Goal: Task Accomplishment & Management: Complete application form

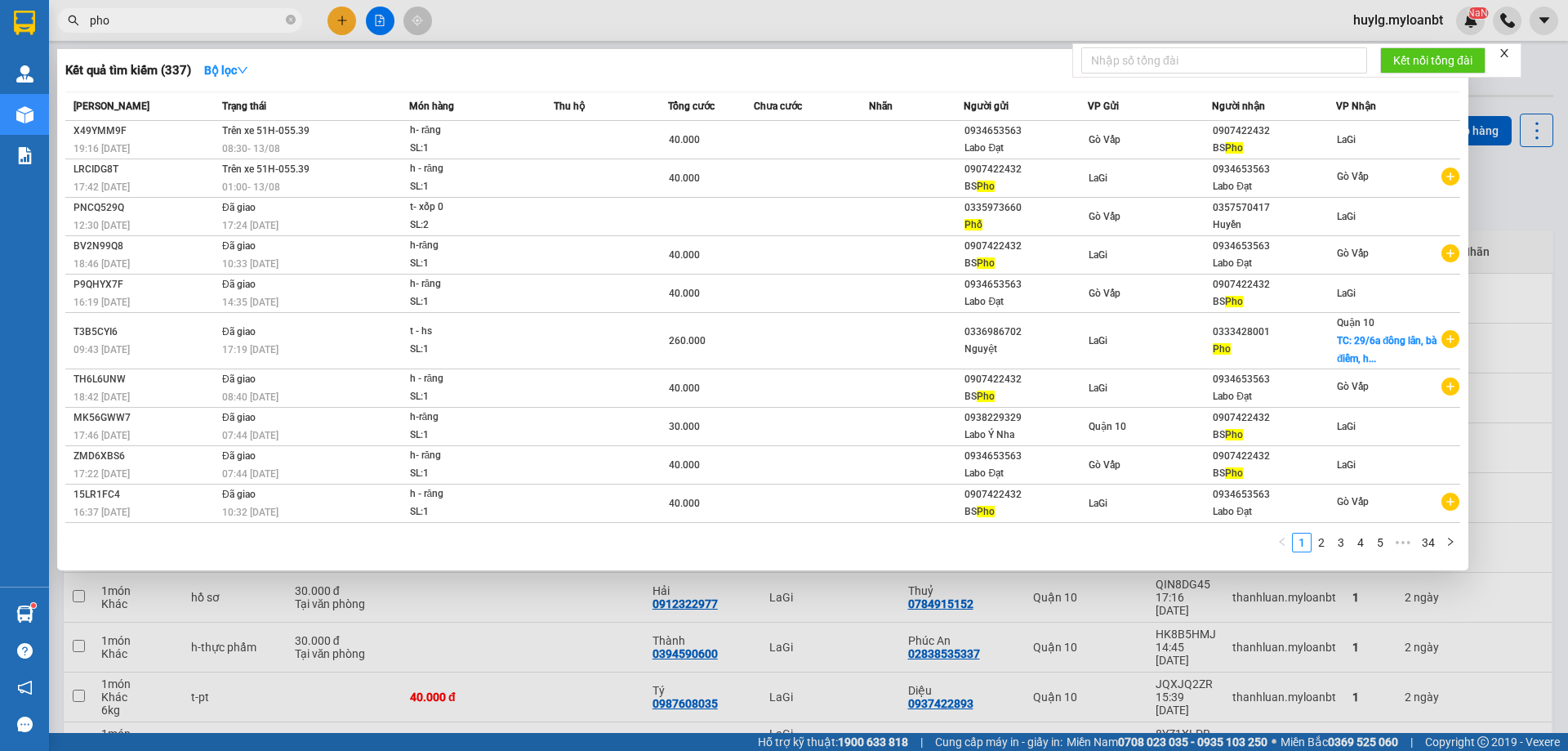
click at [150, 27] on input "pho" at bounding box center [186, 20] width 193 height 18
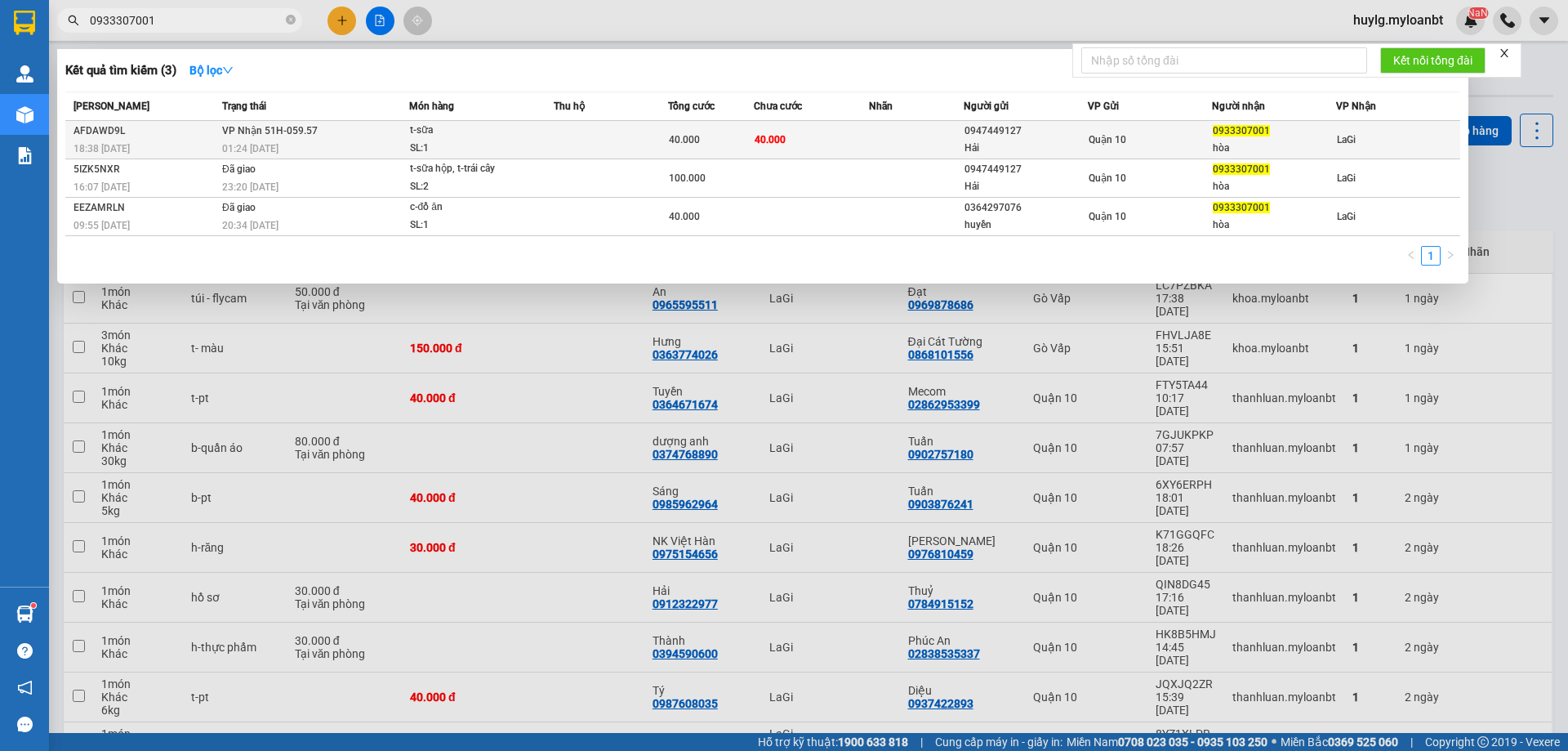
type input "0933307001"
click at [540, 156] on span "t-sữa SL: 1" at bounding box center [482, 139] width 144 height 35
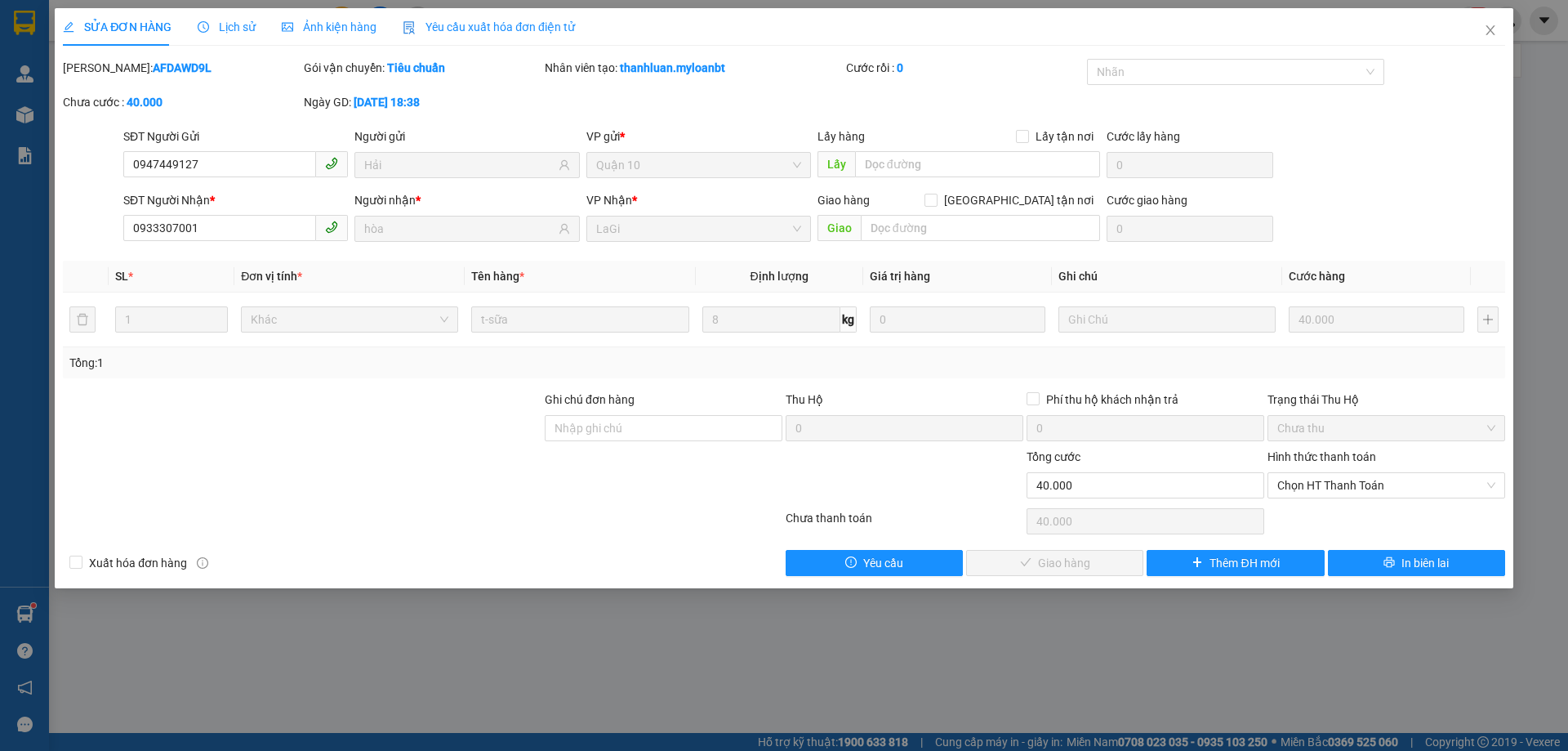
type input "0947449127"
type input "Hải"
type input "0933307001"
type input "hòa"
type input "40.000"
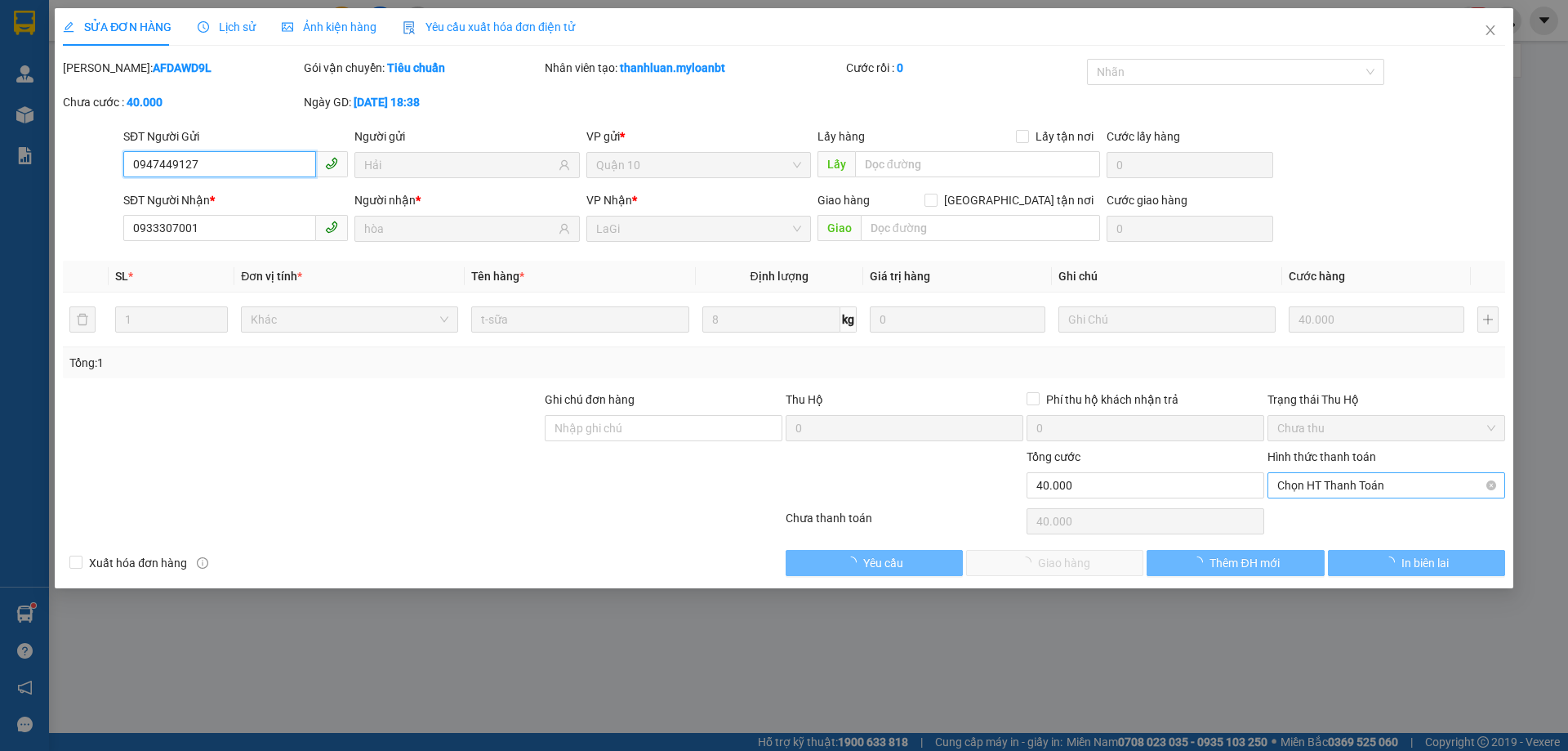
click at [1380, 490] on span "Chọn HT Thanh Toán" at bounding box center [1386, 485] width 218 height 25
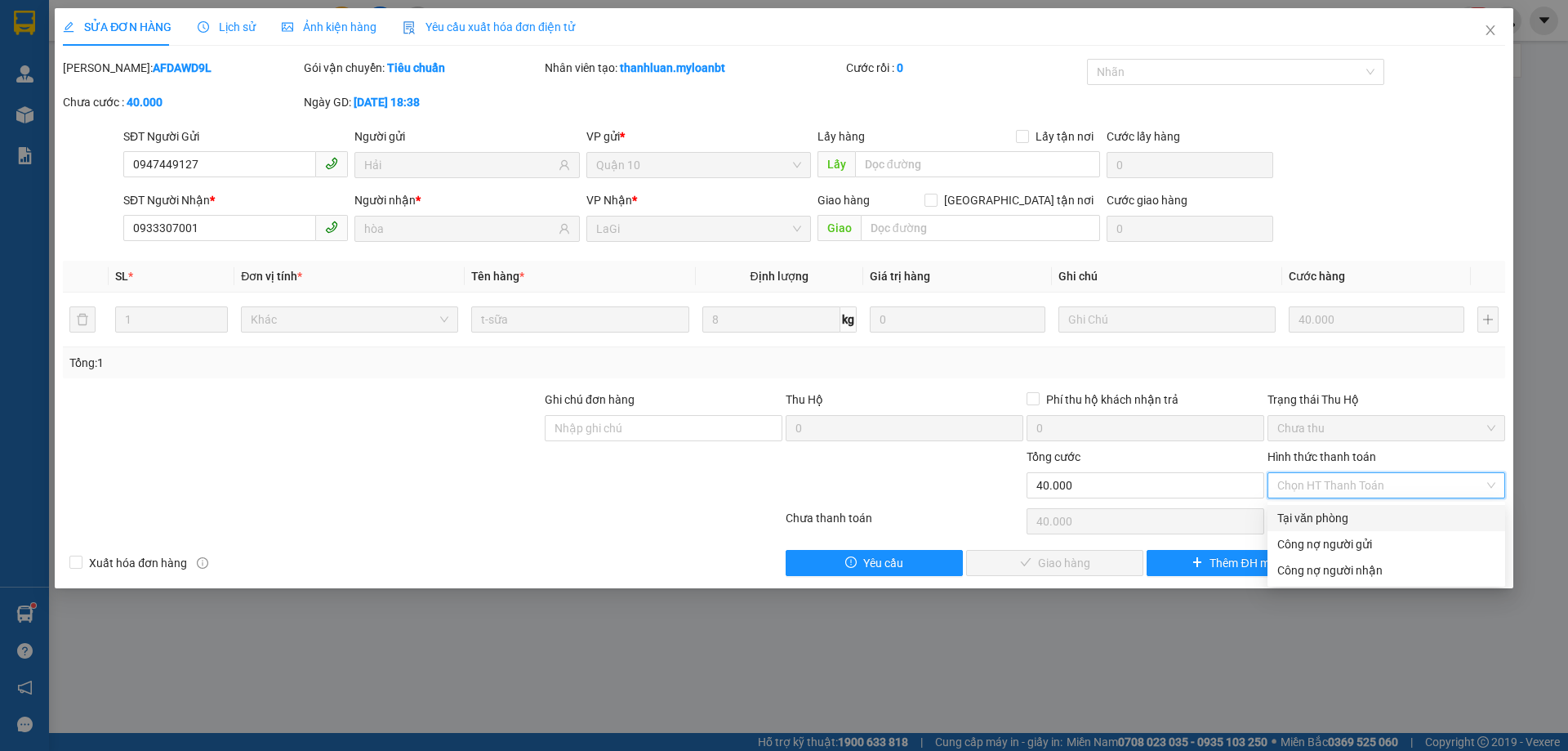
click at [1336, 512] on div "Tại văn phòng" at bounding box center [1386, 518] width 218 height 18
type input "0"
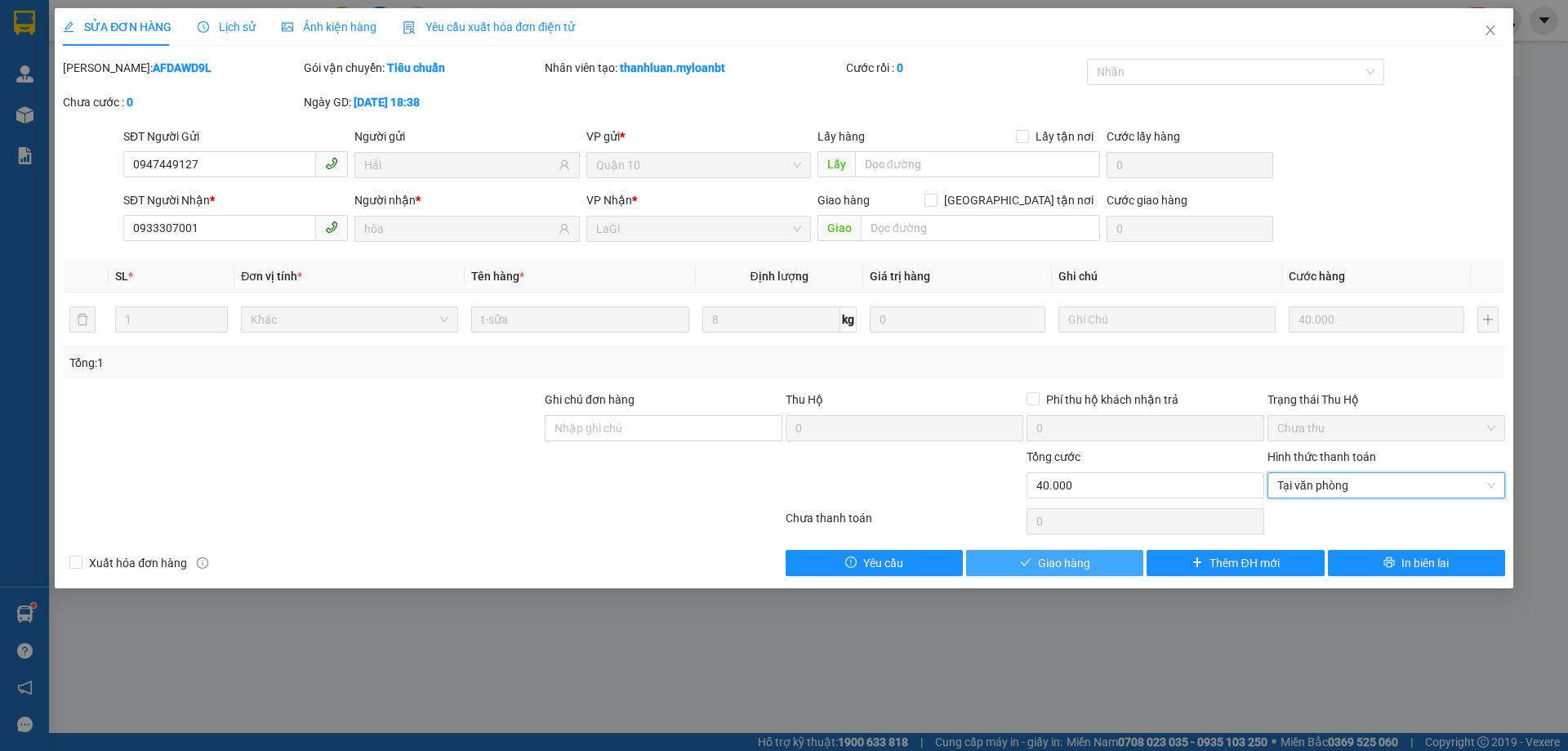
click at [1019, 573] on button "Giao hàng" at bounding box center [1055, 563] width 178 height 26
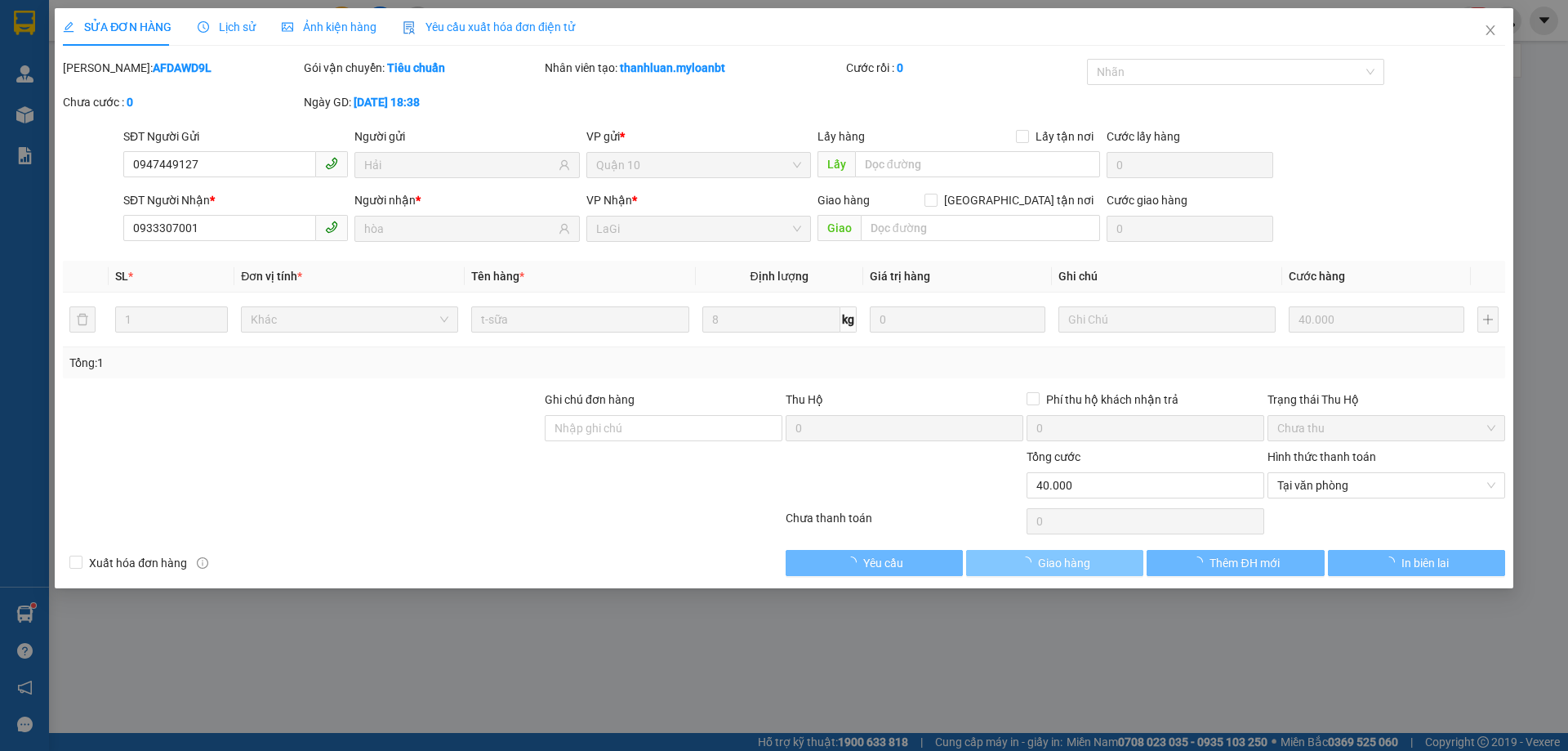
click at [1032, 553] on button "Giao hàng" at bounding box center [1055, 563] width 178 height 26
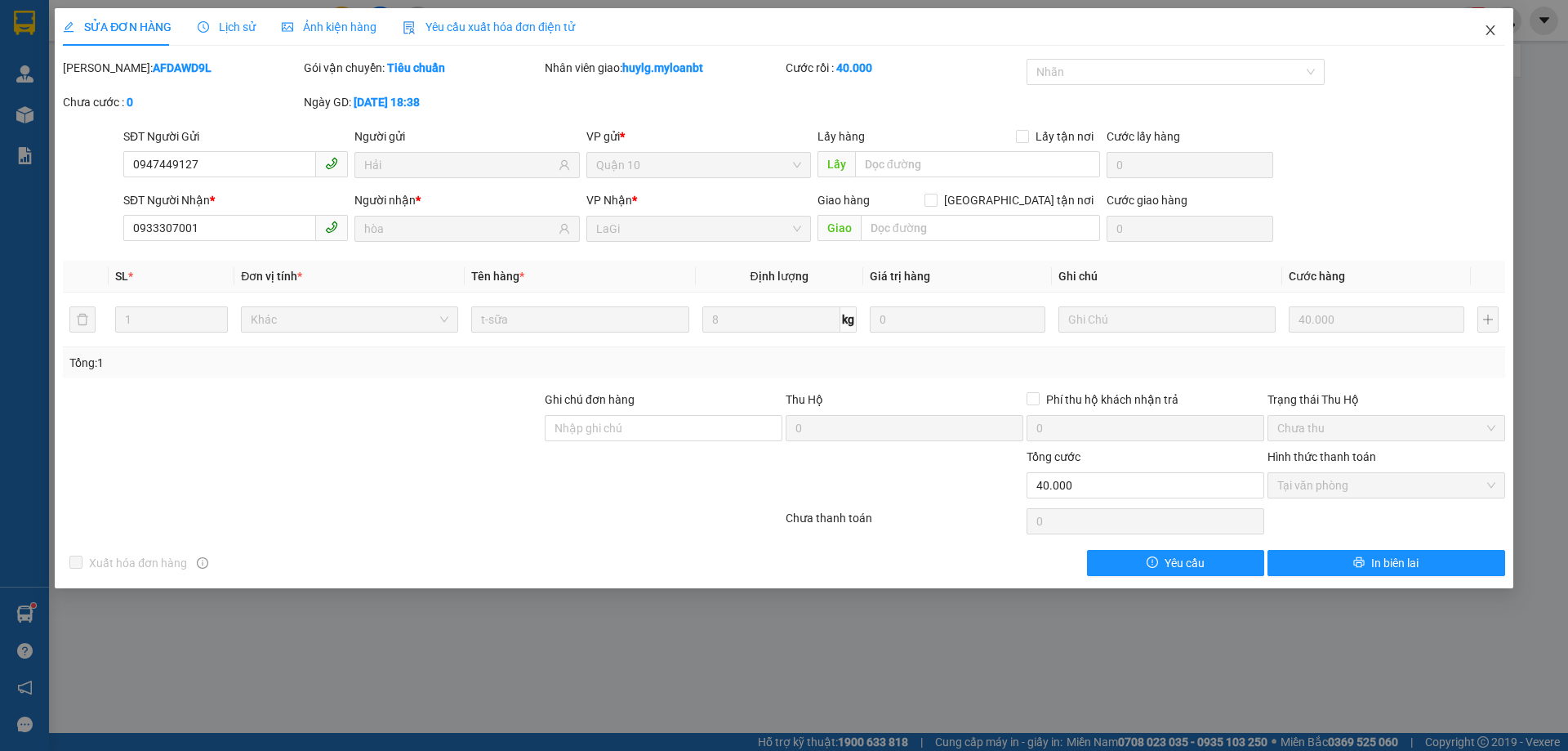
drag, startPoint x: 1505, startPoint y: 25, endPoint x: 1340, endPoint y: 13, distance: 165.4
click at [1502, 26] on span "Close" at bounding box center [1490, 31] width 45 height 45
click at [1496, 30] on div at bounding box center [1507, 21] width 28 height 28
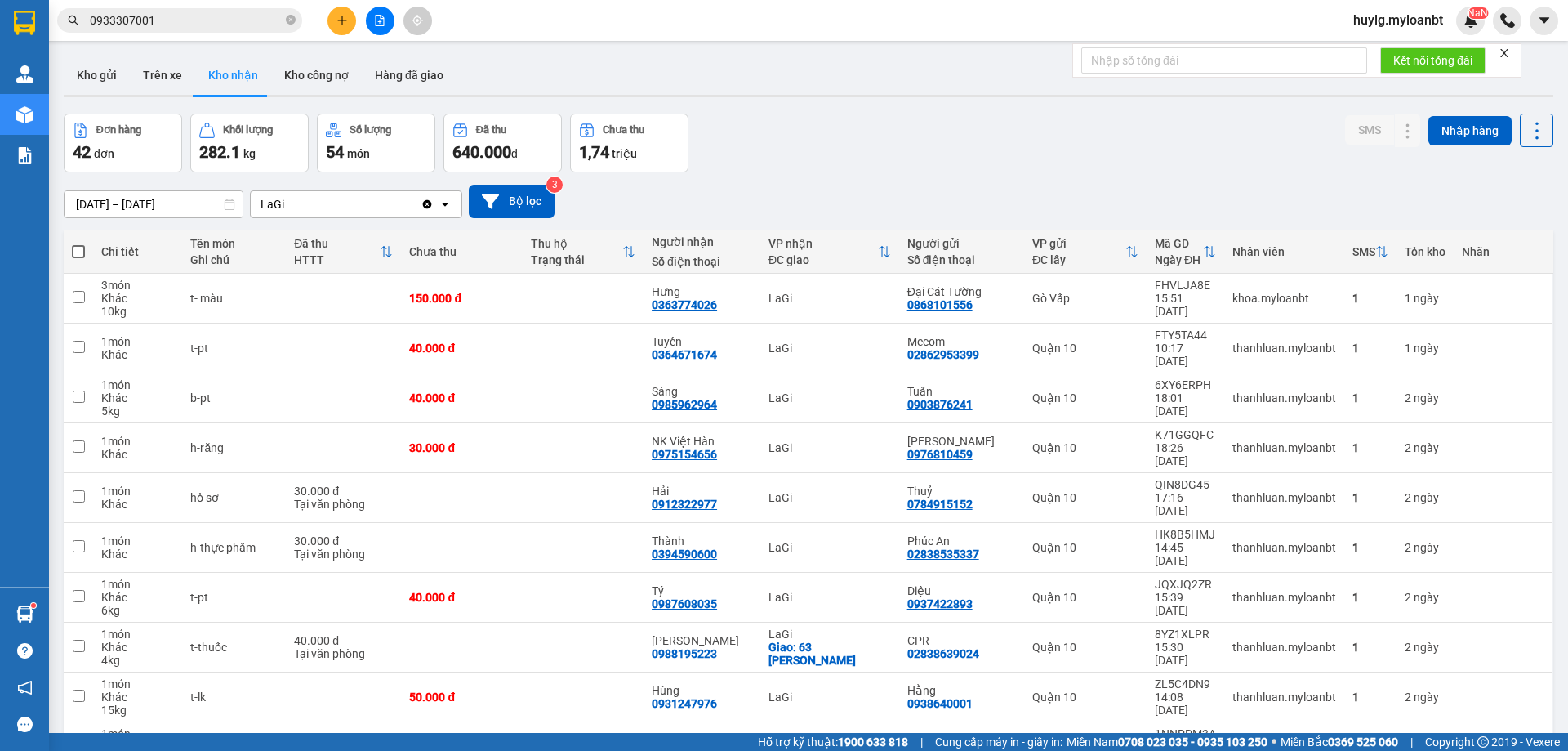
click at [167, 33] on div "Kết quả tìm kiếm ( 3 ) Bộ lọc Mã ĐH Trạng thái Món hàng Thu hộ Tổng cước Chưa c…" at bounding box center [159, 21] width 318 height 28
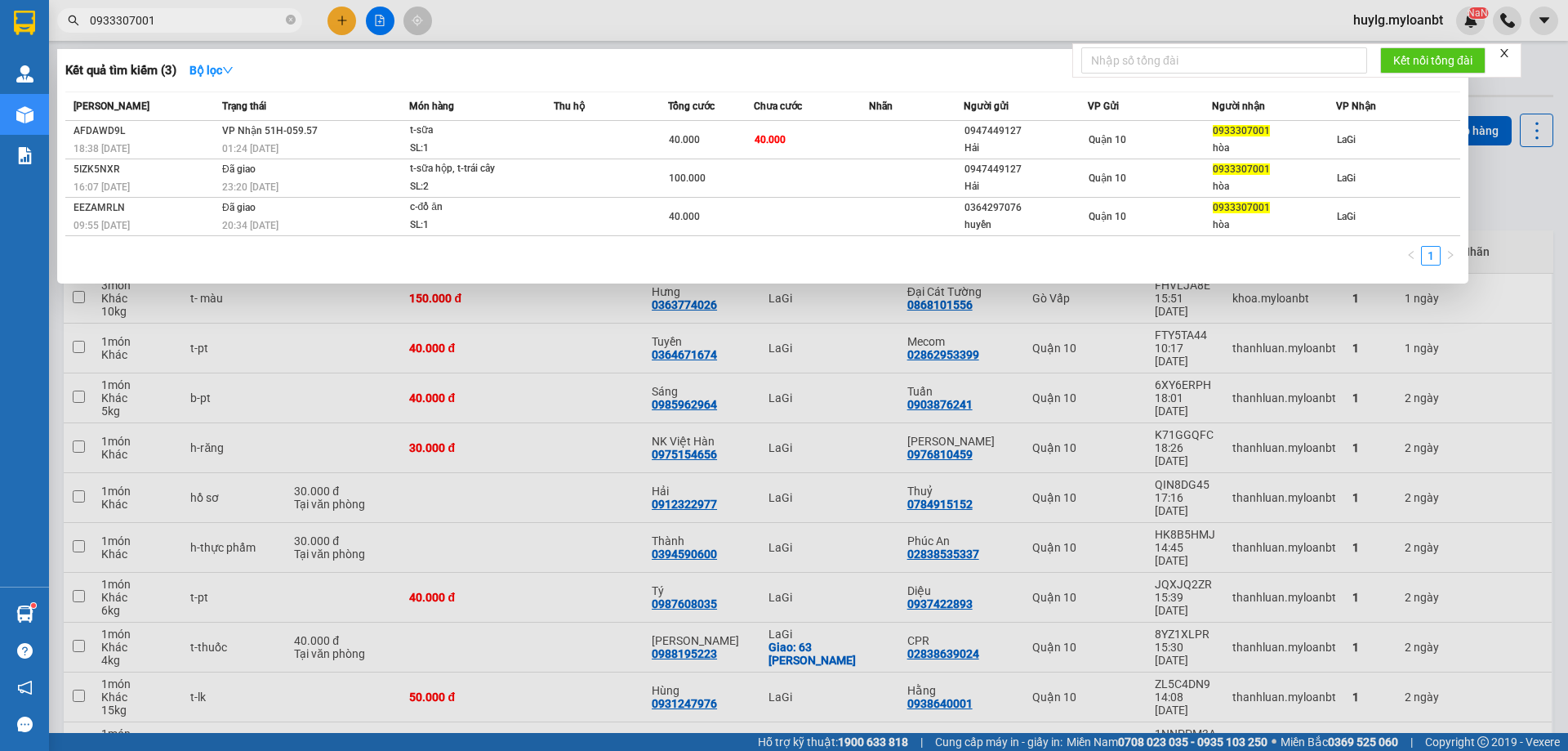
click at [174, 26] on input "0933307001" at bounding box center [186, 20] width 193 height 18
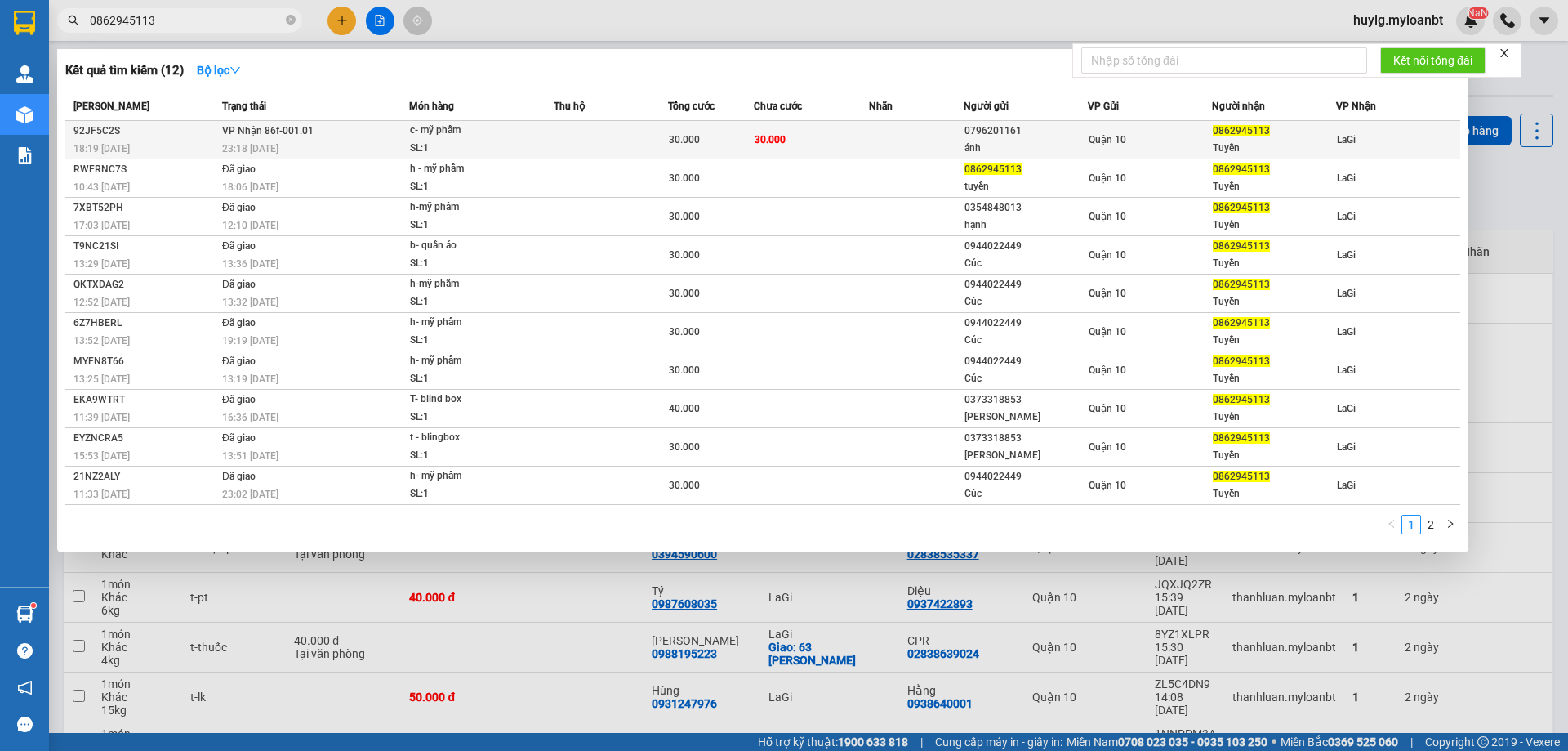
type input "0862945113"
click at [342, 130] on td "VP Nhận 86f-001.01 23:18 [DATE]" at bounding box center [313, 140] width 191 height 39
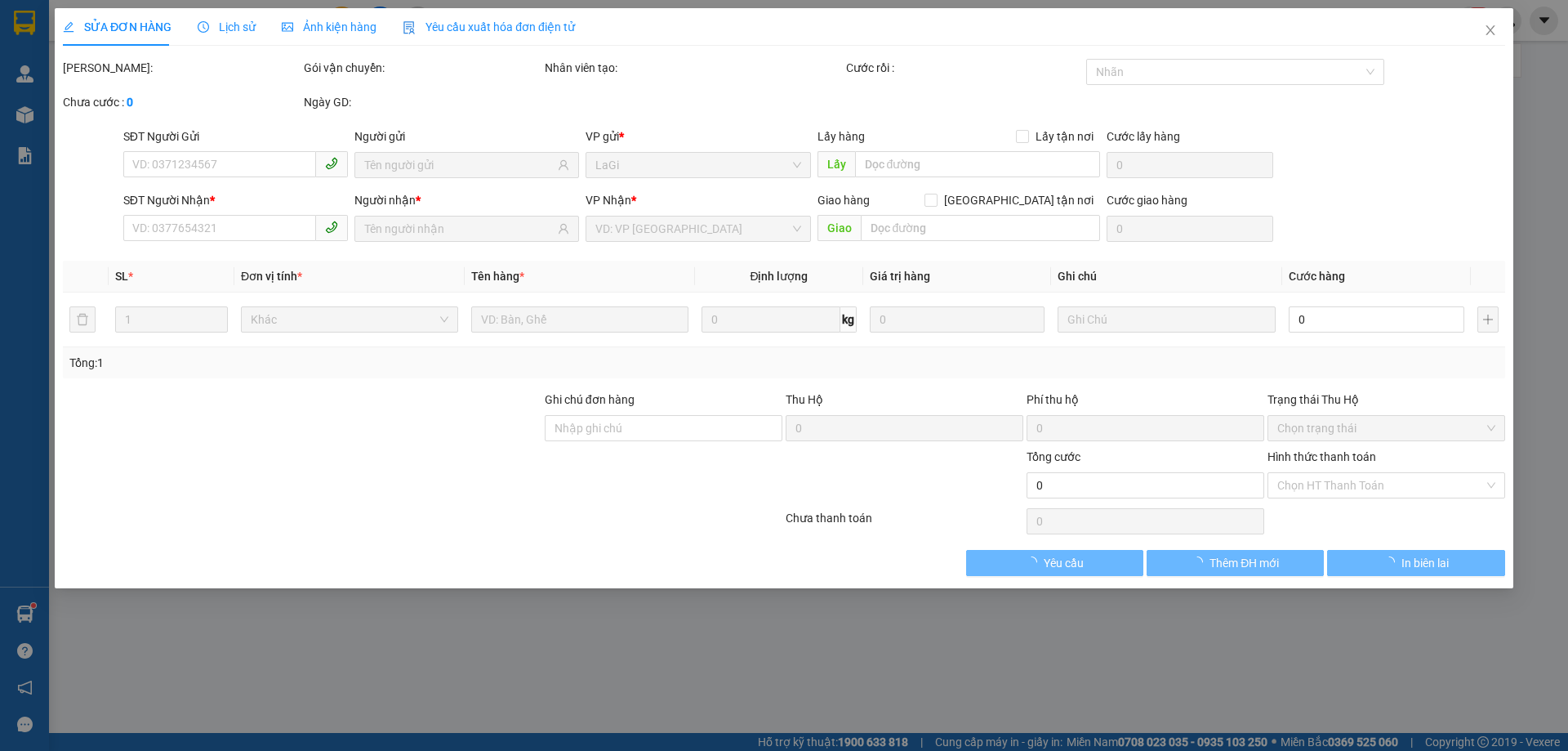
type input "0796201161"
type input "ánh"
type input "0862945113"
type input "Tuyền"
type input "30.000"
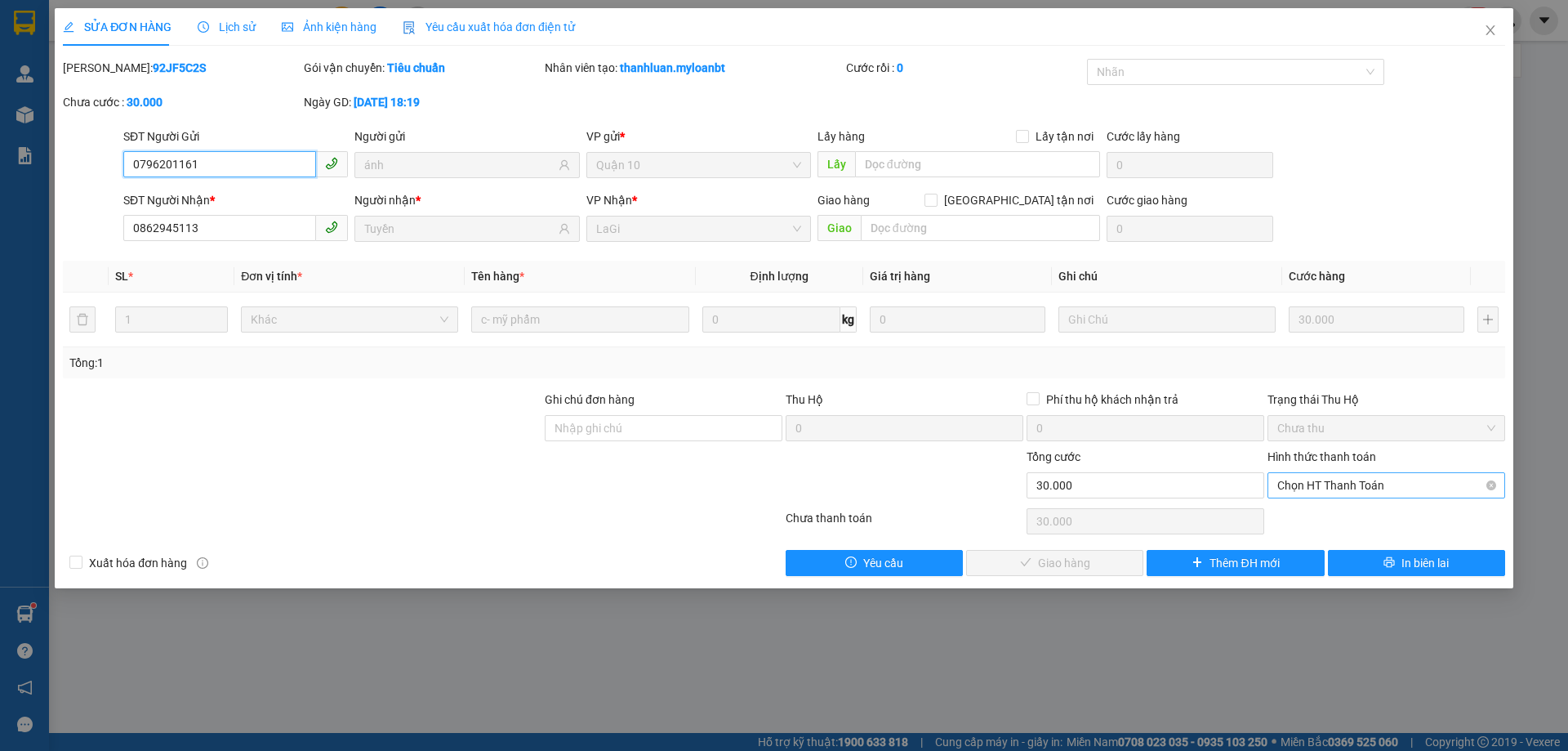
click at [1294, 483] on span "Chọn HT Thanh Toán" at bounding box center [1386, 485] width 218 height 25
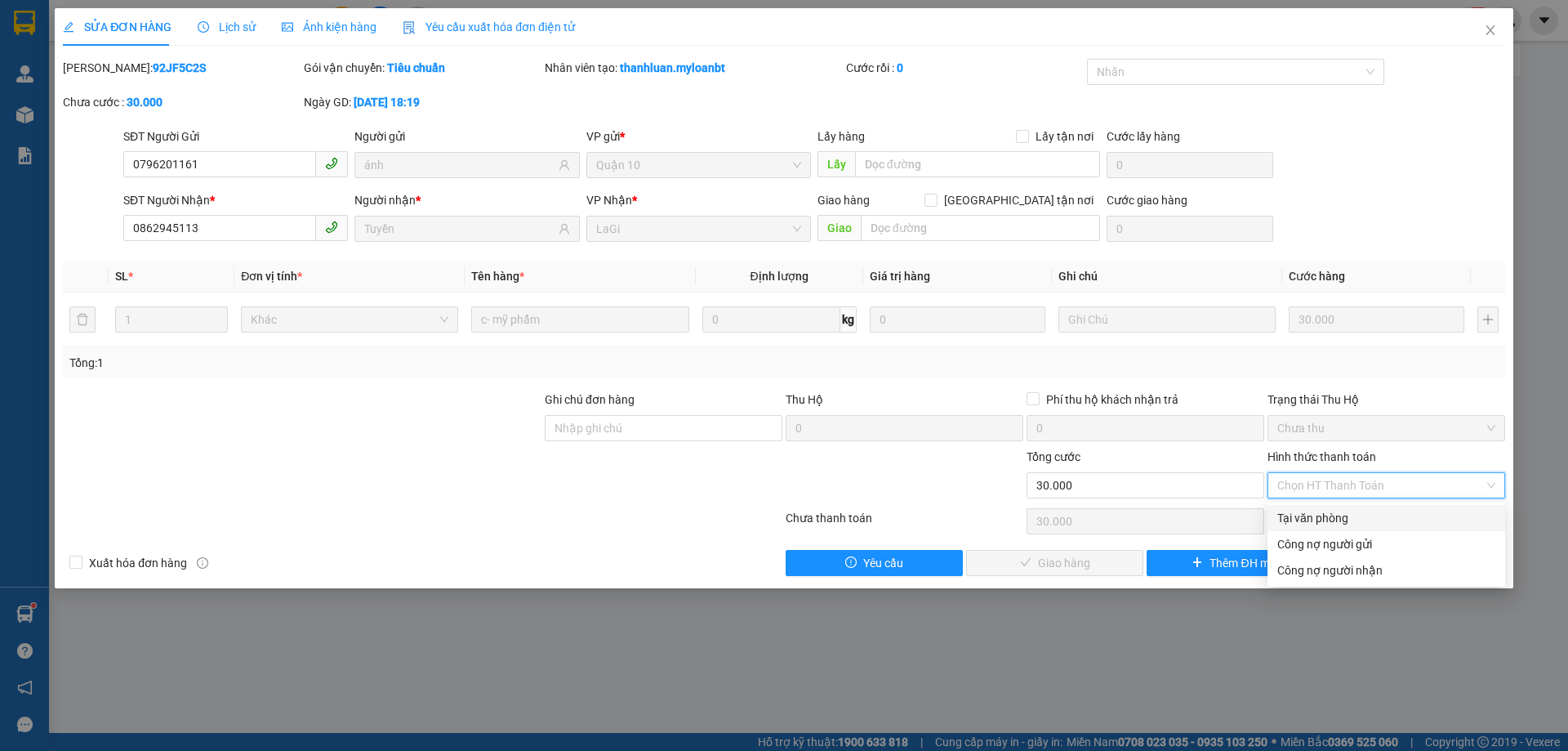
click at [1310, 516] on div "Tại văn phòng" at bounding box center [1386, 518] width 218 height 18
type input "0"
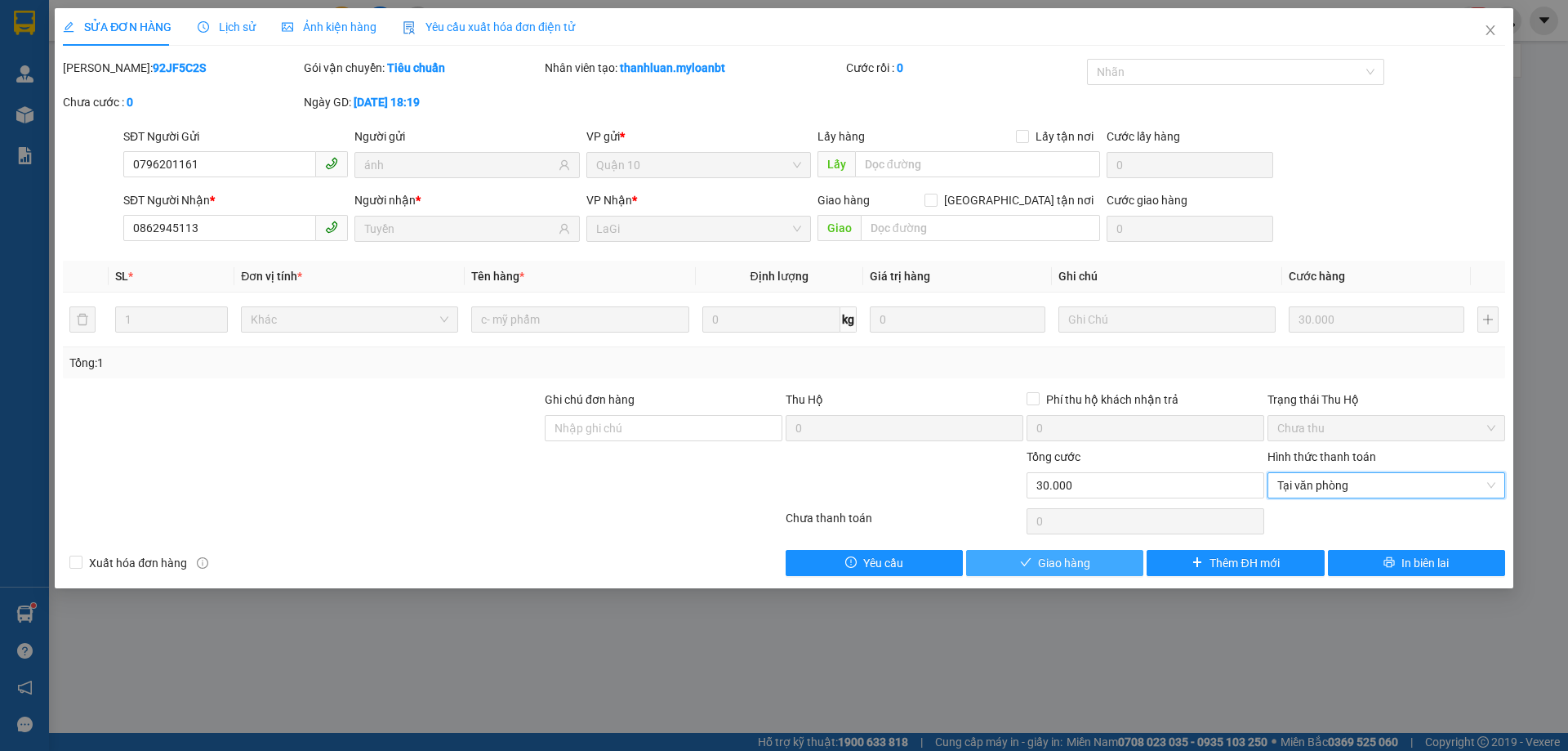
click at [1091, 562] on button "Giao hàng" at bounding box center [1055, 563] width 178 height 26
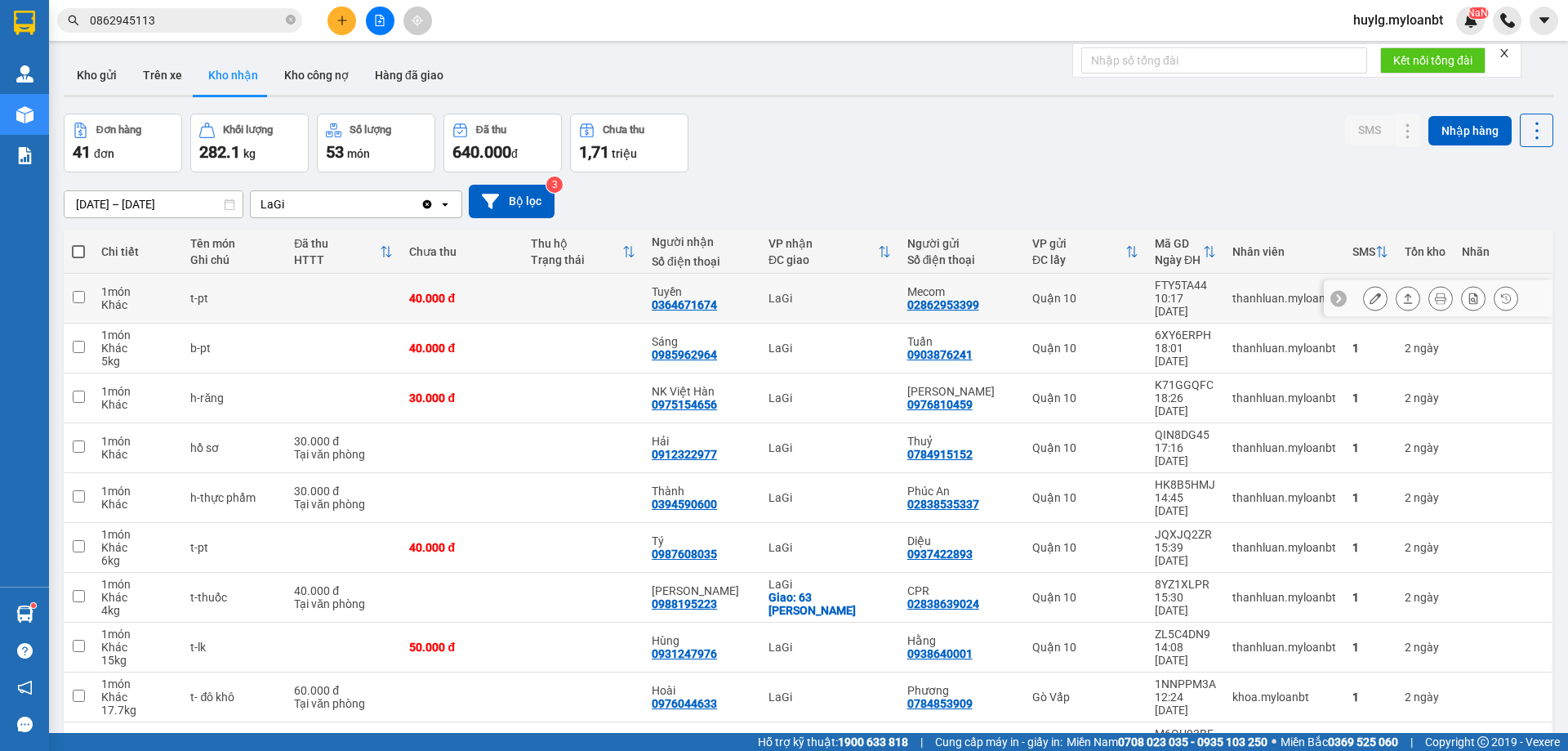
scroll to position [76, 0]
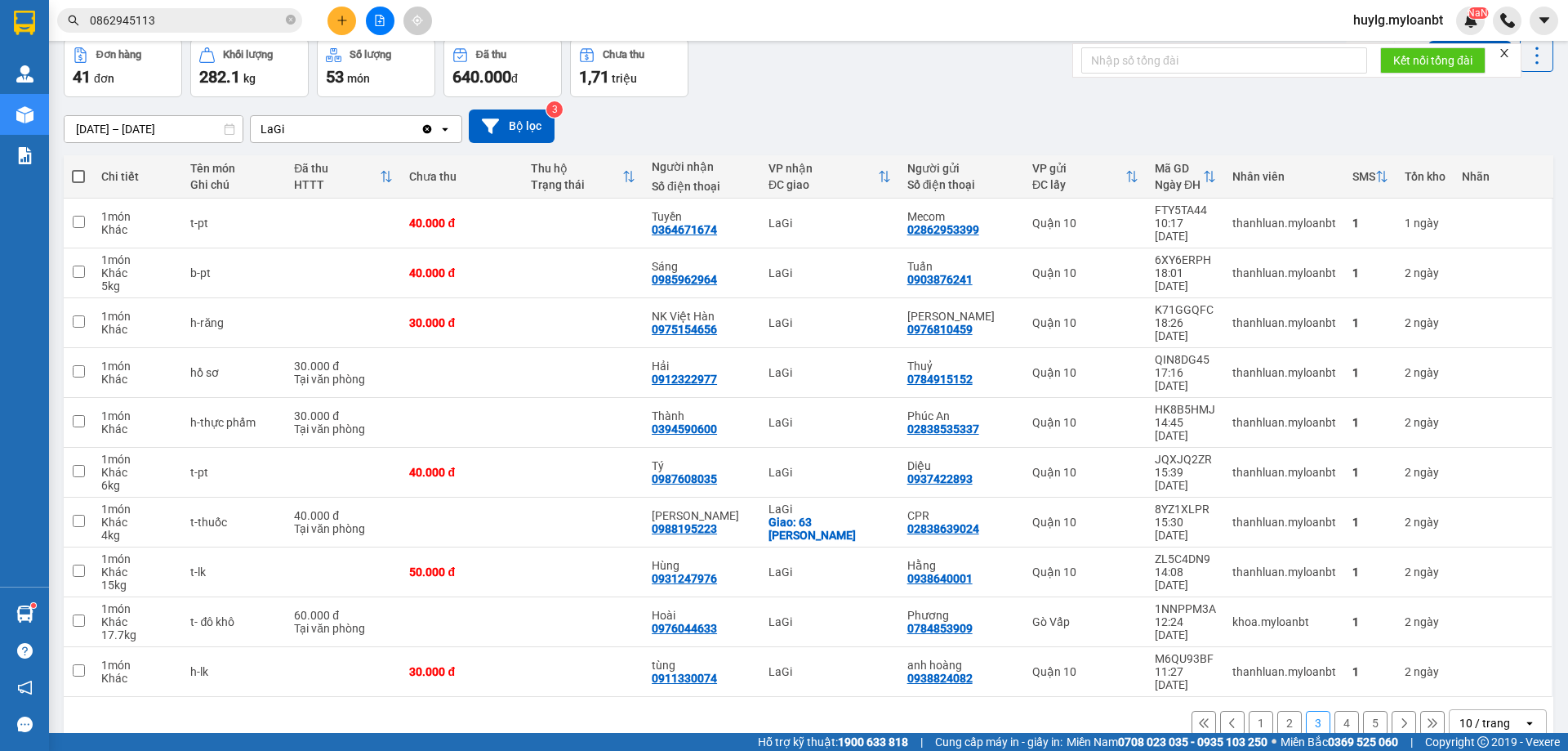
click at [1250, 712] on button "1" at bounding box center [1261, 724] width 25 height 25
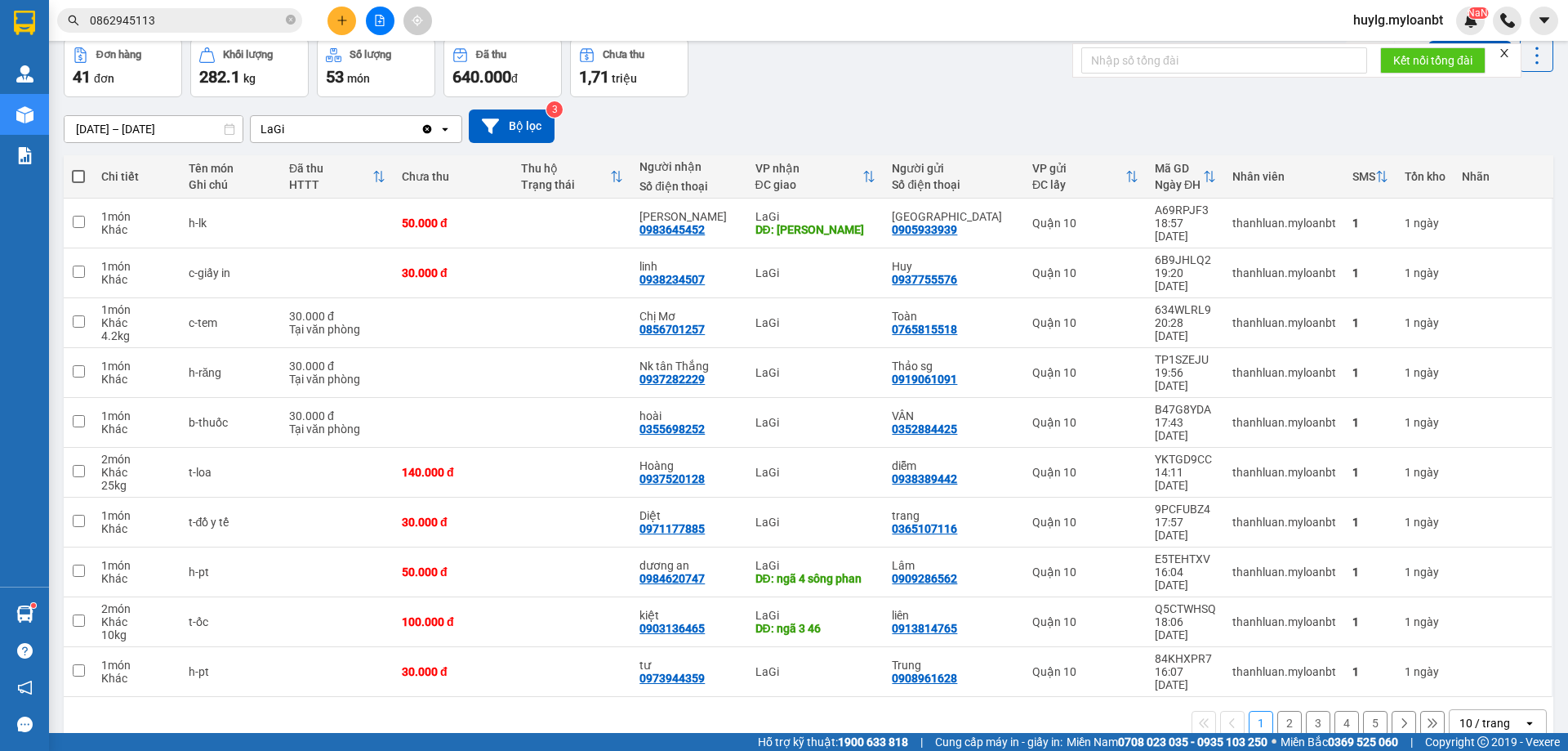
click at [203, 20] on input "0862945113" at bounding box center [186, 20] width 193 height 18
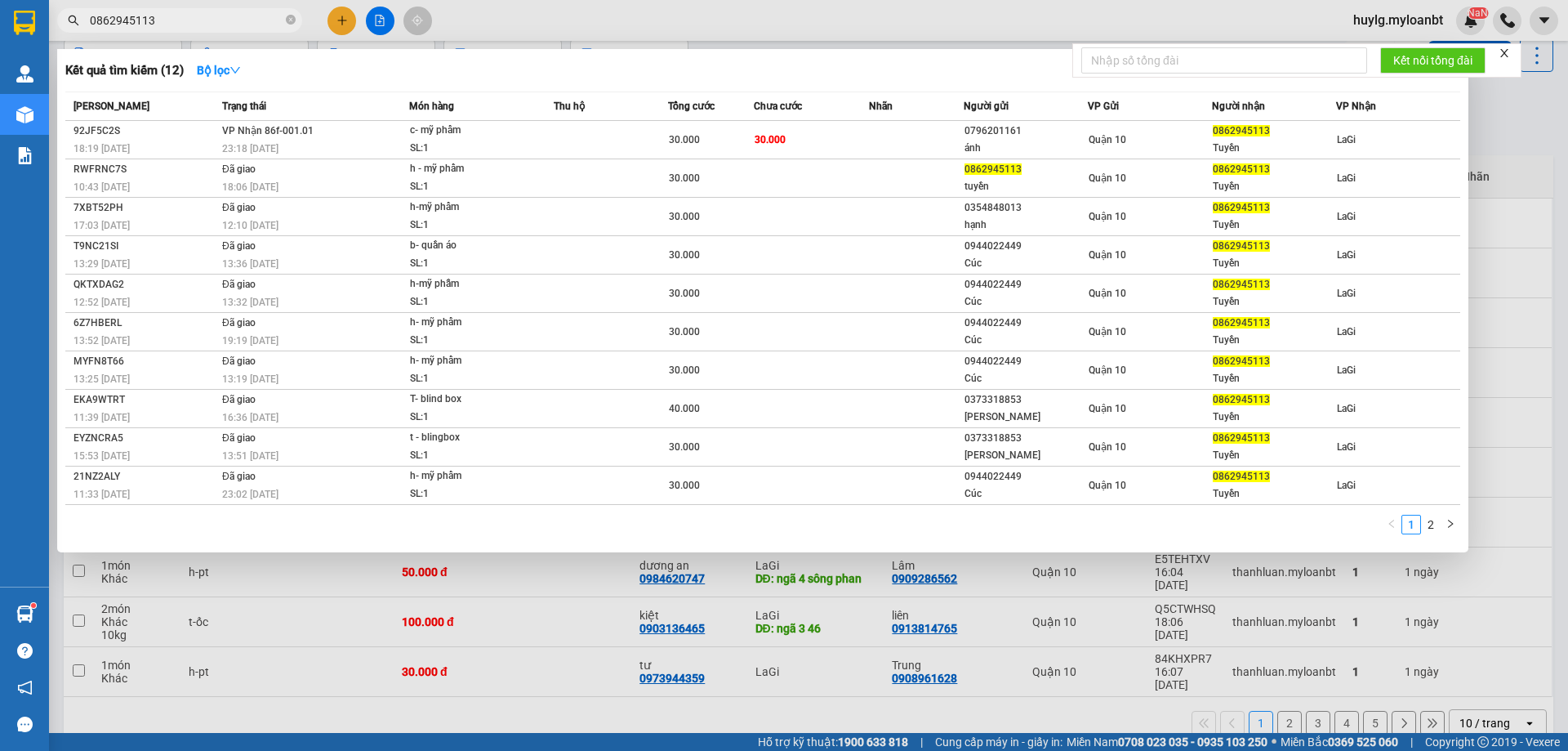
click at [203, 20] on input "0862945113" at bounding box center [186, 20] width 193 height 18
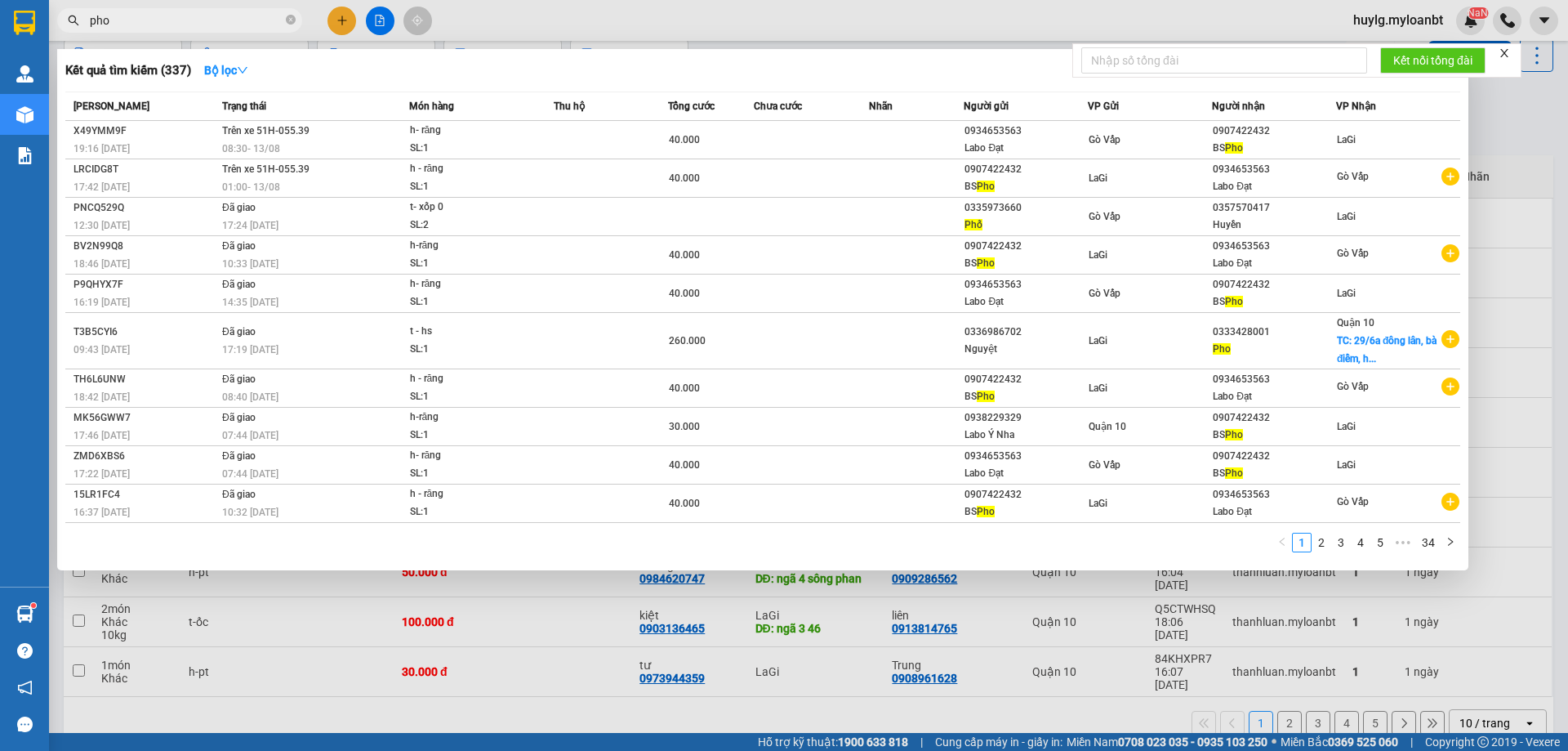
type input "pho"
click at [375, 639] on div at bounding box center [784, 375] width 1568 height 751
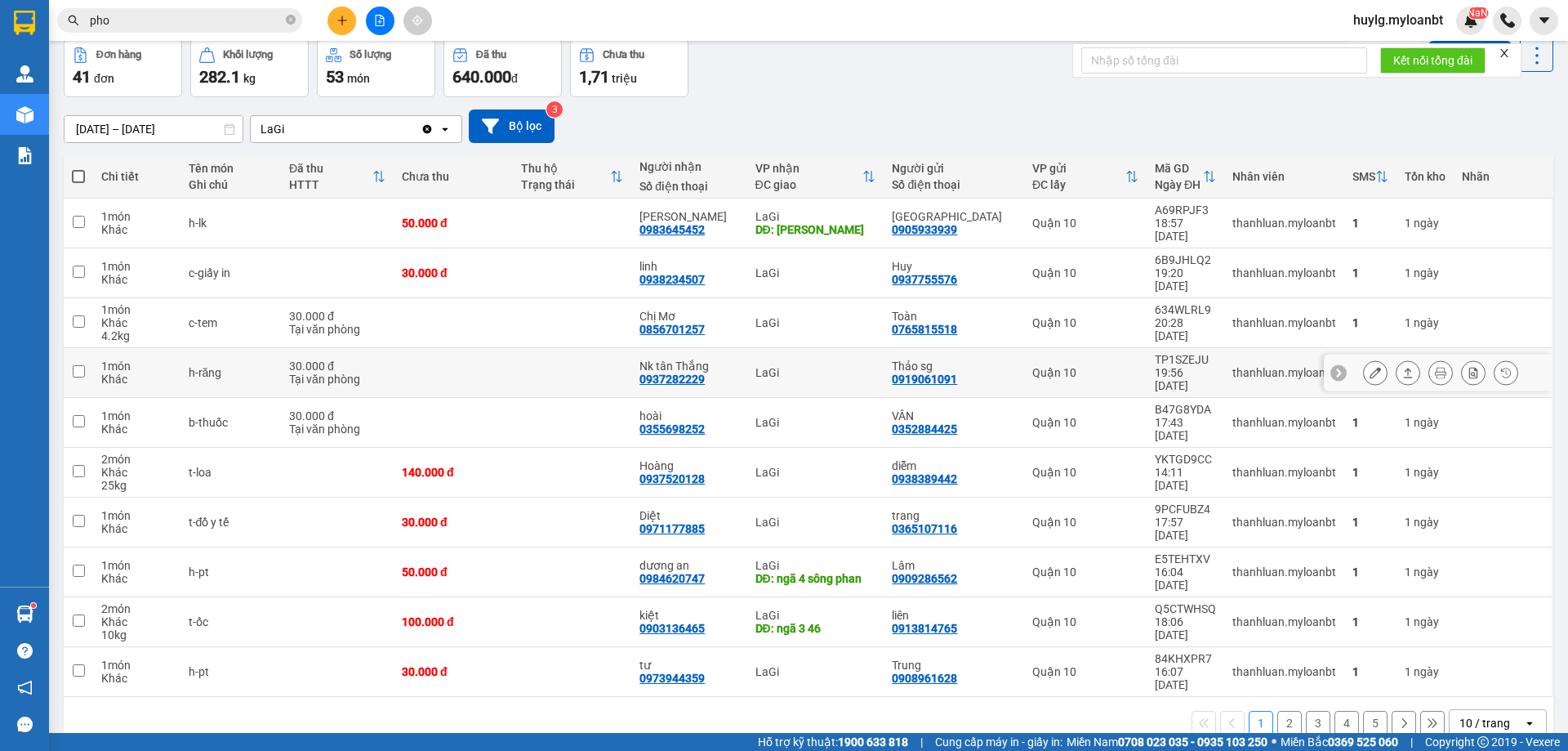
click at [1370, 367] on icon at bounding box center [1375, 372] width 11 height 11
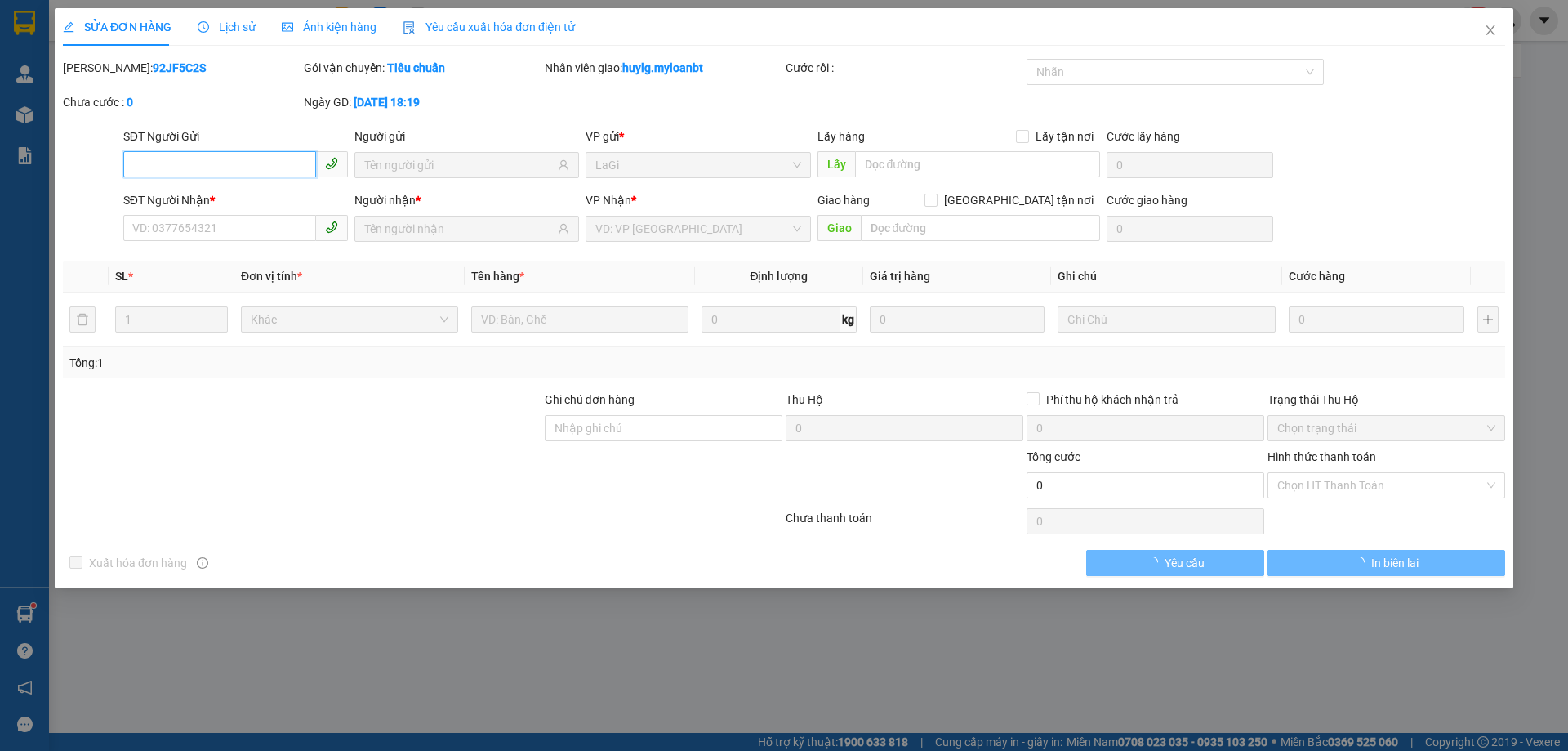
type input "0919061091"
type input "Thảo sg"
type input "0937282229"
type input "Nk tân Thắng"
type input "30.000"
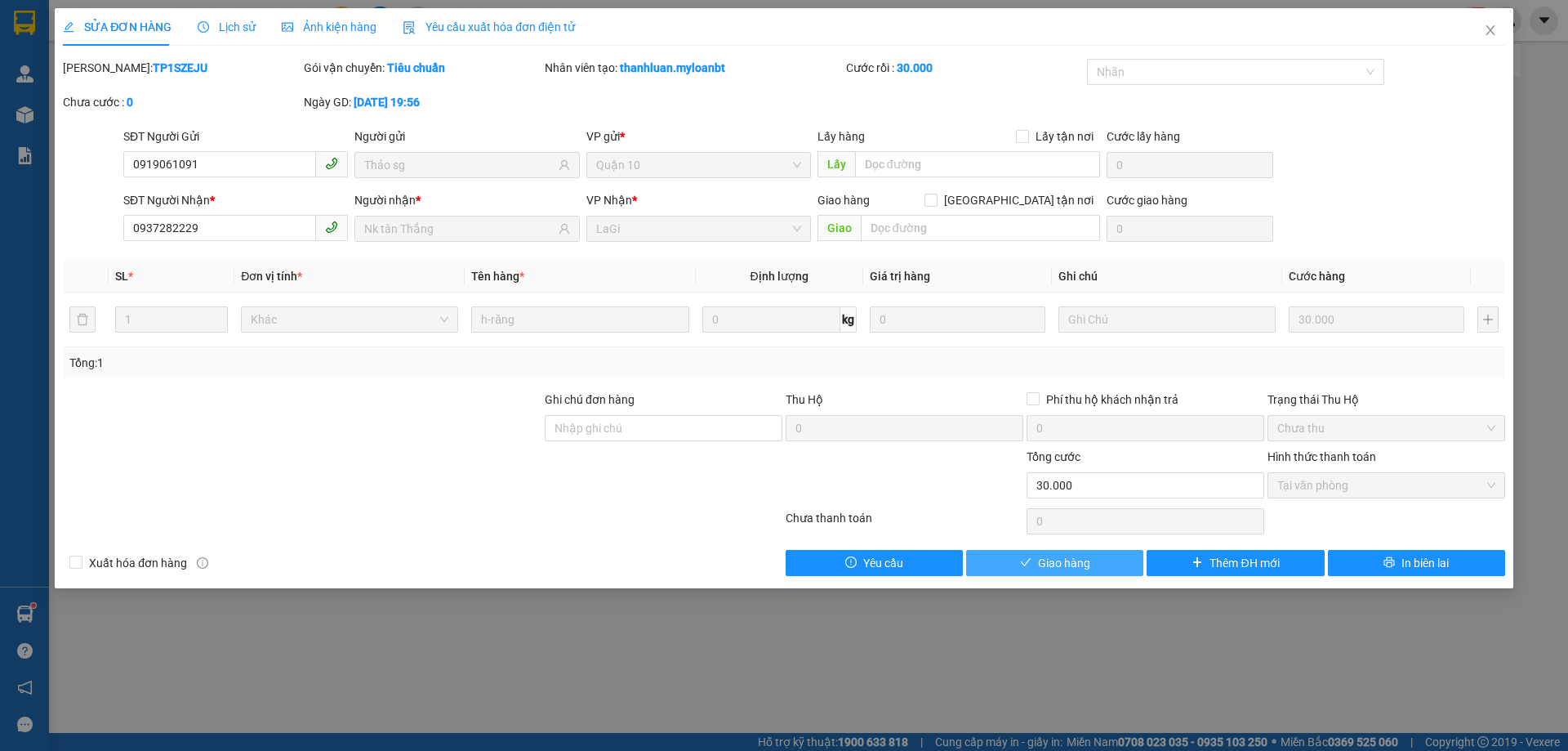
click at [1075, 564] on span "Giao hàng" at bounding box center [1064, 563] width 52 height 18
click at [1072, 562] on span "Giao hàng" at bounding box center [1064, 563] width 52 height 18
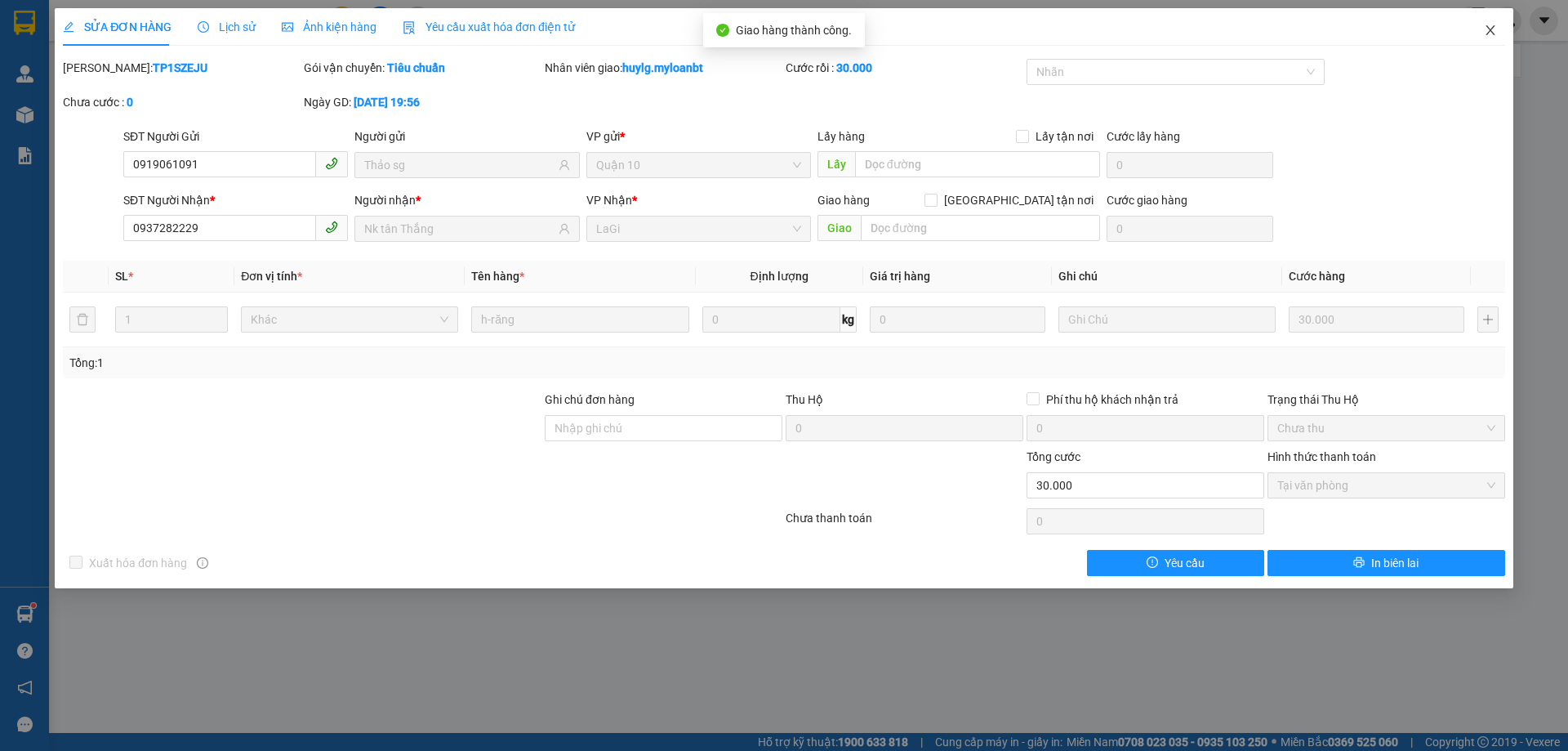
click at [1494, 34] on icon "close" at bounding box center [1490, 30] width 9 height 9
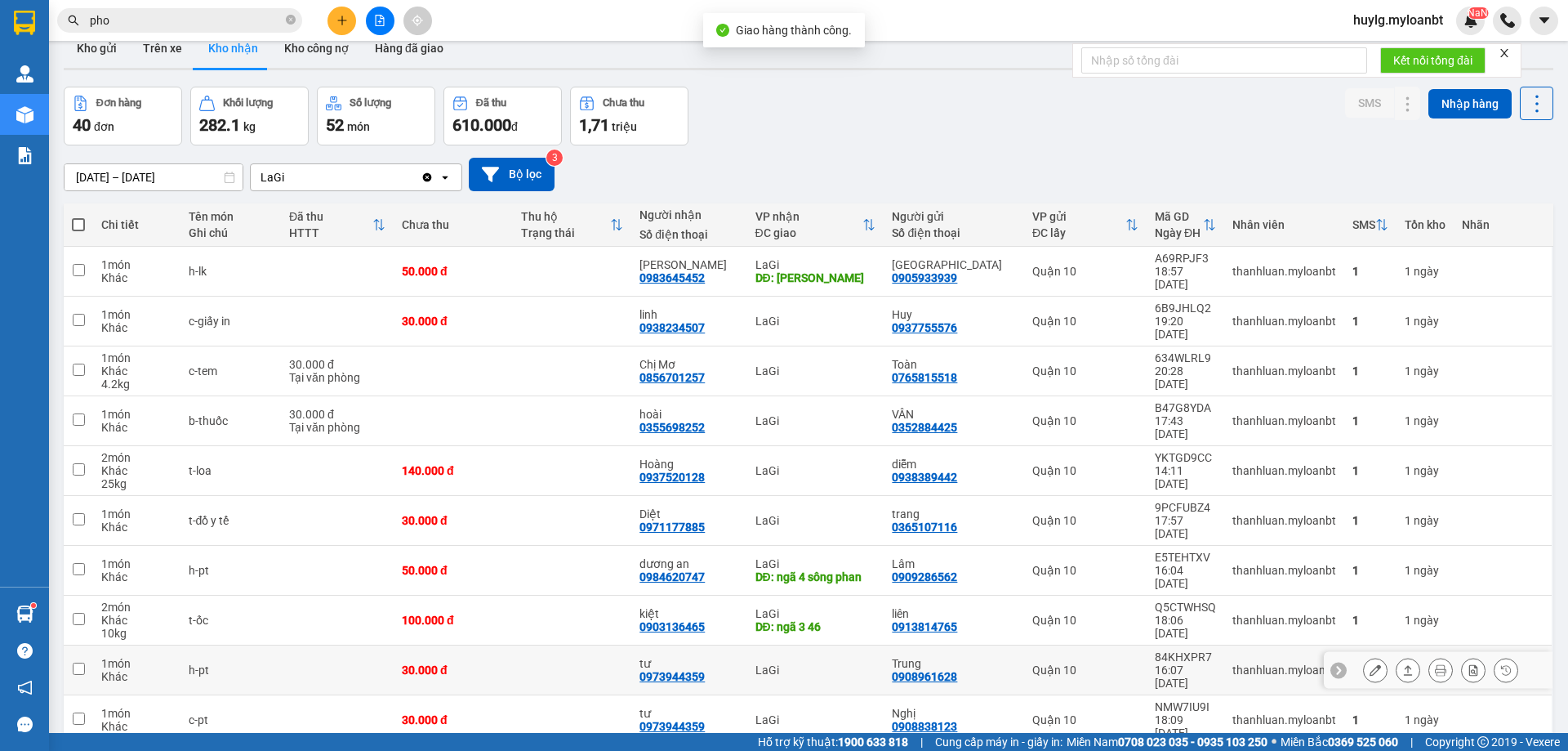
scroll to position [76, 0]
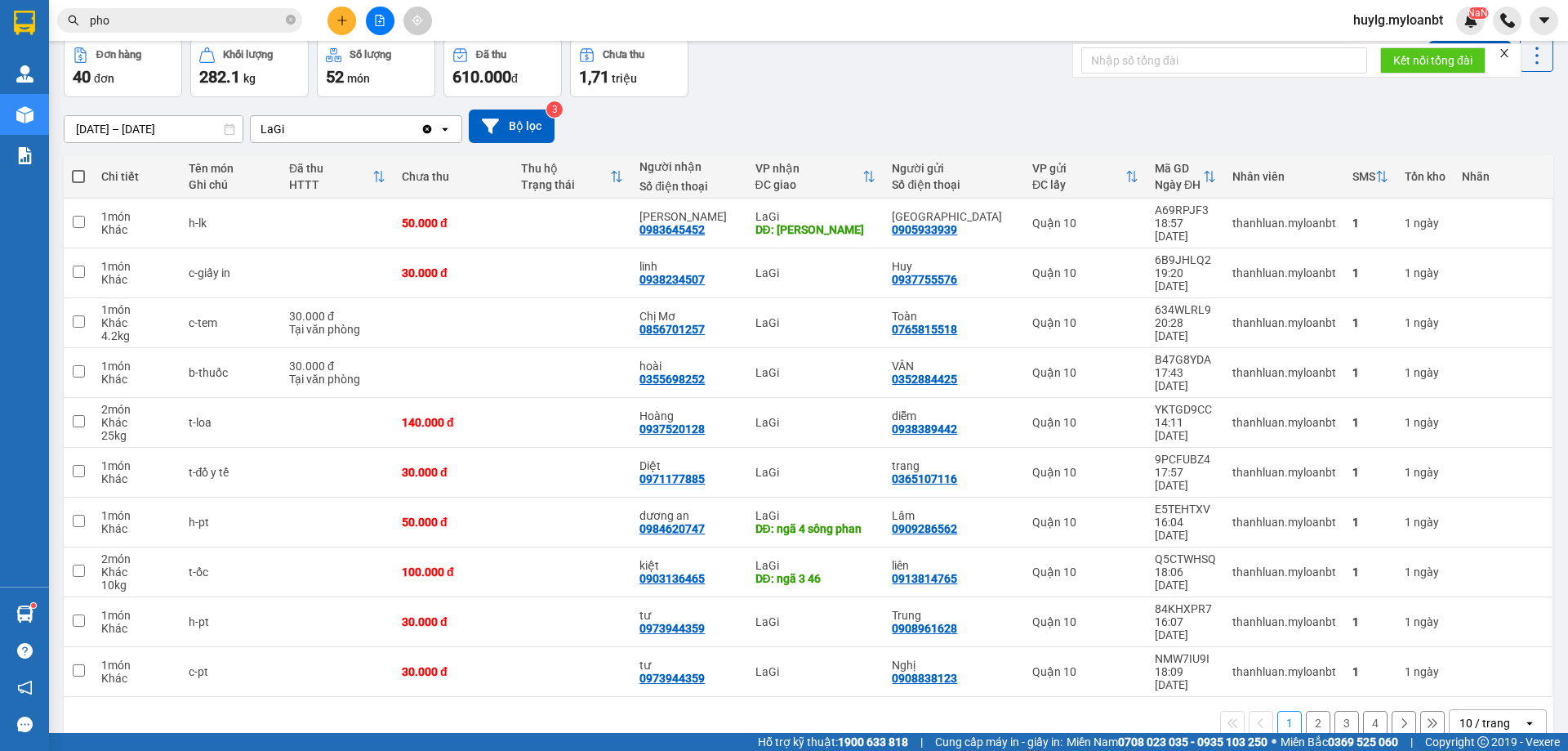
click at [1311, 712] on button "2" at bounding box center [1318, 724] width 25 height 25
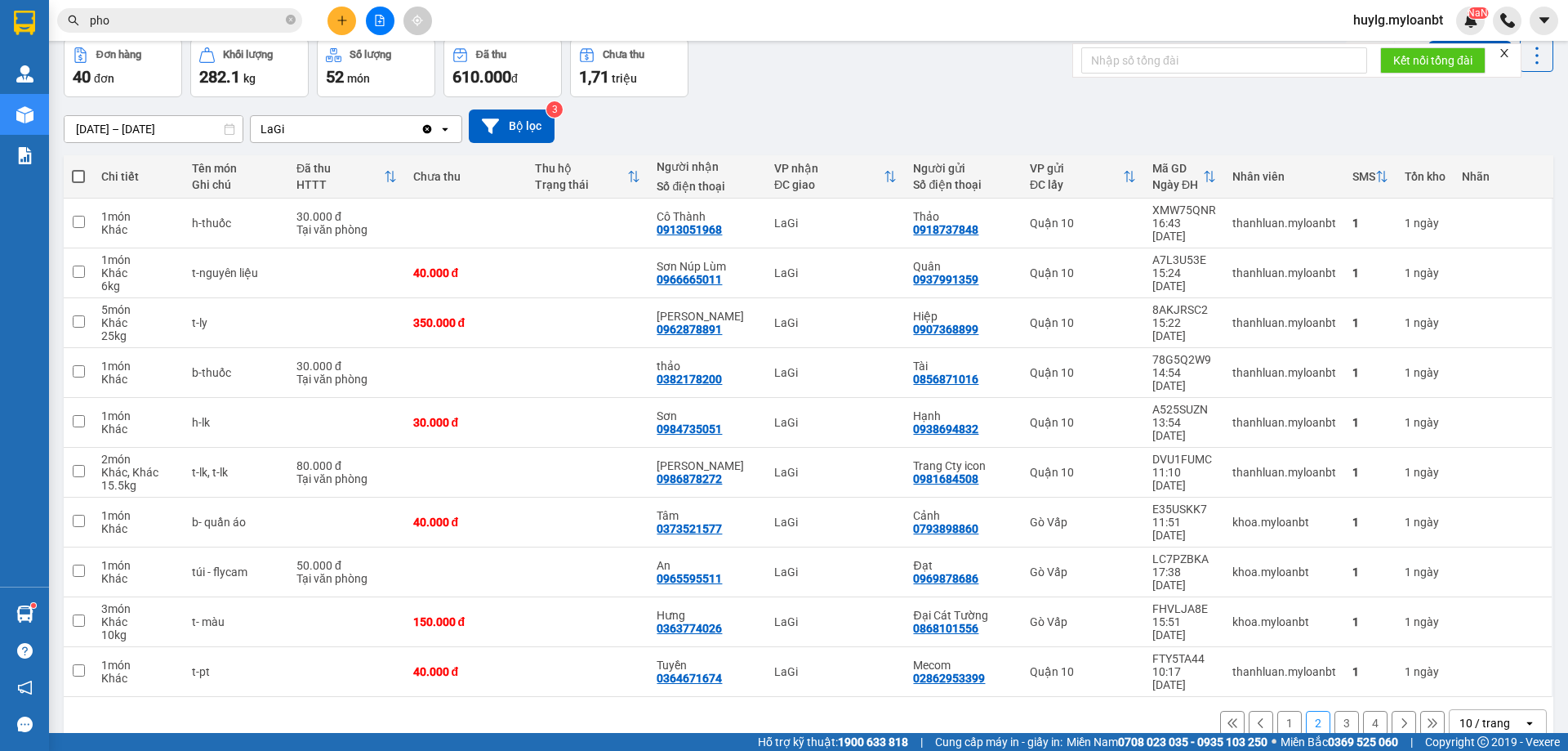
click at [1340, 712] on button "3" at bounding box center [1347, 724] width 25 height 25
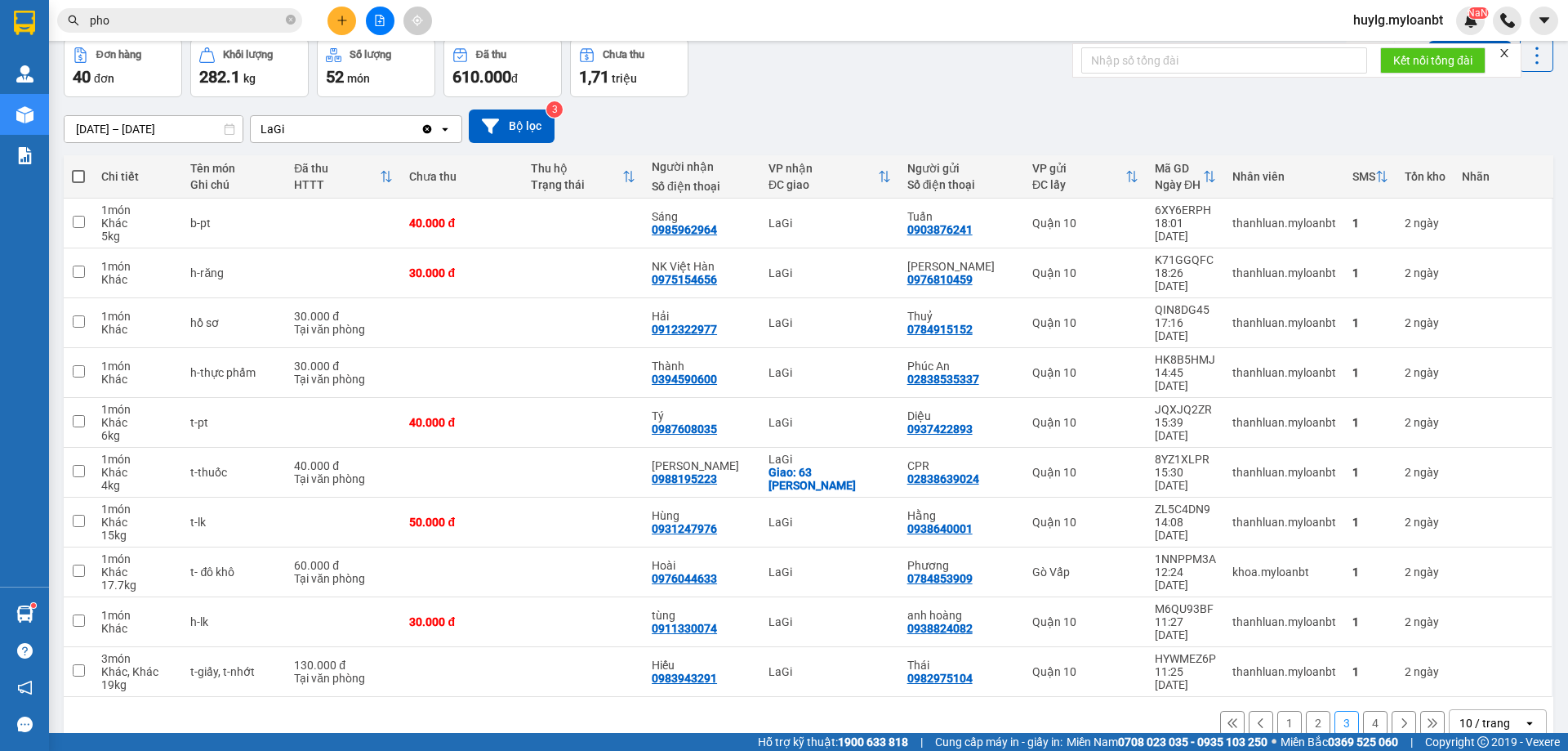
click at [275, 20] on input "pho" at bounding box center [186, 20] width 193 height 18
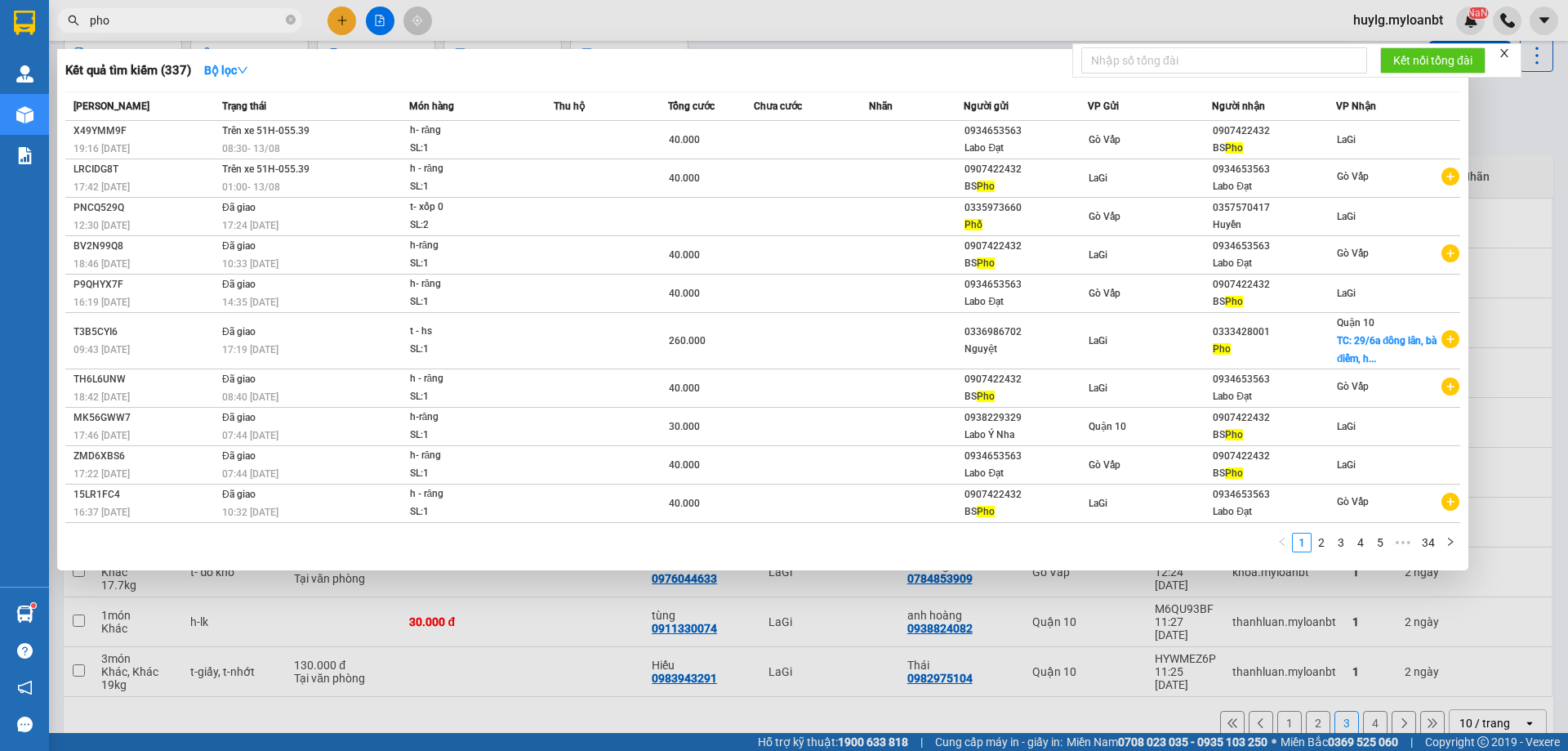
click at [275, 20] on input "pho" at bounding box center [186, 20] width 193 height 18
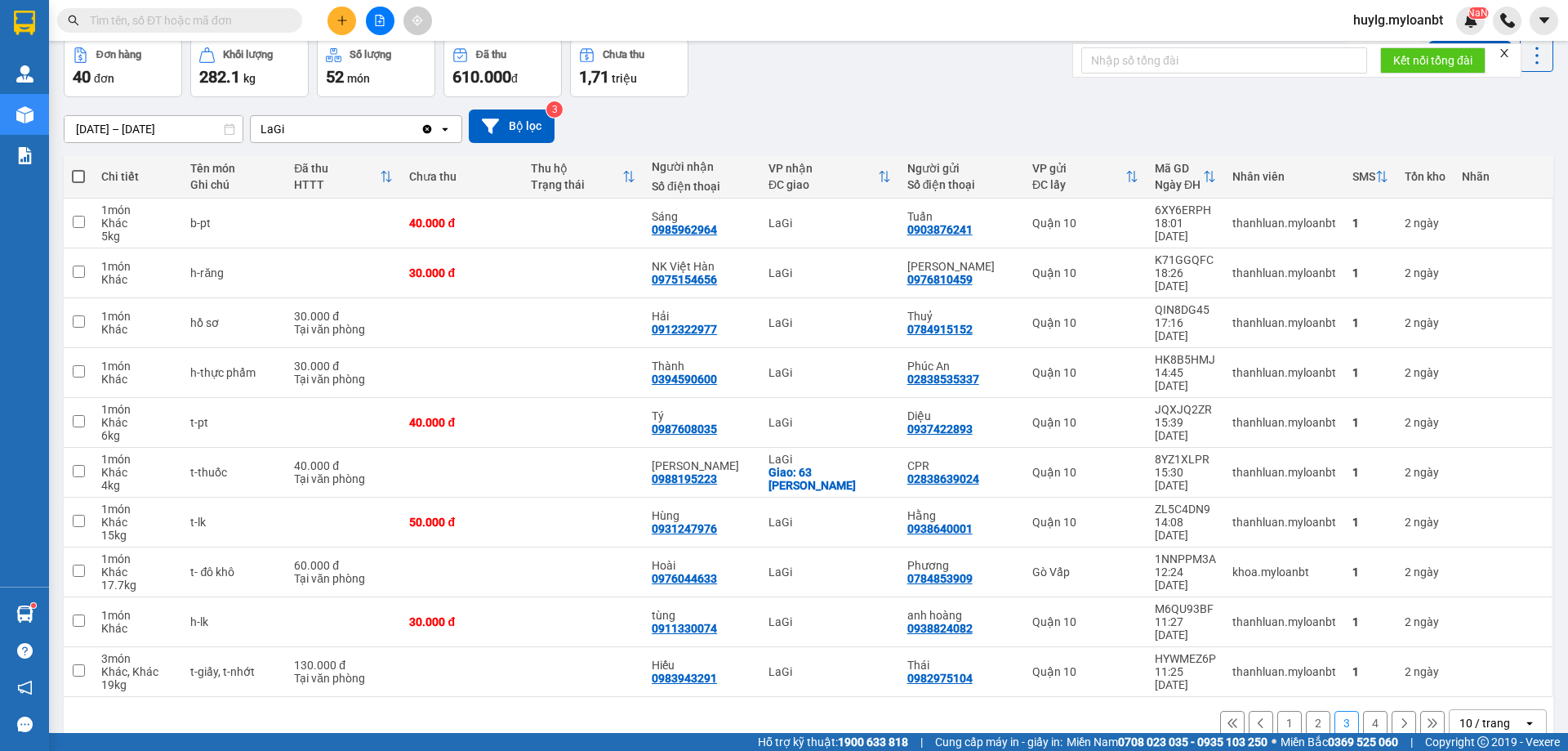
click at [357, 26] on div at bounding box center [379, 21] width 123 height 28
click at [340, 27] on button at bounding box center [341, 21] width 28 height 28
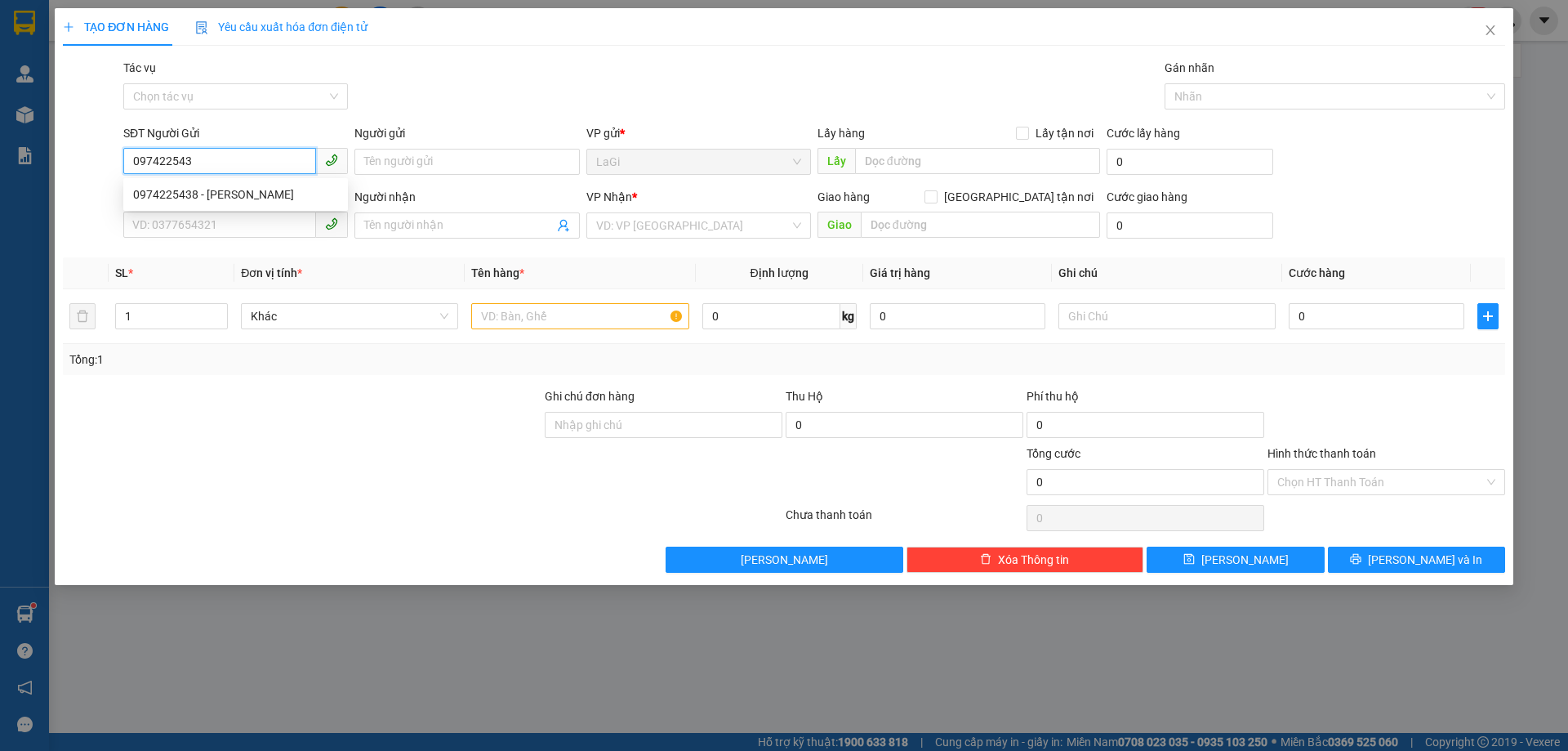
type input "0974225438"
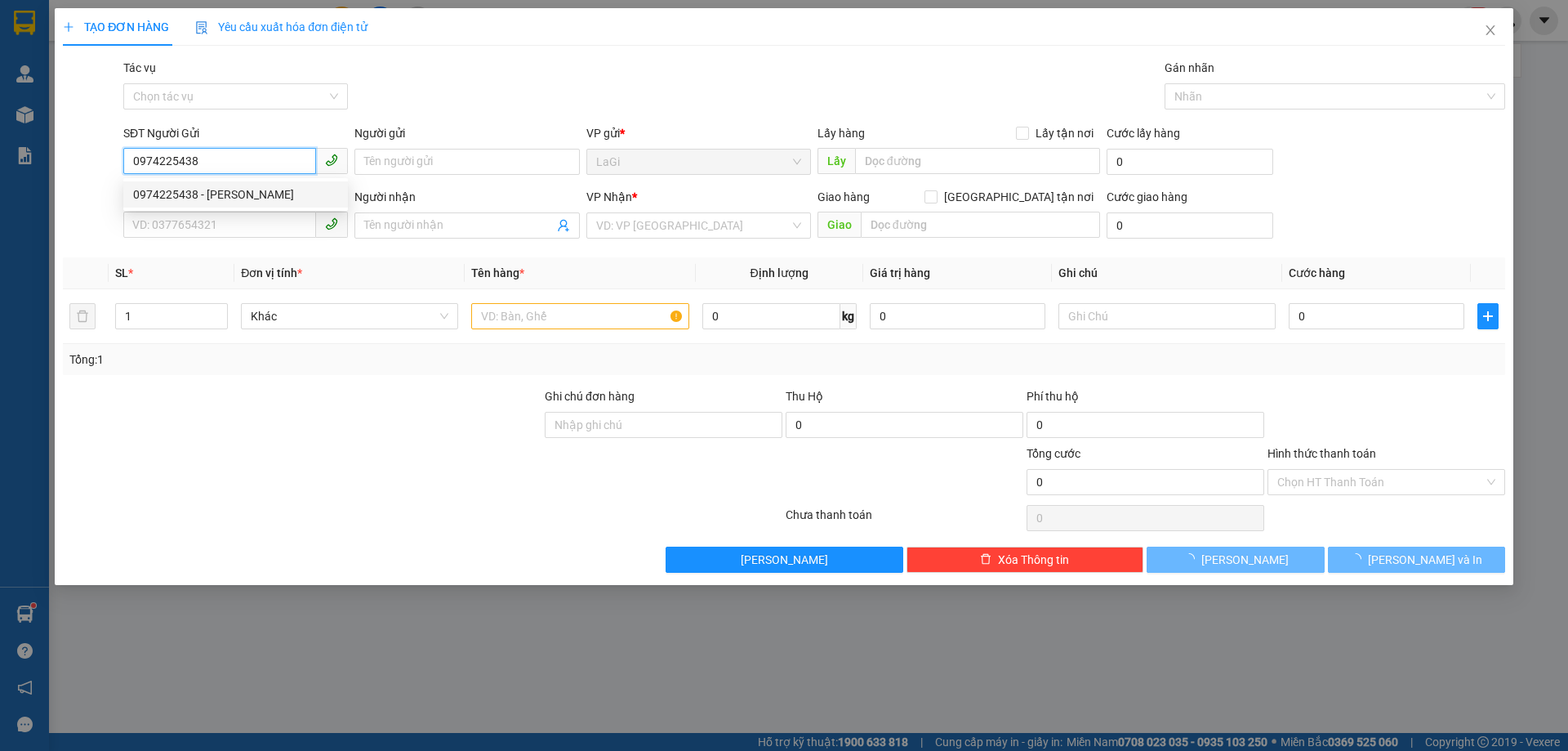
type input "Hồng"
type input "0909624591"
type input "Thức"
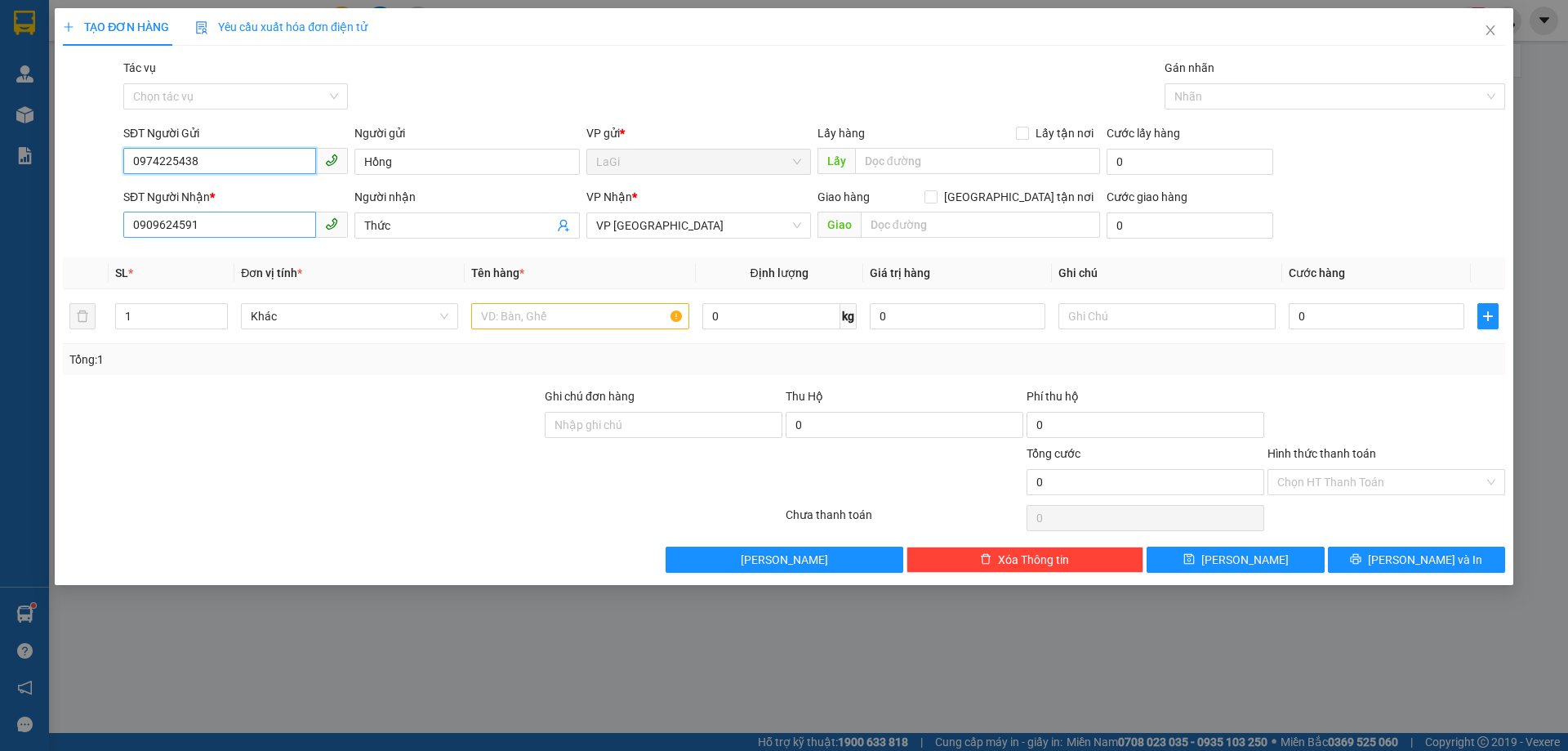
type input "0974225438"
click at [247, 215] on input "0909624591" at bounding box center [220, 225] width 193 height 26
click at [248, 278] on div "0906642711 - Hương" at bounding box center [235, 284] width 205 height 18
type input "0906642711"
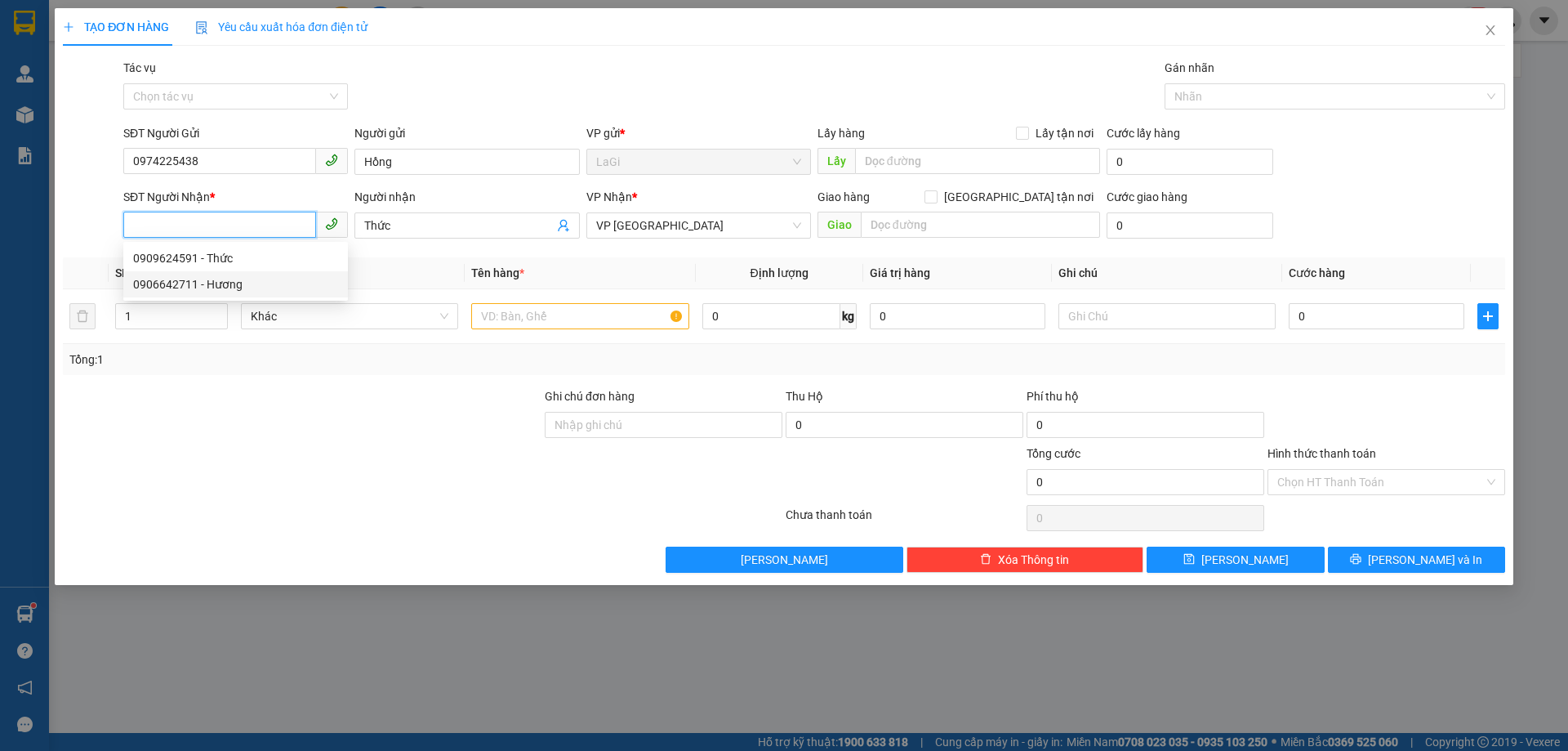
type input "Hương"
type input "0906642711"
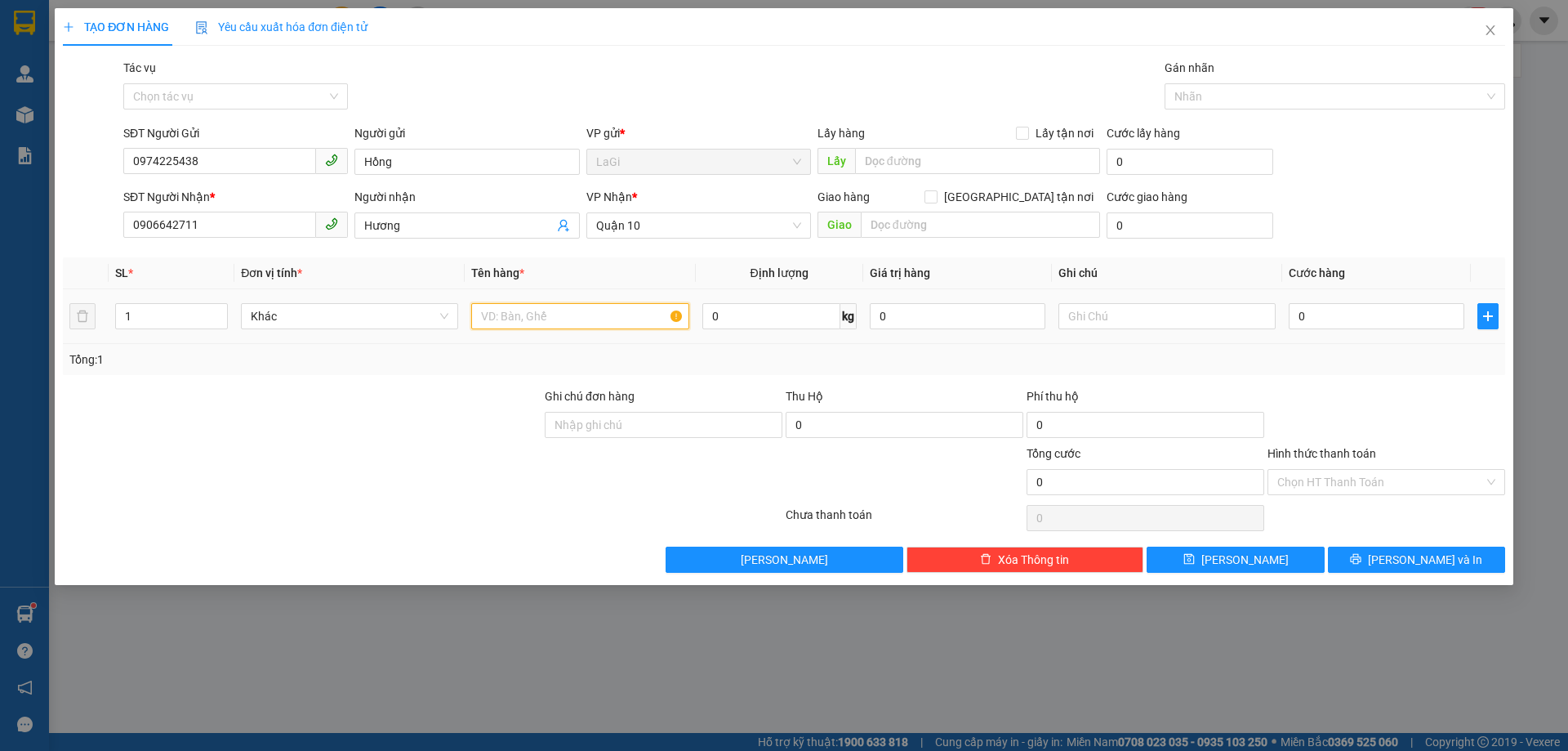
click at [612, 329] on input "text" at bounding box center [579, 316] width 217 height 26
type input "b- mực khô"
type input "2"
type input "30"
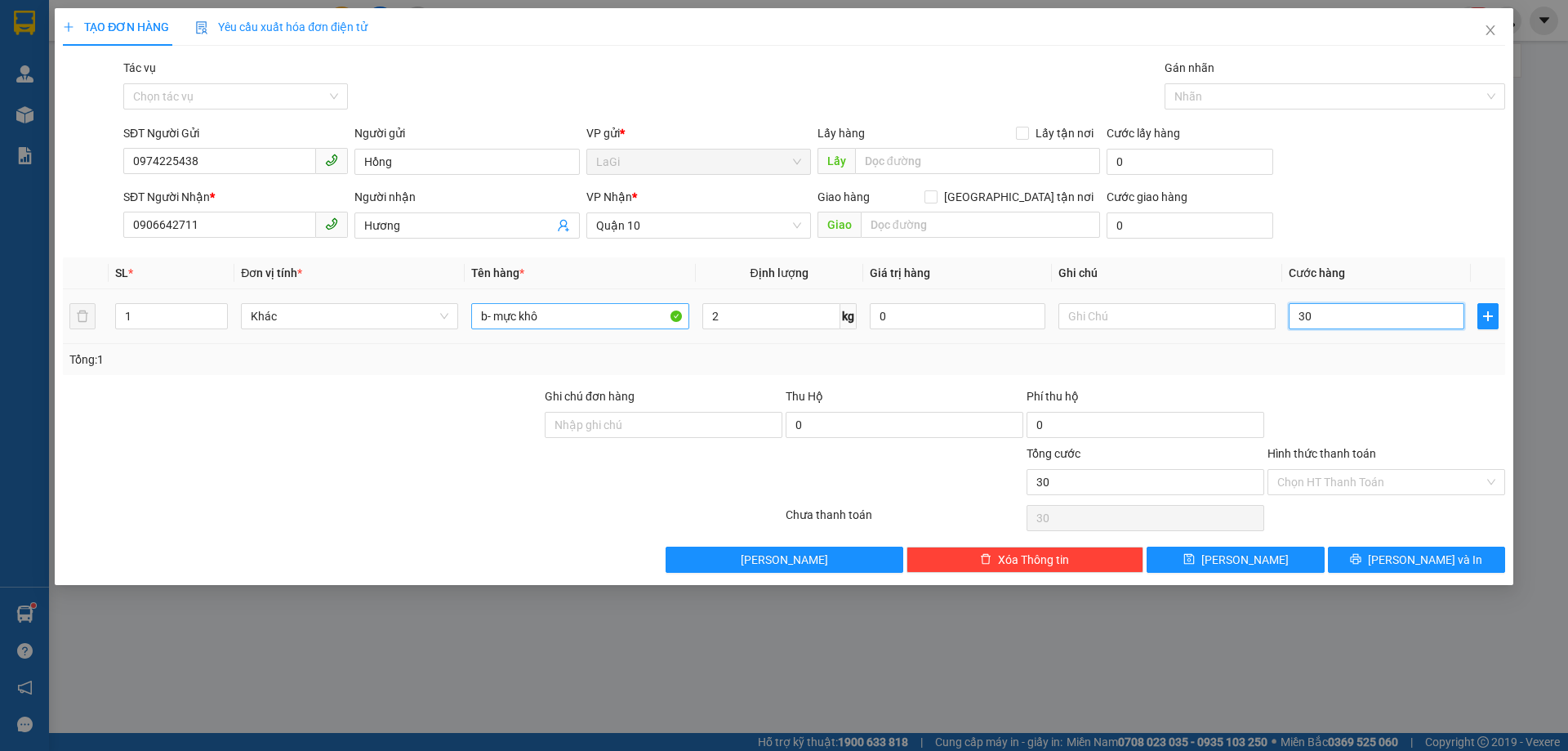
type input "30"
type input "30.000"
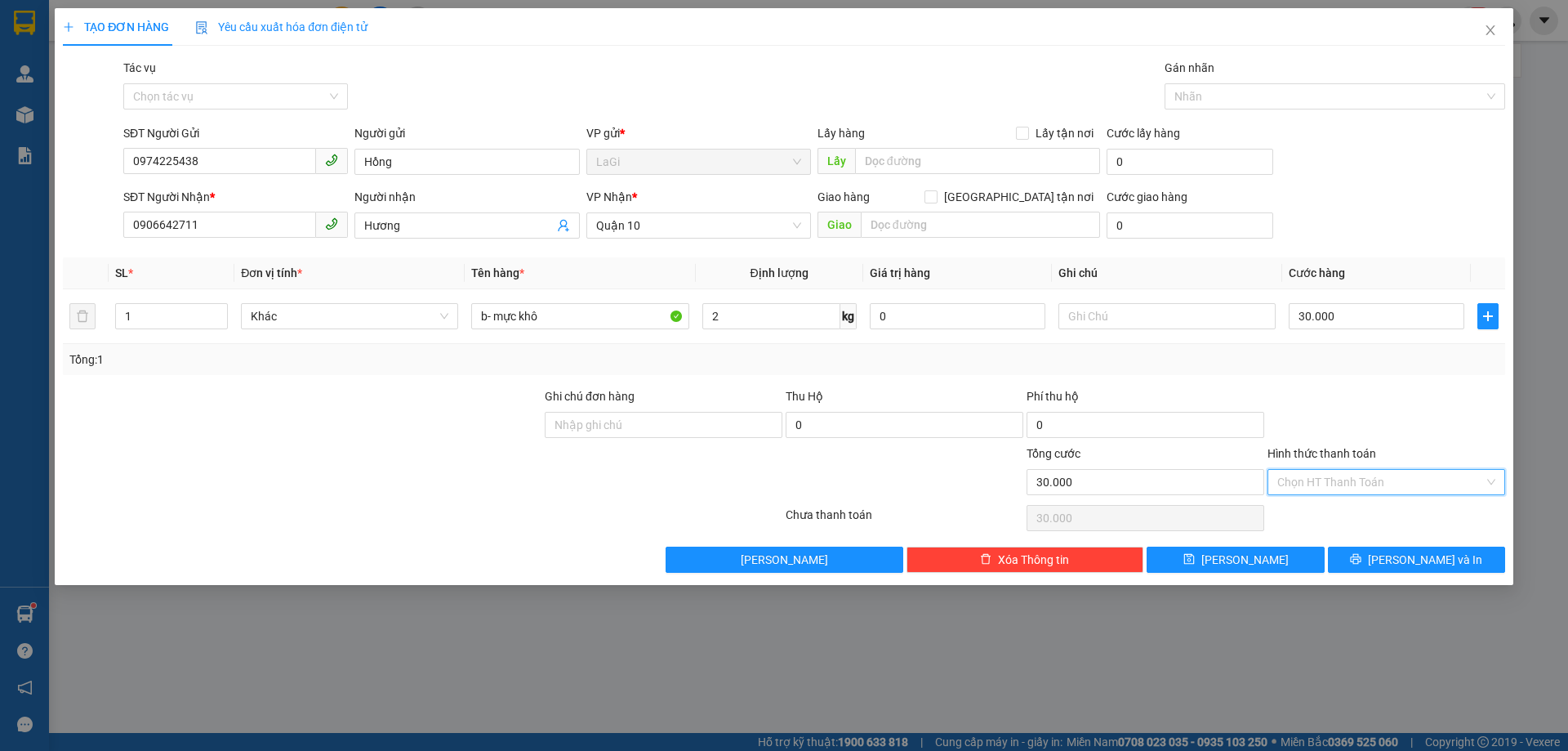
click at [1381, 486] on input "Hình thức thanh toán" at bounding box center [1380, 482] width 207 height 25
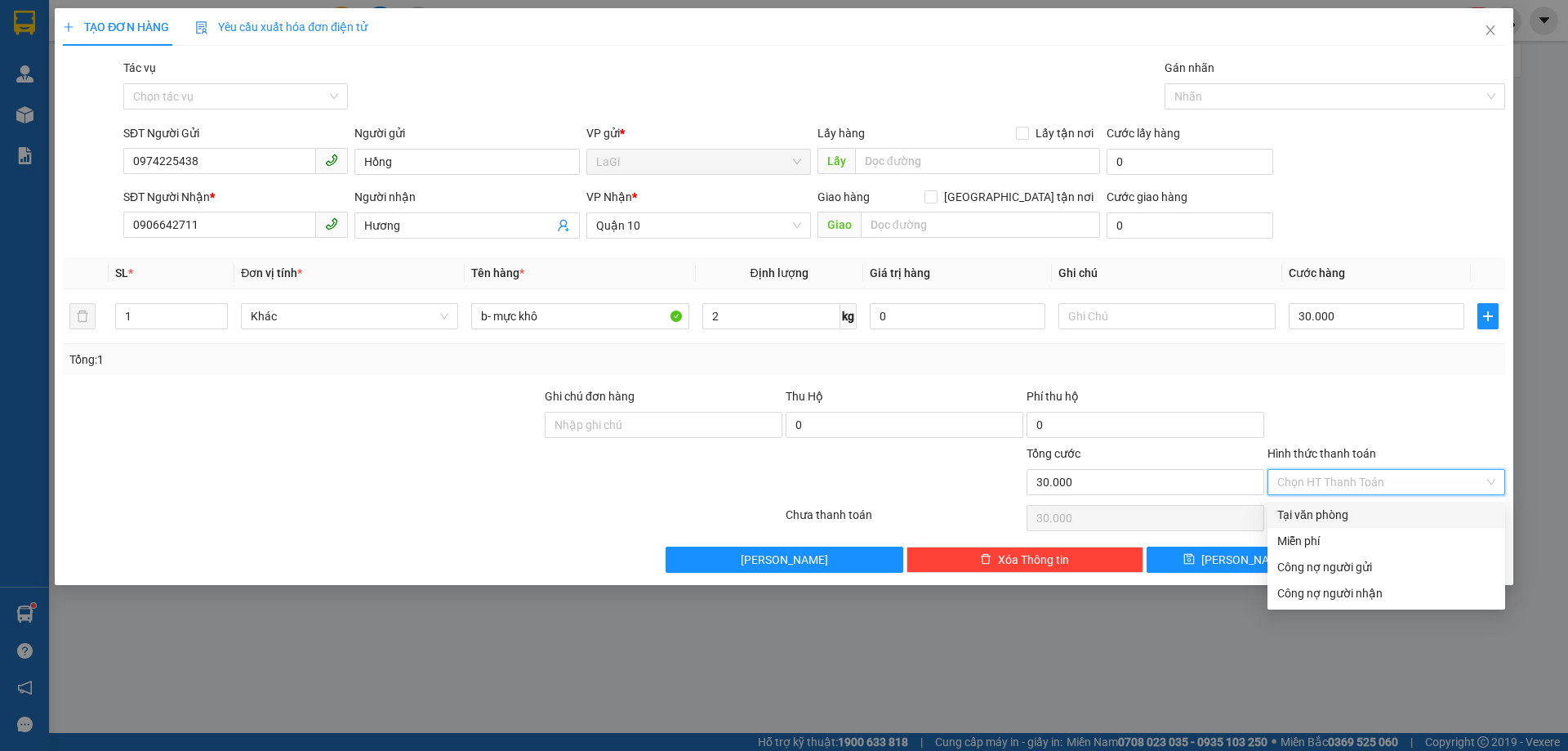
click at [1353, 506] on div "Tại văn phòng" at bounding box center [1386, 515] width 238 height 26
type input "0"
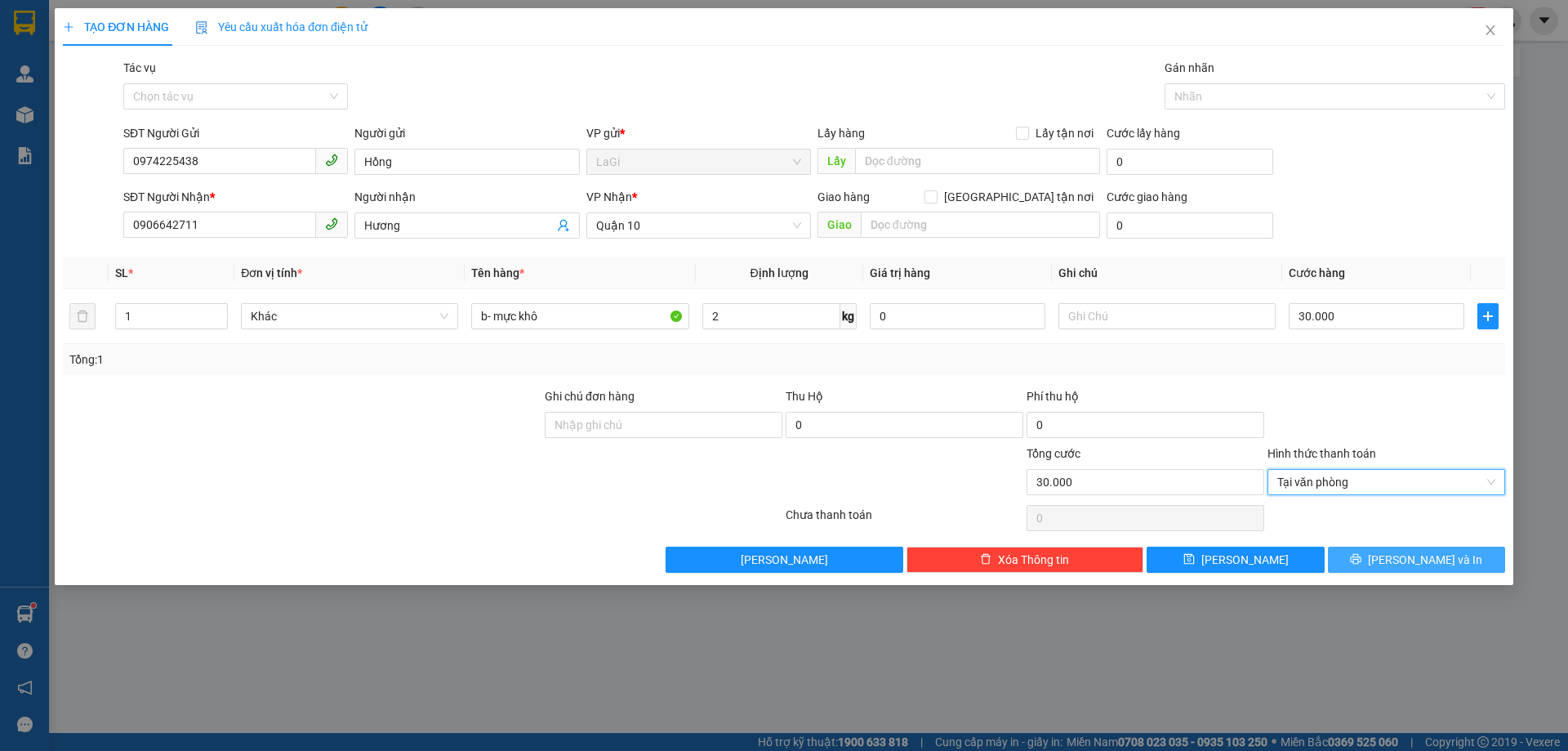
click at [1362, 554] on icon "printer" at bounding box center [1355, 559] width 11 height 11
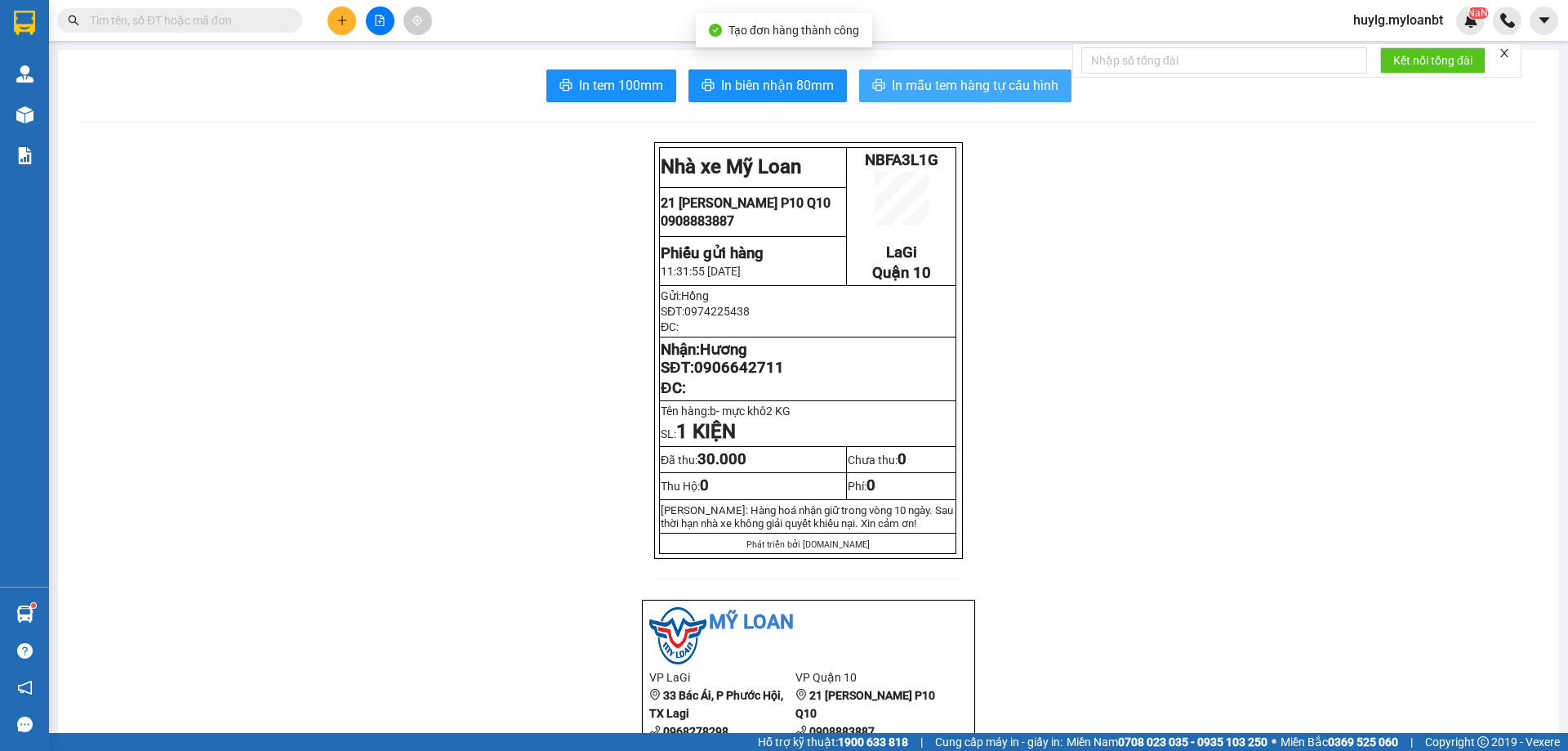
click at [944, 91] on span "In mẫu tem hàng tự cấu hình" at bounding box center [975, 86] width 166 height 21
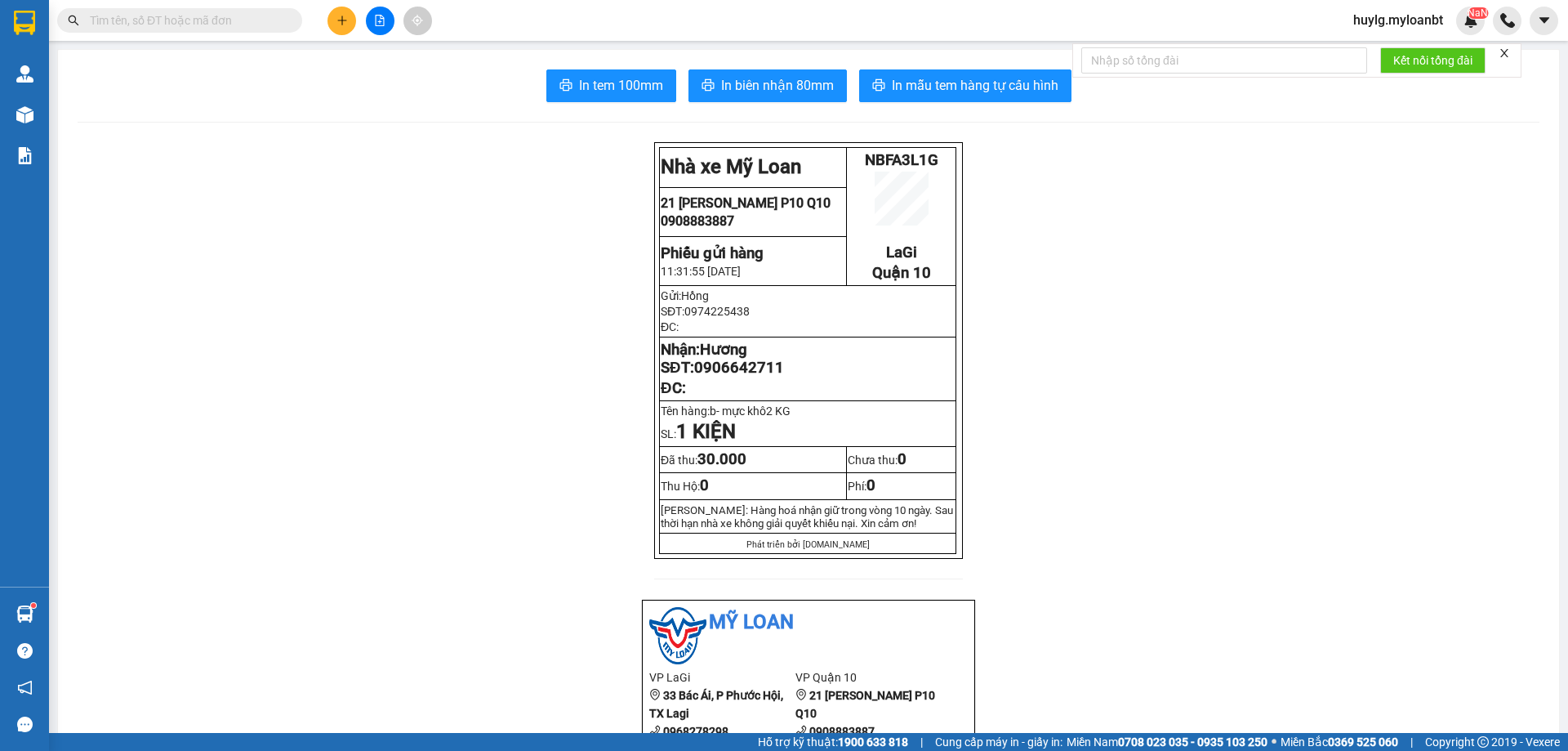
click at [171, 27] on div "Kết quả tìm kiếm ( 337 ) Bộ lọc Mã ĐH Trạng thái Món hàng Thu hộ Tổng cước Chưa…" at bounding box center [159, 21] width 318 height 28
click at [171, 27] on input "text" at bounding box center [186, 20] width 193 height 18
click at [179, 26] on input "text" at bounding box center [186, 20] width 193 height 18
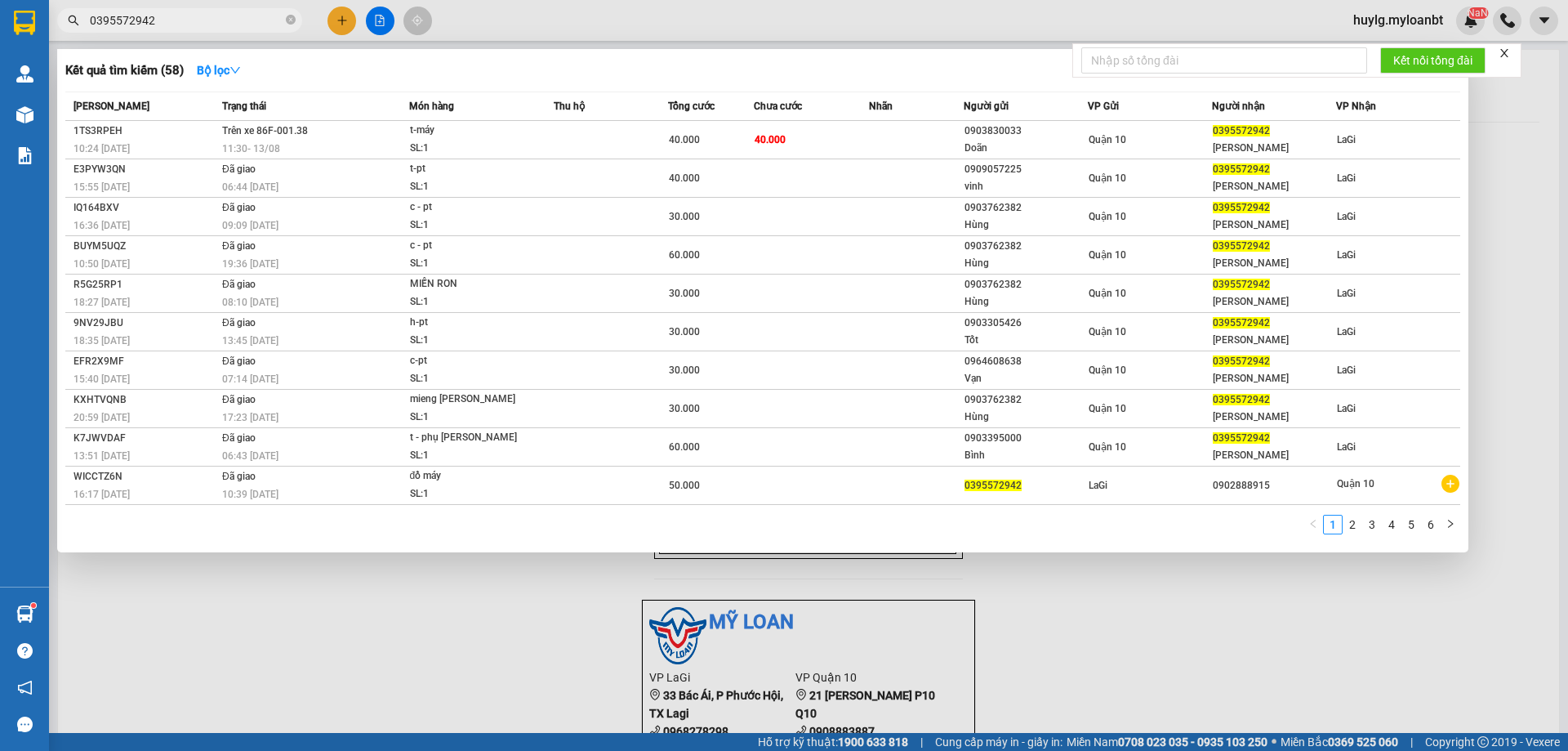
type input "0395572942"
click at [369, 639] on div at bounding box center [784, 375] width 1568 height 751
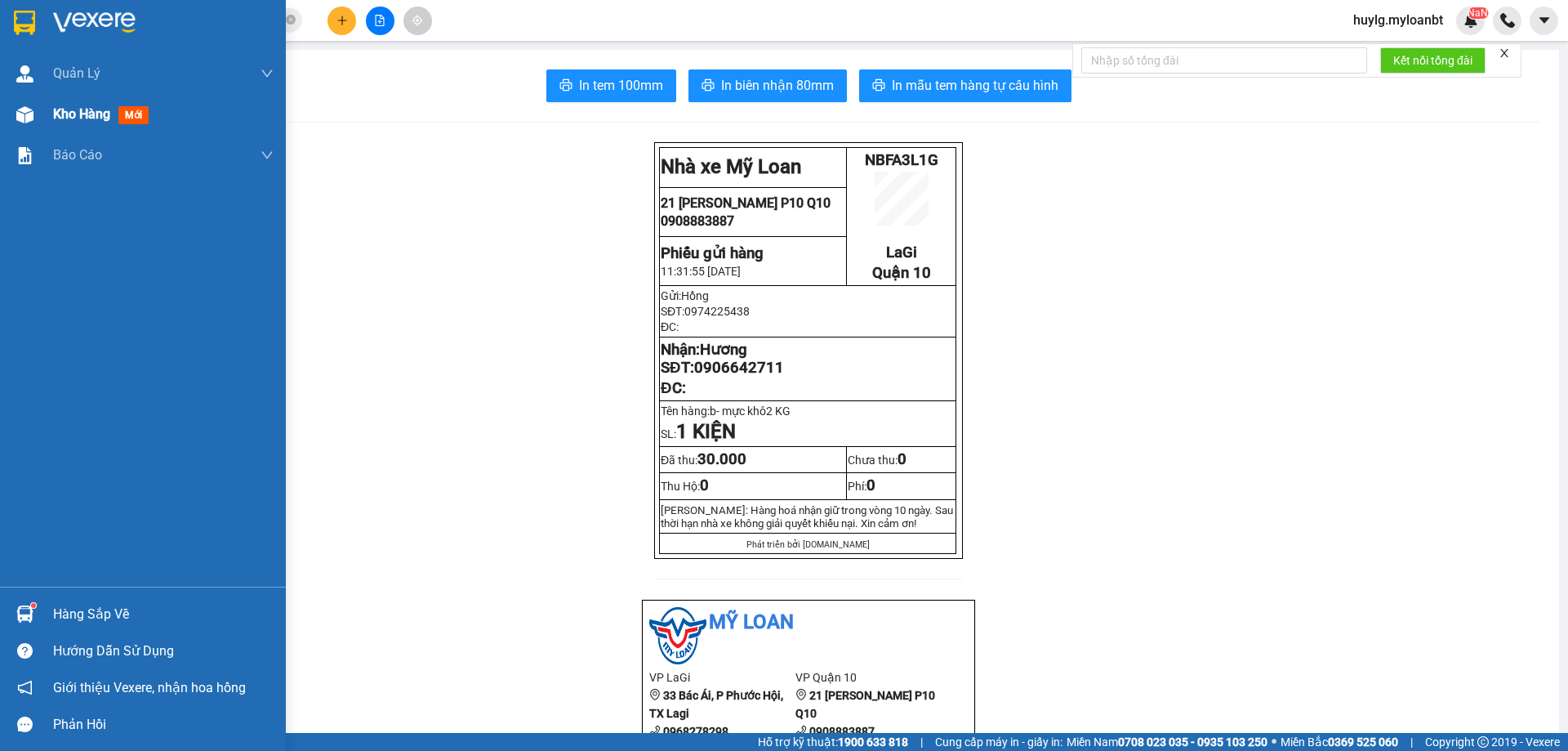
click at [114, 128] on div "Kho hàng mới" at bounding box center [163, 115] width 220 height 41
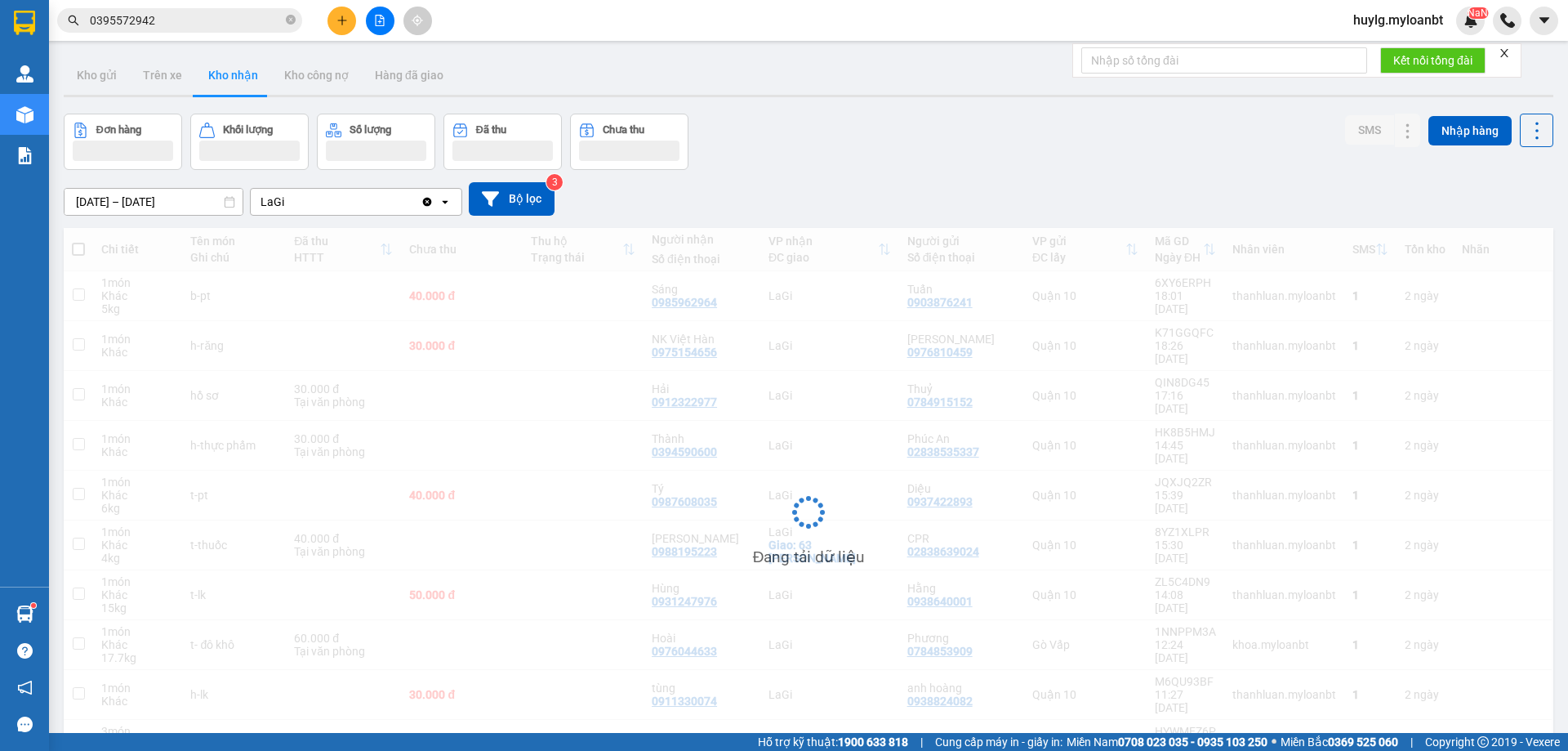
scroll to position [76, 0]
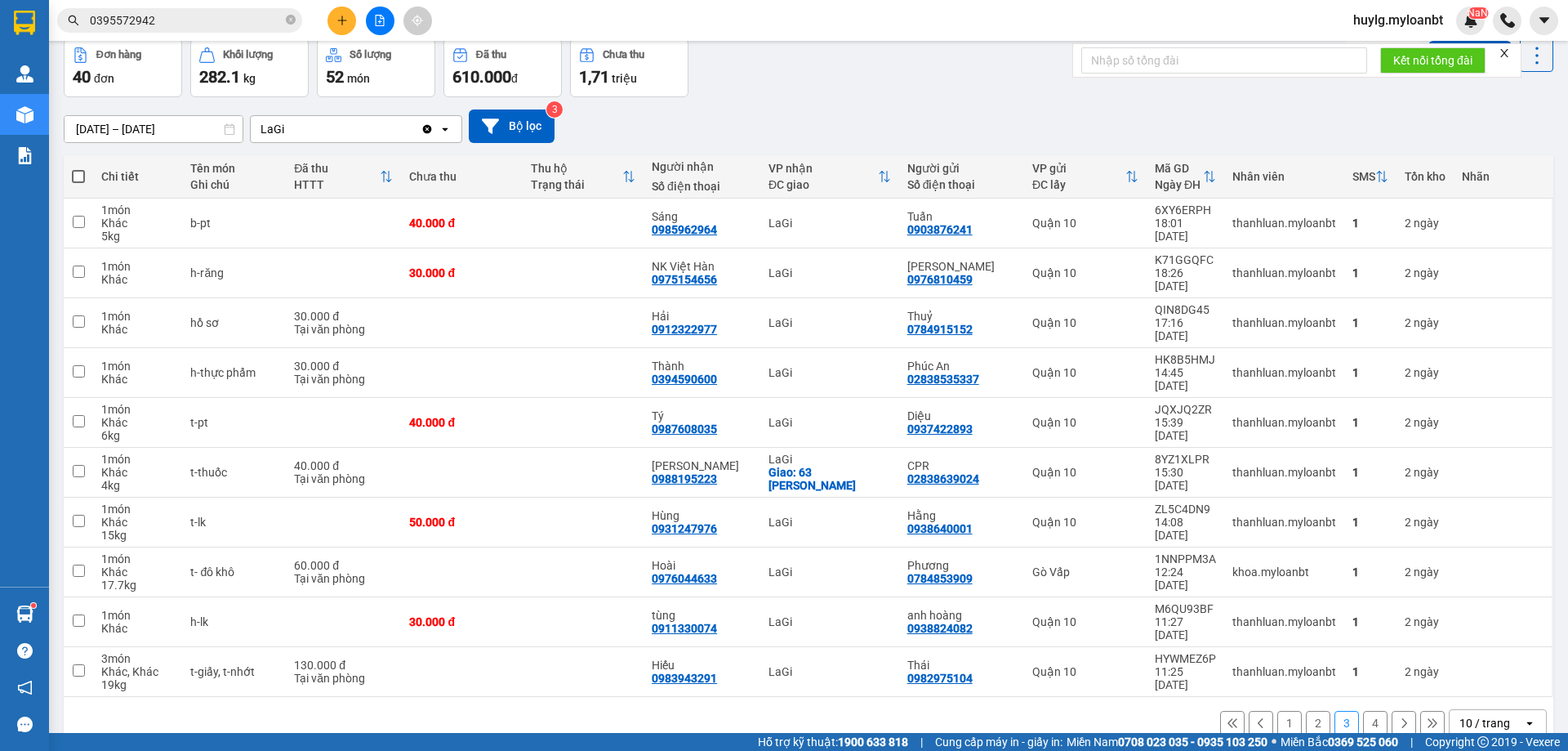
click at [1279, 712] on button "1" at bounding box center [1289, 724] width 25 height 25
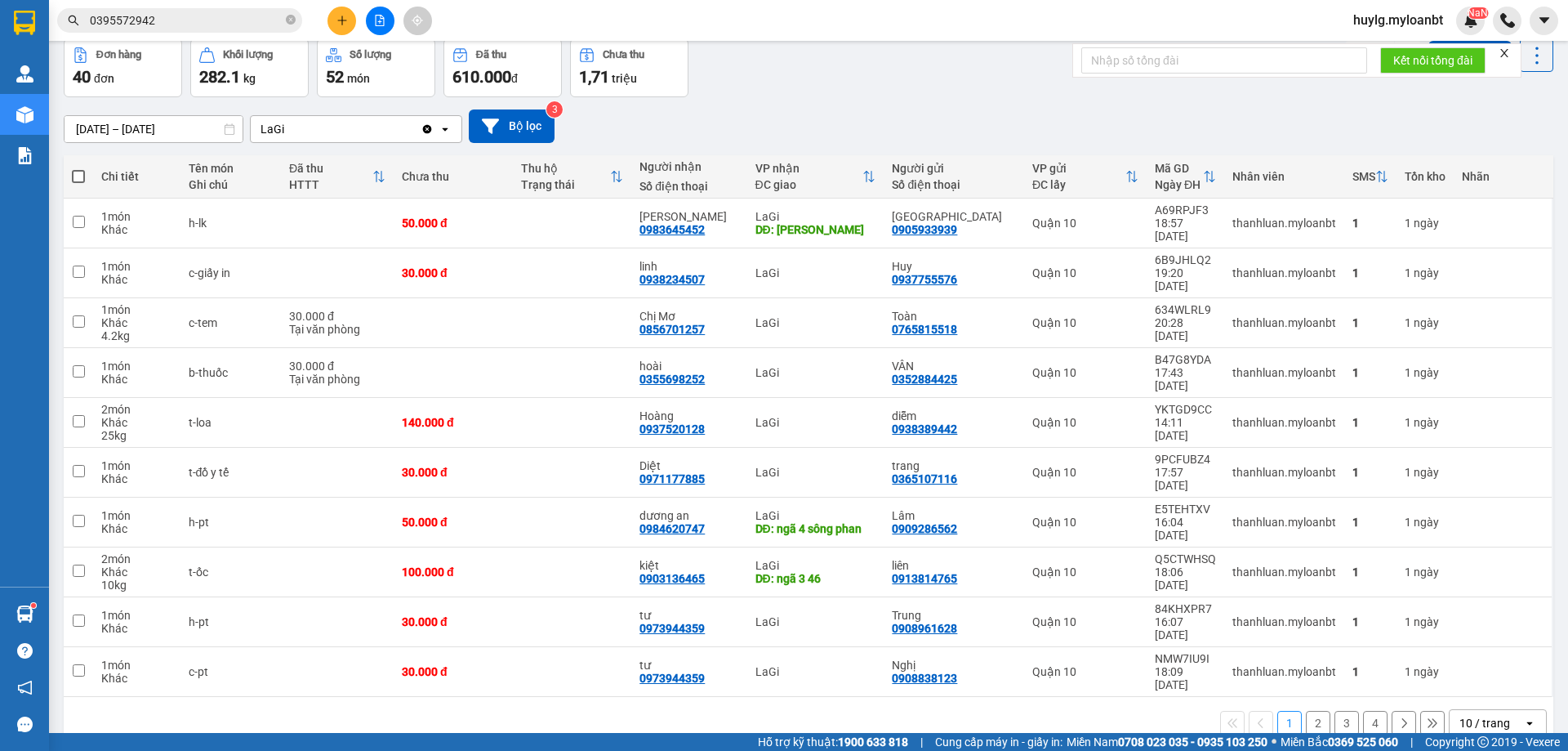
click at [1306, 712] on button "2" at bounding box center [1318, 724] width 25 height 25
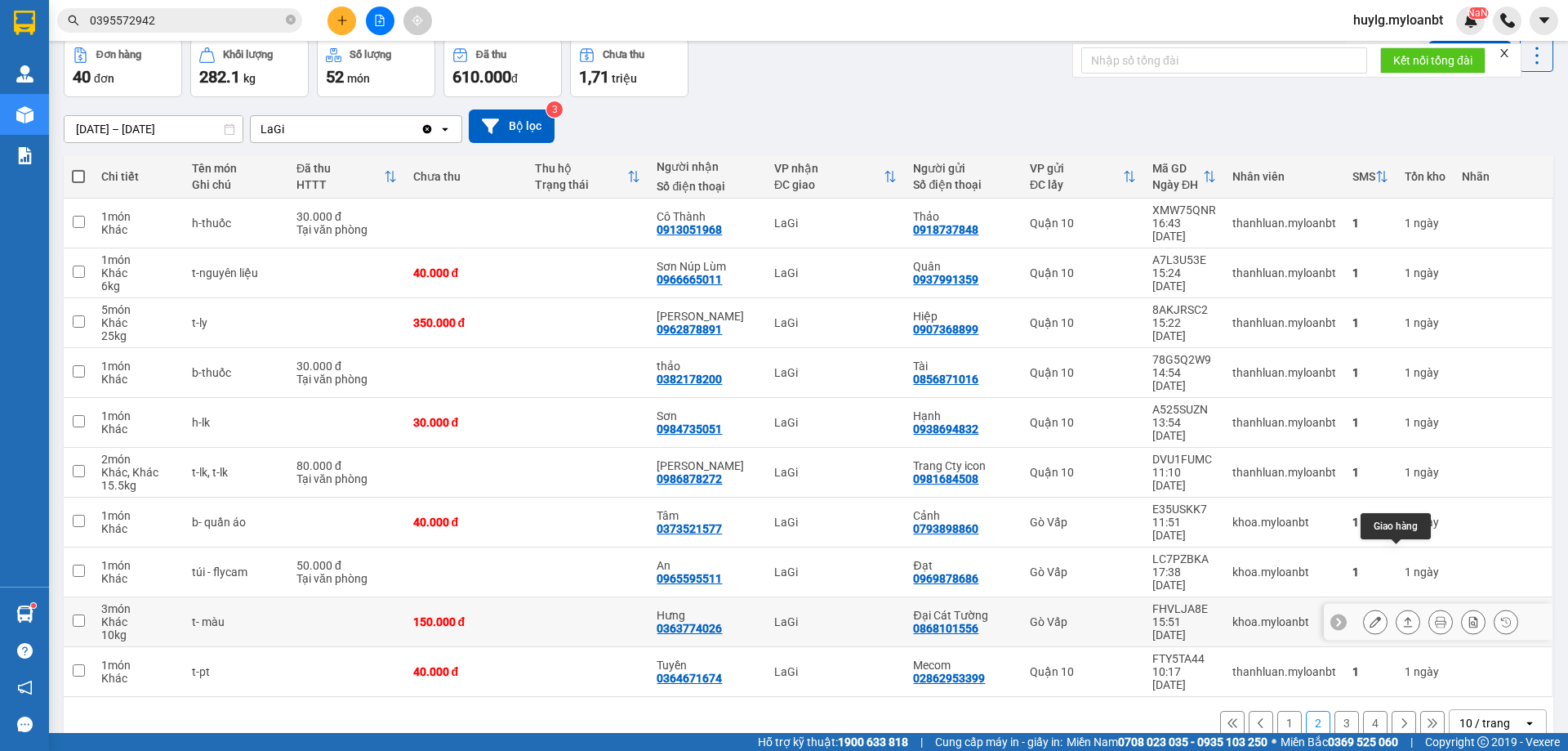
click at [1370, 616] on icon at bounding box center [1375, 621] width 11 height 11
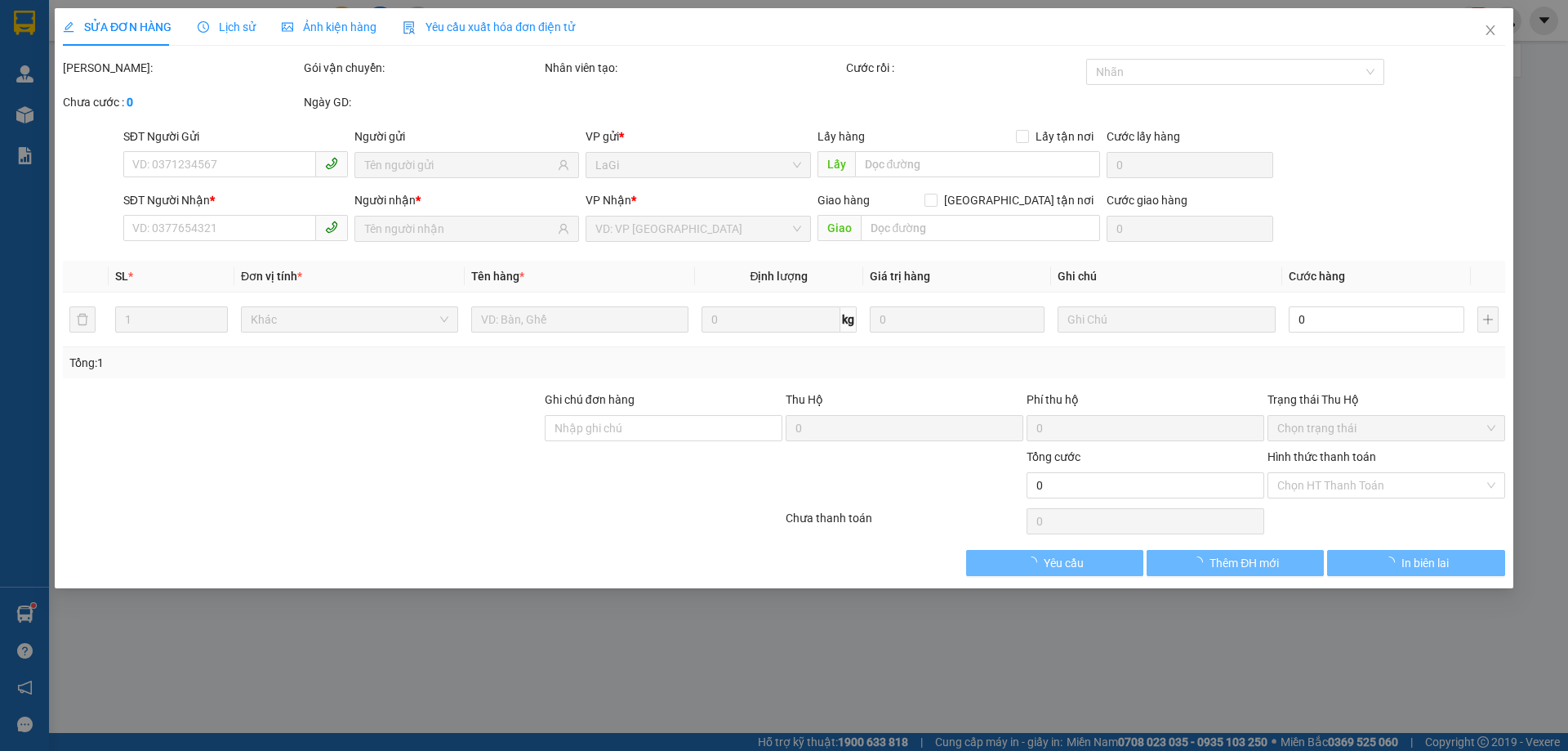
type input "0868101556"
type input "Đại Cát Tường"
type input "0363774026"
type input "Hưng"
type input "150.000"
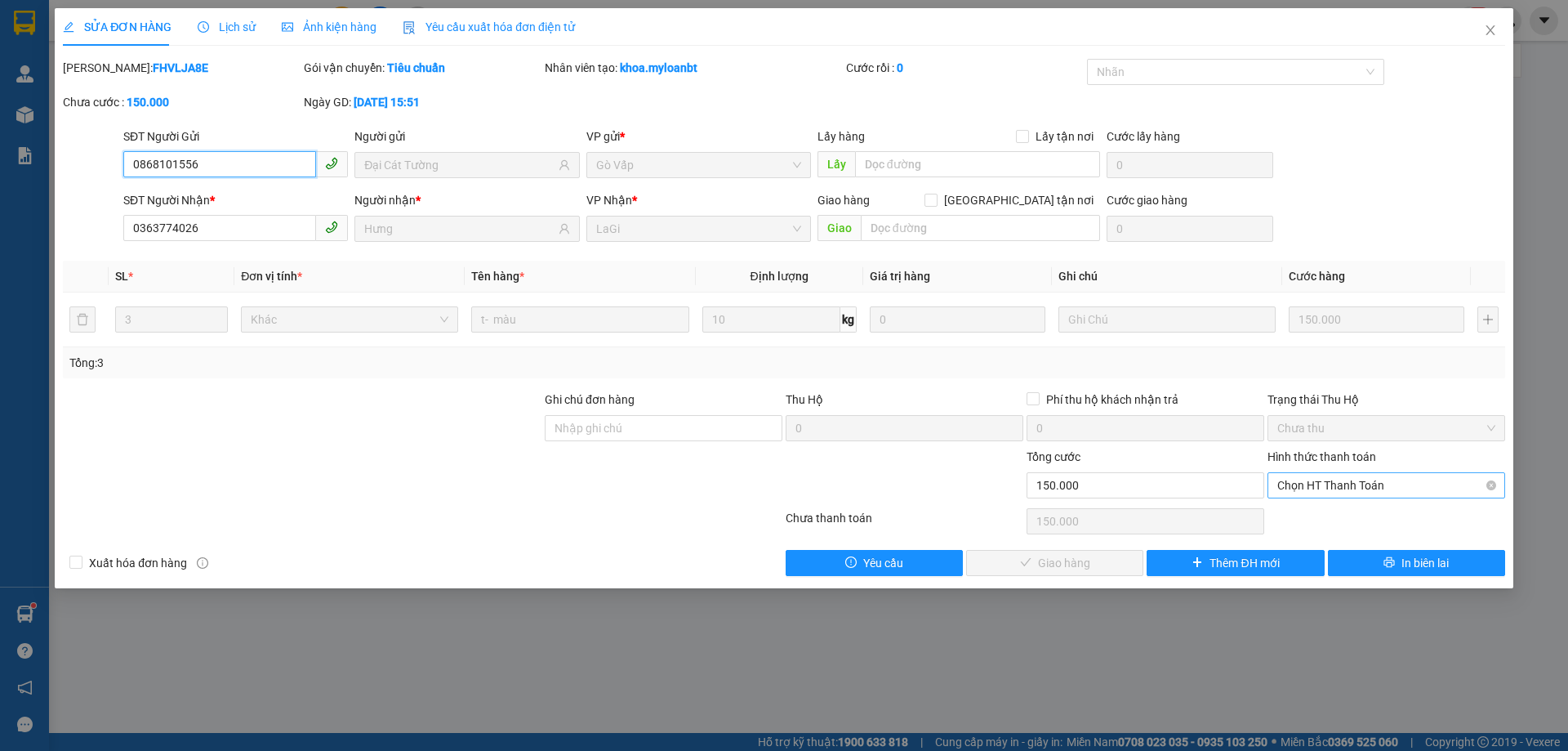
click at [1328, 483] on span "Chọn HT Thanh Toán" at bounding box center [1386, 485] width 218 height 25
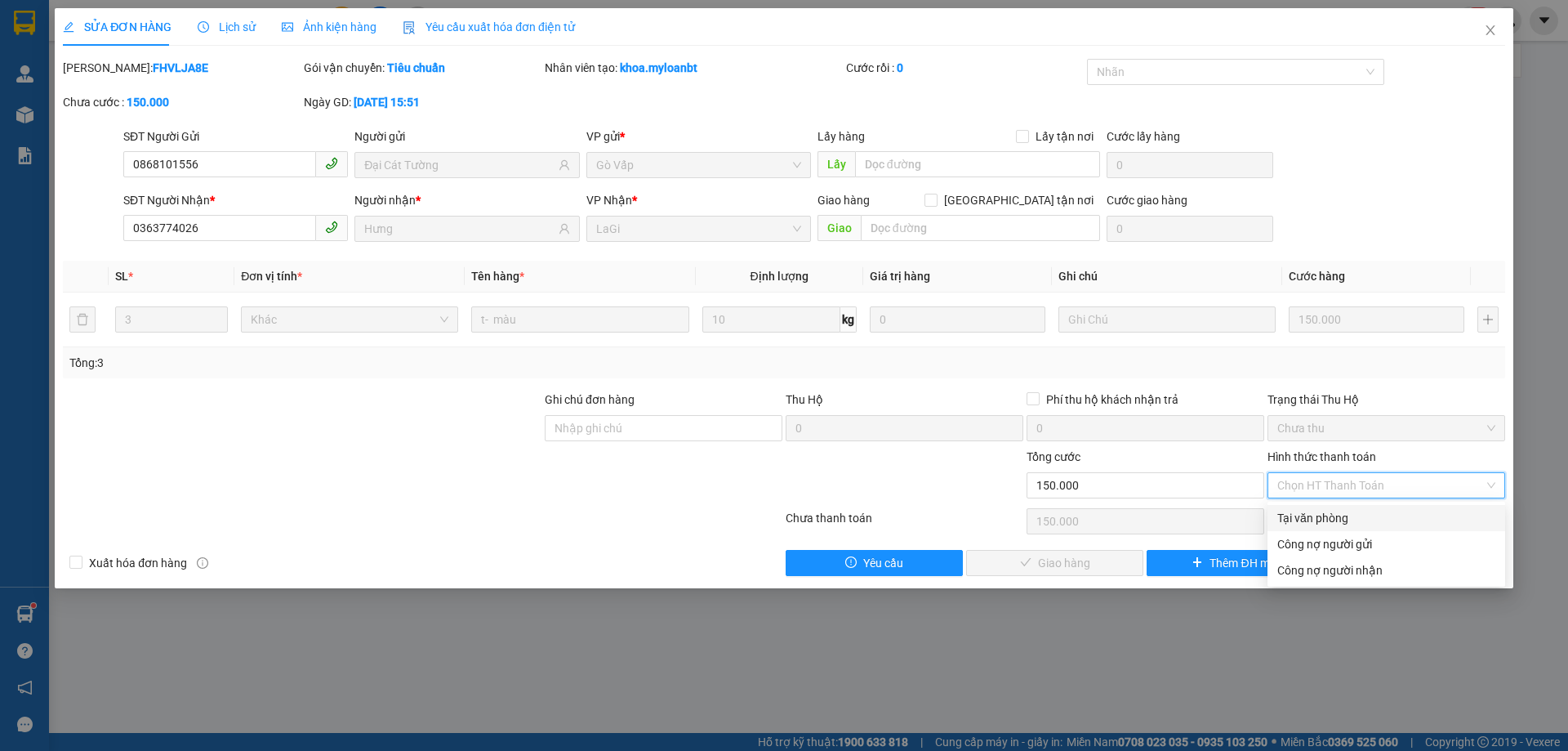
click at [1308, 510] on div "Tại văn phòng" at bounding box center [1386, 518] width 218 height 18
type input "0"
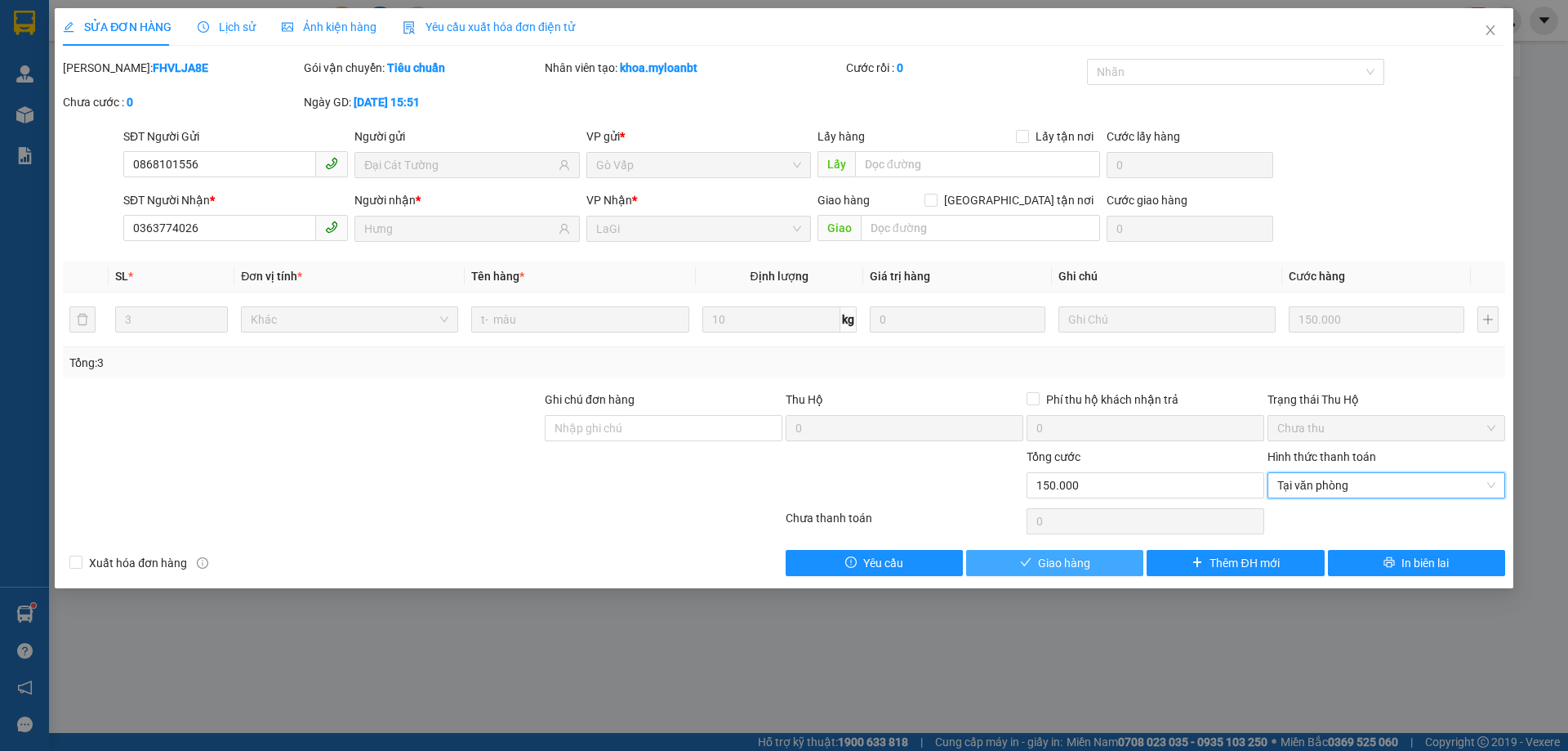
click at [1044, 571] on span "Giao hàng" at bounding box center [1064, 563] width 52 height 18
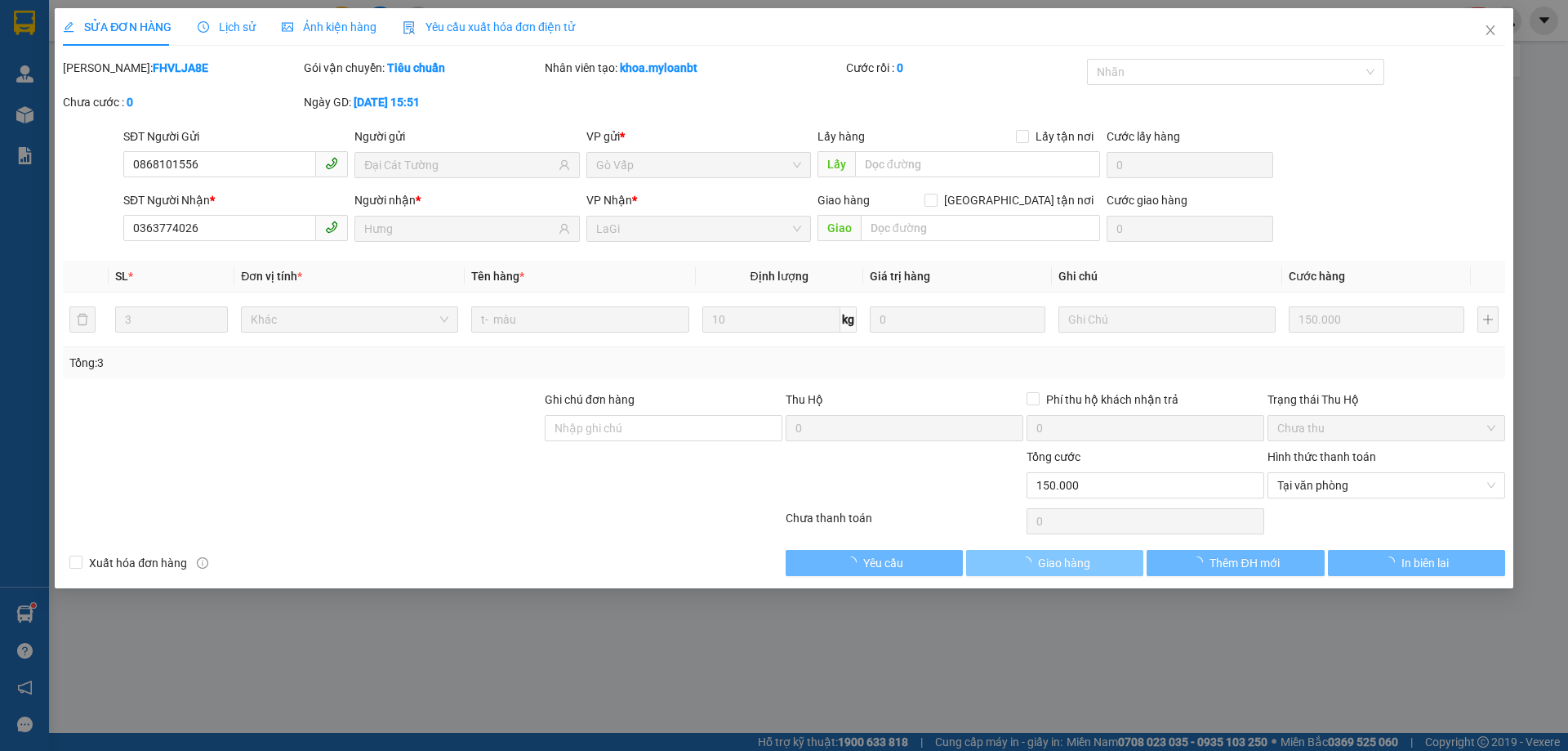
click at [1046, 569] on span "Giao hàng" at bounding box center [1064, 563] width 52 height 18
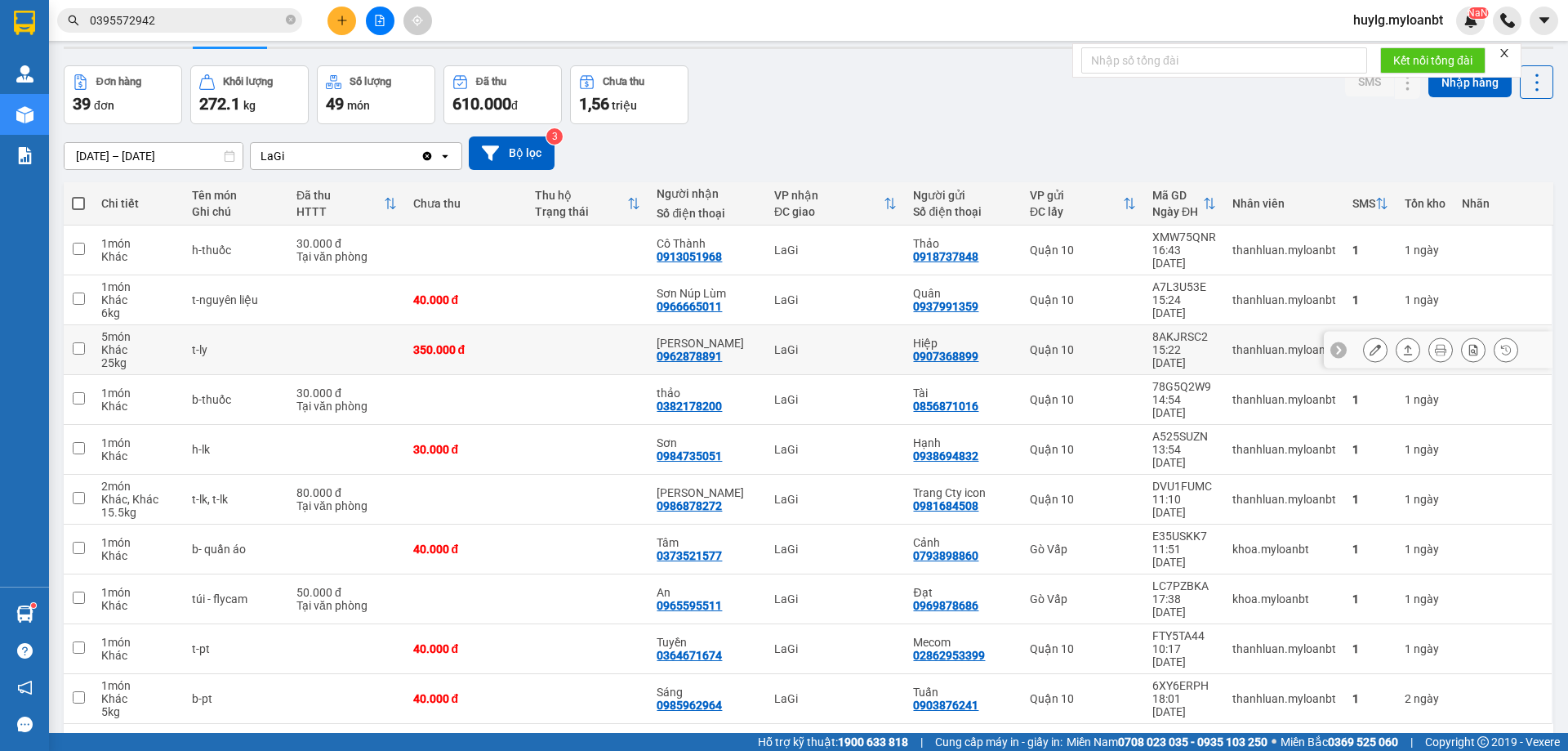
scroll to position [76, 0]
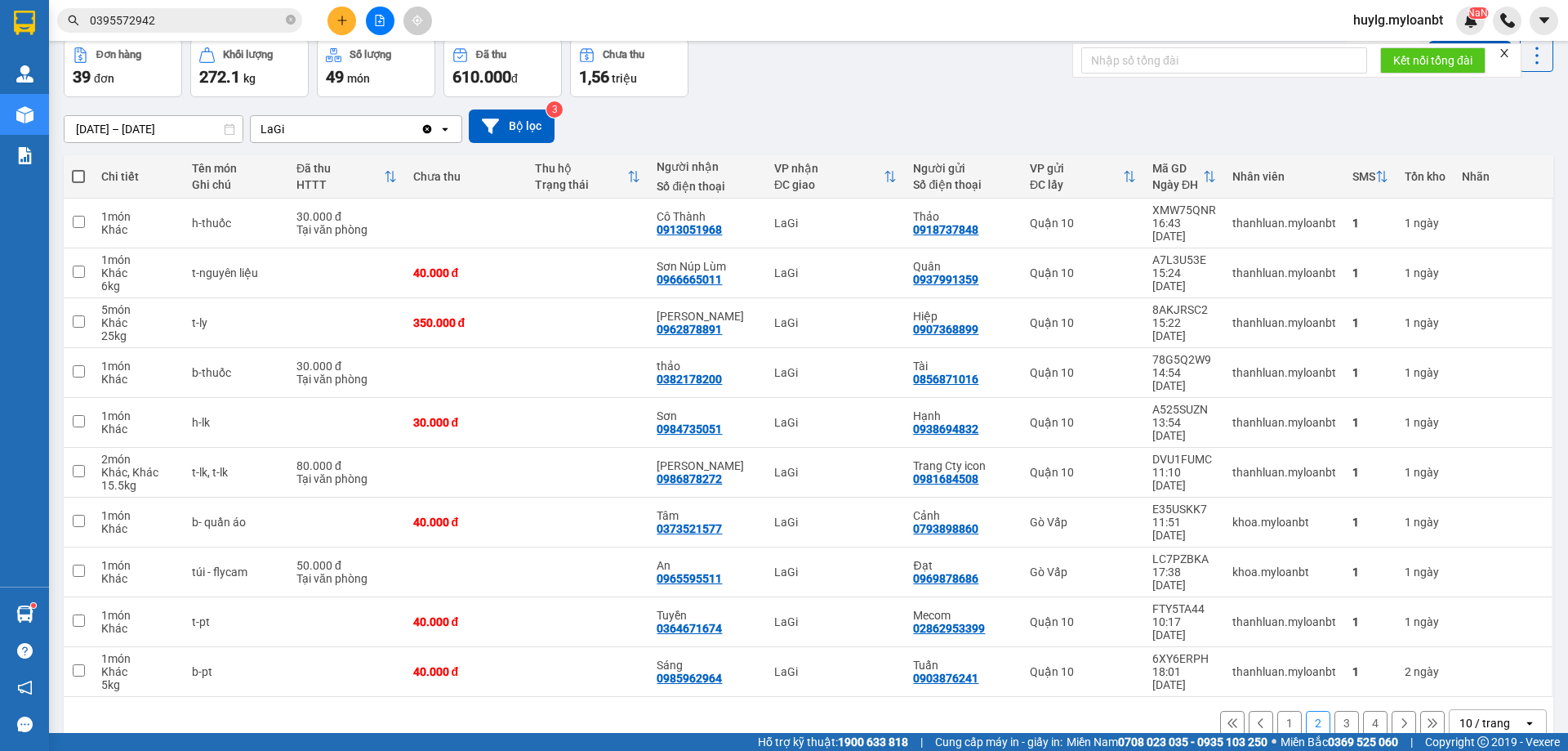
click at [1335, 712] on button "3" at bounding box center [1347, 724] width 25 height 25
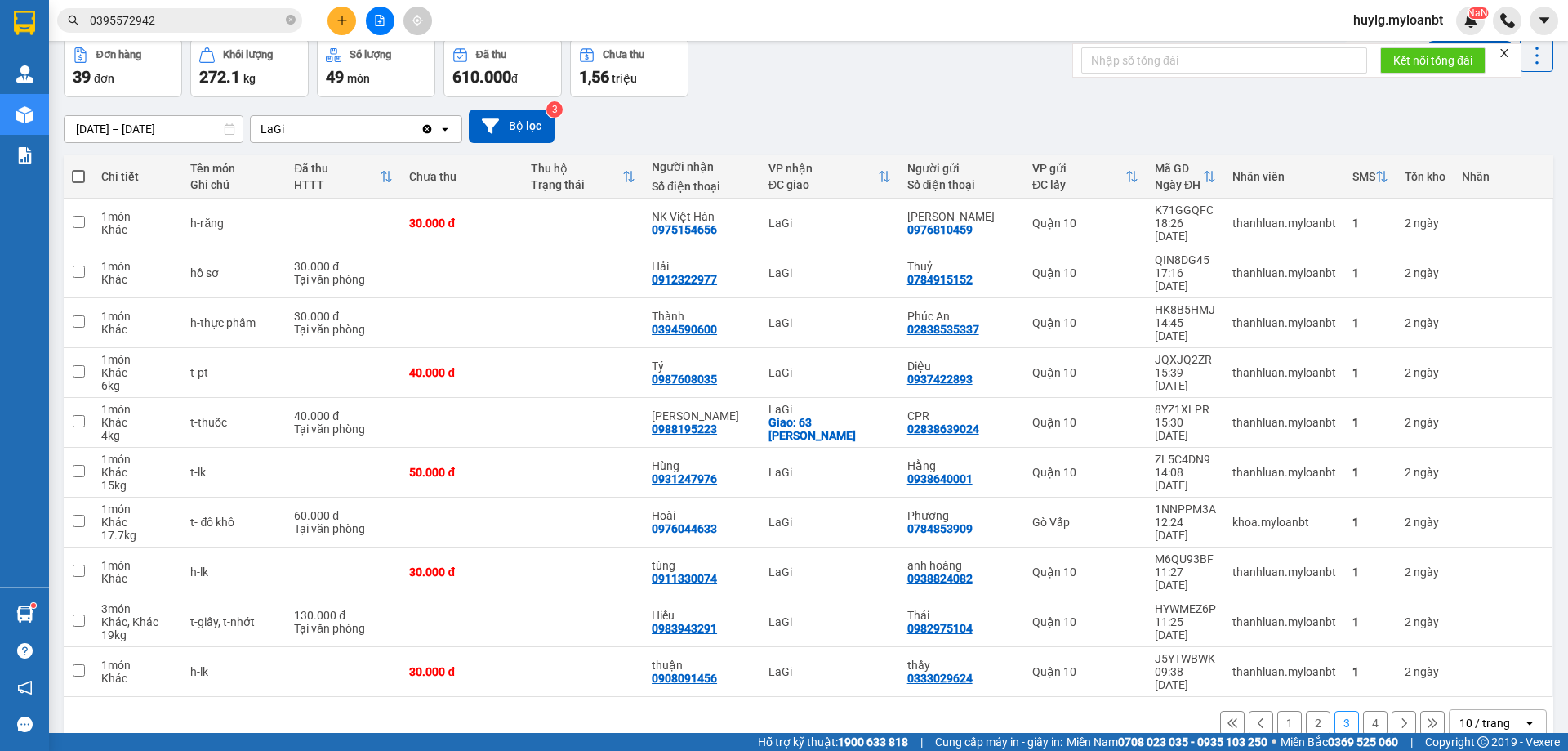
click at [163, 22] on input "0395572942" at bounding box center [186, 20] width 193 height 18
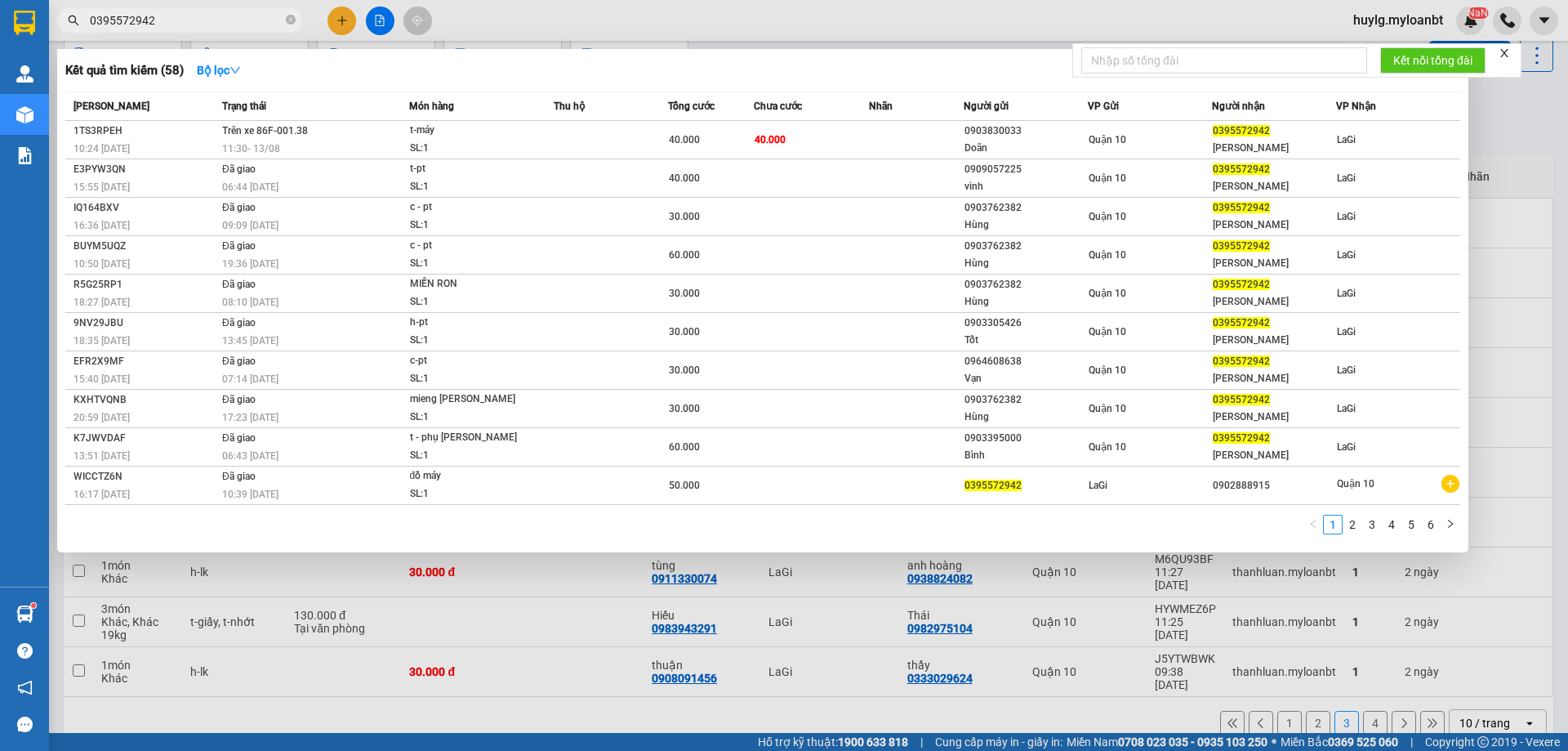
click at [163, 22] on input "0395572942" at bounding box center [186, 20] width 193 height 18
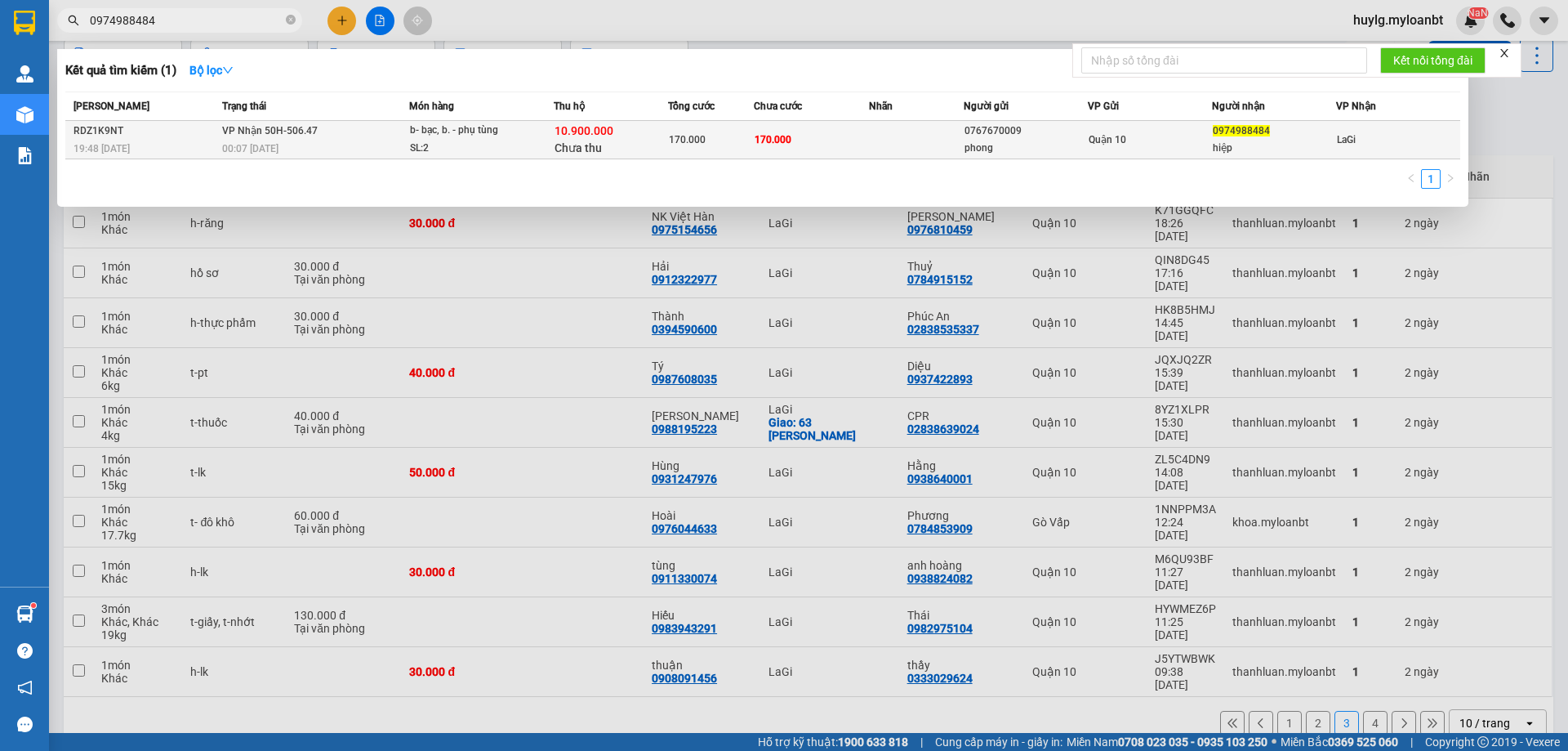
type input "0974988484"
click at [965, 142] on div "phong" at bounding box center [1026, 148] width 123 height 17
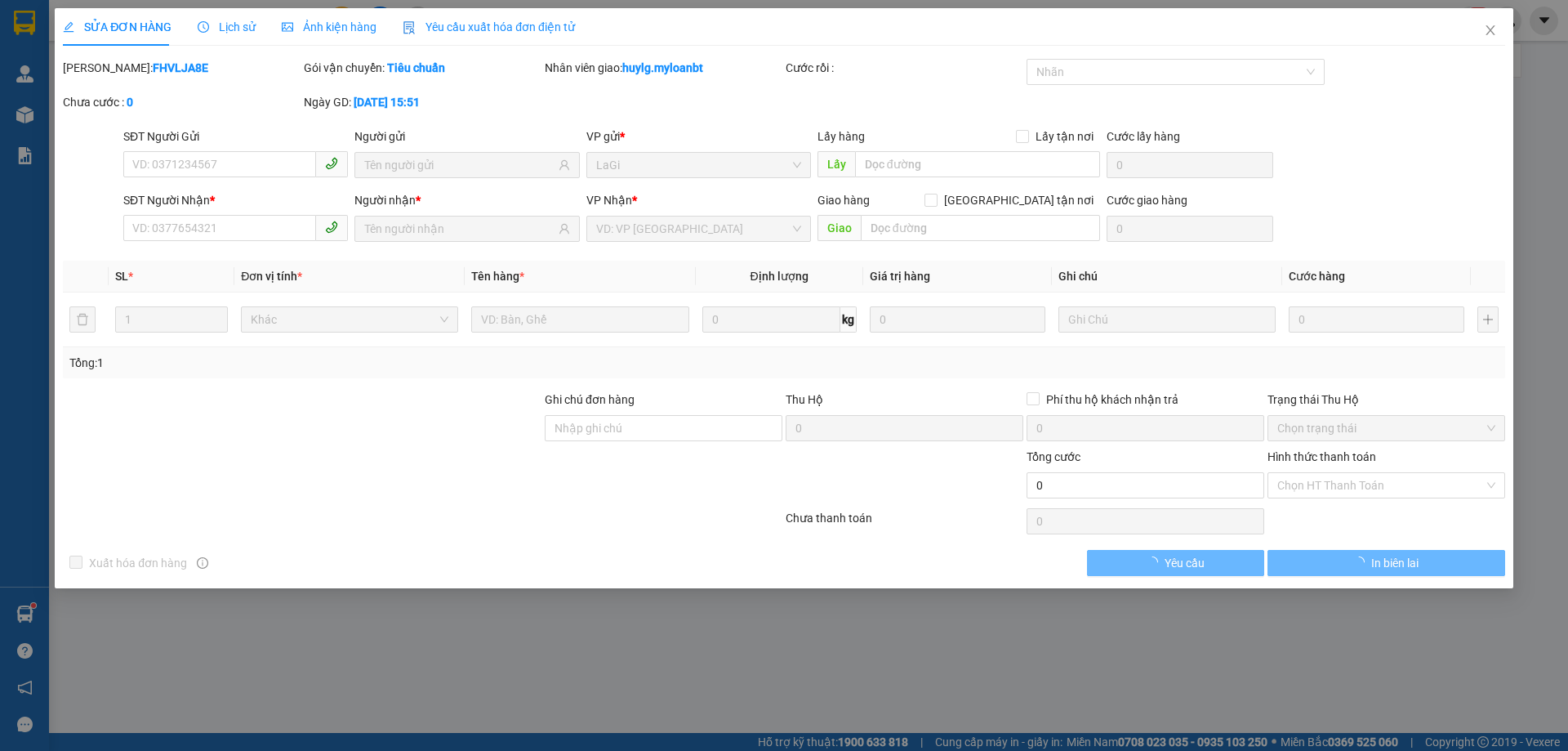
type input "0767670009"
type input "phong"
type input "0974988484"
type input "hiệp"
type input "170.000"
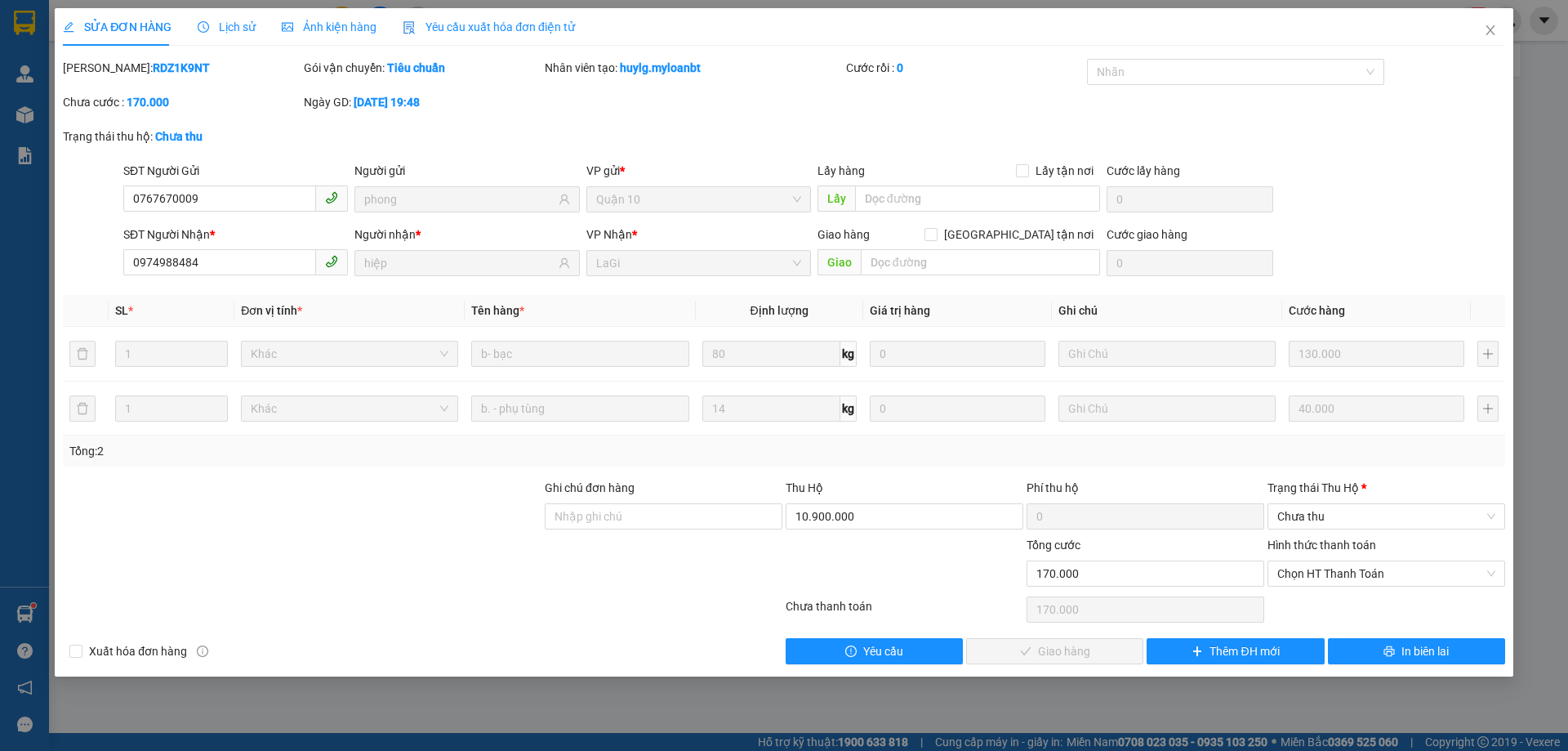
click at [1347, 494] on div "Trạng thái [PERSON_NAME] *" at bounding box center [1386, 488] width 238 height 18
click at [1347, 505] on input "Trạng thái [PERSON_NAME] *" at bounding box center [1380, 517] width 207 height 25
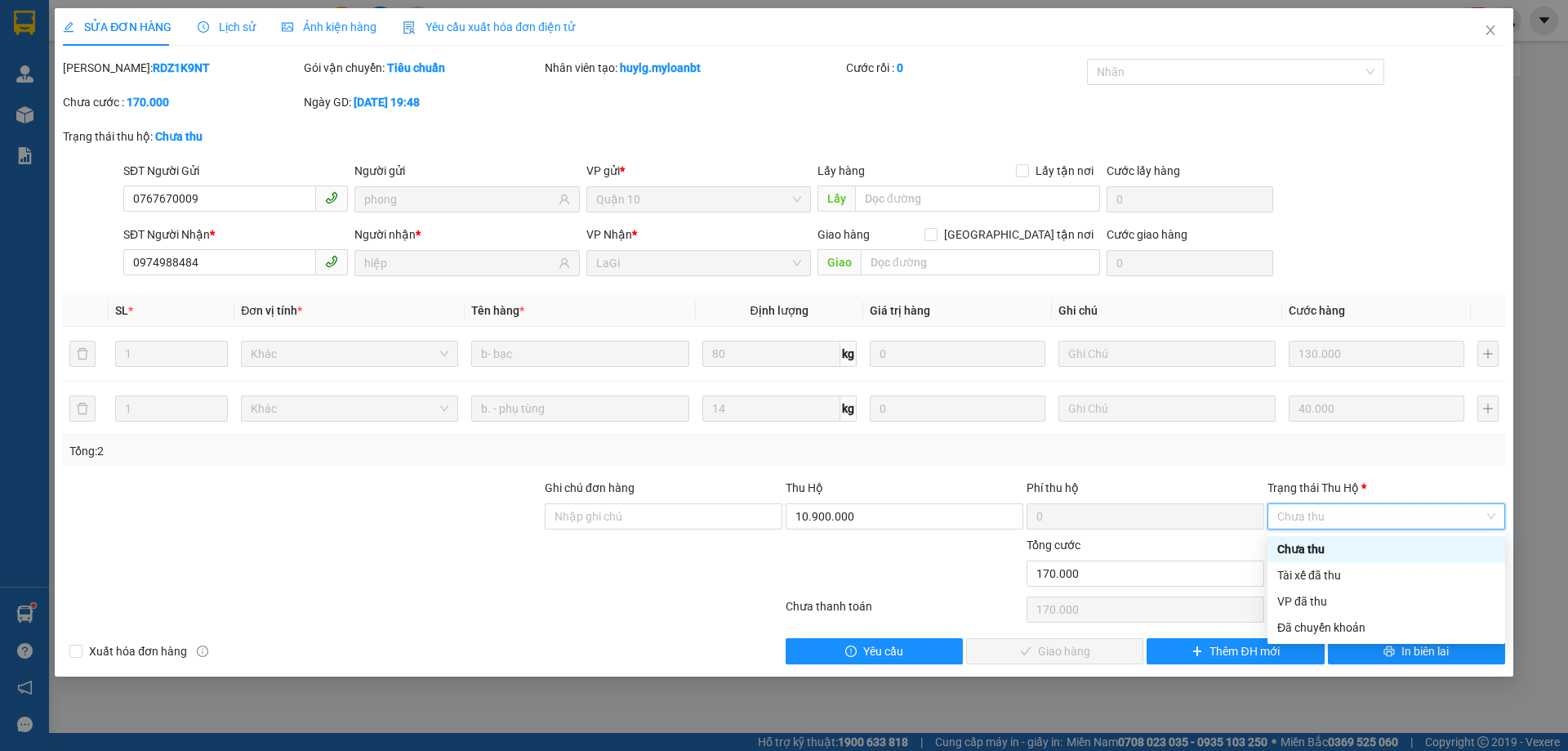
click at [1348, 512] on span "Chưa thu" at bounding box center [1386, 517] width 218 height 25
click at [1331, 595] on div "VP đã thu" at bounding box center [1386, 601] width 218 height 18
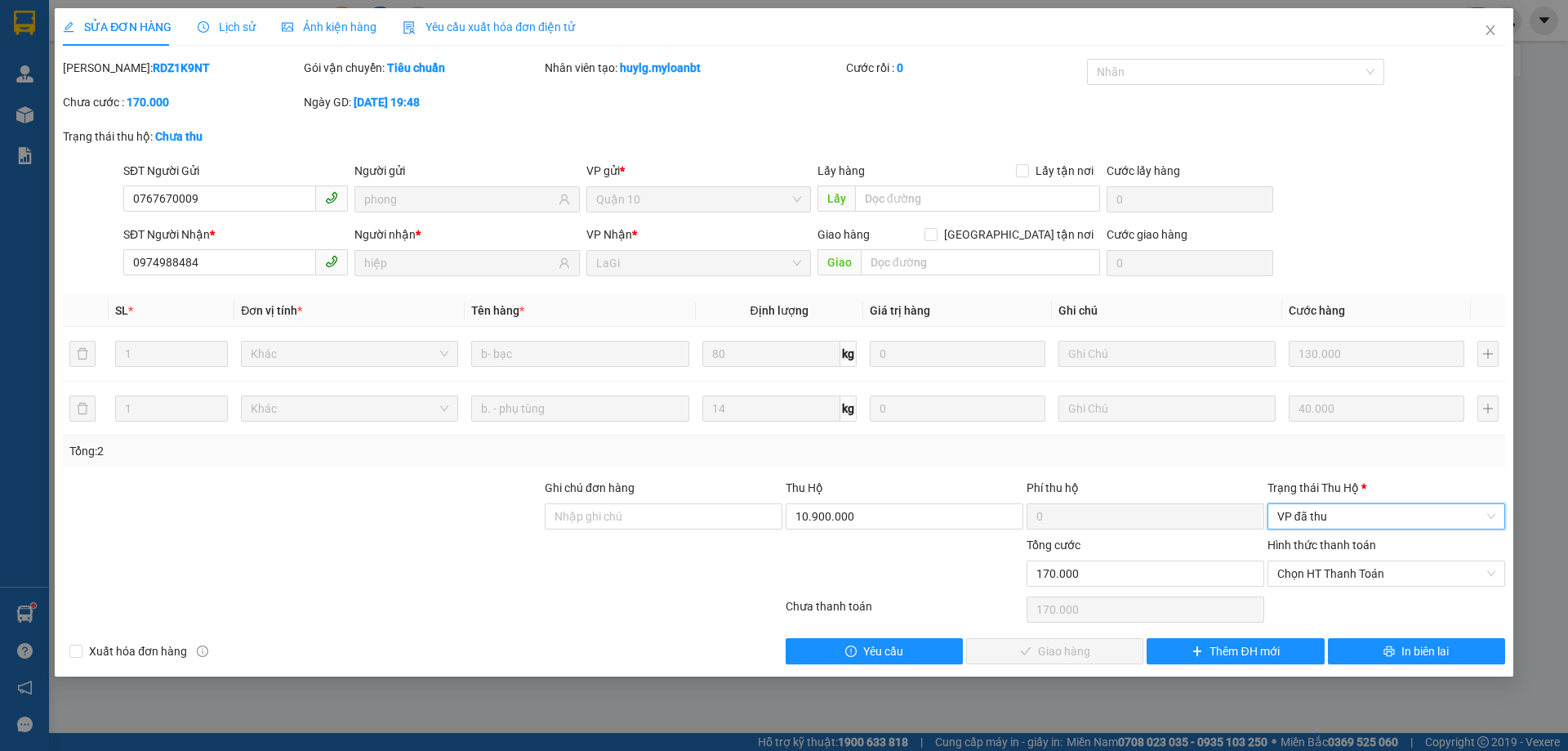
click at [1328, 595] on div "Chọn HT Thanh Toán" at bounding box center [1386, 609] width 241 height 33
click at [1335, 583] on span "Chọn HT Thanh Toán" at bounding box center [1386, 573] width 218 height 25
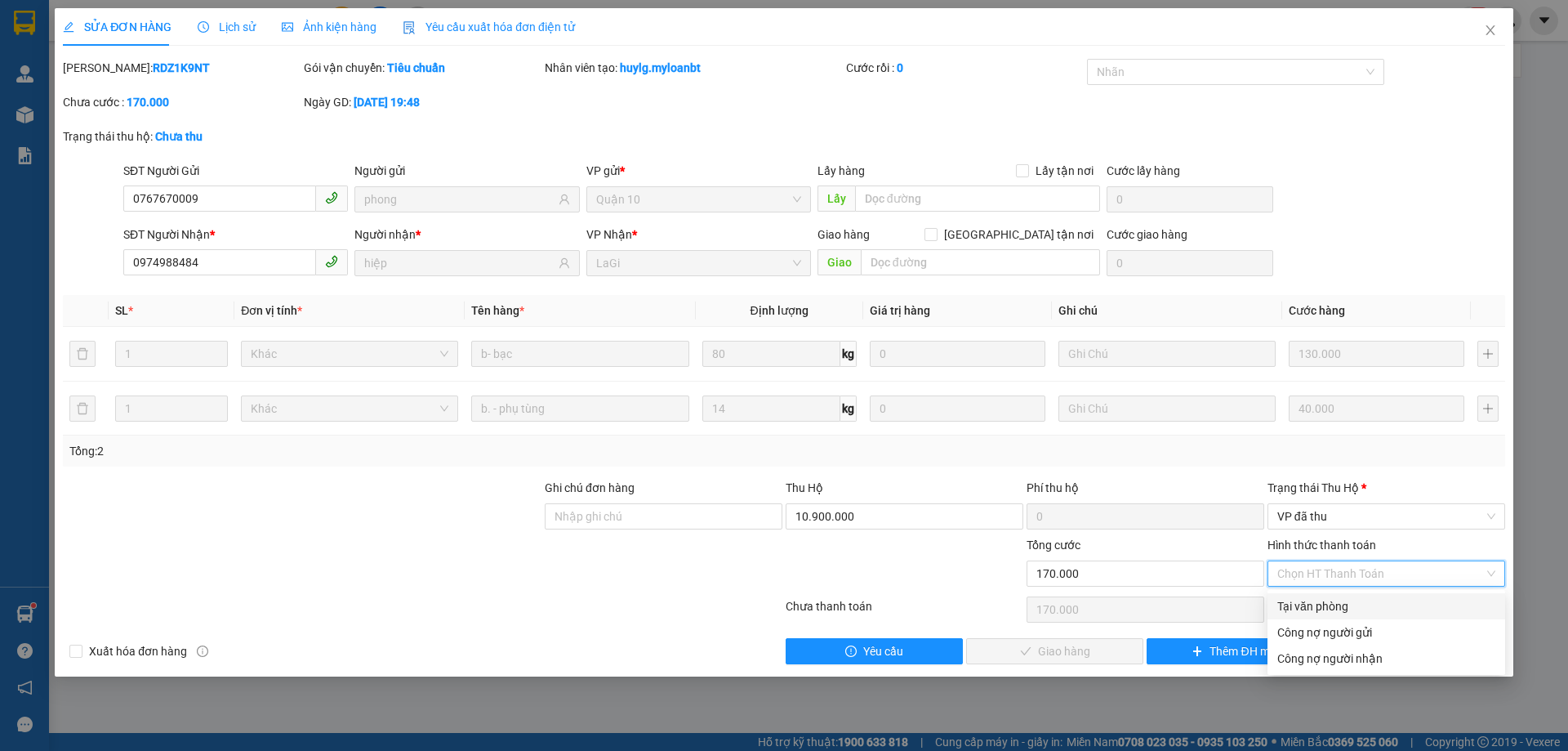
click at [1324, 614] on div "Tại văn phòng" at bounding box center [1386, 606] width 218 height 18
type input "0"
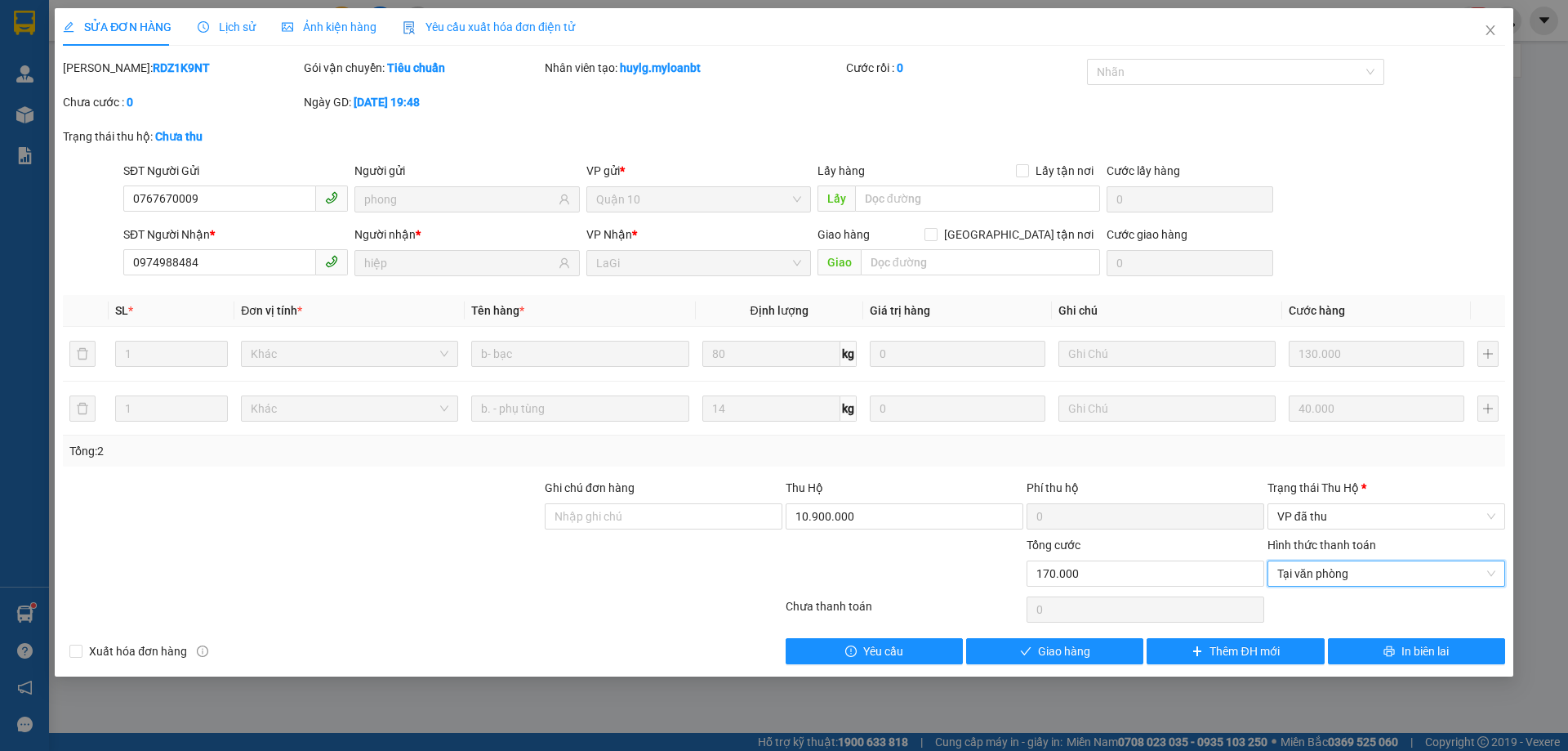
click at [1029, 670] on div "SỬA ĐƠN HÀNG Lịch sử Ảnh kiện hàng Yêu cầu xuất hóa đơn điện tử Total Paid Fee …" at bounding box center [784, 342] width 1459 height 669
click at [1035, 660] on button "Giao hàng" at bounding box center [1055, 651] width 178 height 26
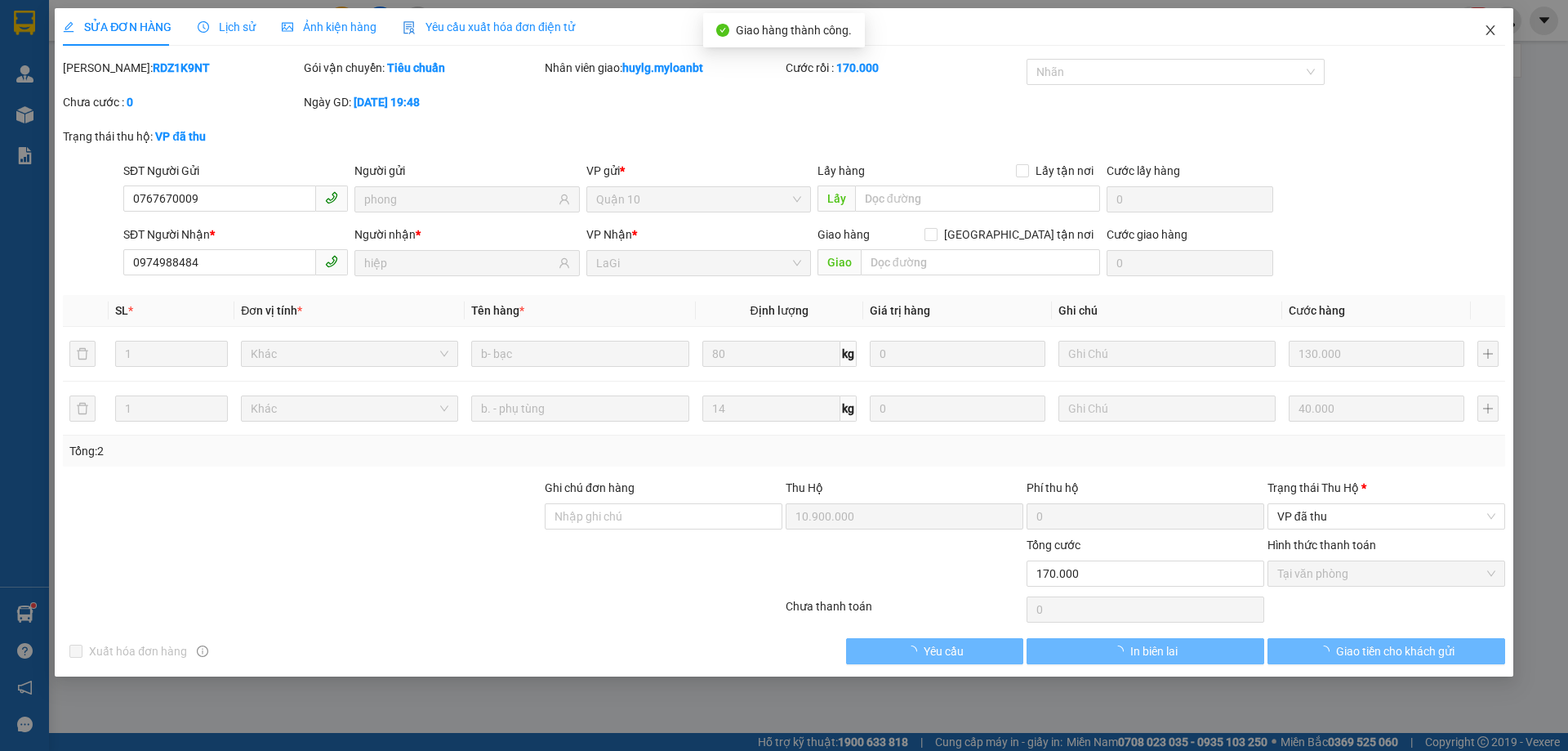
click at [1495, 33] on icon "close" at bounding box center [1490, 30] width 13 height 13
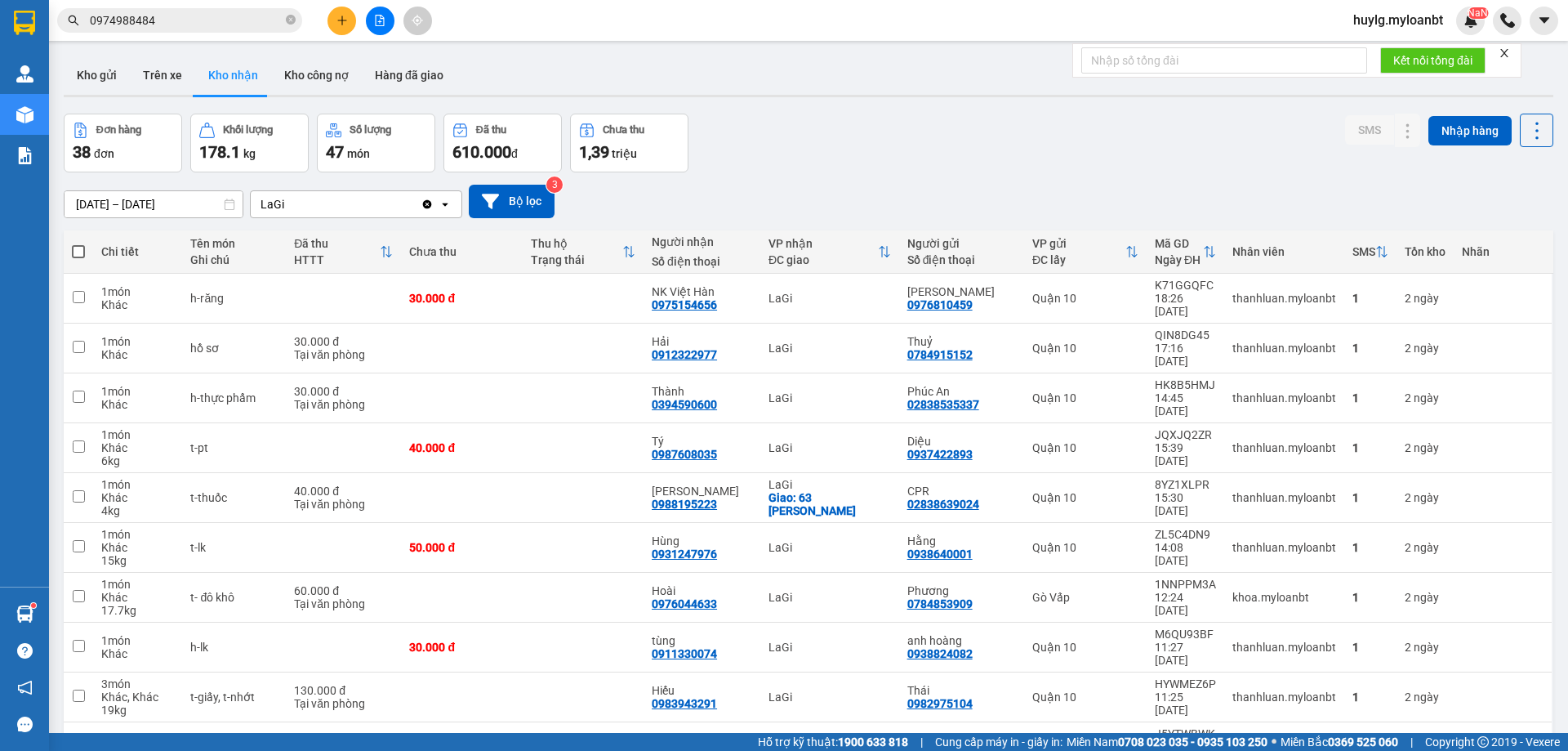
click at [329, 24] on button at bounding box center [341, 21] width 28 height 28
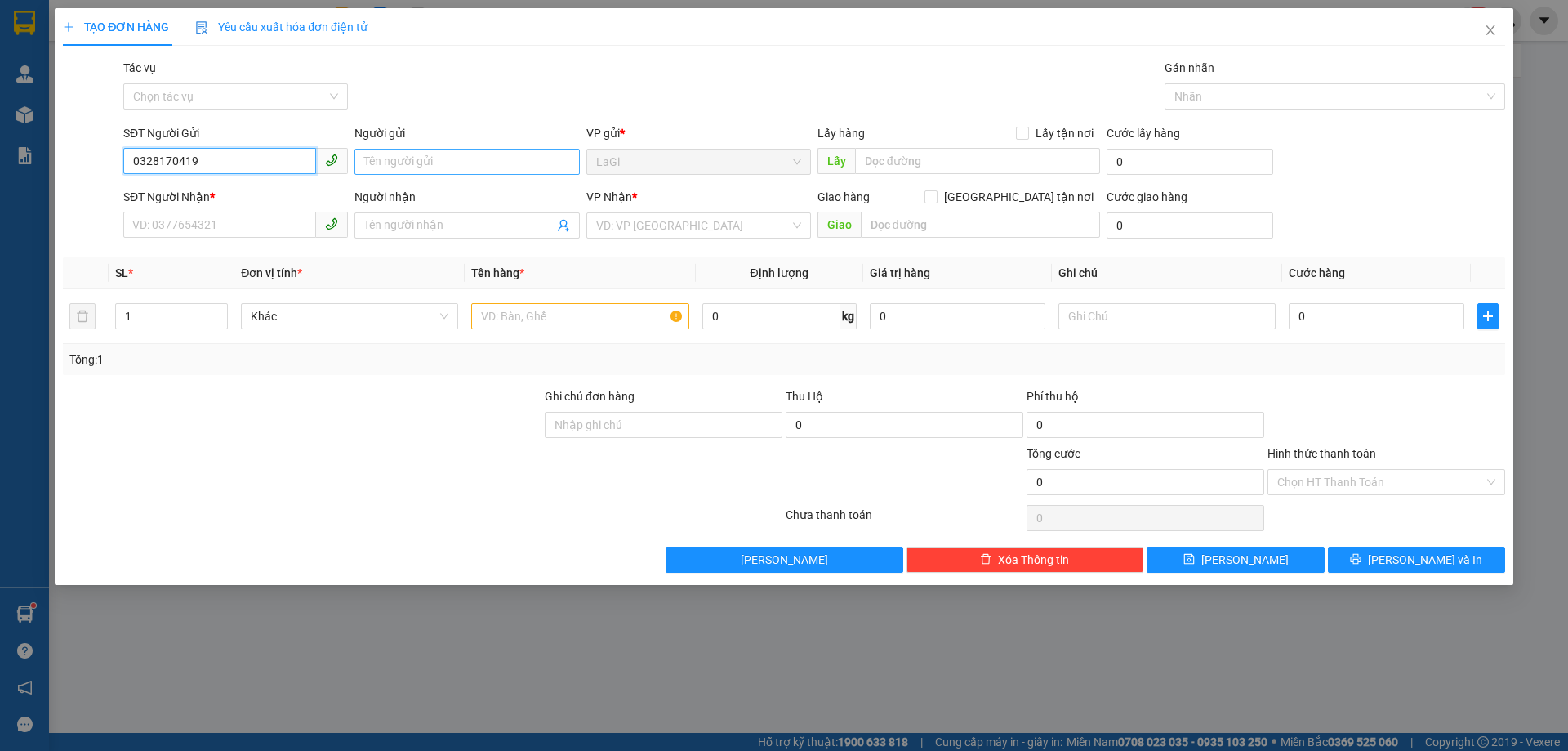
type input "0328170419"
click at [426, 164] on input "Người gửi" at bounding box center [467, 161] width 225 height 26
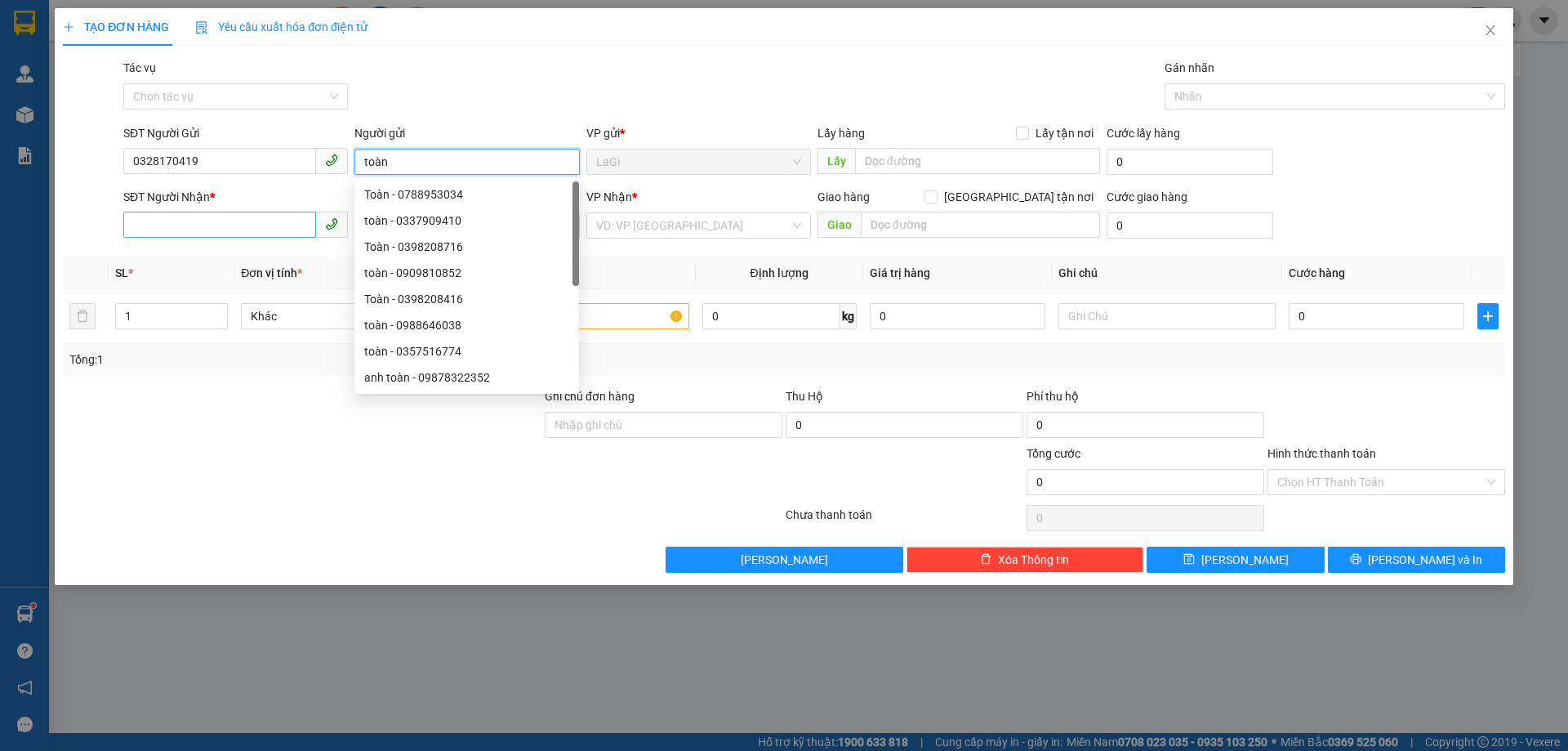
type input "toàn"
click at [219, 219] on input "SĐT Người Nhận *" at bounding box center [220, 225] width 193 height 26
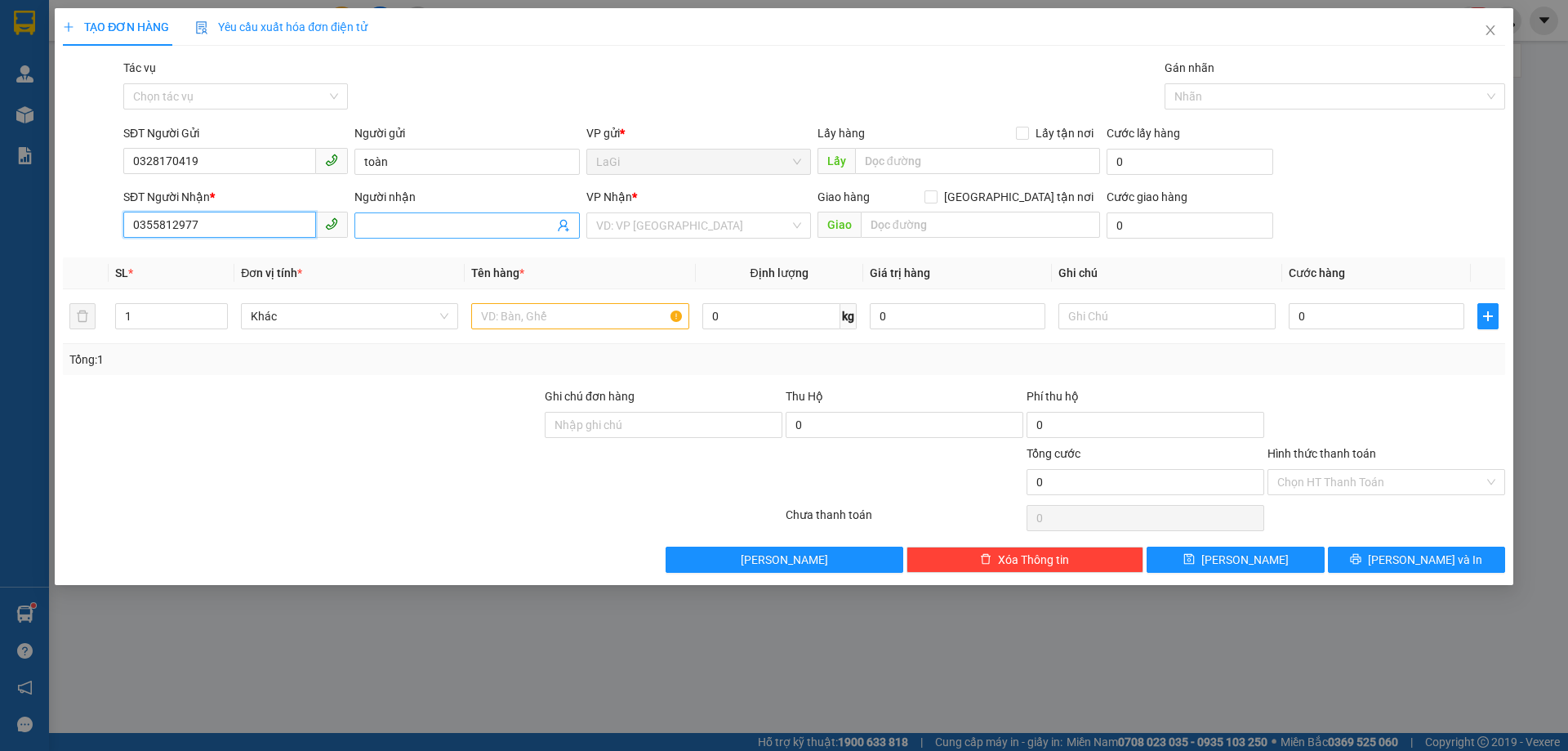
type input "0355812977"
click at [450, 229] on input "Người nhận" at bounding box center [459, 225] width 189 height 18
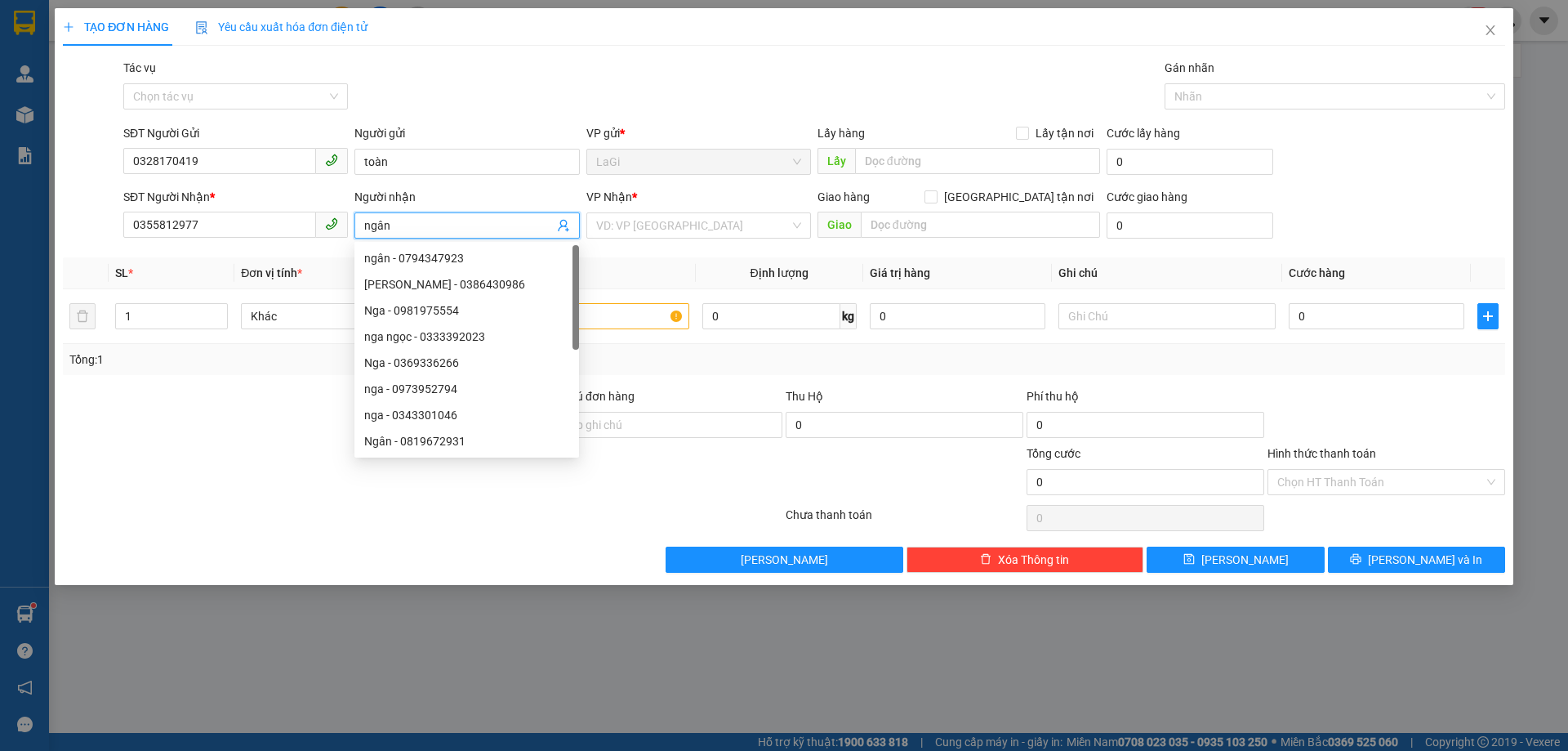
type input "ngân"
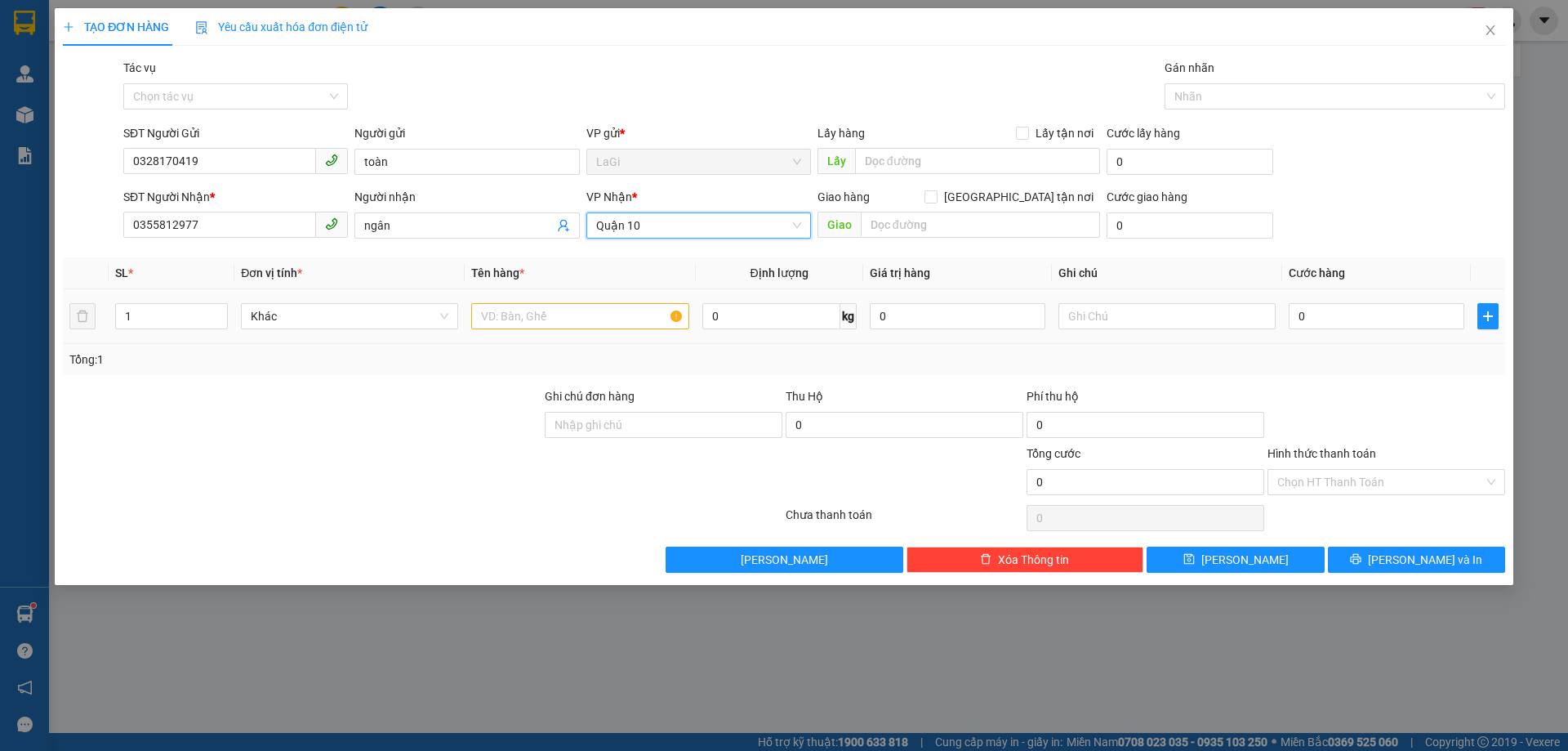
click at [560, 330] on div at bounding box center [579, 316] width 217 height 33
drag, startPoint x: 560, startPoint y: 330, endPoint x: 553, endPoint y: 310, distance: 21.2
click at [560, 328] on div at bounding box center [579, 316] width 217 height 33
click at [548, 309] on input "text" at bounding box center [579, 316] width 217 height 26
click at [652, 218] on span "Quận 10" at bounding box center [698, 226] width 205 height 25
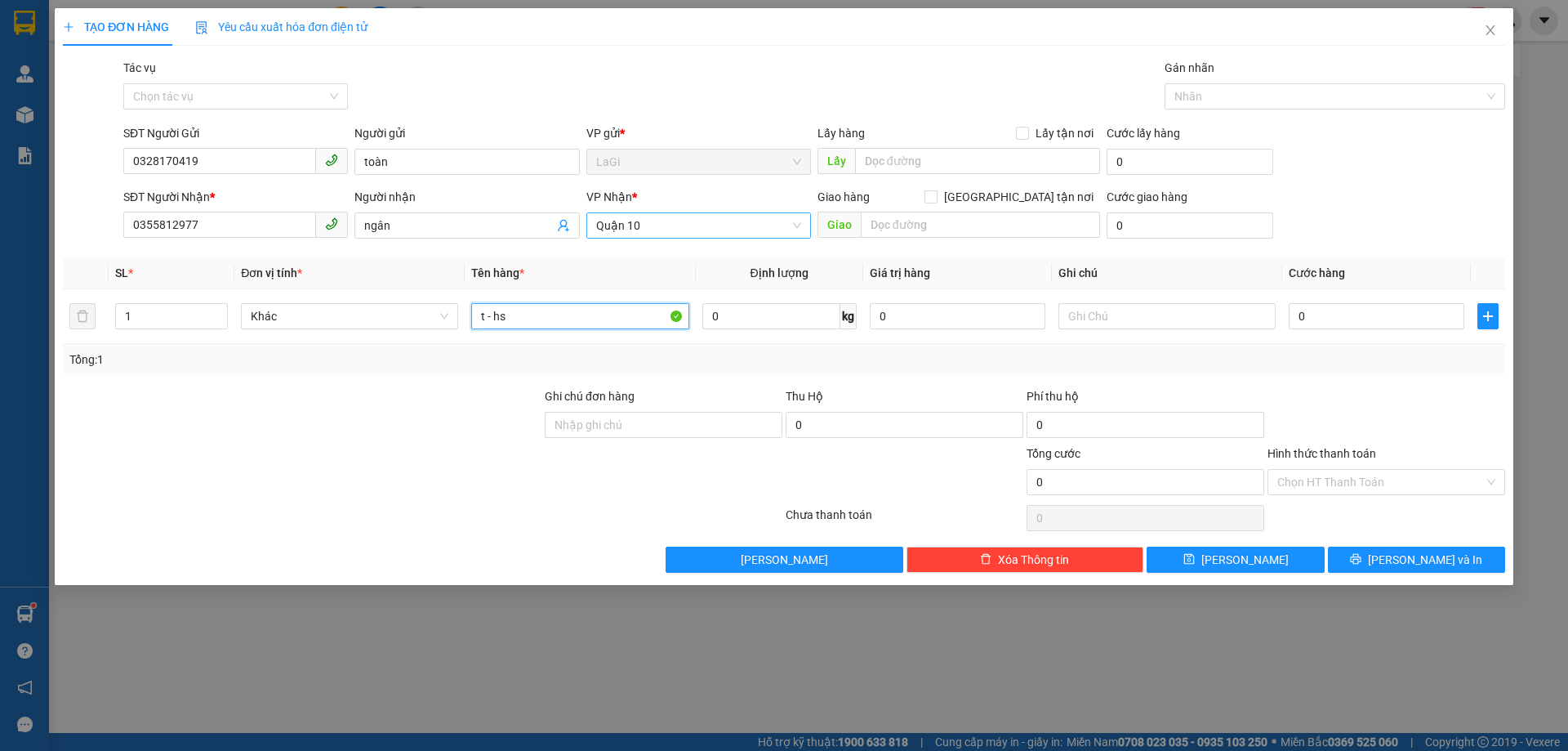
type input "t - hs"
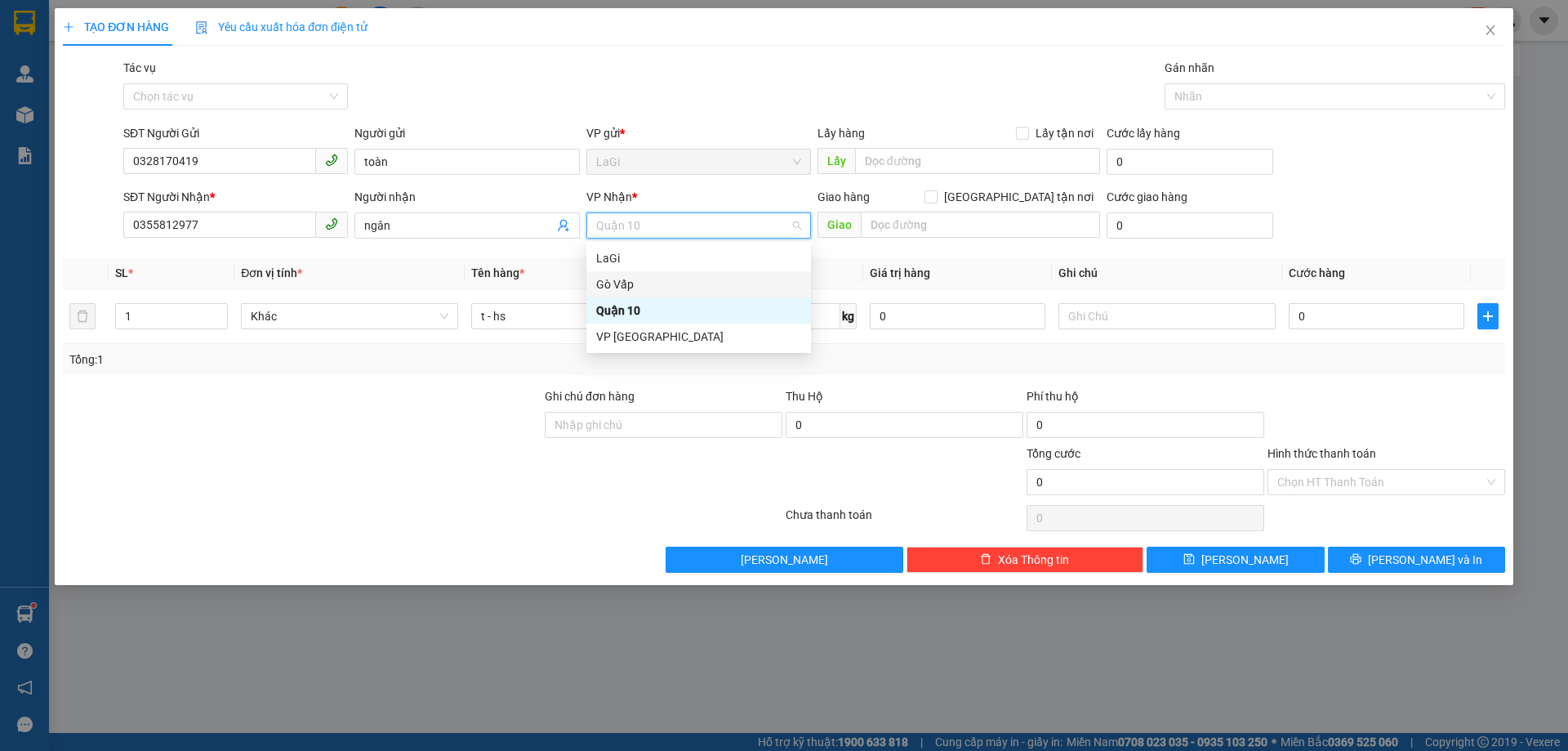
click at [655, 286] on div "Gò Vấp" at bounding box center [698, 284] width 205 height 18
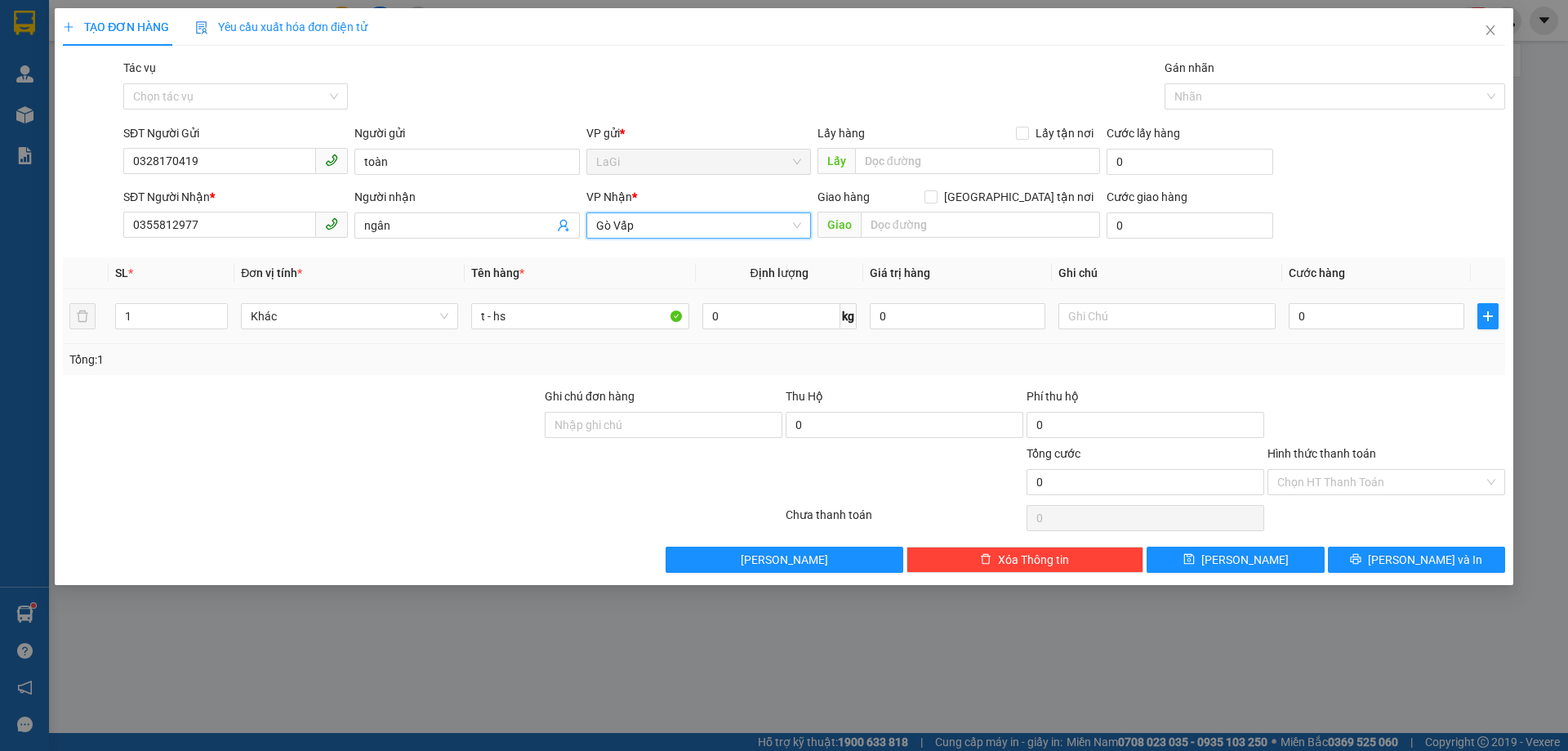
click at [811, 334] on td "0 kg" at bounding box center [779, 317] width 167 height 55
click at [786, 315] on input "0" at bounding box center [771, 316] width 138 height 26
type input "3"
click at [1319, 334] on td "0" at bounding box center [1377, 317] width 189 height 55
click at [1325, 305] on input "0" at bounding box center [1377, 316] width 176 height 26
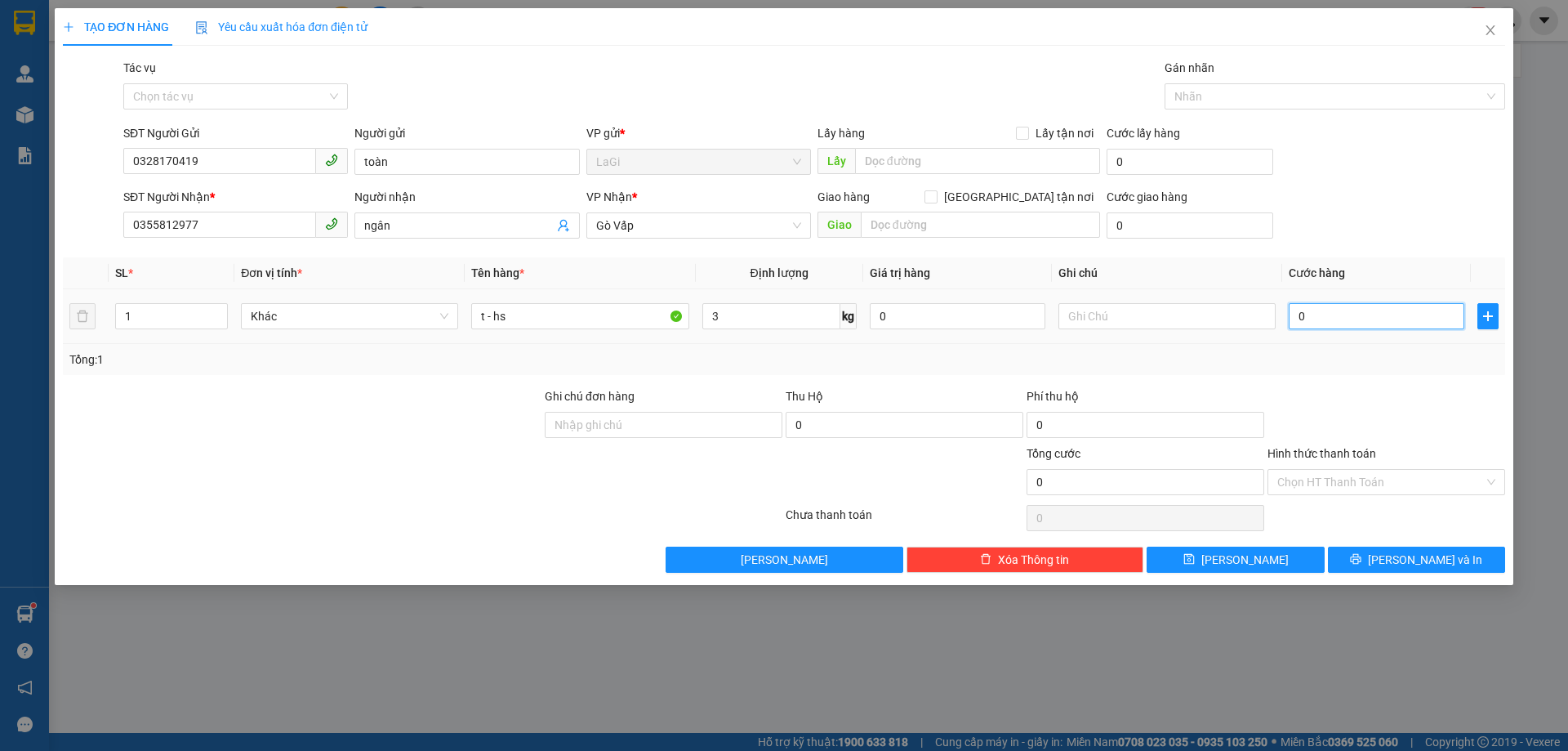
type input "4"
type input "40"
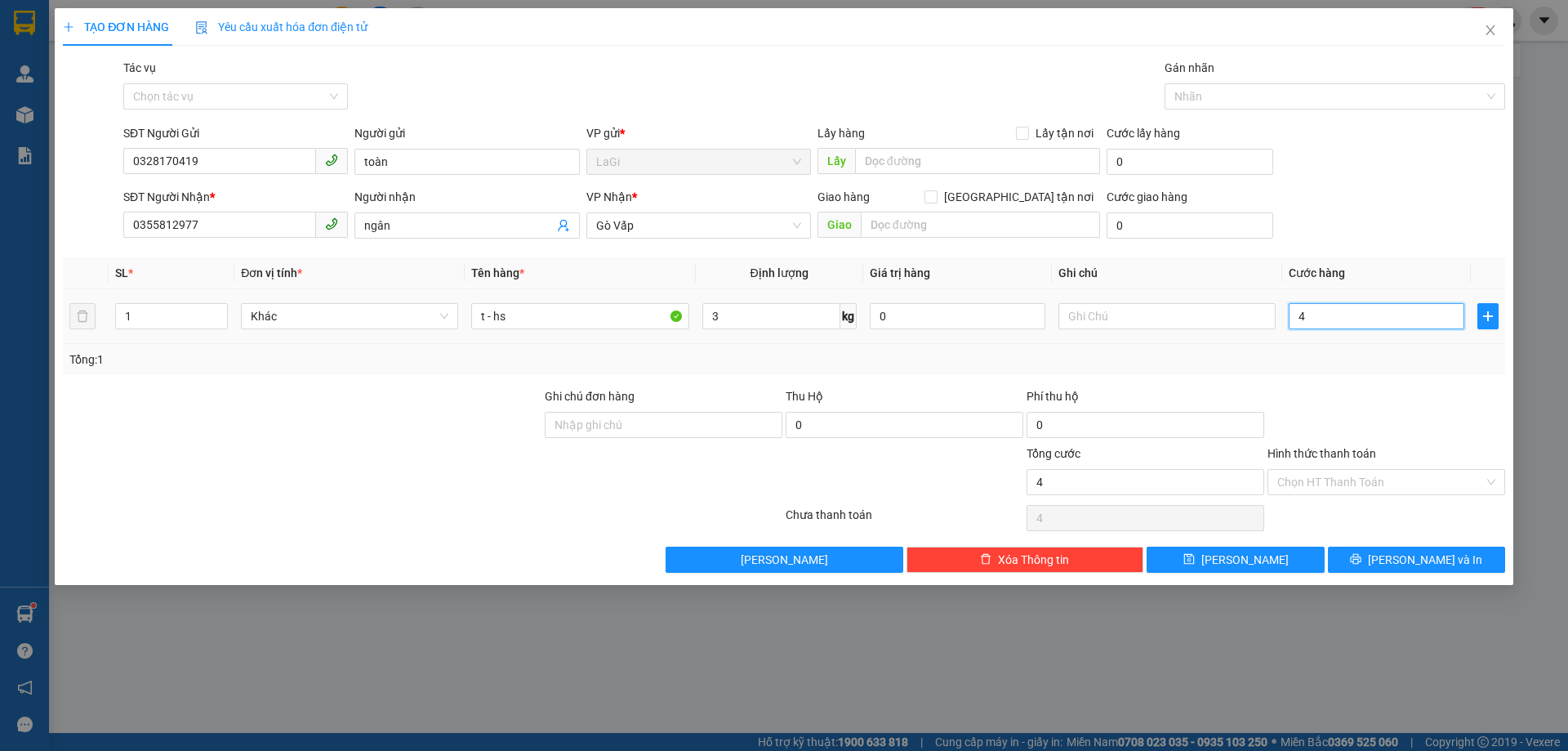
type input "40"
click at [1402, 496] on div "Hình thức thanh toán Chọn HT Thanh Toán" at bounding box center [1386, 473] width 238 height 58
type input "40.000"
click at [1399, 493] on input "Hình thức thanh toán" at bounding box center [1380, 482] width 207 height 25
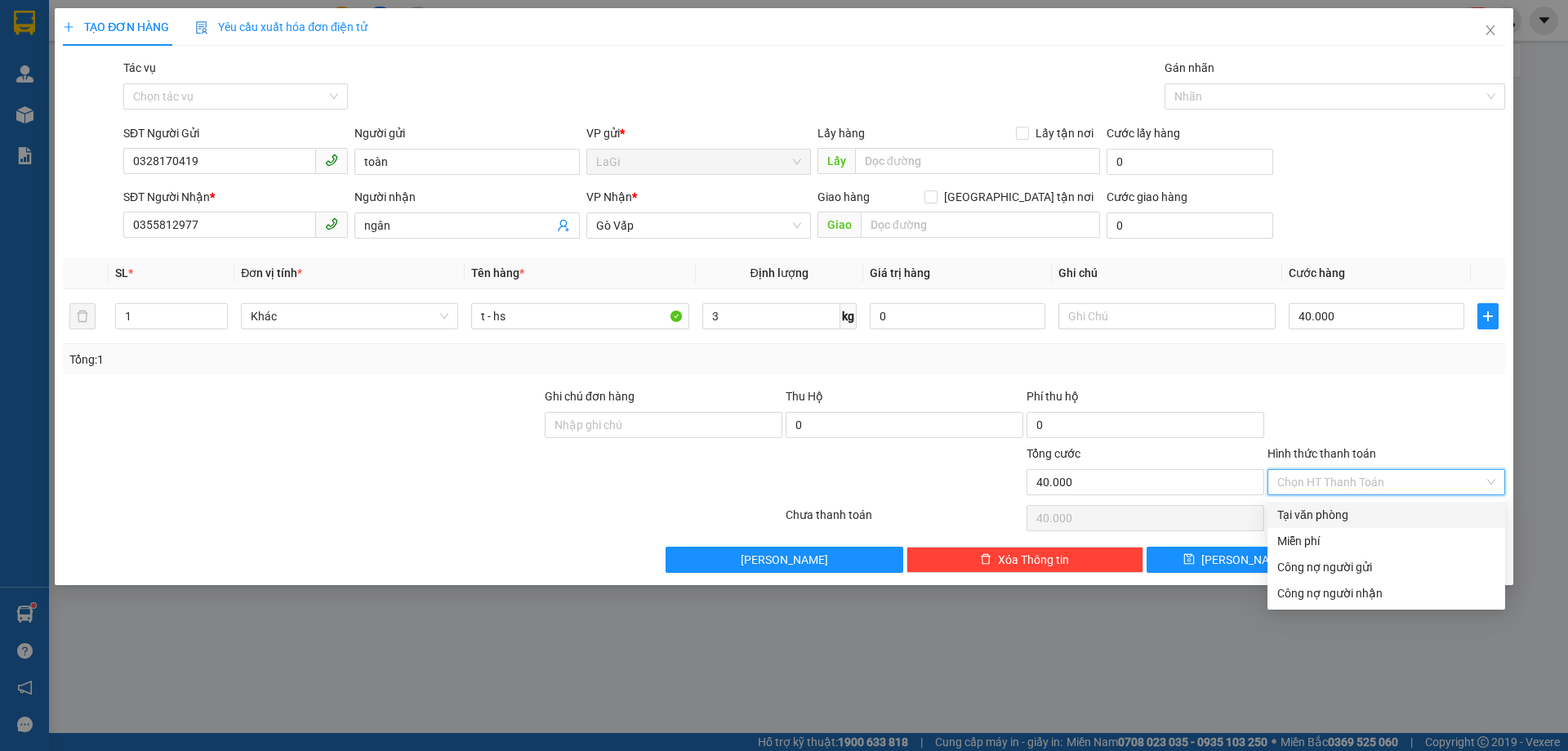
click at [1353, 505] on div "Tại văn phòng" at bounding box center [1386, 515] width 238 height 26
type input "0"
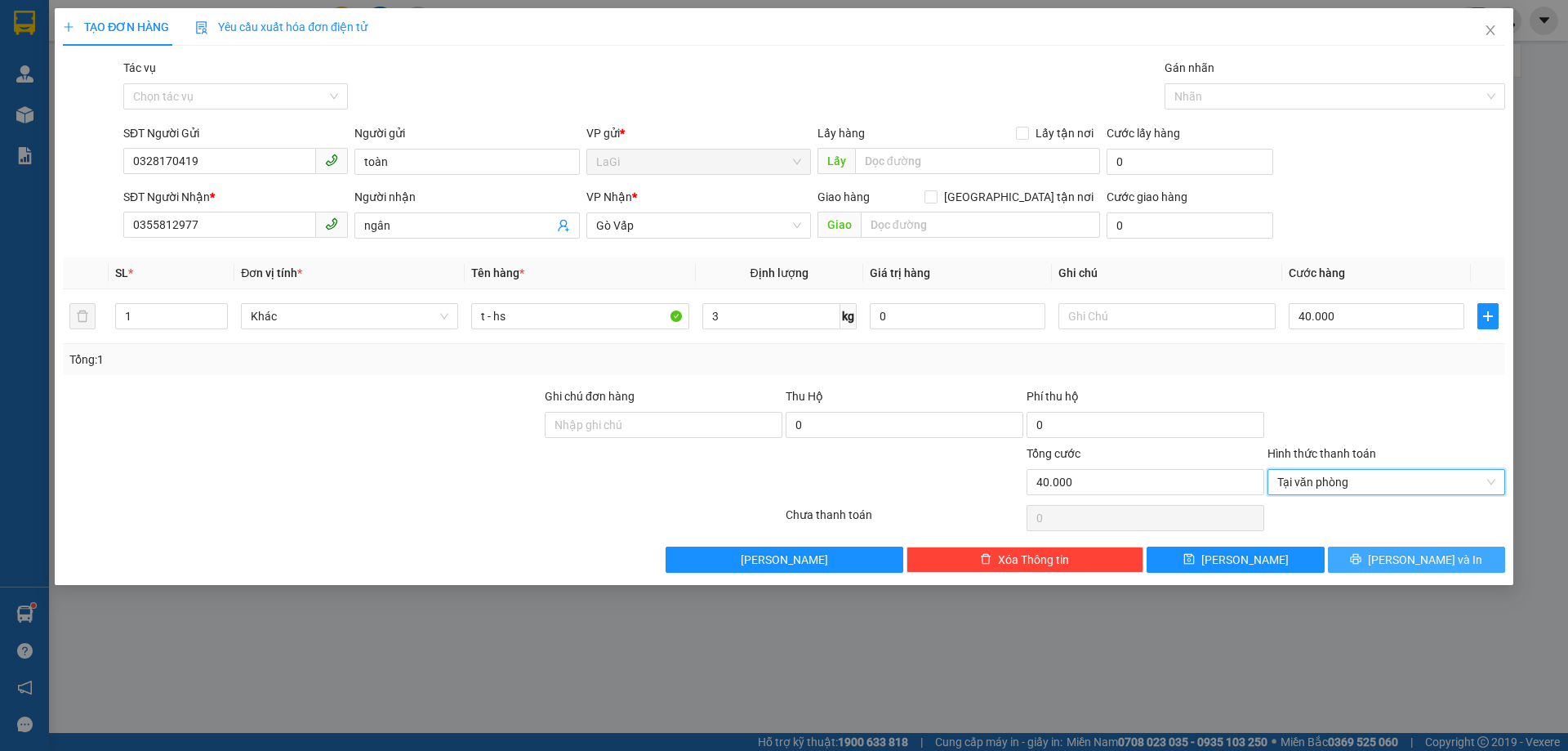
click at [1420, 563] on span "[PERSON_NAME] và In" at bounding box center [1425, 560] width 114 height 18
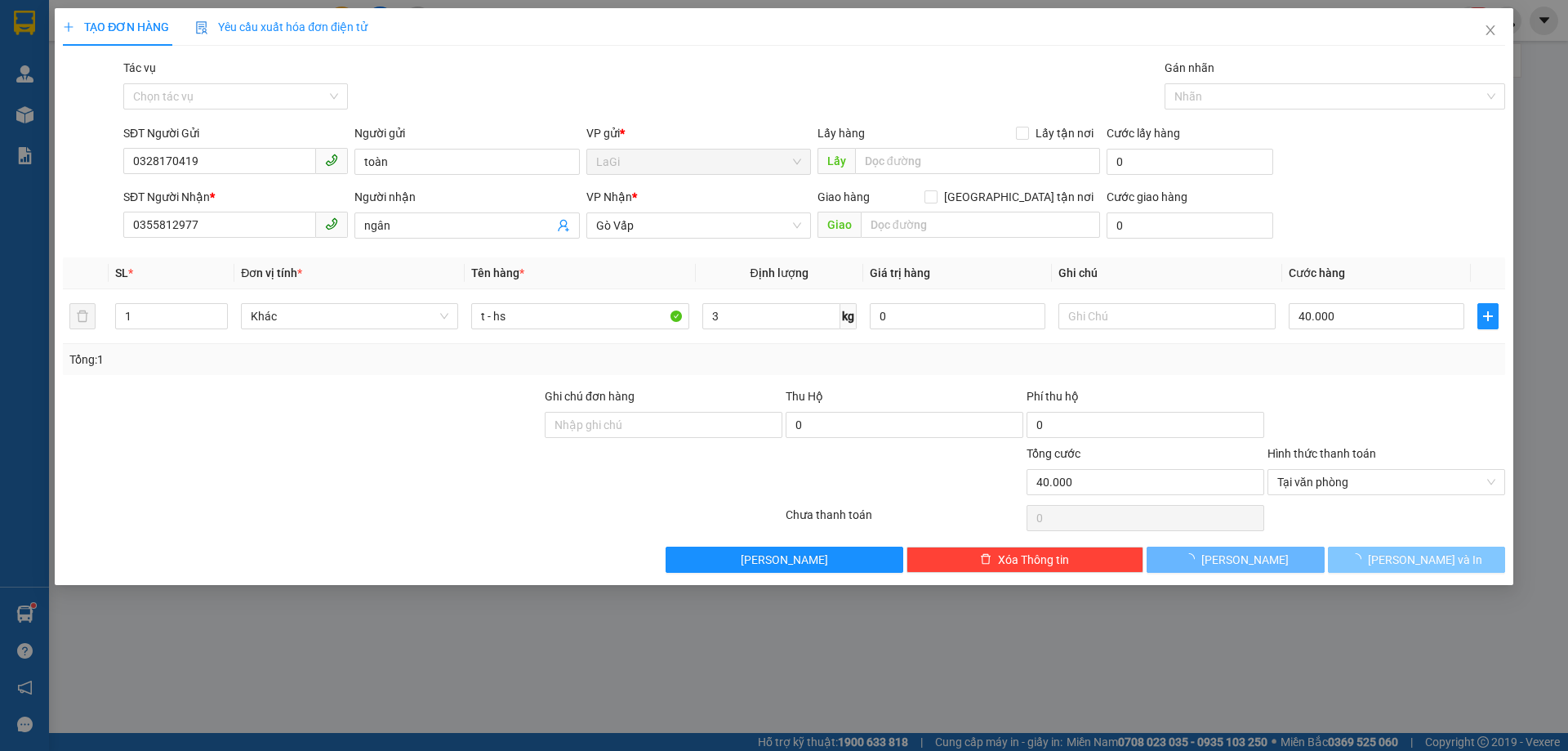
click at [1420, 563] on span "[PERSON_NAME] và In" at bounding box center [1425, 560] width 114 height 18
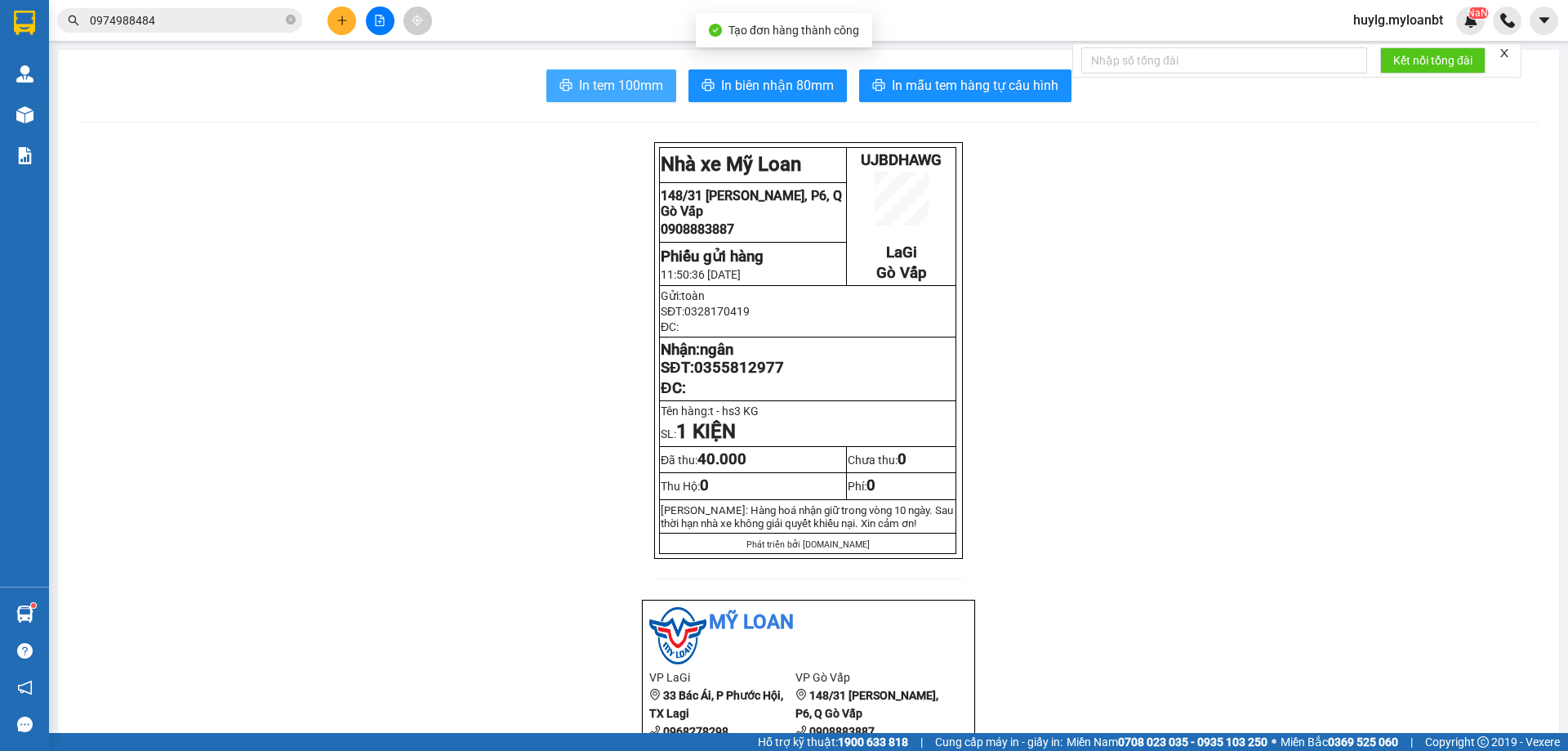
click at [623, 95] on span "In tem 100mm" at bounding box center [621, 86] width 84 height 21
drag, startPoint x: 623, startPoint y: 95, endPoint x: 624, endPoint y: 86, distance: 9.1
click at [623, 94] on span "In tem 100mm" at bounding box center [621, 86] width 84 height 21
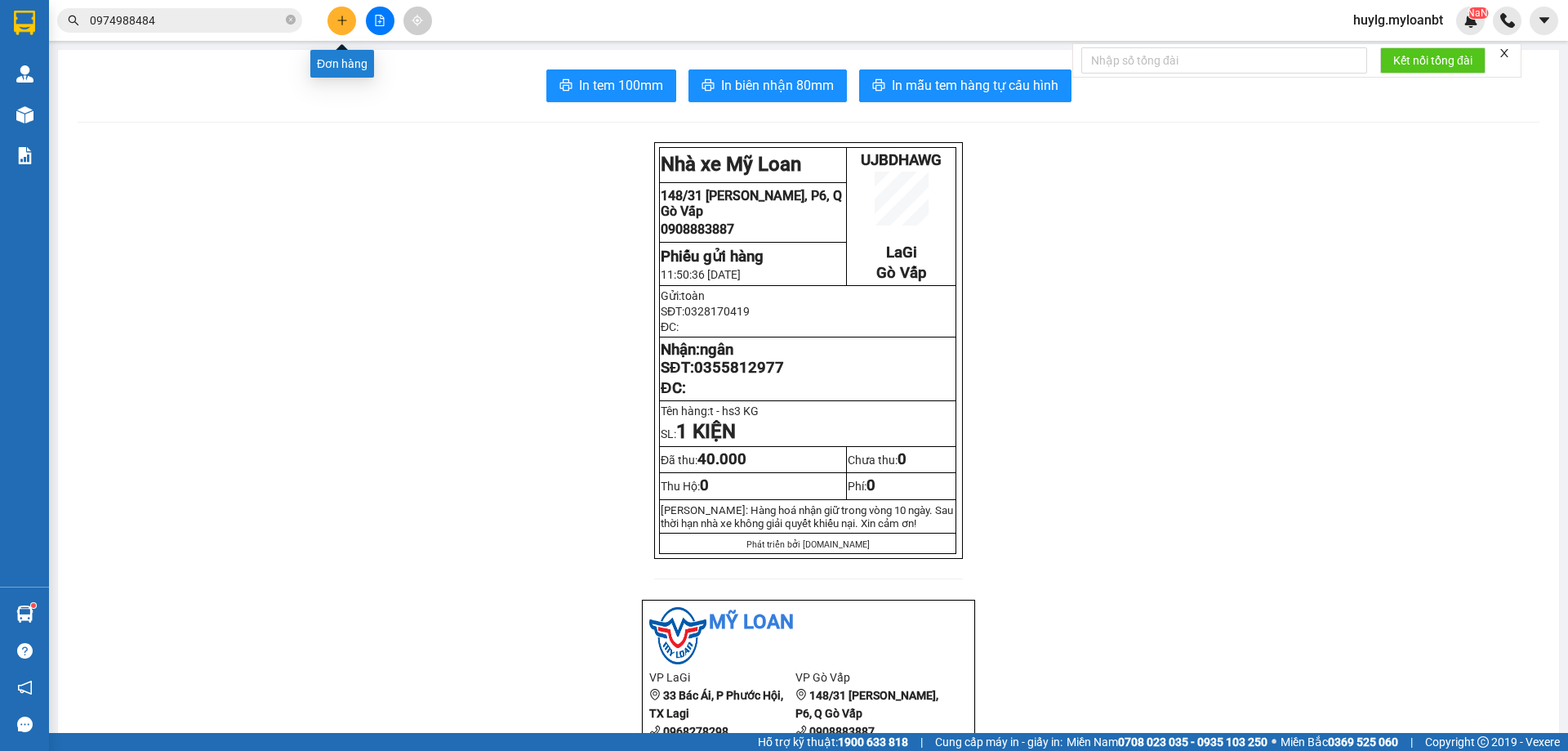
click at [340, 23] on icon "plus" at bounding box center [341, 20] width 11 height 11
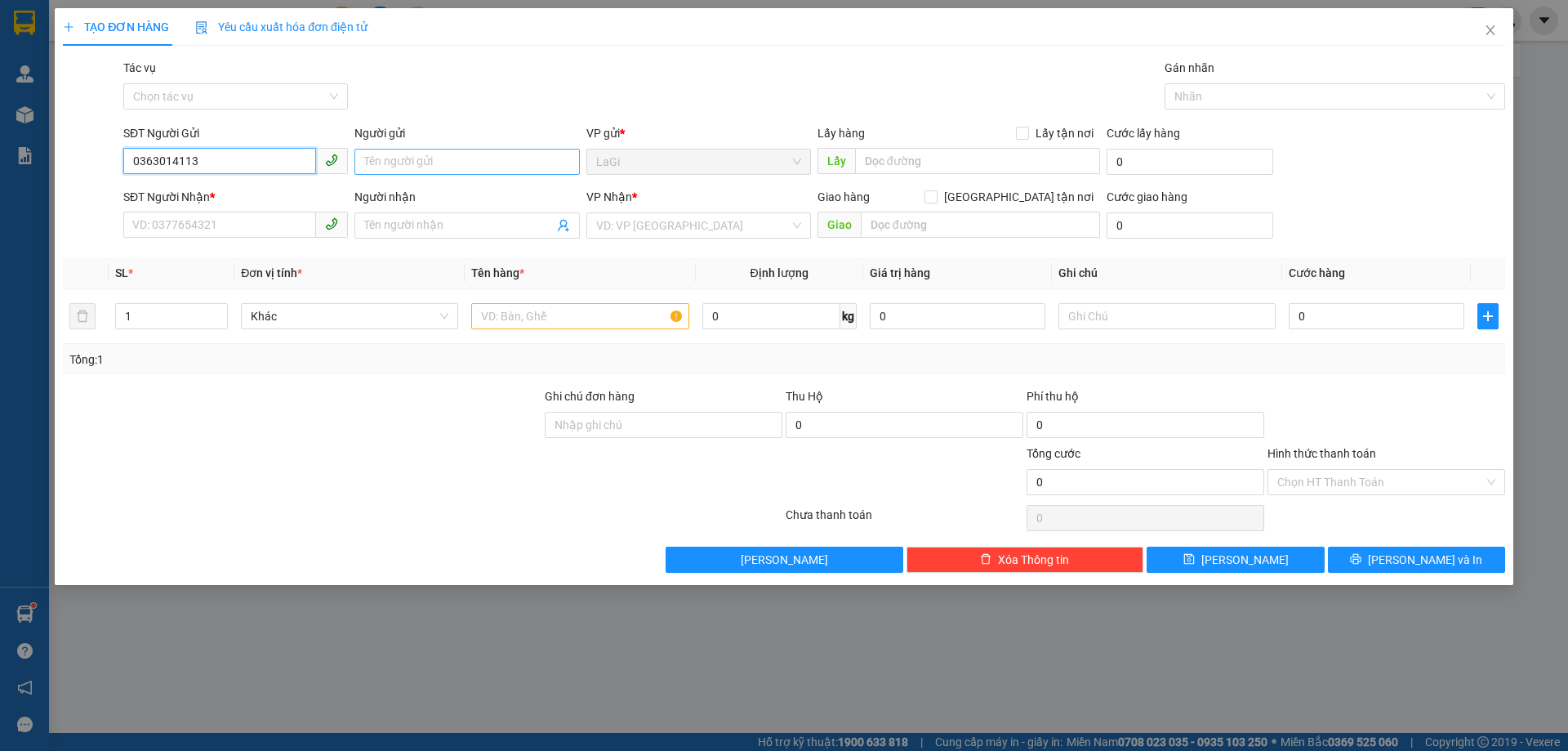
type input "0363014113"
click at [427, 163] on input "Người gửi" at bounding box center [467, 161] width 225 height 26
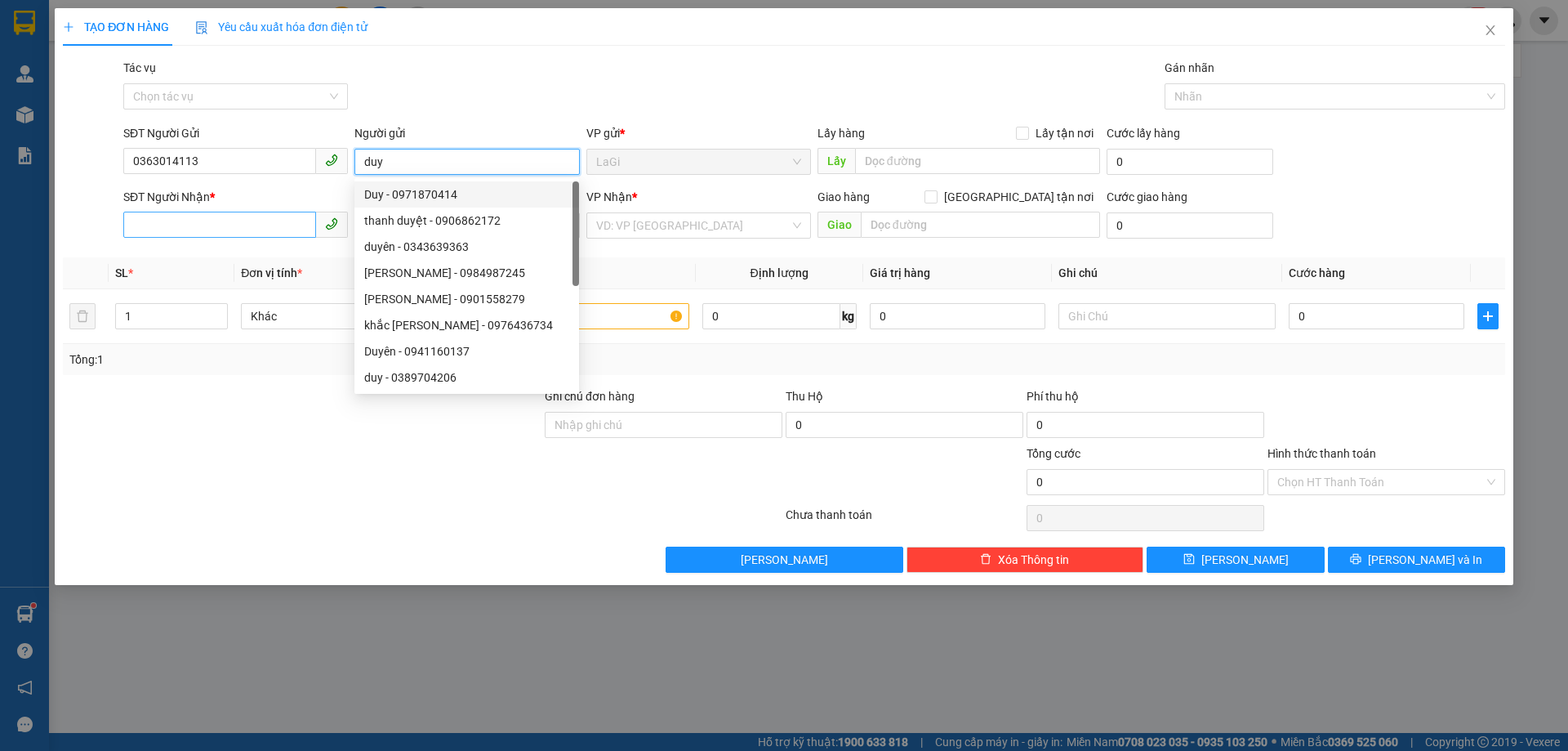
type input "duy"
click at [240, 225] on input "SĐT Người Nhận *" at bounding box center [220, 225] width 193 height 26
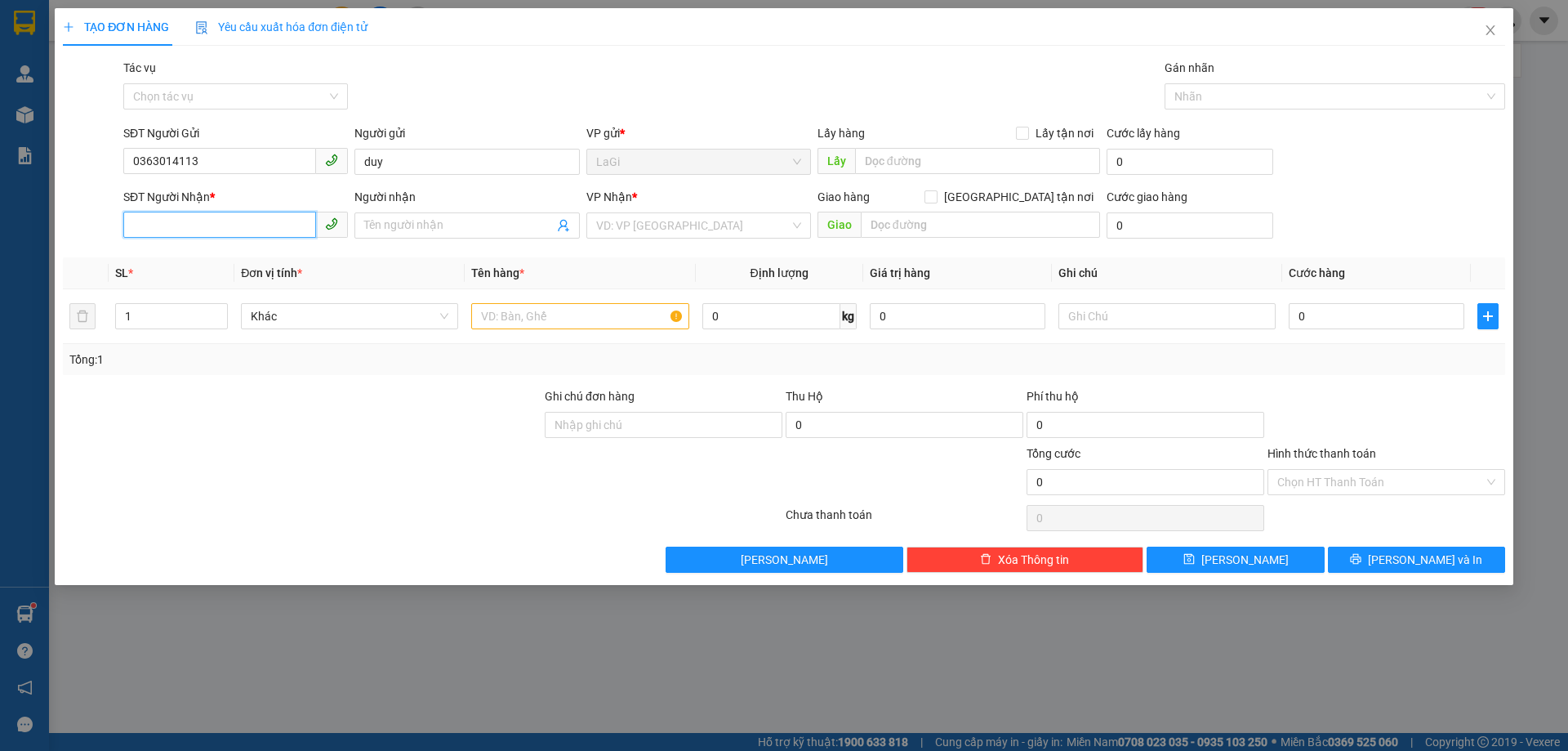
click at [275, 221] on input "SĐT Người Nhận *" at bounding box center [220, 225] width 193 height 26
type input "0989432246"
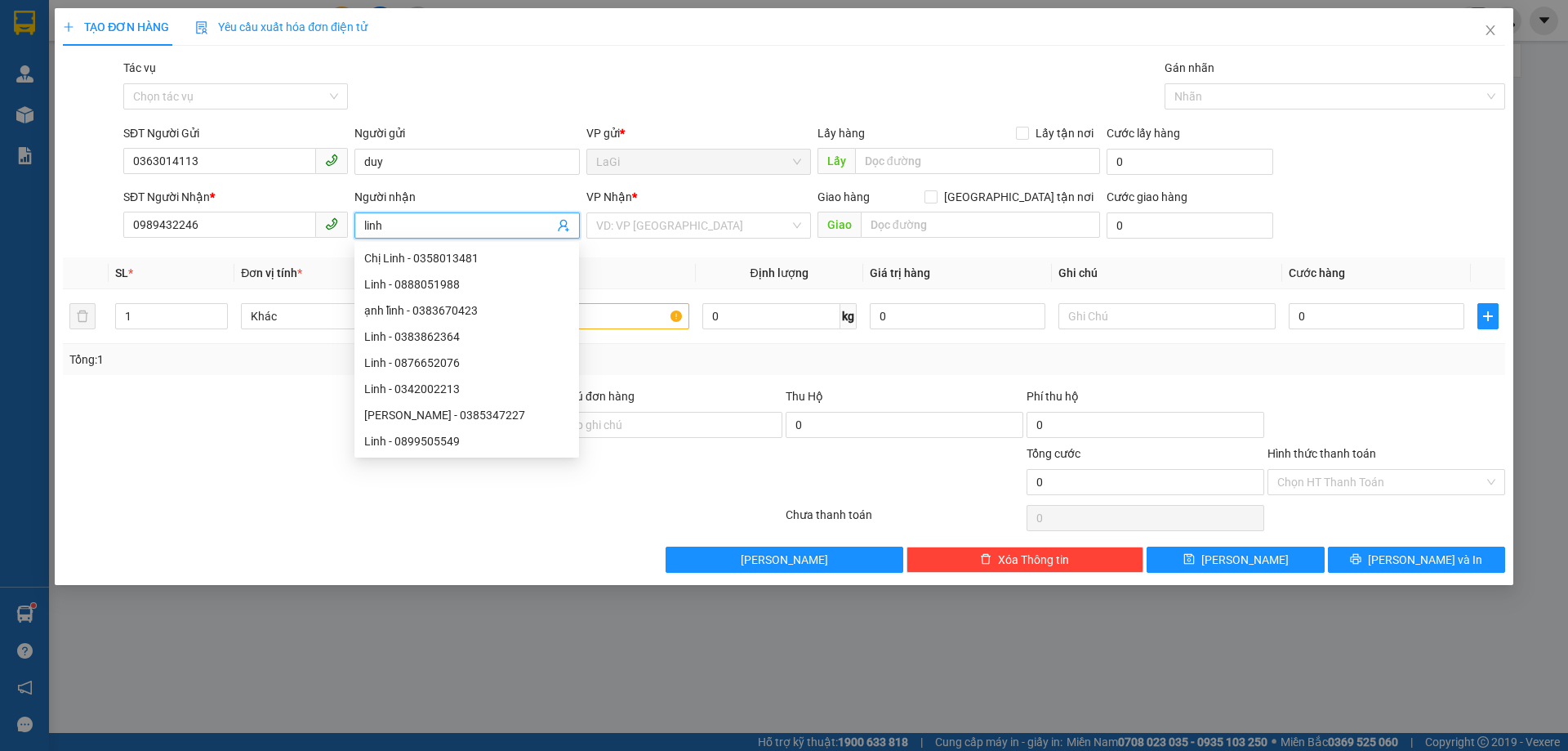
type input "linh"
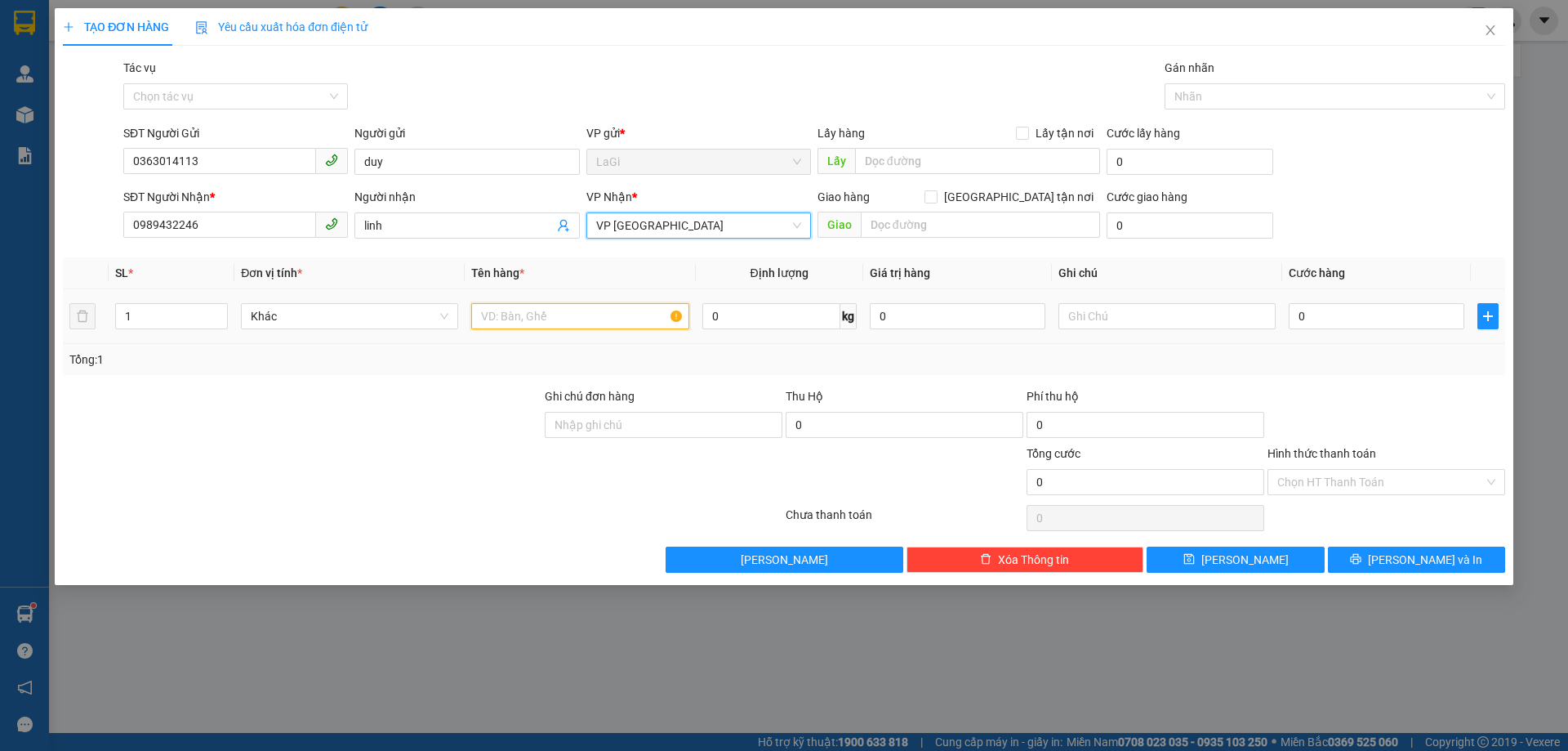
click at [523, 318] on input "text" at bounding box center [579, 316] width 217 height 26
type input "t - hs"
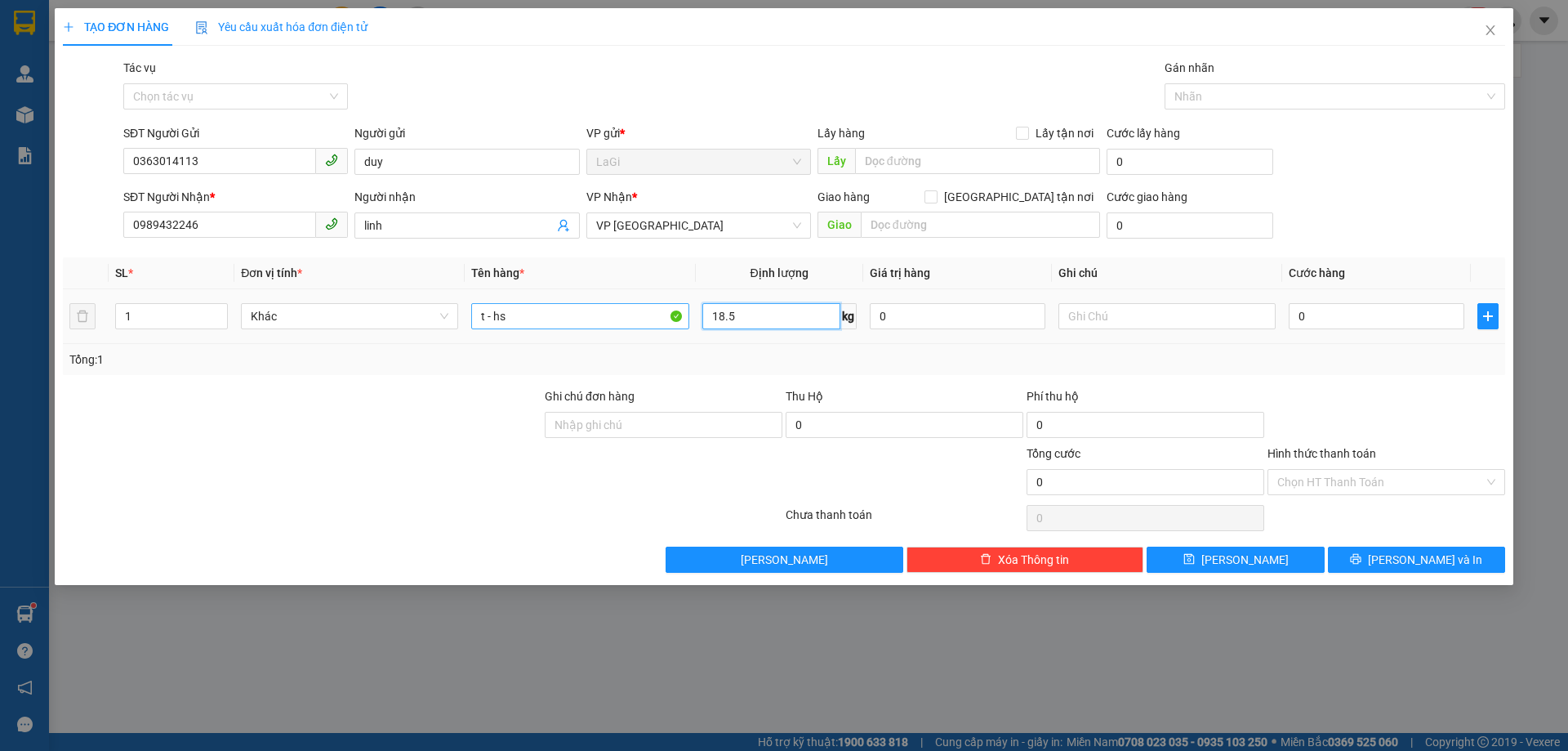
type input "18.5"
type input "70"
type input "70.000"
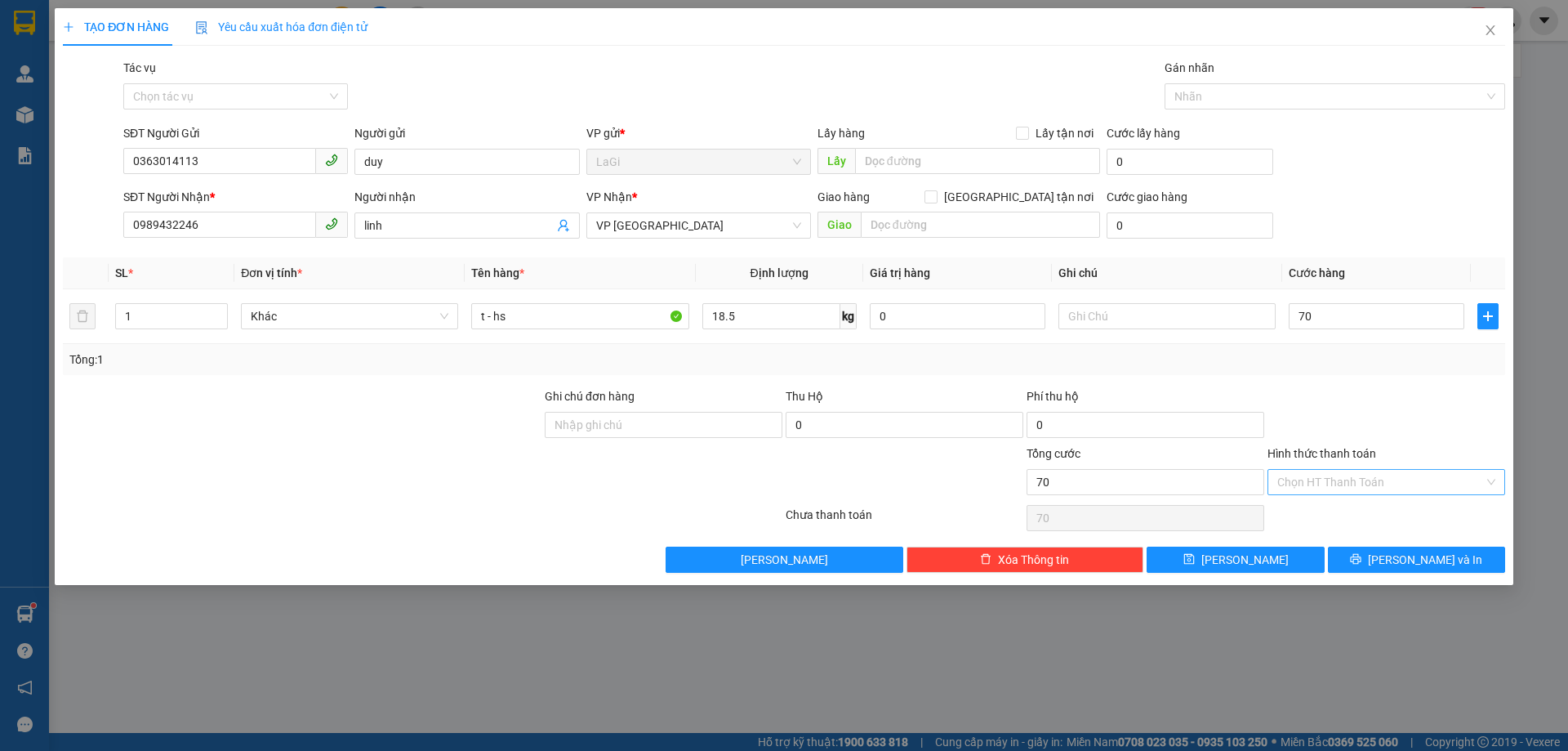
type input "70.000"
click at [1419, 489] on input "Hình thức thanh toán" at bounding box center [1380, 482] width 207 height 25
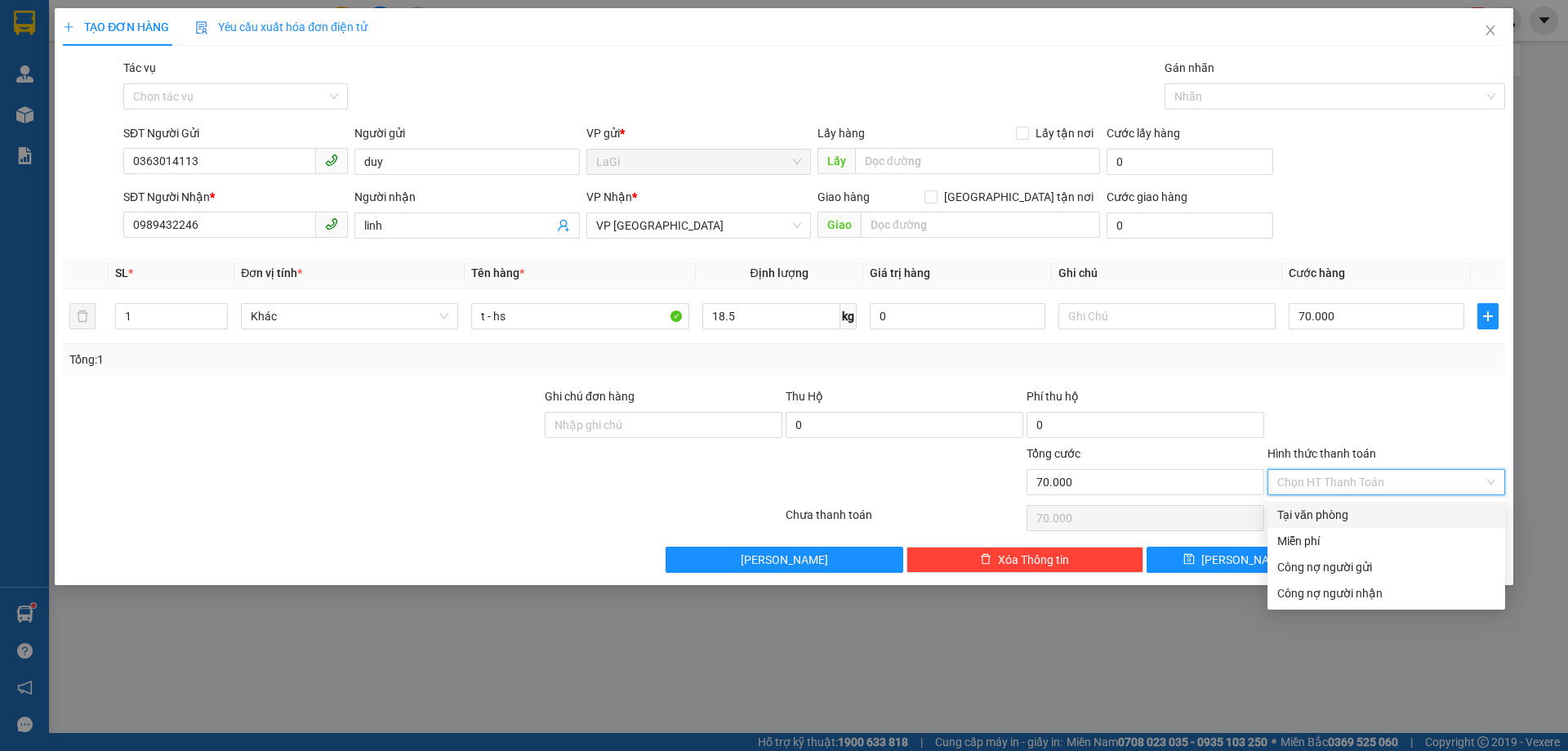
click at [1374, 517] on div "Tại văn phòng" at bounding box center [1386, 514] width 218 height 18
type input "0"
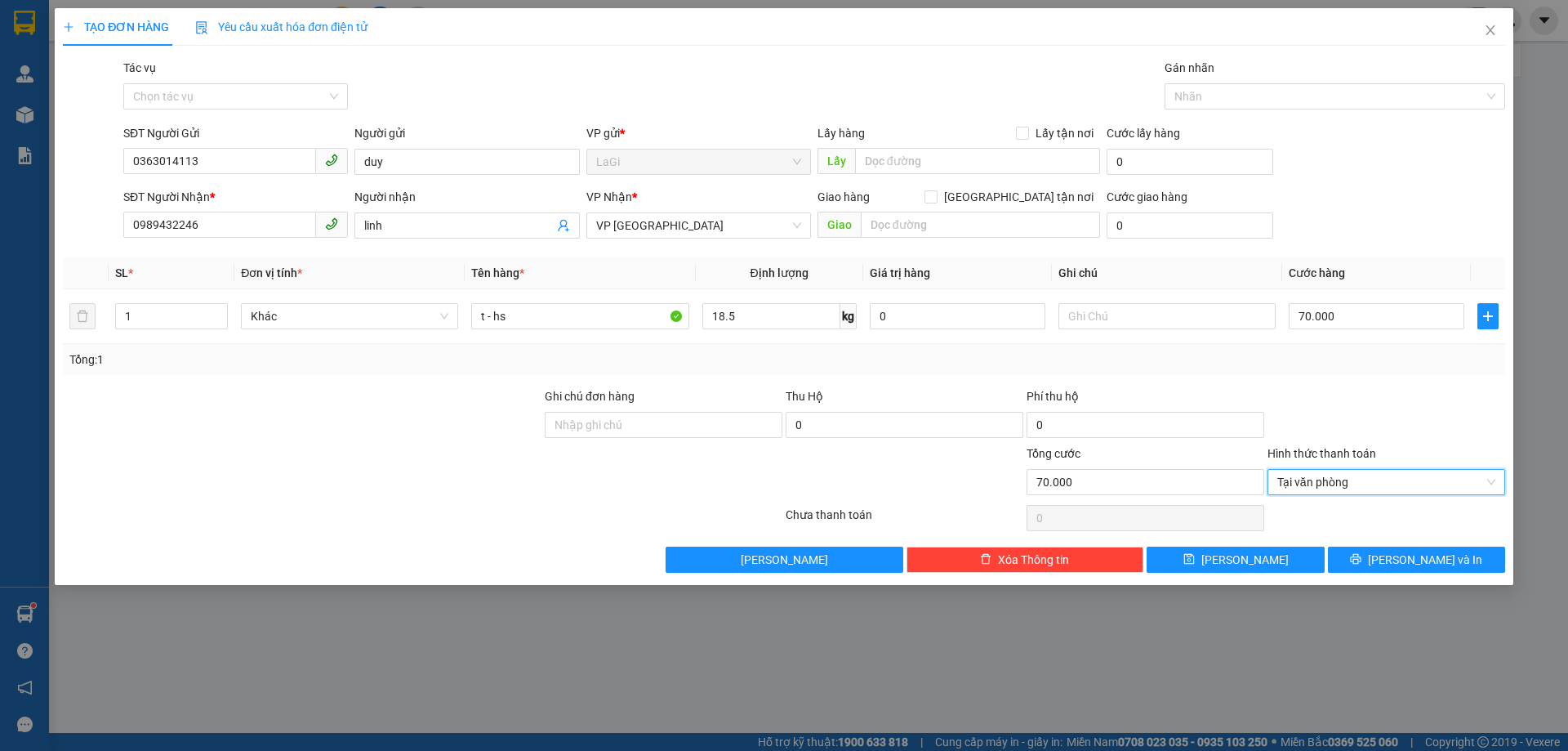
click at [1407, 543] on div "Transit Pickup Surcharge Ids Transit Deliver Surcharge Ids Transit Deliver Surc…" at bounding box center [784, 316] width 1443 height 514
click at [1408, 542] on div "Transit Pickup Surcharge Ids Transit Deliver Surcharge Ids Transit Deliver Surc…" at bounding box center [784, 316] width 1443 height 514
click at [1404, 561] on span "[PERSON_NAME] và In" at bounding box center [1425, 560] width 114 height 18
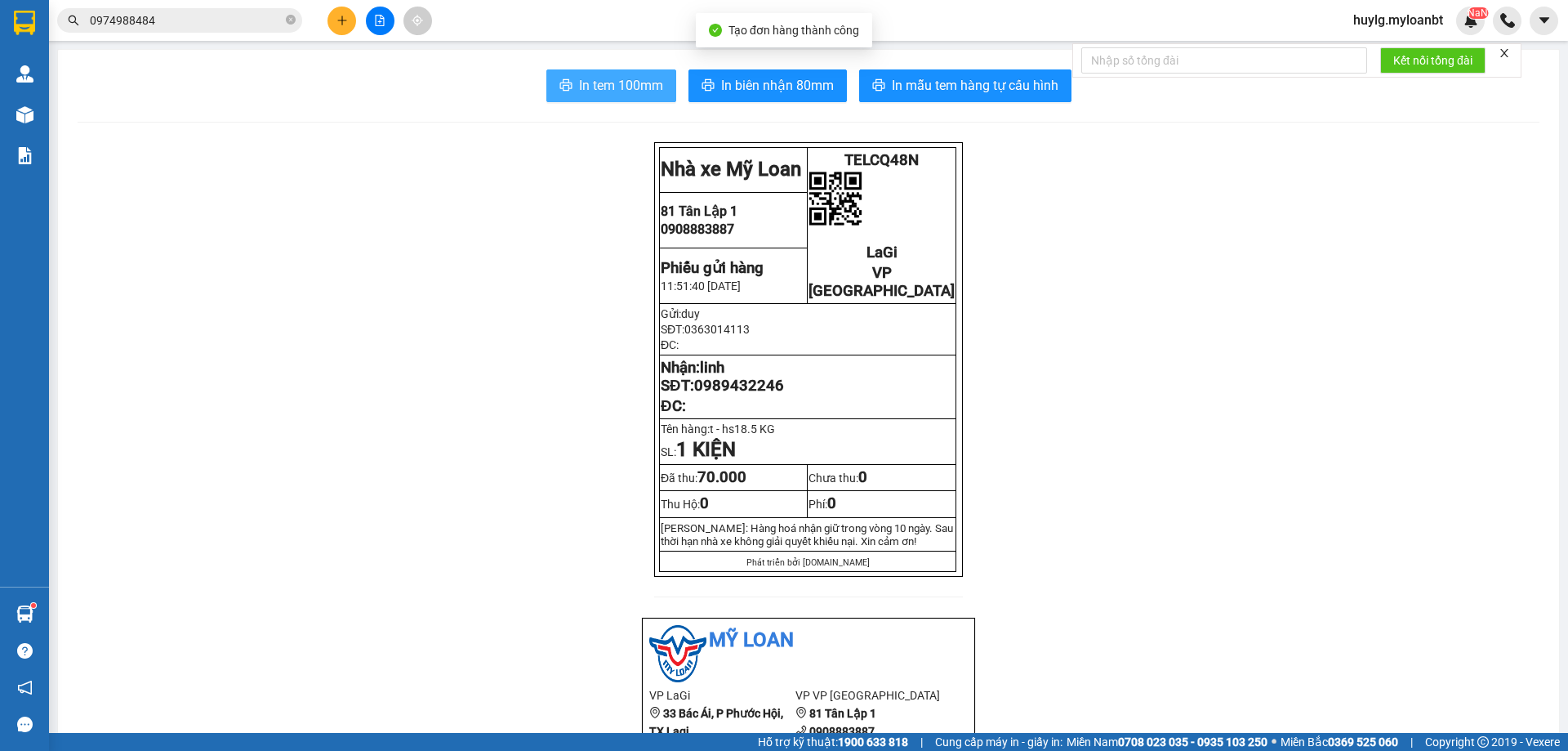
click at [594, 80] on span "In tem 100mm" at bounding box center [621, 86] width 84 height 21
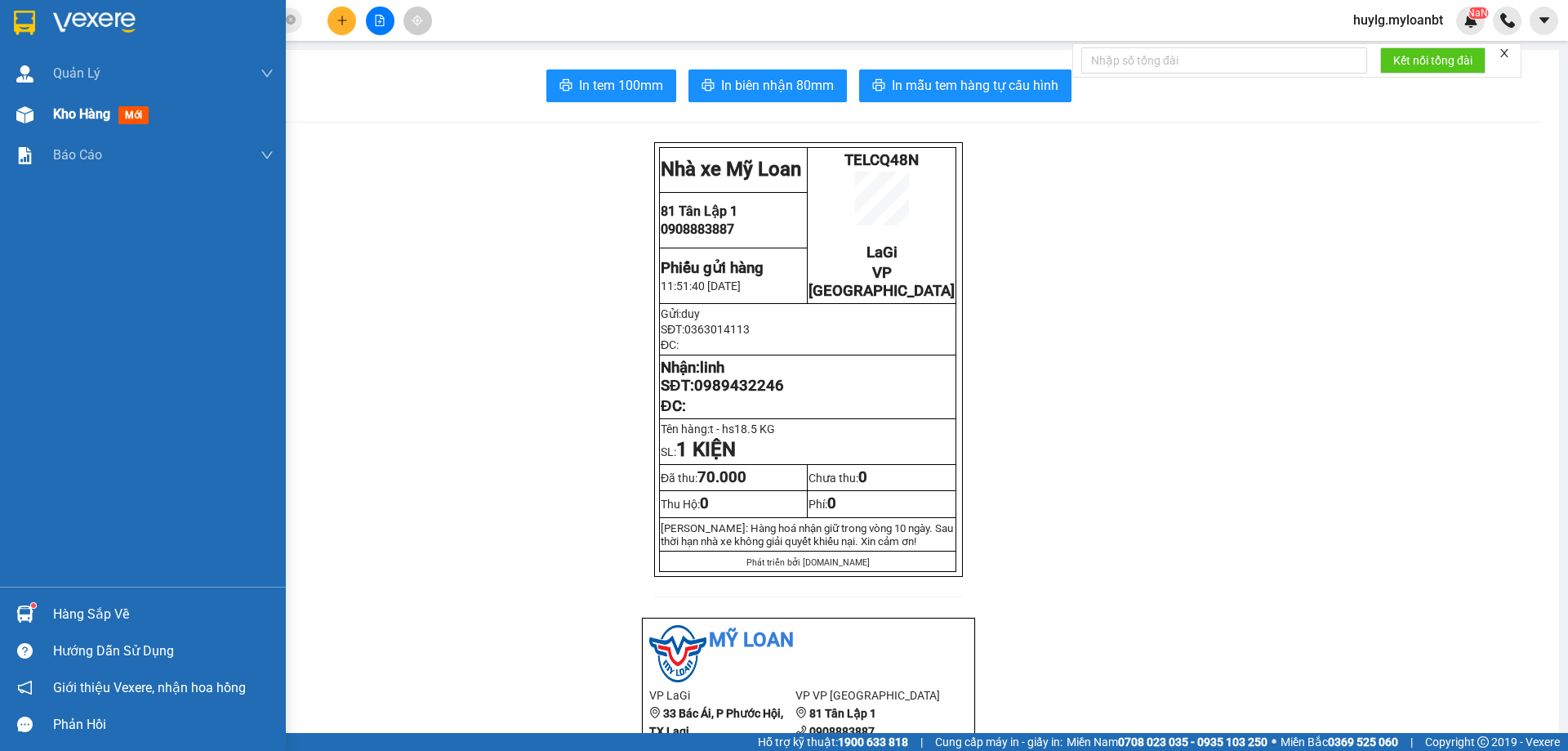
click at [63, 132] on div "Kho hàng mới" at bounding box center [163, 115] width 220 height 41
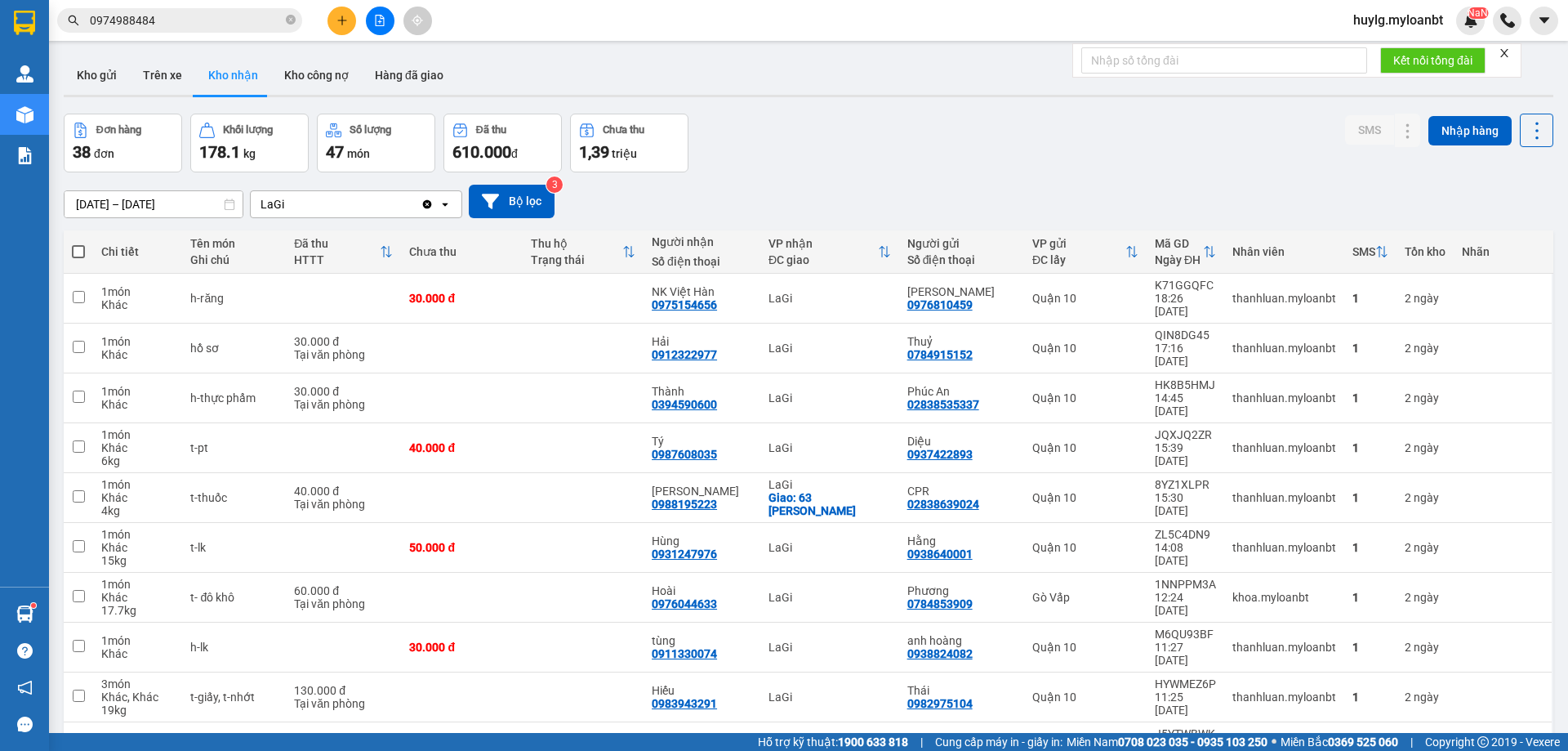
click at [884, 165] on div "Đơn hàng 38 đơn Khối lượng 178.1 kg Số lượng 47 món Đã thu 610.000 đ Chưa thu 1…" at bounding box center [808, 142] width 1490 height 59
click at [201, 18] on input "0974988484" at bounding box center [186, 20] width 193 height 18
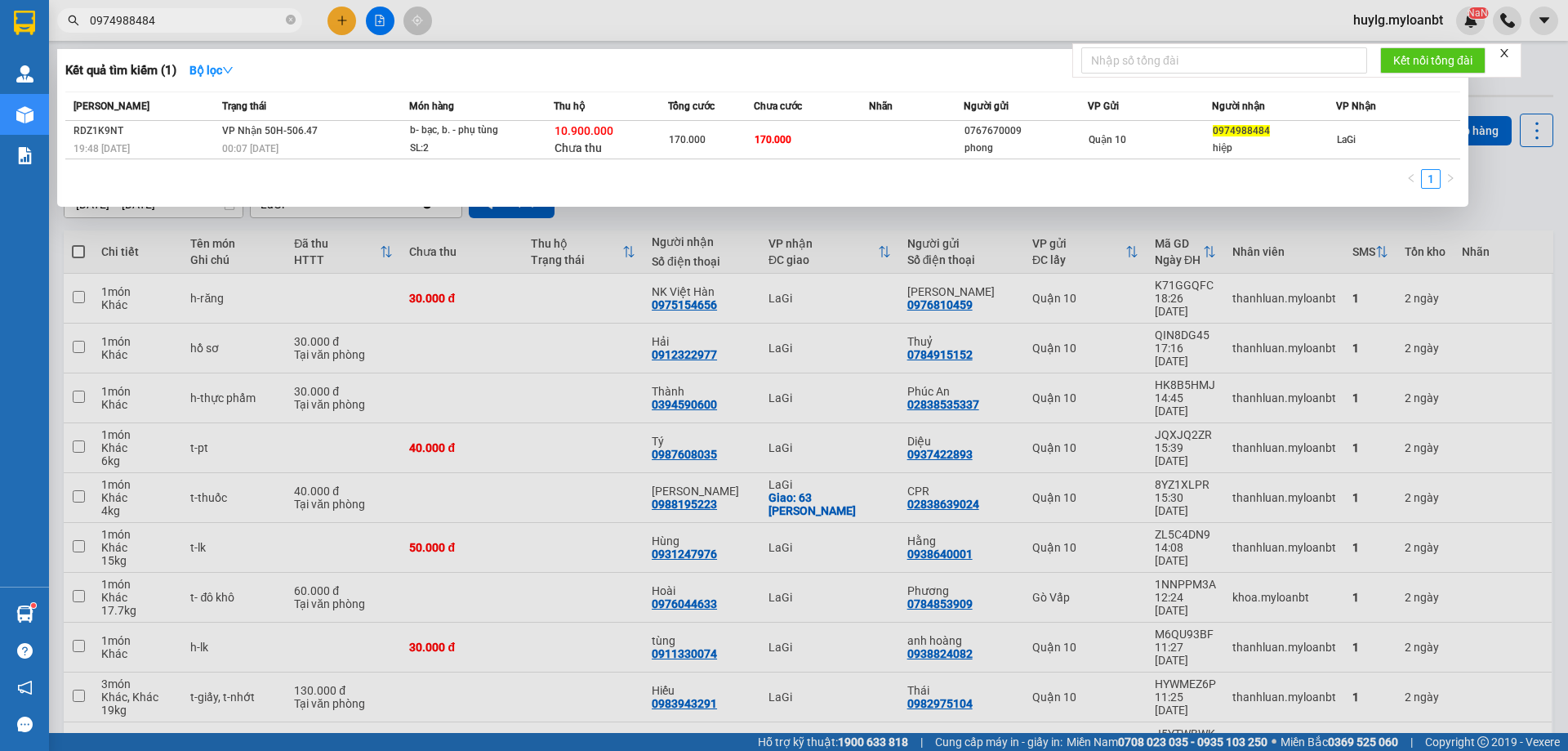
click at [201, 18] on input "0974988484" at bounding box center [186, 20] width 193 height 18
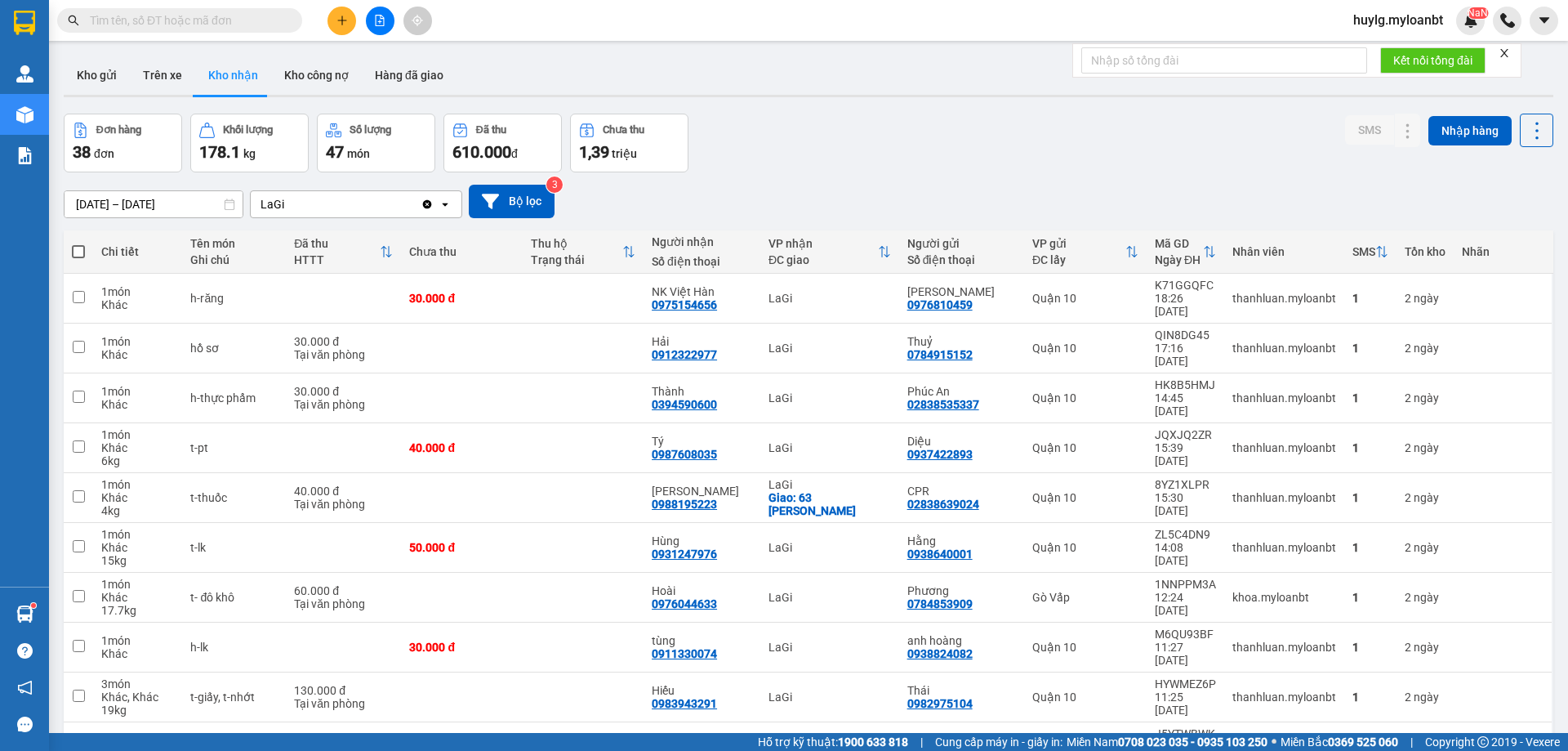
drag, startPoint x: 265, startPoint y: 11, endPoint x: 262, endPoint y: 20, distance: 9.5
click at [264, 13] on input "text" at bounding box center [186, 20] width 193 height 18
click at [262, 20] on input "text" at bounding box center [186, 20] width 193 height 18
type input "0"
click at [341, 13] on button at bounding box center [341, 21] width 28 height 28
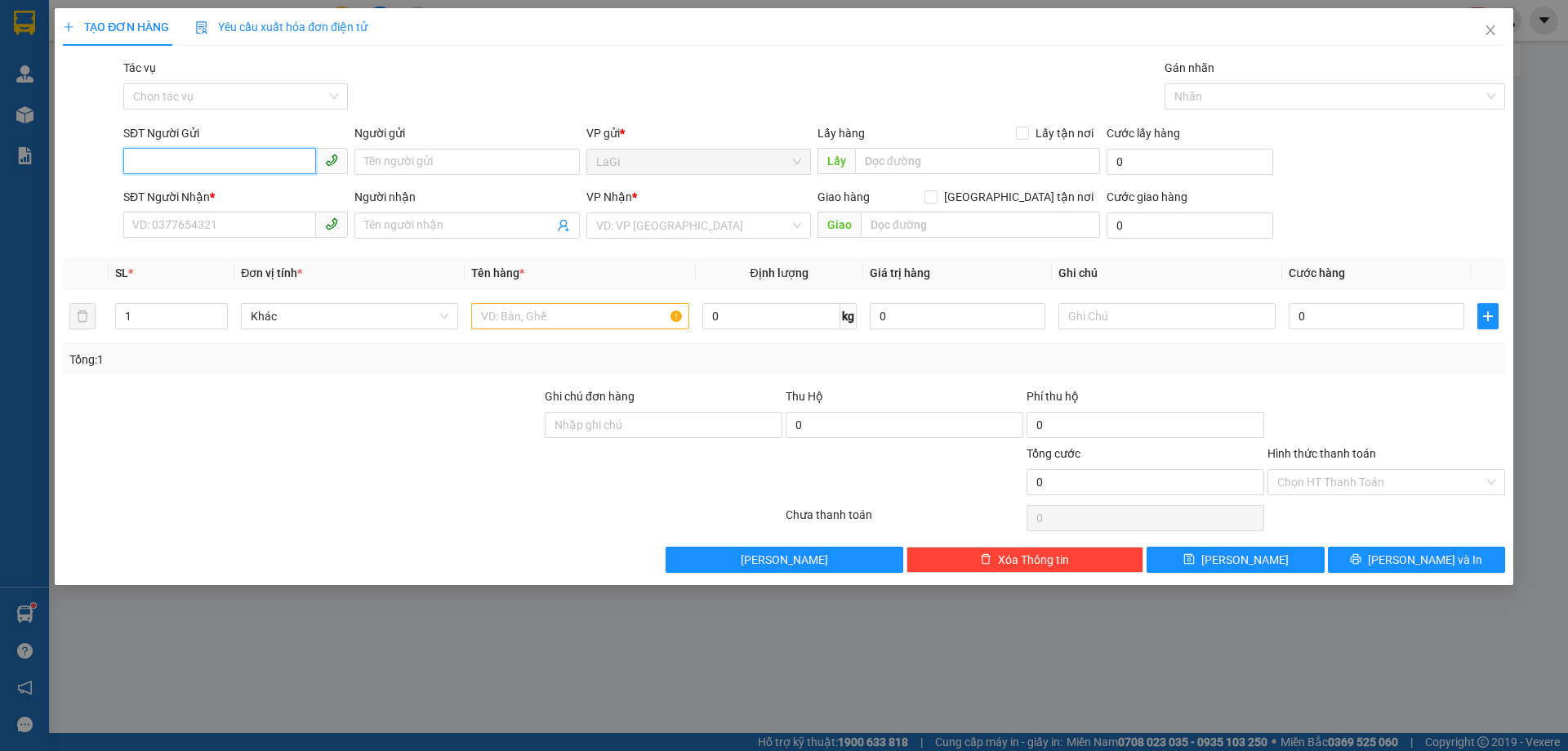
click at [230, 148] on input "SĐT Người Gửi" at bounding box center [220, 160] width 193 height 26
click at [230, 160] on input "SĐT Người Gửi" at bounding box center [220, 160] width 193 height 26
type input "0907115174"
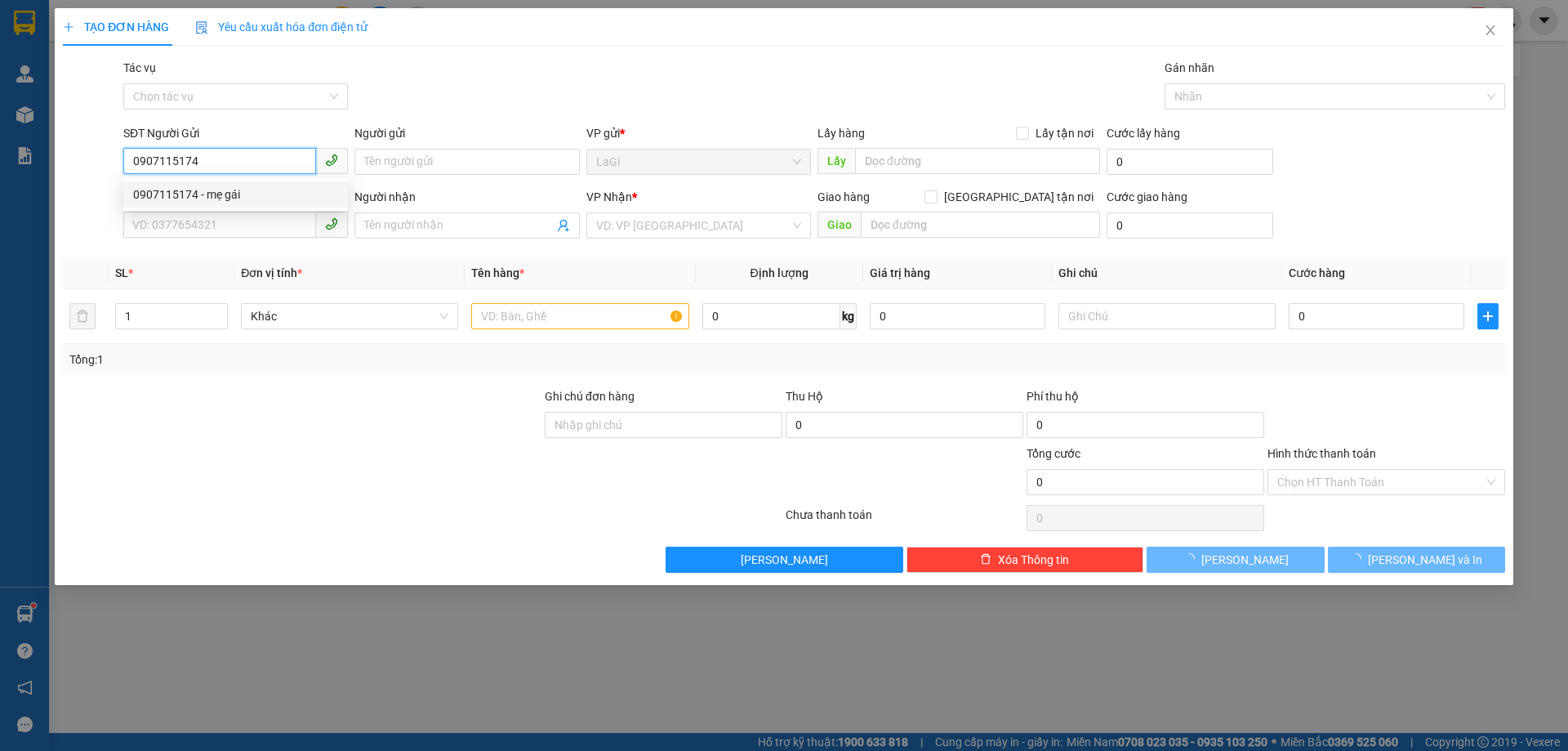
click at [215, 197] on div "0907115174 - mẹ gái" at bounding box center [235, 194] width 205 height 18
type input "mẹ gái"
type input "0965625187"
type input "ngọc"
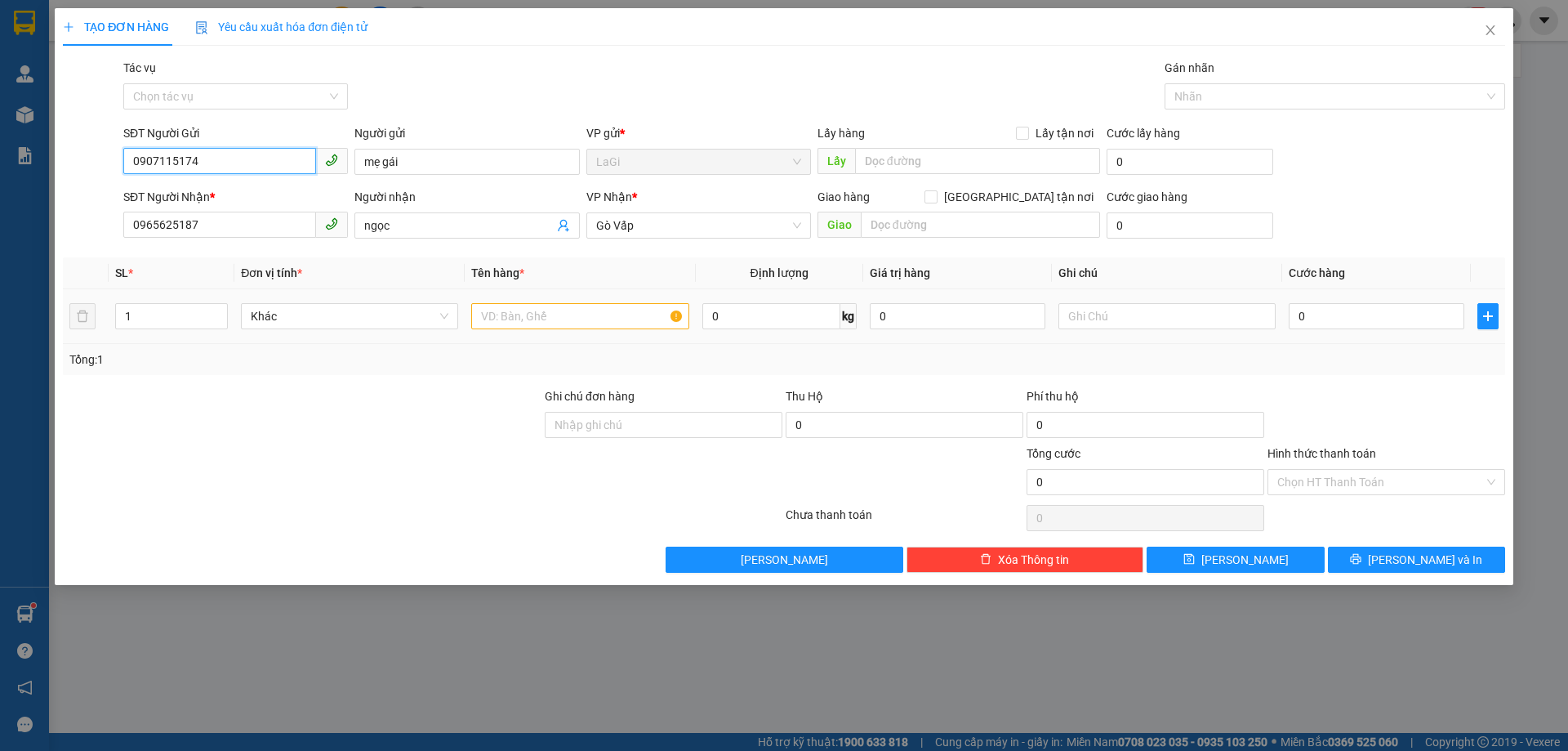
type input "0907115174"
click at [538, 323] on input "text" at bounding box center [579, 316] width 217 height 26
type input "b - quần áo"
type input "3"
type input "40"
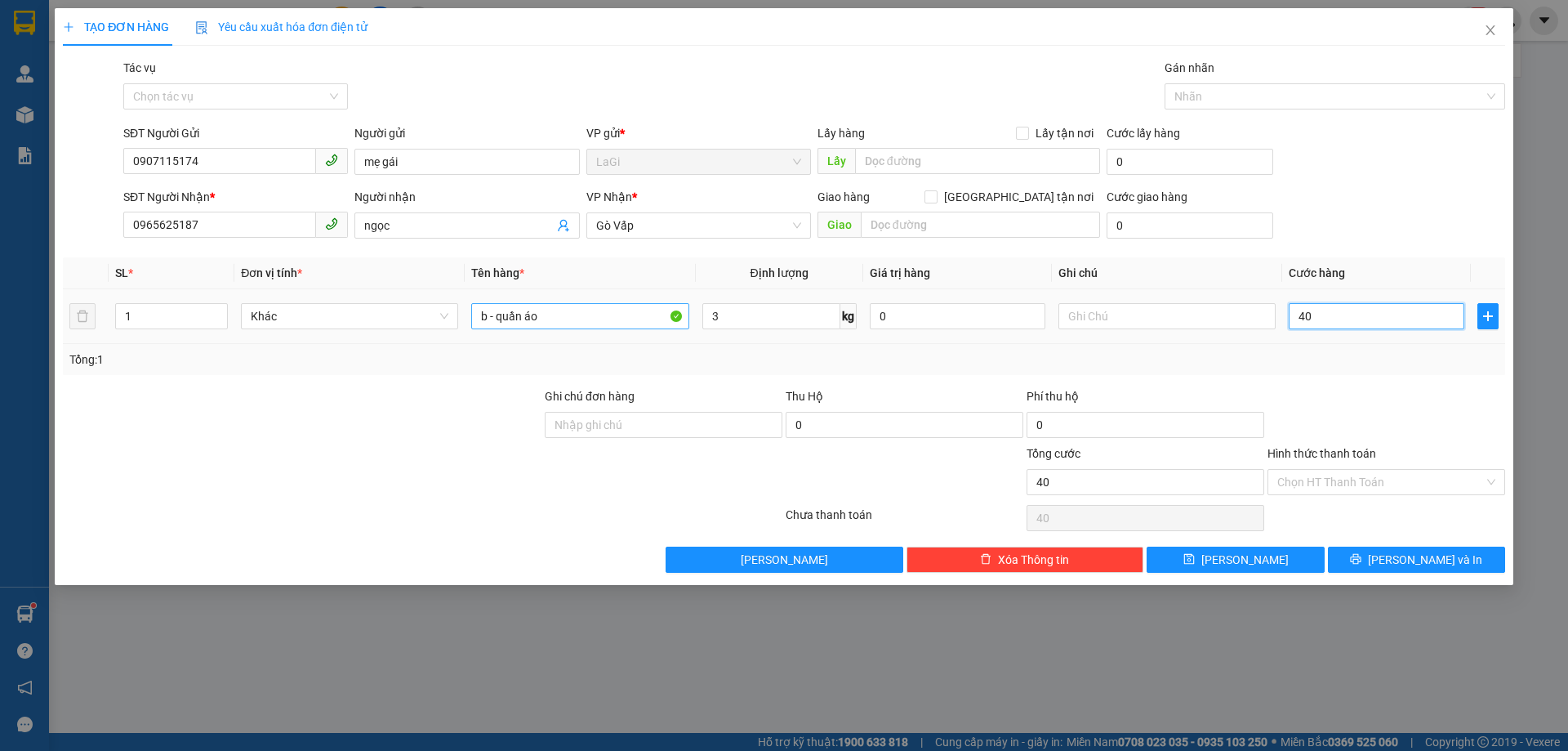
type input "40"
click at [1411, 475] on input "Hình thức thanh toán" at bounding box center [1380, 482] width 207 height 25
type input "40.000"
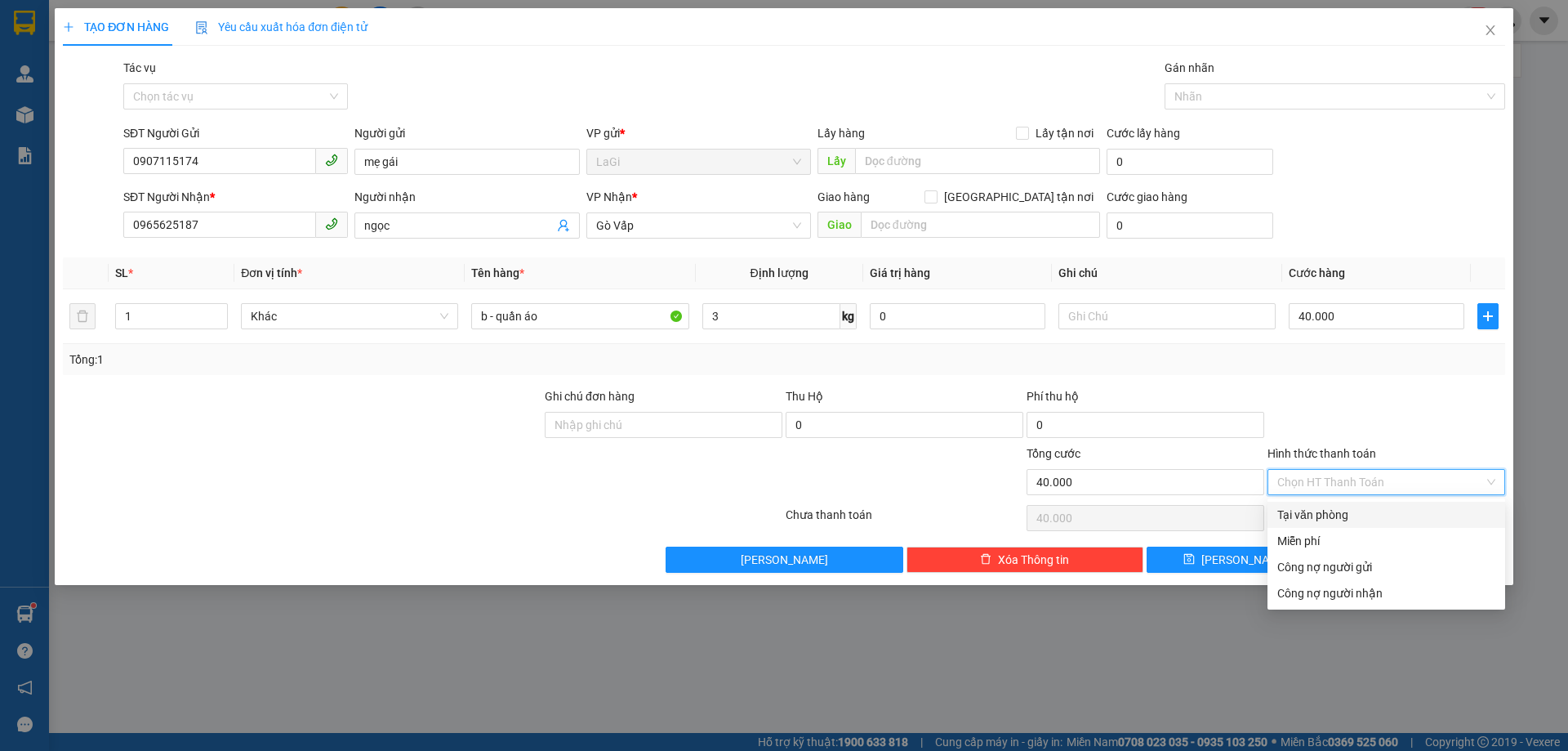
click at [1377, 510] on div "Tại văn phòng" at bounding box center [1386, 514] width 218 height 18
type input "0"
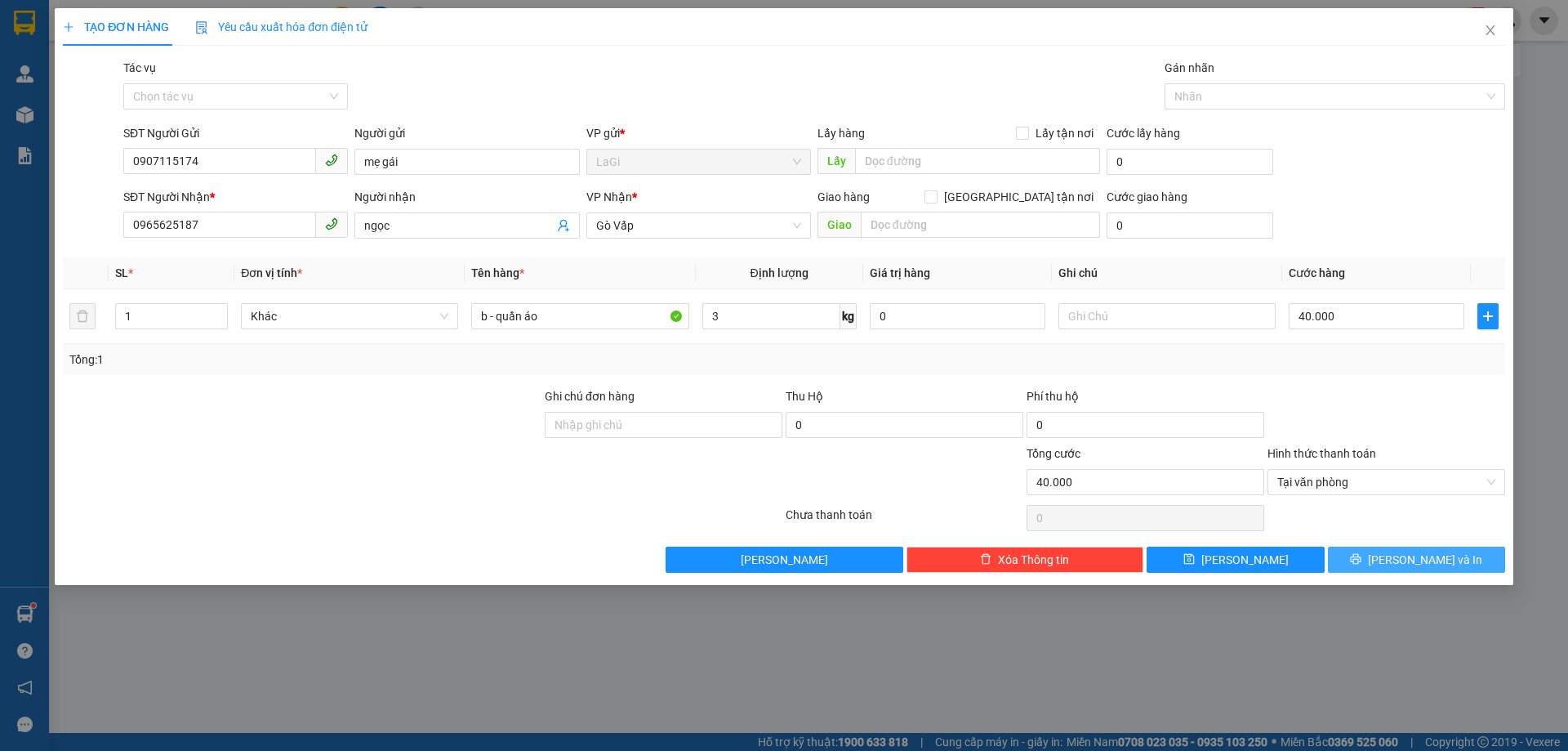
click at [1408, 553] on span "[PERSON_NAME] và In" at bounding box center [1425, 560] width 114 height 18
click at [1408, 554] on span "[PERSON_NAME] và In" at bounding box center [1425, 560] width 114 height 18
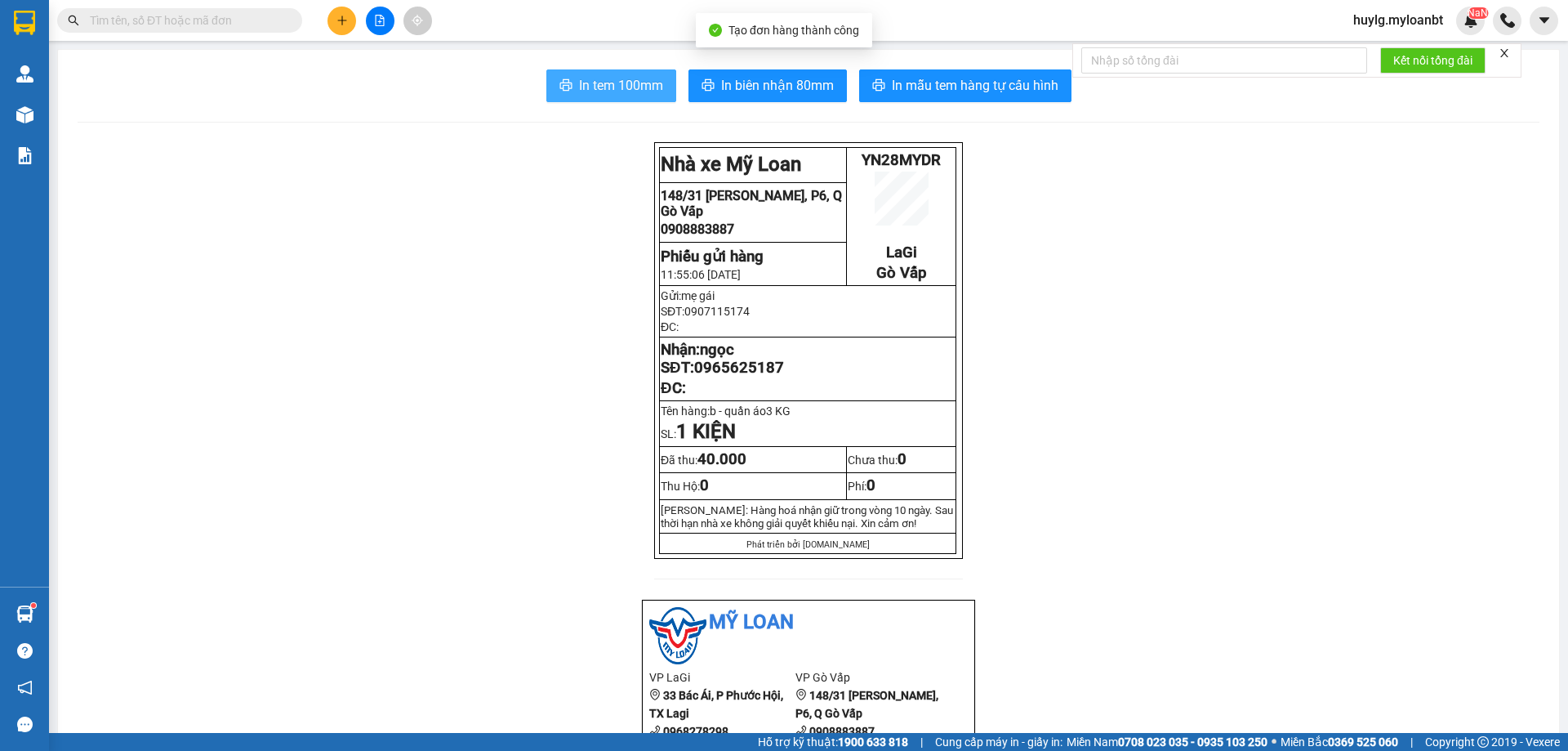
click at [640, 100] on button "In tem 100mm" at bounding box center [611, 86] width 130 height 33
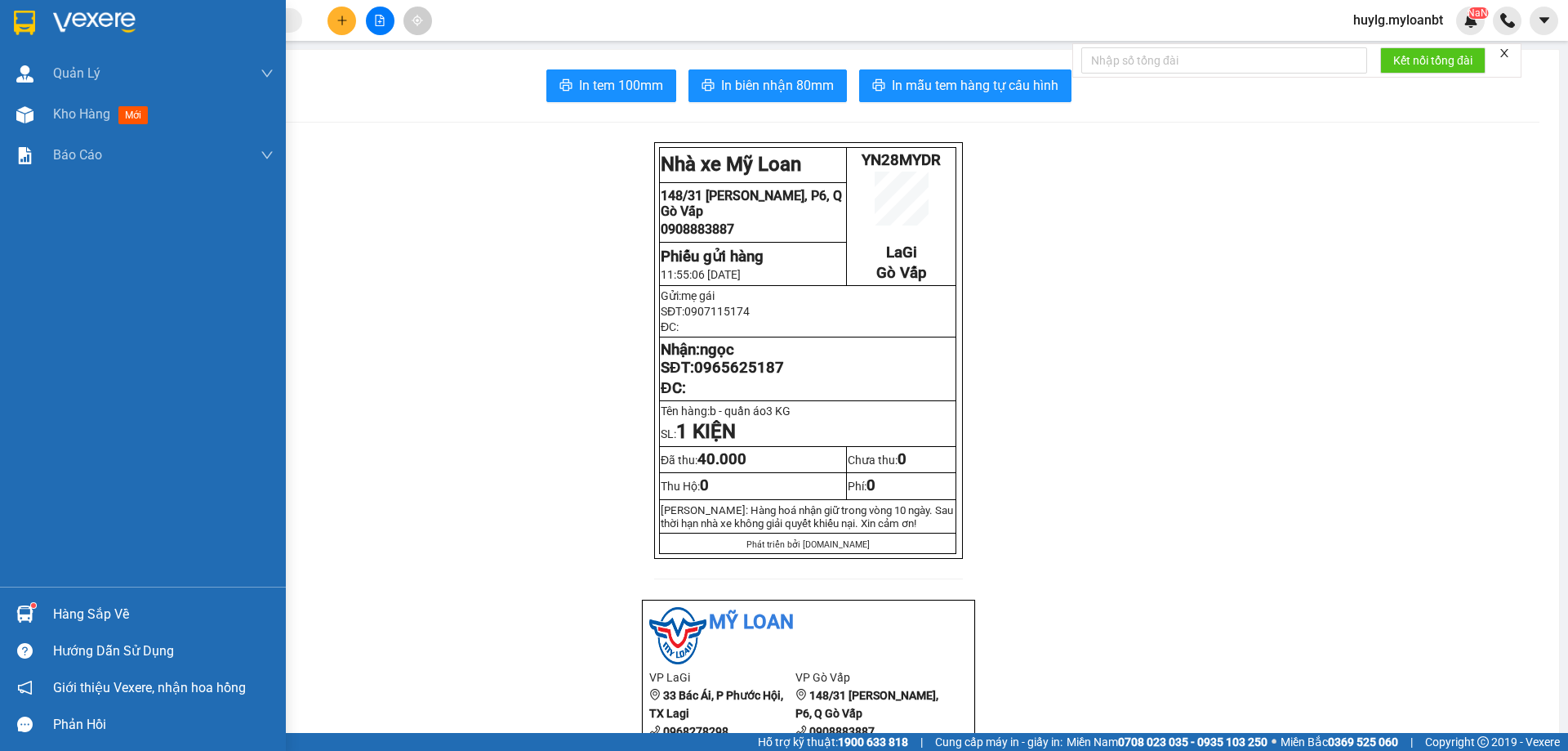
click at [74, 610] on div "Hàng sắp về" at bounding box center [163, 615] width 220 height 25
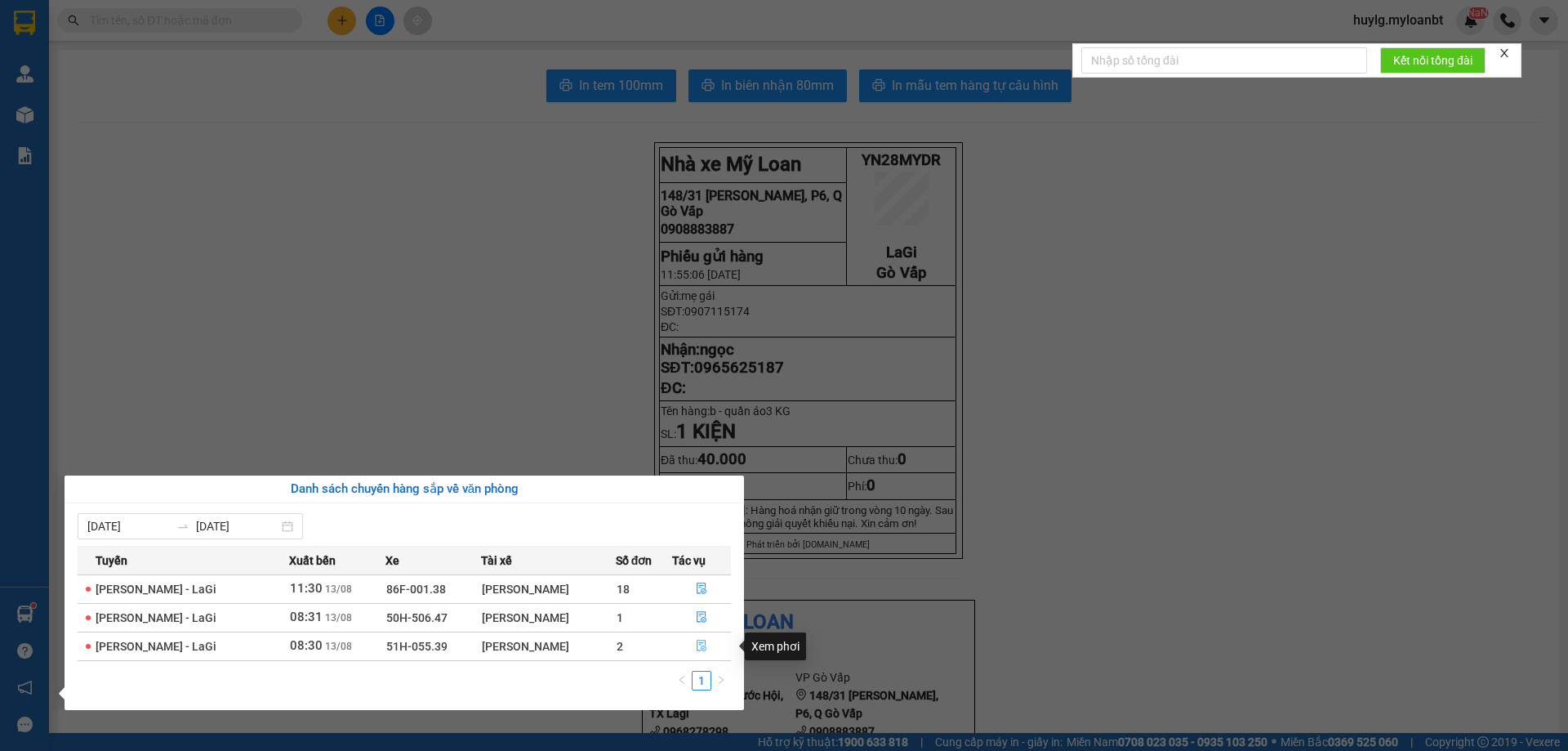
click at [701, 651] on icon "file-done" at bounding box center [701, 646] width 9 height 11
click at [701, 651] on main "In tem 100mm In biên nhận 80mm In mẫu tem hàng tự cấu hình Nhà xe Mỹ Loan YN2…" at bounding box center [784, 366] width 1568 height 733
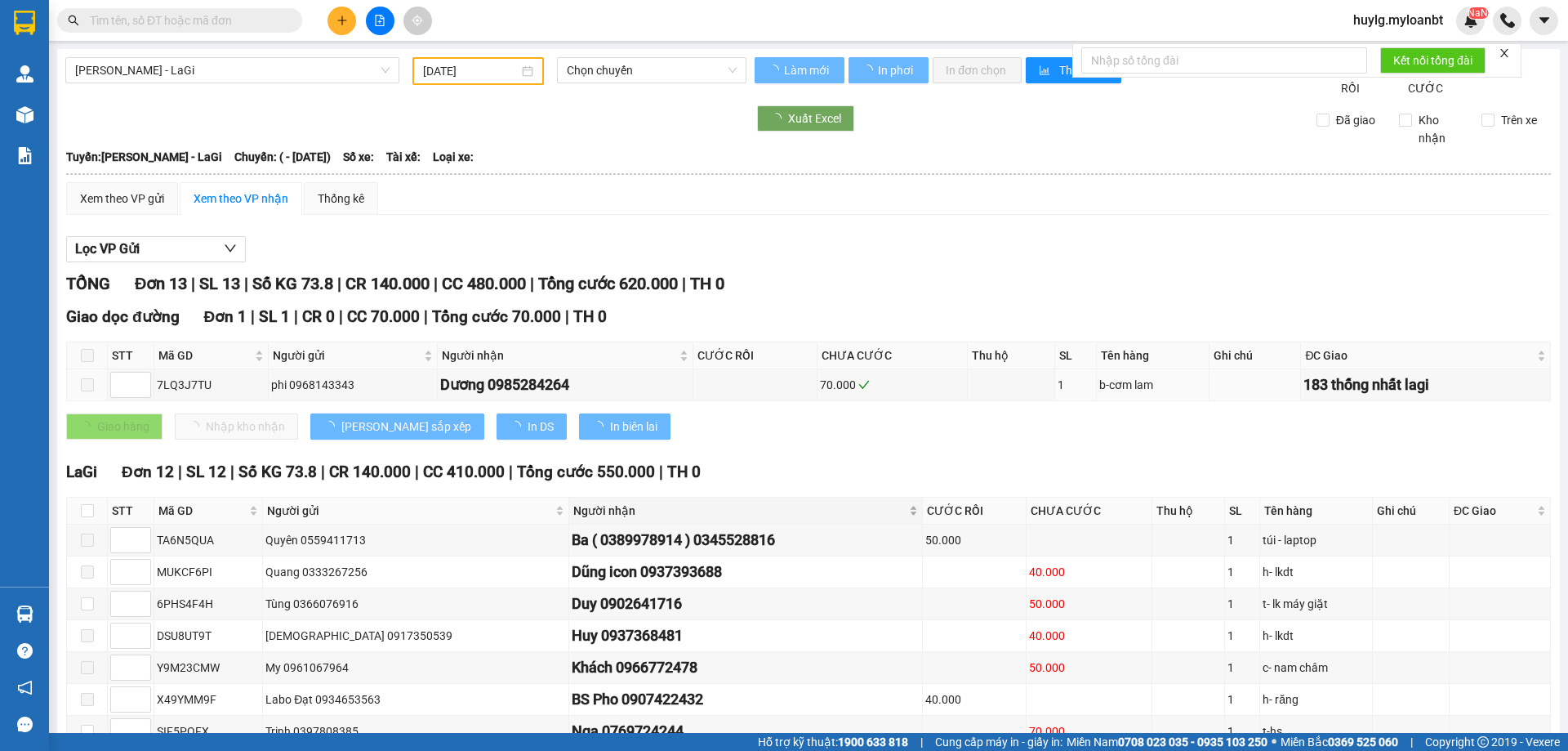
type input "[DATE]"
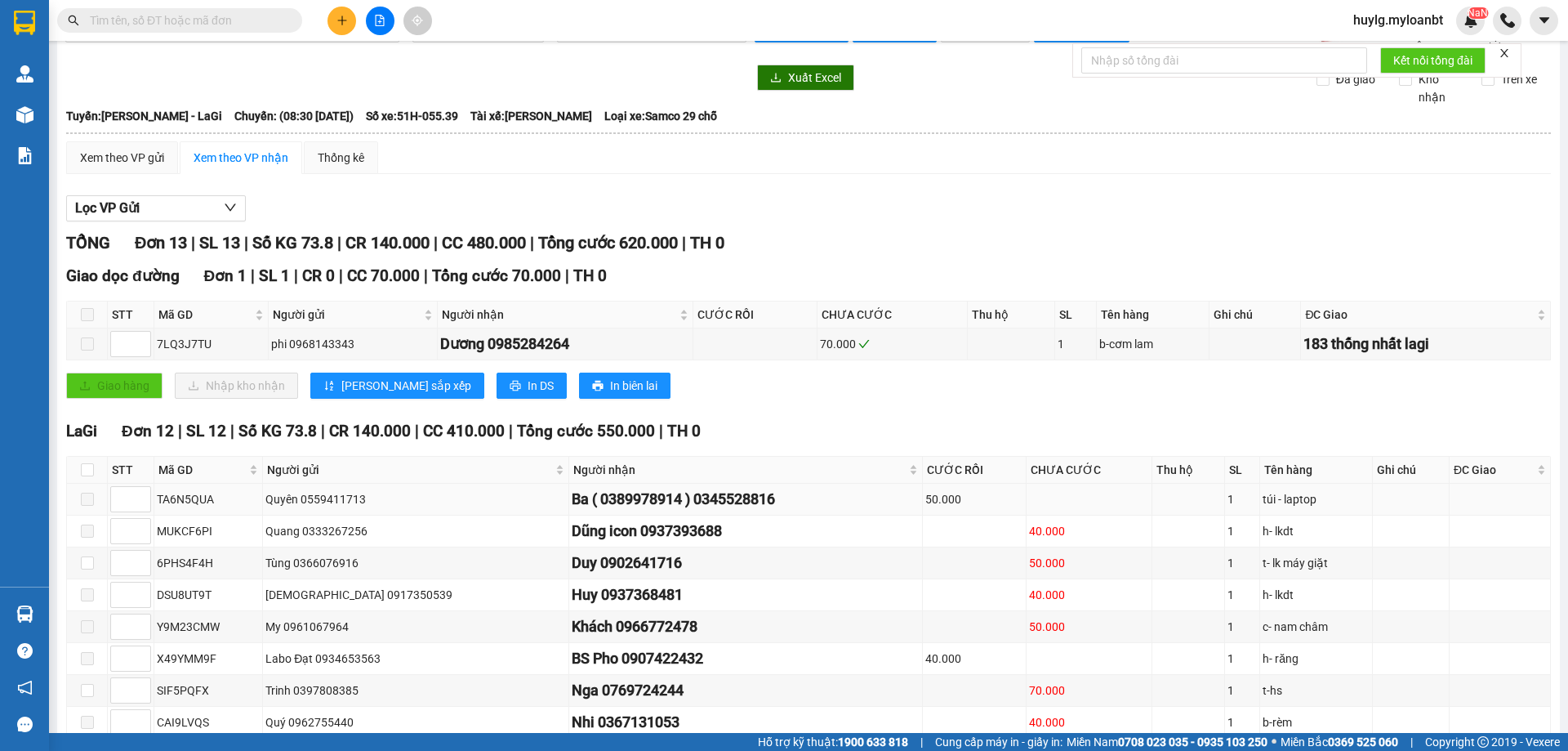
scroll to position [82, 0]
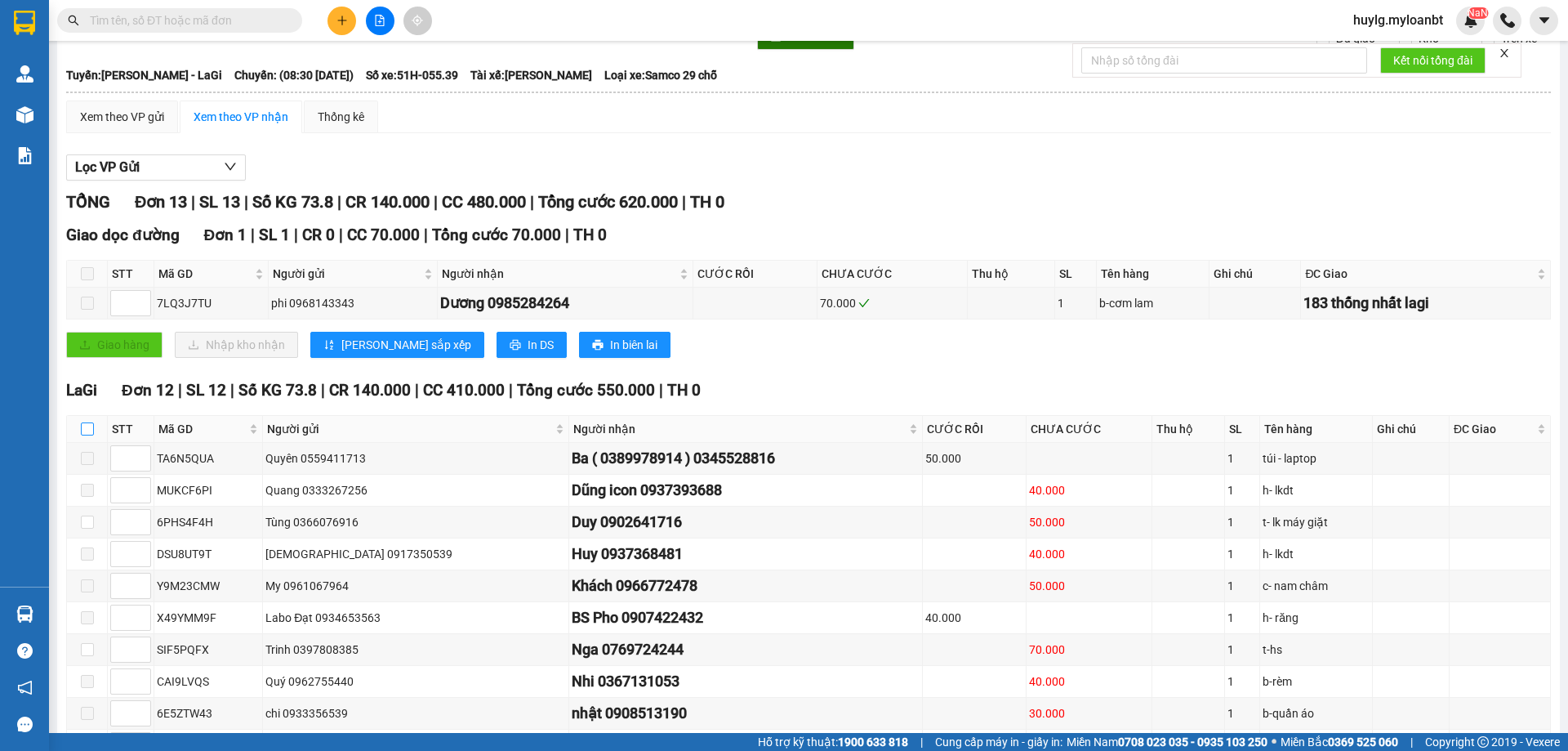
click at [84, 436] on input "checkbox" at bounding box center [87, 428] width 13 height 13
checkbox input "true"
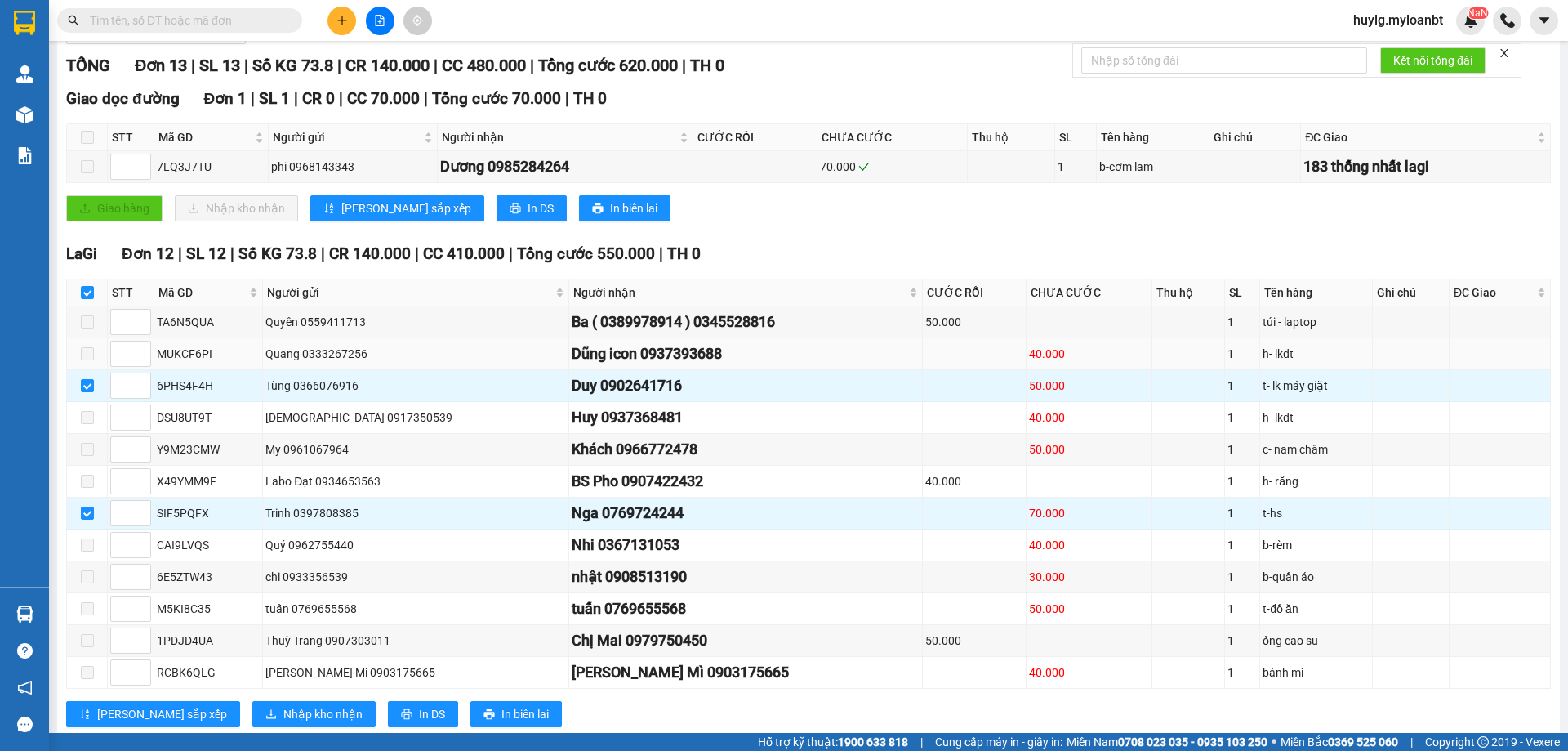
scroll to position [245, 0]
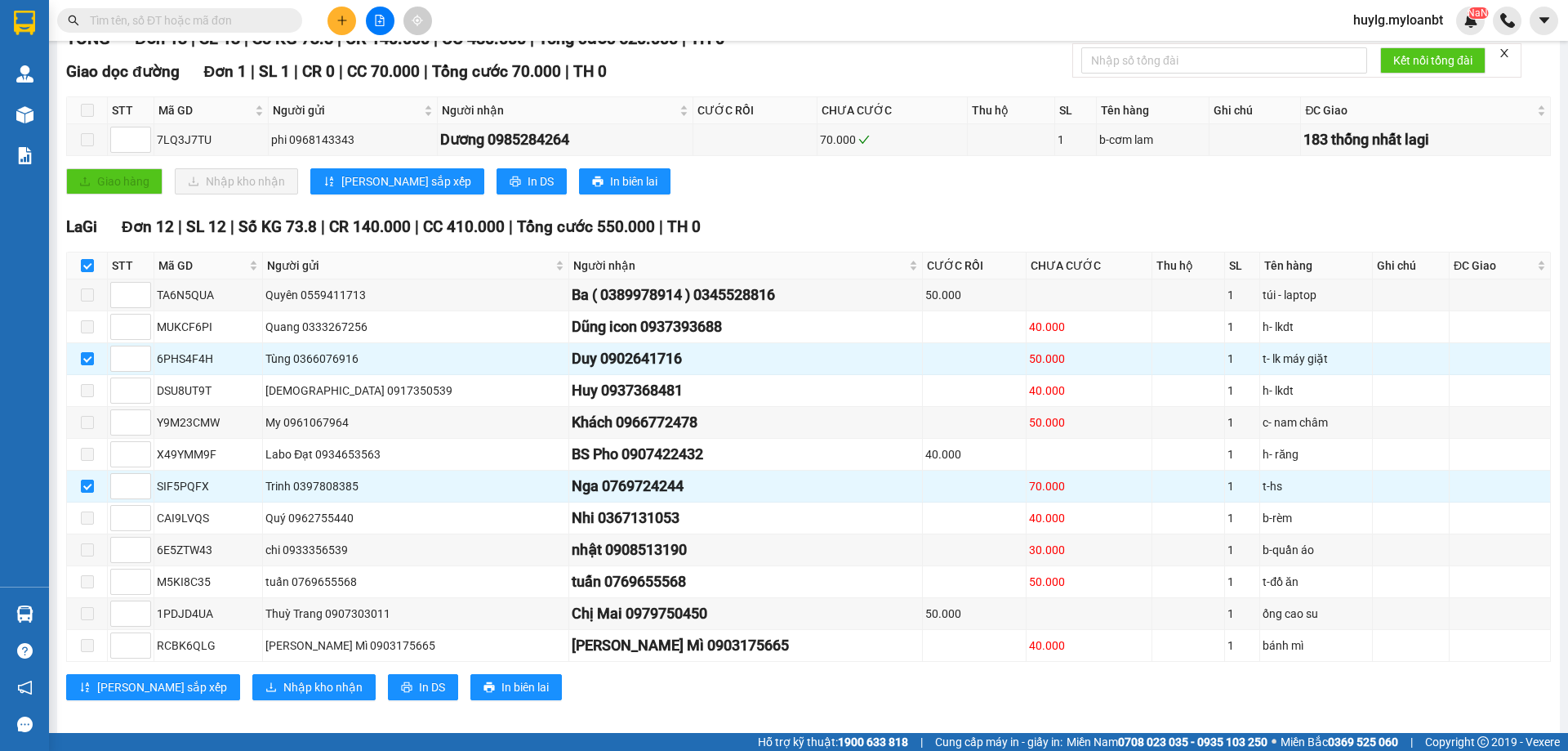
click at [212, 29] on span at bounding box center [180, 21] width 245 height 25
click at [219, 12] on input "text" at bounding box center [186, 20] width 193 height 18
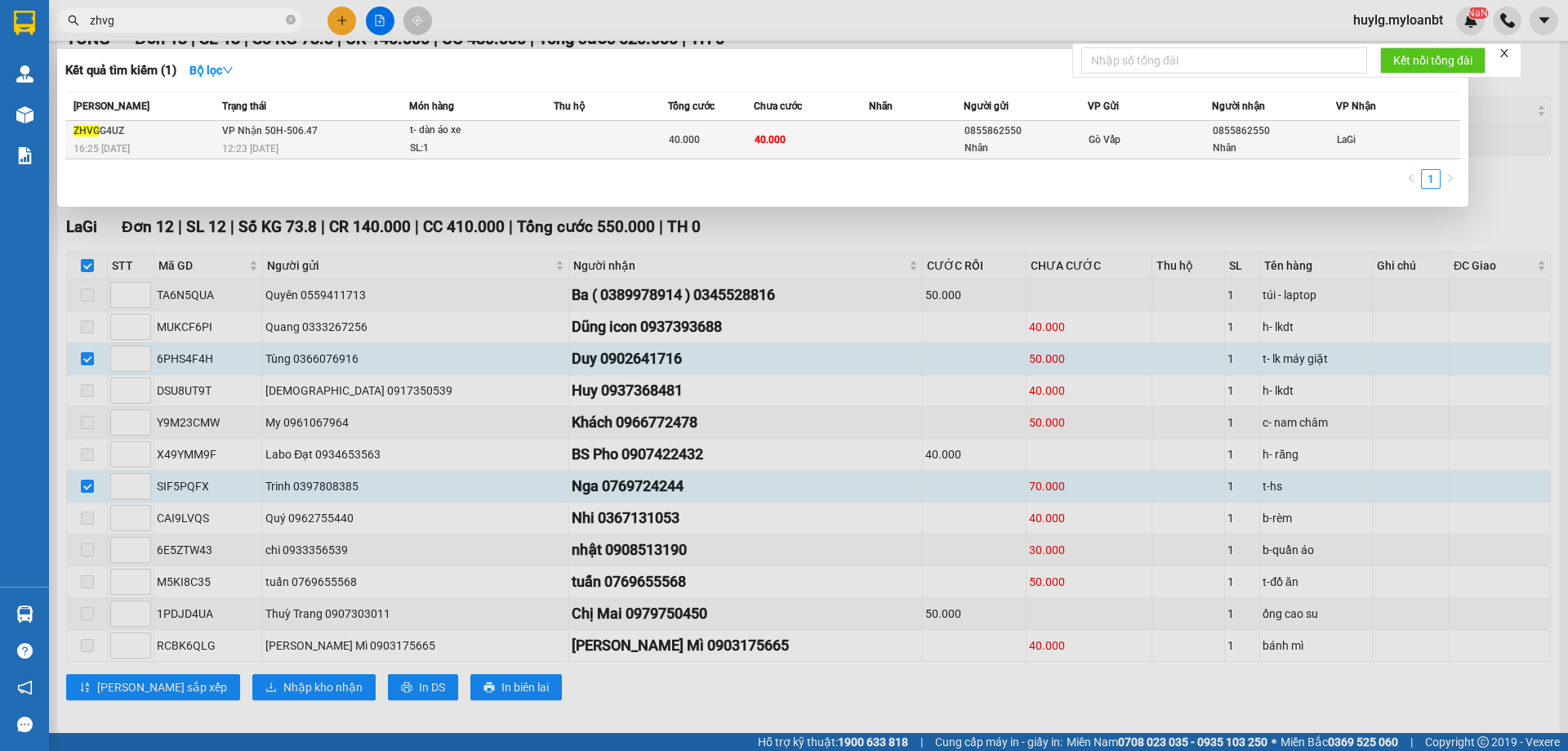
type input "zhvg"
click at [1112, 132] on div "Gò Vấp" at bounding box center [1149, 139] width 123 height 18
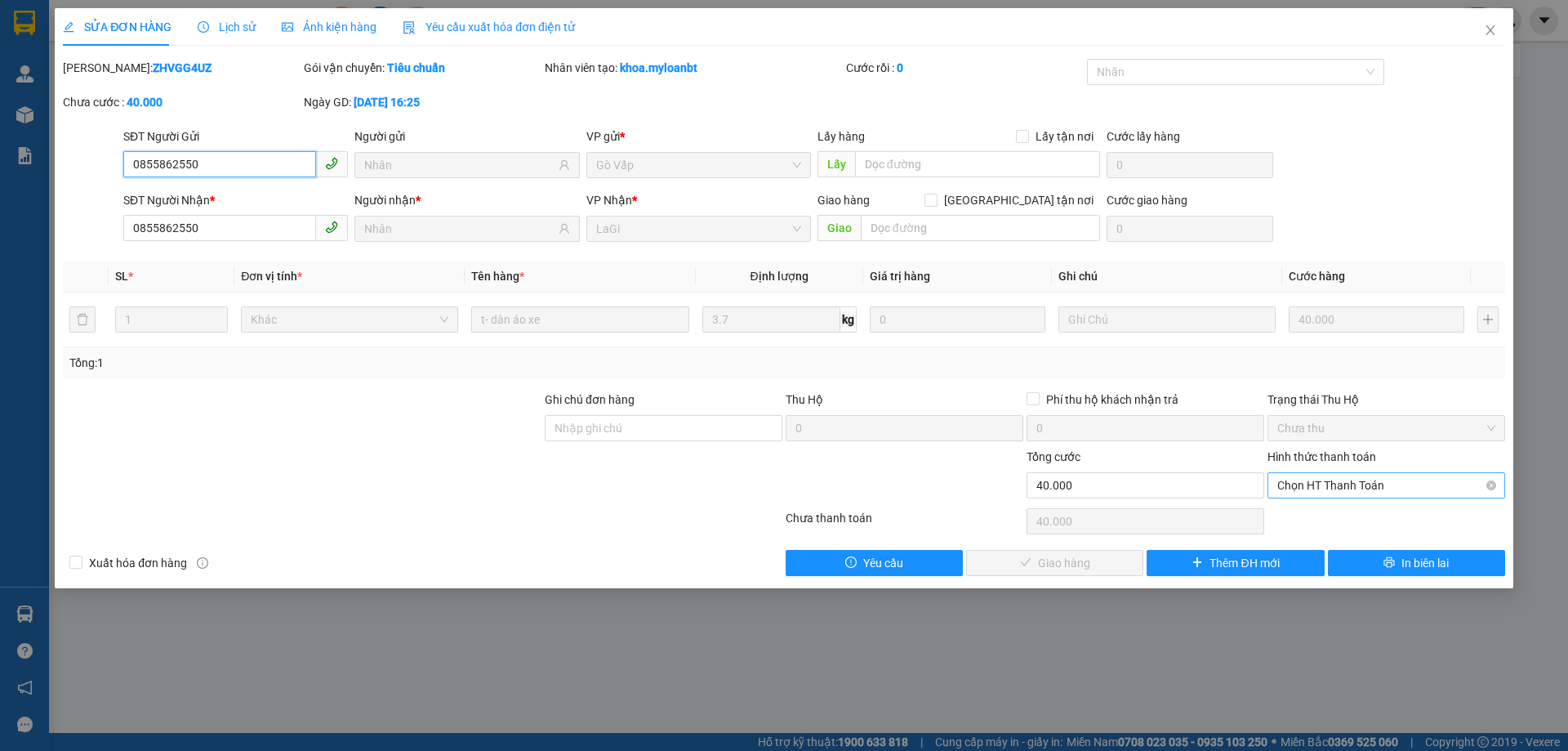
click at [1348, 481] on span "Chọn HT Thanh Toán" at bounding box center [1386, 485] width 218 height 25
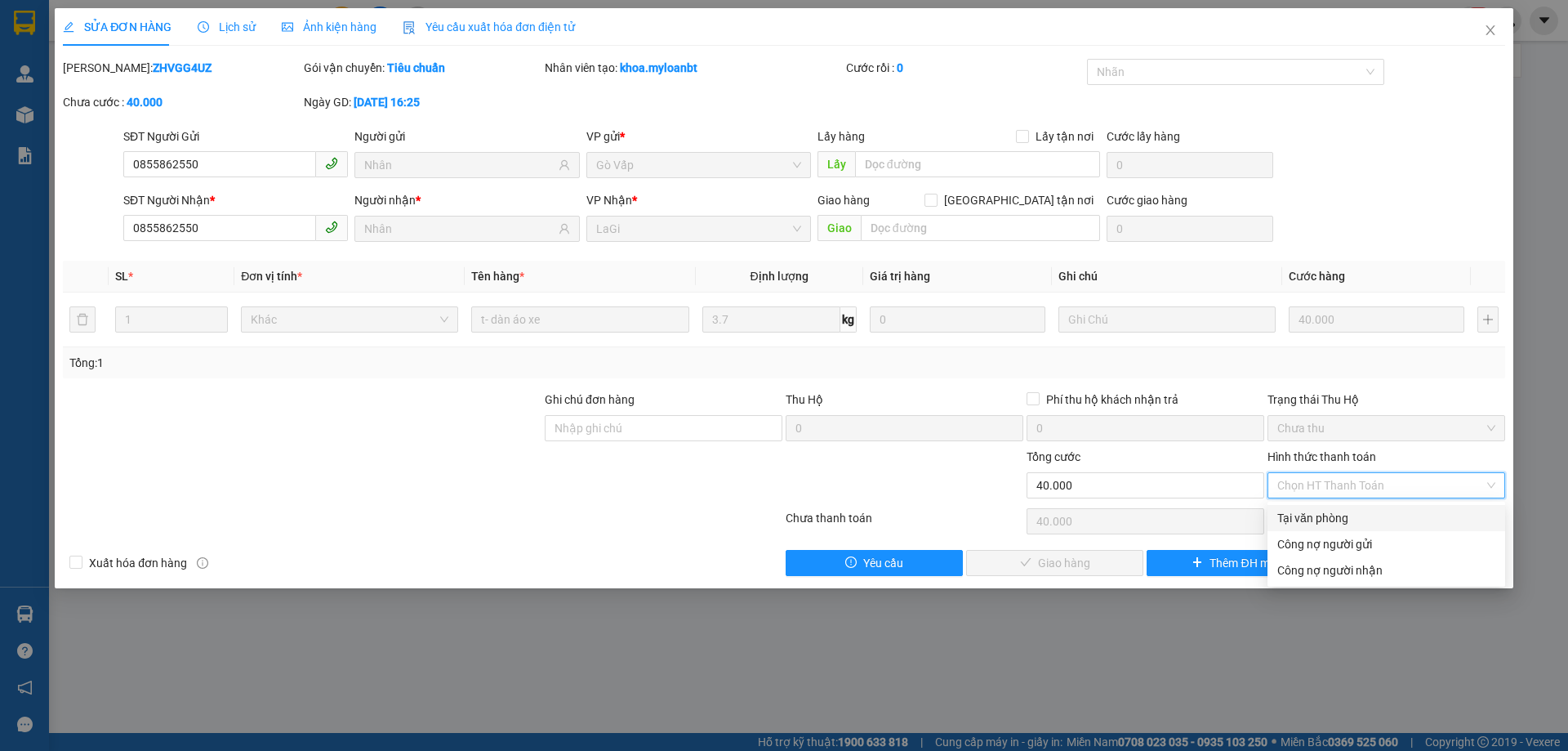
click at [1338, 506] on div "Tại văn phòng" at bounding box center [1386, 518] width 238 height 26
type input "0"
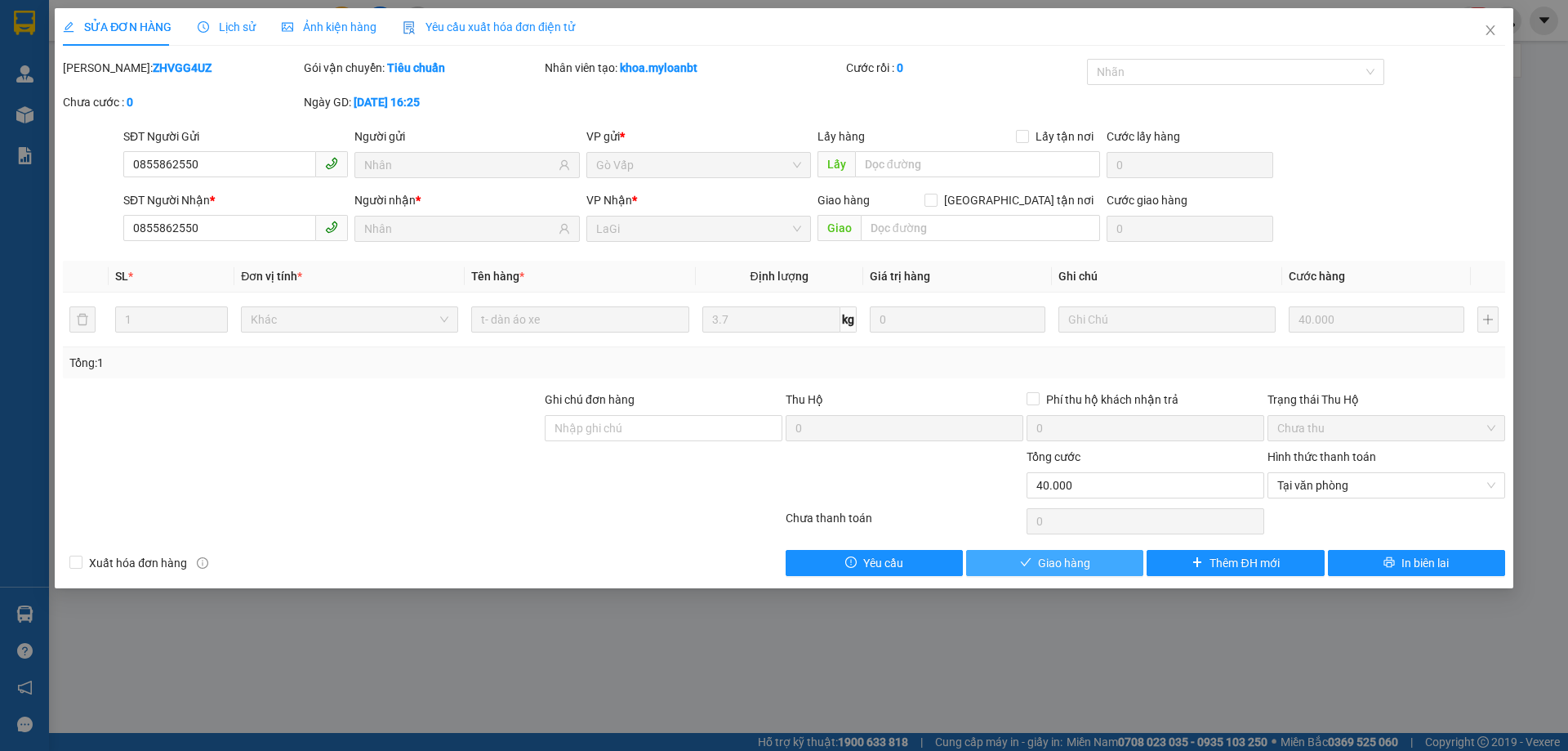
click at [1057, 563] on span "Giao hàng" at bounding box center [1064, 563] width 52 height 18
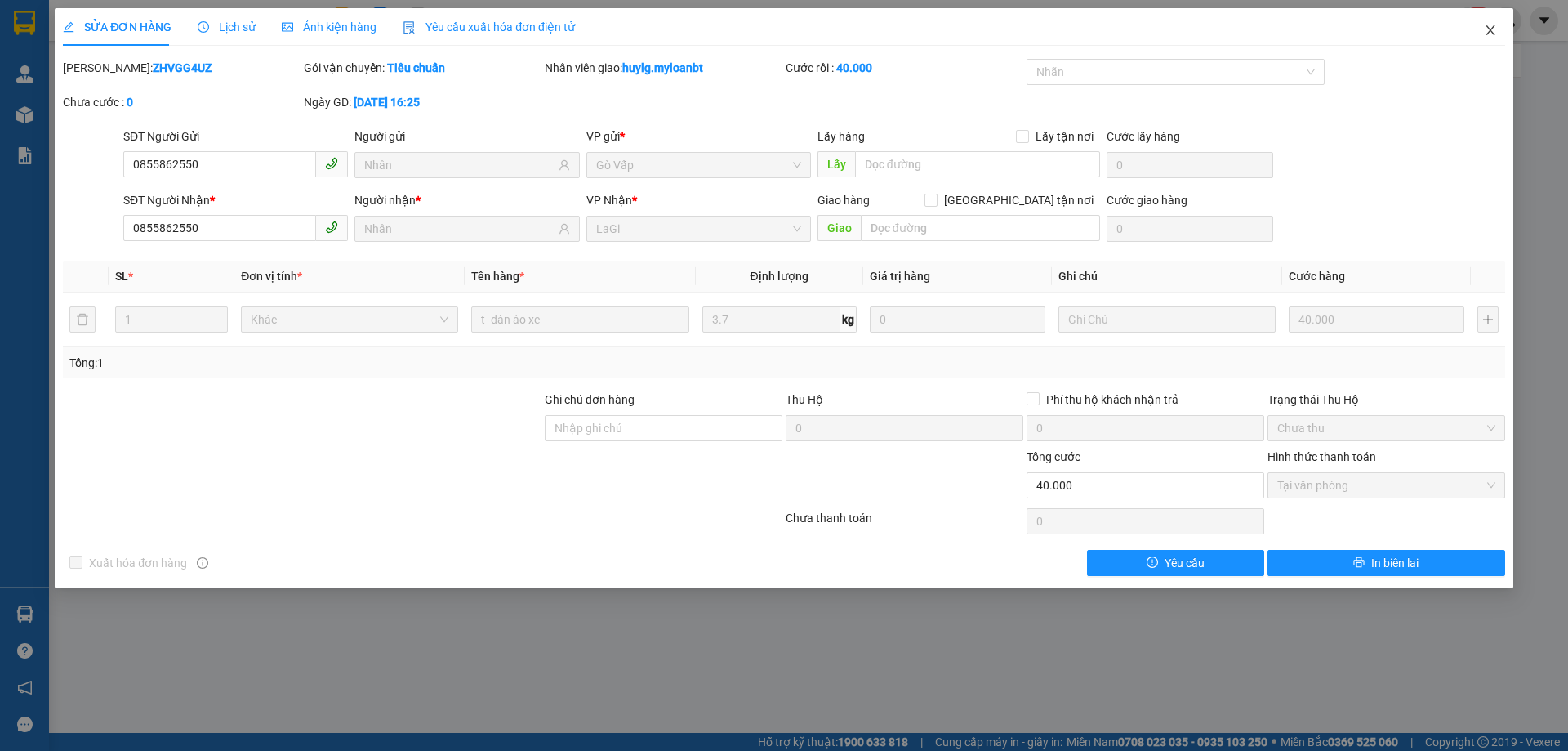
click at [1490, 19] on span "Close" at bounding box center [1490, 31] width 45 height 45
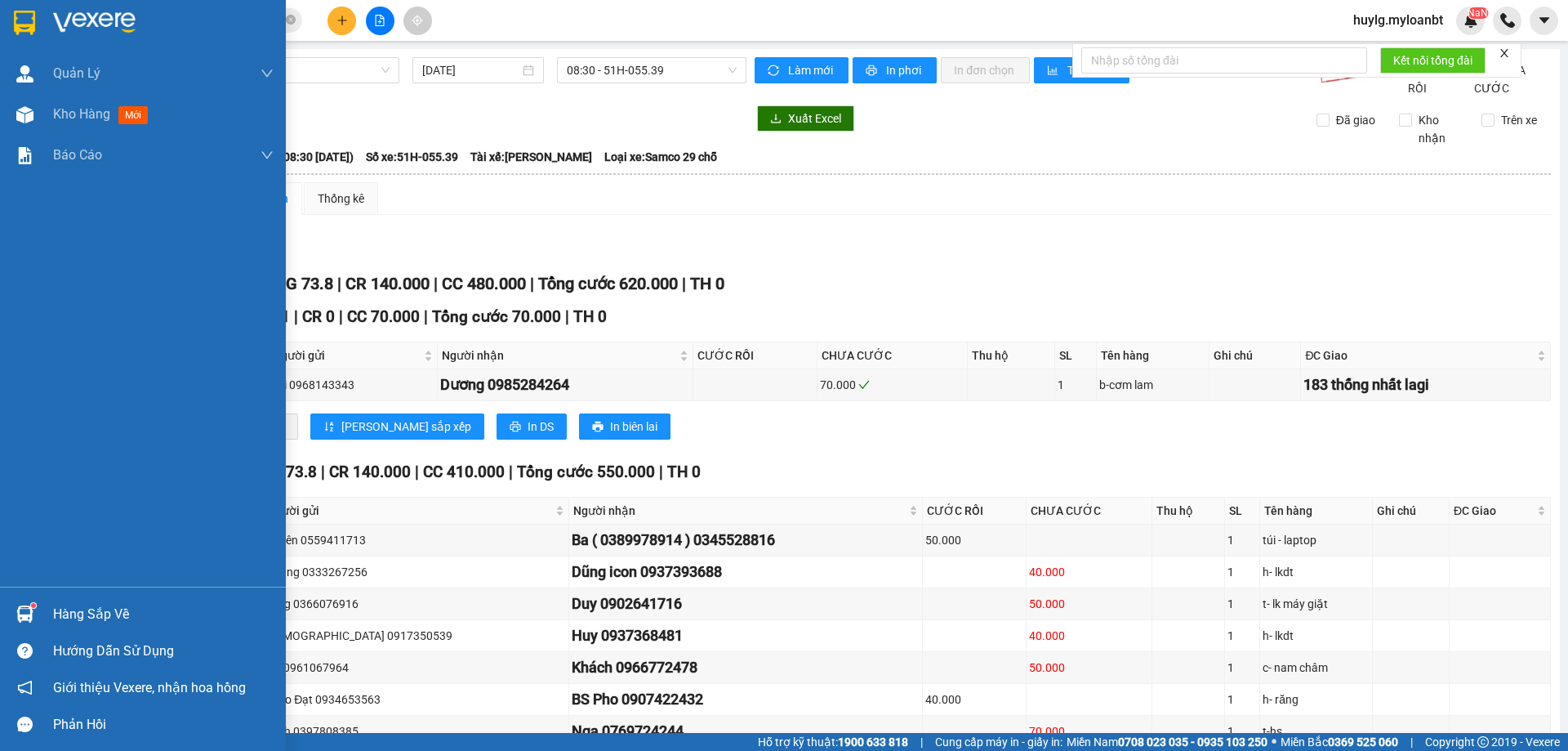
click at [27, 609] on img at bounding box center [25, 615] width 17 height 17
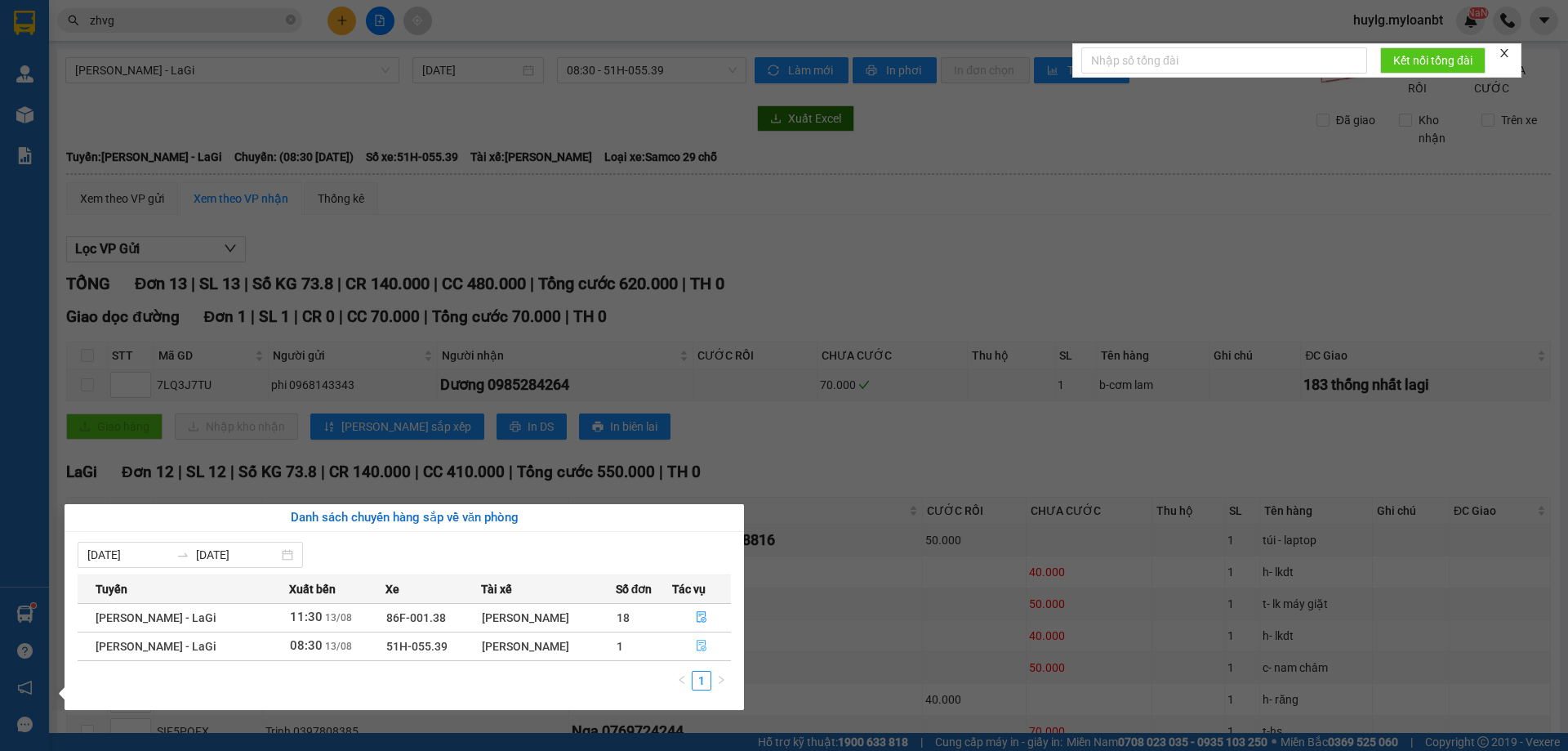
click at [697, 649] on icon "file-done" at bounding box center [701, 646] width 9 height 11
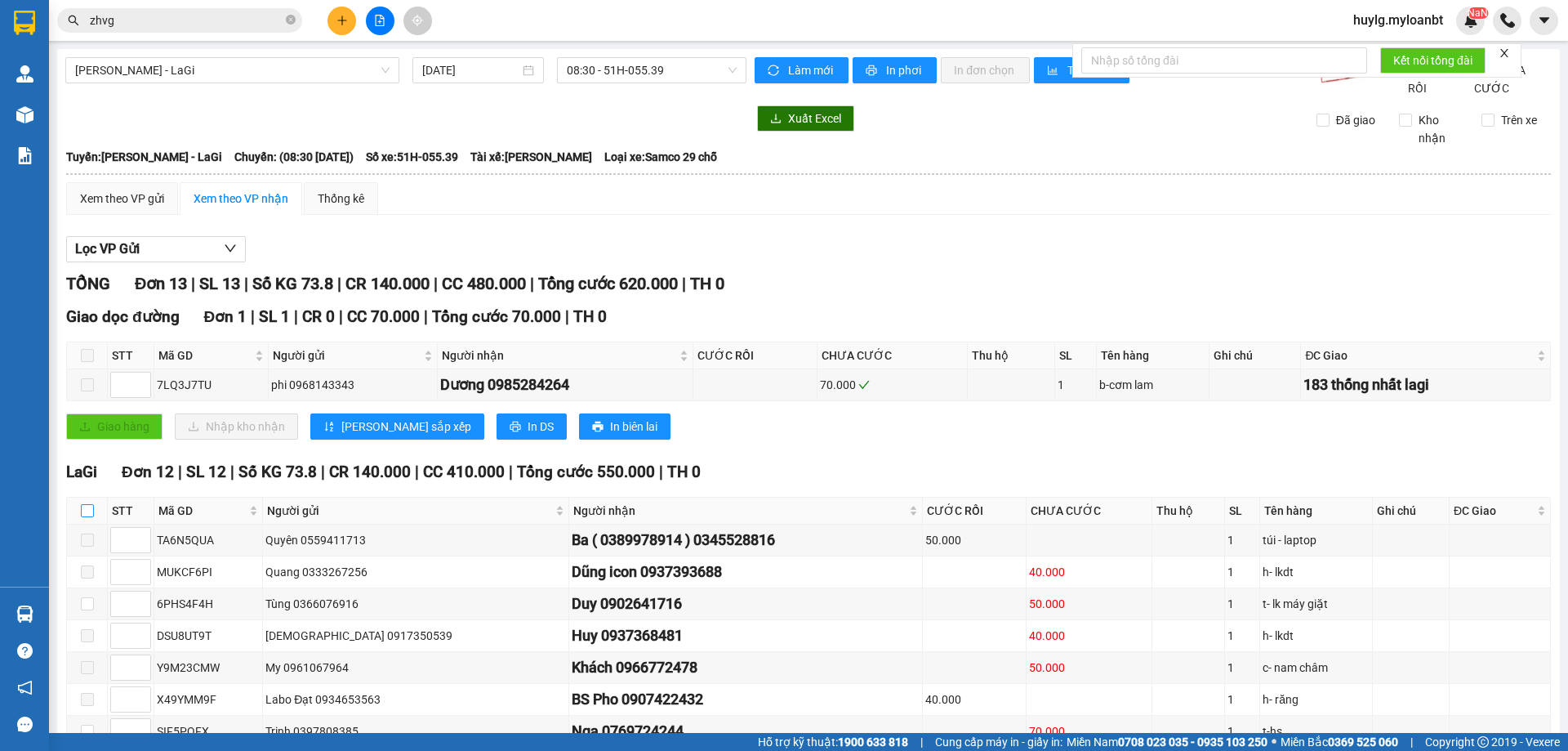
click at [86, 518] on input "checkbox" at bounding box center [87, 511] width 13 height 13
checkbox input "true"
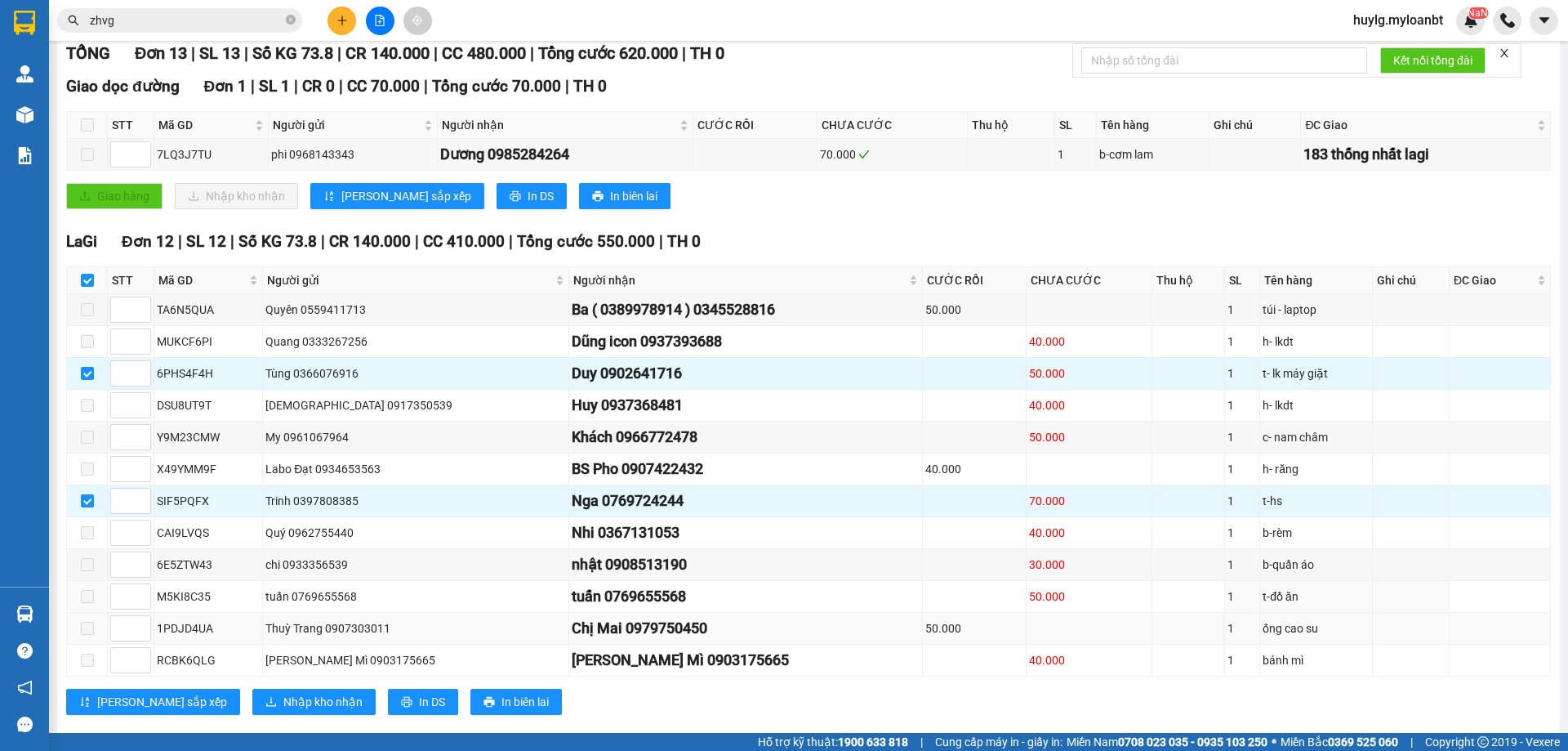
scroll to position [245, 0]
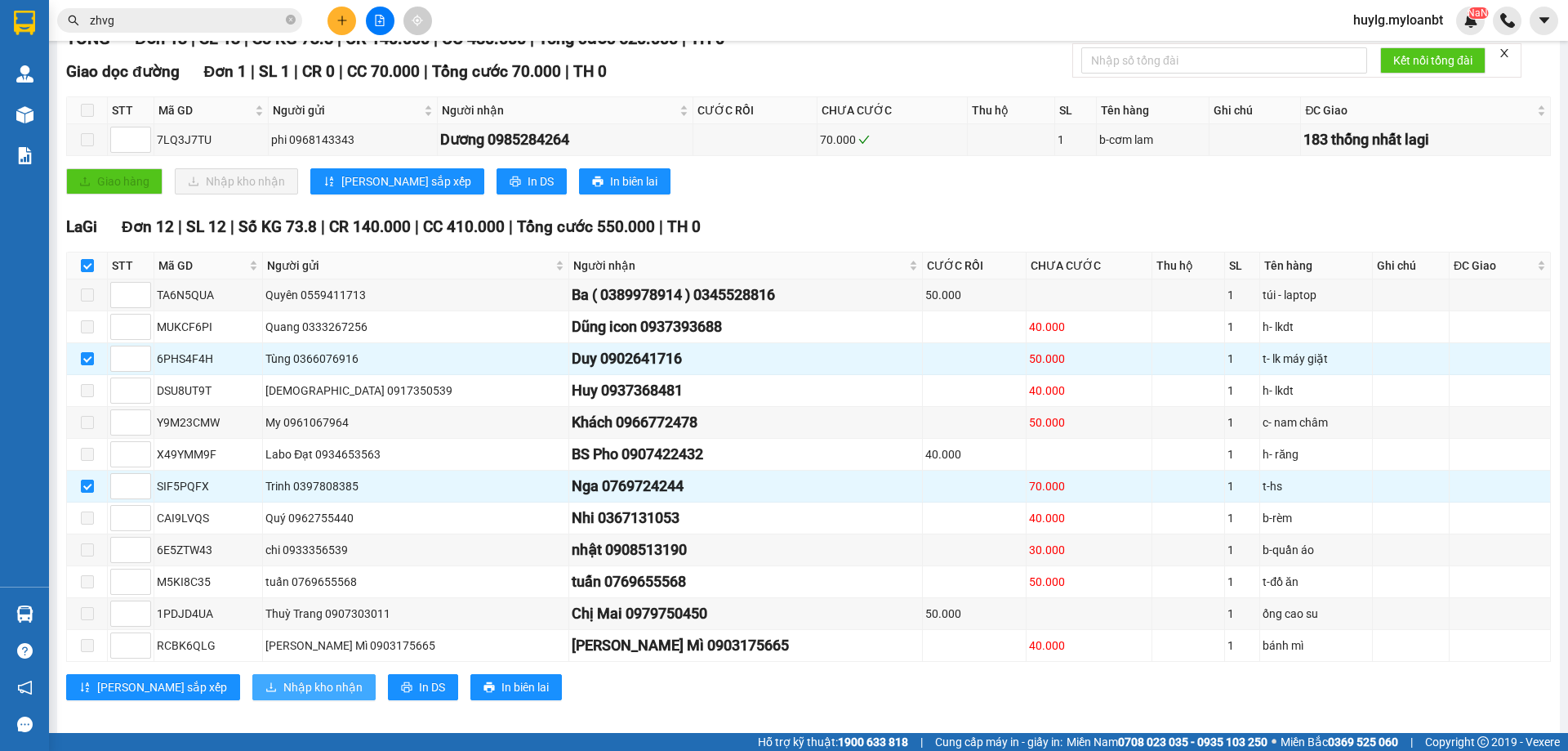
click at [283, 696] on span "Nhập kho nhận" at bounding box center [323, 687] width 79 height 18
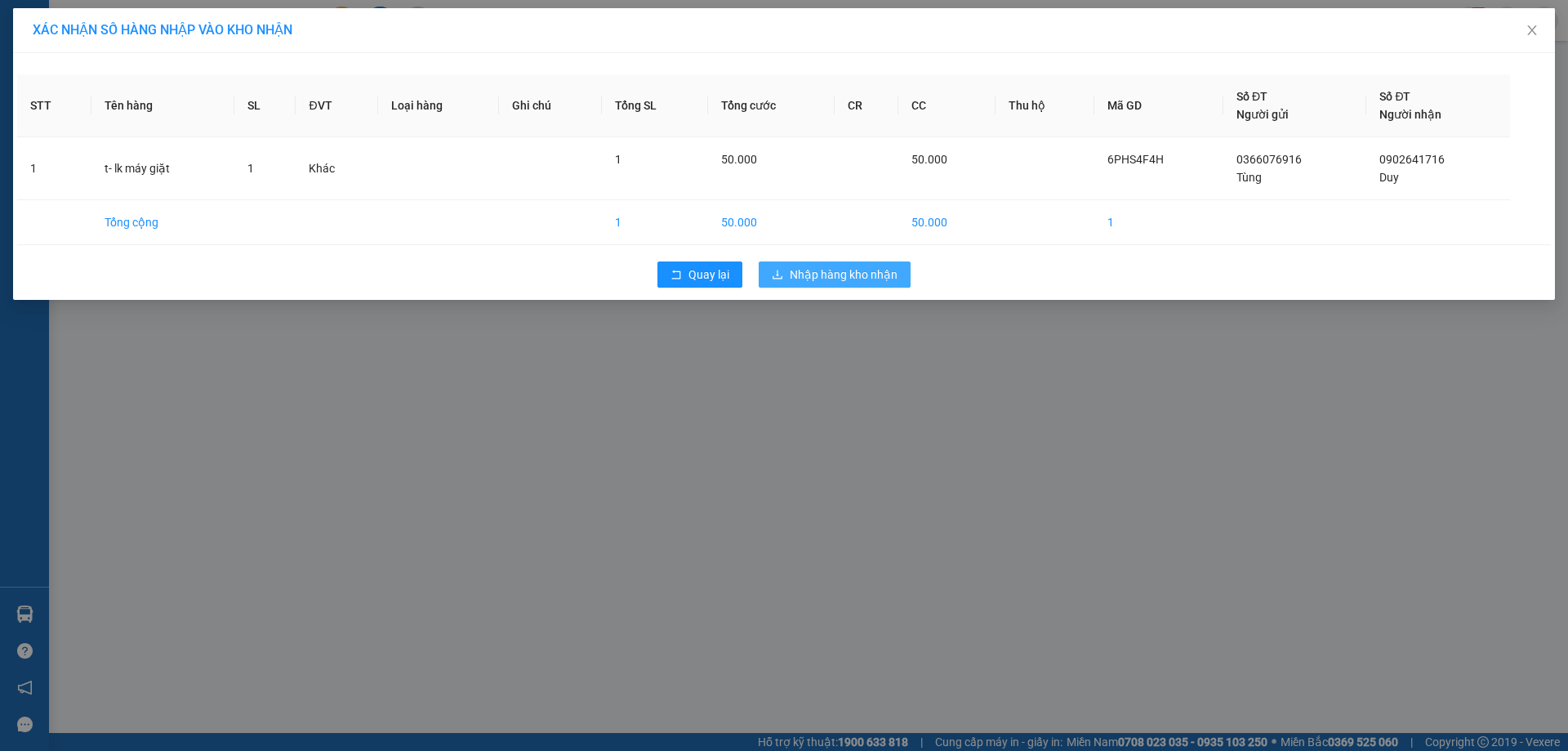
click at [870, 280] on span "Nhập hàng kho nhận" at bounding box center [844, 275] width 108 height 18
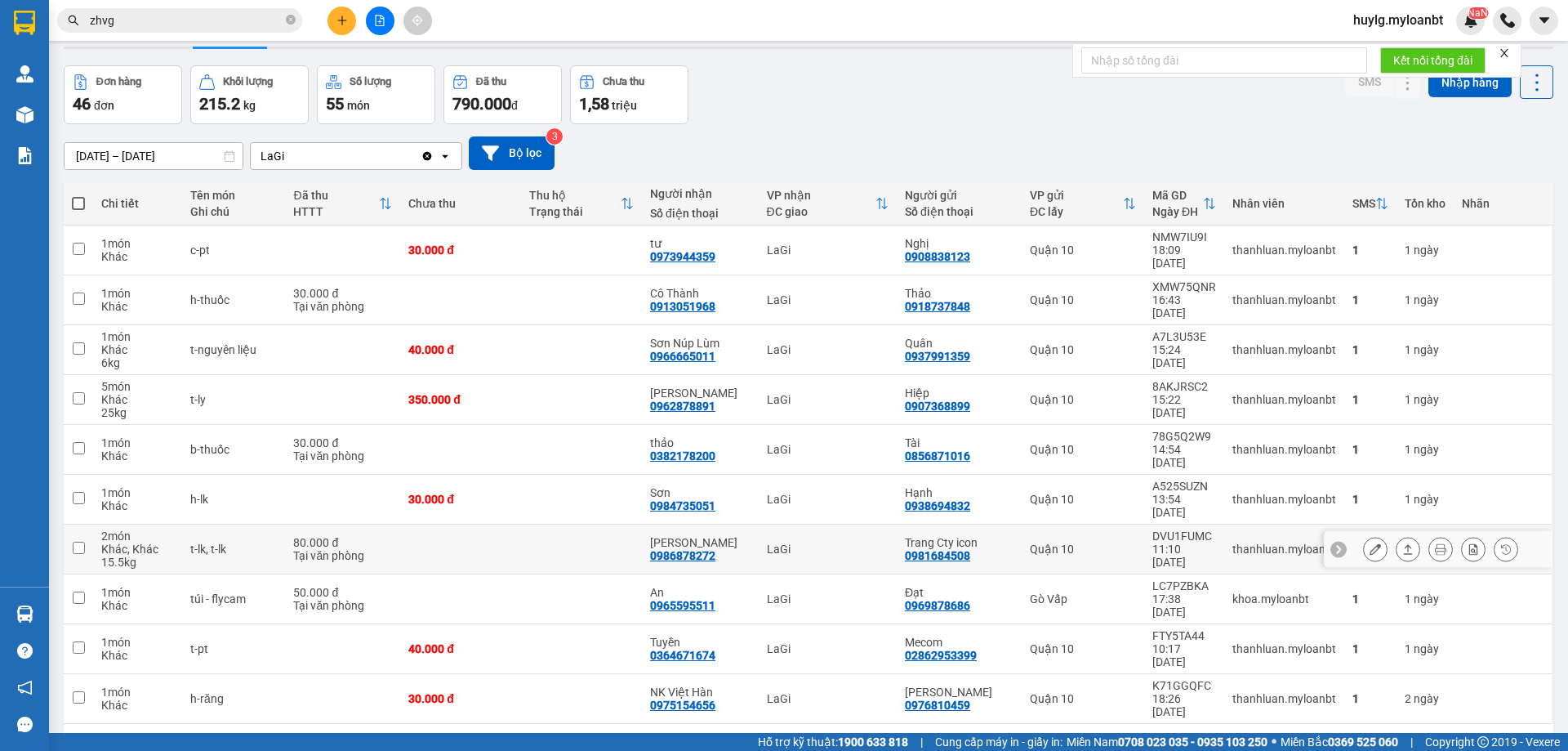
scroll to position [76, 0]
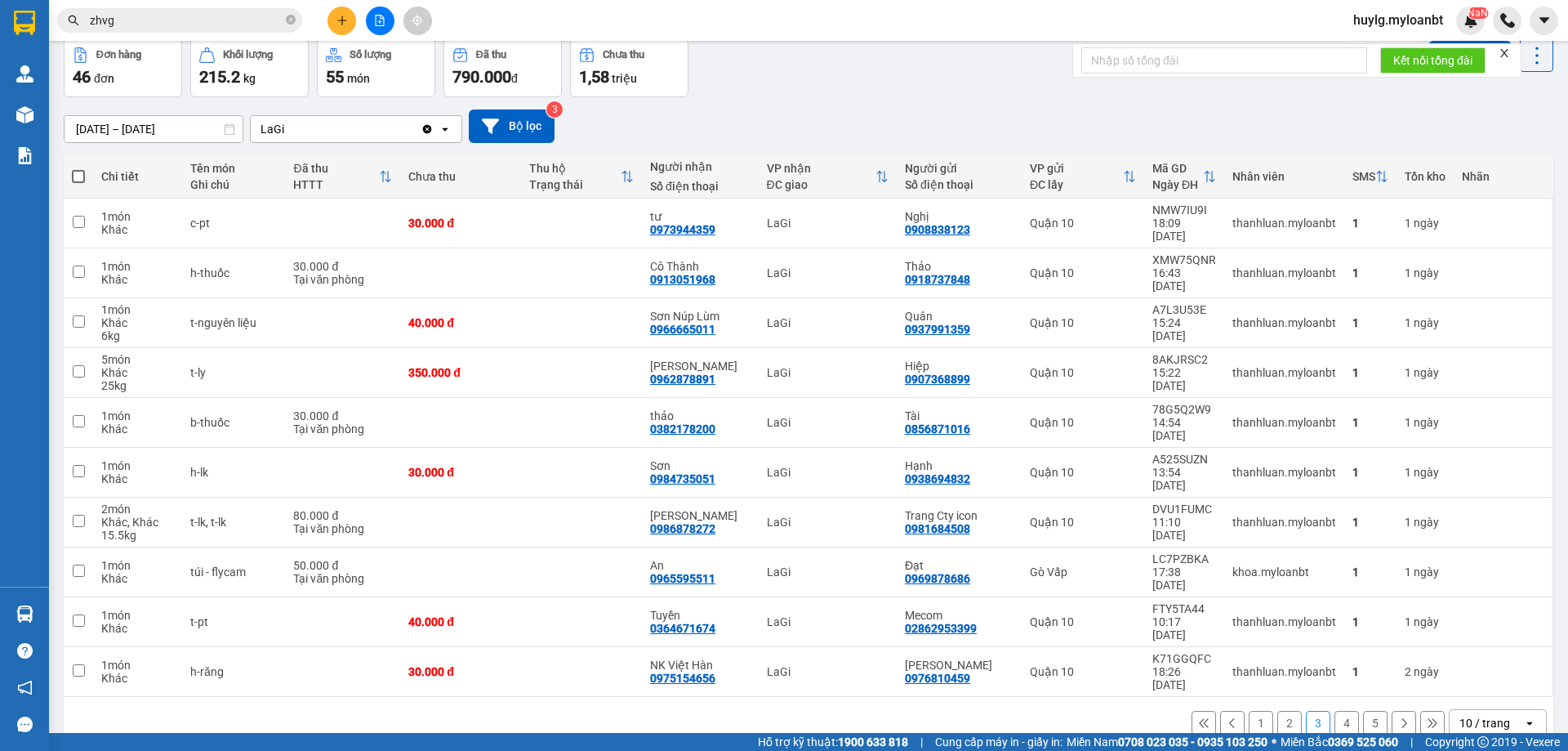
click at [1368, 712] on button "5" at bounding box center [1375, 724] width 25 height 25
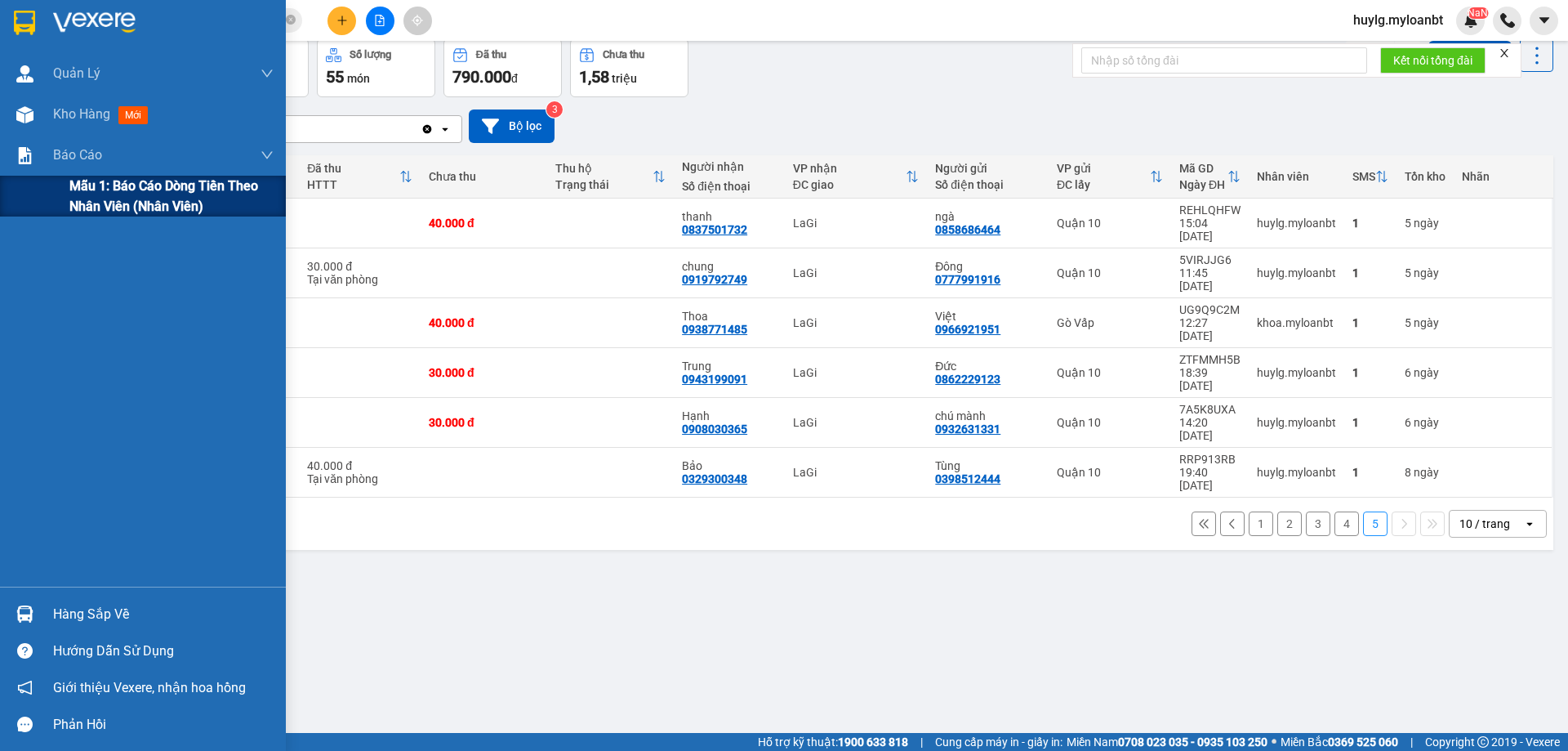
click at [119, 188] on span "Mẫu 1: Báo cáo dòng tiền theo nhân viên (Nhân viên)" at bounding box center [172, 197] width 204 height 41
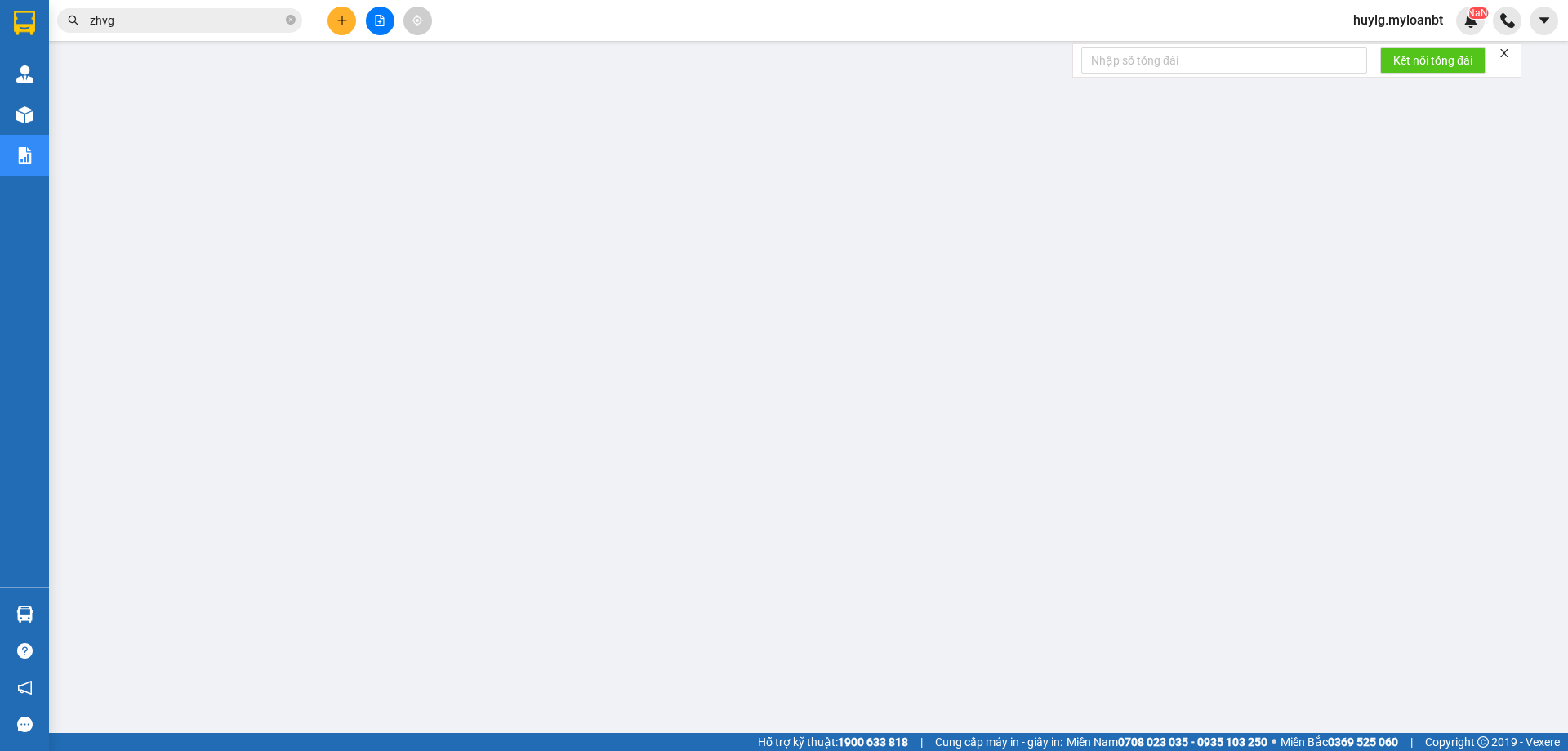
click at [199, 42] on main at bounding box center [784, 366] width 1568 height 733
click at [187, 30] on span "zhvg" at bounding box center [180, 21] width 245 height 25
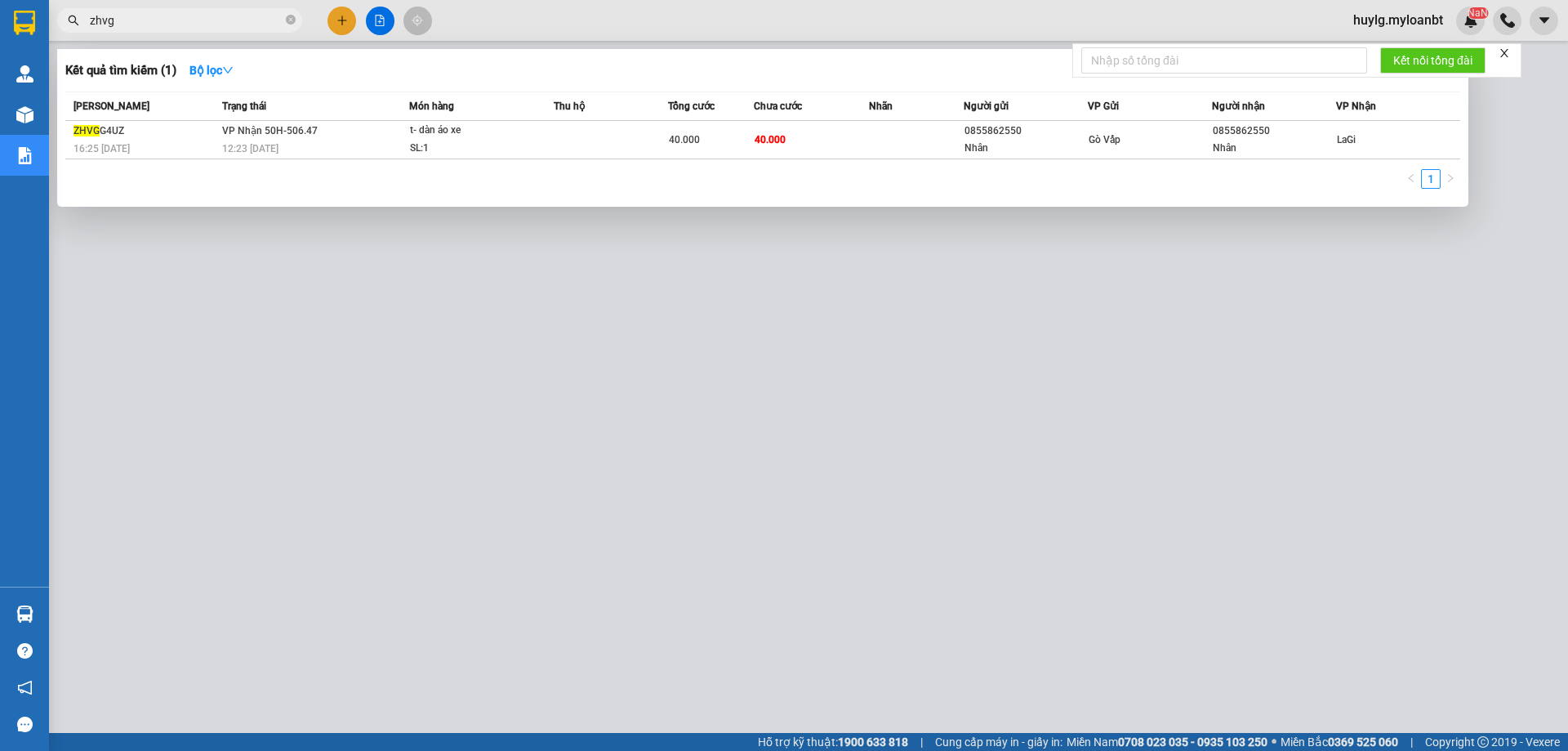
click at [186, 29] on span "zhvg" at bounding box center [180, 21] width 245 height 25
click at [183, 27] on input "zhvg" at bounding box center [186, 20] width 193 height 18
paste input "0325135409"
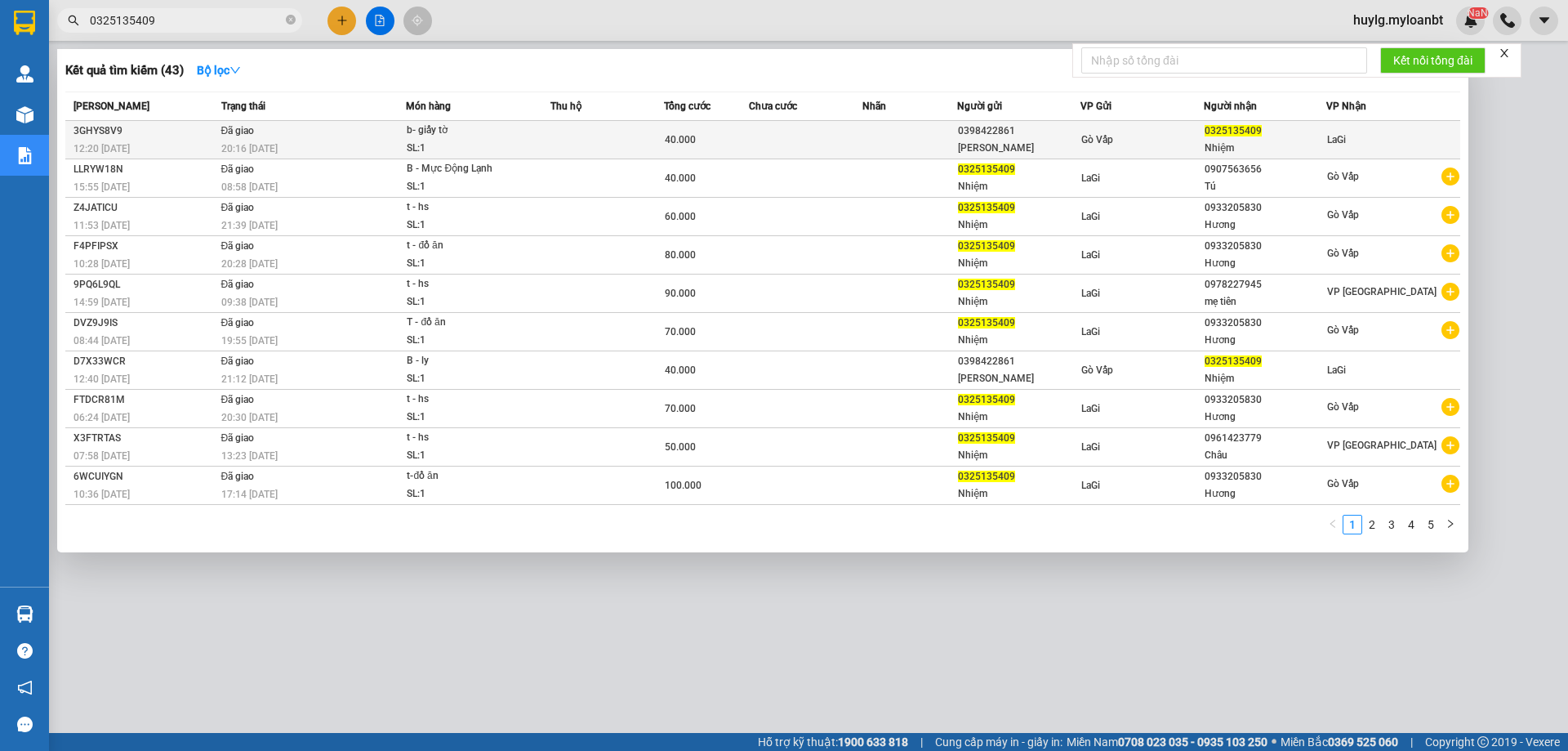
type input "0325135409"
copy div "0398422861"
drag, startPoint x: 1024, startPoint y: 127, endPoint x: 959, endPoint y: 129, distance: 65.0
click at [959, 129] on tr "3GHYS8V9 12:20 [DATE] Đã giao 20:16 [DATE] b- giấy tờ SL: 1 40.000 0398422861 M…" at bounding box center [763, 140] width 1396 height 39
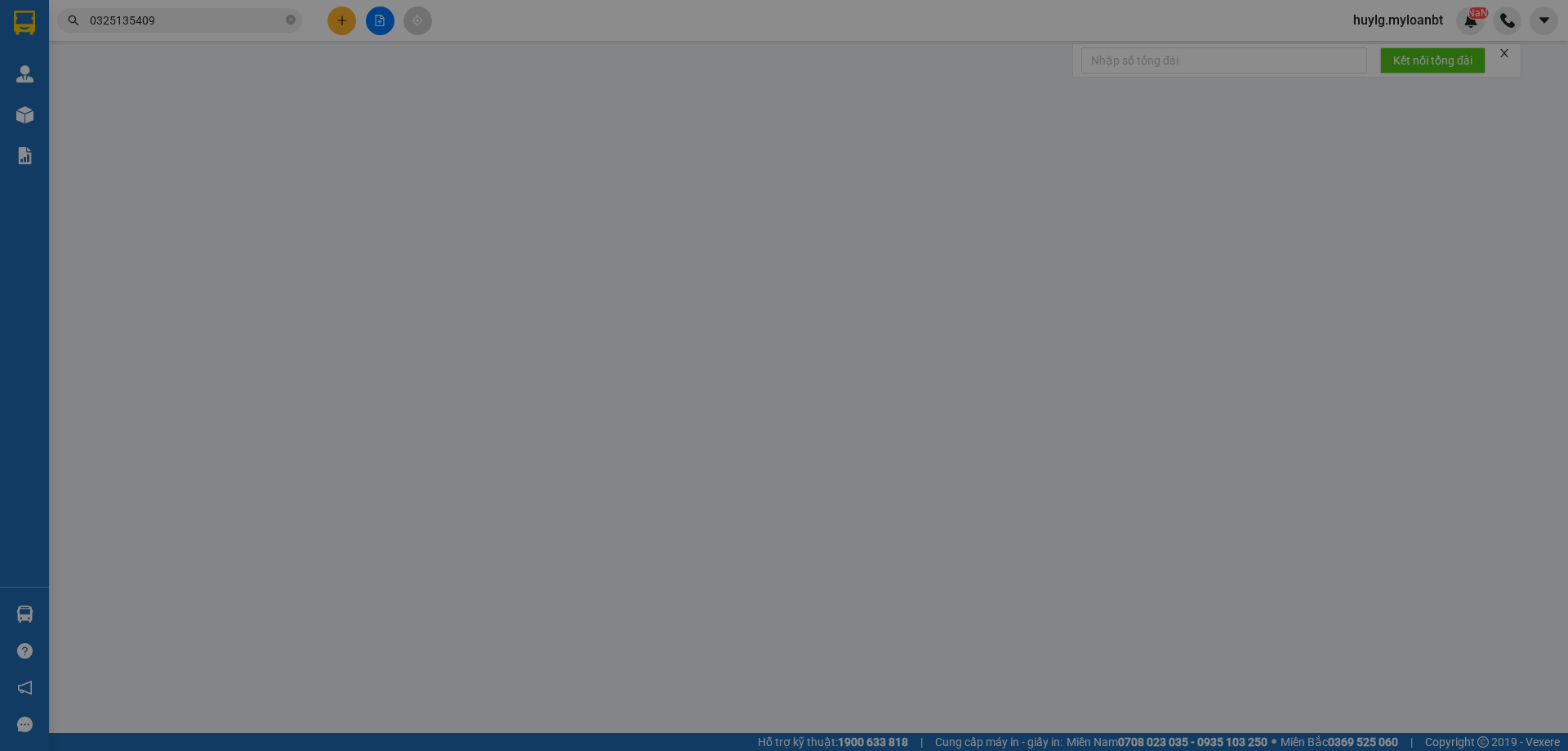
type input "0398422861"
type input "[PERSON_NAME]"
type input "0325135409"
type input "Nhiệm"
type input "40.000"
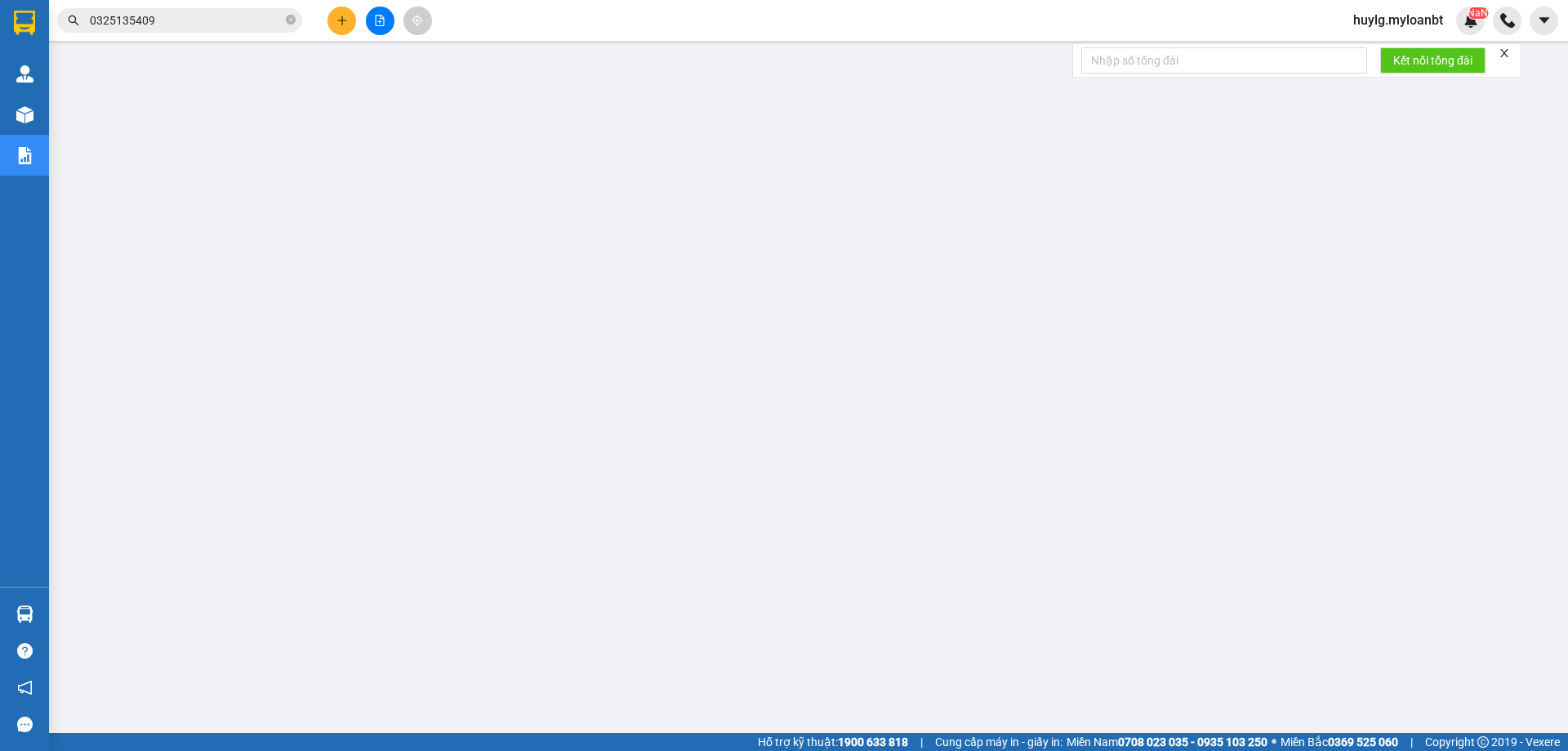
click at [225, 18] on input "0325135409" at bounding box center [186, 20] width 193 height 18
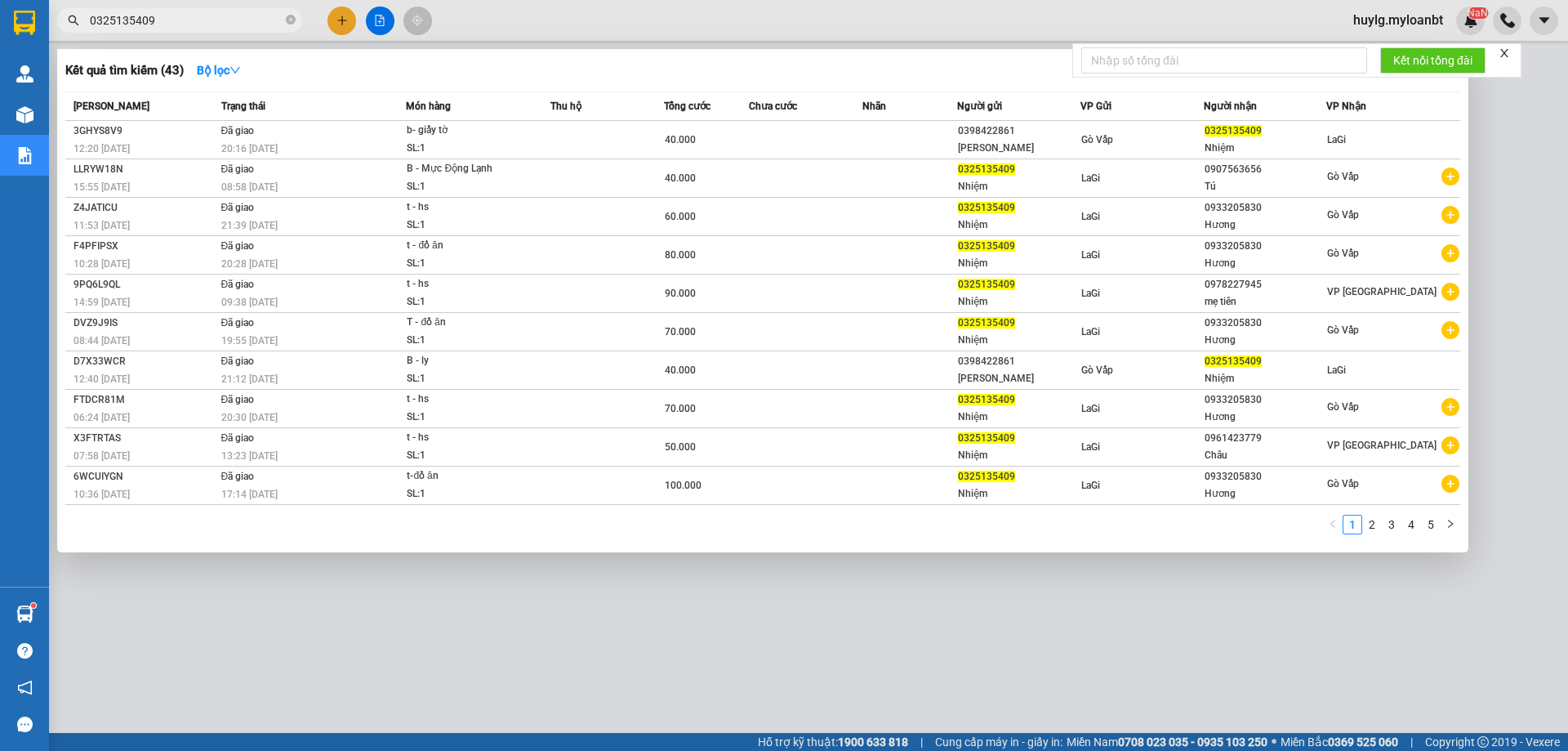
click at [521, 692] on div at bounding box center [784, 375] width 1568 height 751
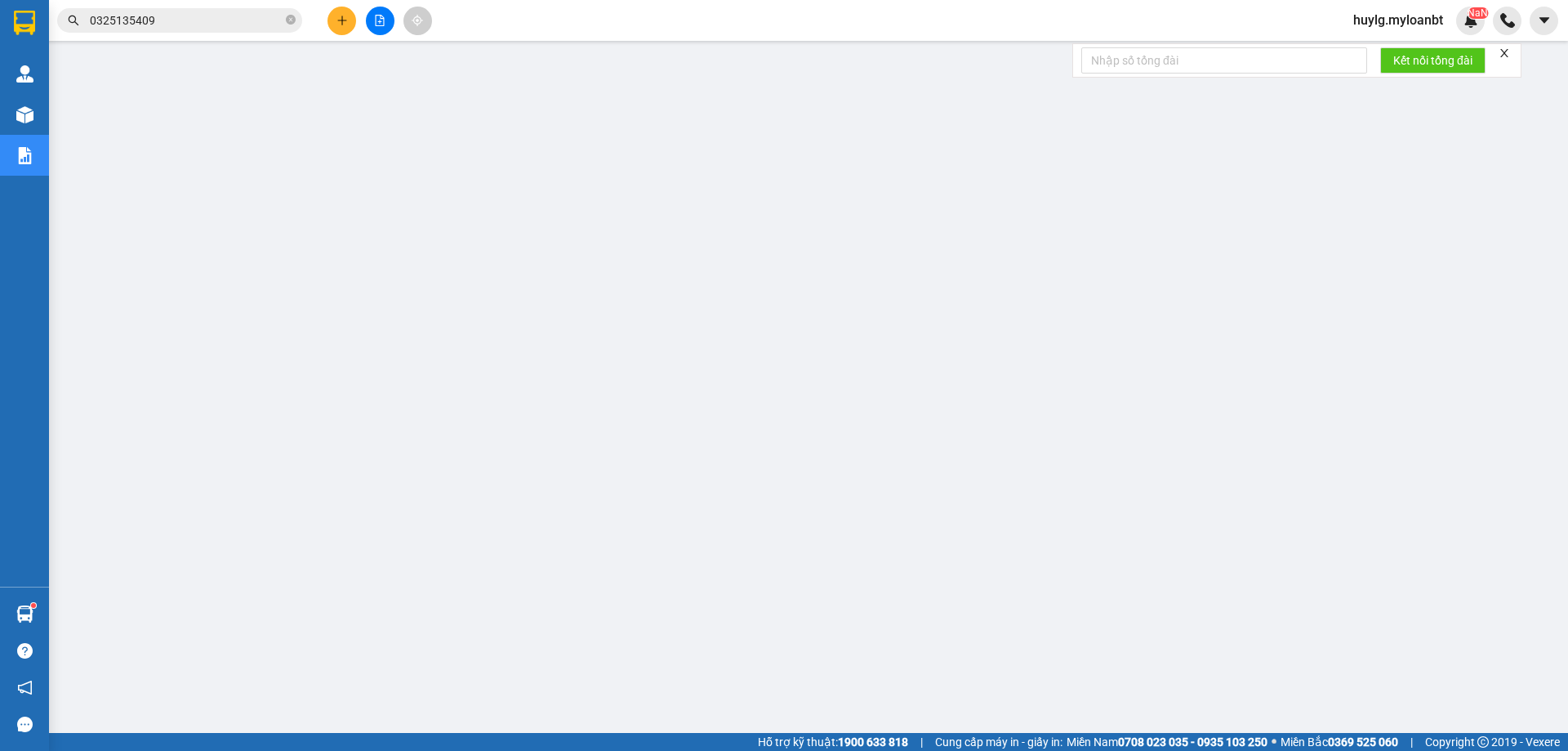
click at [374, 21] on button at bounding box center [380, 21] width 28 height 28
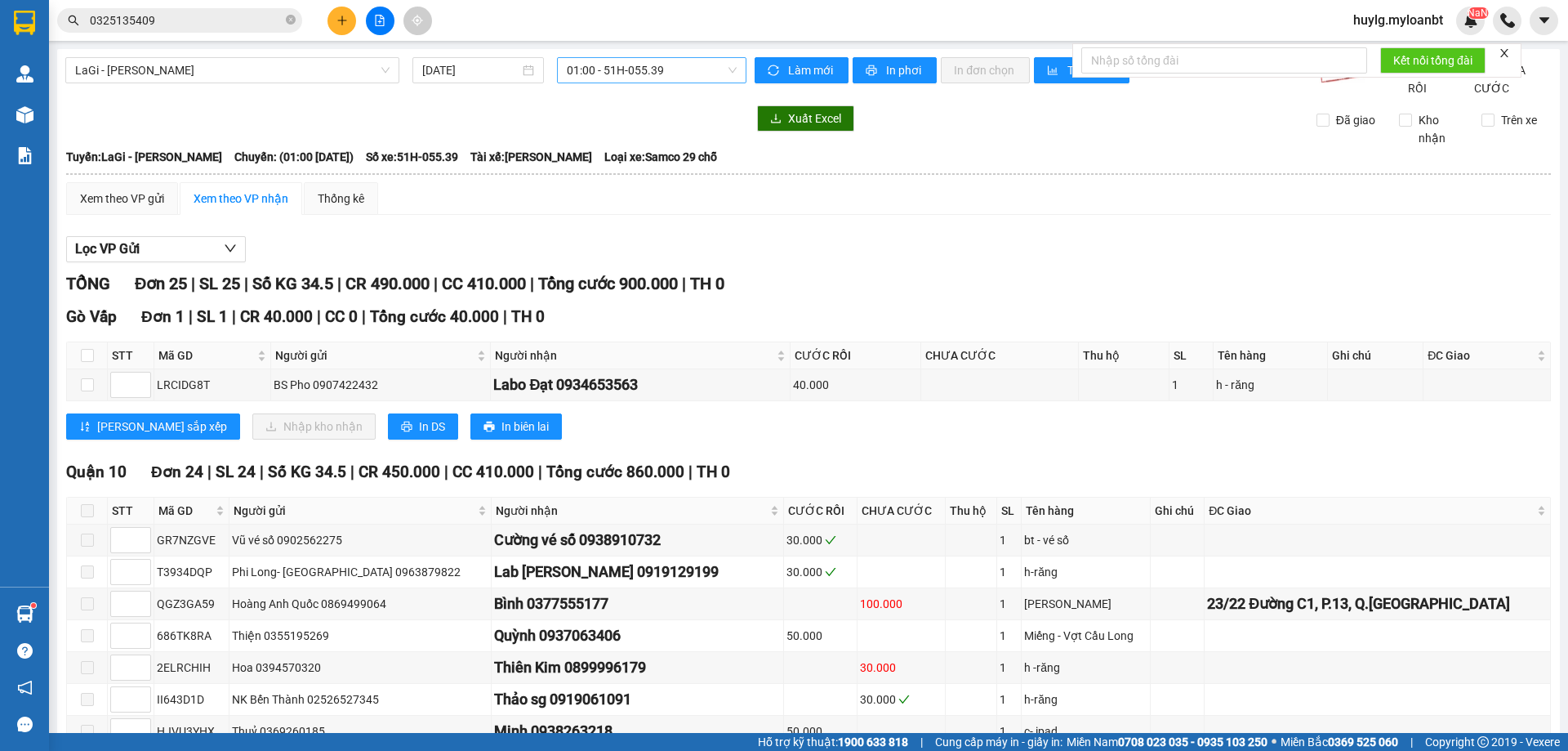
click at [585, 62] on span "01:00 - 51H-055.39" at bounding box center [652, 70] width 170 height 25
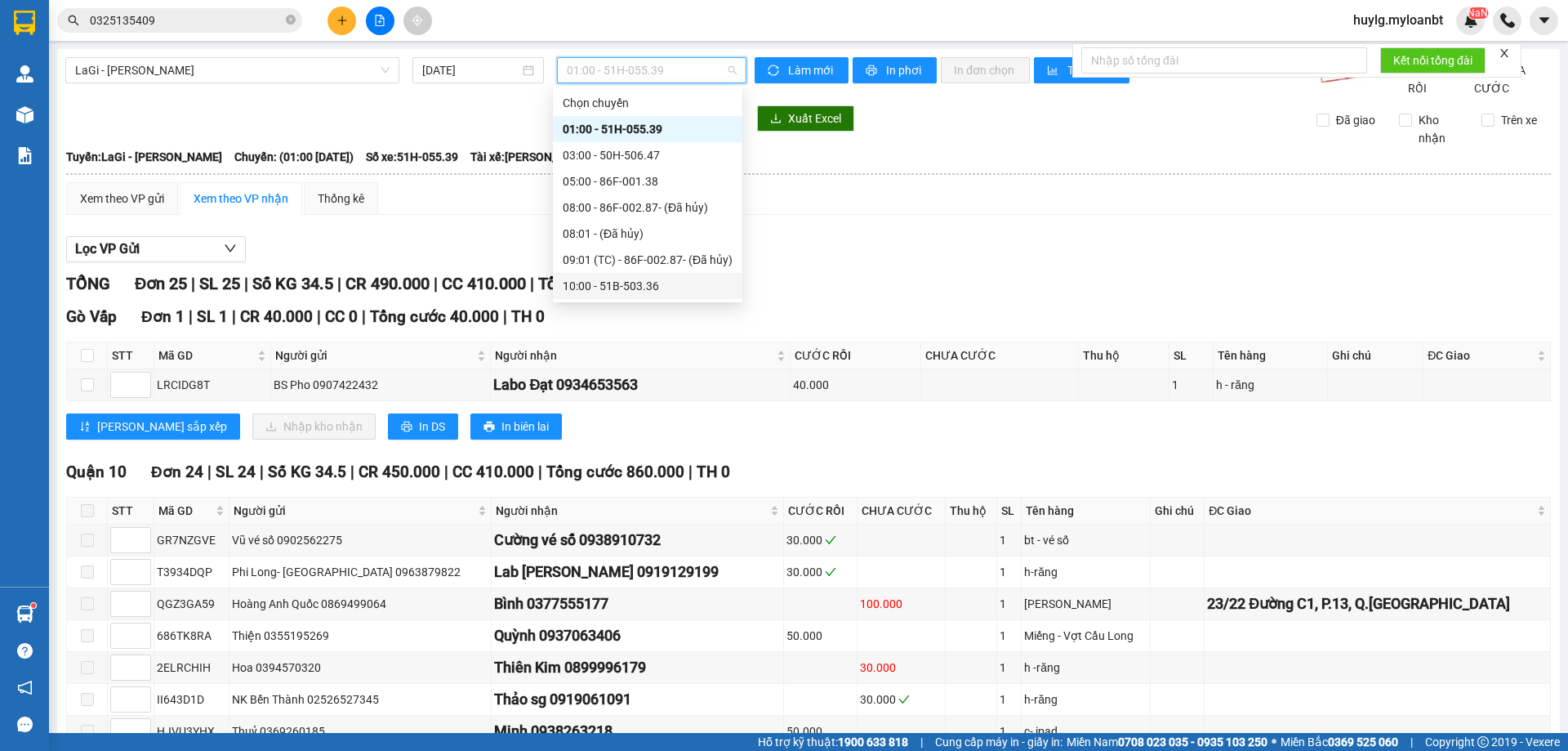
click at [626, 283] on div "10:00 - 51B-503.36" at bounding box center [648, 286] width 170 height 18
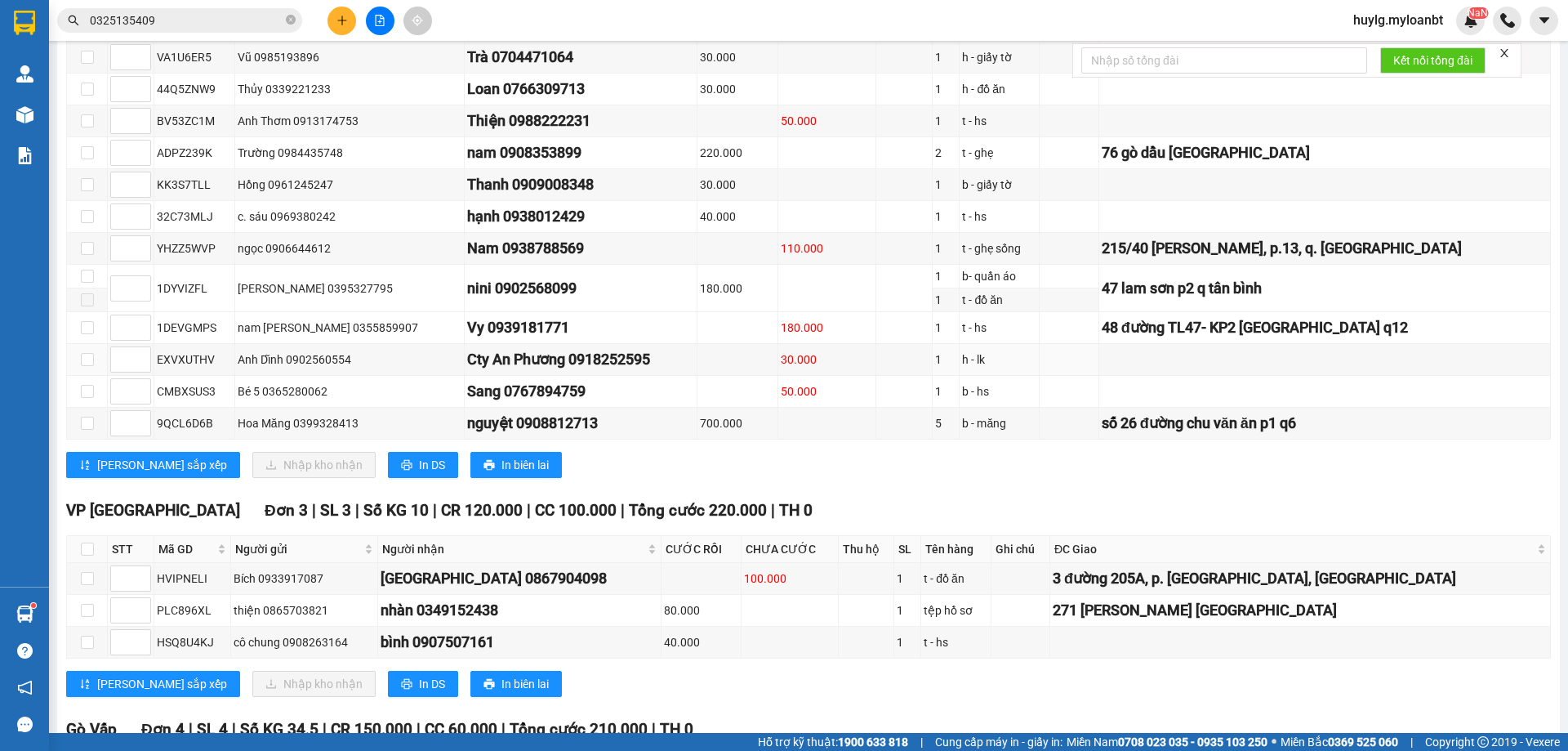
scroll to position [409, 0]
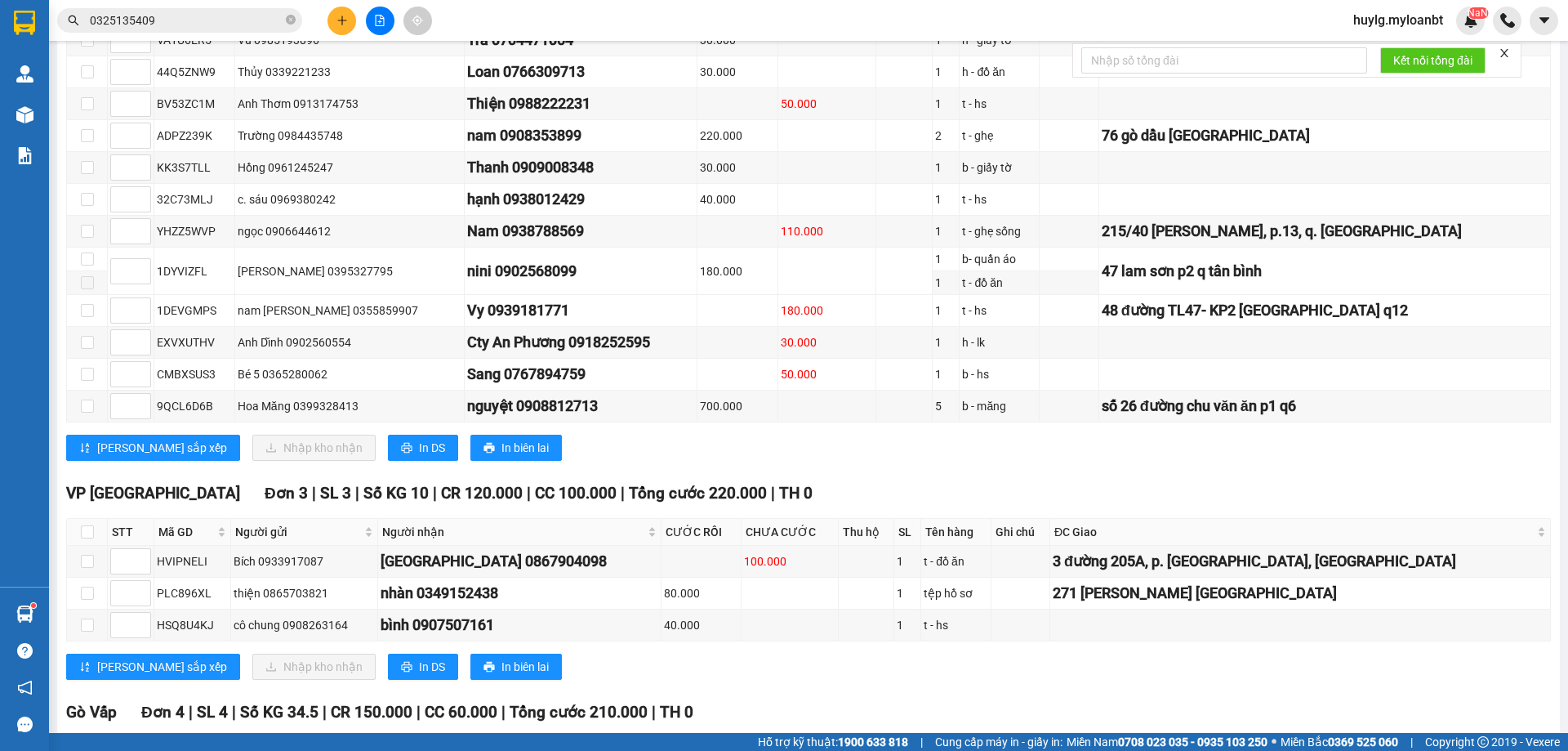
click at [211, 28] on input "0325135409" at bounding box center [186, 20] width 193 height 18
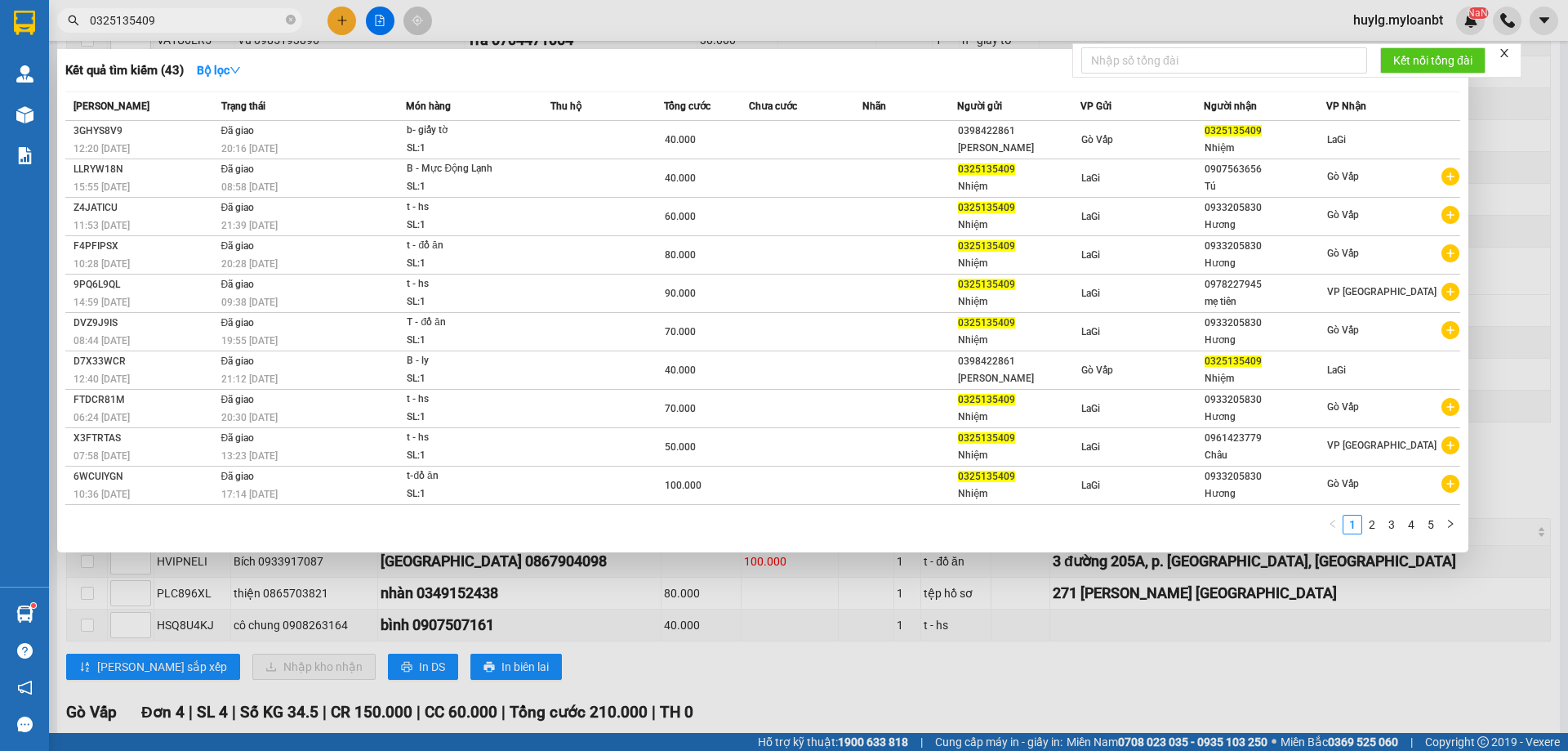
click at [211, 28] on input "0325135409" at bounding box center [186, 20] width 193 height 18
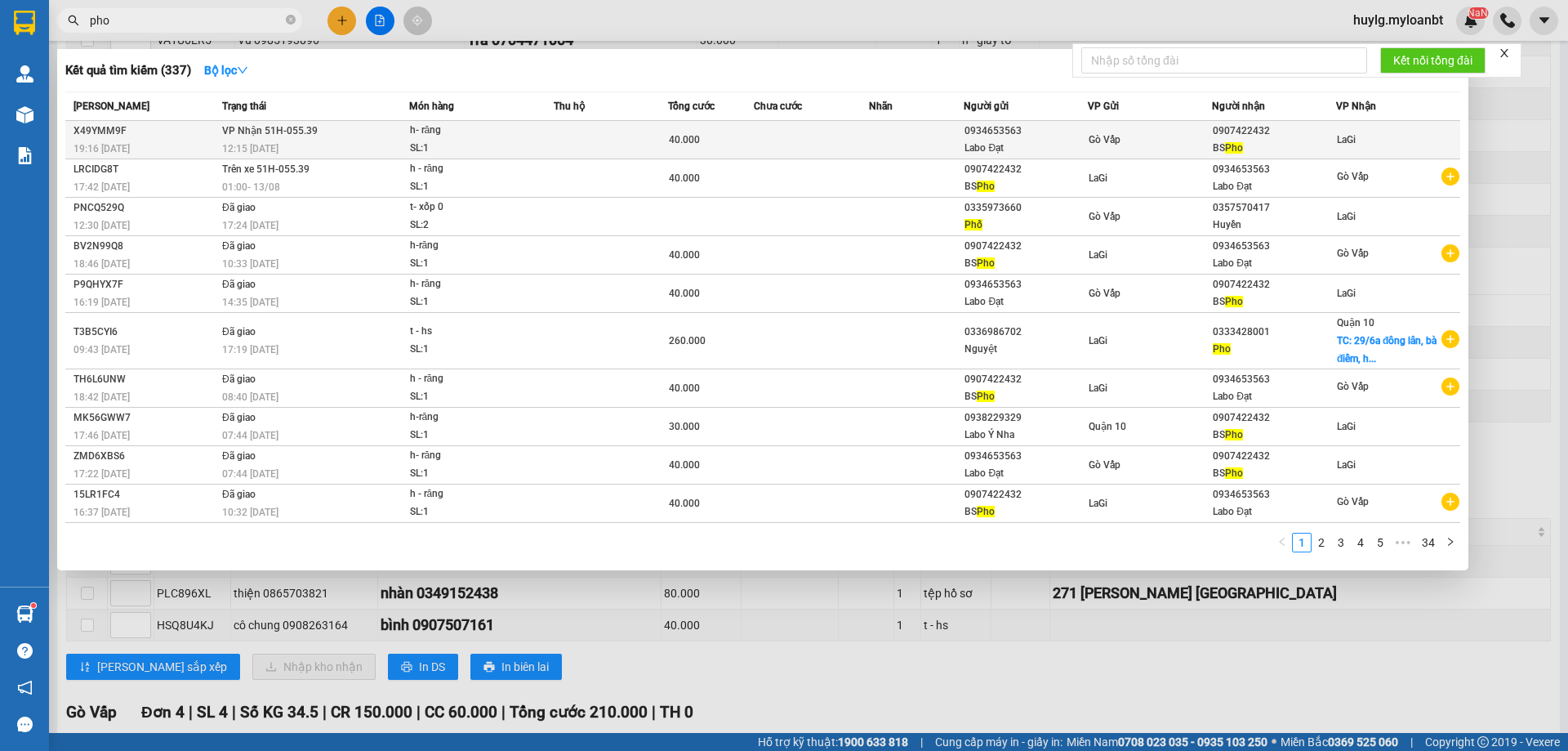
type input "pho"
click at [359, 146] on div "12:15 [DATE]" at bounding box center [315, 148] width 186 height 18
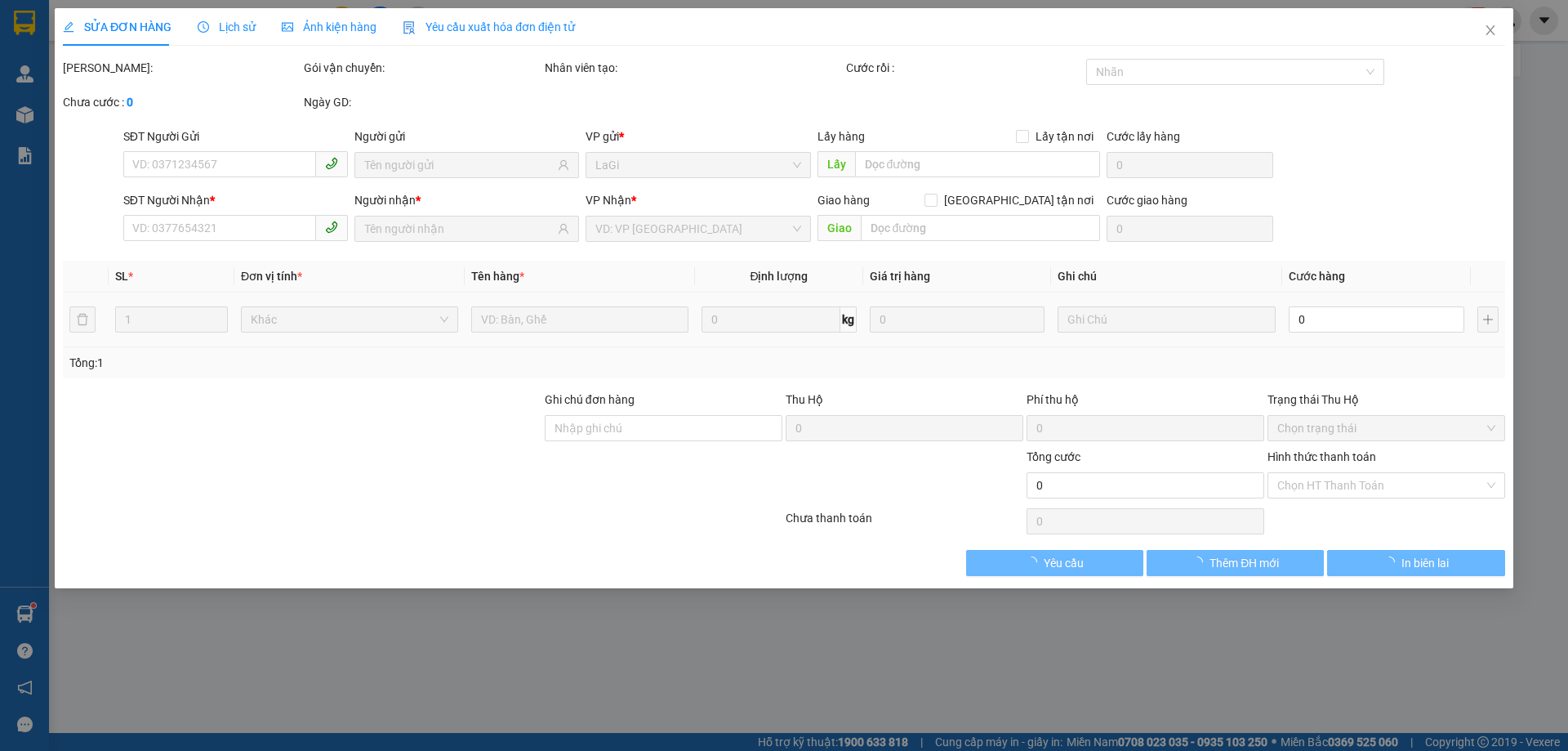
type input "0934653563"
type input "Labo Đạt"
type input "0907422432"
type input "BS Pho"
type input "40.000"
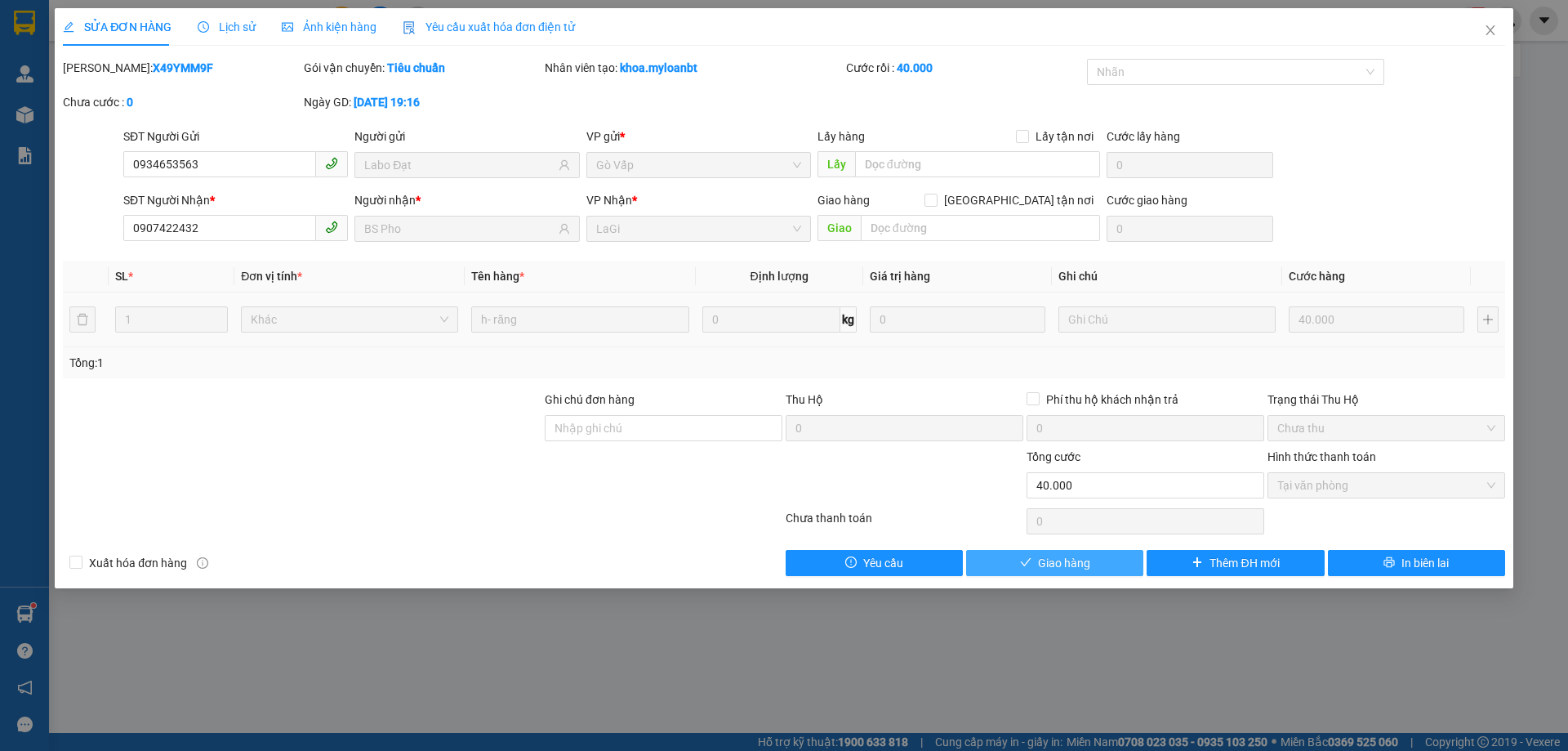
click at [1042, 564] on span "Giao hàng" at bounding box center [1064, 563] width 52 height 18
click at [1043, 563] on span "Giao hàng" at bounding box center [1064, 563] width 52 height 18
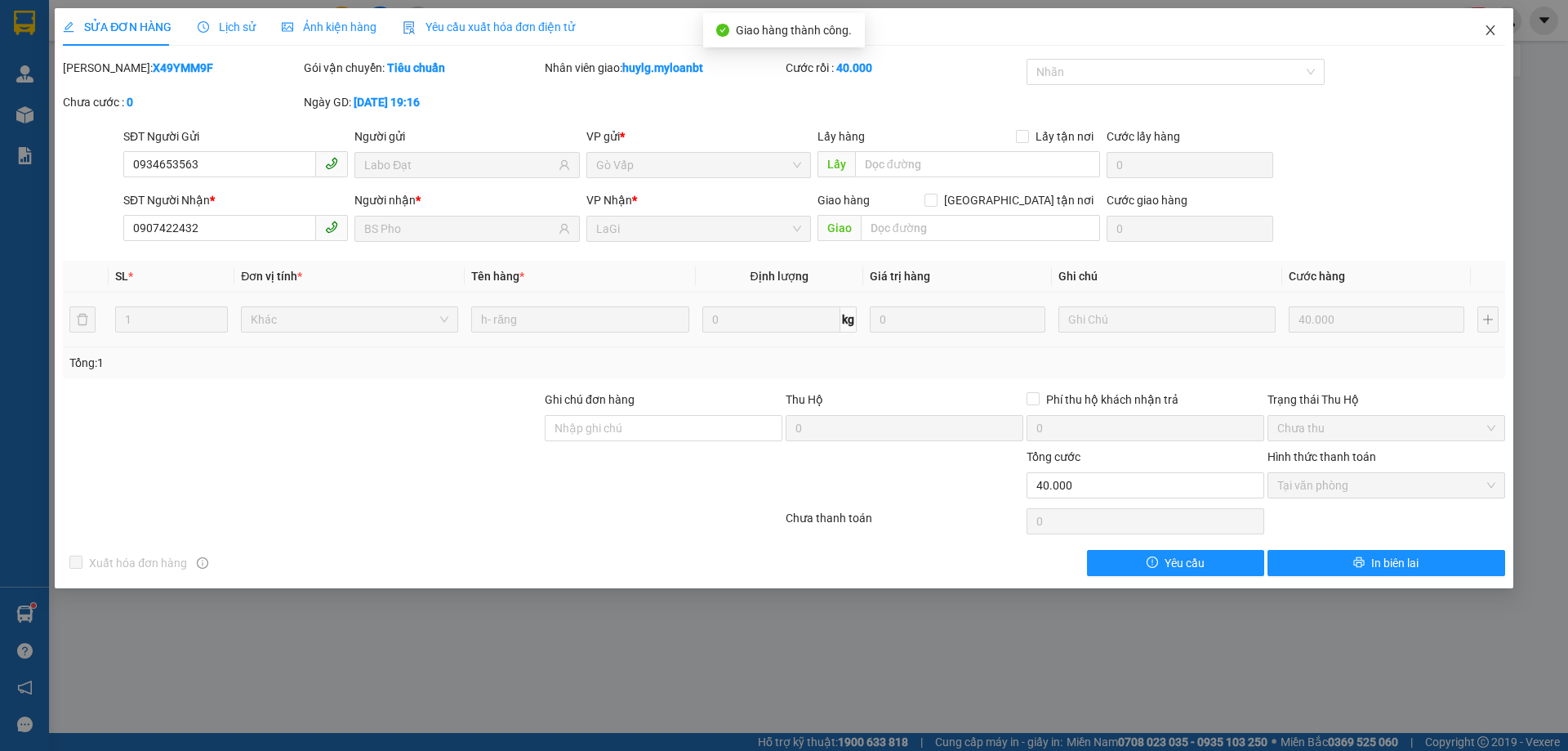
click at [1493, 34] on icon "close" at bounding box center [1490, 30] width 13 height 13
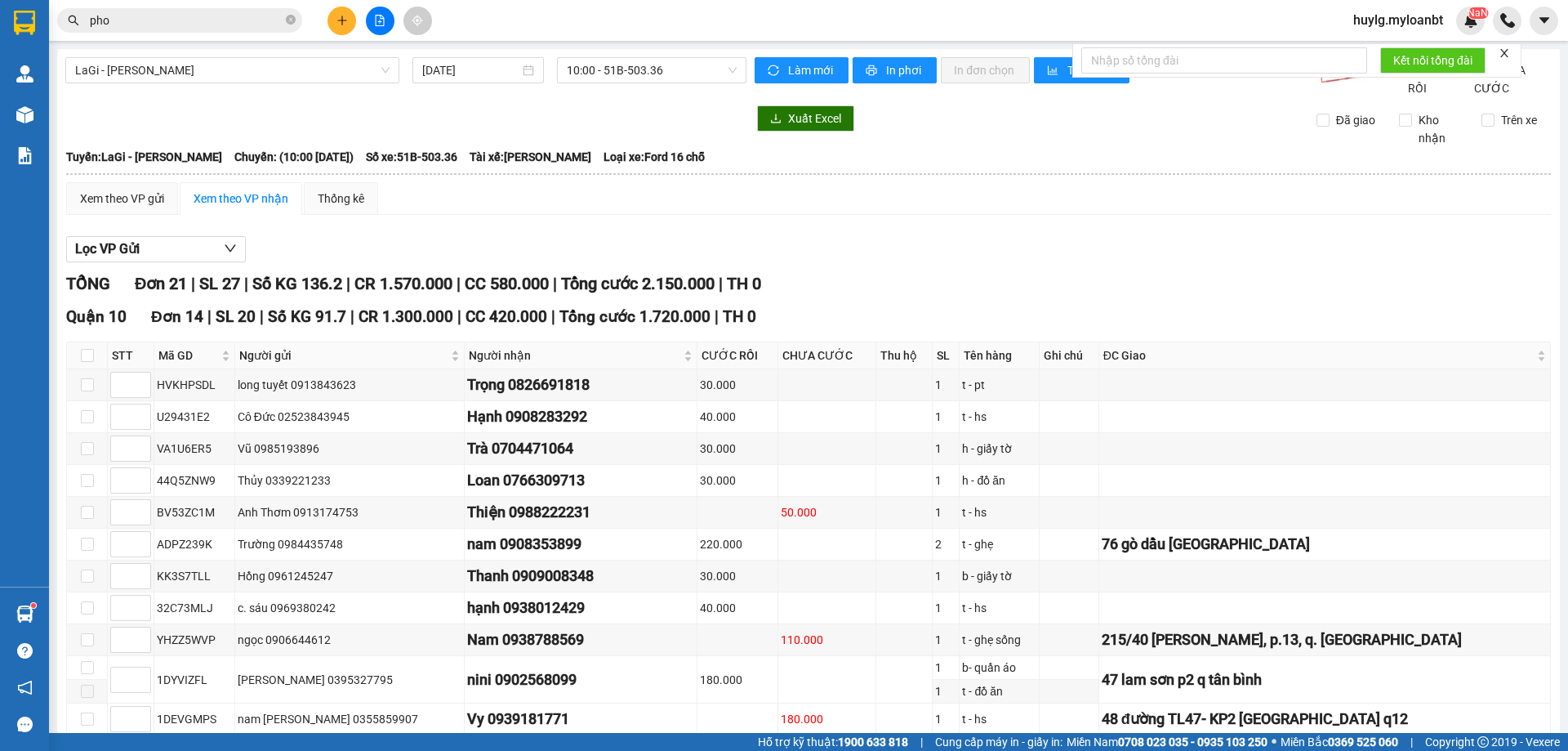
click at [174, 9] on span "pho" at bounding box center [180, 21] width 245 height 25
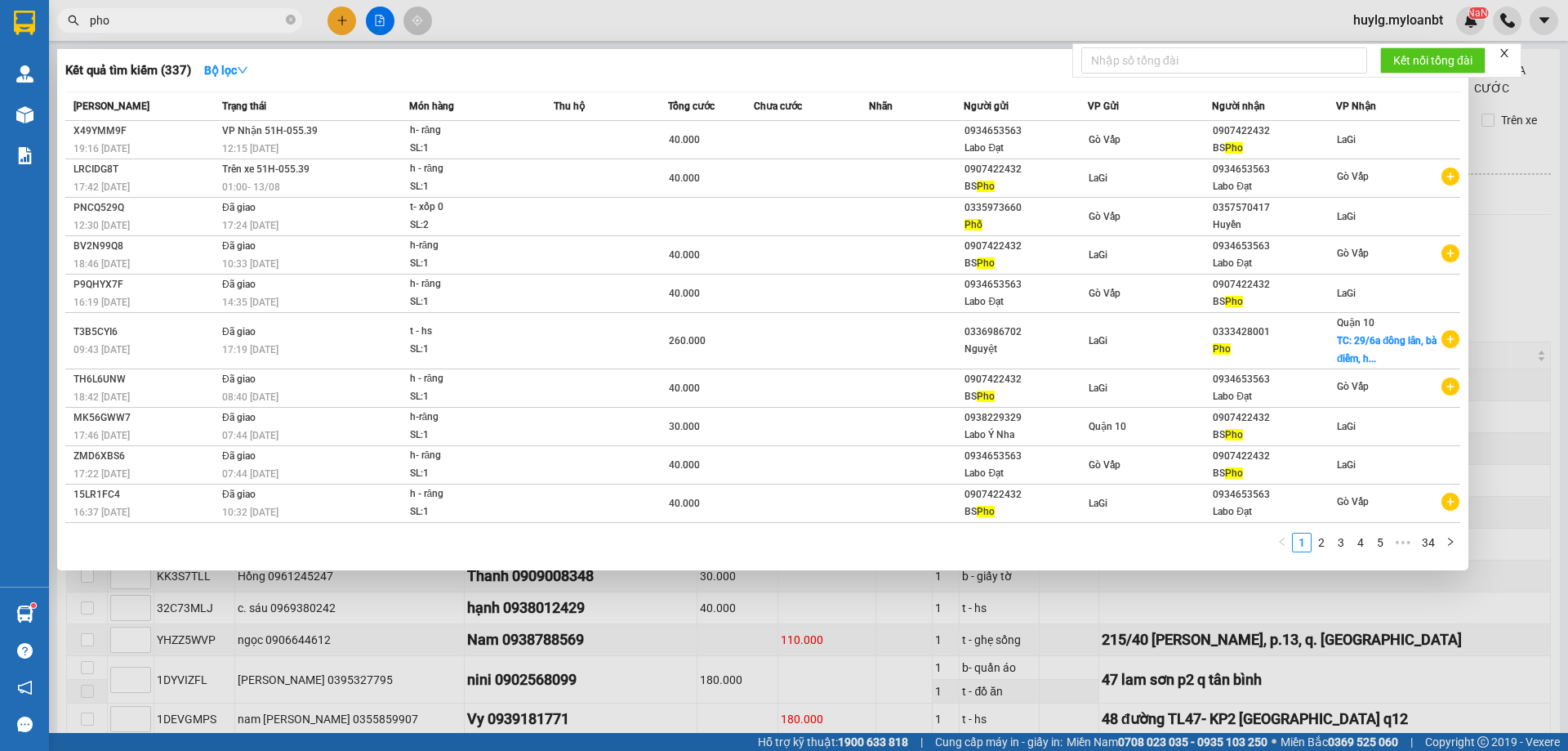
click at [173, 9] on span "pho" at bounding box center [180, 21] width 245 height 25
click at [176, 16] on input "pho" at bounding box center [186, 20] width 193 height 18
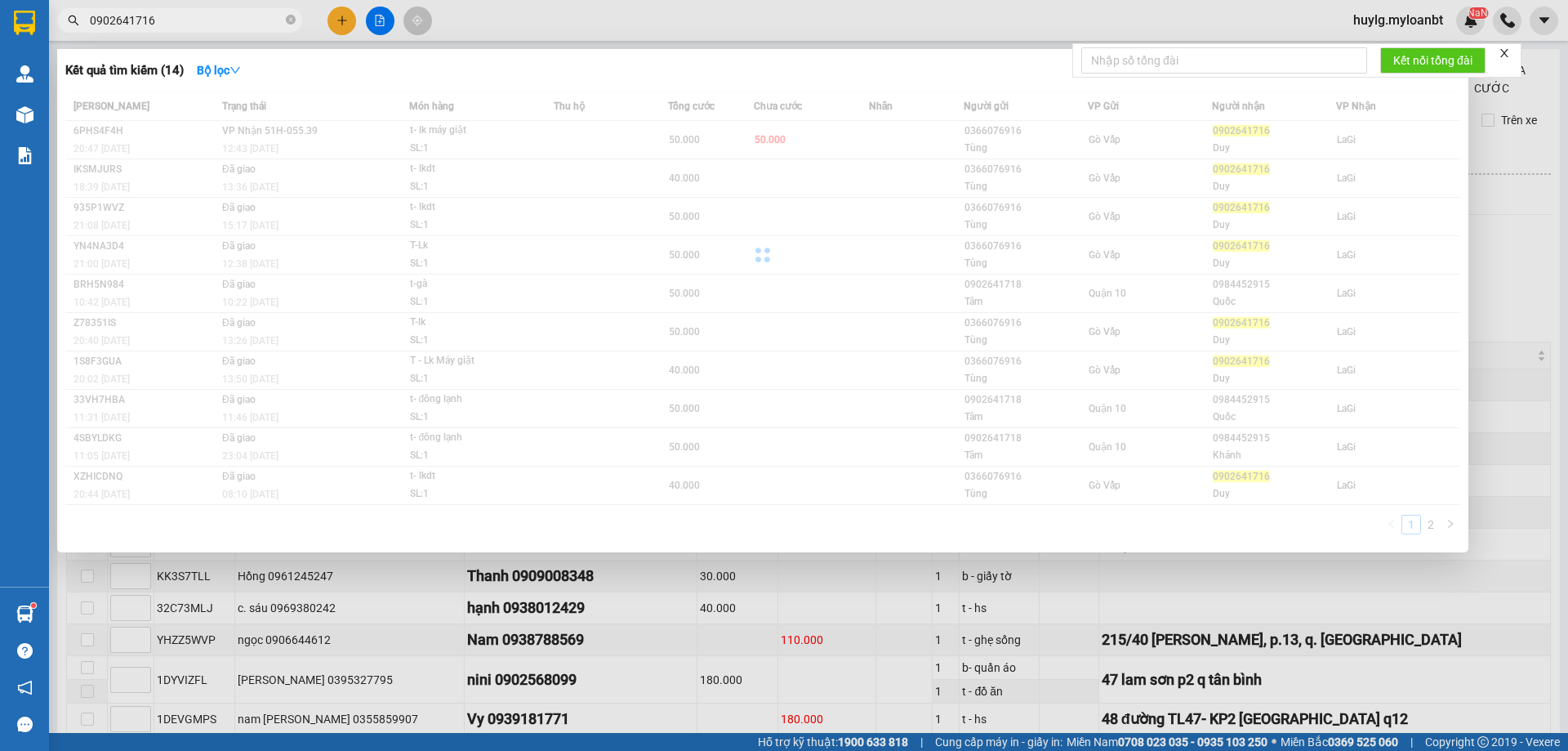
type input "0902641716"
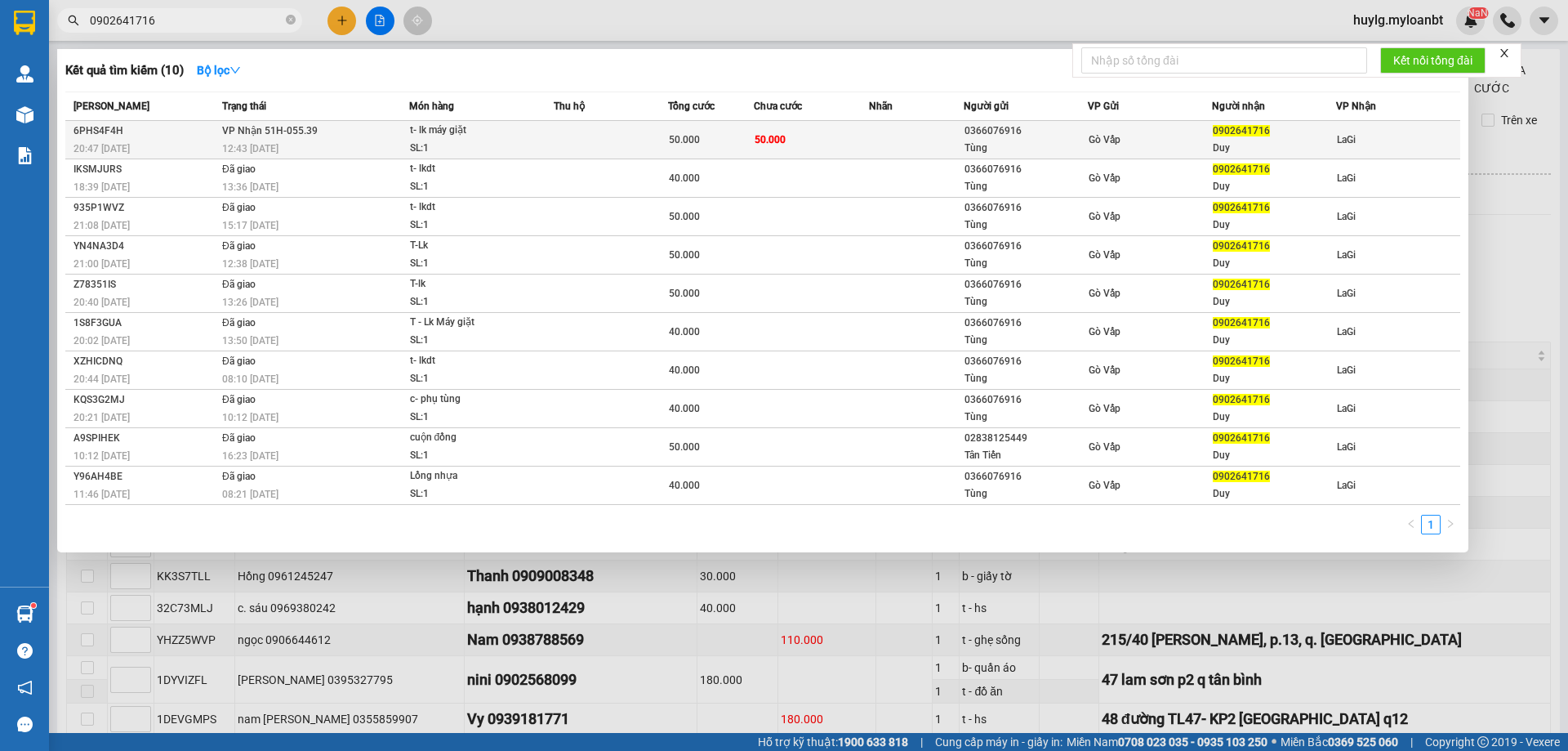
click at [1070, 137] on div "0366076916" at bounding box center [1026, 131] width 123 height 17
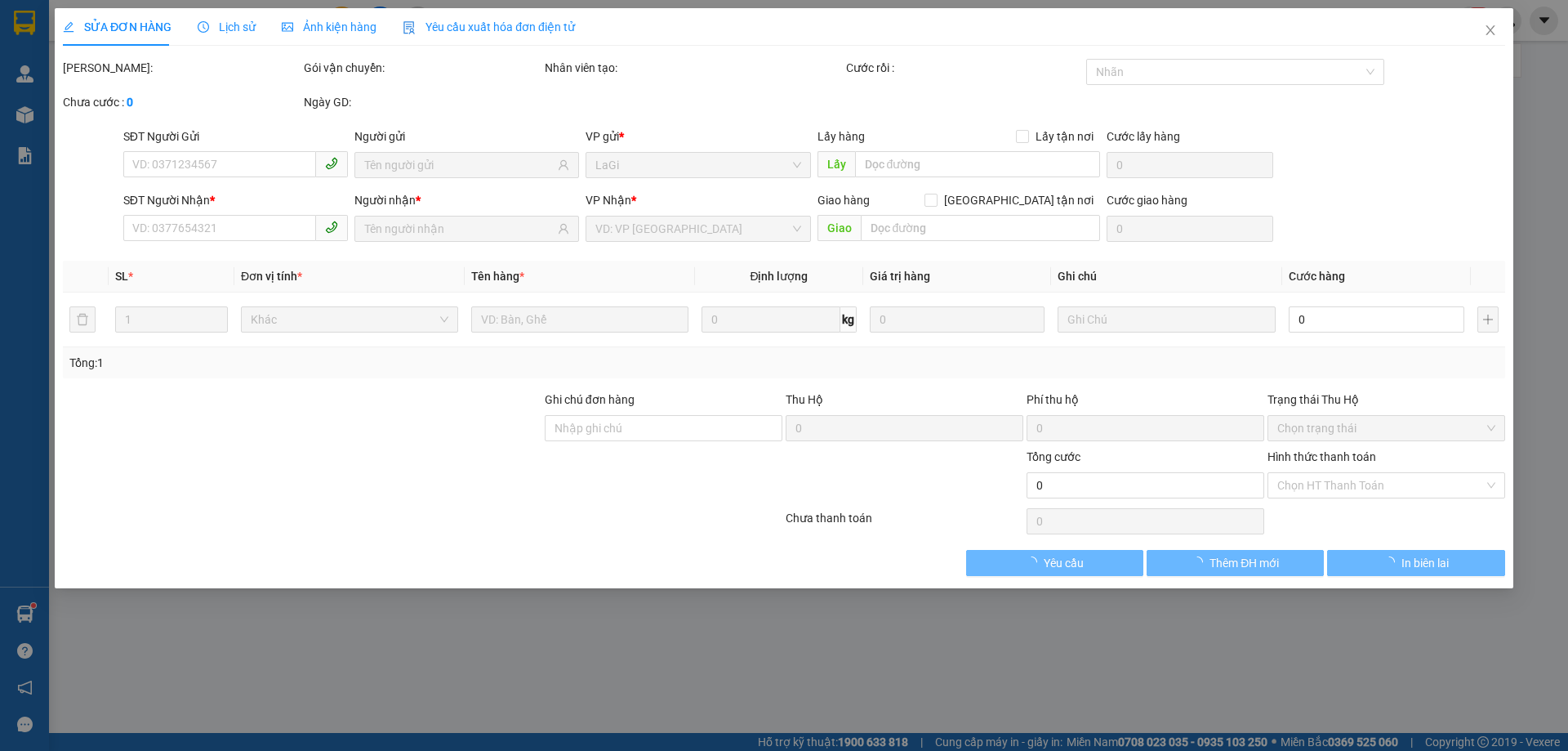
type input "0366076916"
type input "Tùng"
type input "0902641716"
type input "Duy"
type input "50.000"
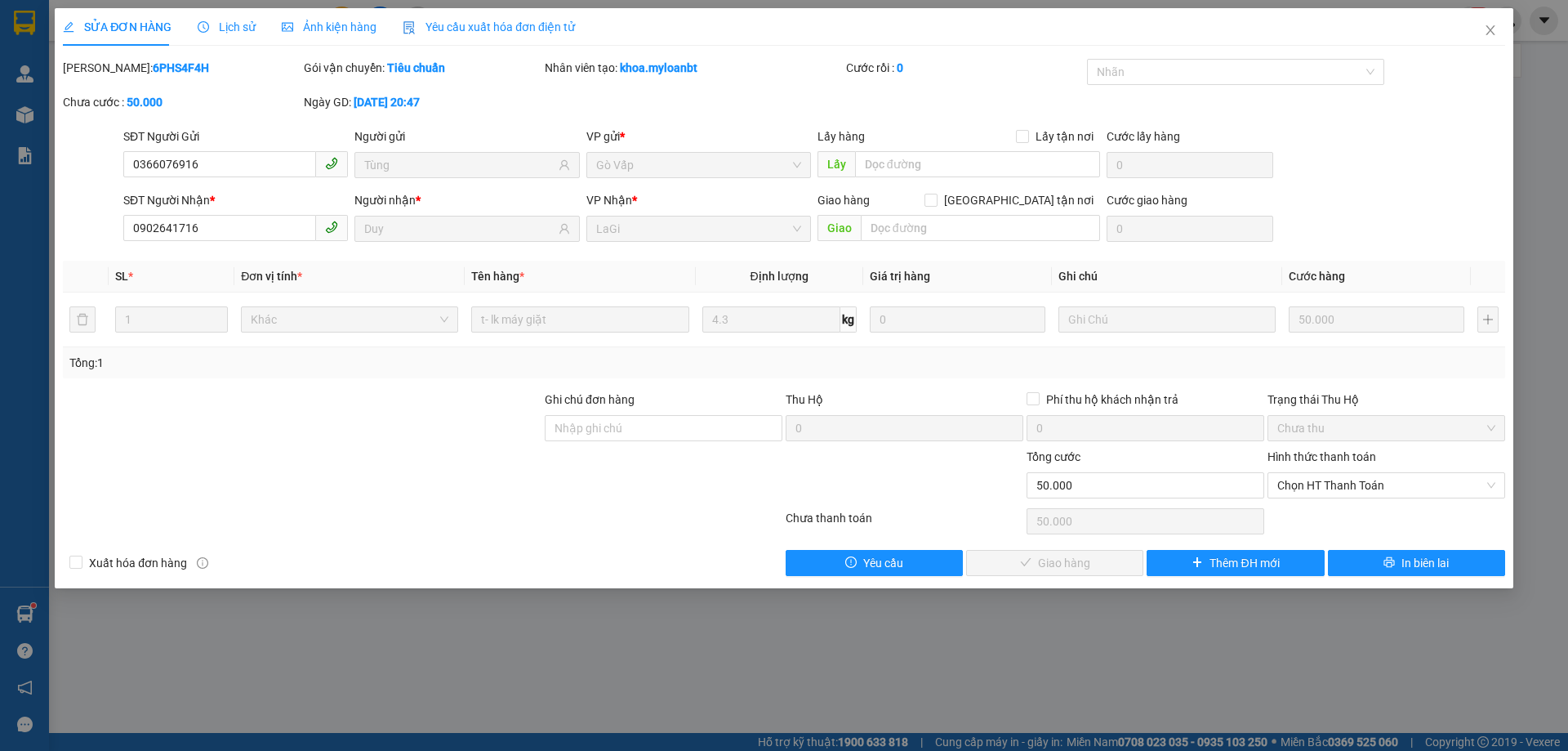
click at [1368, 504] on div "Hình thức thanh toán Chọn HT Thanh Toán" at bounding box center [1386, 476] width 238 height 58
click at [1362, 488] on span "Chọn HT Thanh Toán" at bounding box center [1386, 485] width 218 height 25
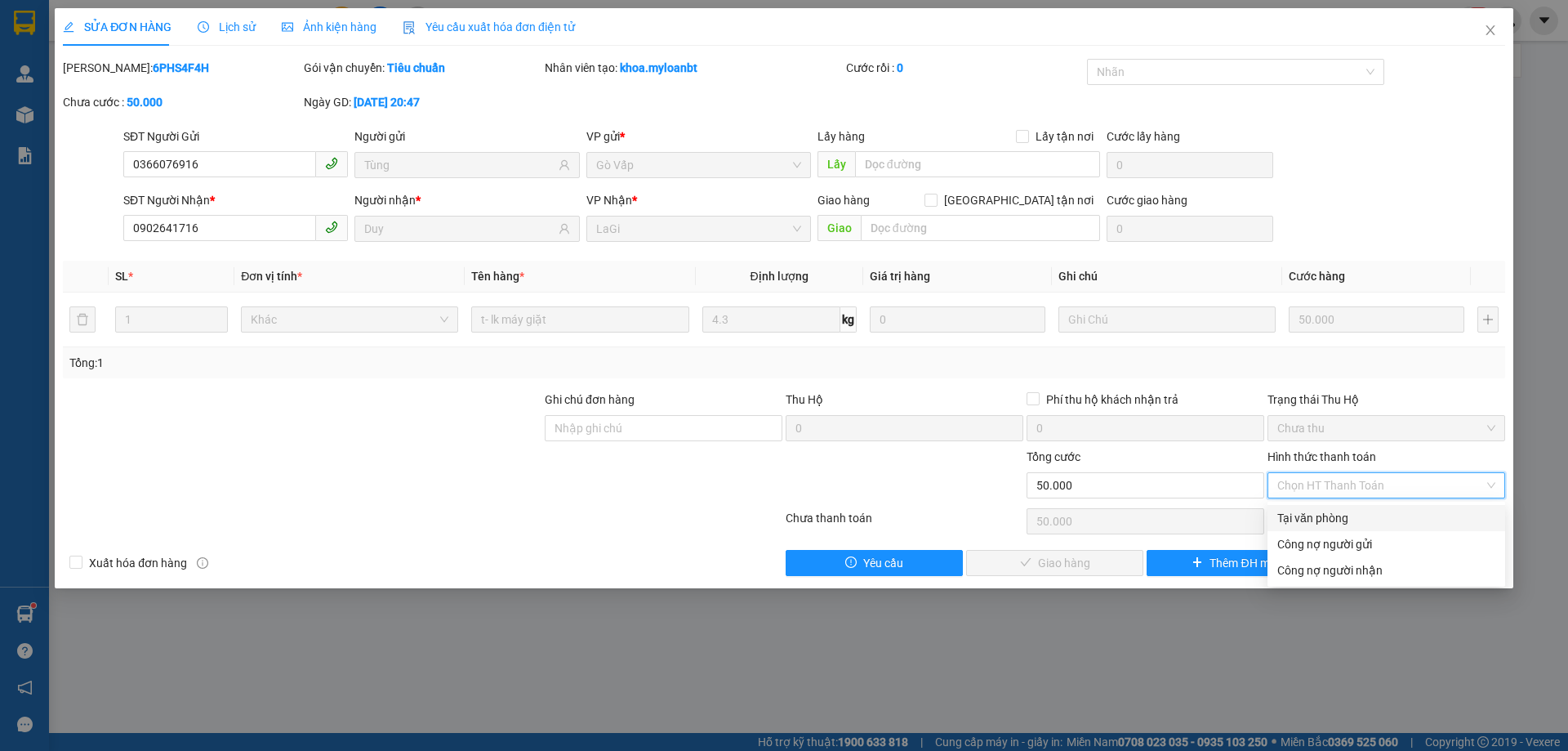
click at [1316, 514] on div "Tại văn phòng" at bounding box center [1386, 518] width 218 height 18
type input "0"
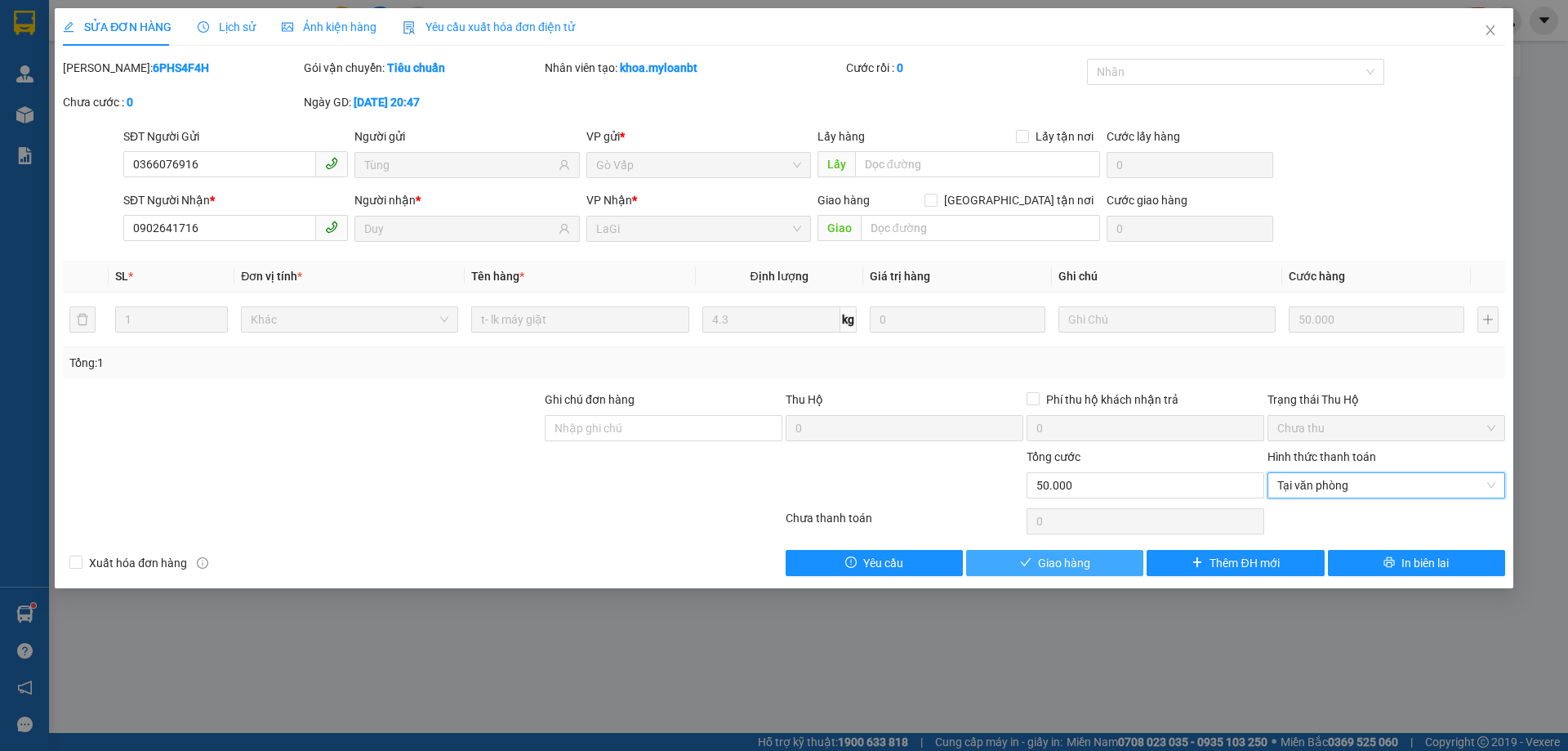
click at [1122, 567] on button "Giao hàng" at bounding box center [1055, 563] width 178 height 26
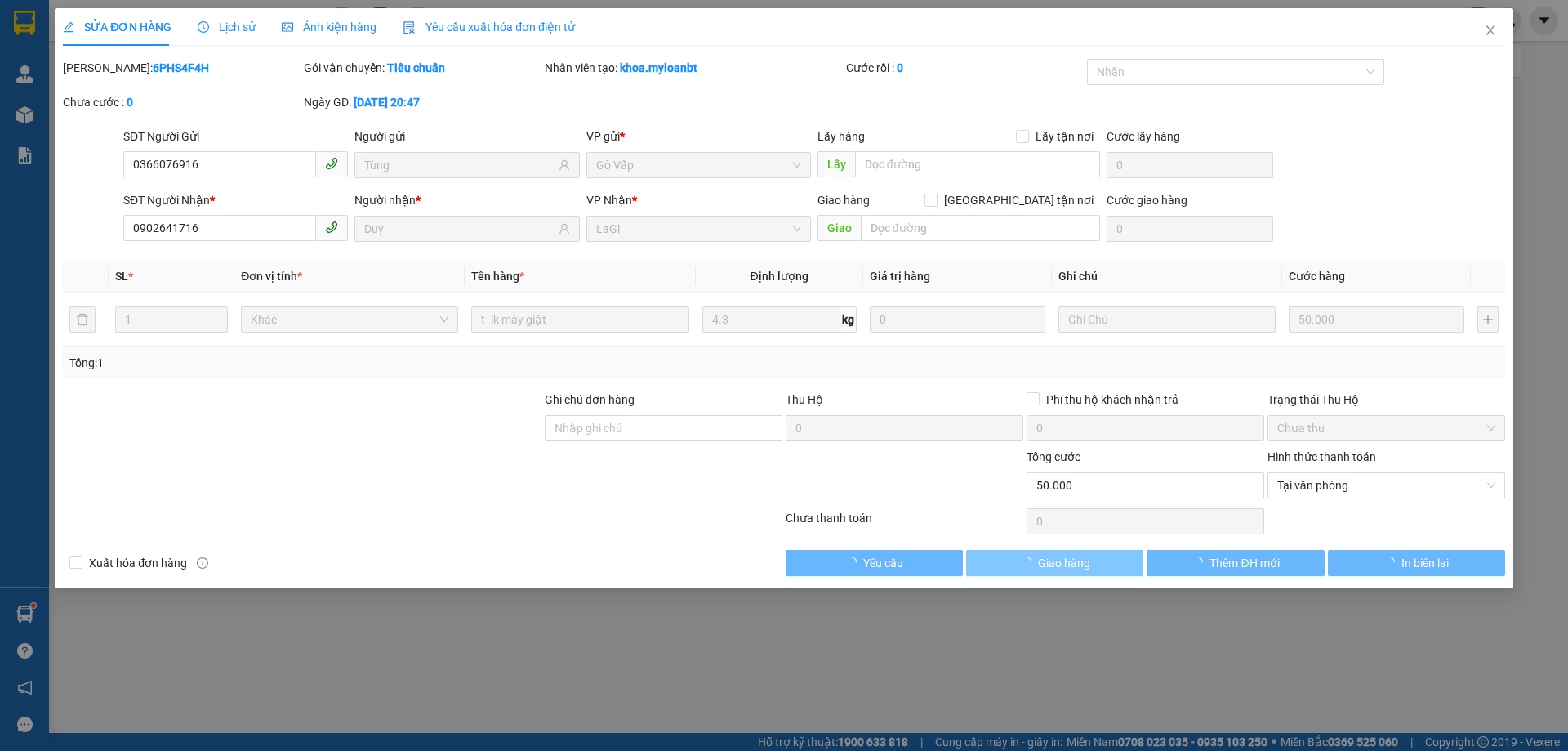
click at [1122, 570] on button "Giao hàng" at bounding box center [1055, 563] width 178 height 26
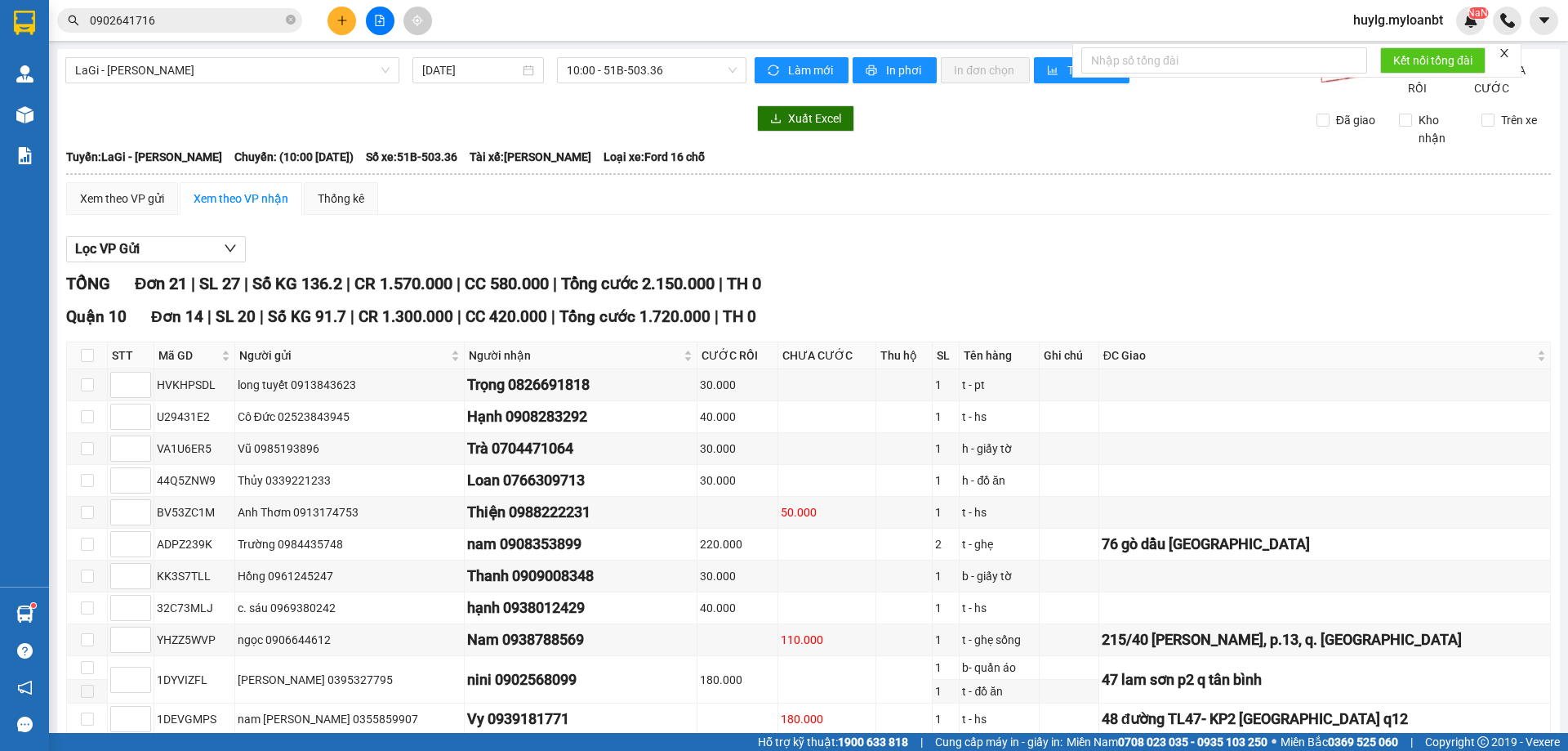
click at [185, 14] on input "0902641716" at bounding box center [186, 20] width 193 height 18
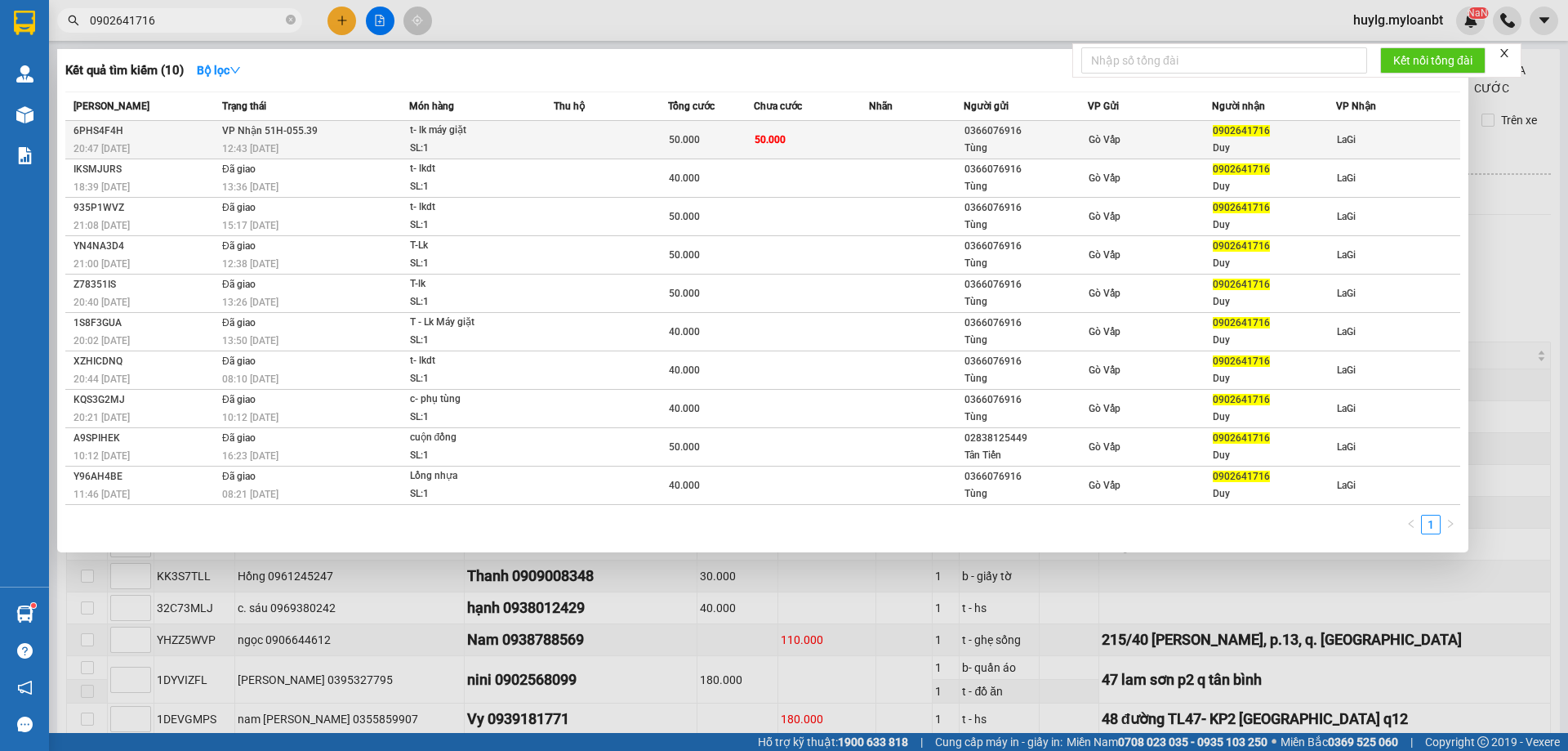
click at [306, 138] on td "VP Nhận 51H-055.39 12:43 [DATE]" at bounding box center [313, 140] width 191 height 39
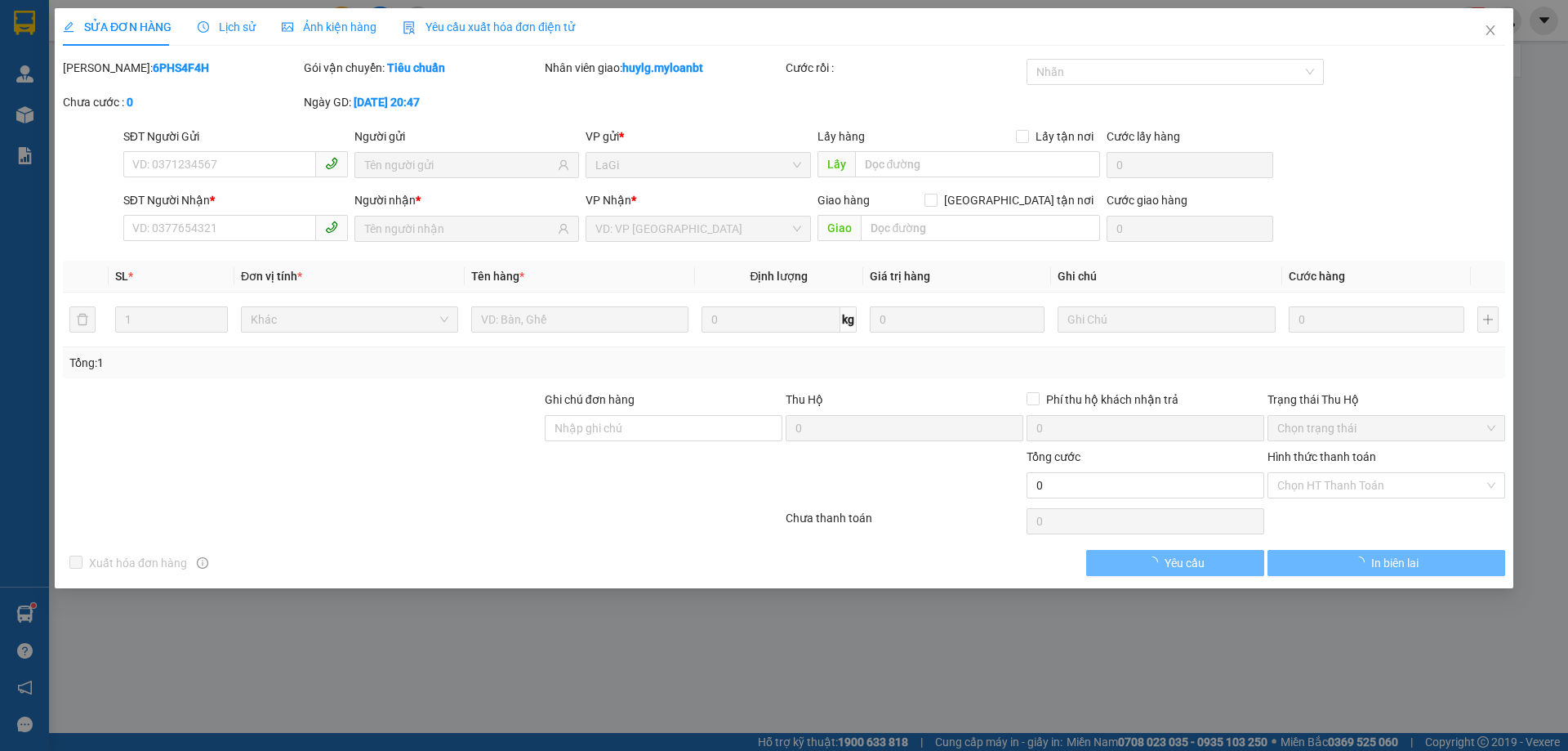
type input "0366076916"
type input "Tùng"
type input "0902641716"
type input "Duy"
type input "50.000"
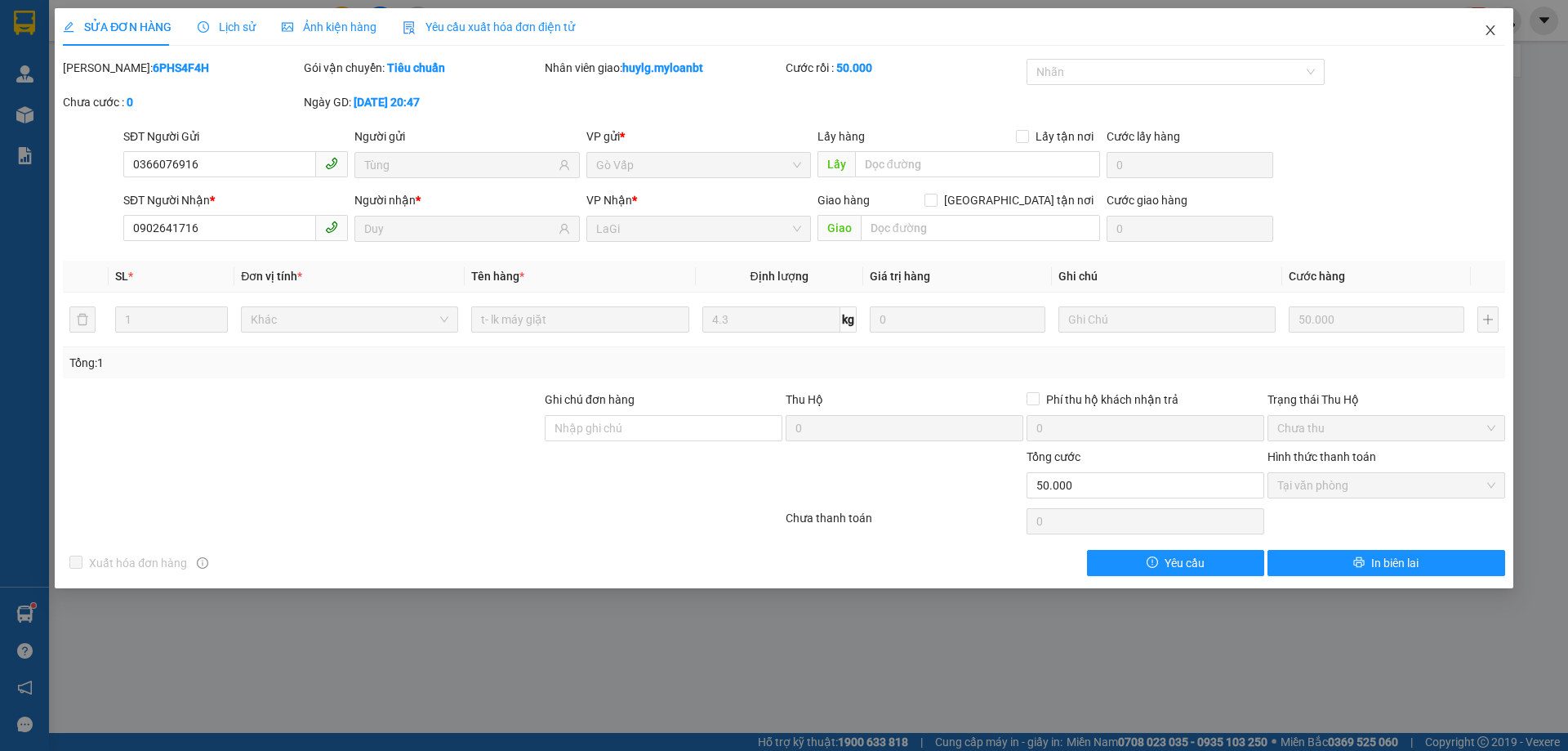
drag, startPoint x: 1464, startPoint y: 51, endPoint x: 1505, endPoint y: 43, distance: 41.8
click at [1464, 50] on div "SỬA ĐƠN HÀNG Lịch sử Ảnh kiện hàng Yêu cầu xuất hóa đơn điện tử Total Paid Fee …" at bounding box center [784, 293] width 1443 height 568
drag, startPoint x: 1505, startPoint y: 43, endPoint x: 1451, endPoint y: 45, distance: 54.0
click at [1505, 43] on span "Close" at bounding box center [1490, 31] width 45 height 45
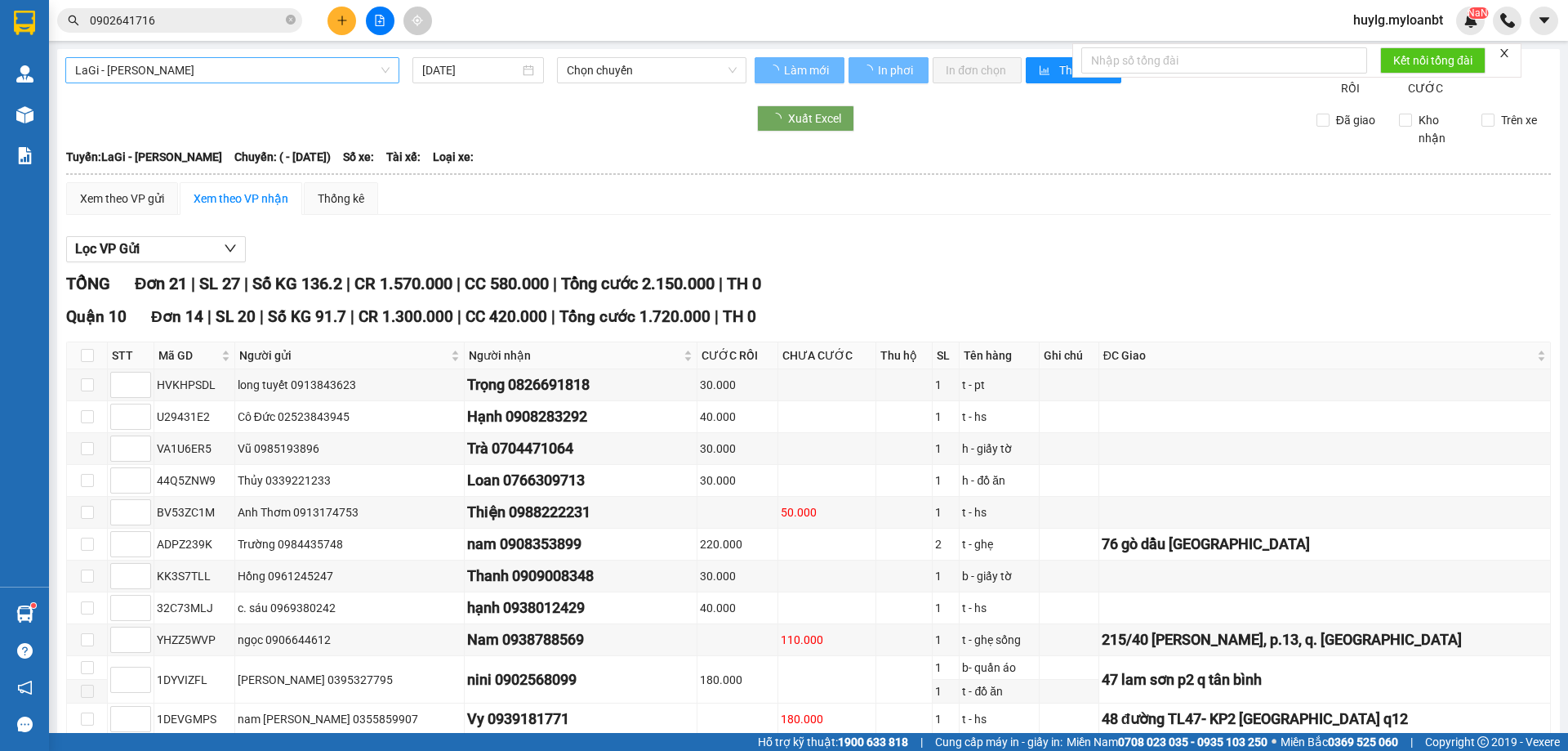
click at [291, 64] on span "LaGi - [PERSON_NAME]" at bounding box center [232, 70] width 315 height 25
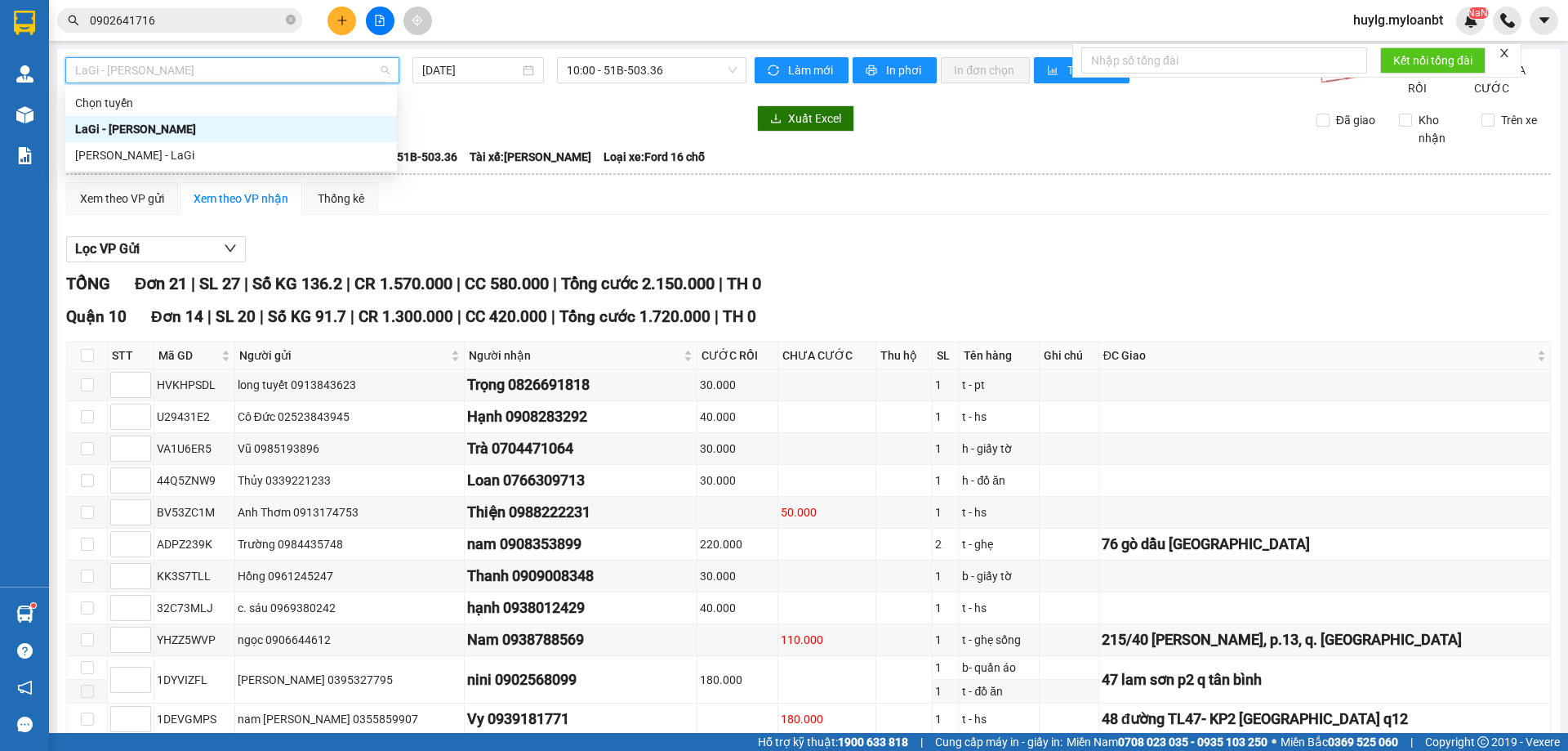
click at [233, 32] on div "Kết quả tìm kiếm ( 10 ) Bộ lọc Mã ĐH Trạng thái Món hàng Thu hộ Tổng cước Chưa …" at bounding box center [159, 21] width 318 height 28
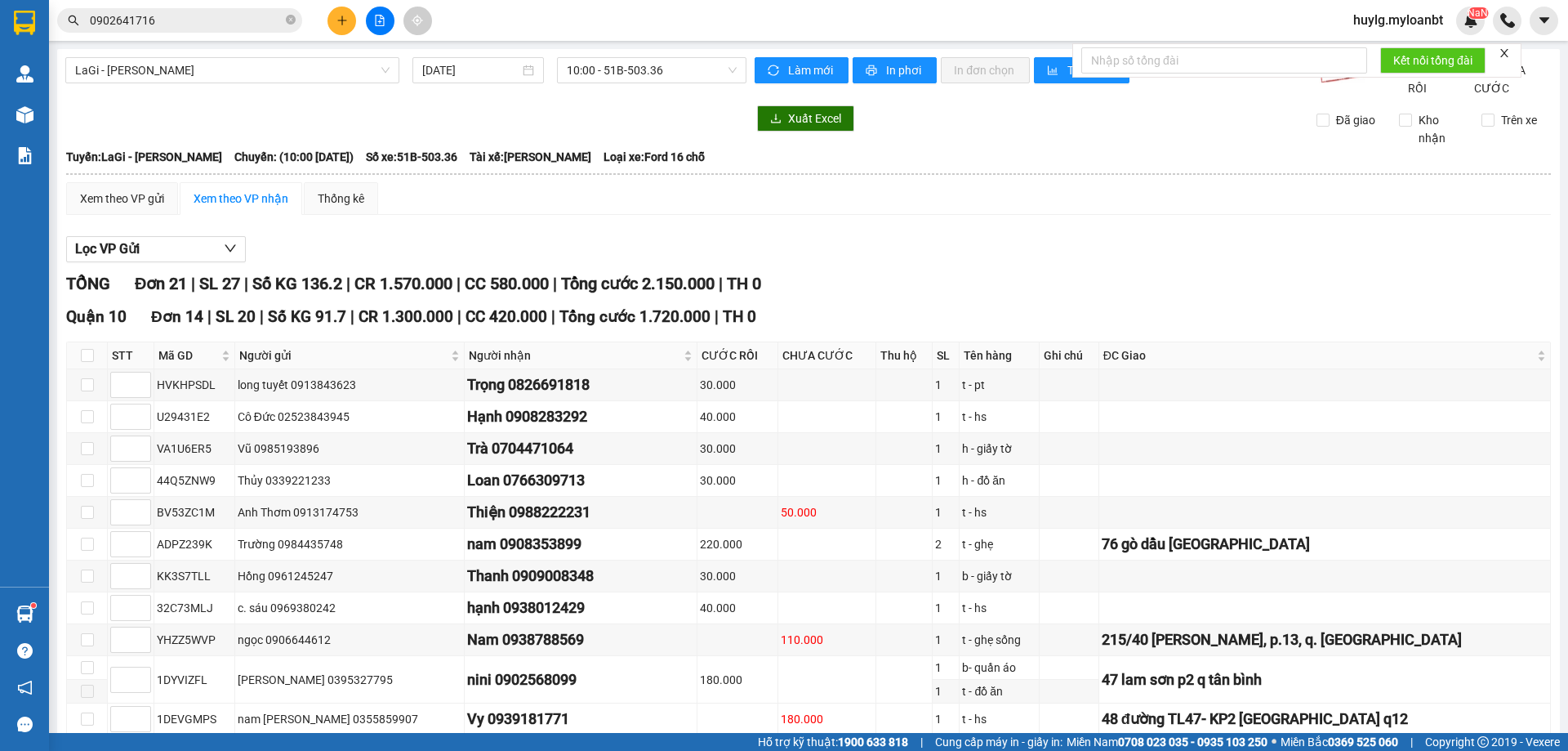
click at [230, 26] on input "0902641716" at bounding box center [186, 20] width 193 height 18
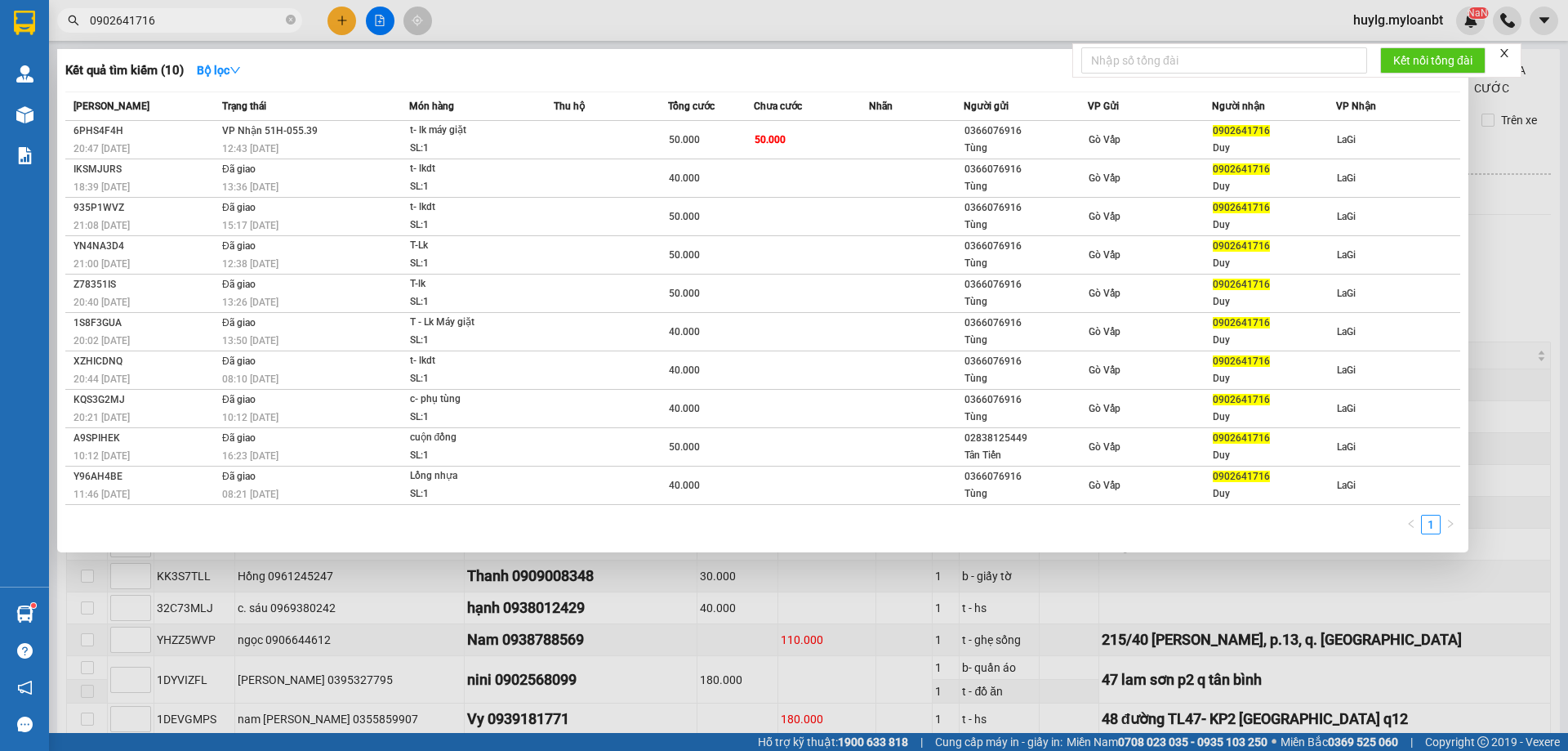
click at [230, 26] on input "0902641716" at bounding box center [186, 20] width 193 height 18
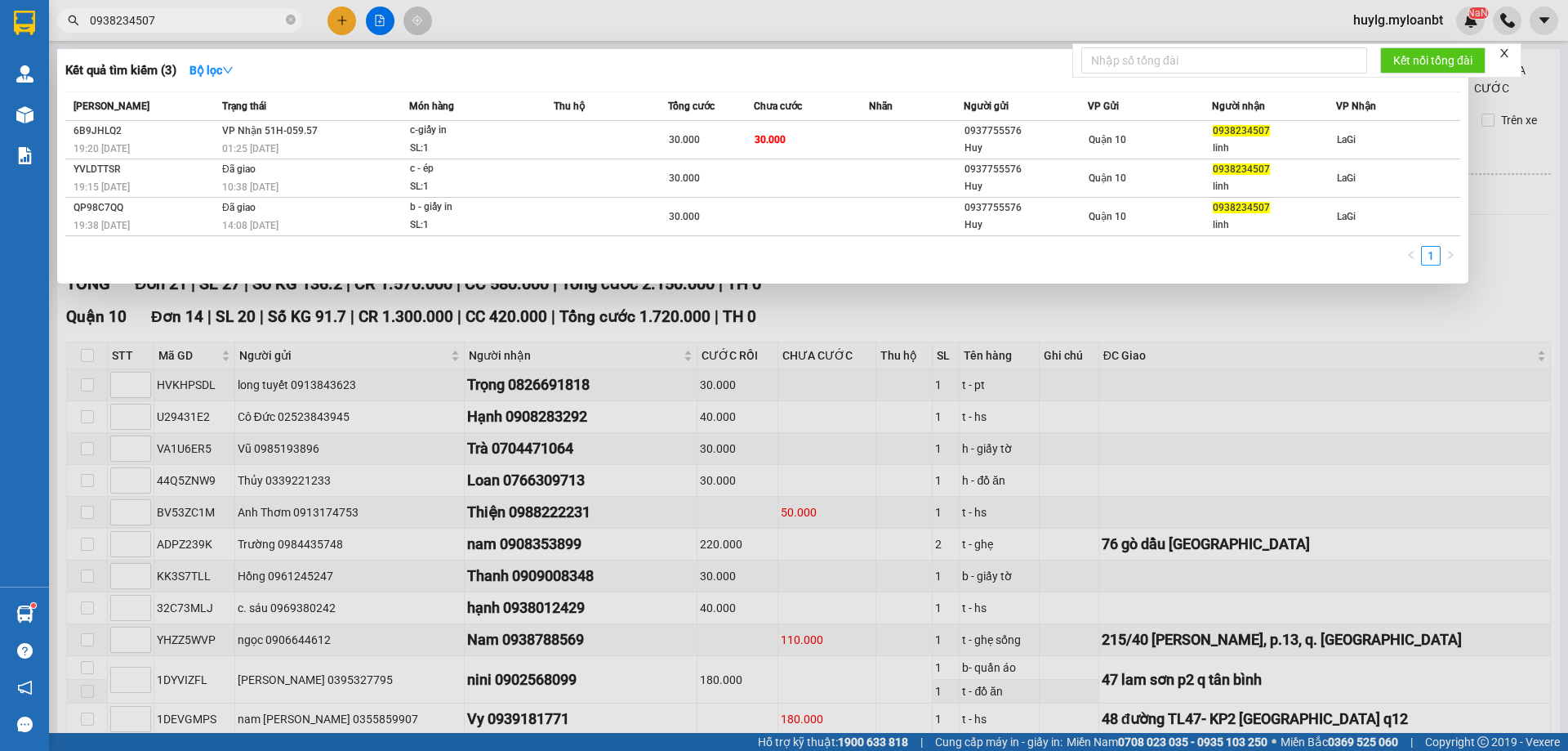
type input "0938234507"
click at [798, 361] on div at bounding box center [784, 375] width 1568 height 751
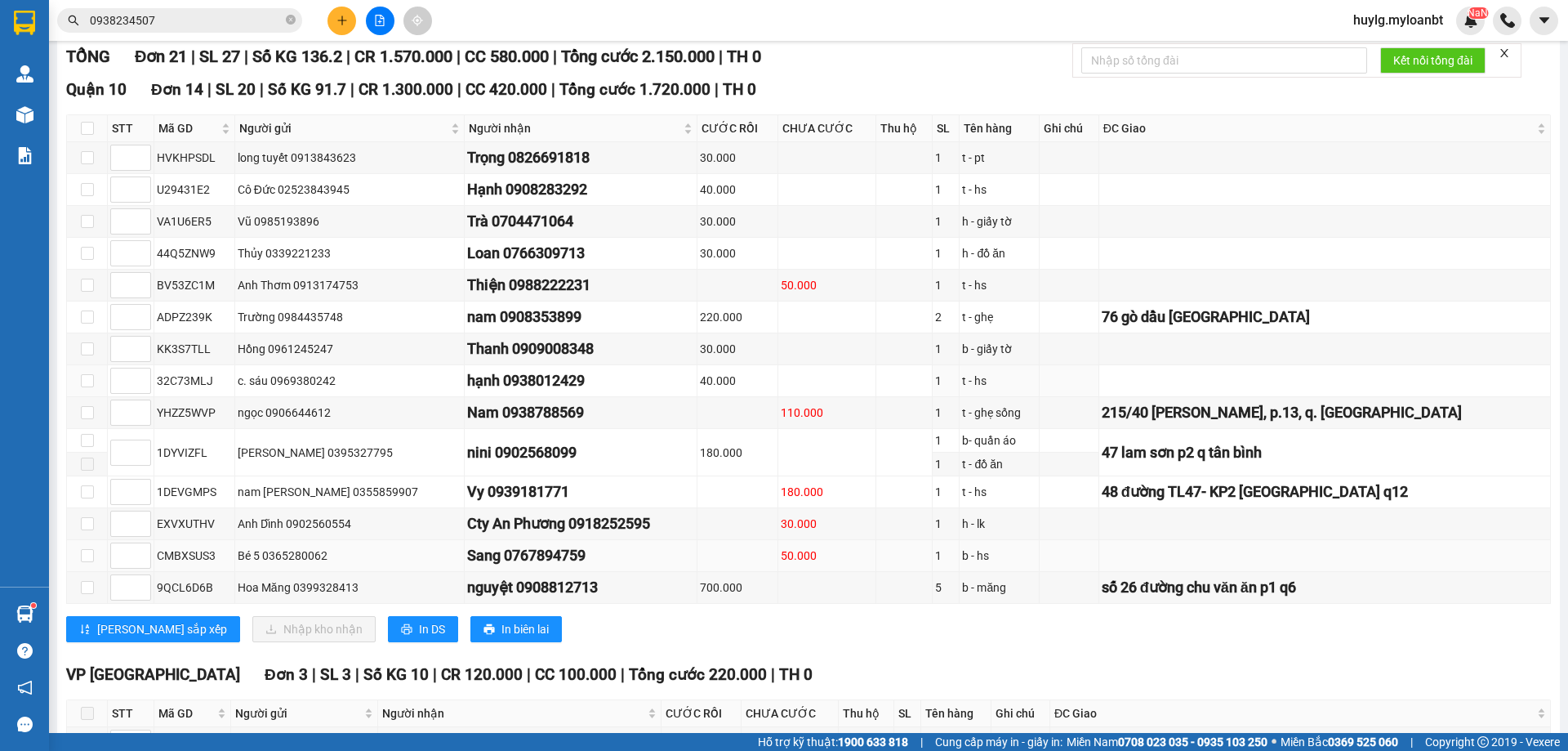
scroll to position [409, 0]
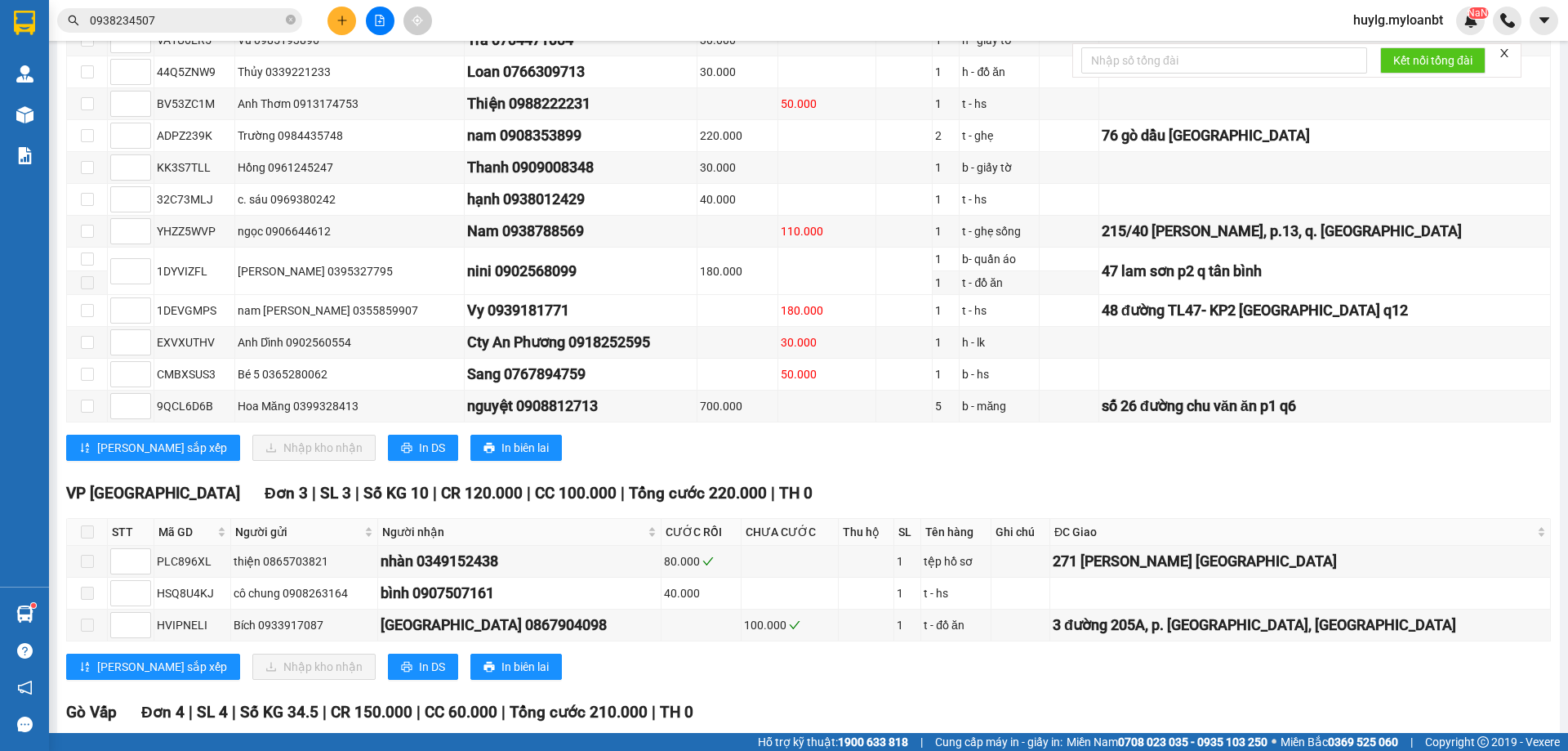
click at [184, 19] on input "0938234507" at bounding box center [186, 20] width 193 height 18
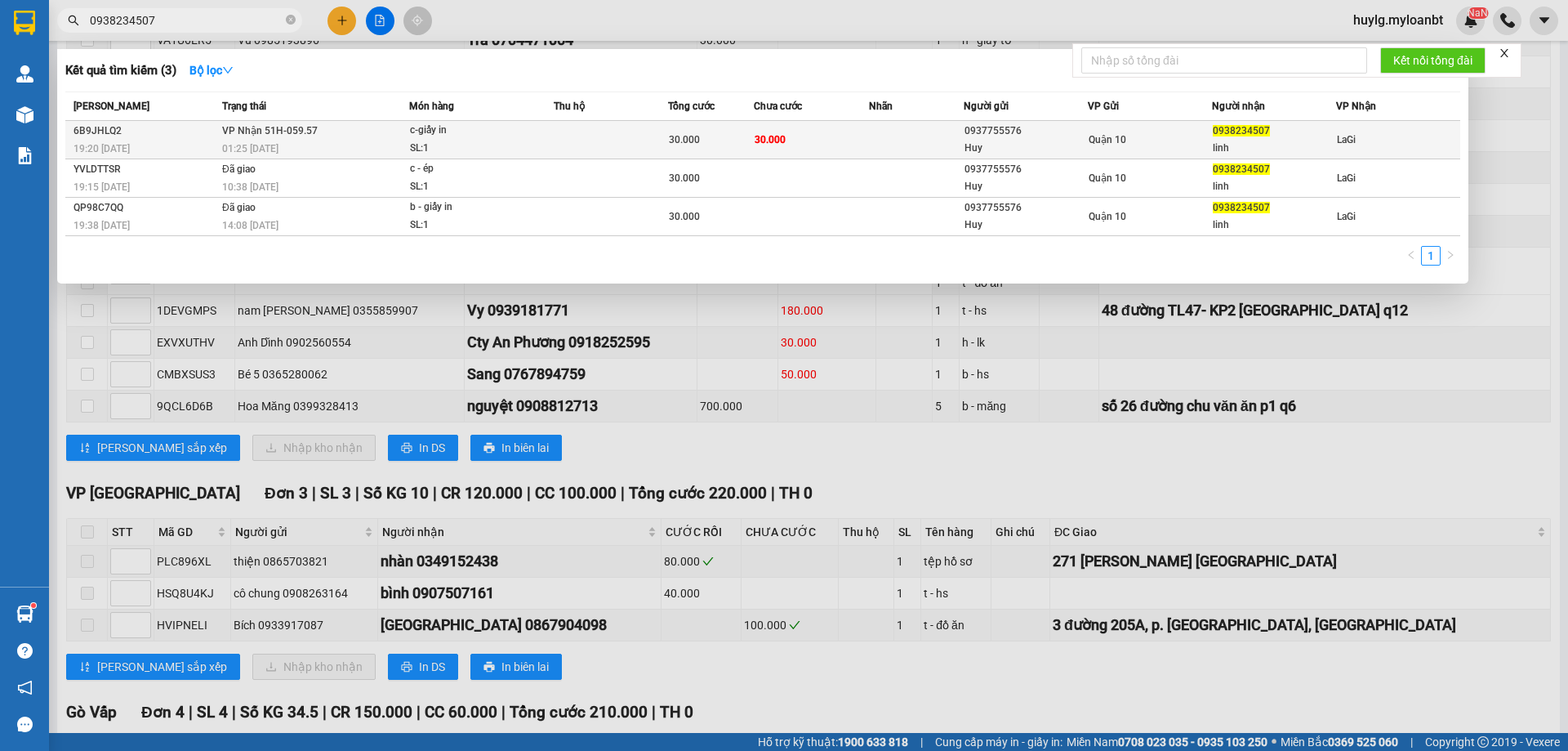
click at [462, 136] on div "c-giấy in" at bounding box center [471, 130] width 123 height 18
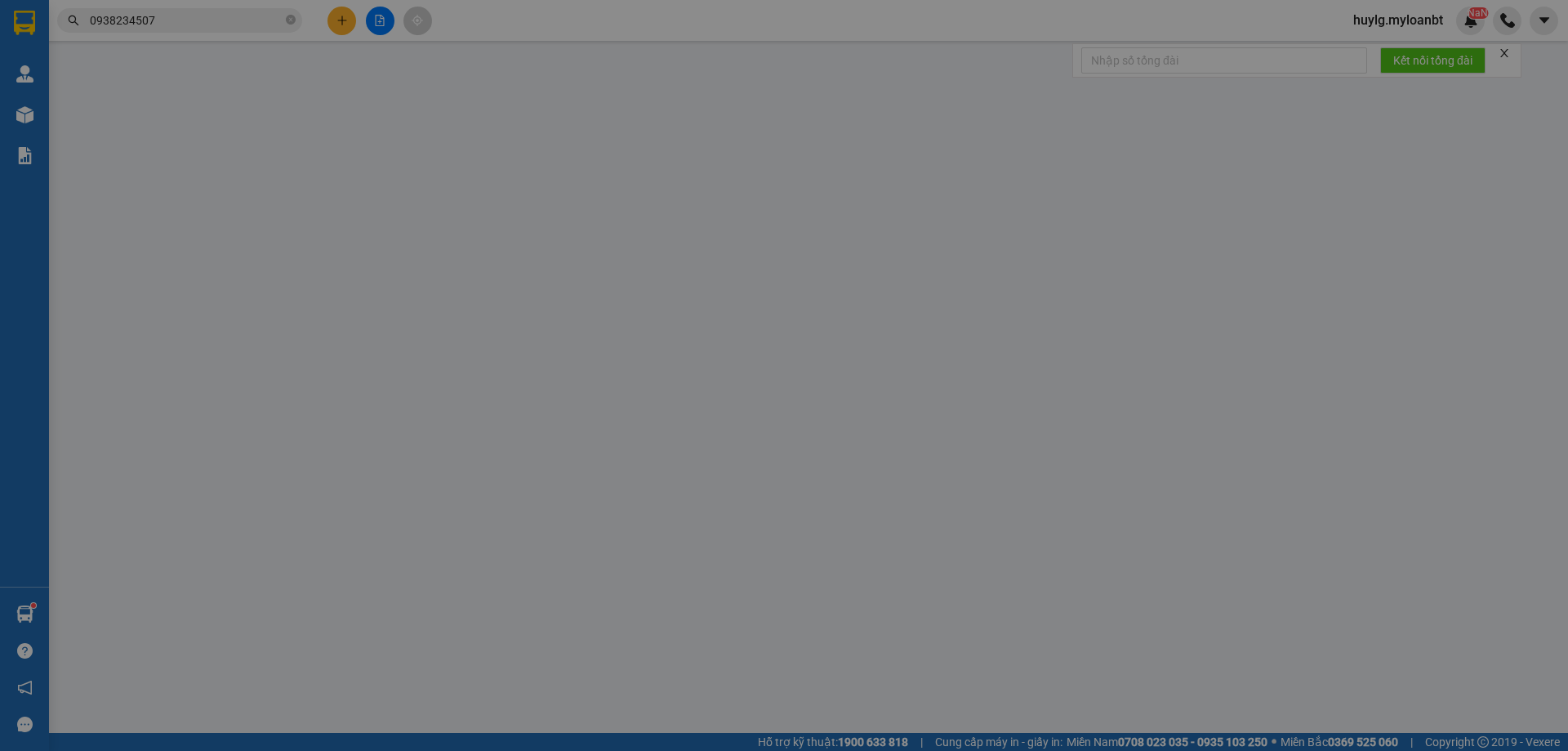
click at [462, 136] on div "Người gửi" at bounding box center [467, 136] width 225 height 18
type input "0937755576"
type input "Huy"
type input "0938234507"
type input "linh"
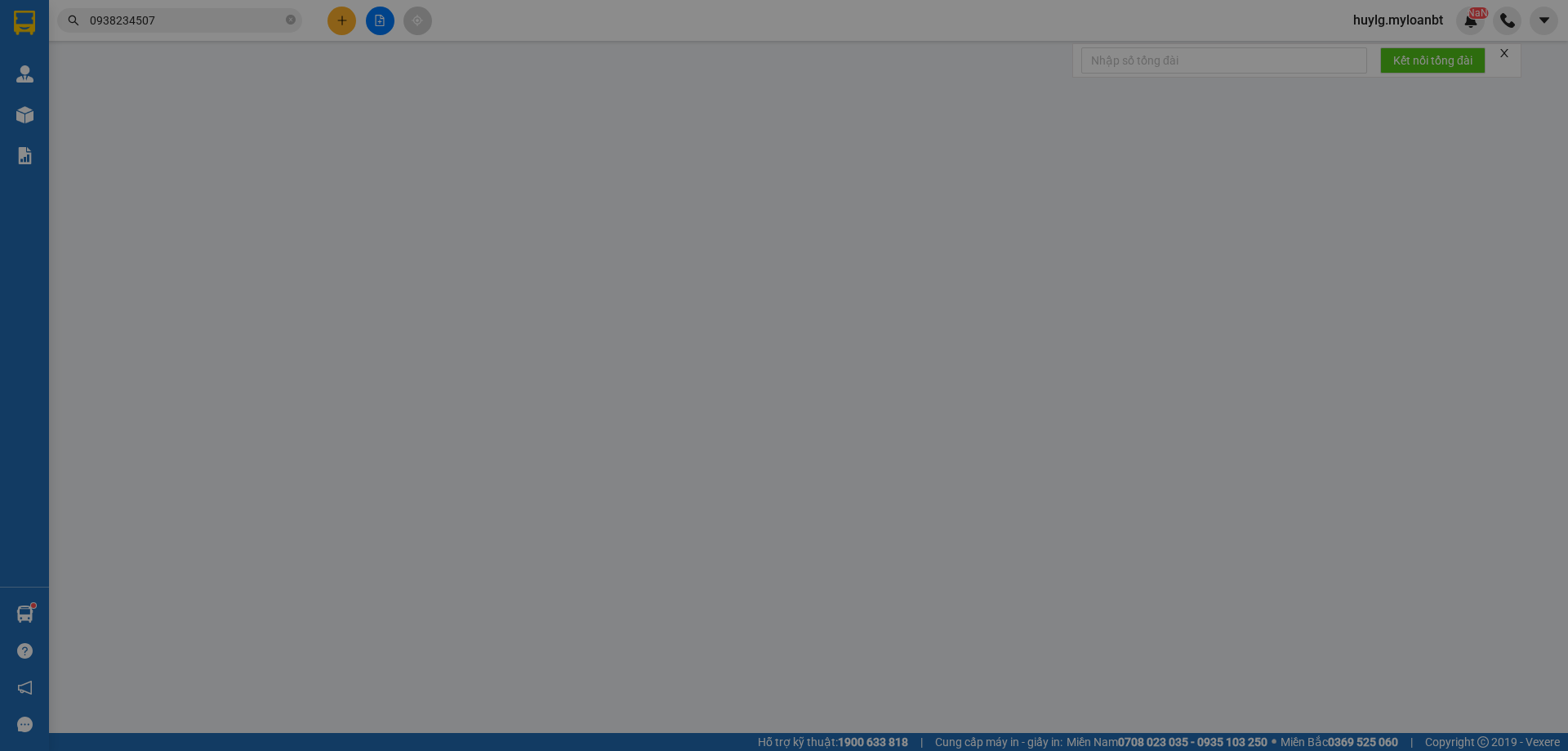
type input "30.000"
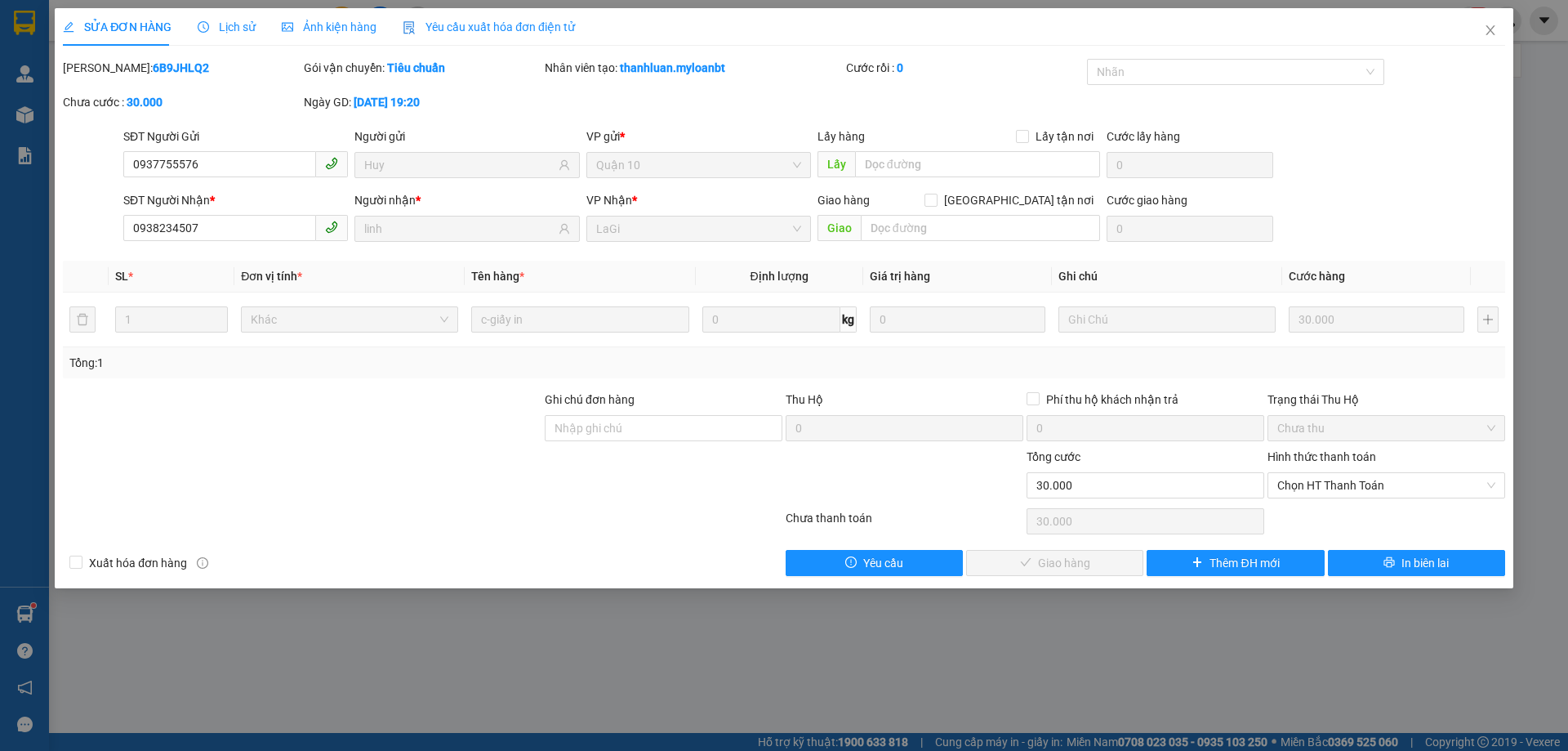
click at [1381, 511] on div "Chọn HT Thanh Toán" at bounding box center [1386, 522] width 241 height 33
click at [1360, 489] on span "Chọn HT Thanh Toán" at bounding box center [1386, 485] width 218 height 25
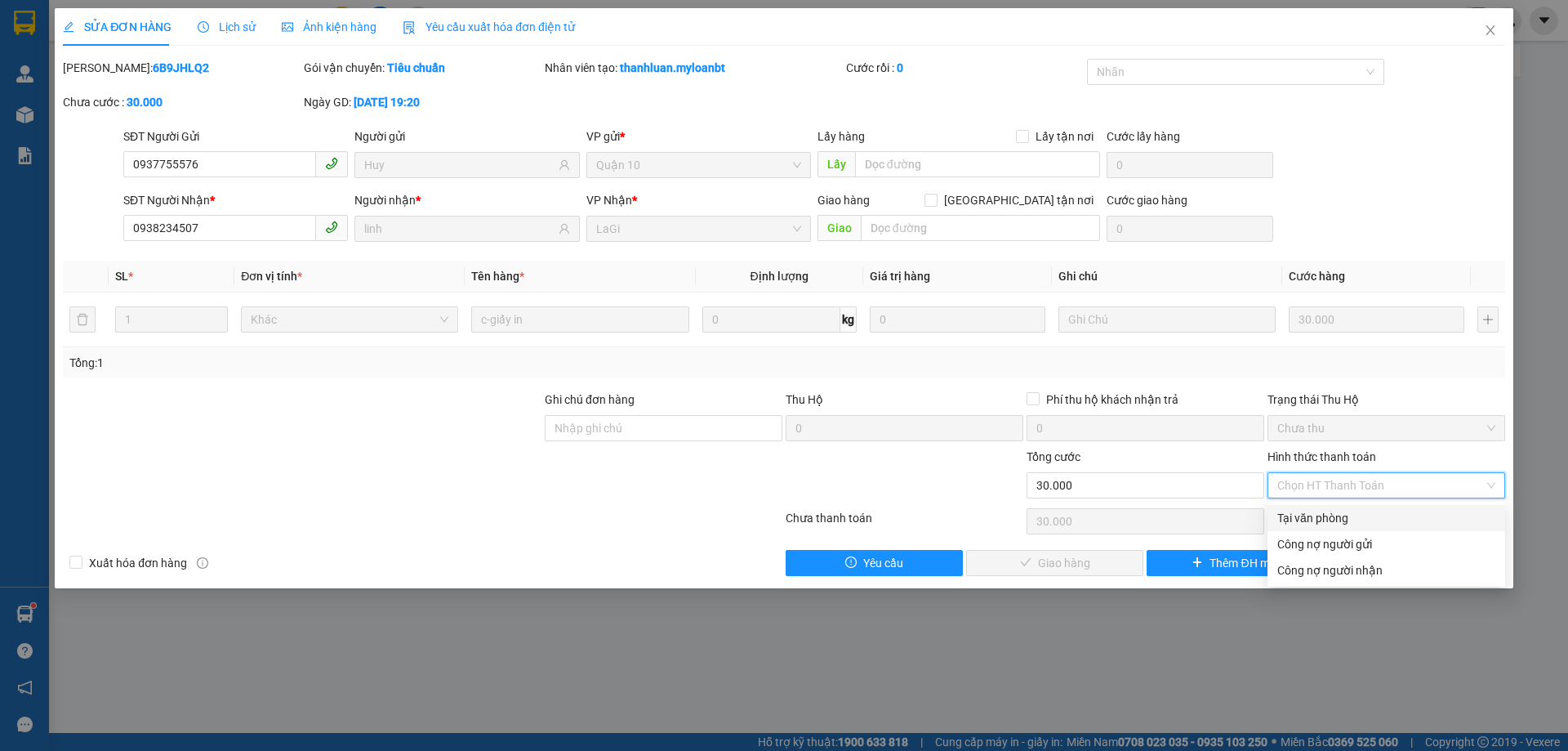
click at [1343, 515] on div "Tại văn phòng" at bounding box center [1386, 518] width 218 height 18
type input "0"
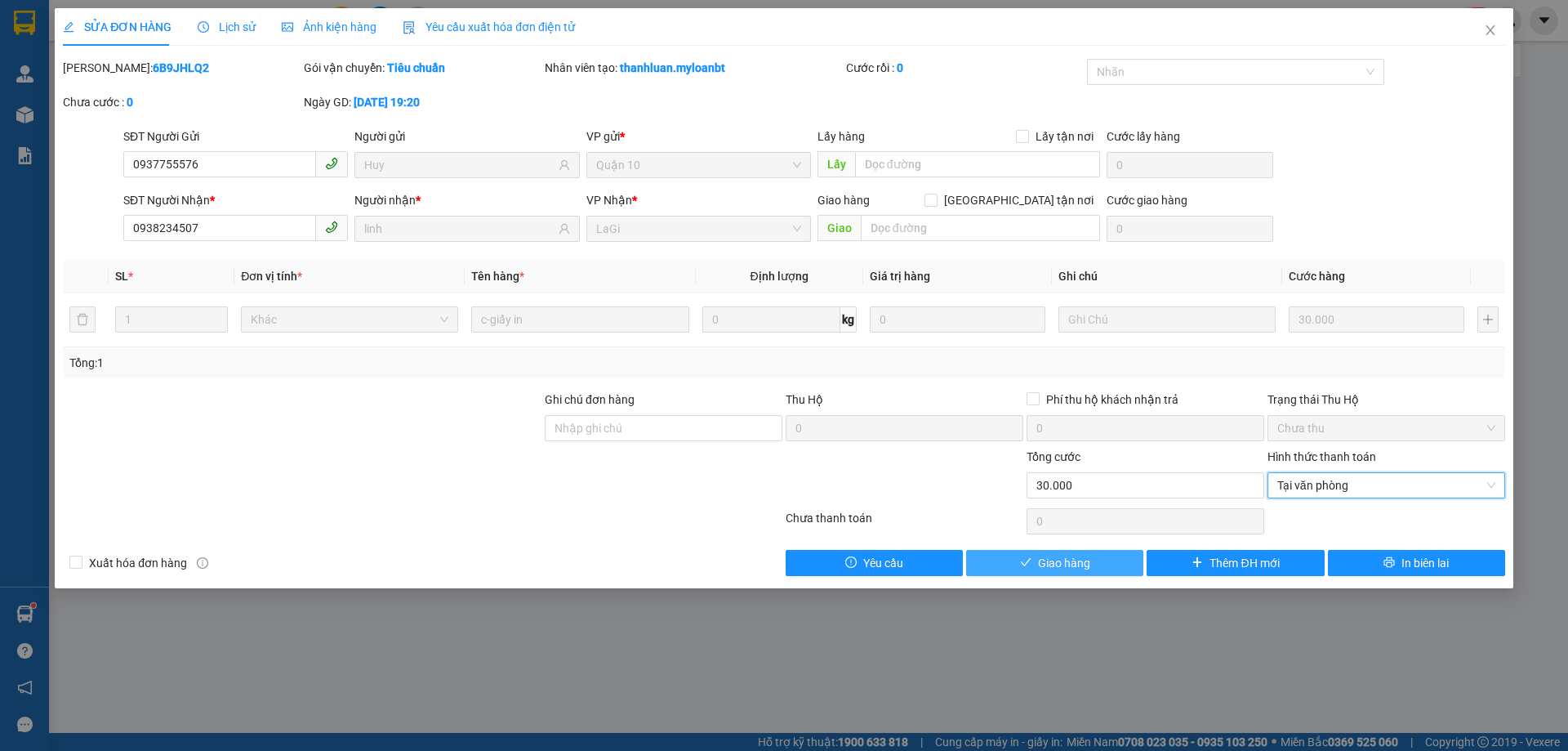
click at [1022, 559] on icon "check" at bounding box center [1025, 562] width 11 height 11
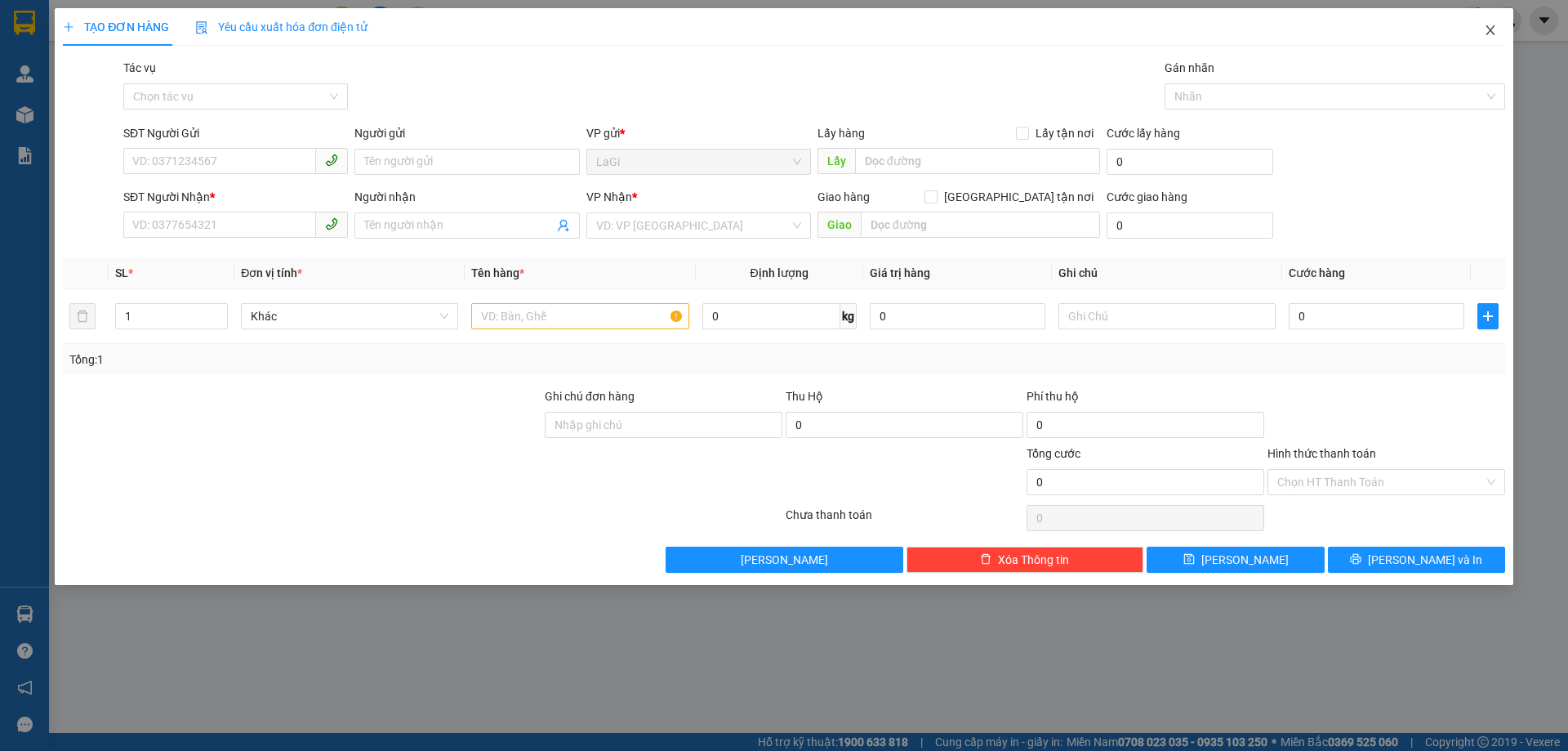
click at [1491, 19] on span "Close" at bounding box center [1490, 31] width 45 height 45
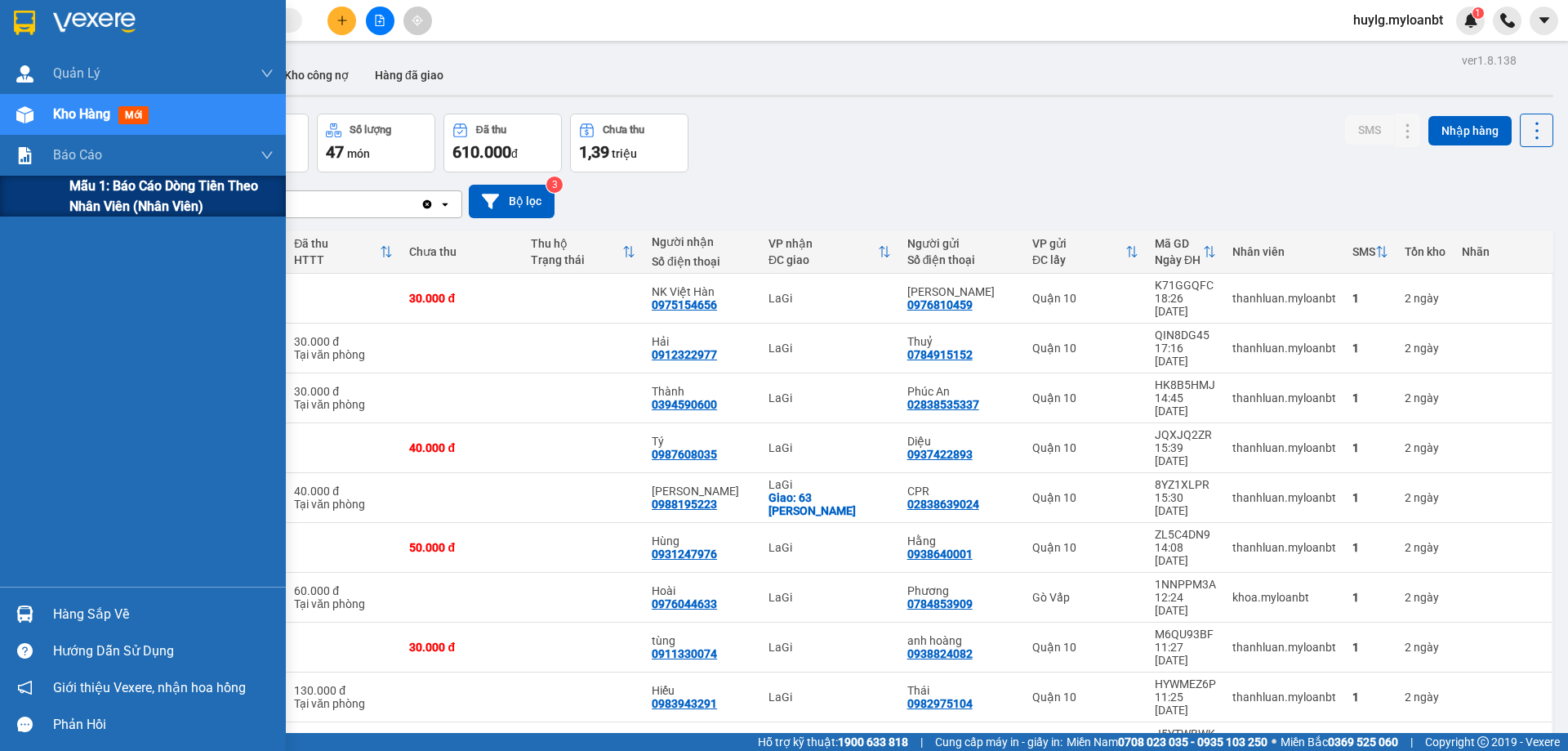
click at [83, 183] on span "Mẫu 1: Báo cáo dòng tiền theo nhân viên (Nhân viên)" at bounding box center [172, 197] width 204 height 41
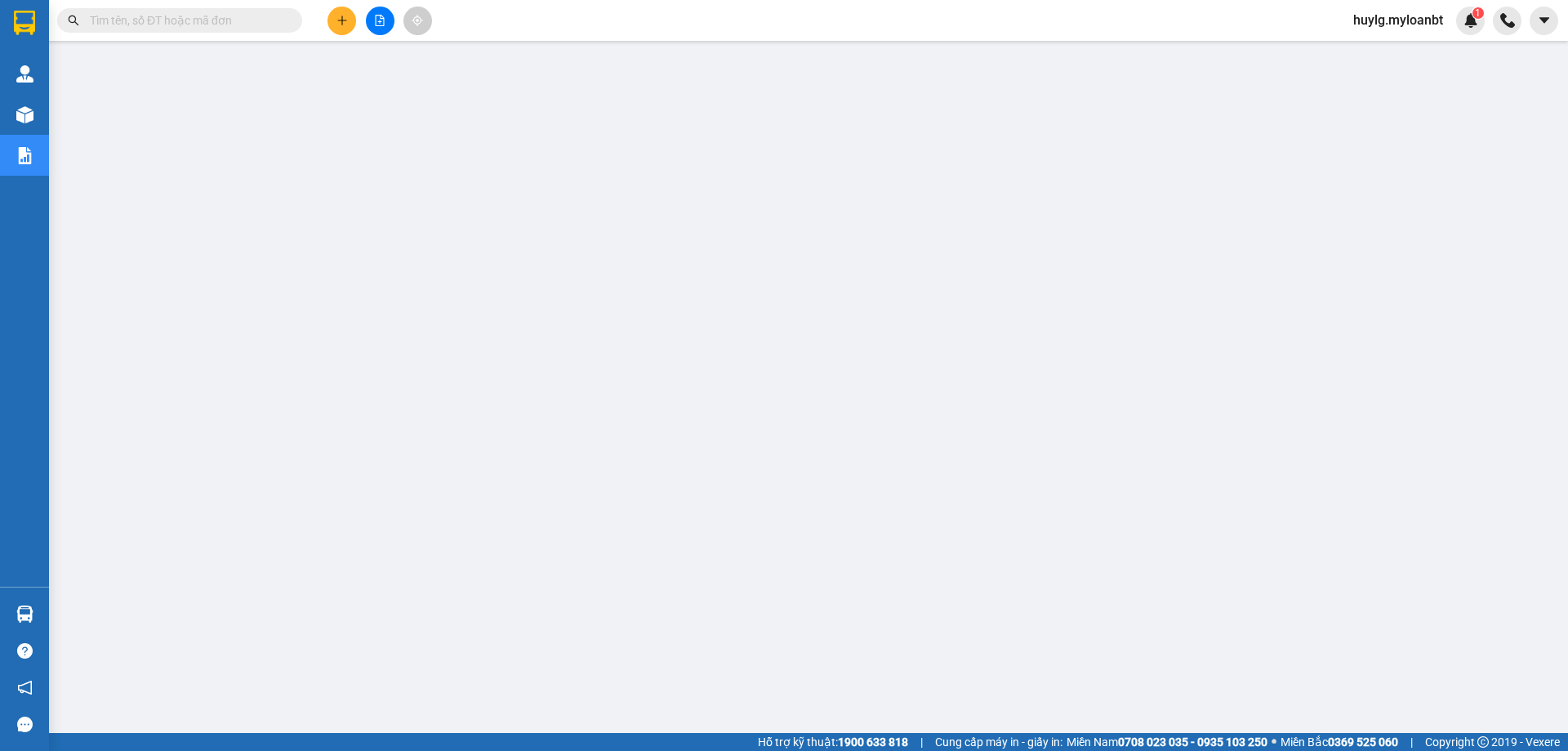
click at [162, 8] on div "Kết quả tìm kiếm ( 0 ) Bộ lọc No Data" at bounding box center [159, 21] width 318 height 28
drag, startPoint x: 163, startPoint y: 9, endPoint x: 174, endPoint y: 23, distance: 17.8
click at [162, 12] on span at bounding box center [180, 21] width 245 height 25
click at [174, 23] on input "text" at bounding box center [186, 20] width 193 height 18
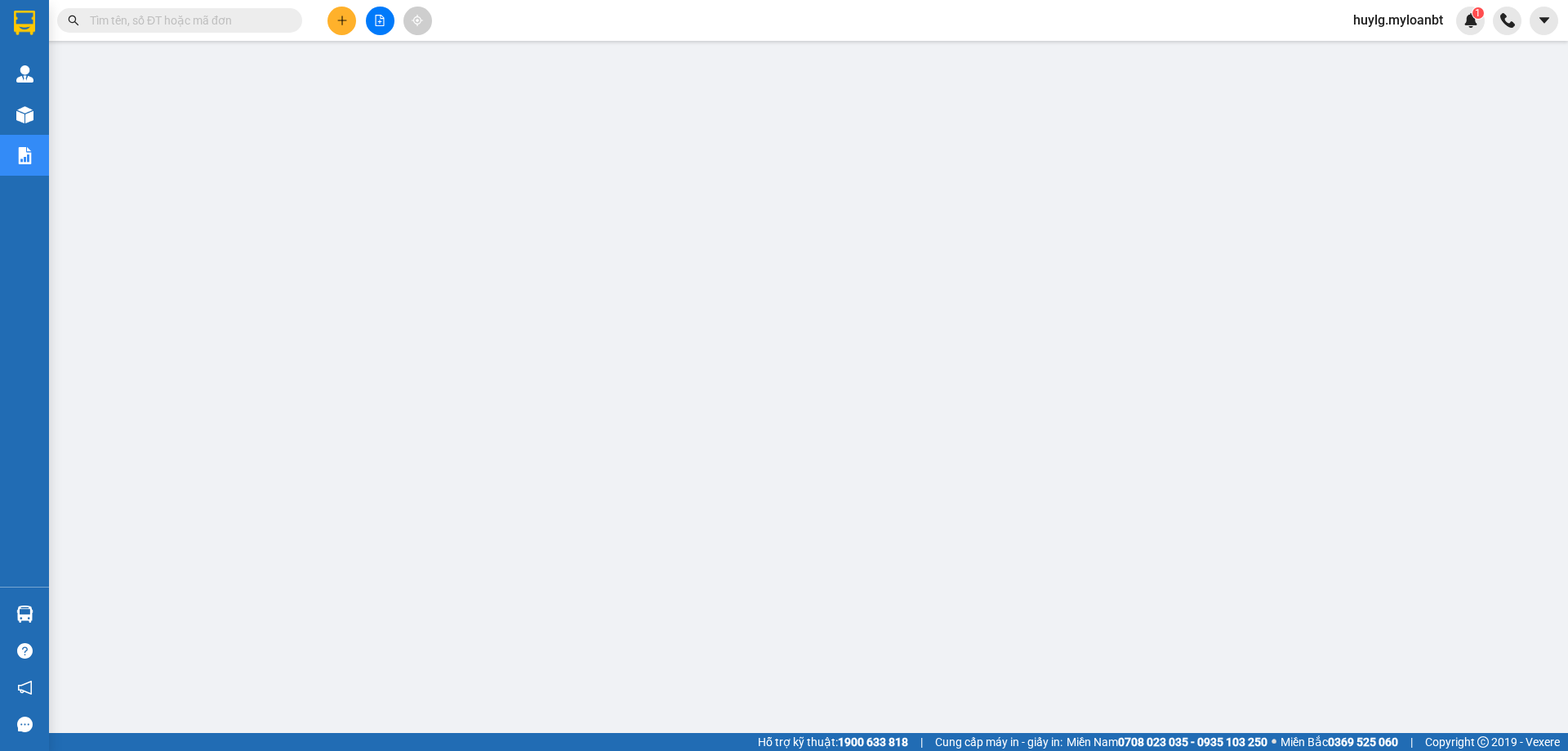
click at [174, 23] on input "text" at bounding box center [186, 20] width 193 height 18
click at [240, 13] on input "text" at bounding box center [186, 20] width 193 height 18
click at [240, 14] on input "text" at bounding box center [186, 20] width 193 height 18
drag, startPoint x: 179, startPoint y: 17, endPoint x: 182, endPoint y: 26, distance: 9.5
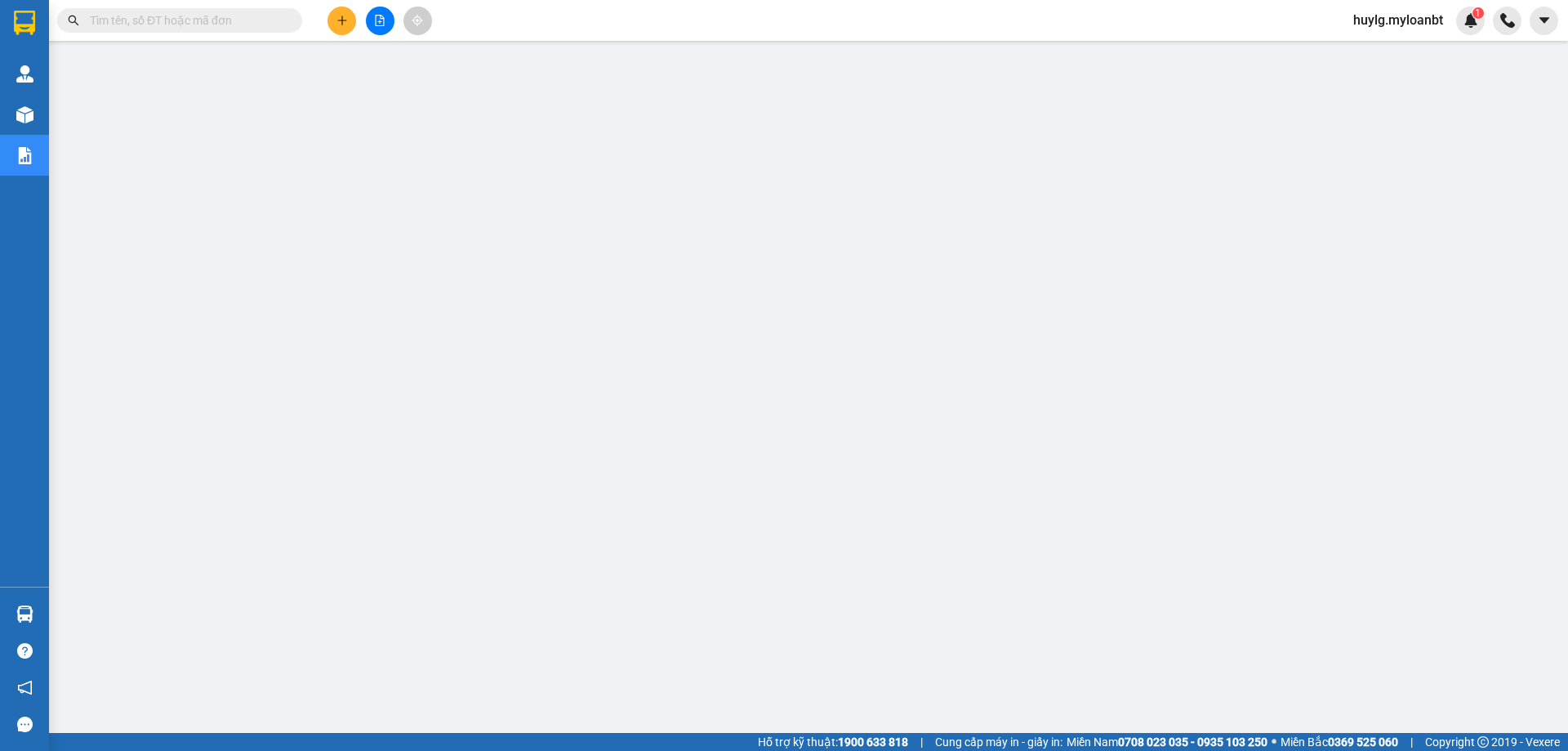
click at [178, 17] on input "text" at bounding box center [186, 20] width 193 height 18
click at [182, 26] on input "text" at bounding box center [186, 20] width 193 height 18
click at [332, 21] on button at bounding box center [341, 21] width 28 height 28
click at [349, 30] on button at bounding box center [341, 21] width 28 height 28
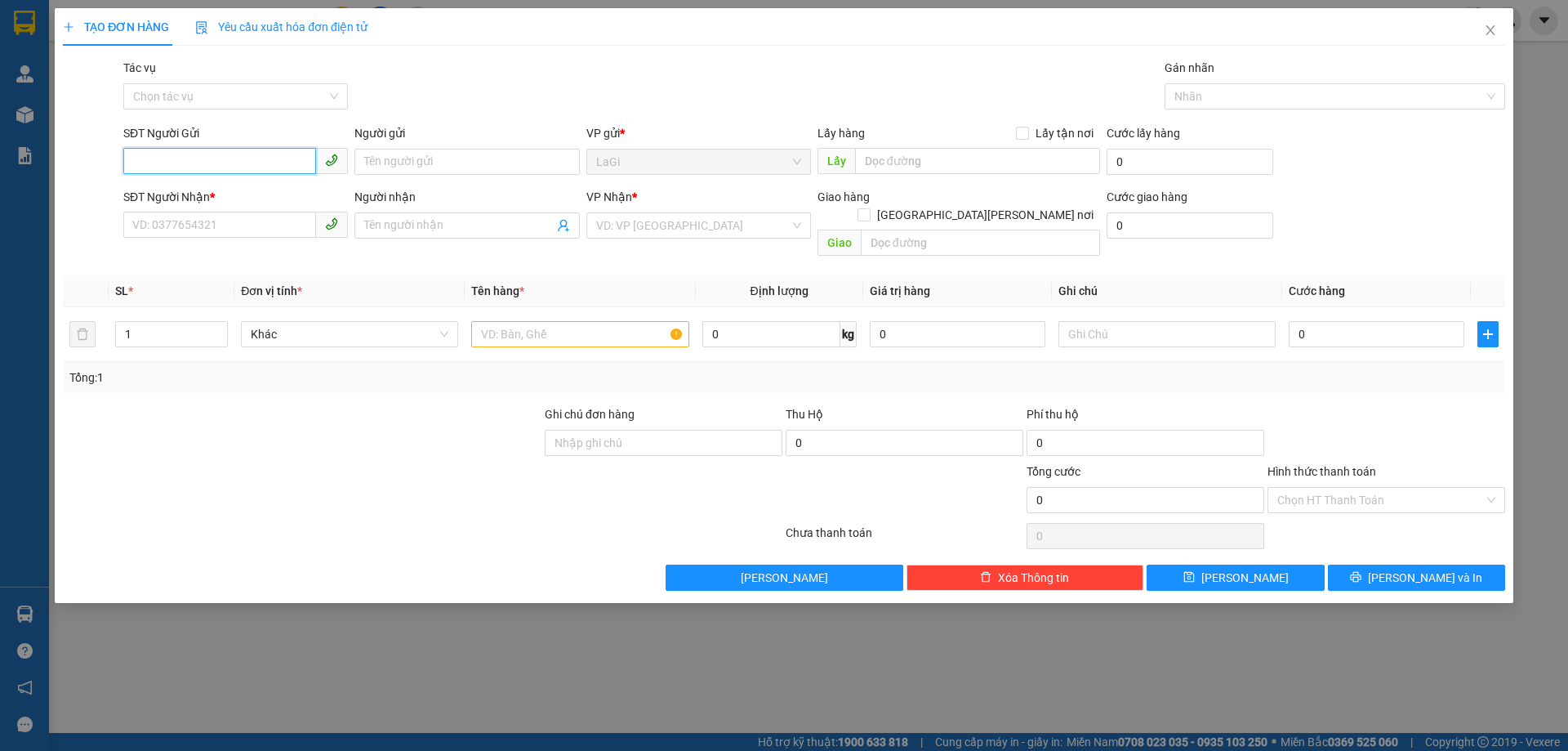
click at [183, 164] on input "SĐT Người Gửi" at bounding box center [220, 160] width 193 height 26
click at [191, 206] on div "SĐT Người Nhận *" at bounding box center [236, 200] width 225 height 25
click at [194, 221] on input "SĐT Người Nhận *" at bounding box center [220, 225] width 193 height 26
type input "0366615562"
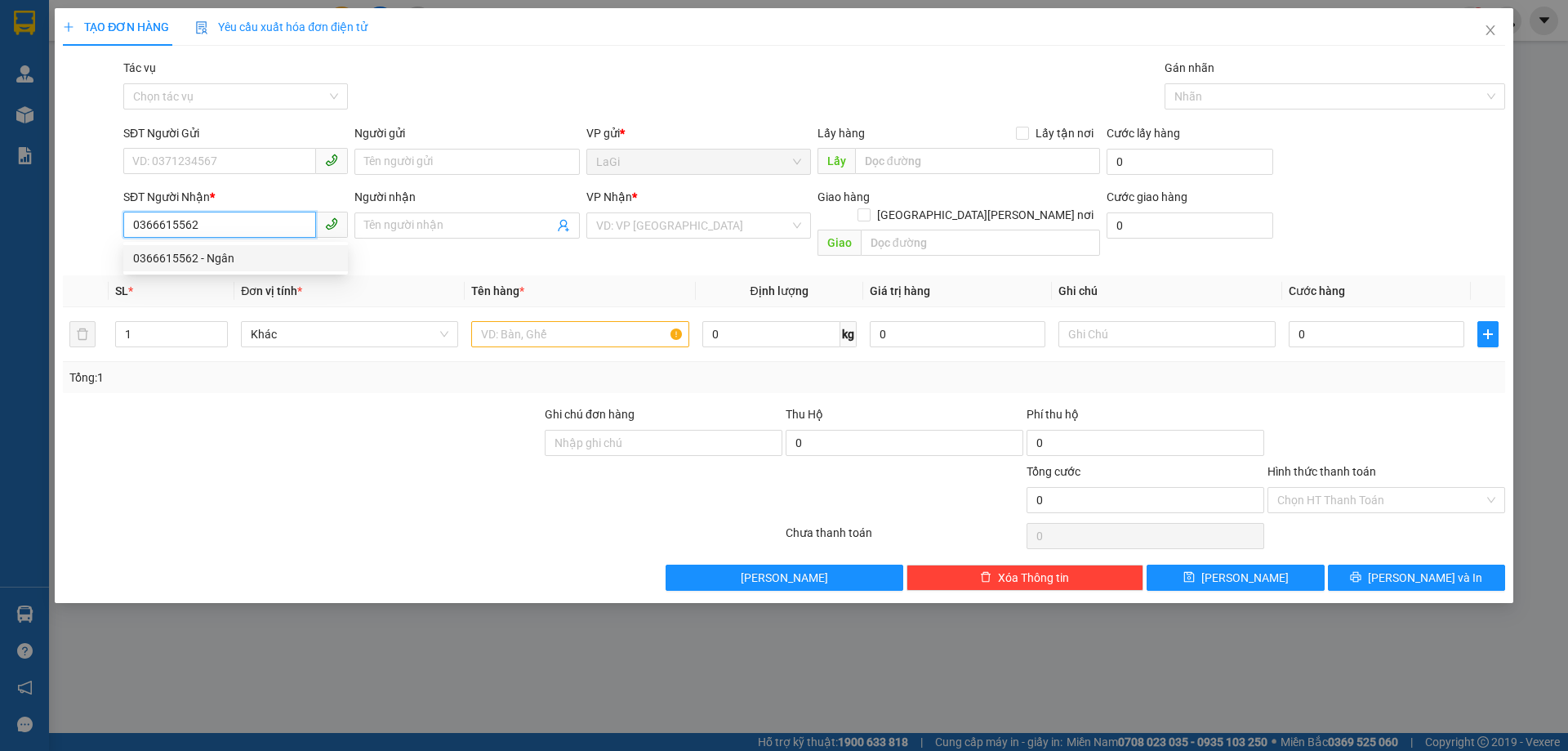
click at [245, 252] on div "0366615562 - Ngân" at bounding box center [235, 257] width 205 height 18
type input "Ngân"
type input "0366615562"
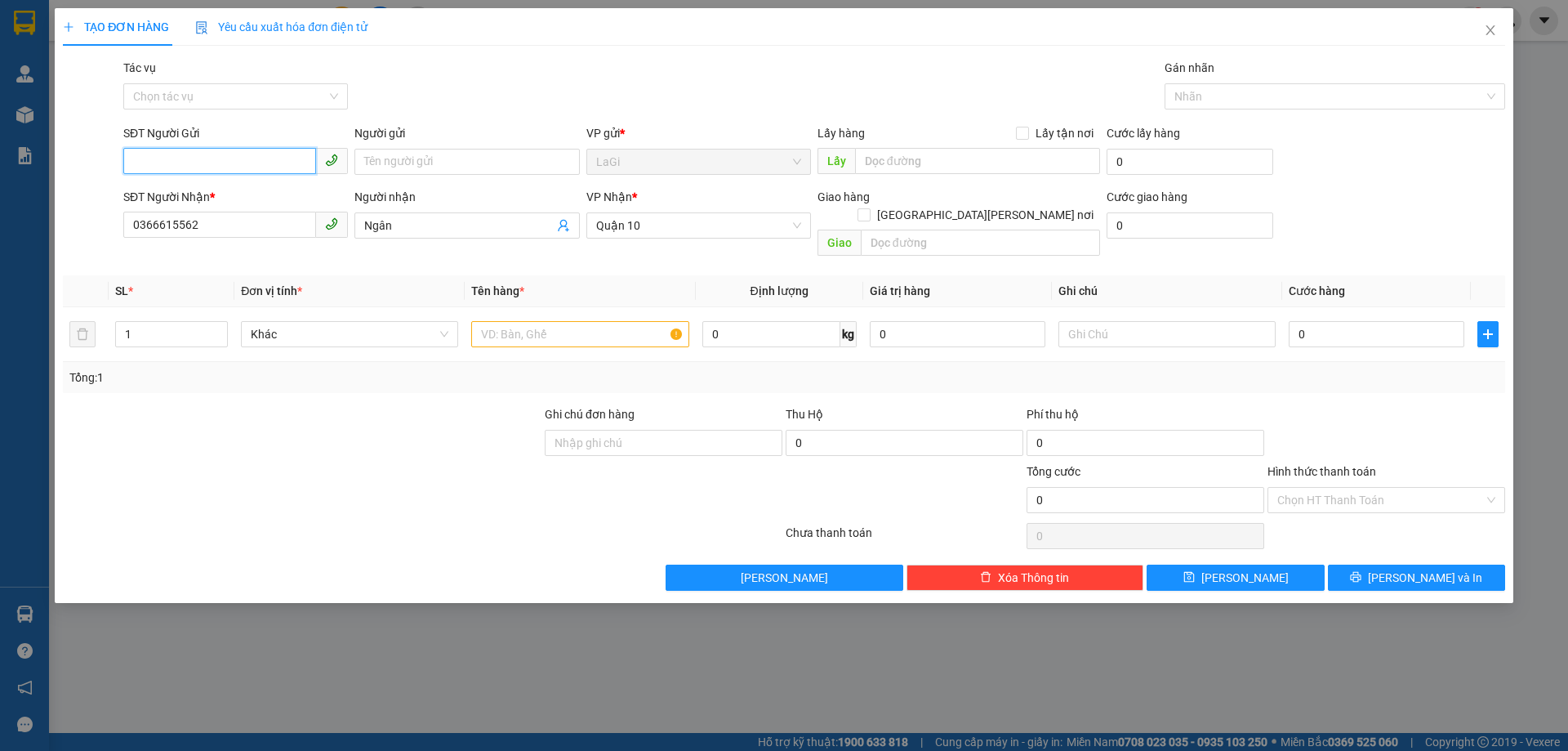
click at [246, 168] on input "SĐT Người Gửi" at bounding box center [220, 160] width 193 height 26
click at [264, 197] on div "0902783775 - mẹ" at bounding box center [235, 194] width 205 height 18
type input "0902783775"
type input "mẹ"
click at [572, 318] on div at bounding box center [579, 334] width 217 height 33
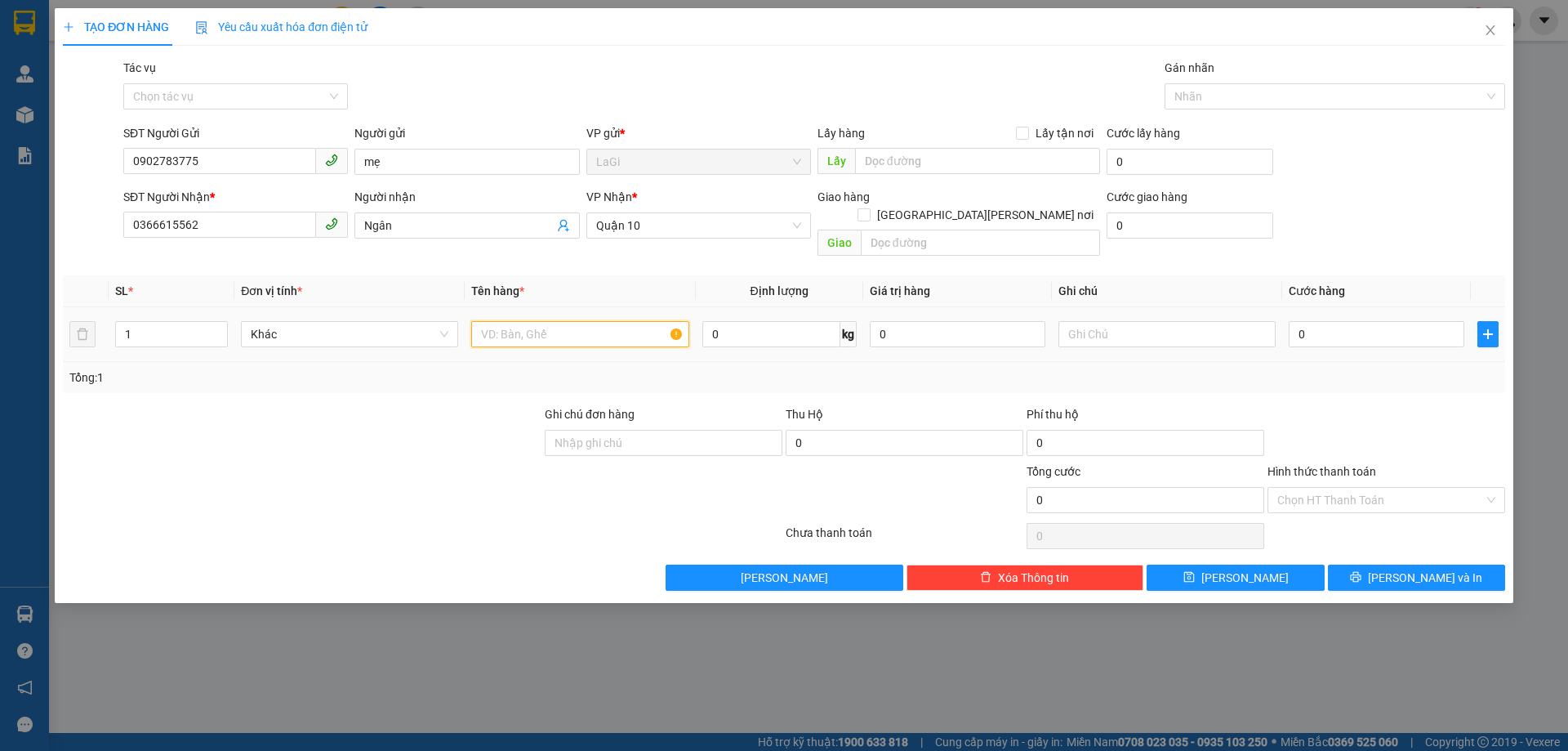
click at [572, 321] on input "text" at bounding box center [579, 334] width 217 height 26
type input "b - nhưa1"
type input "3"
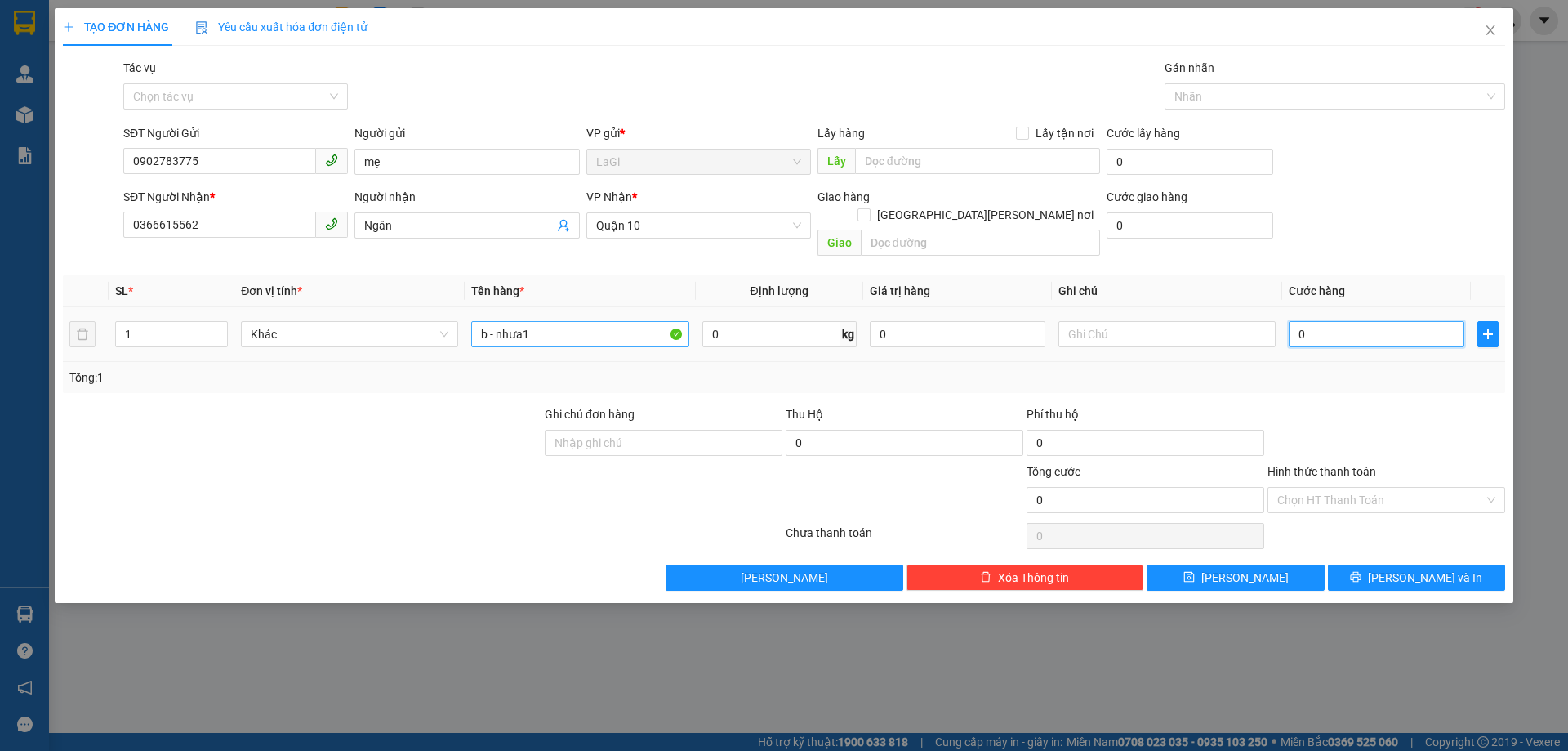
type input "3"
type input "30"
click at [1335, 493] on input "Hình thức thanh toán" at bounding box center [1380, 500] width 207 height 25
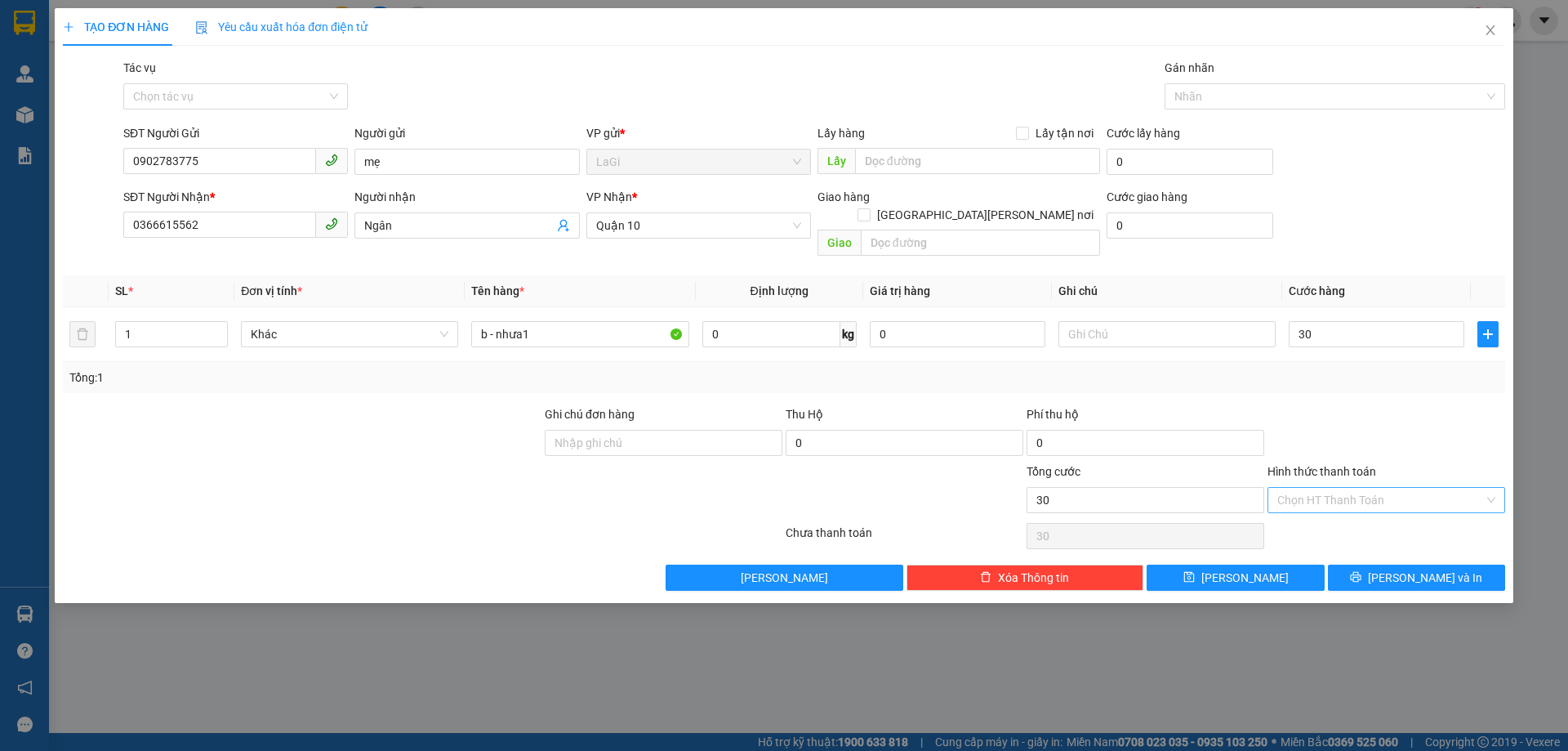
type input "30.000"
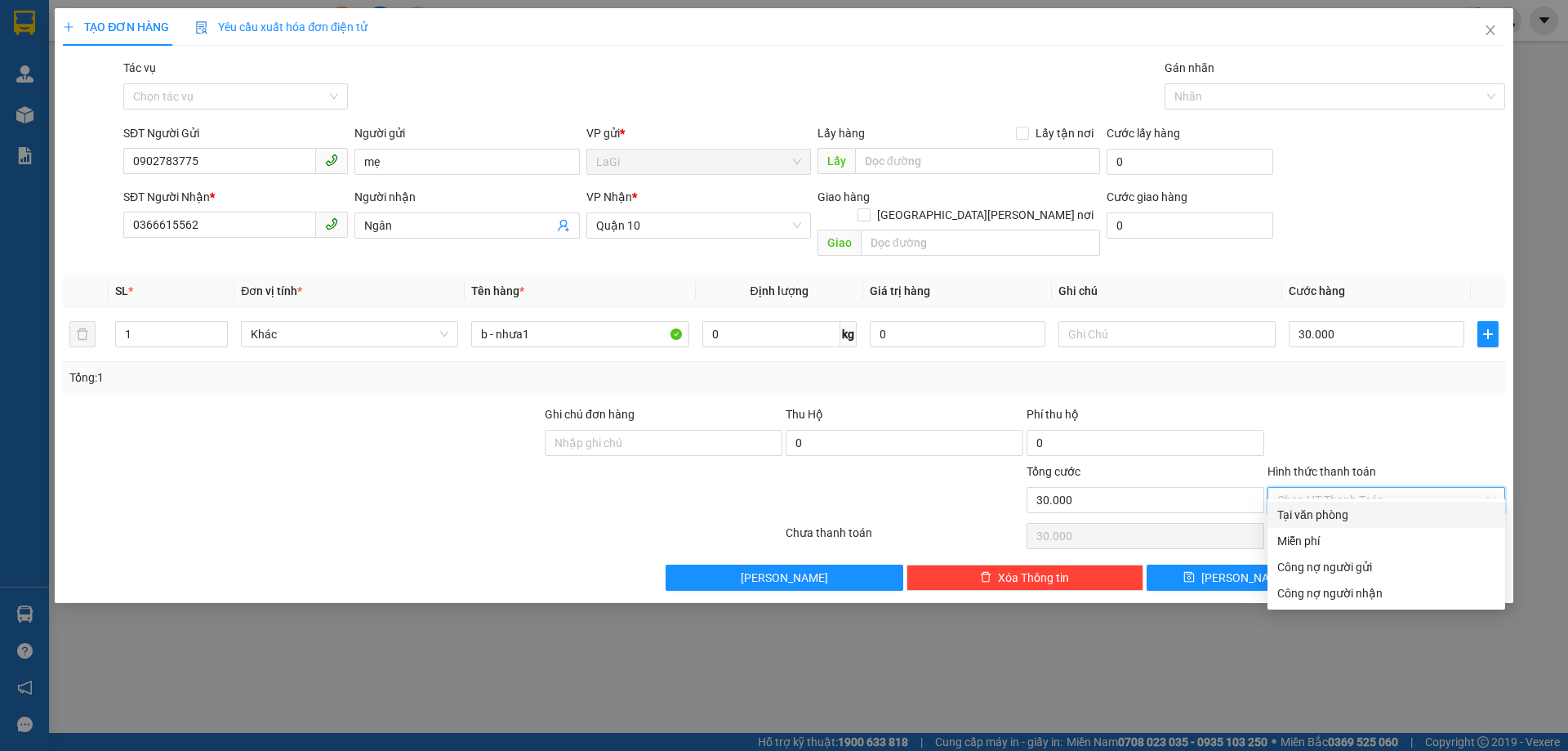
click at [1318, 506] on div "Tại văn phòng" at bounding box center [1386, 514] width 218 height 18
type input "0"
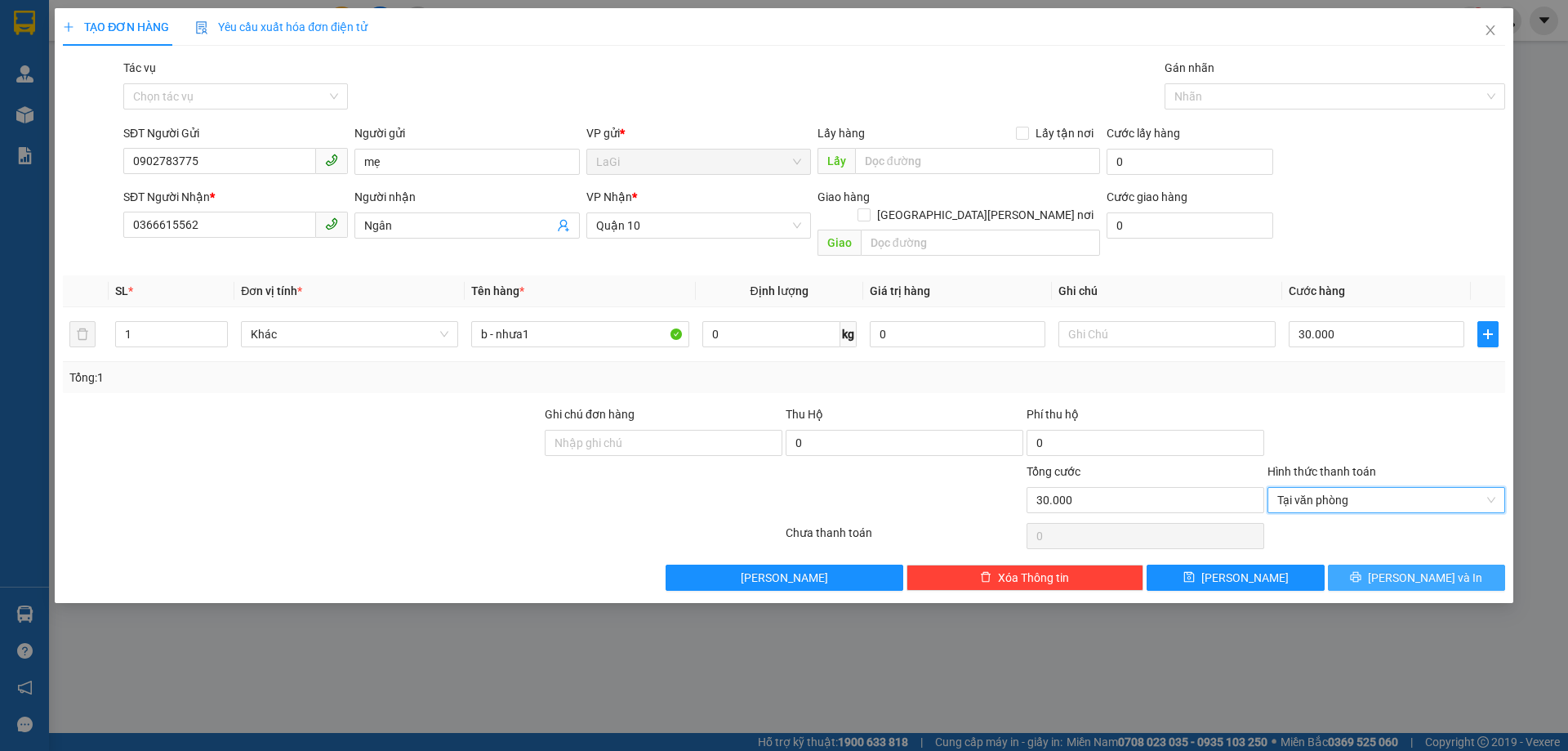
click at [1382, 565] on button "[PERSON_NAME] và In" at bounding box center [1416, 578] width 178 height 26
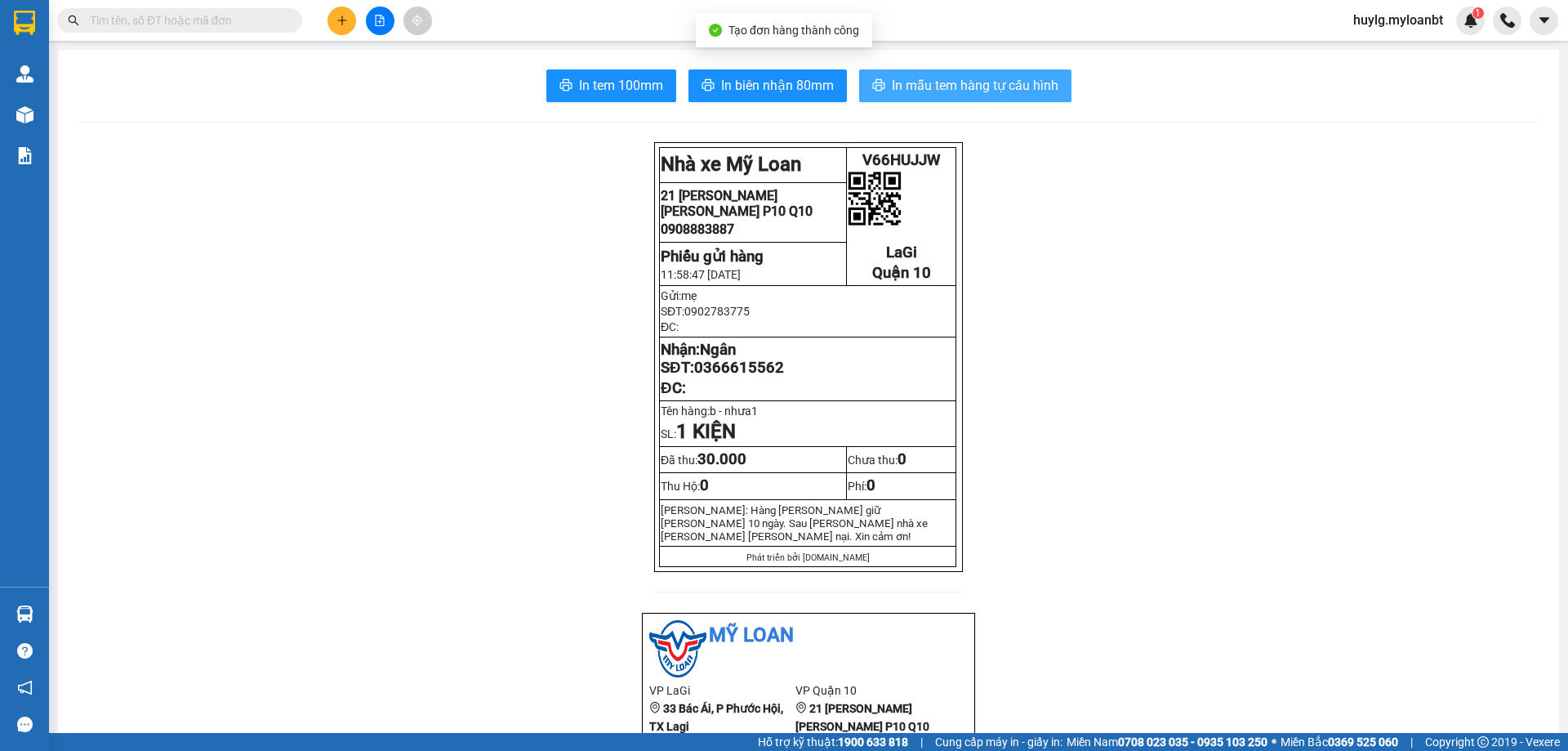
click at [1002, 94] on span "In mẫu tem hàng tự cấu hình" at bounding box center [975, 86] width 166 height 21
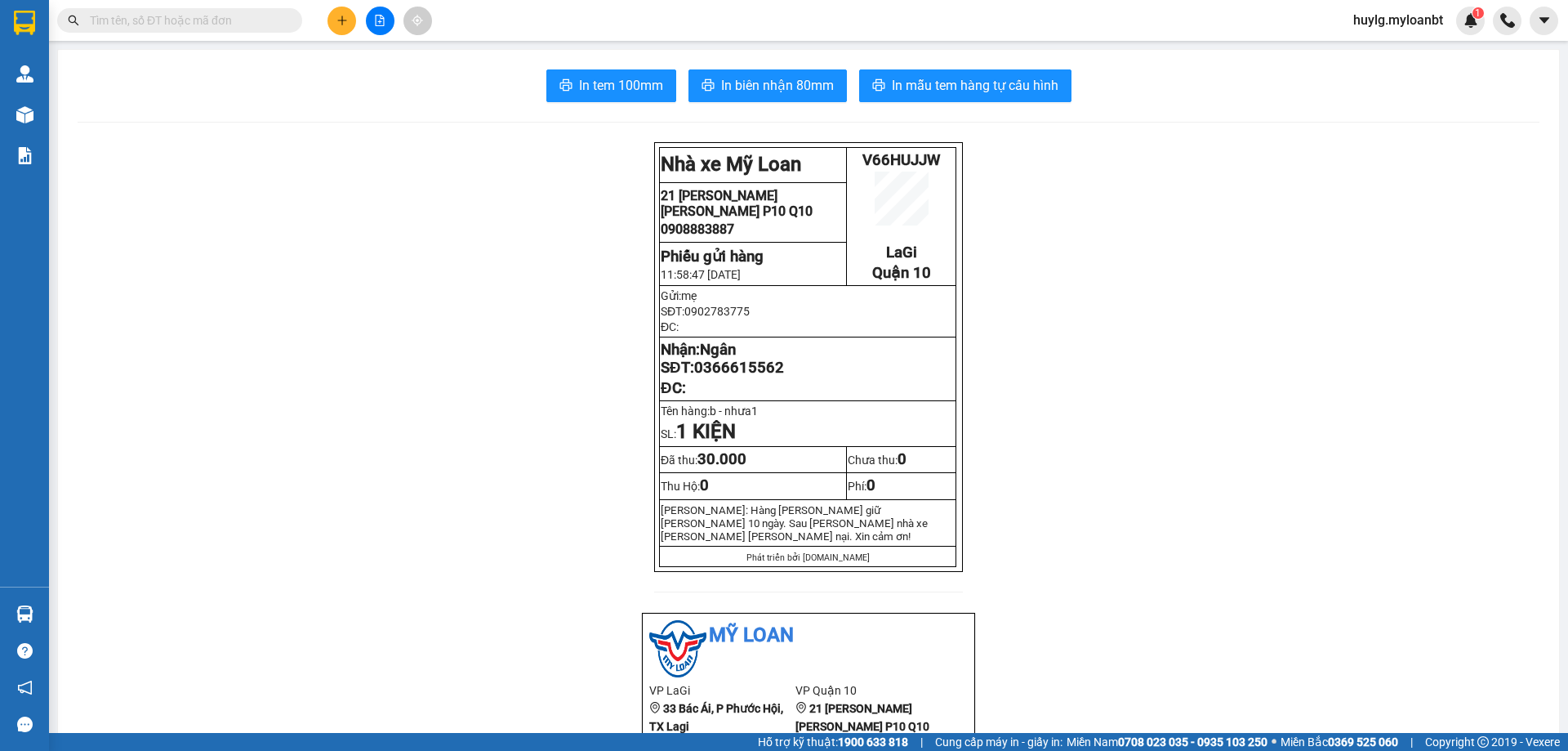
click at [190, 15] on input "text" at bounding box center [186, 20] width 193 height 18
click at [351, 25] on button at bounding box center [341, 21] width 28 height 28
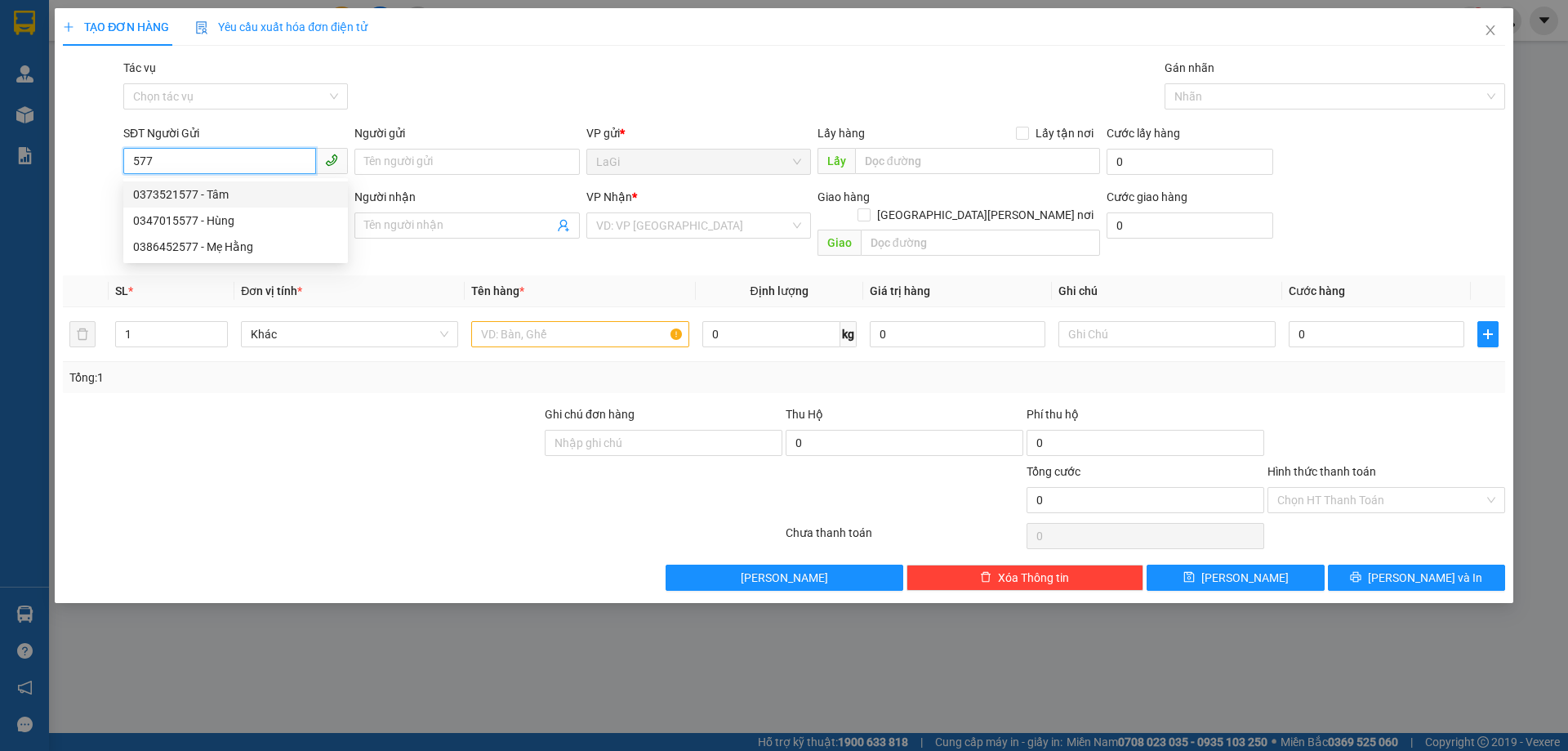
click at [250, 197] on div "0373521577 - Tâm" at bounding box center [235, 194] width 205 height 18
type input "0373521577"
type input "Tâm"
type input "0793898860"
type input "Cảnh"
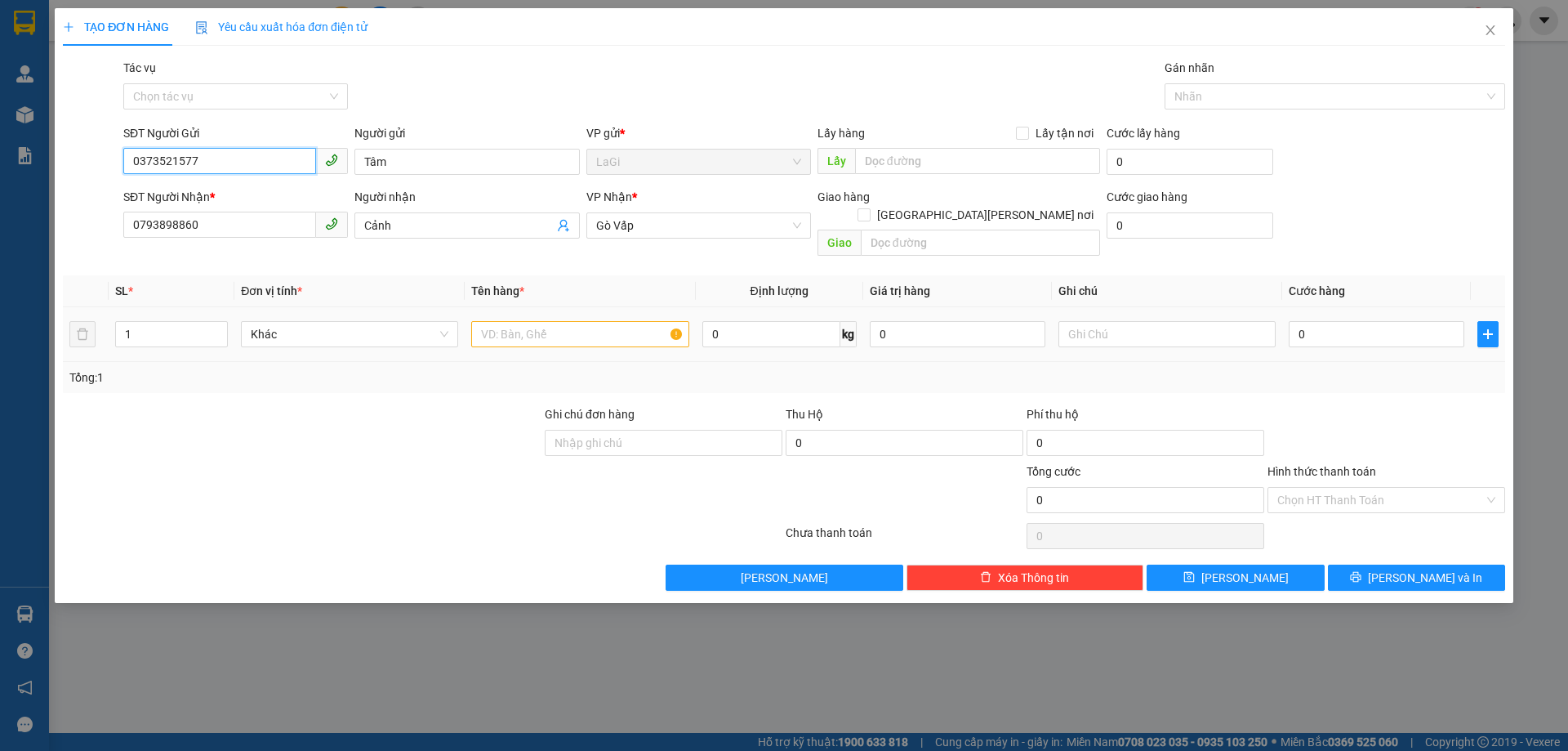
type input "0373521577"
click at [612, 322] on input "text" at bounding box center [579, 334] width 217 height 26
type input "b - vải"
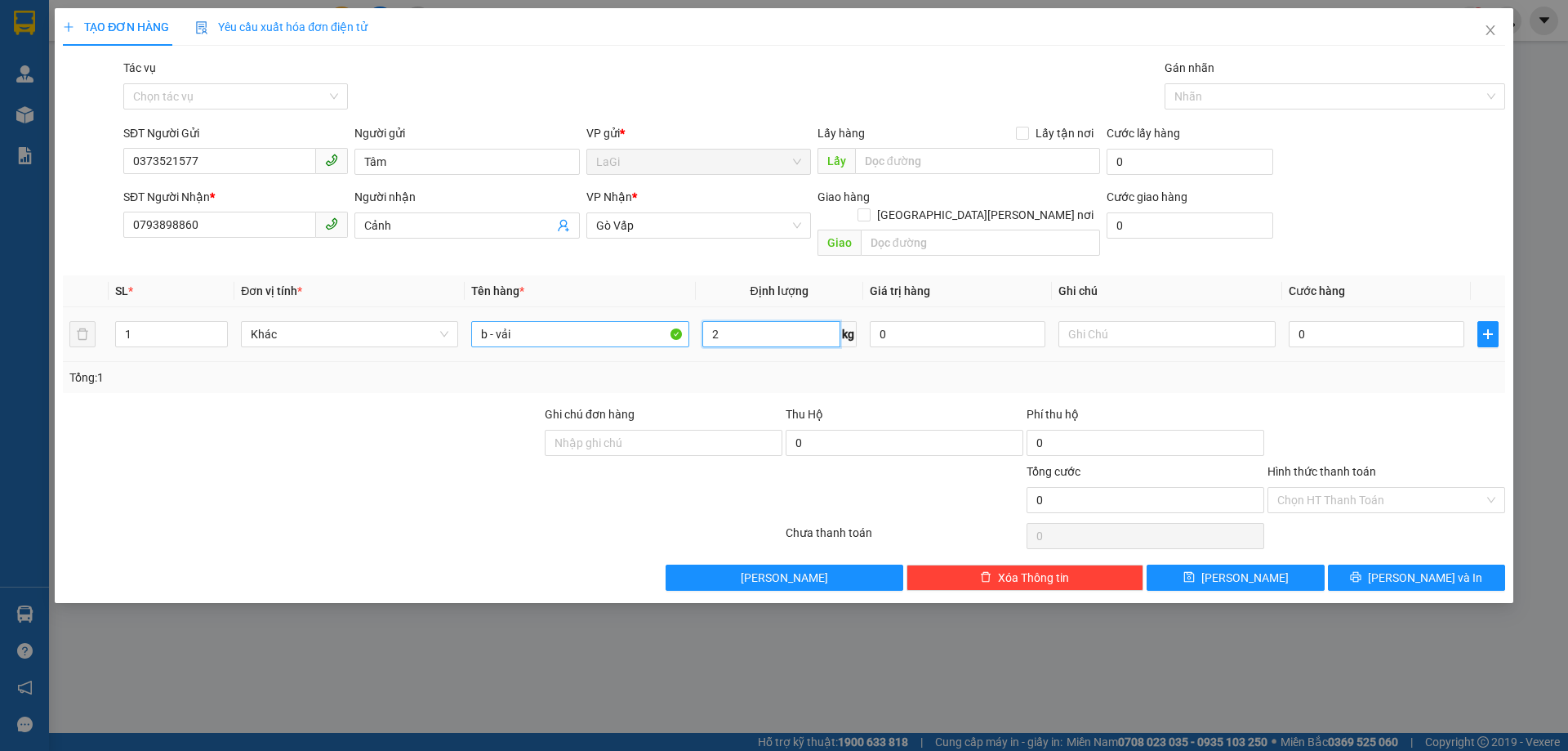
type input "21"
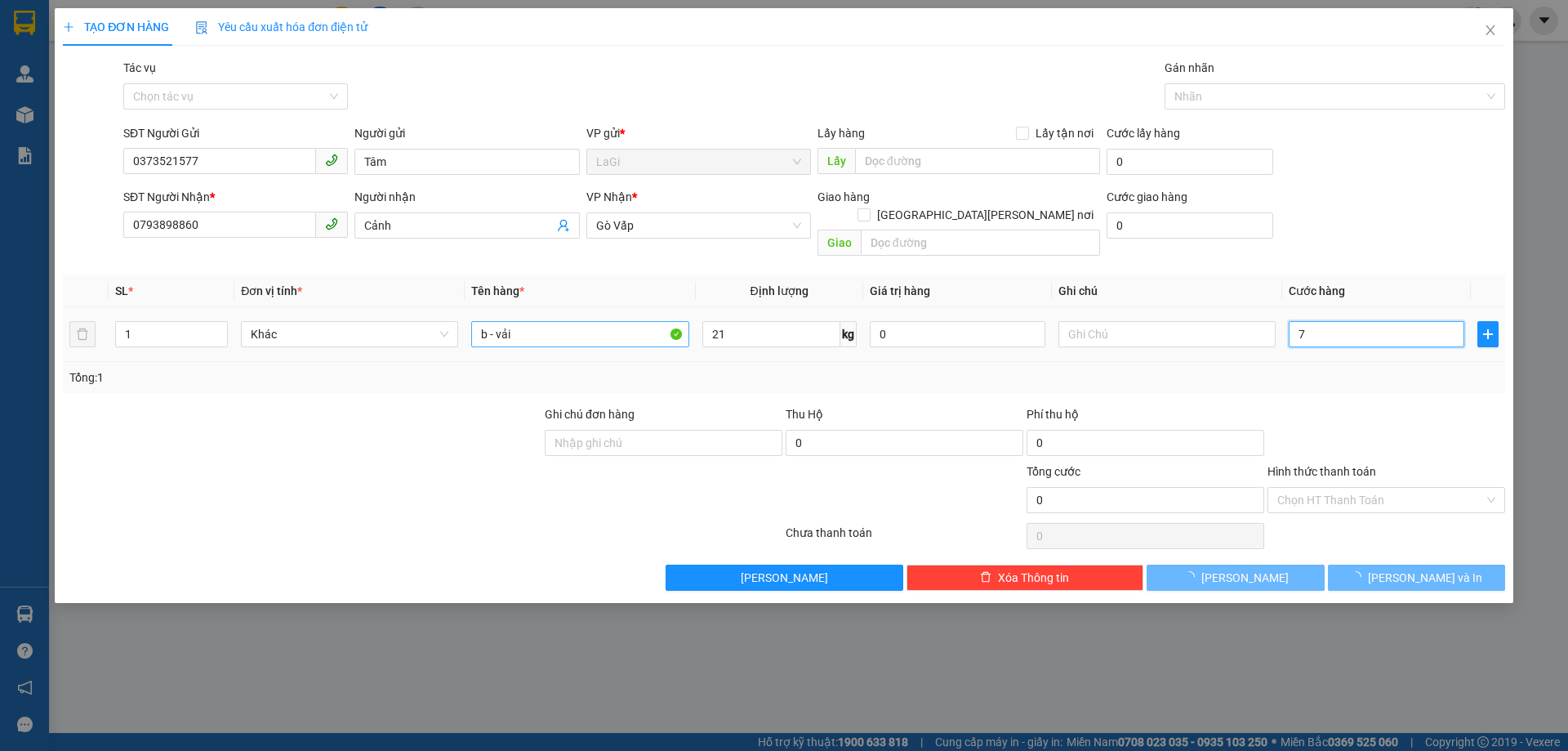
type input "70"
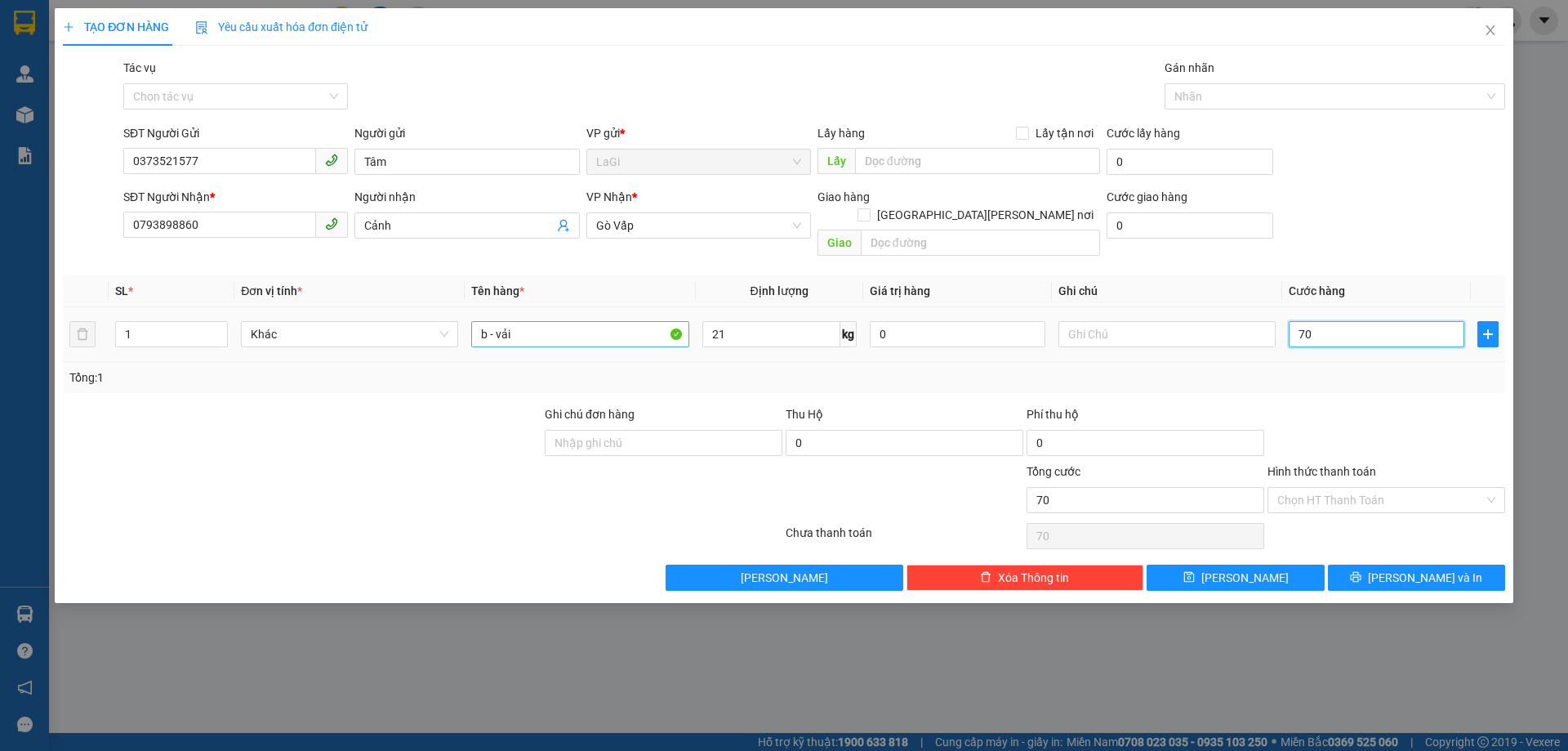
type input "70"
click at [1447, 540] on div "Transit Pickup Surcharge Ids Transit Deliver Surcharge Ids Transit Deliver Surc…" at bounding box center [784, 325] width 1443 height 532
type input "70.000"
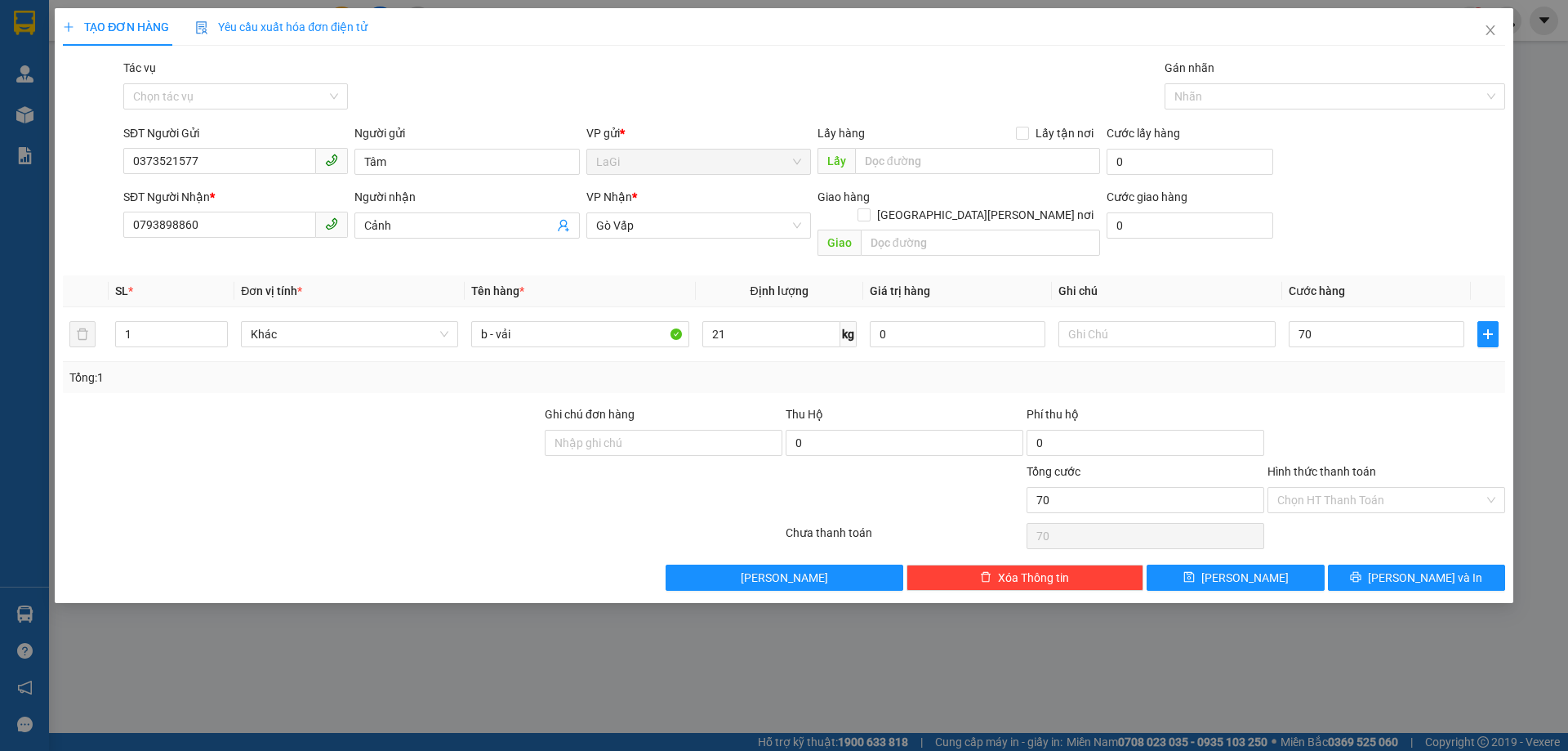
type input "70.000"
click at [1446, 569] on span "[PERSON_NAME] và In" at bounding box center [1425, 578] width 114 height 18
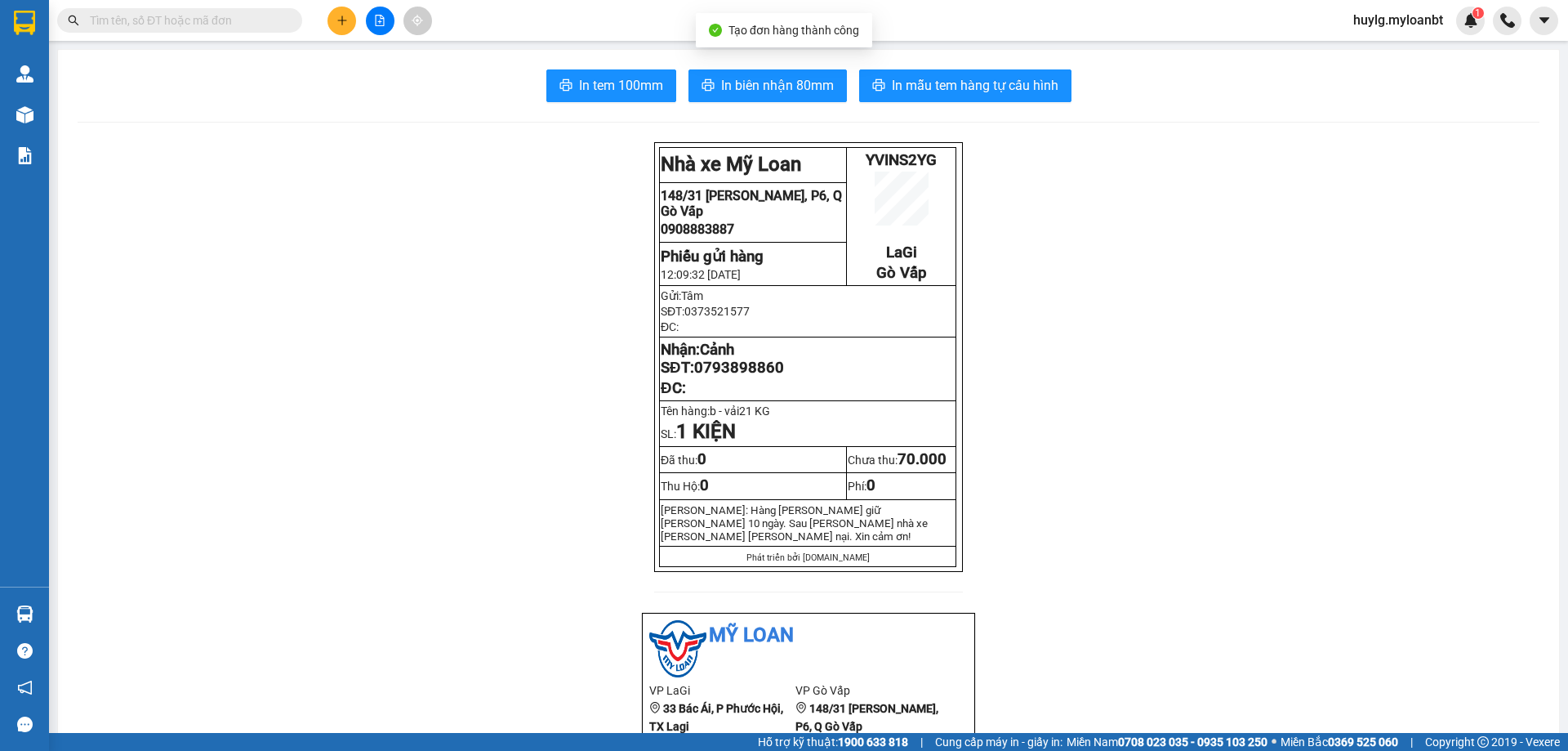
click at [617, 88] on span "In tem 100mm" at bounding box center [621, 86] width 84 height 21
click at [214, 11] on input "text" at bounding box center [186, 20] width 193 height 18
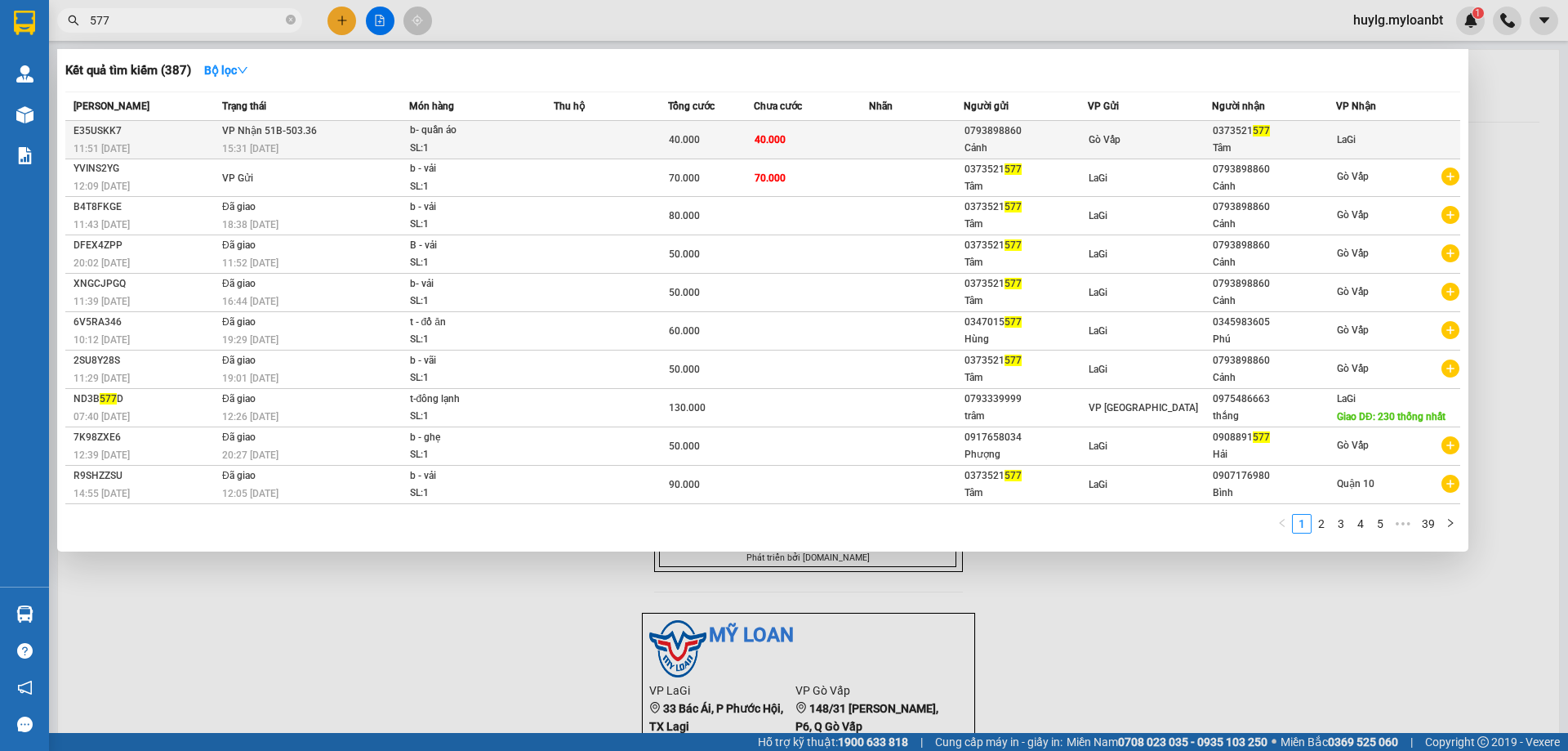
type input "577"
click at [870, 136] on td at bounding box center [916, 140] width 95 height 39
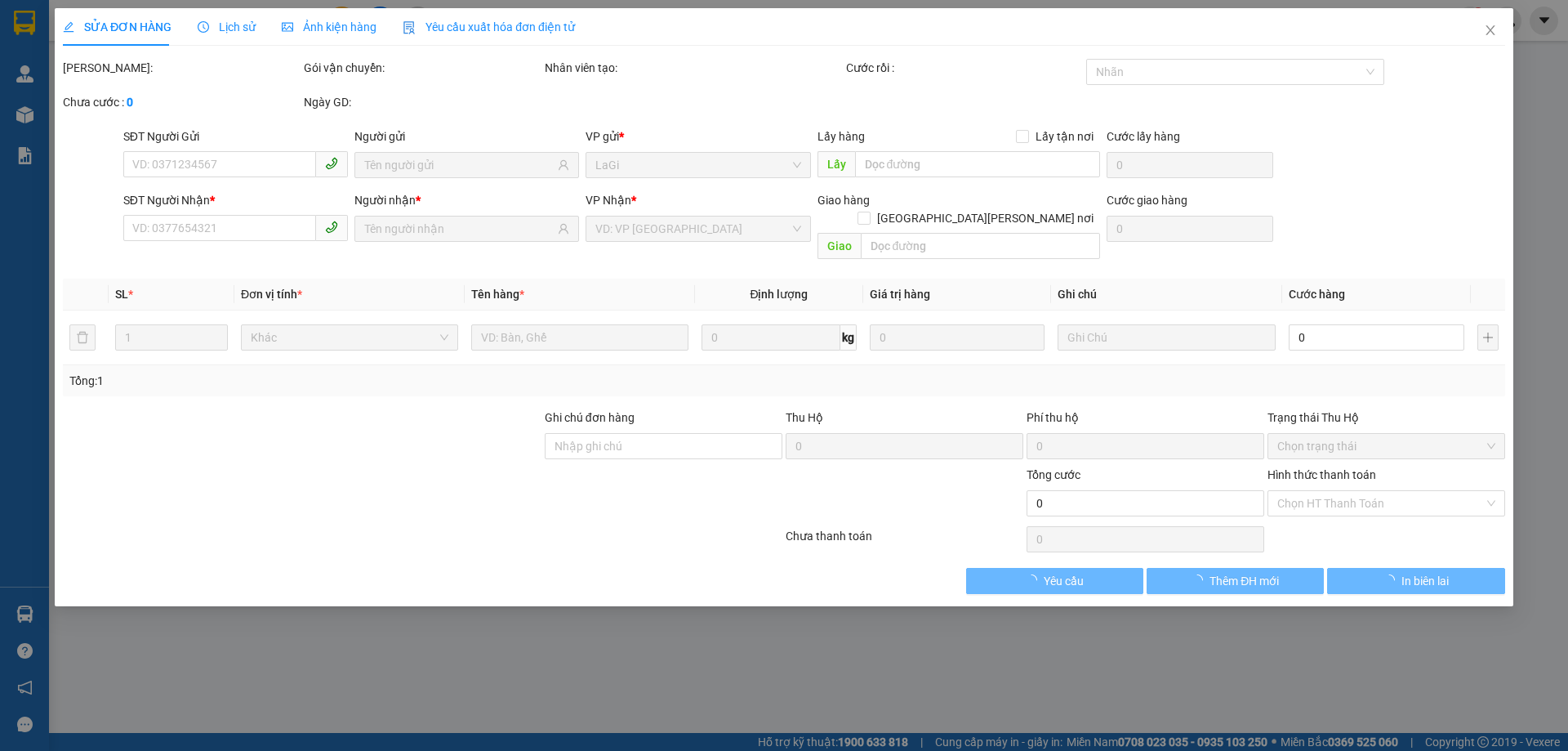
type input "0793898860"
type input "Cảnh"
type input "0373521577"
type input "Tâm"
type input "40.000"
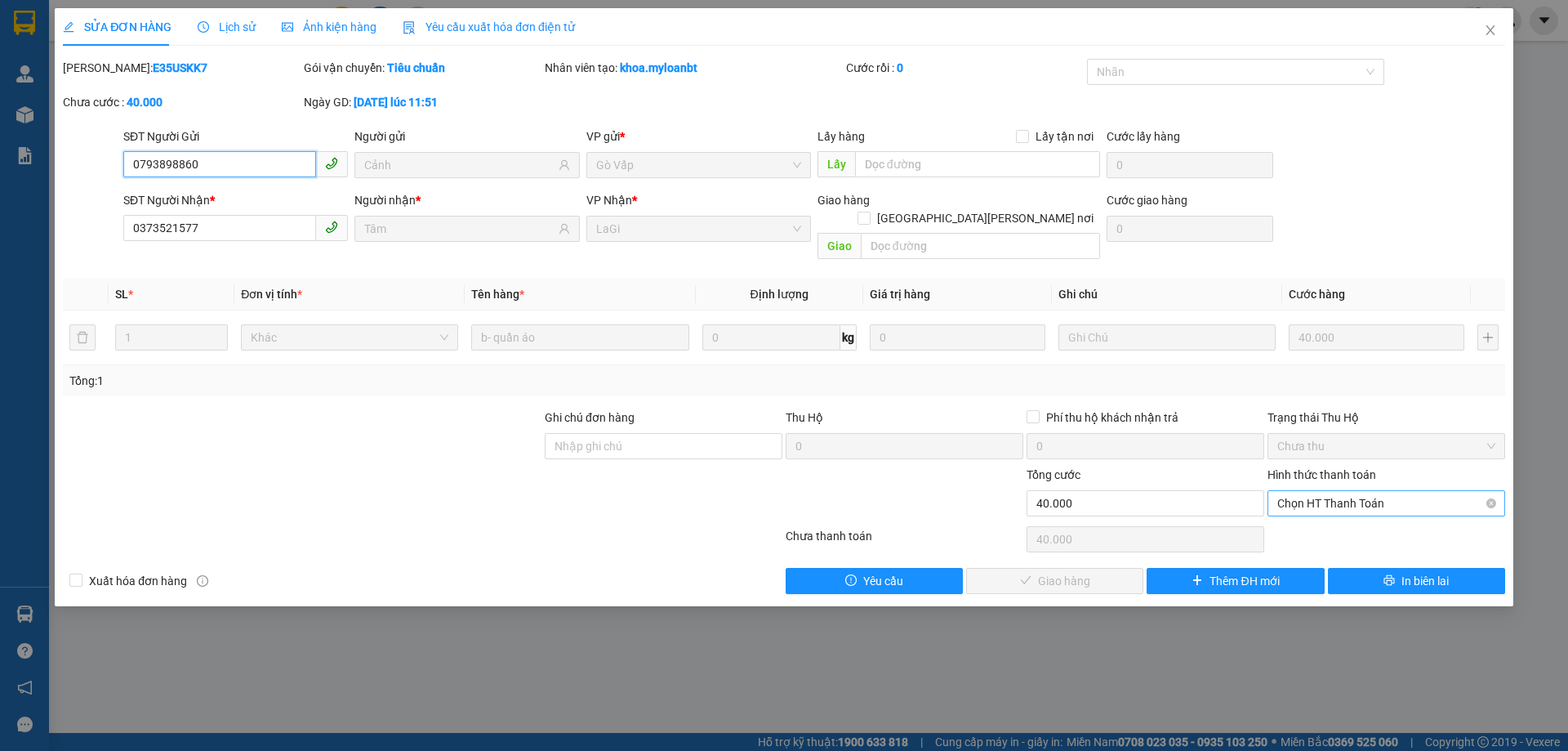
drag, startPoint x: 1339, startPoint y: 490, endPoint x: 1301, endPoint y: 498, distance: 38.8
click at [1338, 491] on span "Chọn HT Thanh Toán" at bounding box center [1386, 503] width 218 height 25
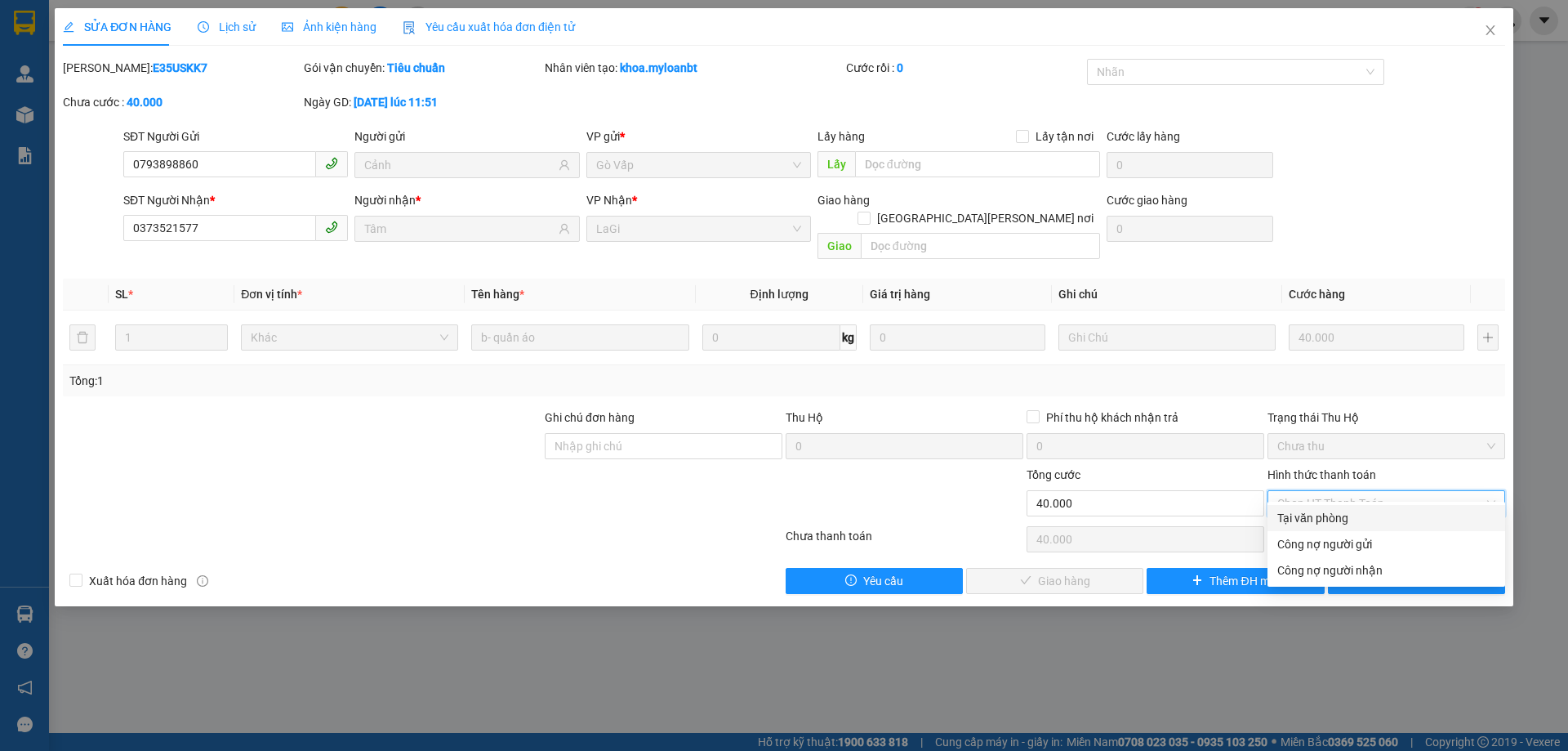
click at [1283, 508] on div "Tại văn phòng" at bounding box center [1386, 518] width 238 height 26
type input "0"
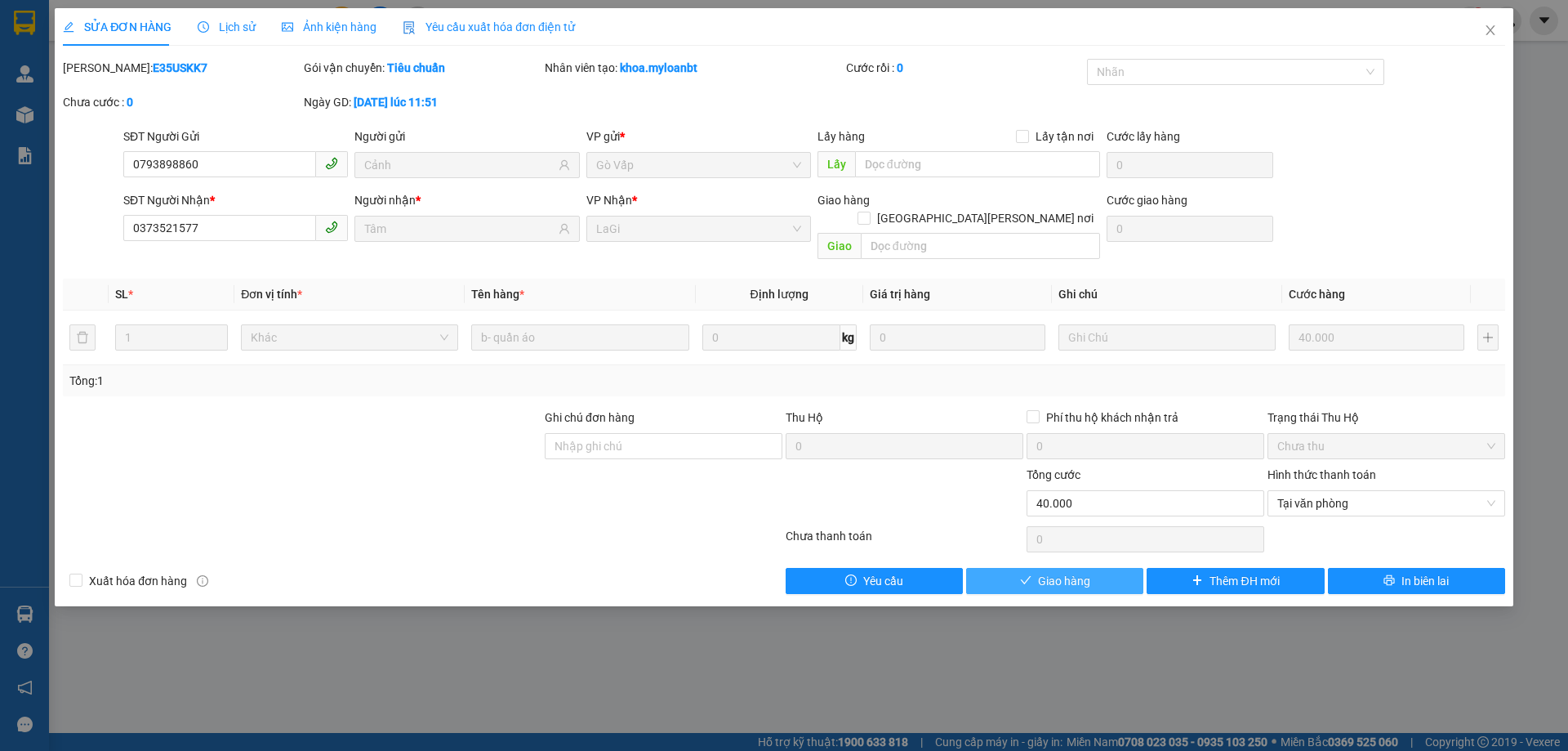
click at [1070, 572] on span "Giao hàng" at bounding box center [1064, 581] width 52 height 18
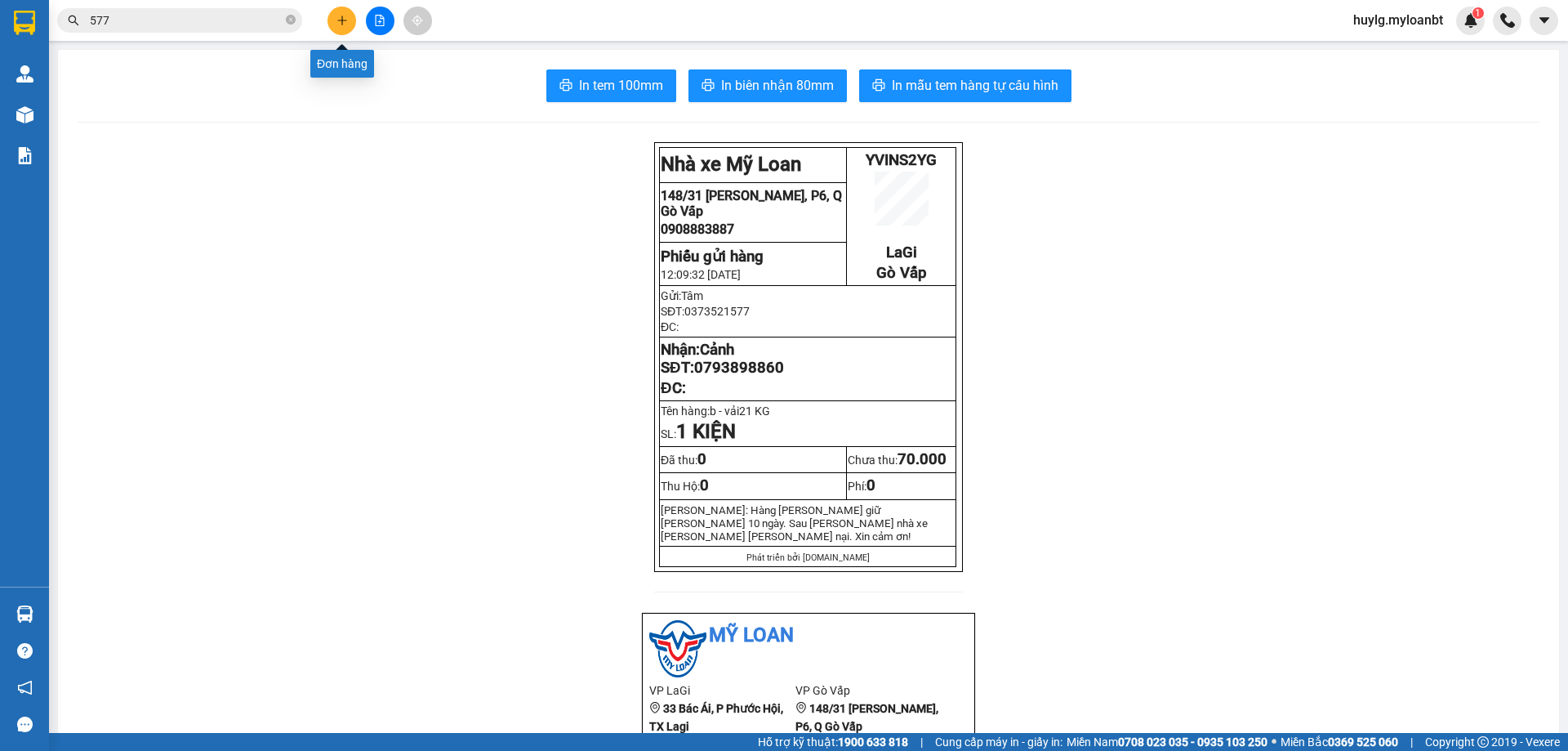
click at [346, 30] on button at bounding box center [341, 21] width 28 height 28
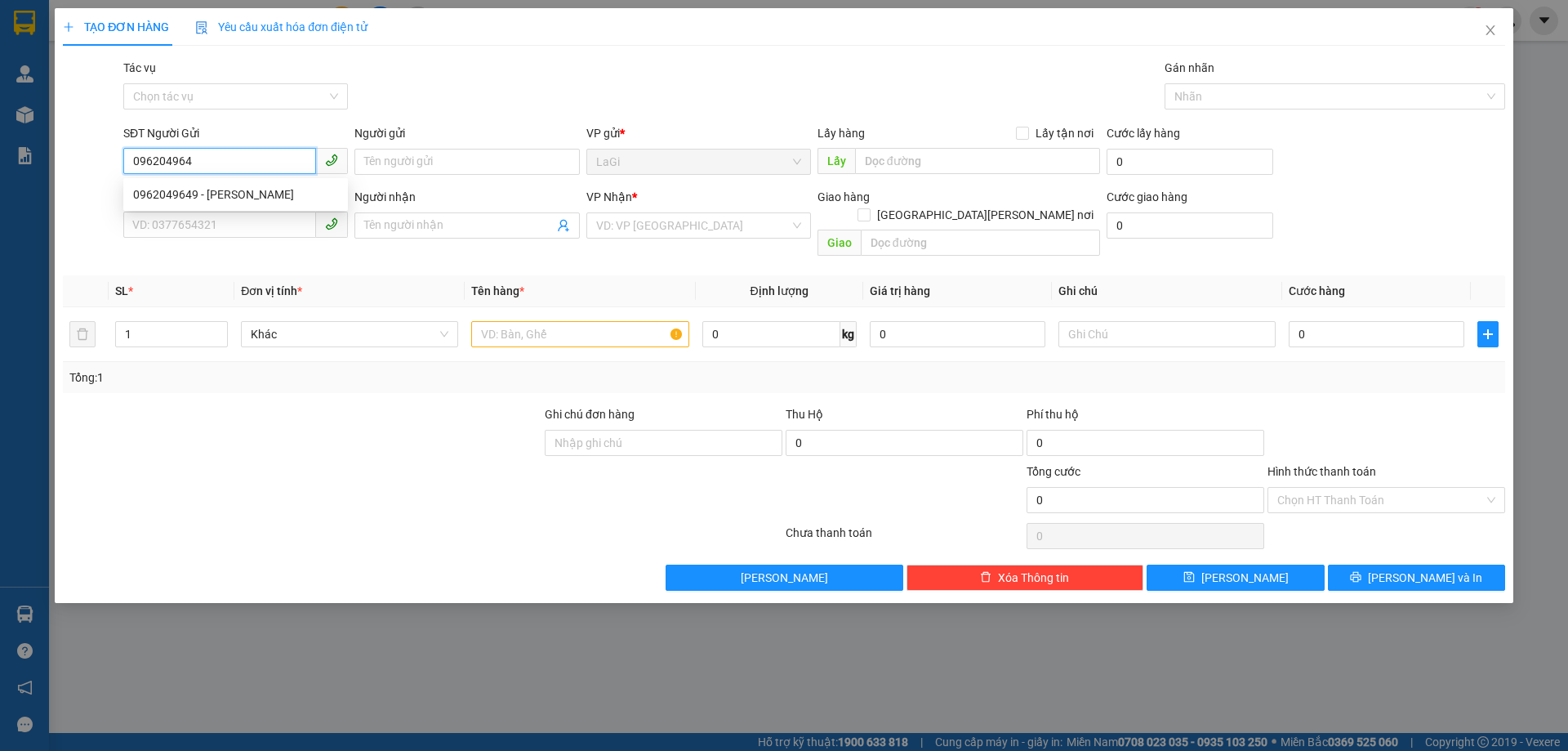
type input "0962049649"
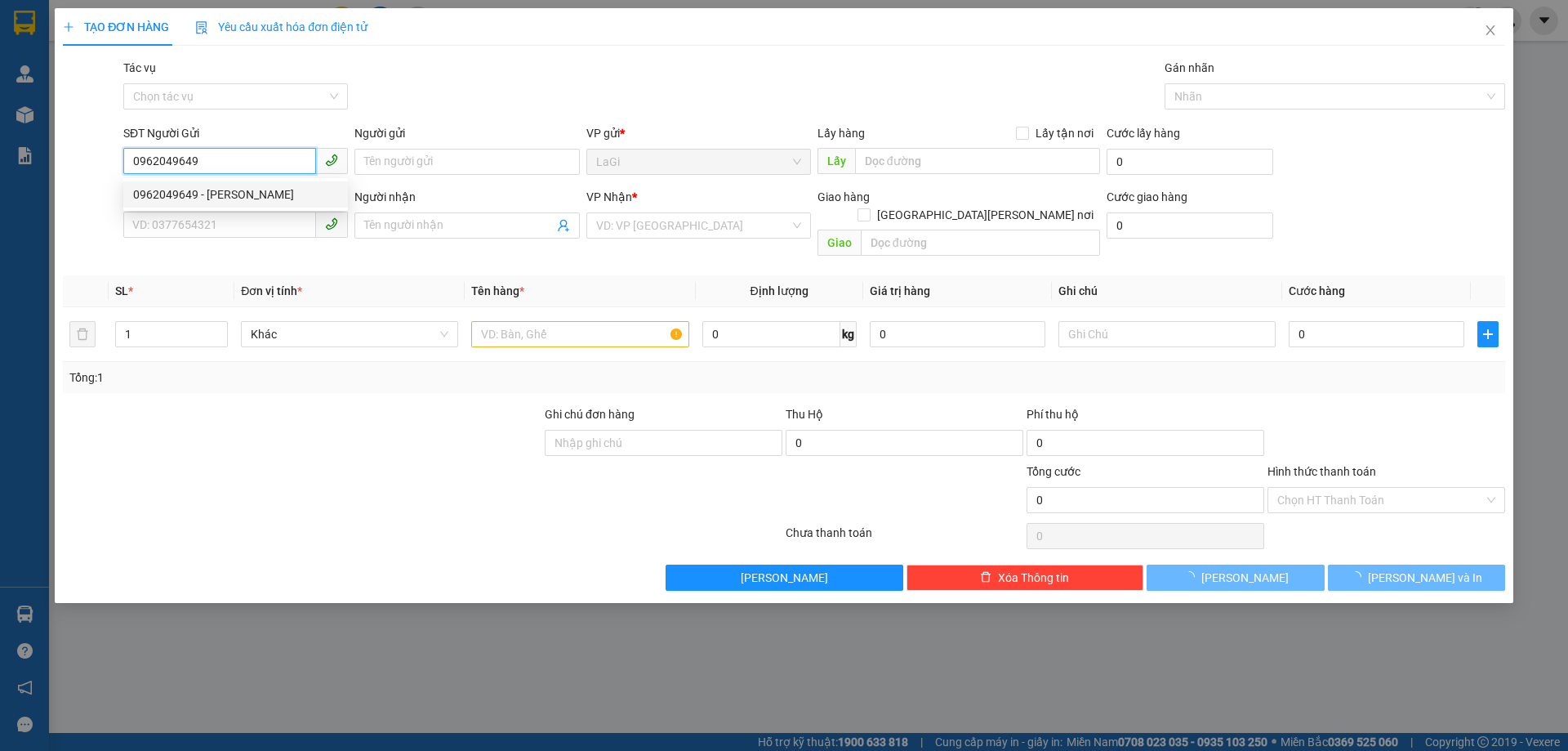
type input "bích thuỷ"
type input "0933425108"
type input "duy"
checkbox input "true"
type input "159/8d hoàng văn thụ Phú nhuận"
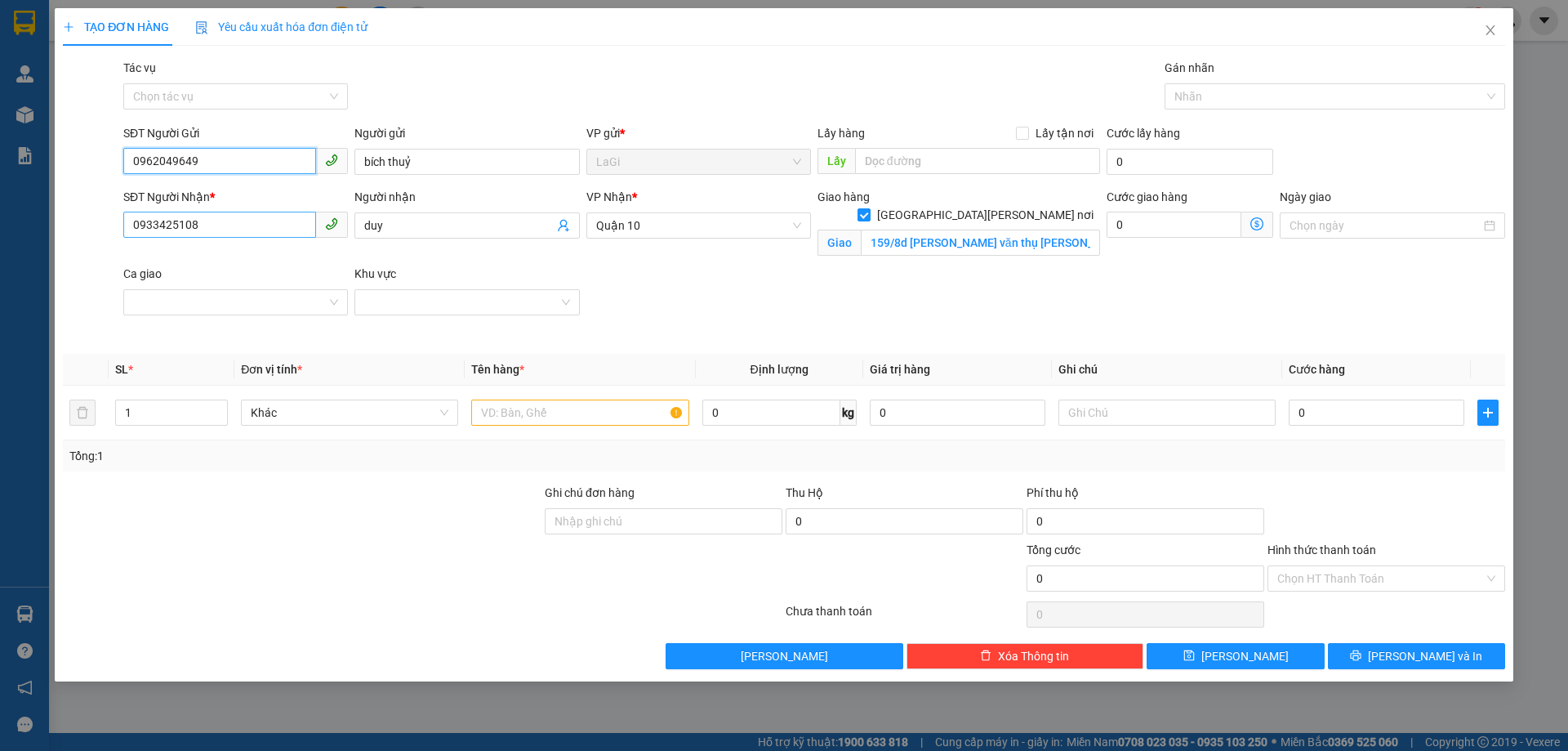
type input "0962049649"
click at [220, 221] on input "0933425108" at bounding box center [220, 225] width 193 height 26
click at [233, 251] on div "0933425108 - duy" at bounding box center [235, 257] width 205 height 18
type input "0933425108"
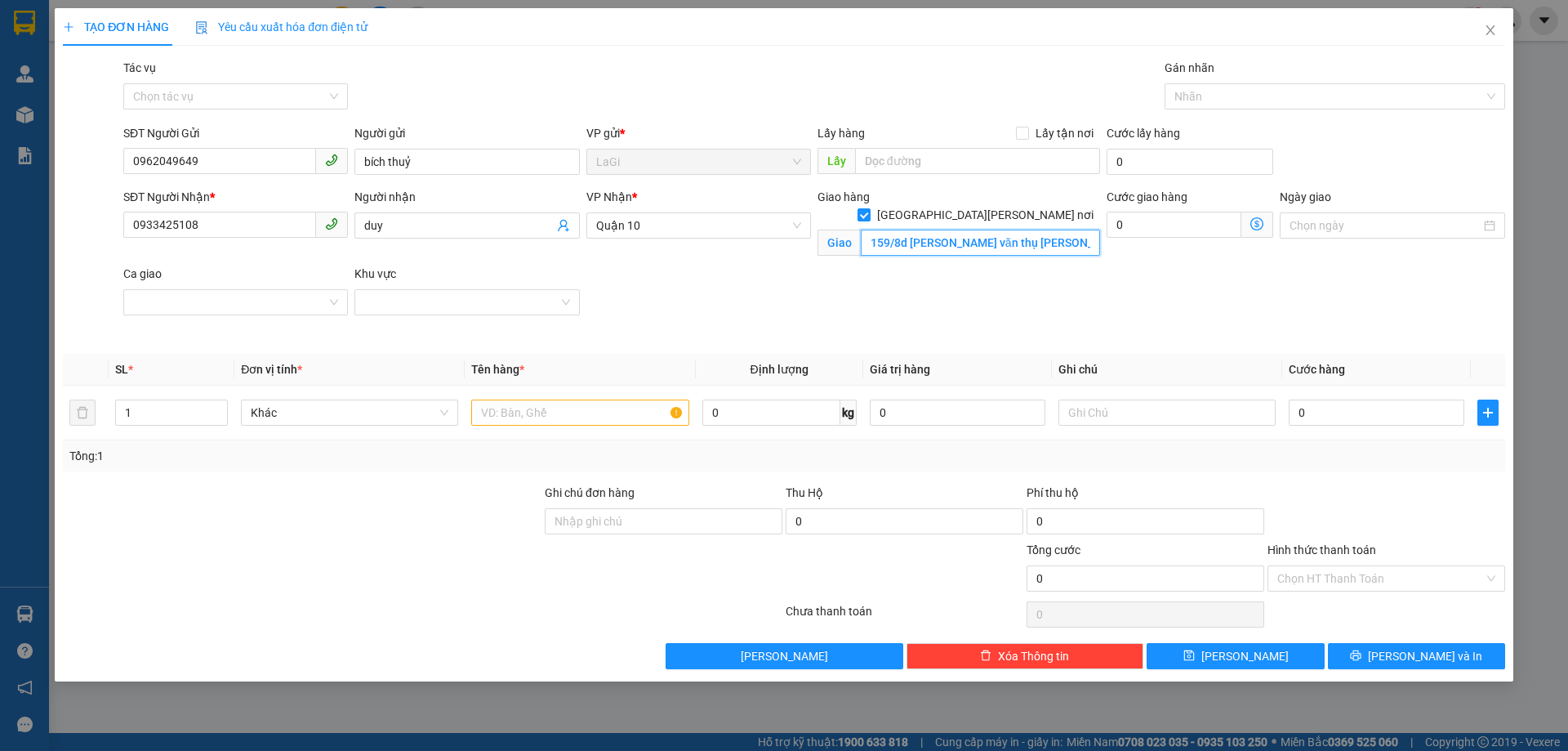
click at [945, 230] on input "159/8d hoàng văn thụ Phú nhuận" at bounding box center [980, 243] width 239 height 26
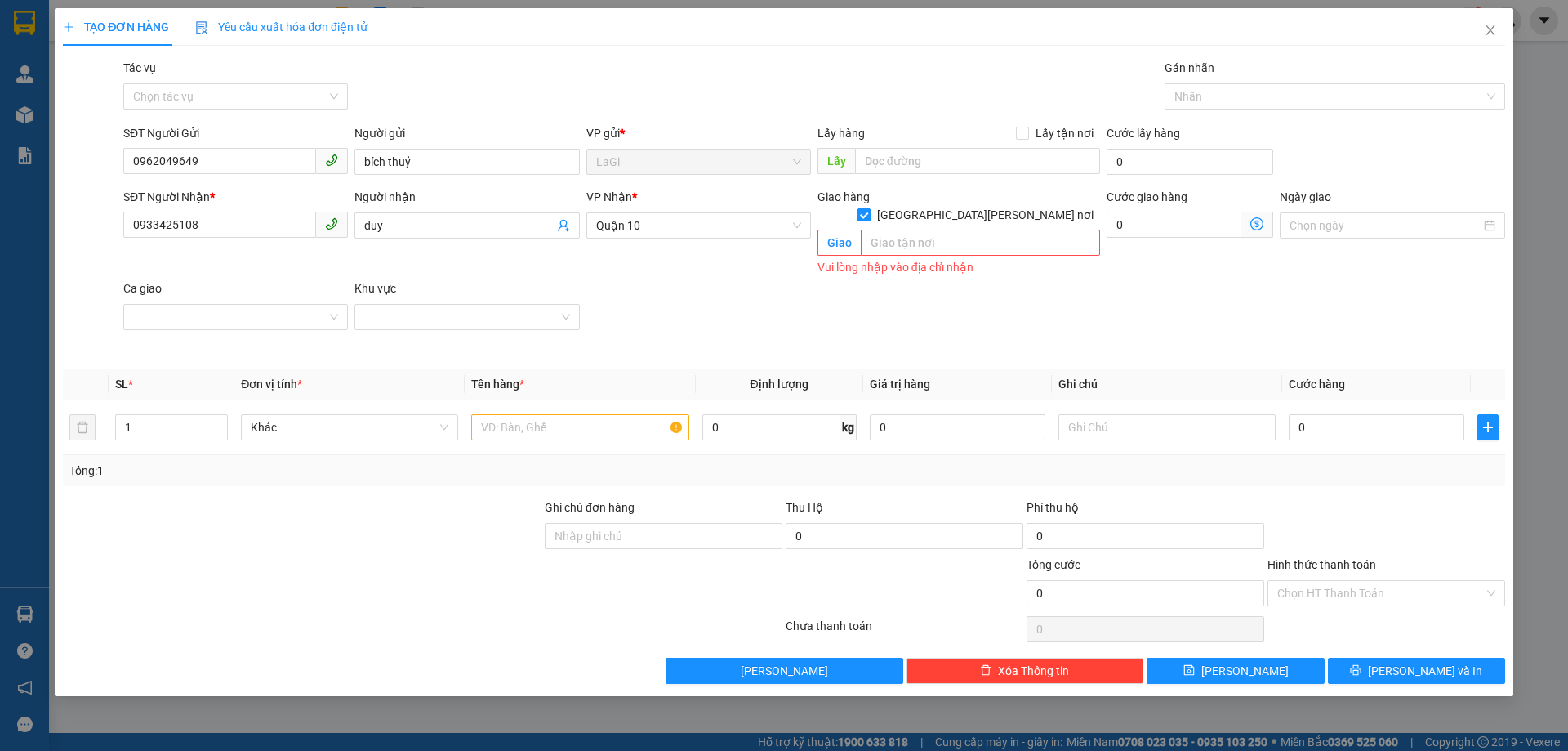
click at [1032, 206] on span "[GEOGRAPHIC_DATA] tận nơi" at bounding box center [986, 215] width 230 height 18
click at [869, 209] on input "[GEOGRAPHIC_DATA] tận nơi" at bounding box center [863, 214] width 11 height 11
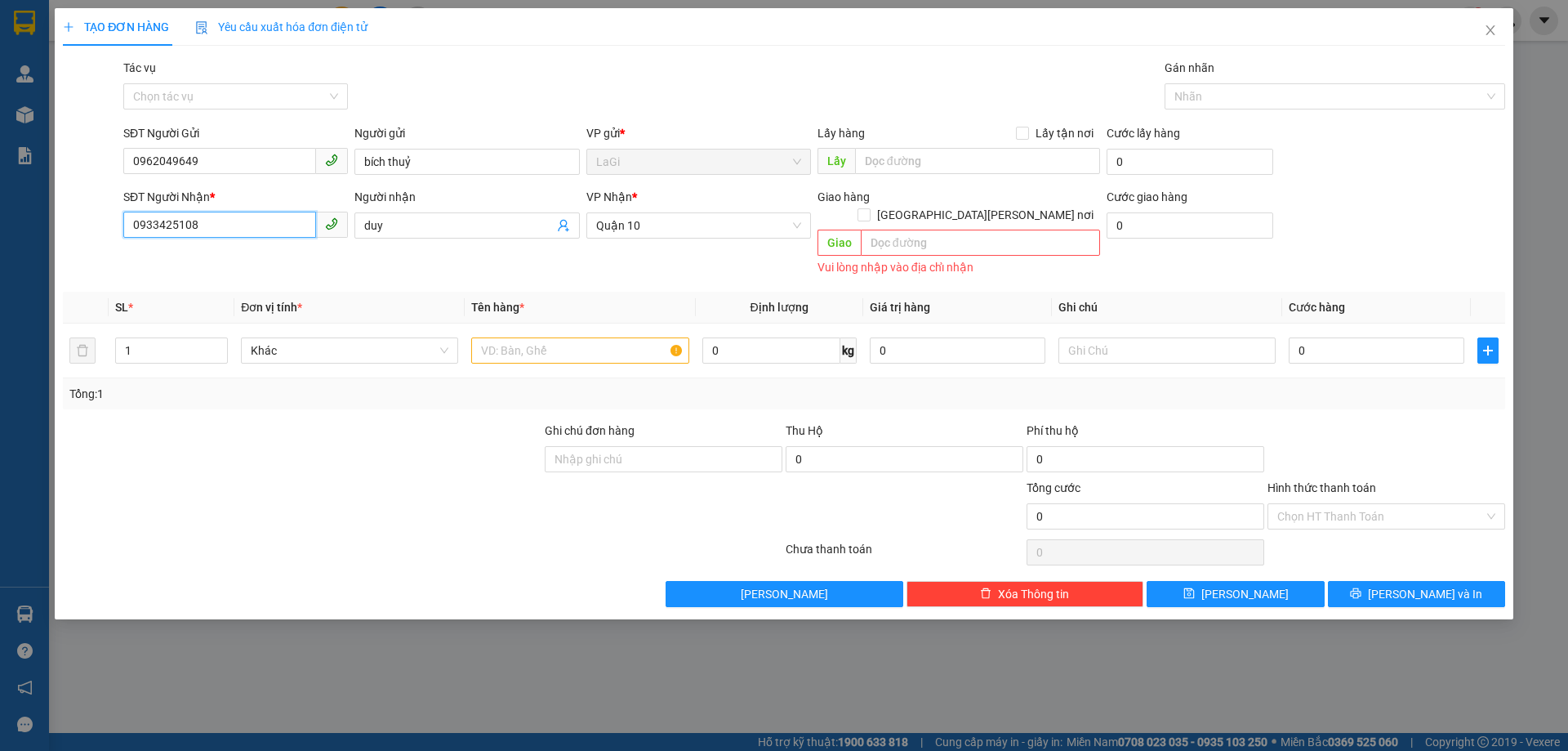
click at [267, 235] on input "0933425108" at bounding box center [220, 225] width 193 height 26
drag, startPoint x: 249, startPoint y: 245, endPoint x: 246, endPoint y: 259, distance: 14.3
click at [249, 246] on div "0933425108 - duy" at bounding box center [236, 258] width 225 height 26
checkbox input "true"
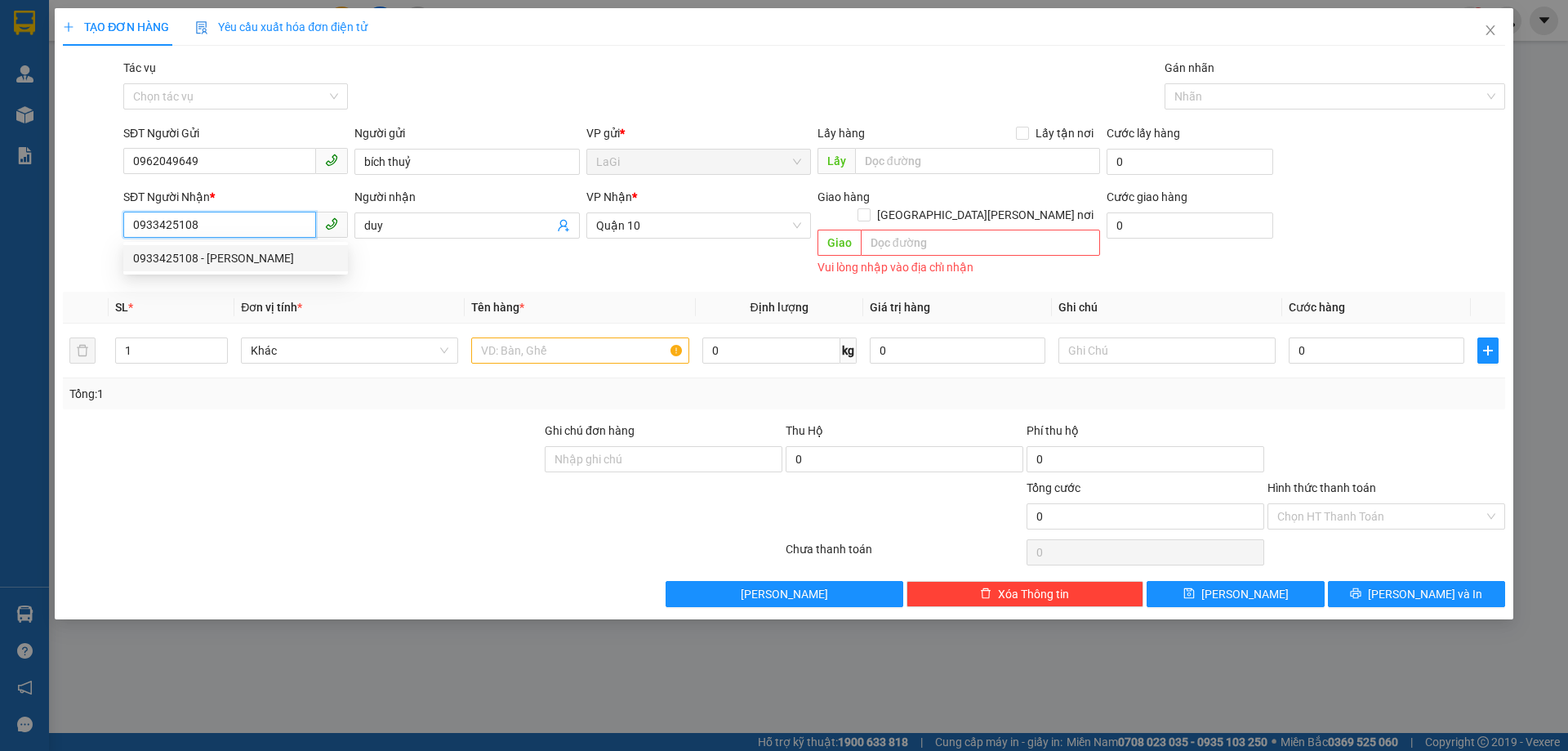
type input "159/8d hoàng văn thụ Phú nhuận"
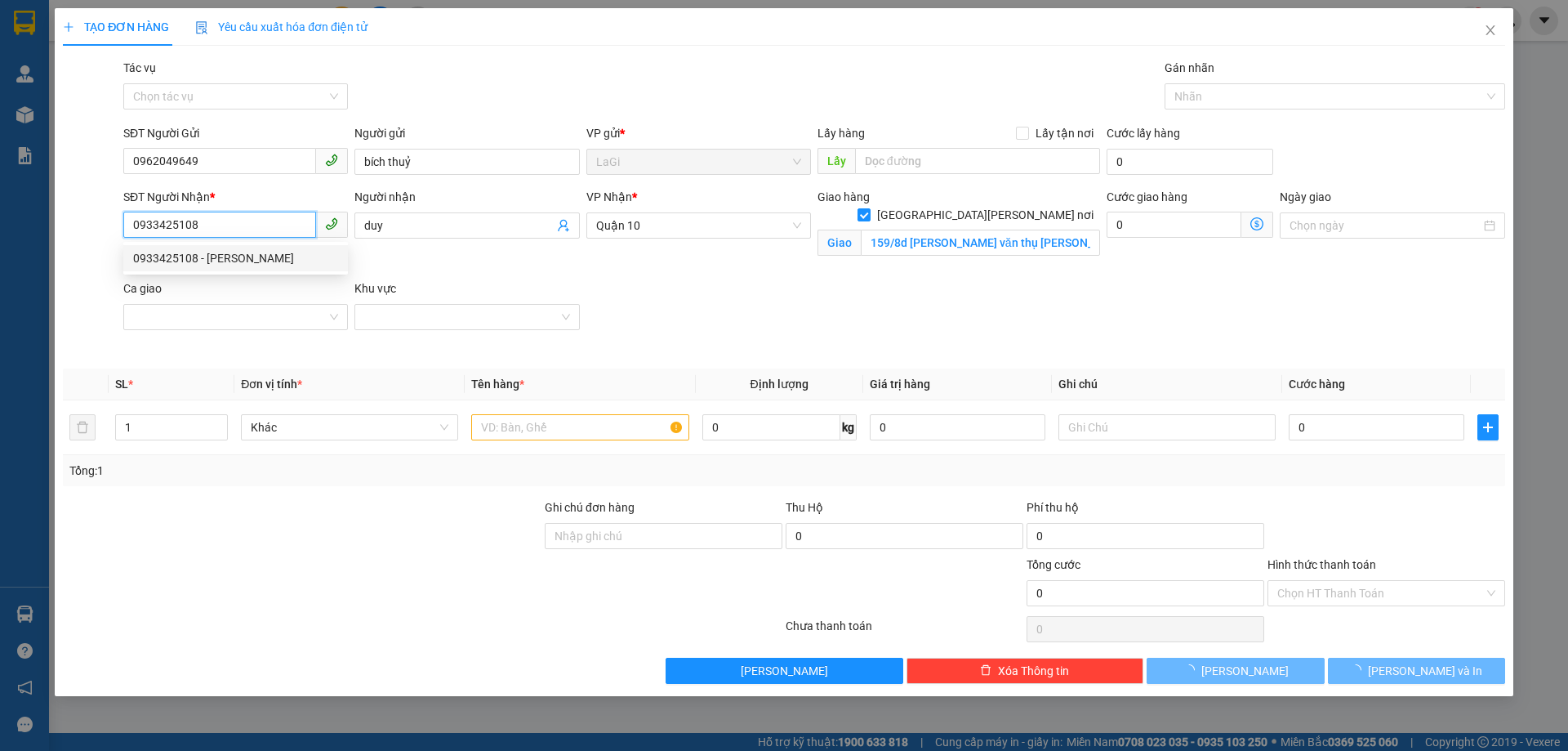
click at [246, 259] on div "0933425108 - duy" at bounding box center [235, 257] width 205 height 18
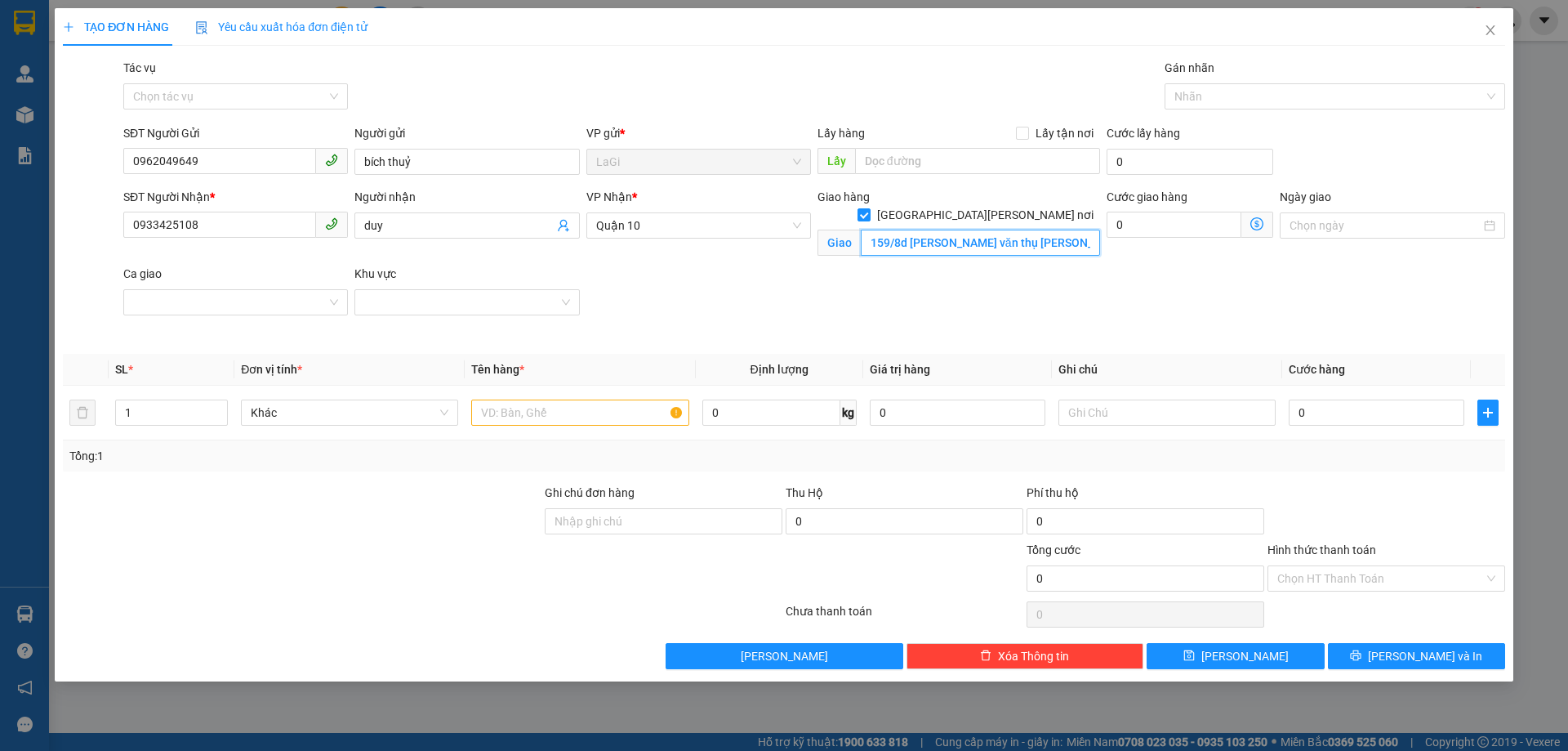
click at [989, 231] on input "159/8d hoàng văn thụ Phú nhuận" at bounding box center [980, 243] width 239 height 26
click at [566, 417] on input "text" at bounding box center [579, 413] width 217 height 26
type input "t - hs"
type input "8.5"
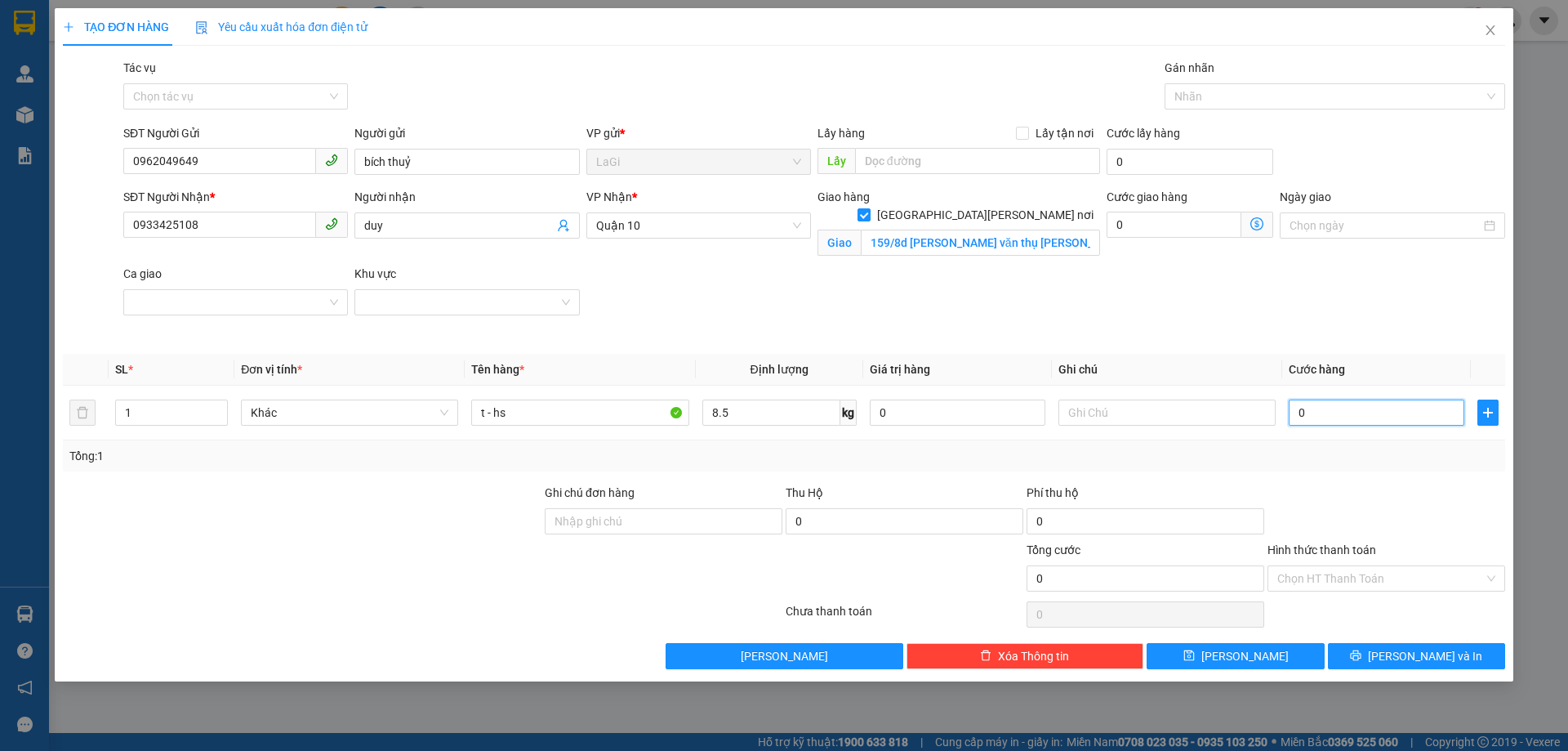
type input "1"
type input "10"
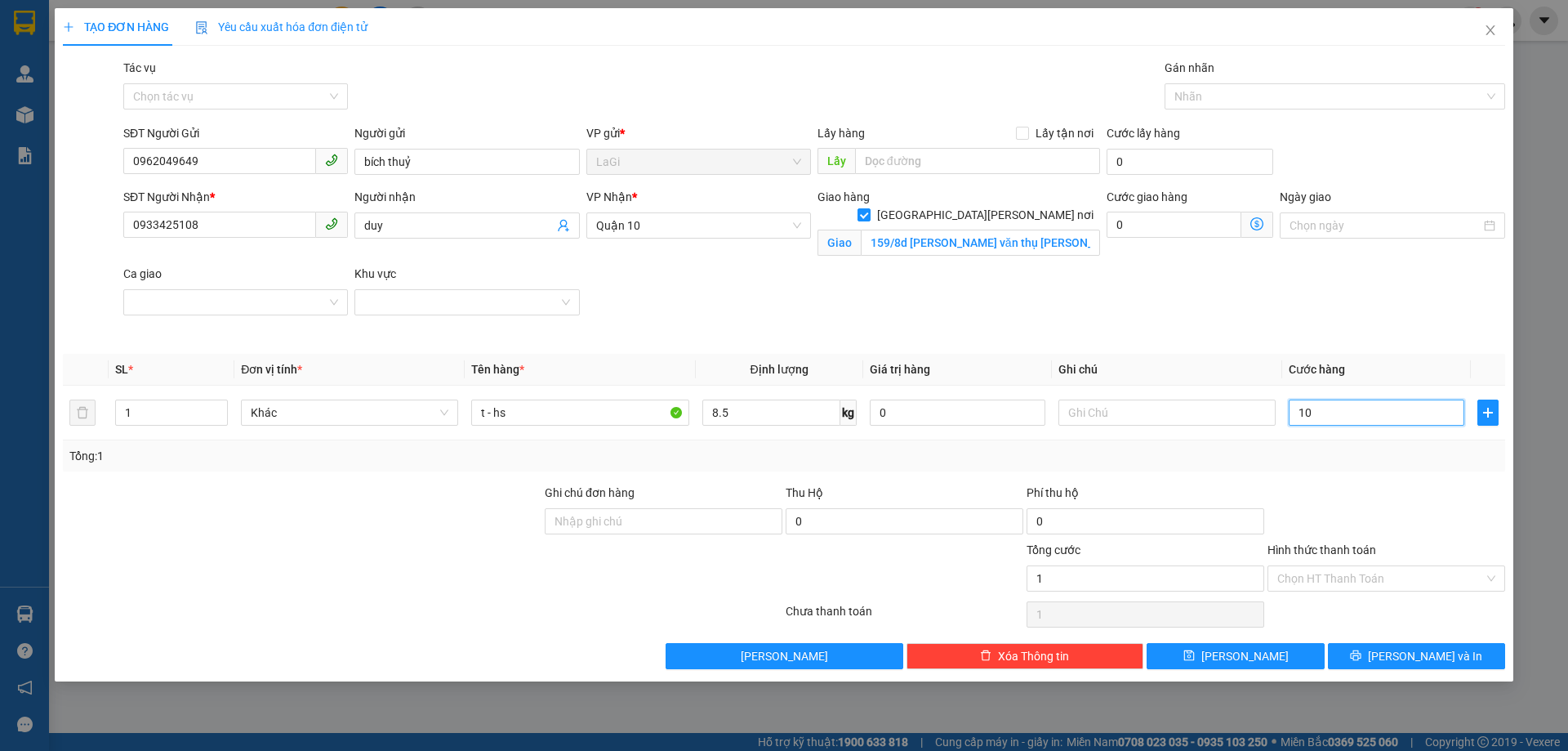
type input "10"
type input "100"
type input "1.000"
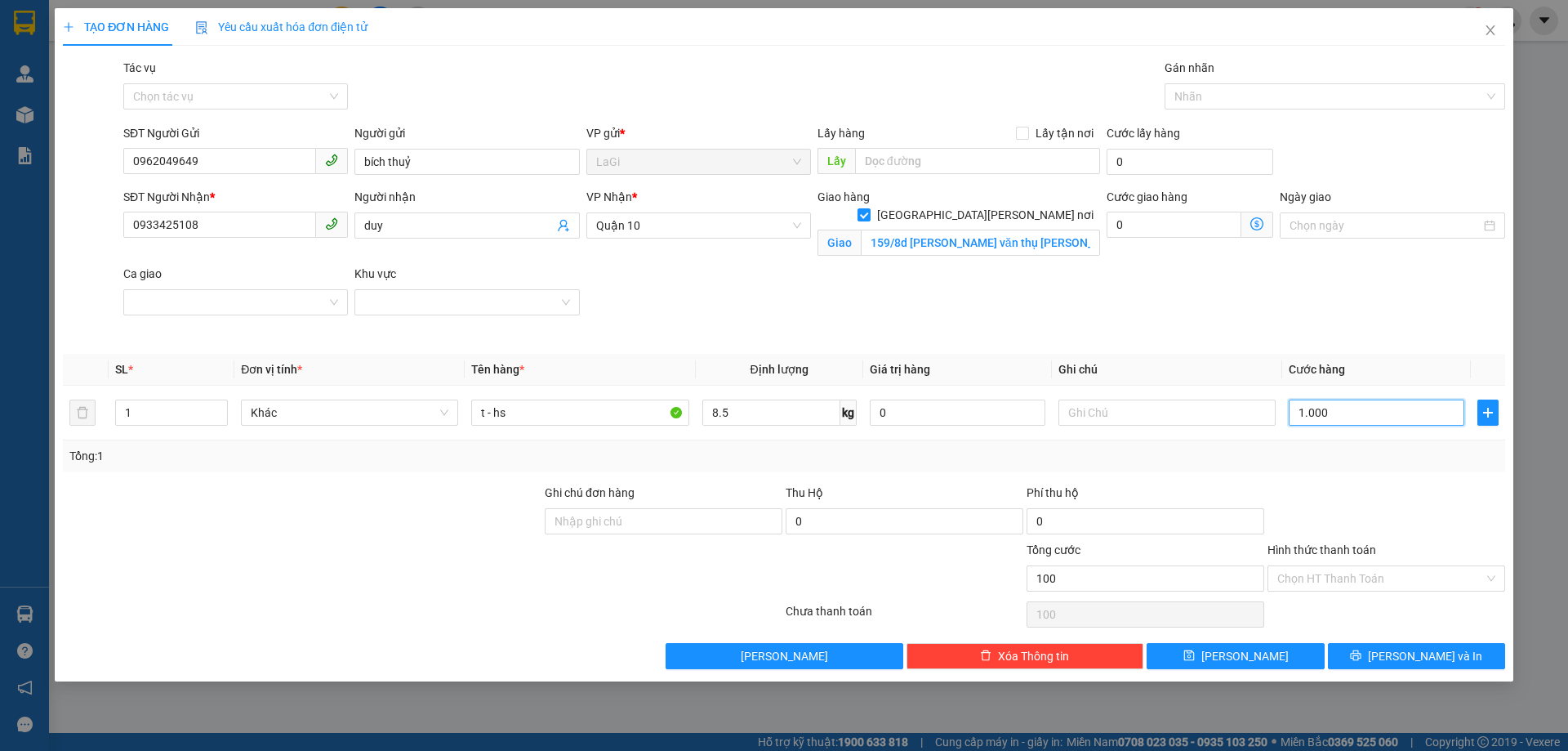
type input "1.000"
type input "10.000"
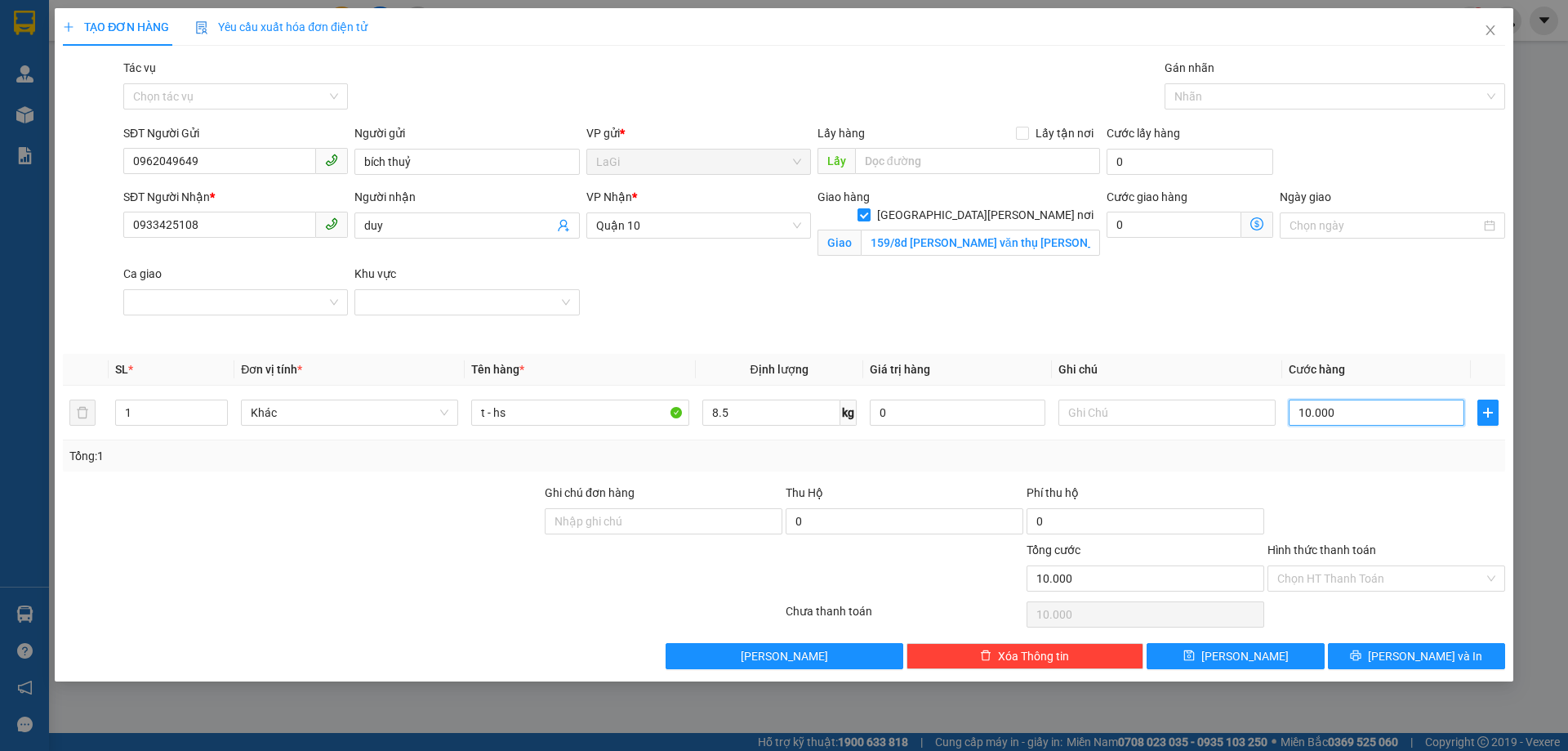
type input "100.000"
click at [1340, 563] on div "Hình thức thanh toán" at bounding box center [1386, 553] width 238 height 25
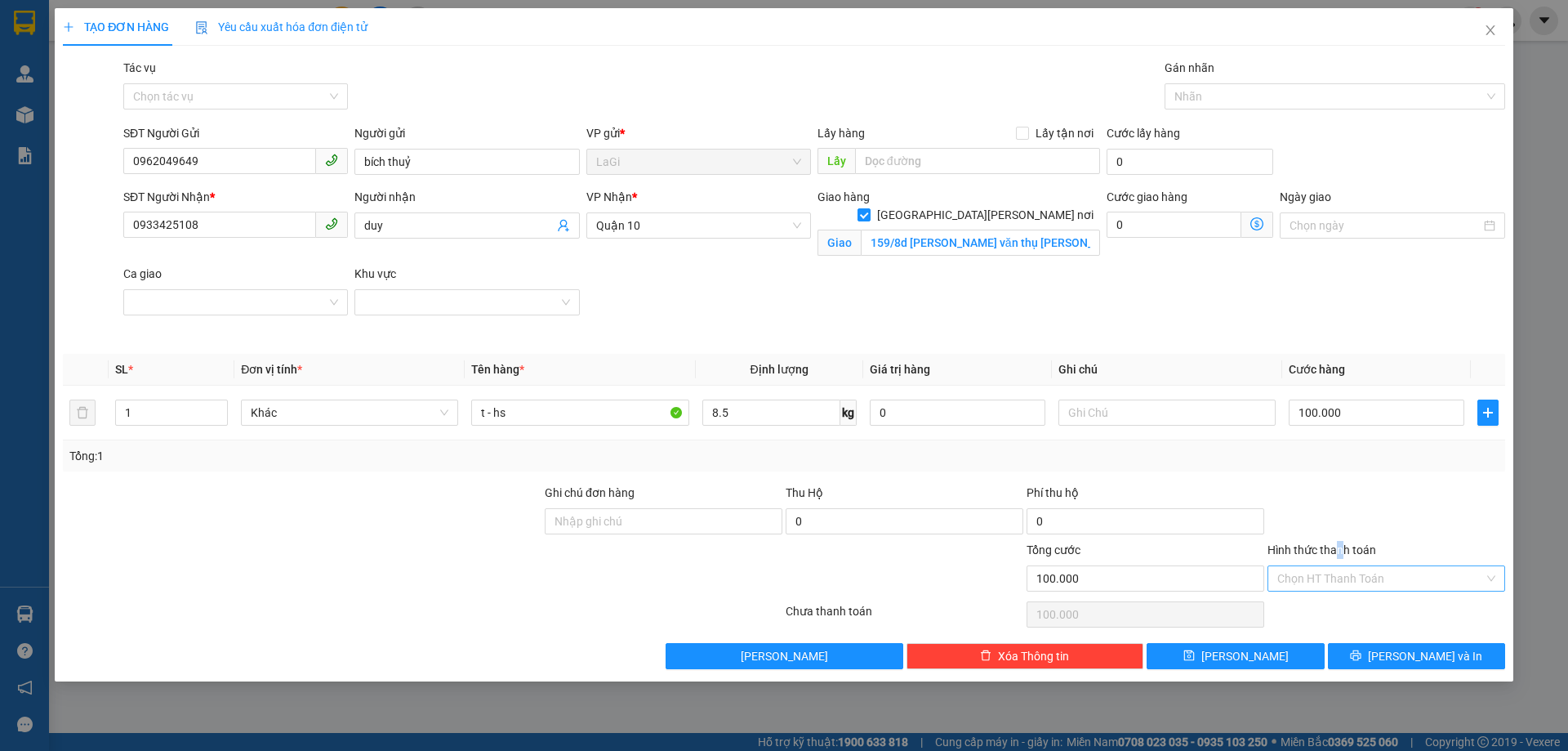
click at [1342, 566] on div "Chọn HT Thanh Toán" at bounding box center [1386, 578] width 238 height 26
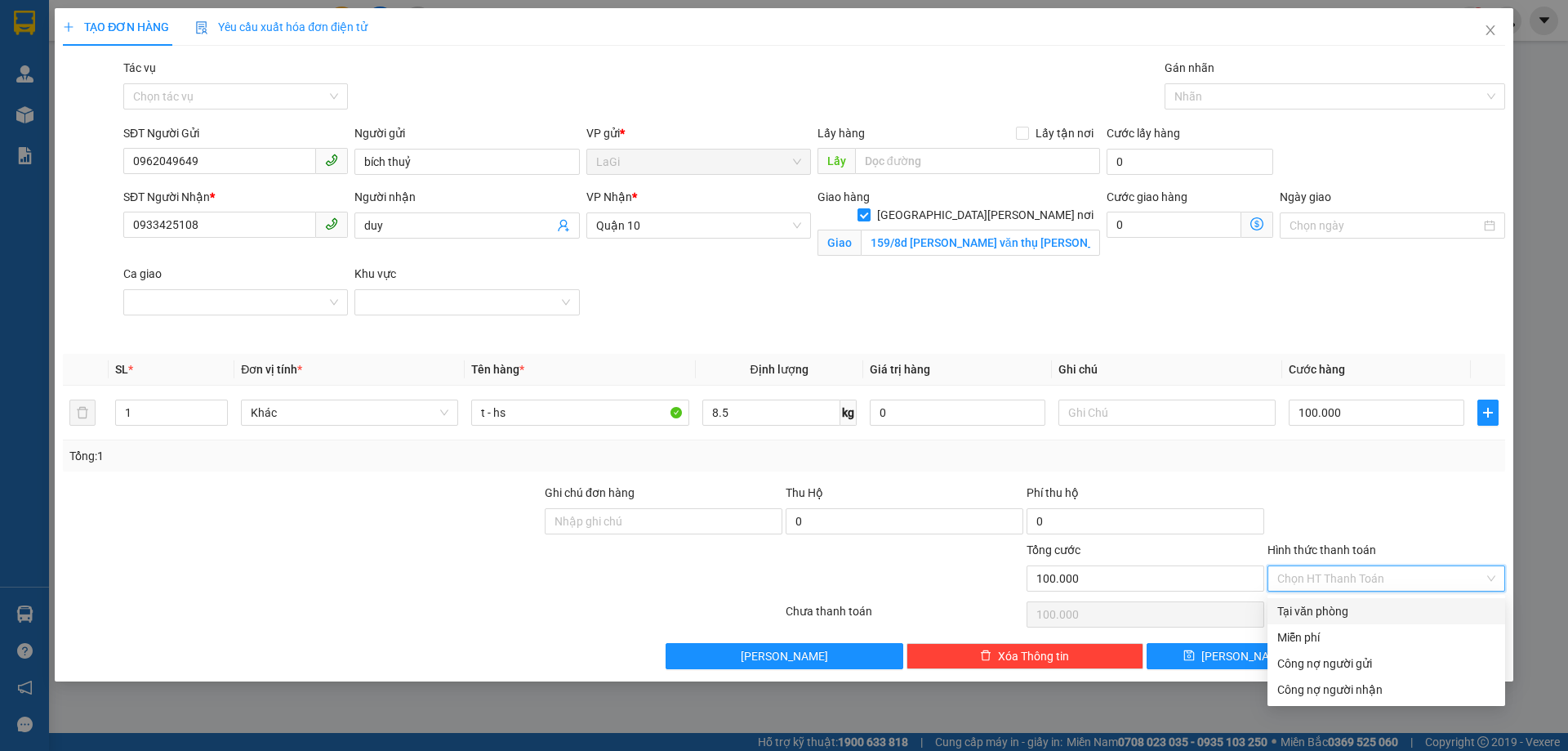
click at [1338, 604] on div "Tại văn phòng" at bounding box center [1386, 611] width 218 height 18
drag, startPoint x: 1338, startPoint y: 604, endPoint x: 1345, endPoint y: 615, distance: 13.0
click at [1338, 604] on div "Chọn HT Thanh Toán" at bounding box center [1386, 615] width 241 height 33
type input "0"
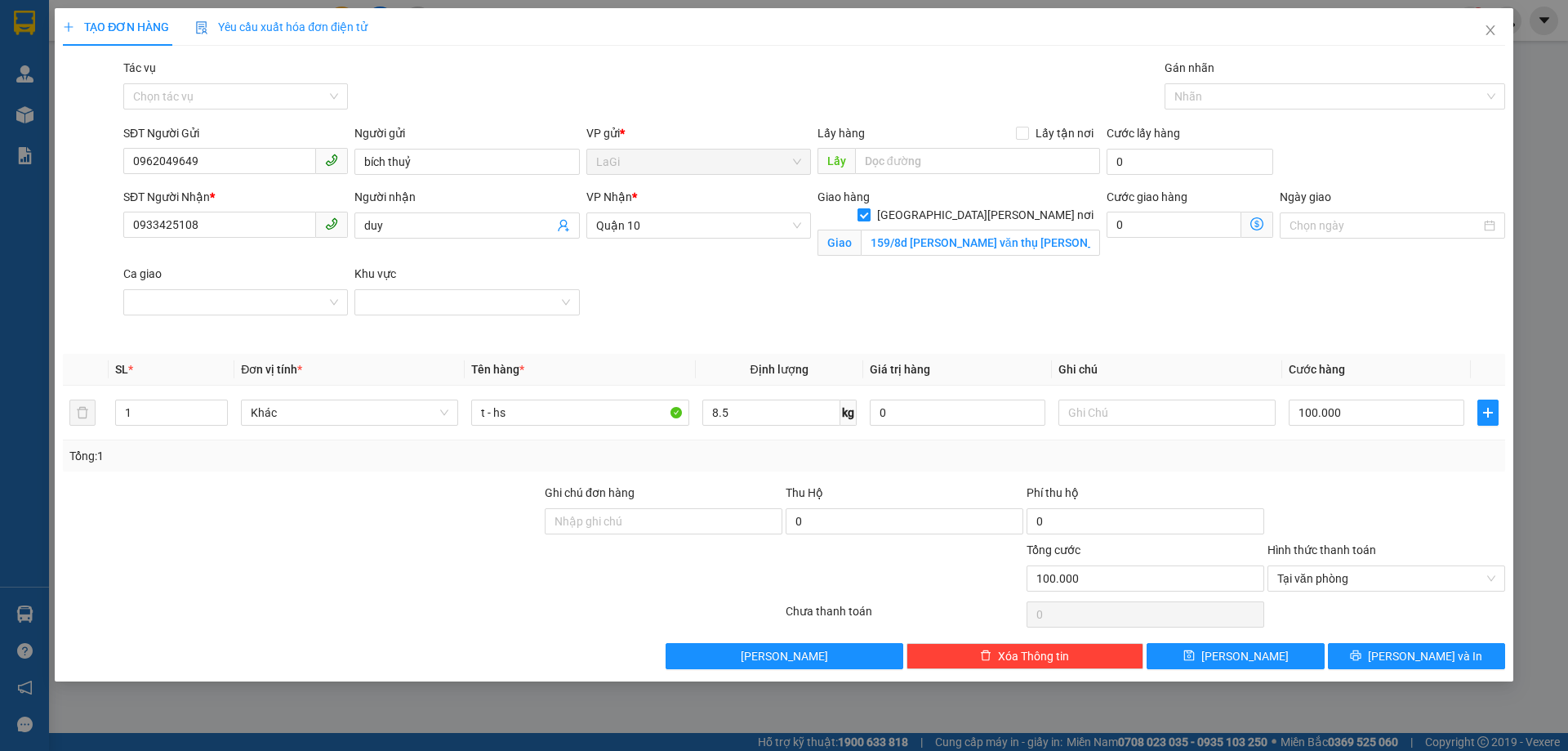
click at [1039, 206] on span "[GEOGRAPHIC_DATA] tận nơi" at bounding box center [986, 215] width 230 height 18
click at [869, 209] on input "[GEOGRAPHIC_DATA] tận nơi" at bounding box center [863, 214] width 11 height 11
checkbox input "false"
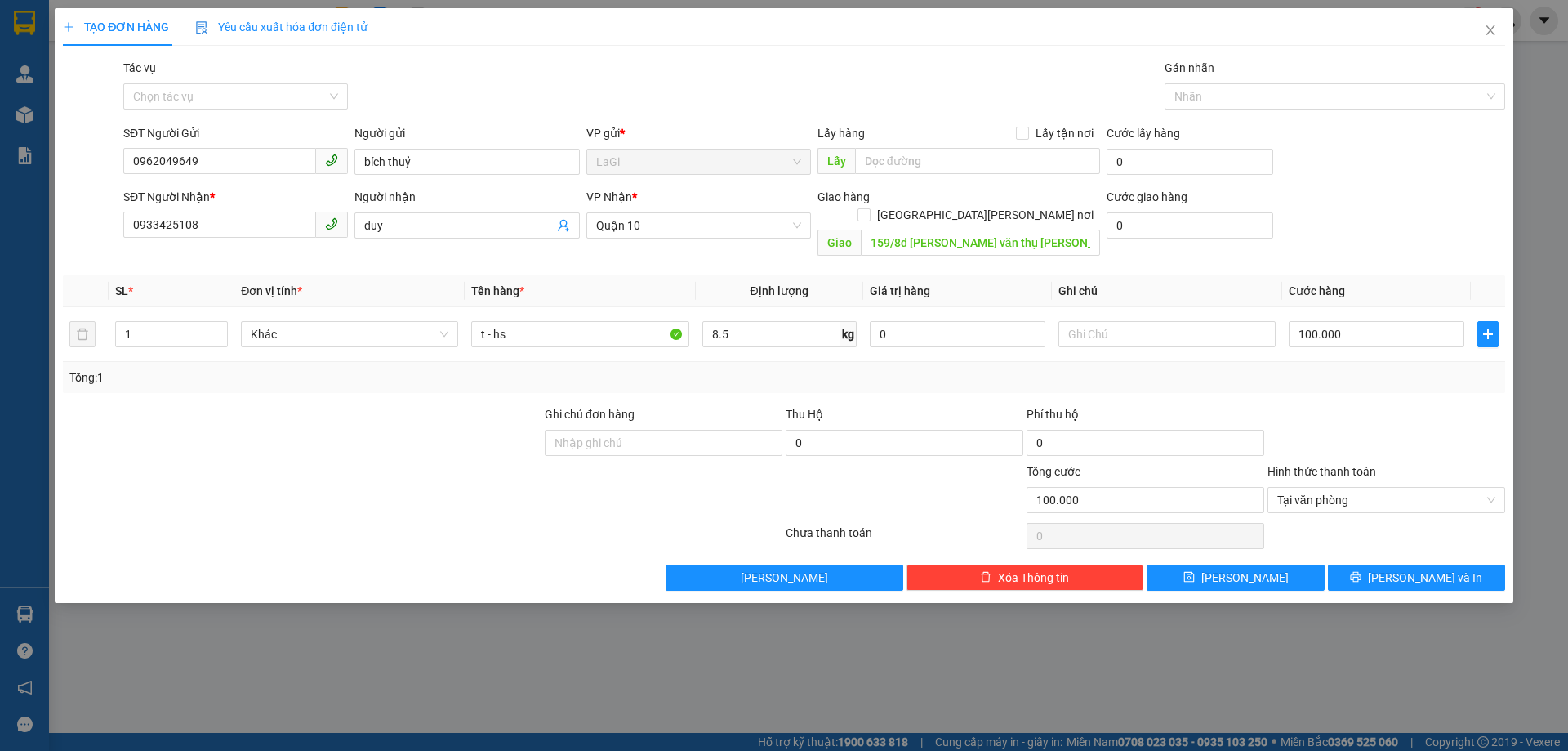
click at [1050, 239] on div "Giao hàng Giao tận nơi Giao 159/8d hoàng văn thụ Phú nhuận" at bounding box center [958, 226] width 282 height 76
click at [1052, 238] on div "Giao 159/8d hoàng văn thụ Phú nhuận" at bounding box center [958, 244] width 282 height 26
click at [1053, 235] on input "159/8d hoàng văn thụ Phú nhuận" at bounding box center [980, 243] width 239 height 26
click at [1343, 321] on input "100.000" at bounding box center [1377, 334] width 176 height 26
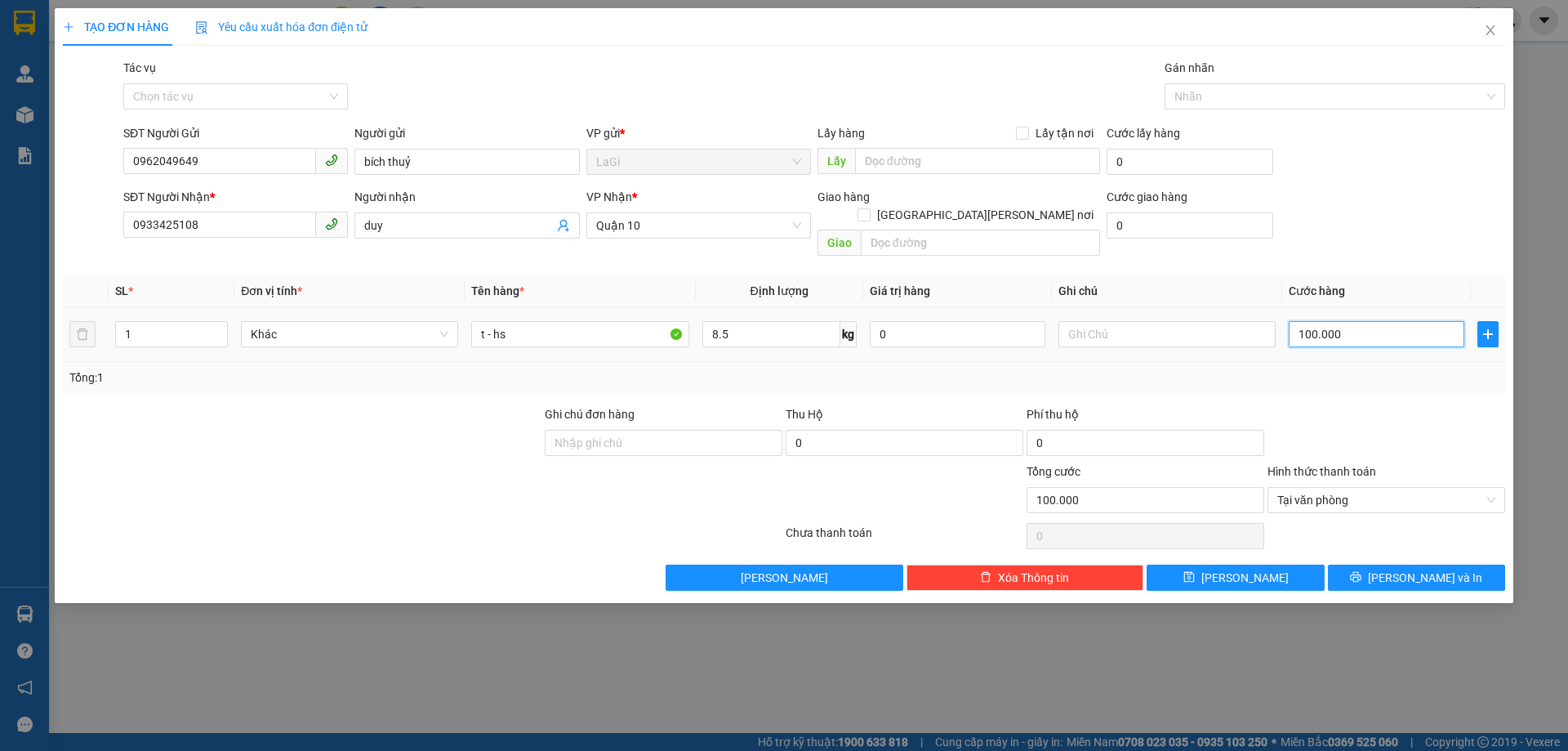
type input "4"
type input "40"
click at [1401, 565] on button "[PERSON_NAME] và In" at bounding box center [1416, 578] width 178 height 26
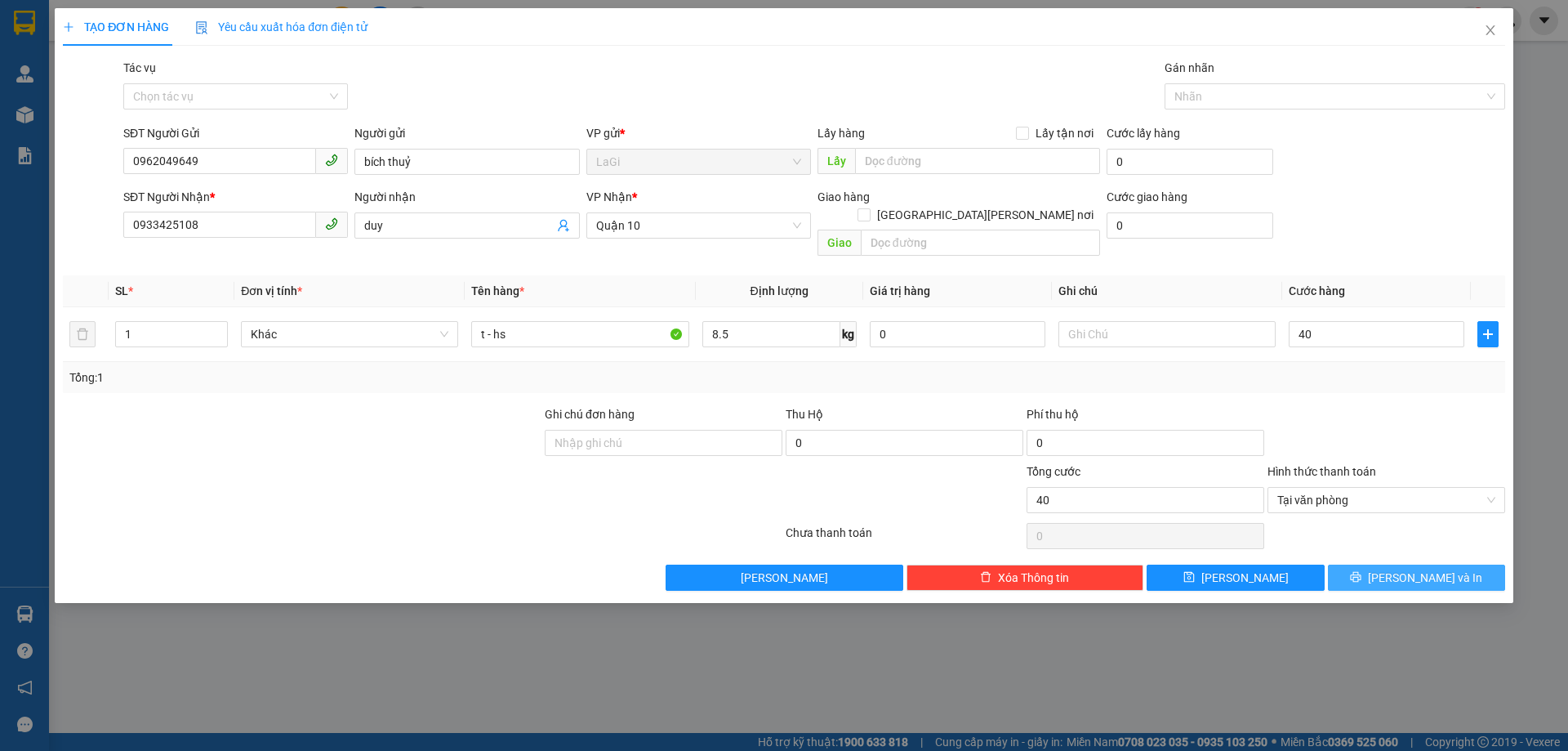
type input "40.000"
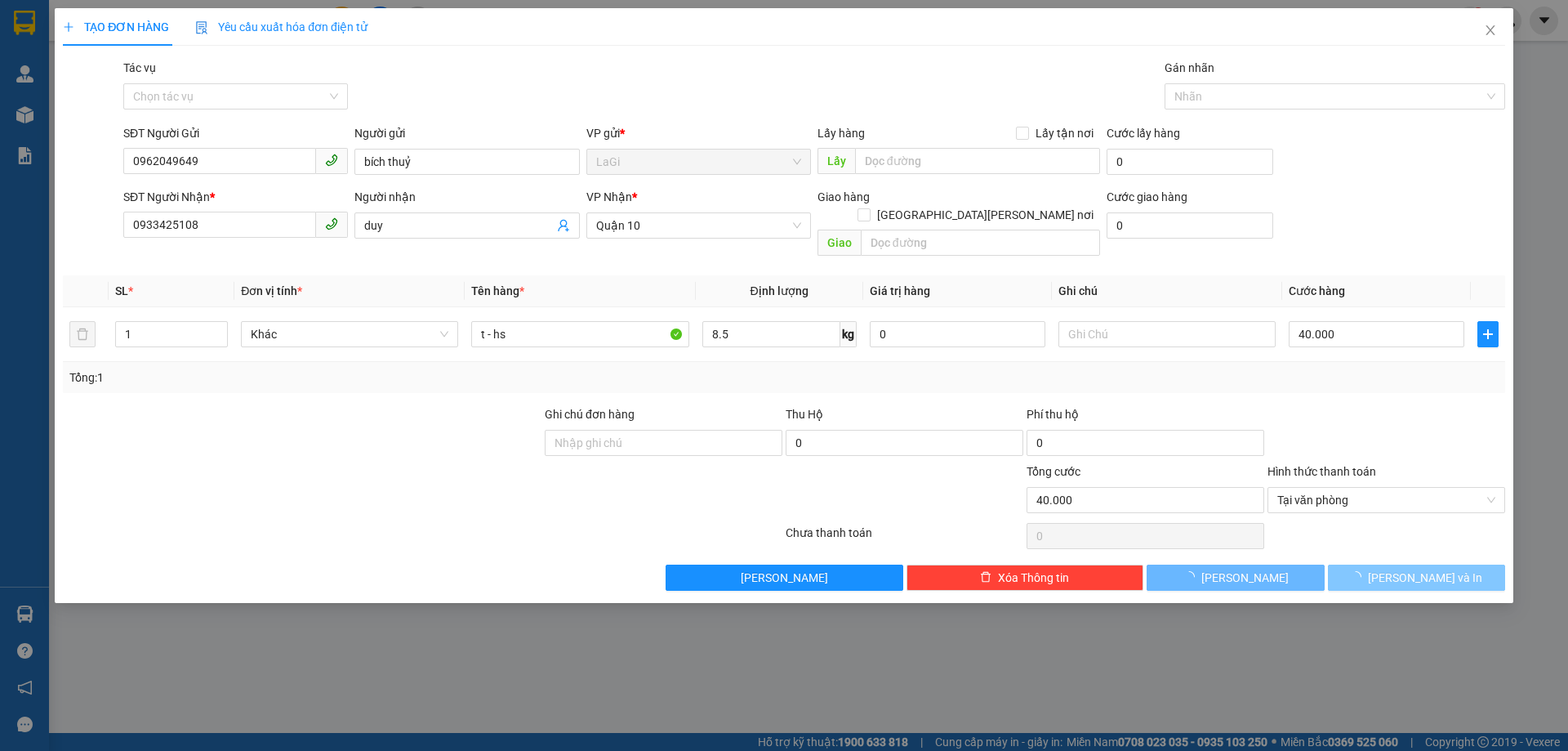
click at [1368, 572] on span "loading" at bounding box center [1359, 577] width 18 height 11
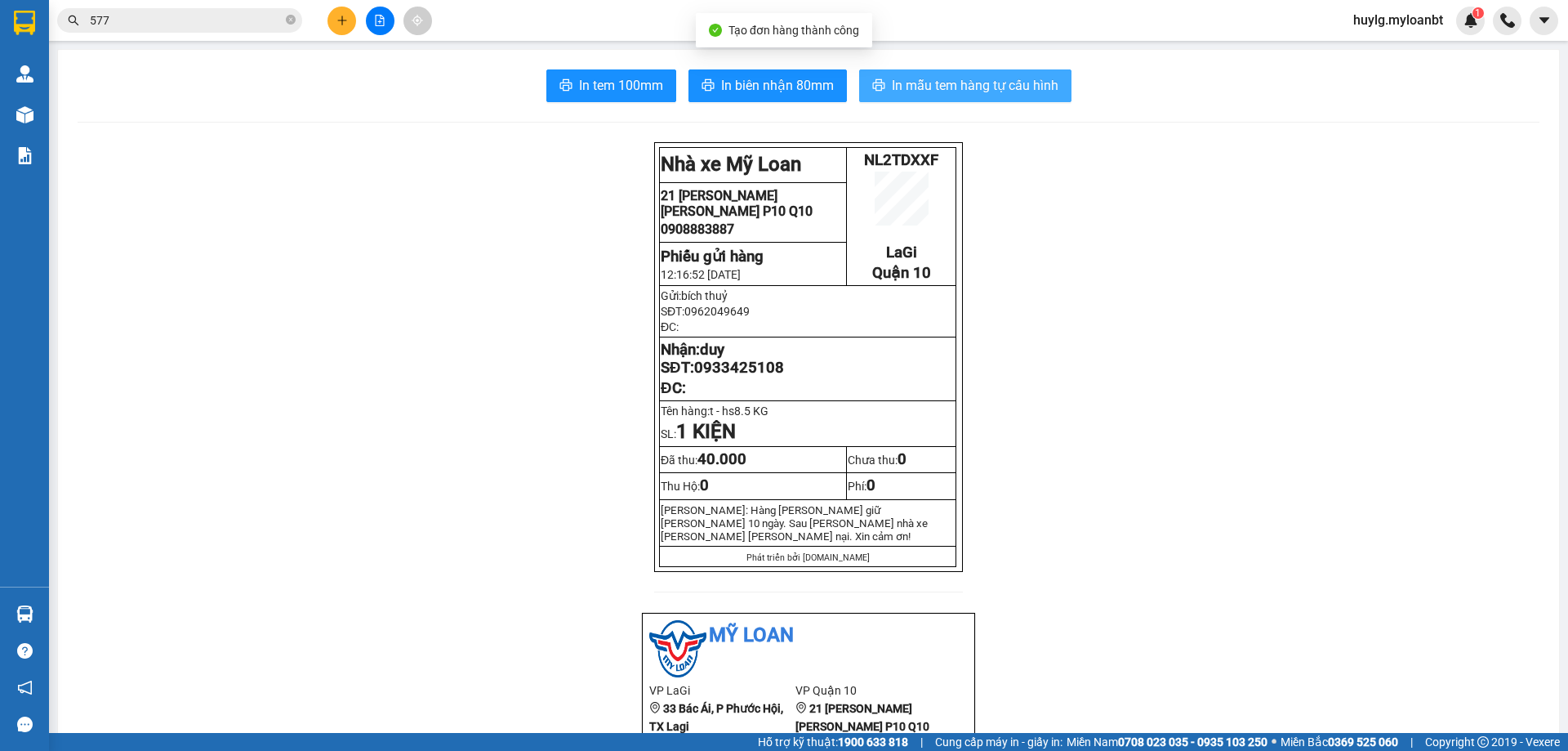
click at [958, 98] on button "In mẫu tem hàng tự cấu hình" at bounding box center [966, 86] width 213 height 33
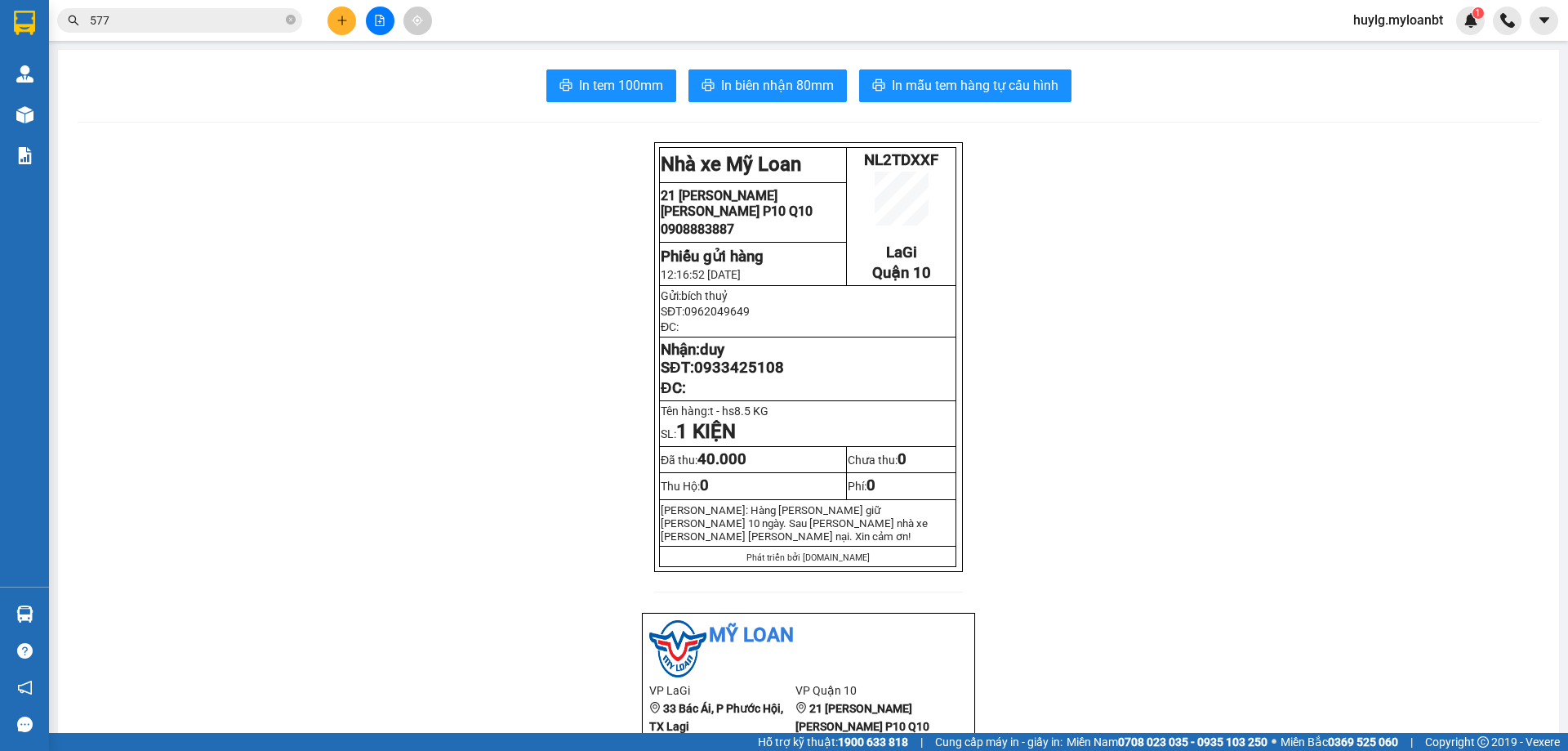
click at [156, 15] on input "577" at bounding box center [186, 20] width 193 height 18
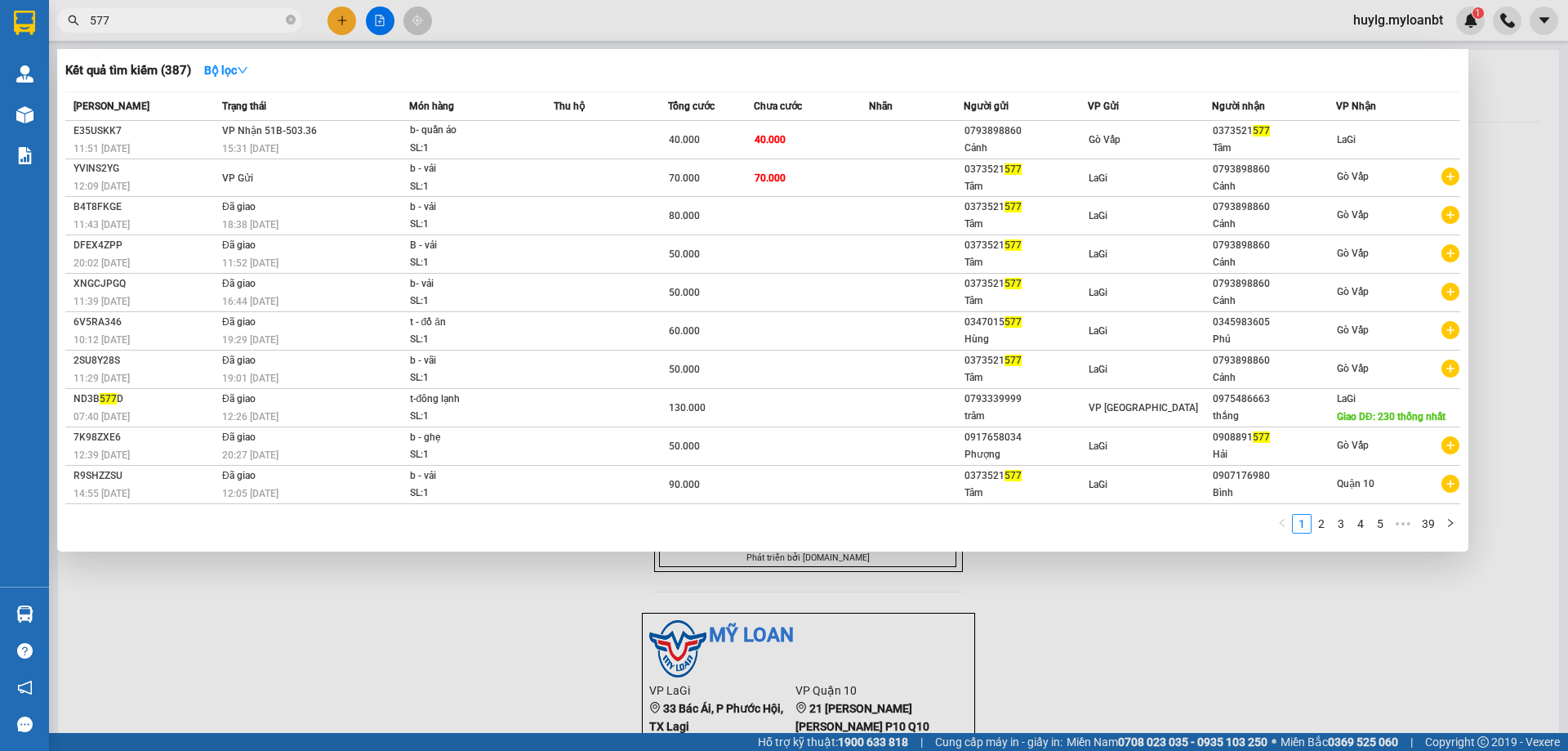
click at [156, 15] on input "577" at bounding box center [186, 20] width 193 height 18
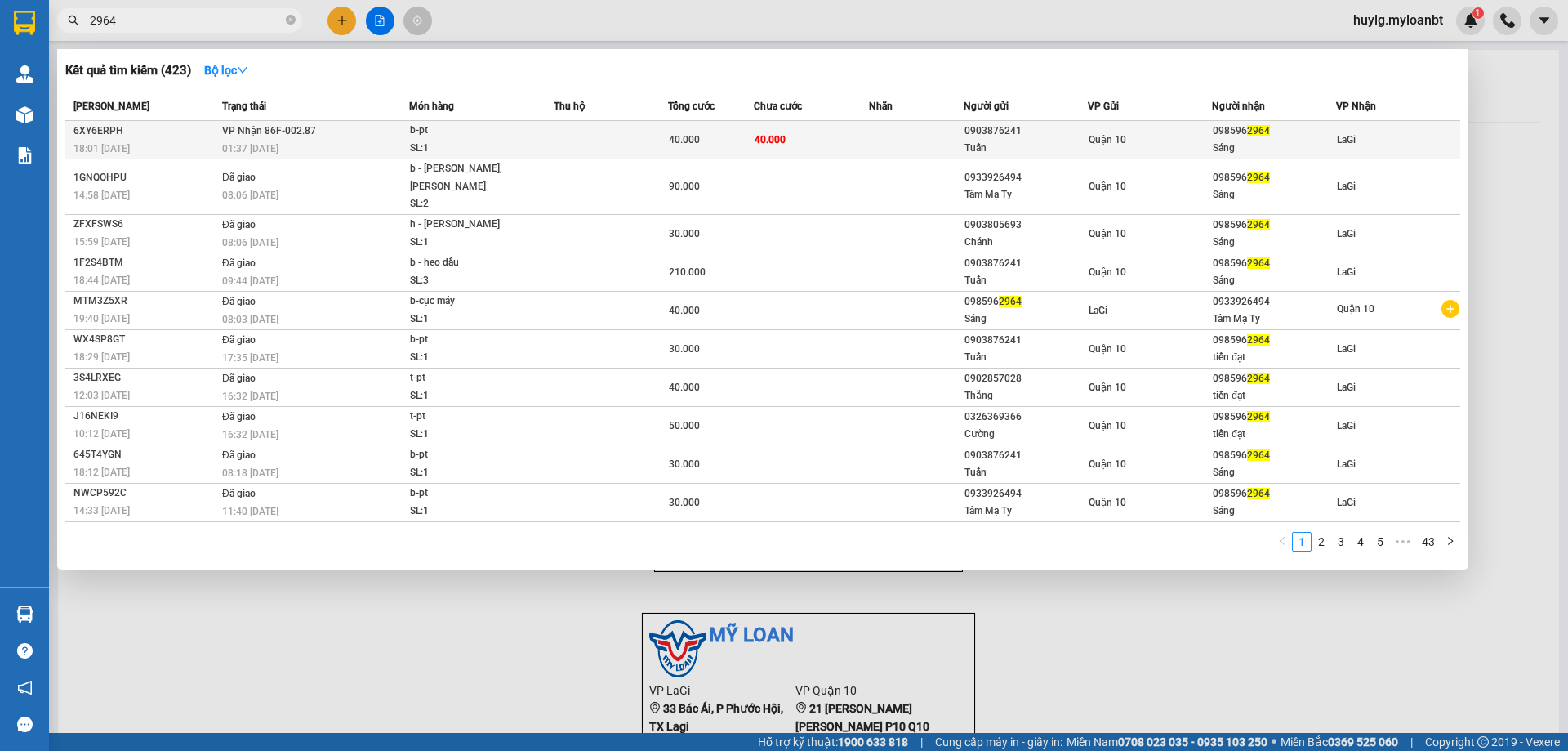
type input "2964"
click at [329, 124] on td "VP Nhận 86F-002.87 01:37 - 12/08" at bounding box center [313, 140] width 191 height 39
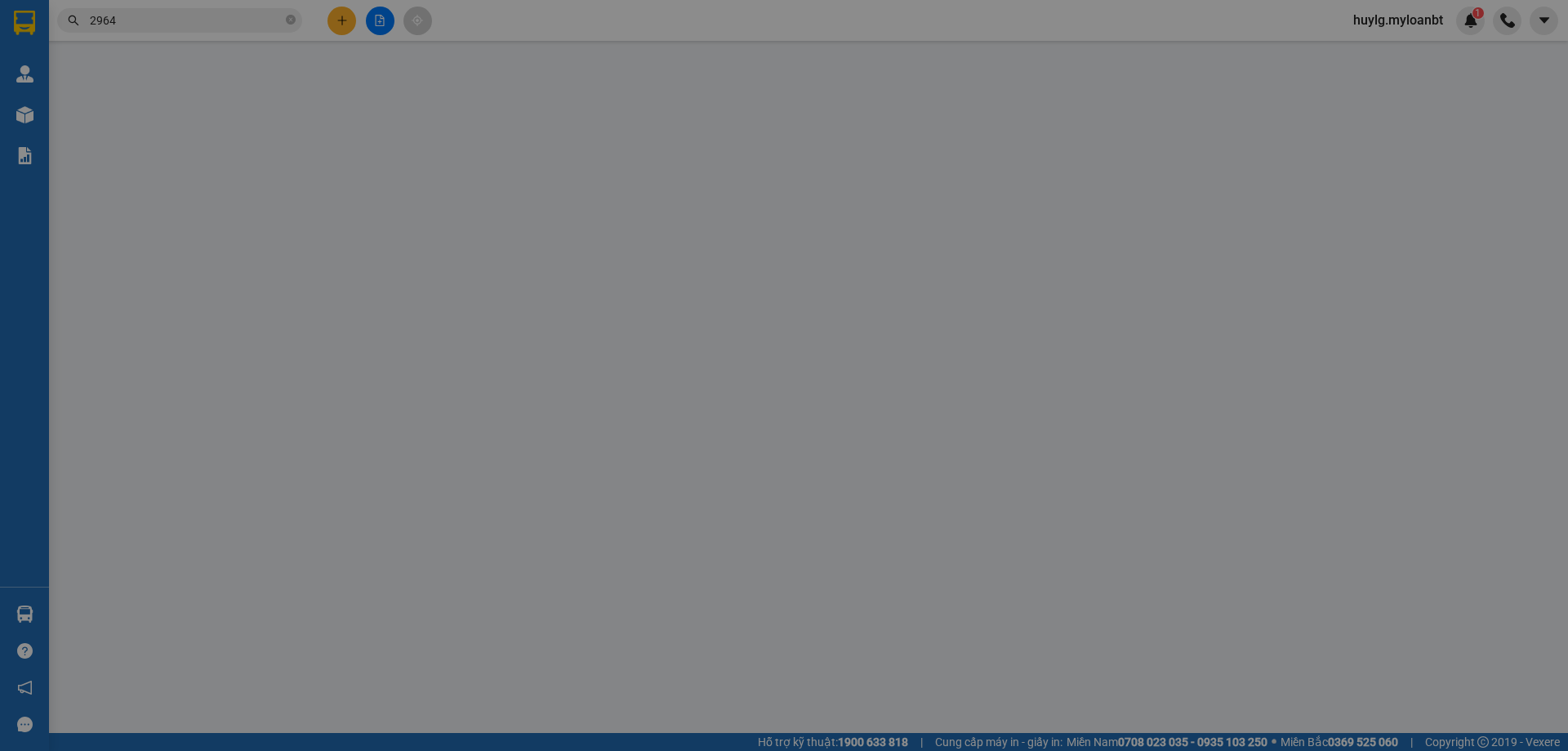
type input "0903876241"
type input "Tuấn"
type input "0985962964"
type input "Sáng"
type input "40.000"
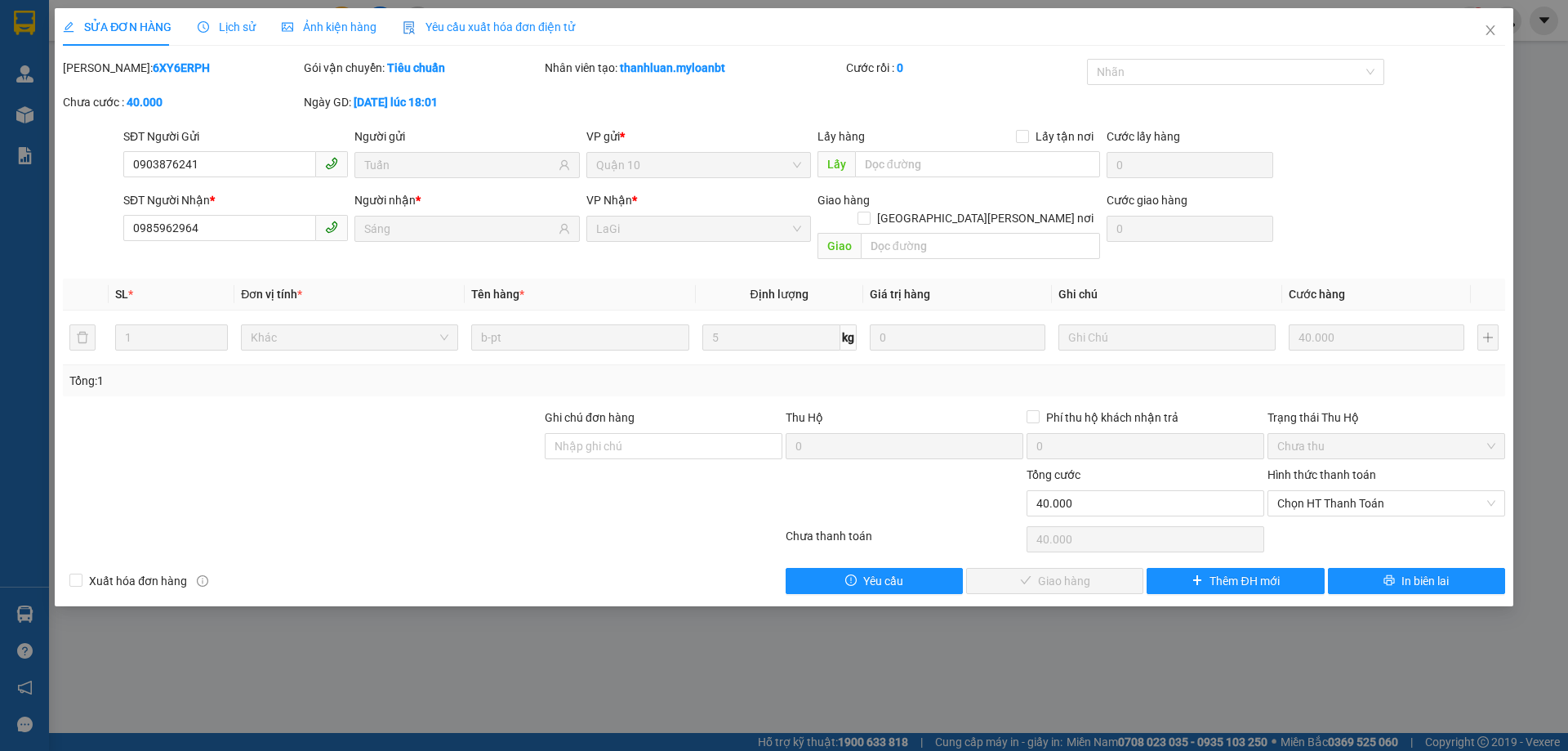
click at [1342, 469] on div "Hình thức thanh toán" at bounding box center [1386, 478] width 238 height 25
click at [1336, 491] on span "Chọn HT Thanh Toán" at bounding box center [1386, 503] width 218 height 25
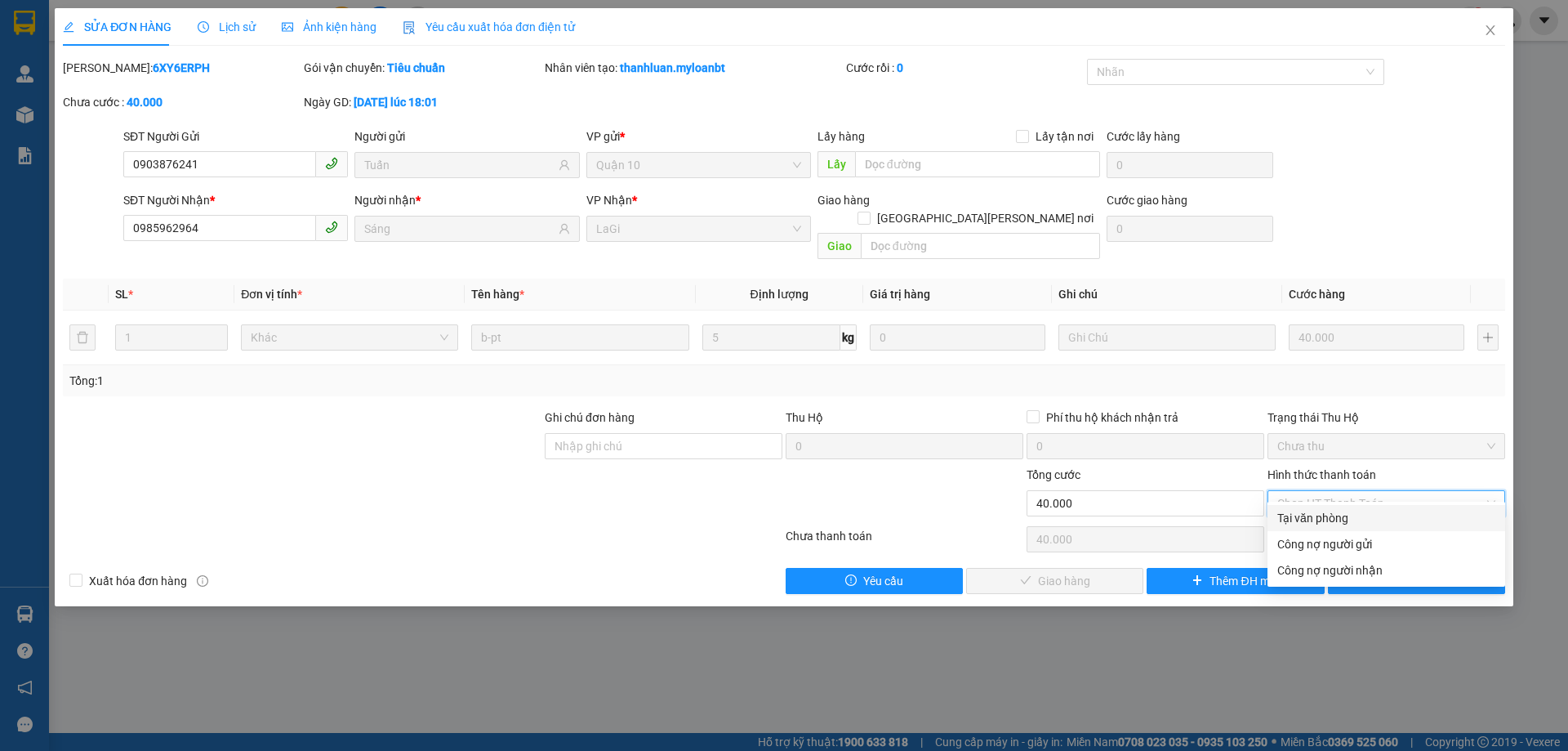
click at [1318, 507] on div "Tại văn phòng" at bounding box center [1386, 518] width 238 height 26
type input "0"
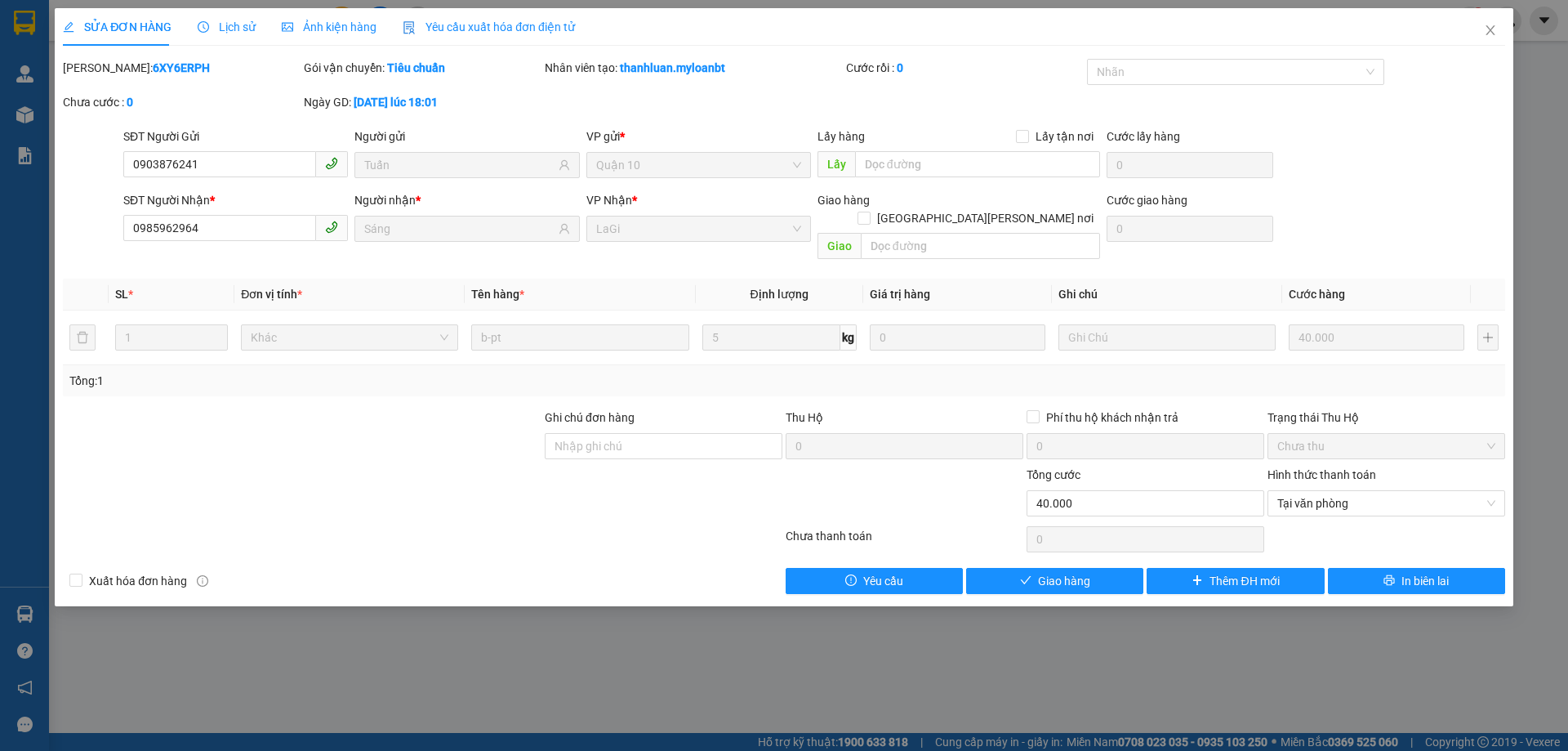
click at [1098, 577] on div "SỬA ĐƠN HÀNG Lịch sử Ảnh kiện hàng Yêu cầu xuất hóa đơn điện tử Total Paid Fee …" at bounding box center [784, 307] width 1459 height 598
click at [1096, 573] on button "Giao hàng" at bounding box center [1055, 581] width 178 height 26
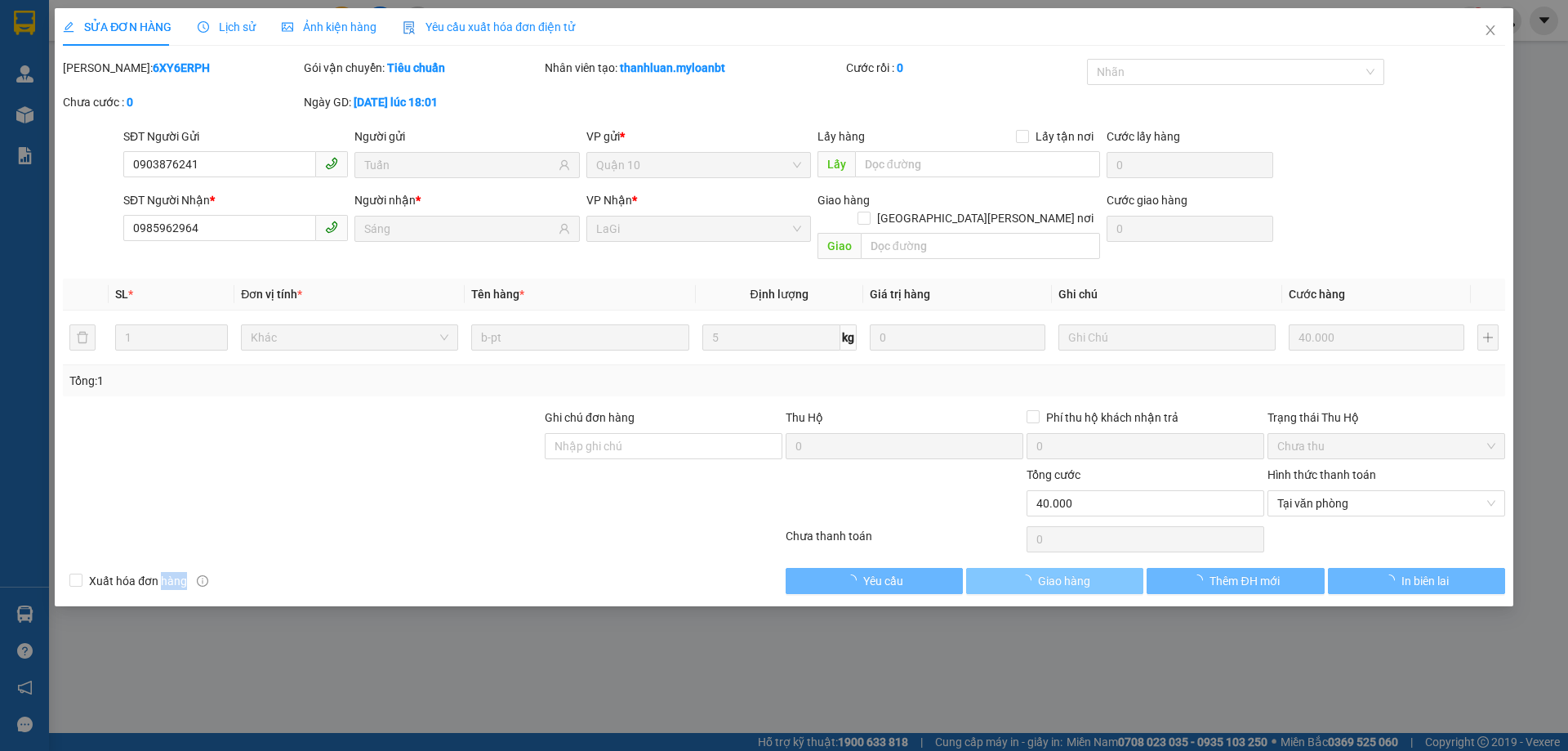
click at [1095, 572] on button "Giao hàng" at bounding box center [1055, 581] width 178 height 26
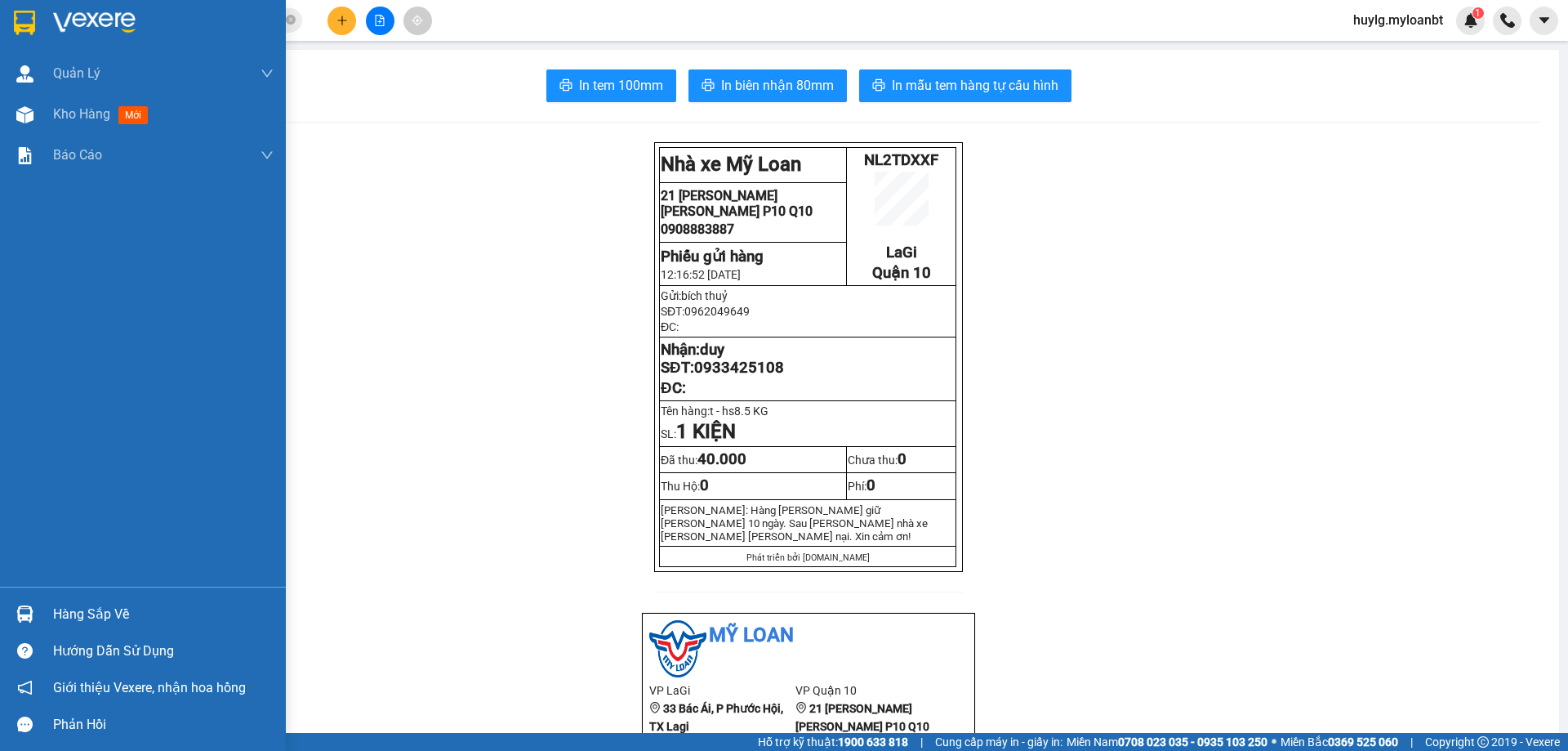
click at [63, 609] on div "Hàng sắp về" at bounding box center [163, 615] width 220 height 25
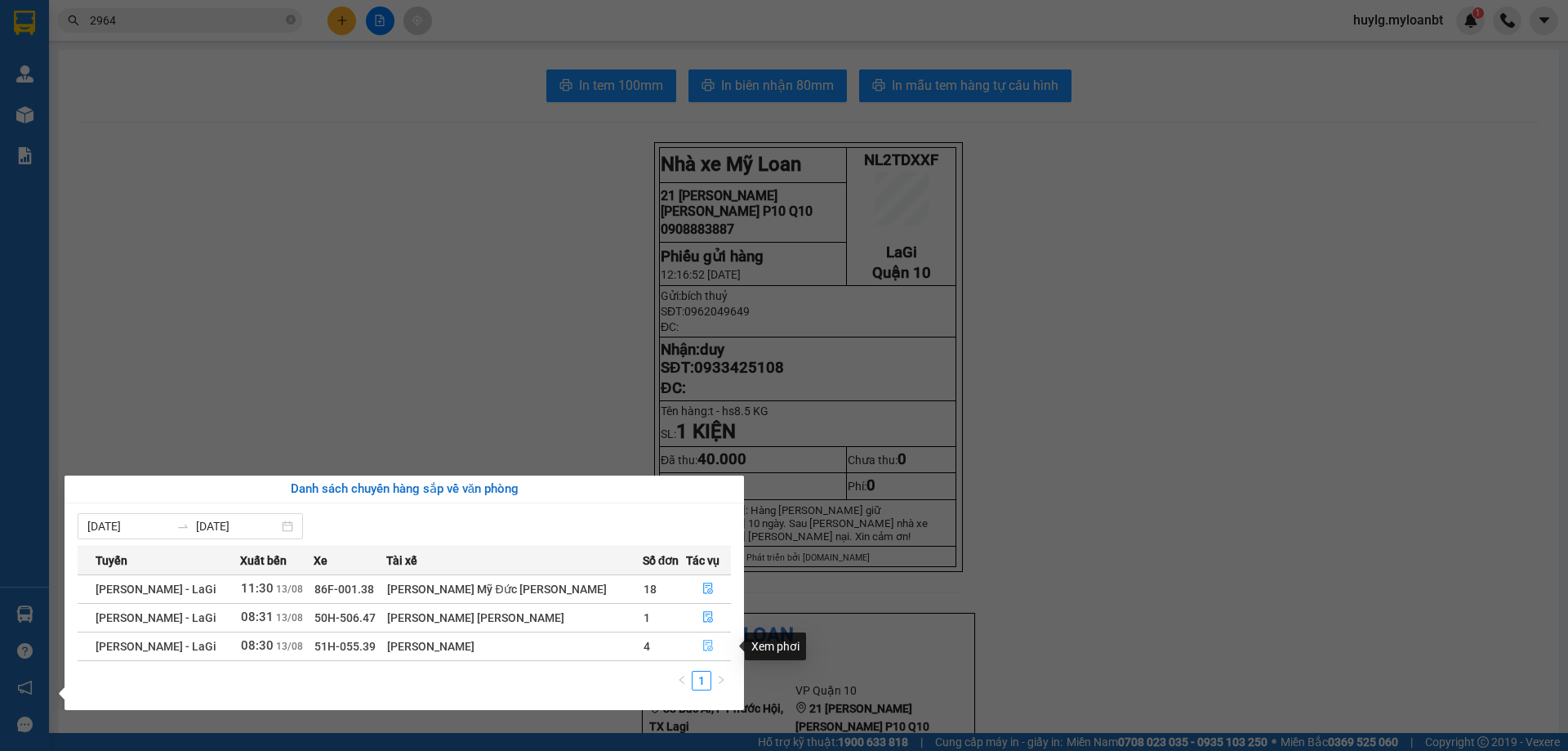
click at [704, 646] on icon "file-done" at bounding box center [709, 646] width 9 height 11
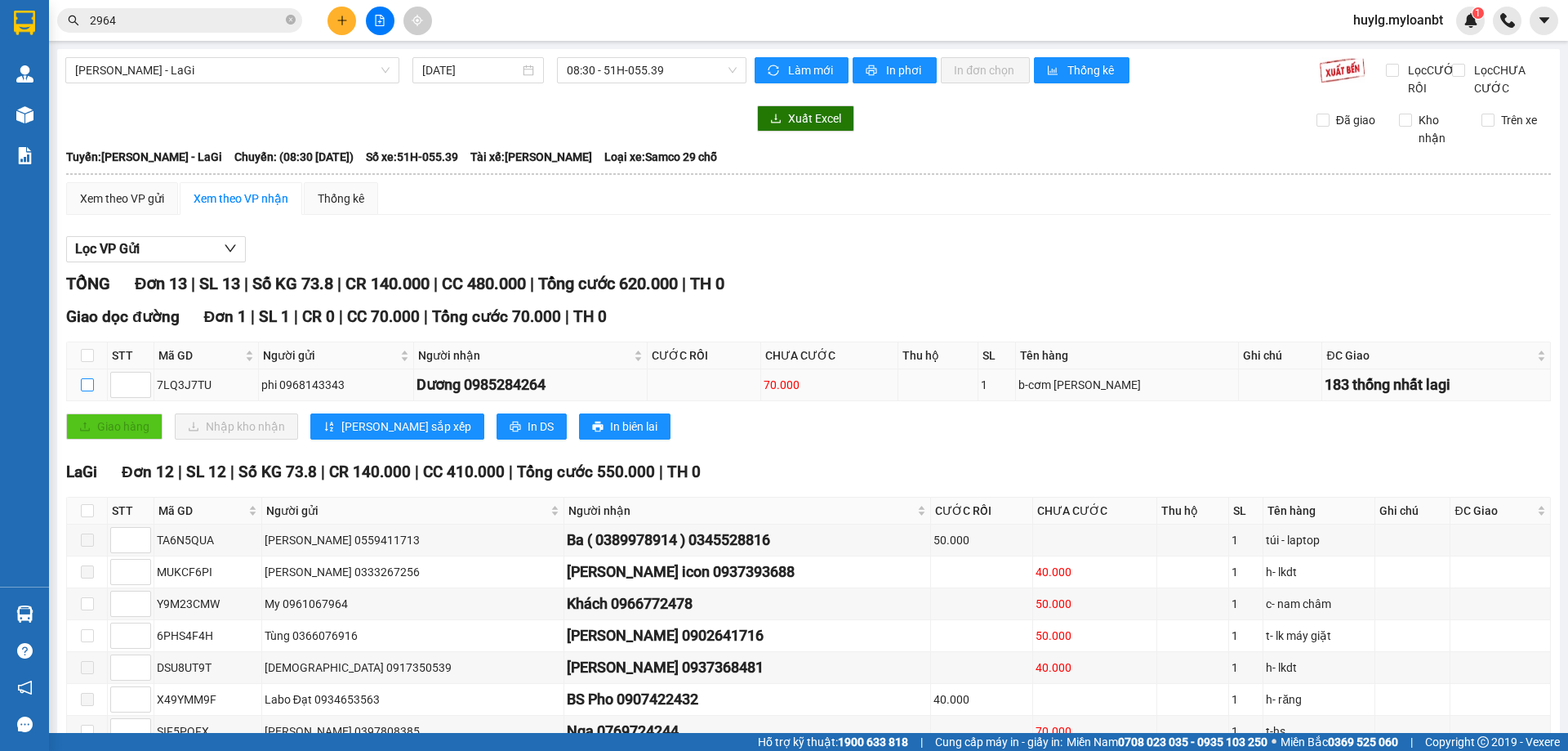
click at [86, 394] on label at bounding box center [87, 385] width 13 height 18
click at [86, 391] on input "checkbox" at bounding box center [87, 385] width 13 height 13
checkbox input "true"
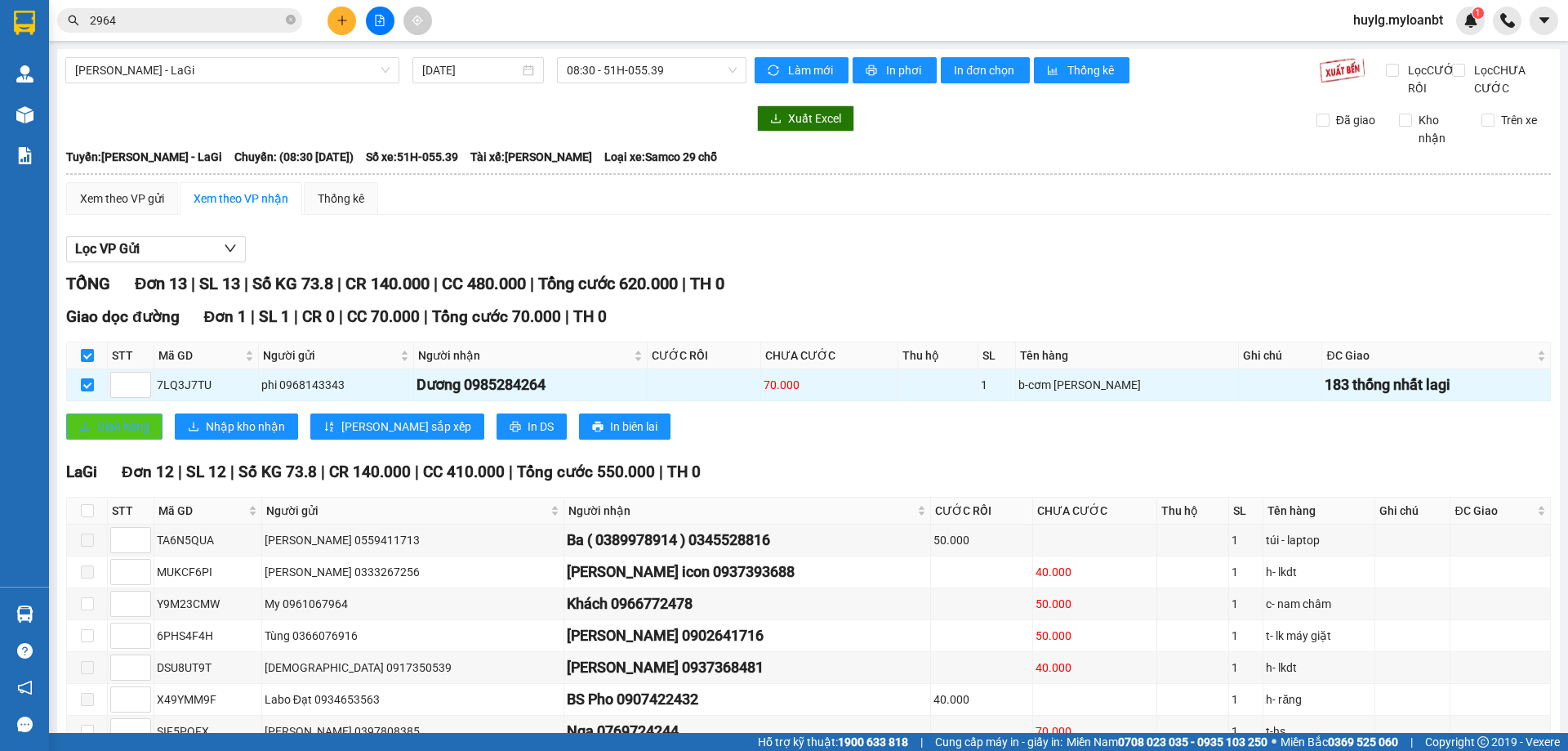
click at [136, 436] on span "Giao hàng" at bounding box center [123, 427] width 52 height 18
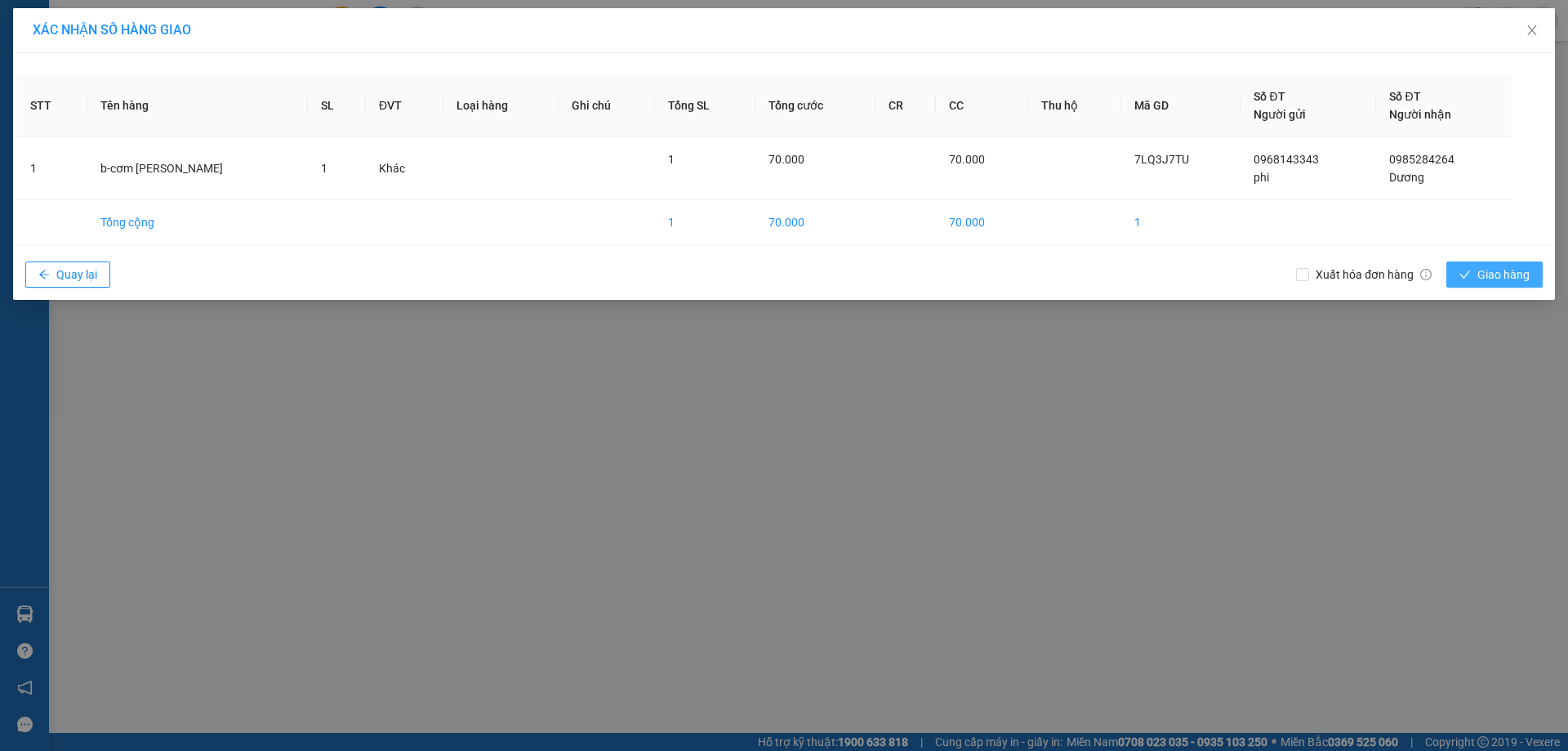
click at [1484, 266] on span "Giao hàng" at bounding box center [1504, 275] width 52 height 18
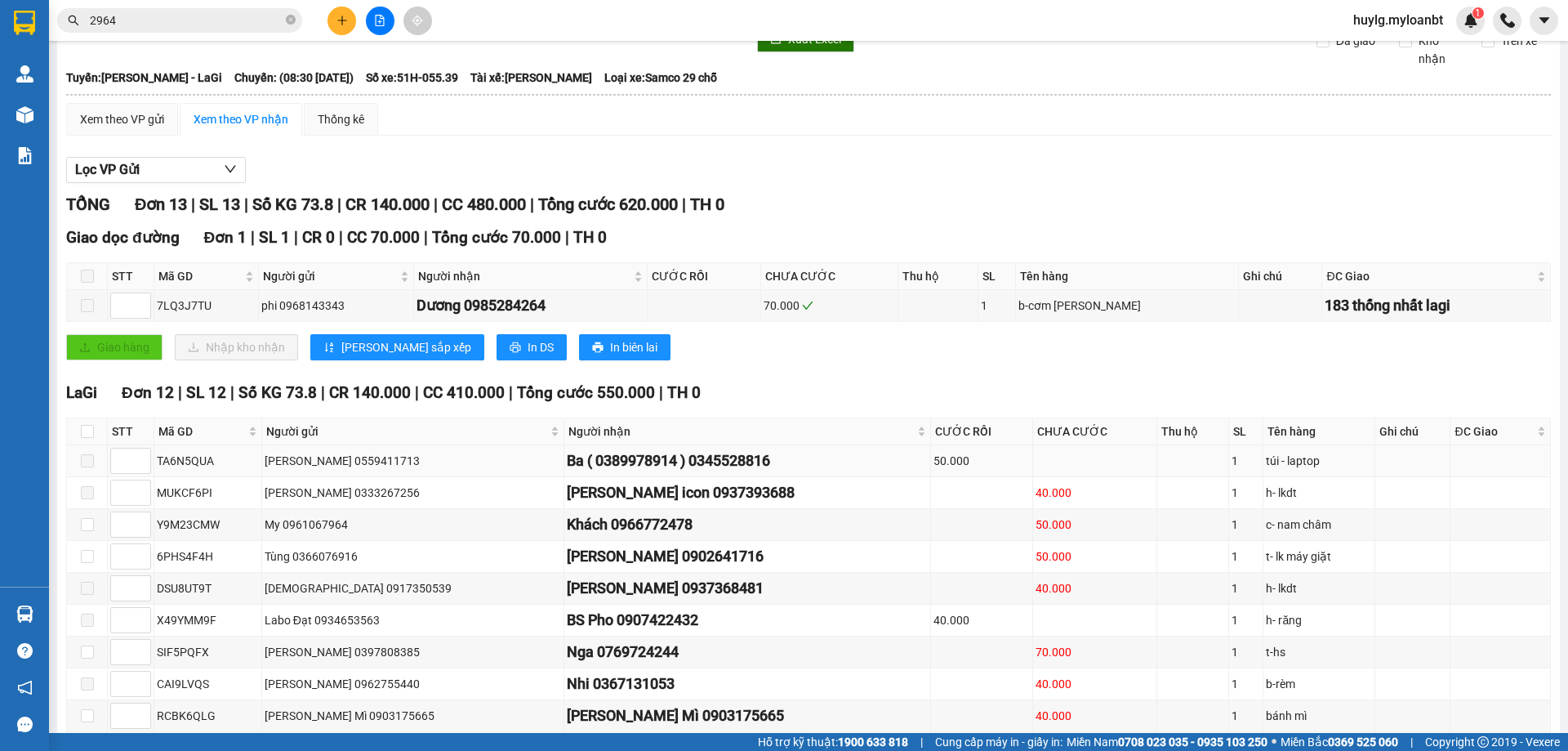
scroll to position [82, 0]
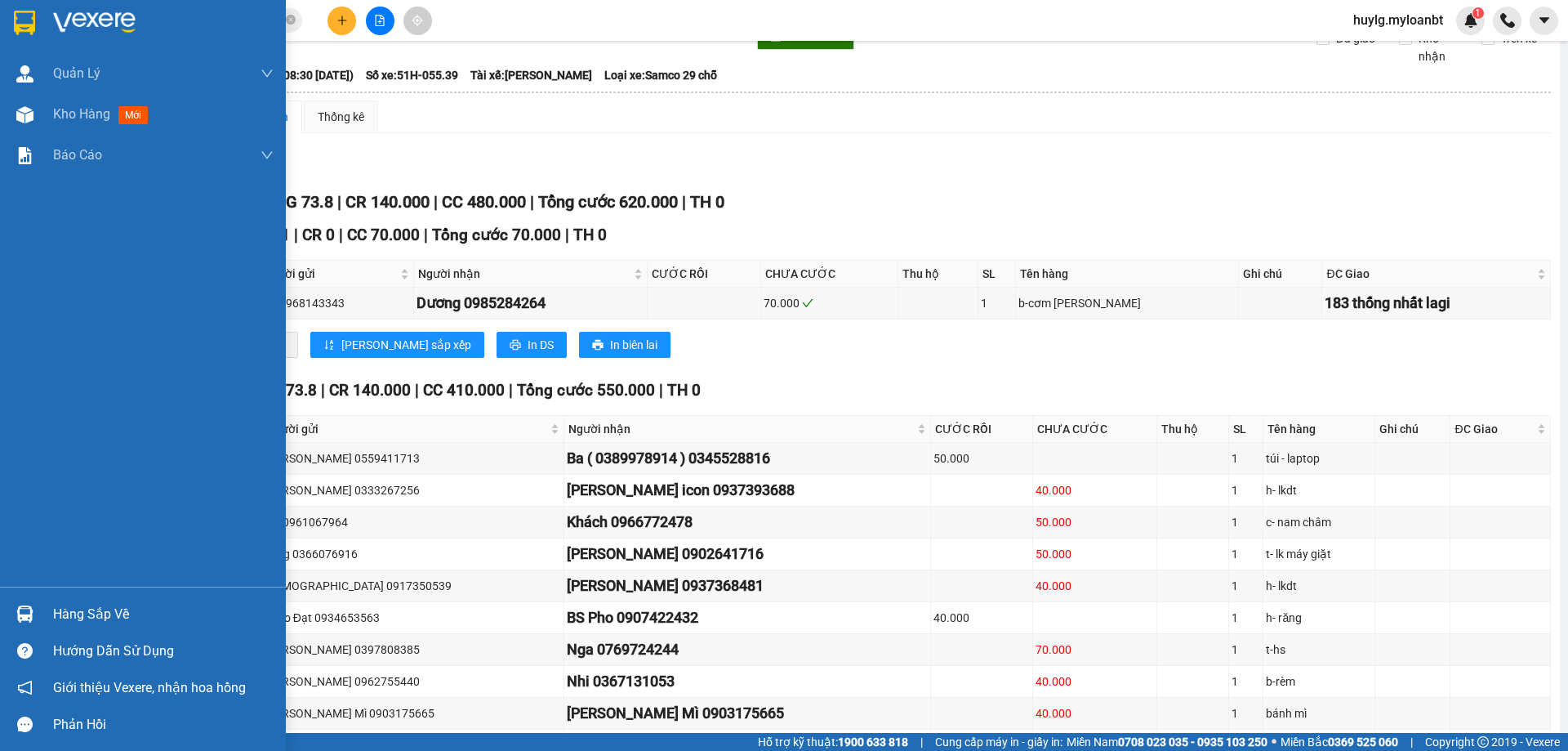
click at [28, 606] on img at bounding box center [25, 615] width 17 height 17
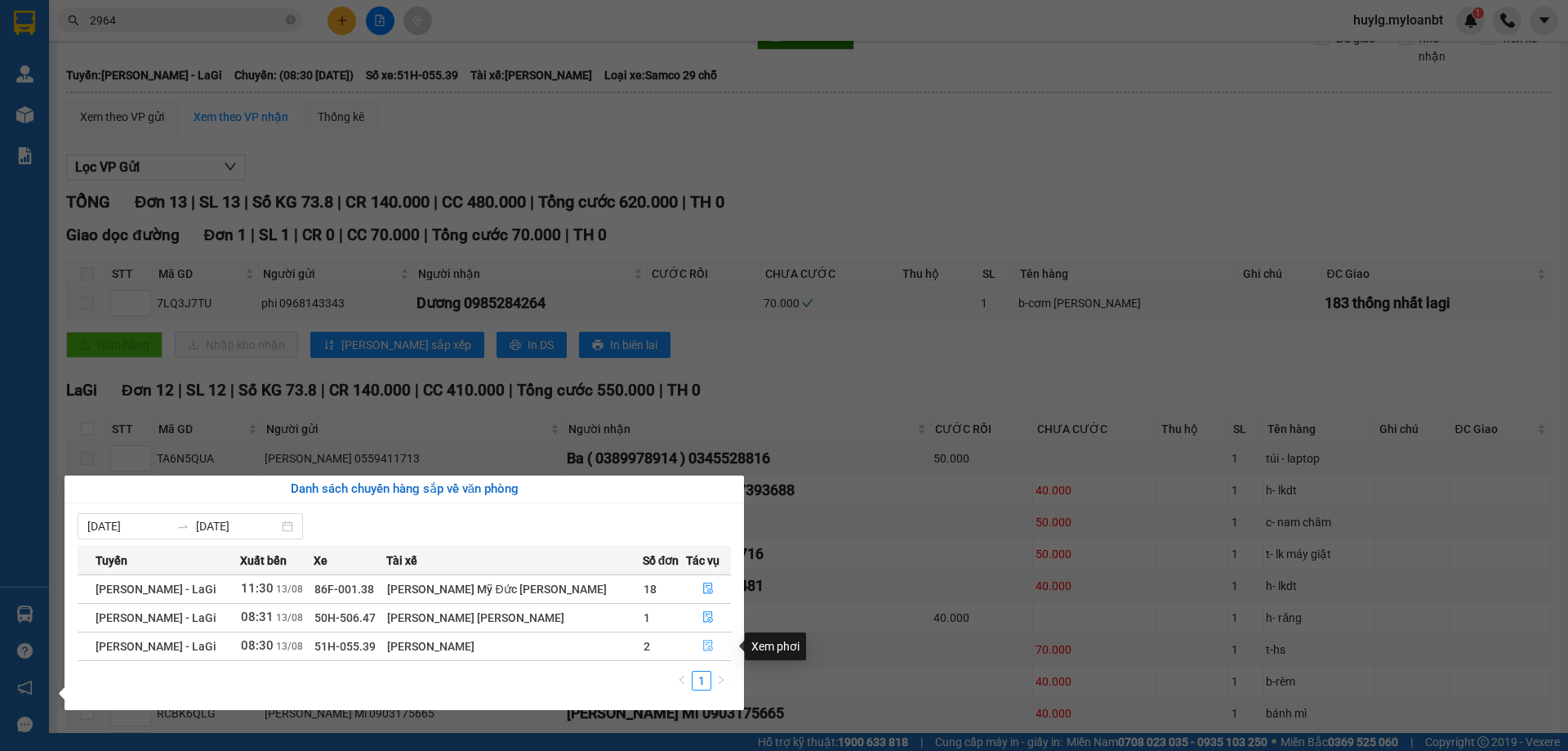
click at [694, 651] on button "button" at bounding box center [709, 646] width 44 height 26
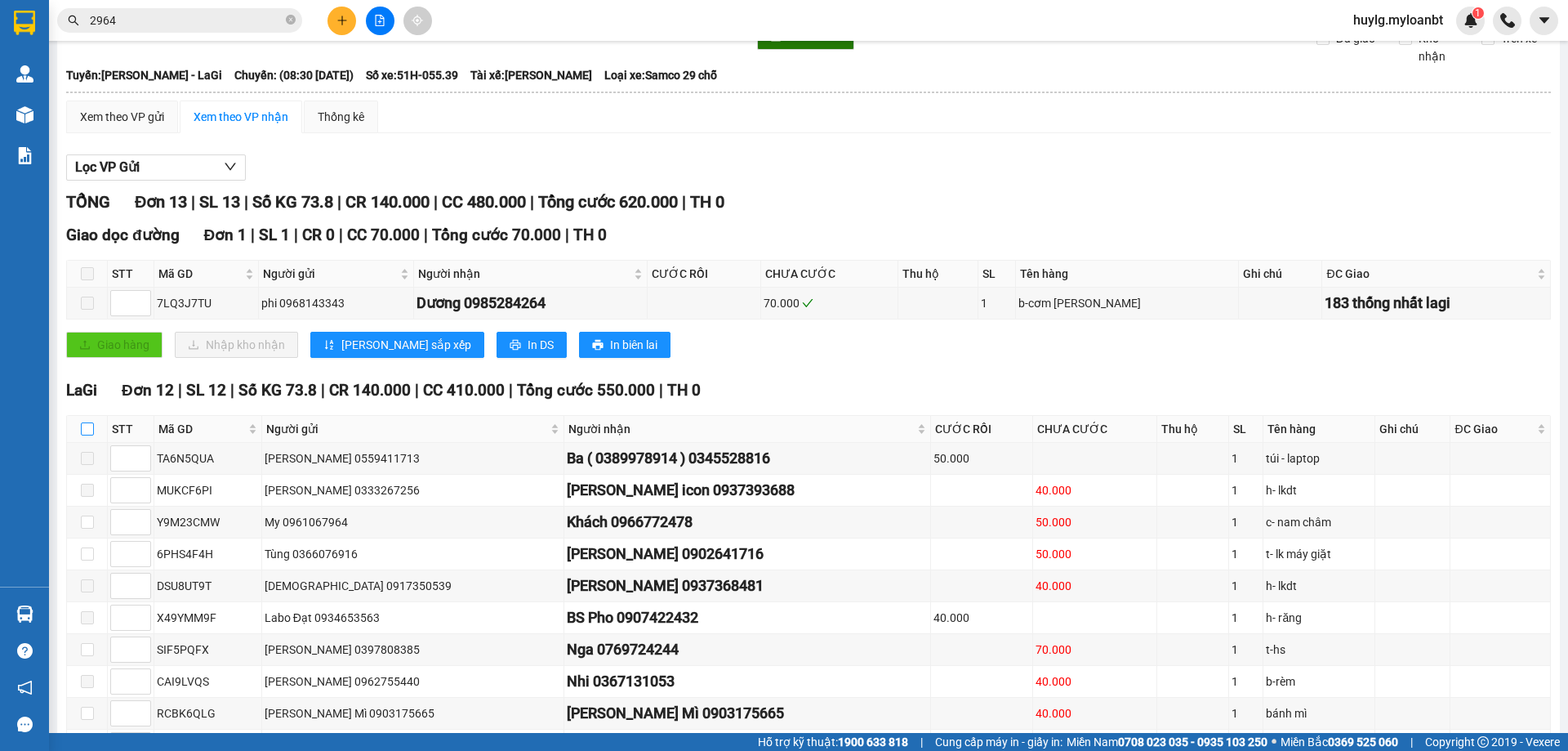
click at [89, 436] on input "checkbox" at bounding box center [87, 428] width 13 height 13
checkbox input "true"
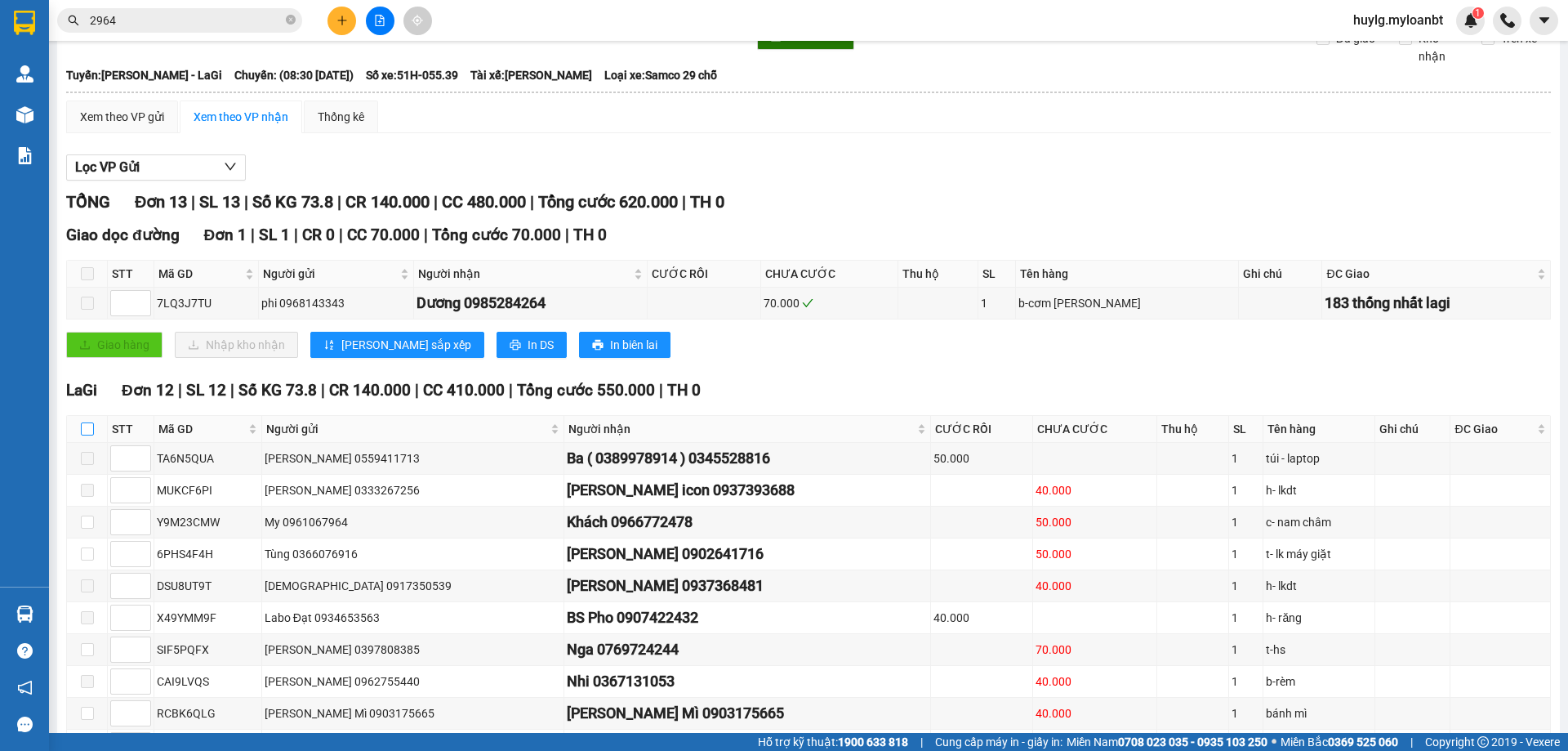
checkbox input "true"
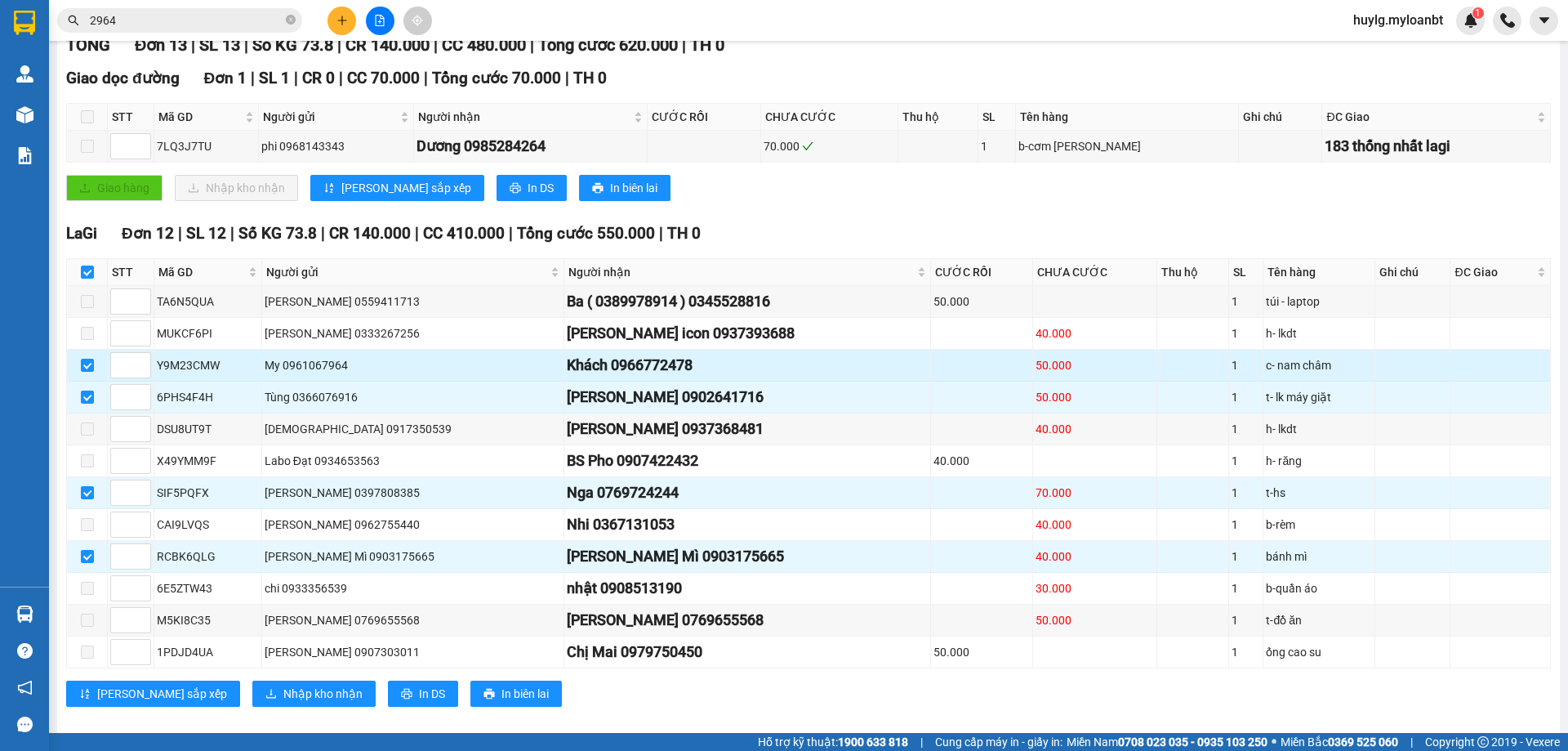
scroll to position [245, 0]
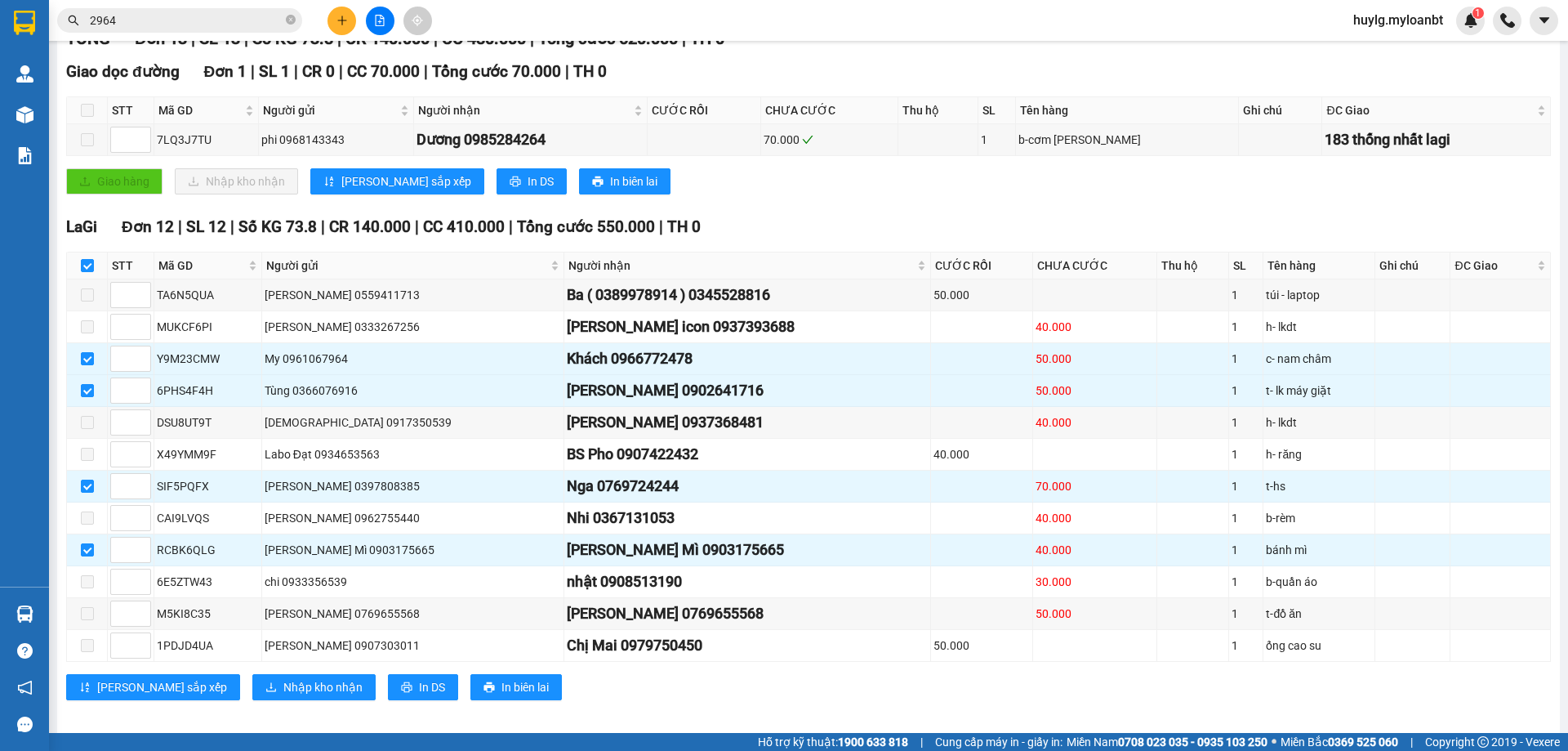
click at [230, 681] on div "LaGi Đơn 12 | SL 12 | Số KG 73.8 | CR 140.000 | CC 410.000 | Tổng cước 550.000 …" at bounding box center [808, 463] width 1485 height 498
click at [252, 700] on button "Nhập kho nhận" at bounding box center [314, 687] width 124 height 26
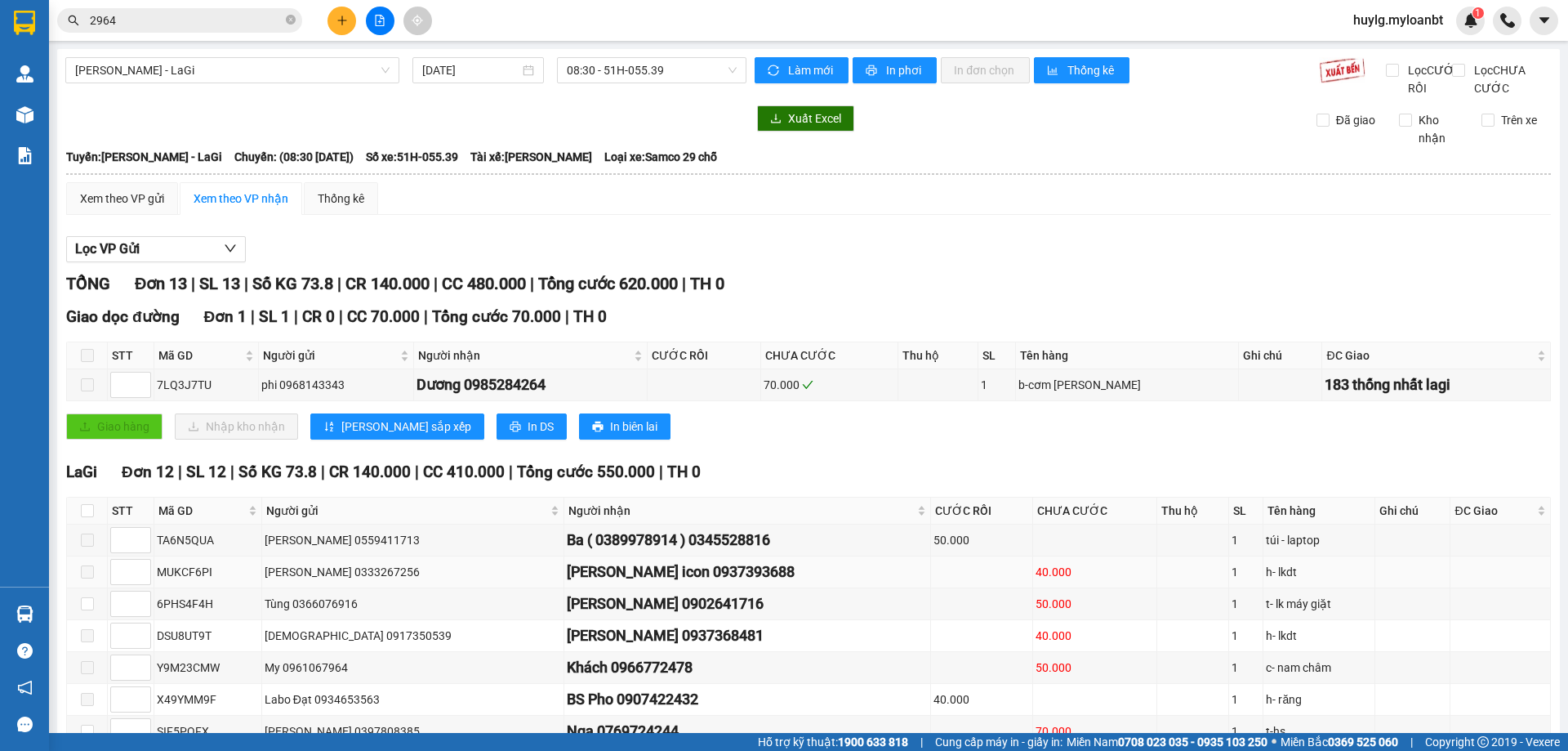
scroll to position [82, 0]
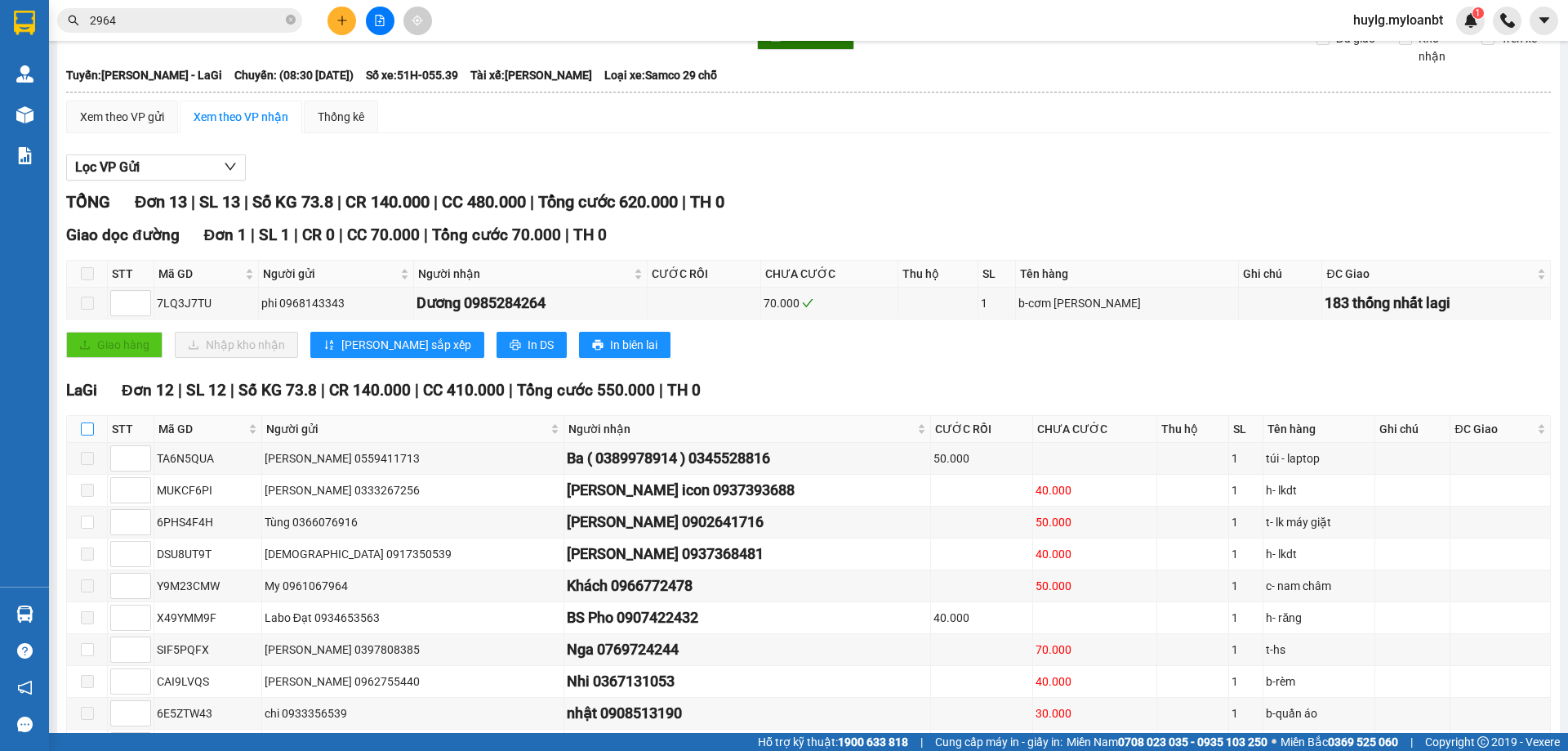
click at [89, 436] on input "checkbox" at bounding box center [87, 428] width 13 height 13
checkbox input "true"
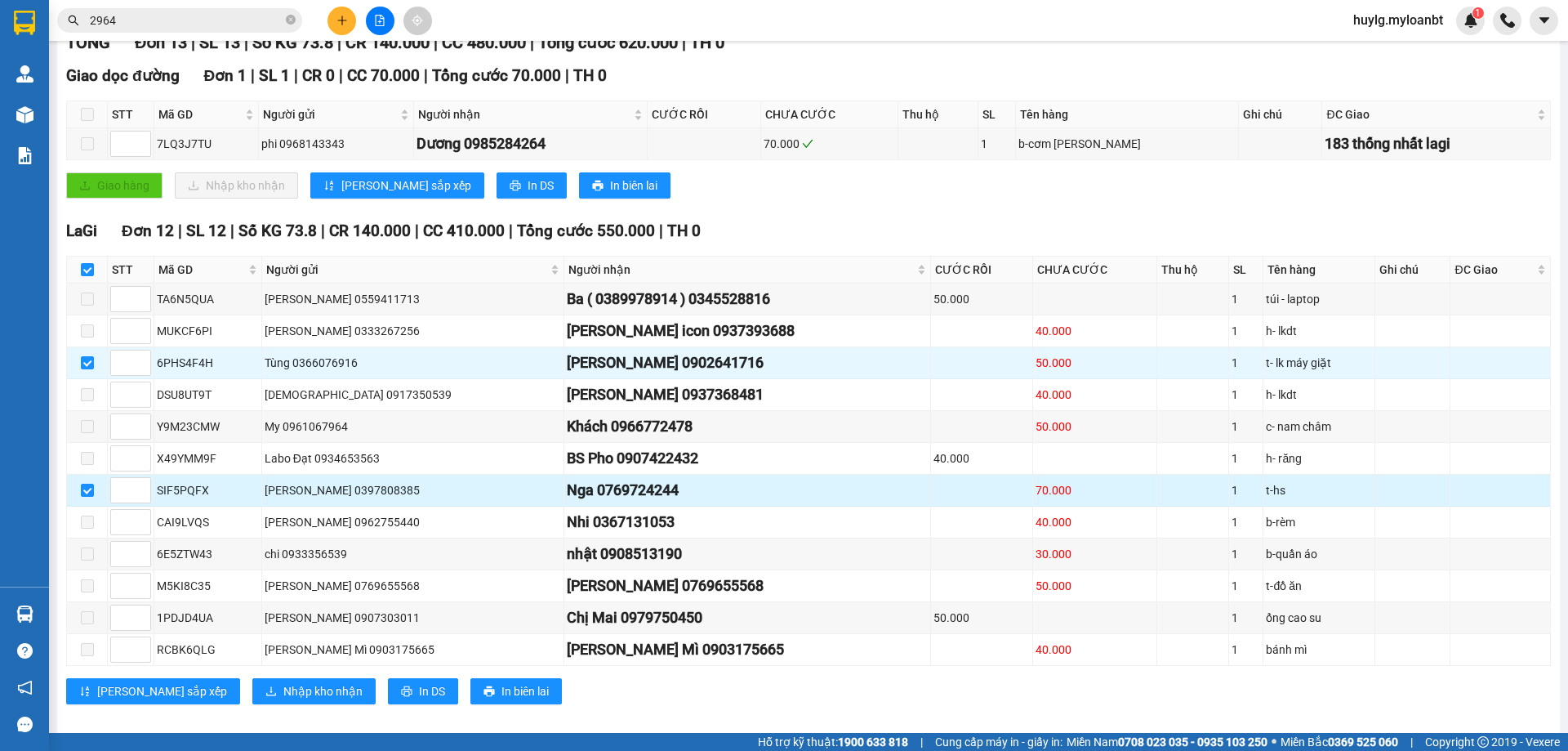
scroll to position [245, 0]
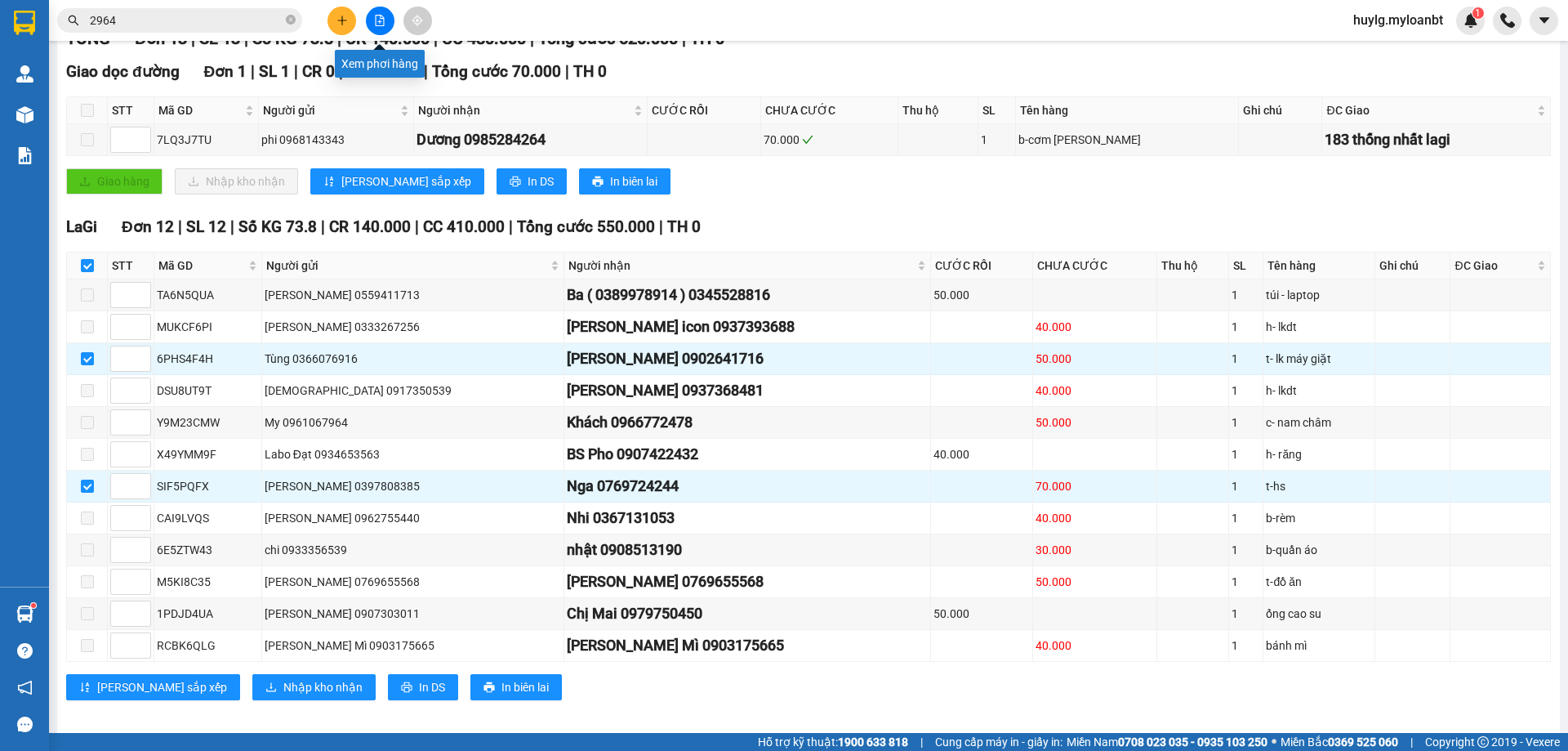
click at [329, 15] on button at bounding box center [341, 21] width 28 height 28
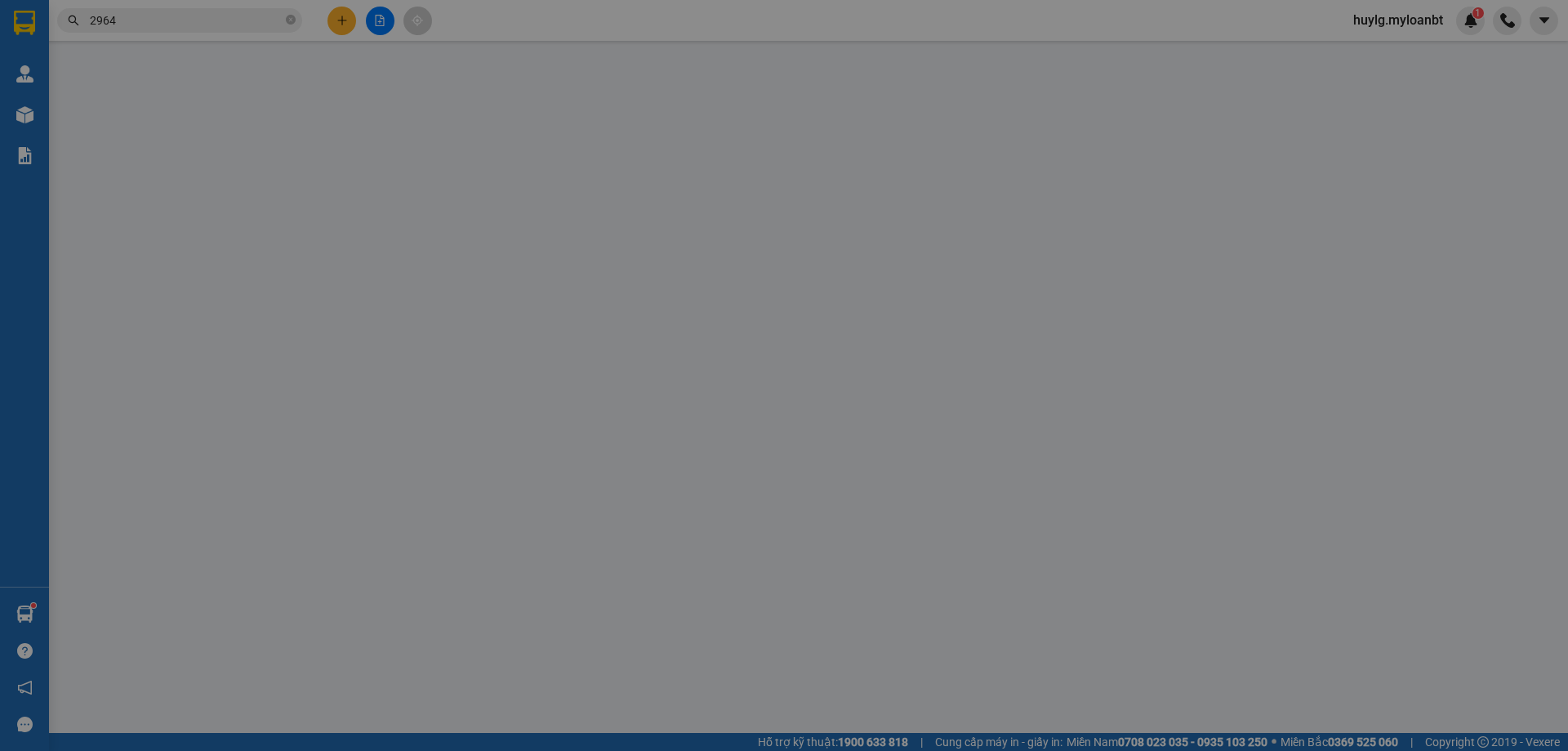
click at [345, 22] on span "Yêu cầu xuất hóa đơn điện tử" at bounding box center [281, 27] width 172 height 13
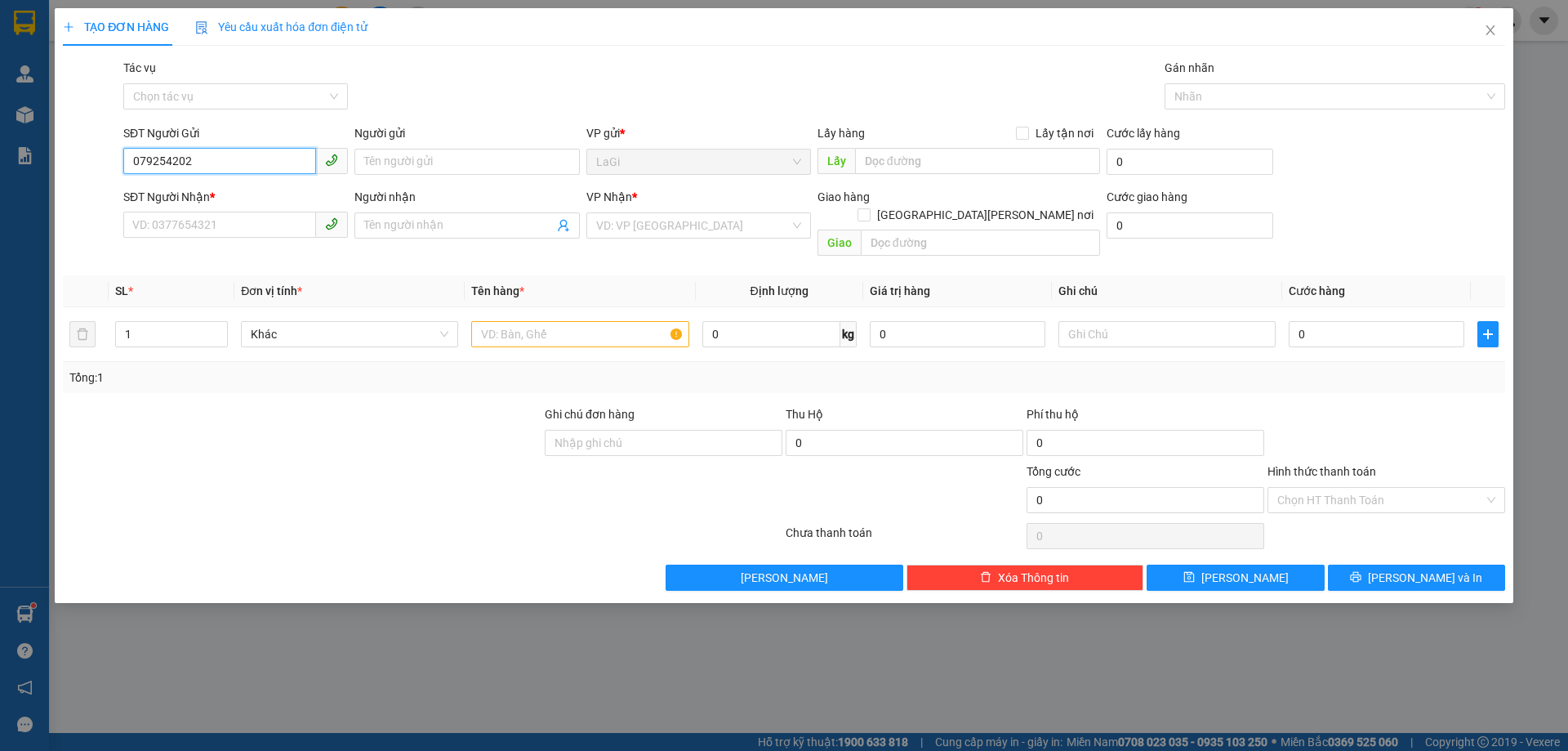
type input "0792542025"
click at [255, 191] on div "0792542025 - Khoa" at bounding box center [235, 194] width 205 height 18
type input "Khoa"
type input "0913837898"
type input "Hải"
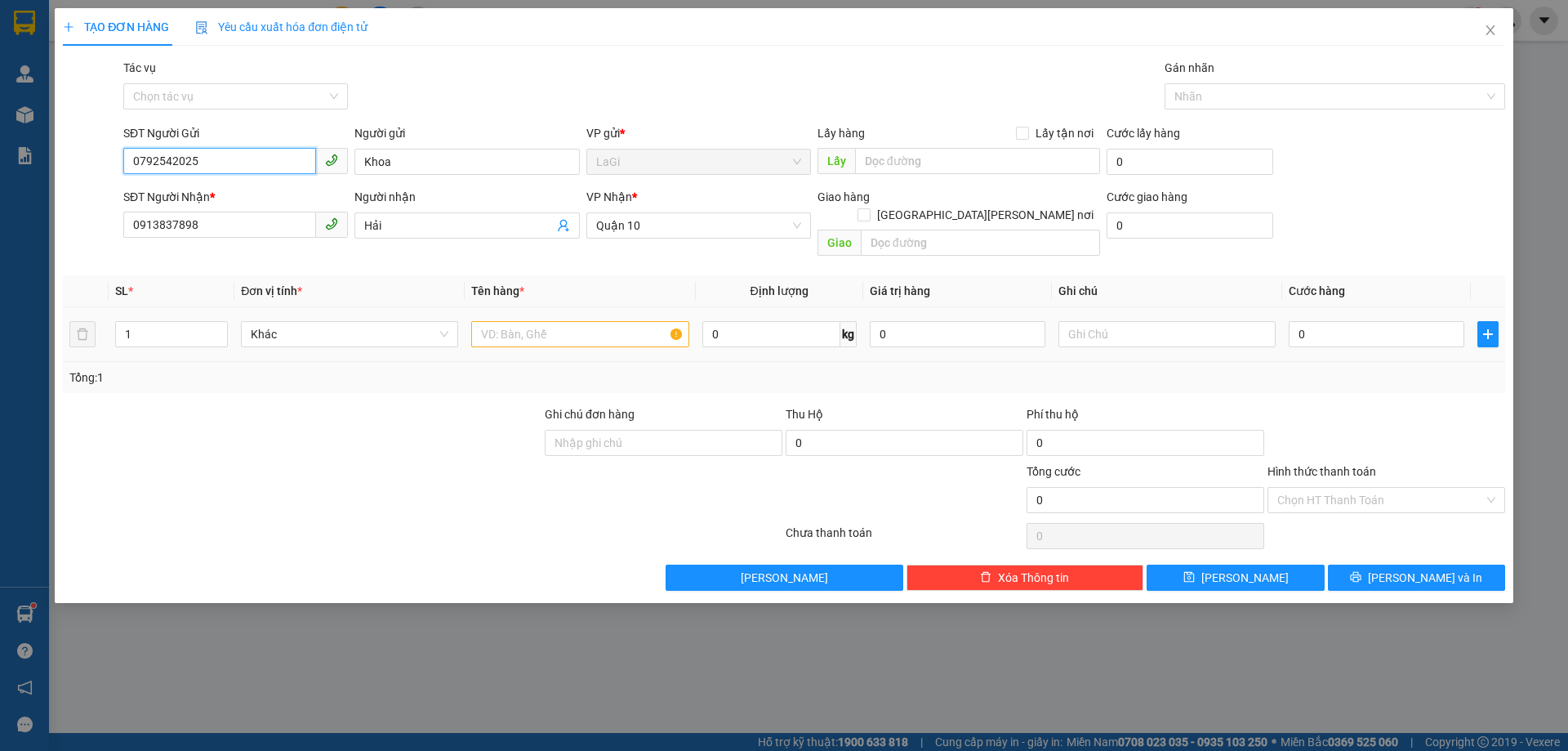
type input "0792542025"
click at [533, 321] on input "text" at bounding box center [579, 334] width 217 height 26
type input "t - hs"
type input "1"
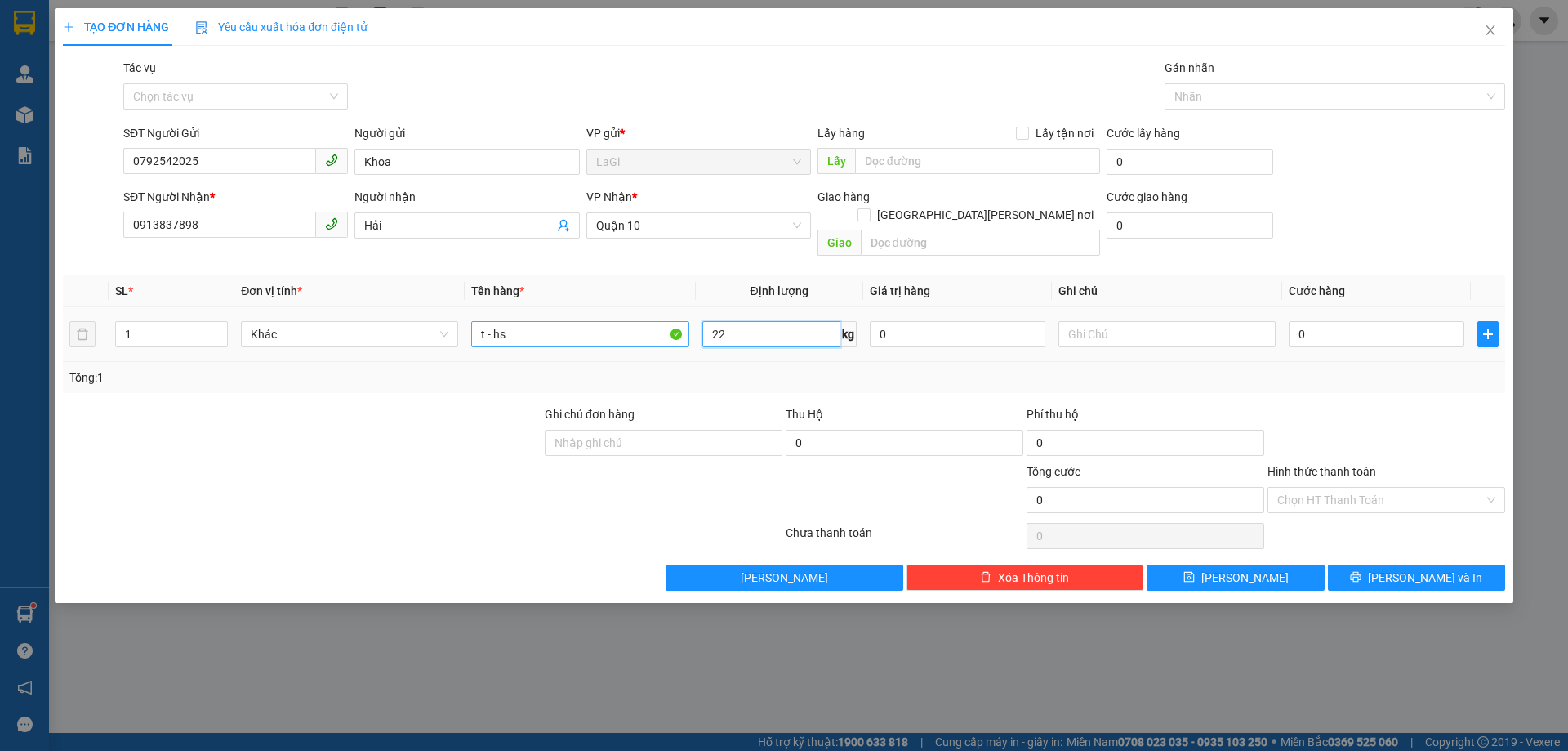
type input "22"
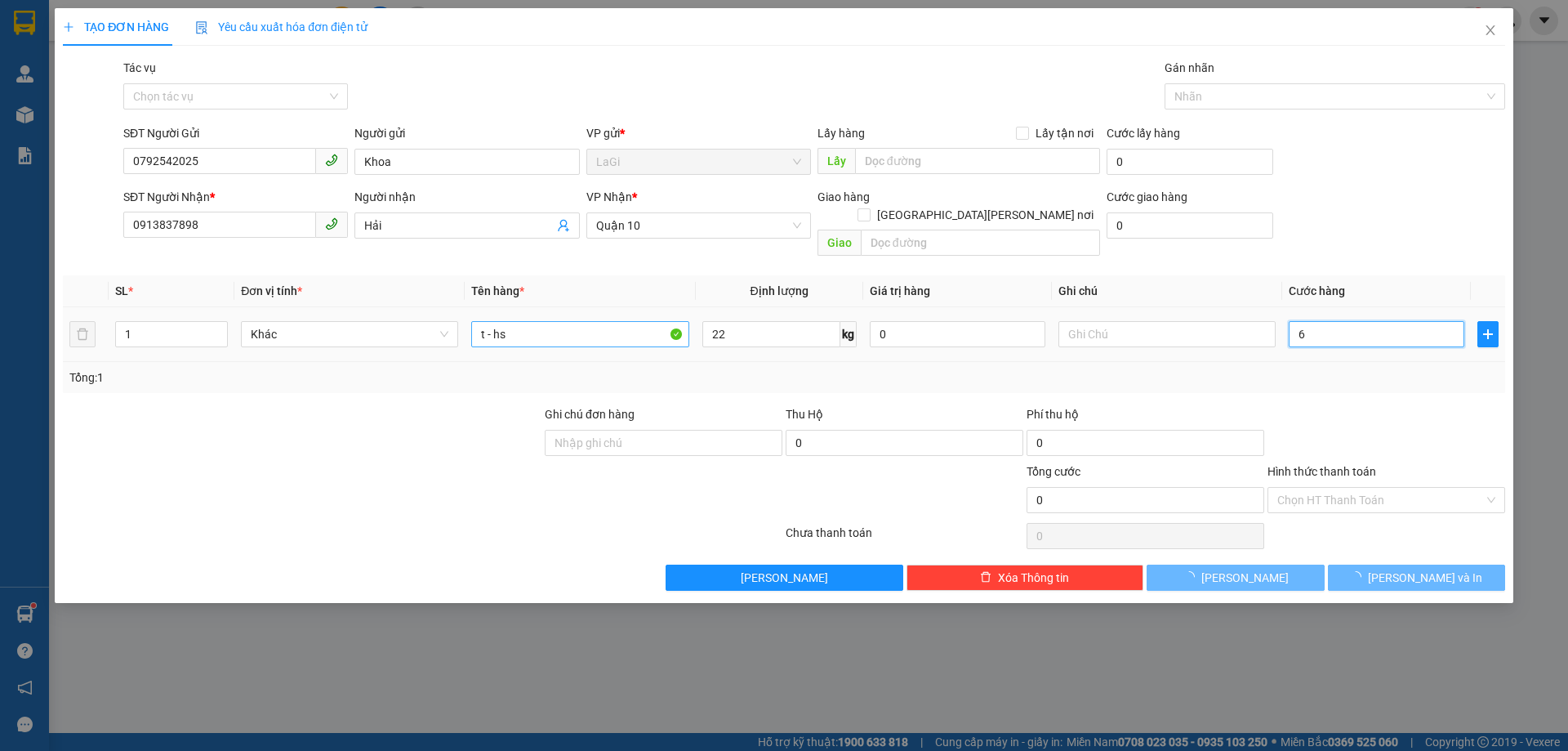
type input "60"
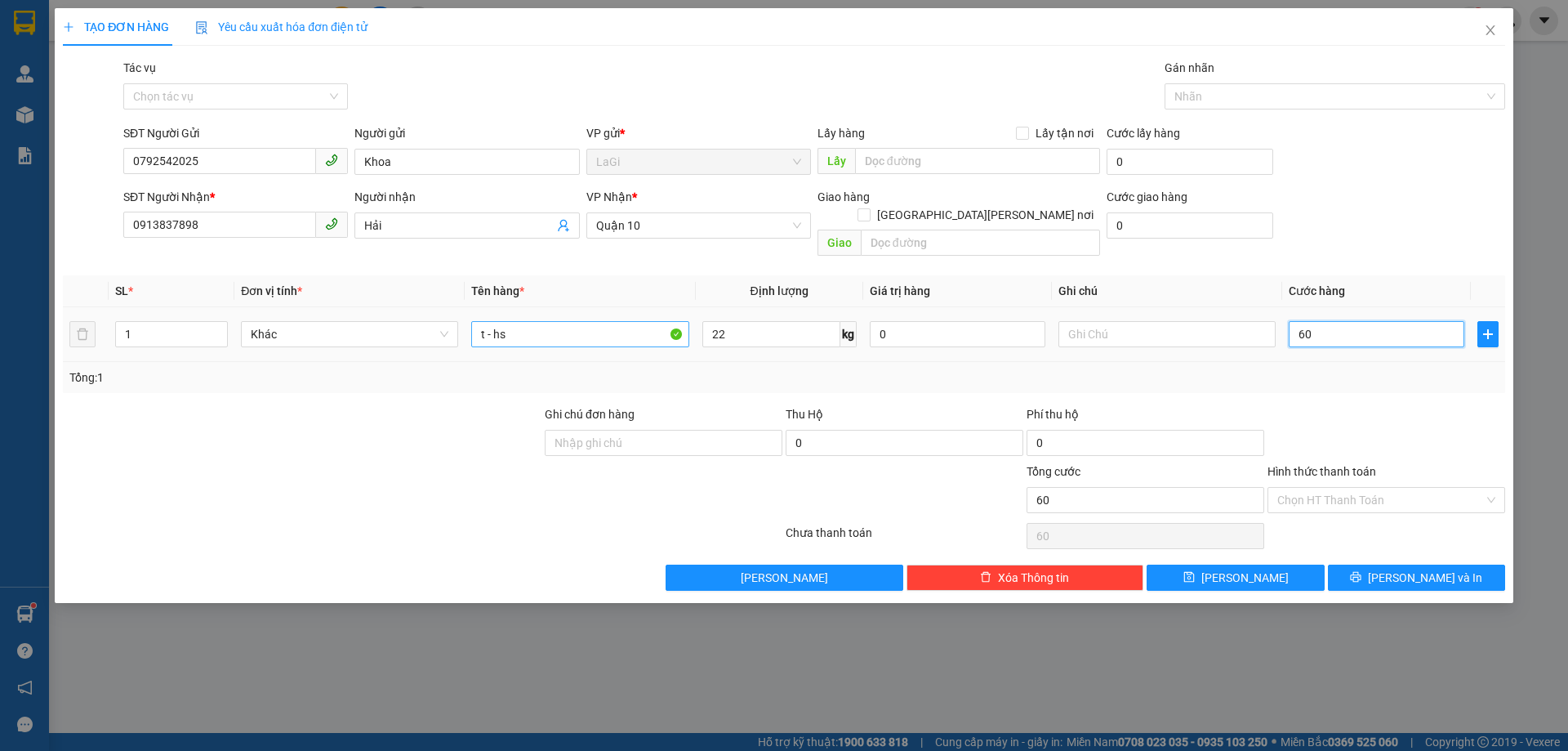
type input "60"
type input "600"
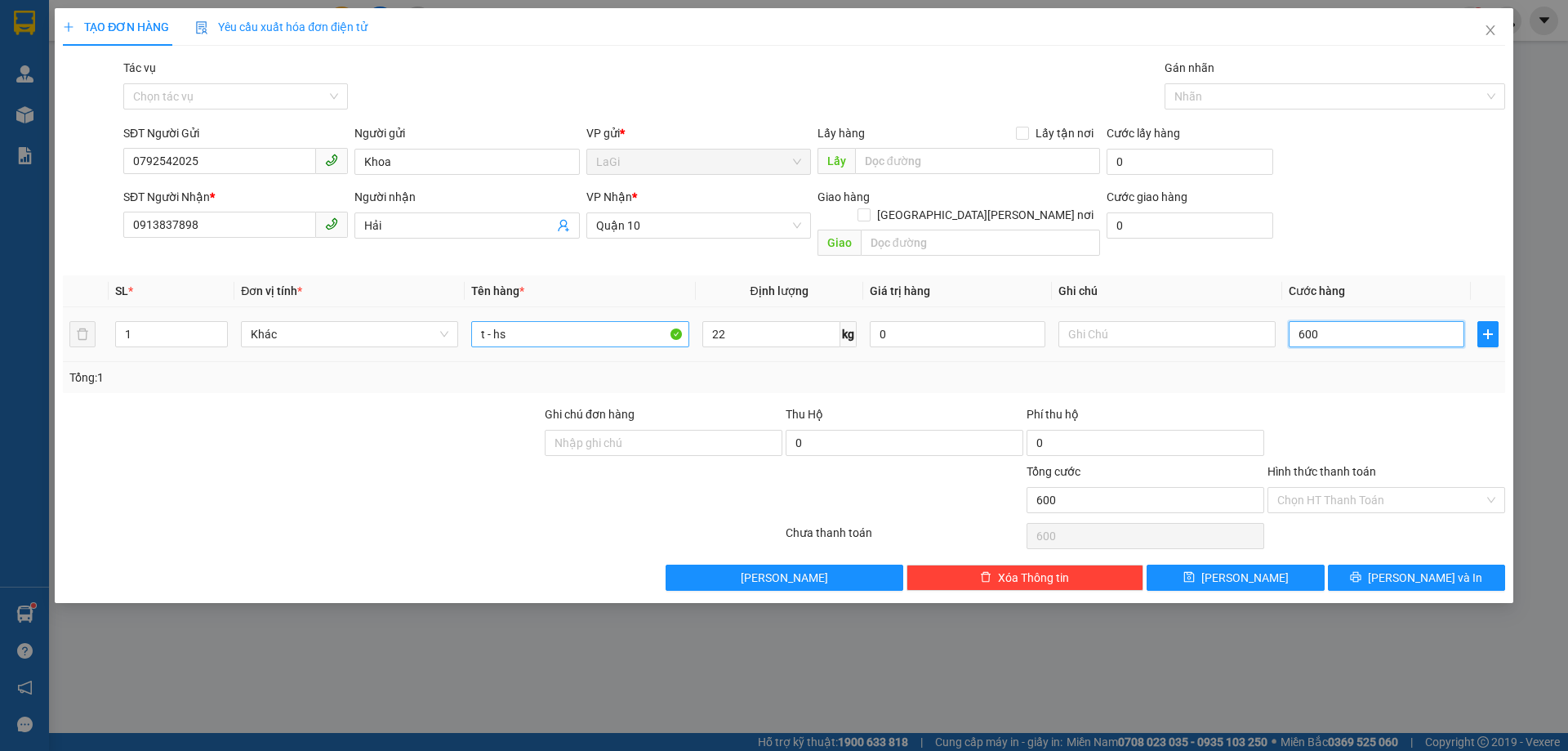
type input "6.000"
type input "60.000"
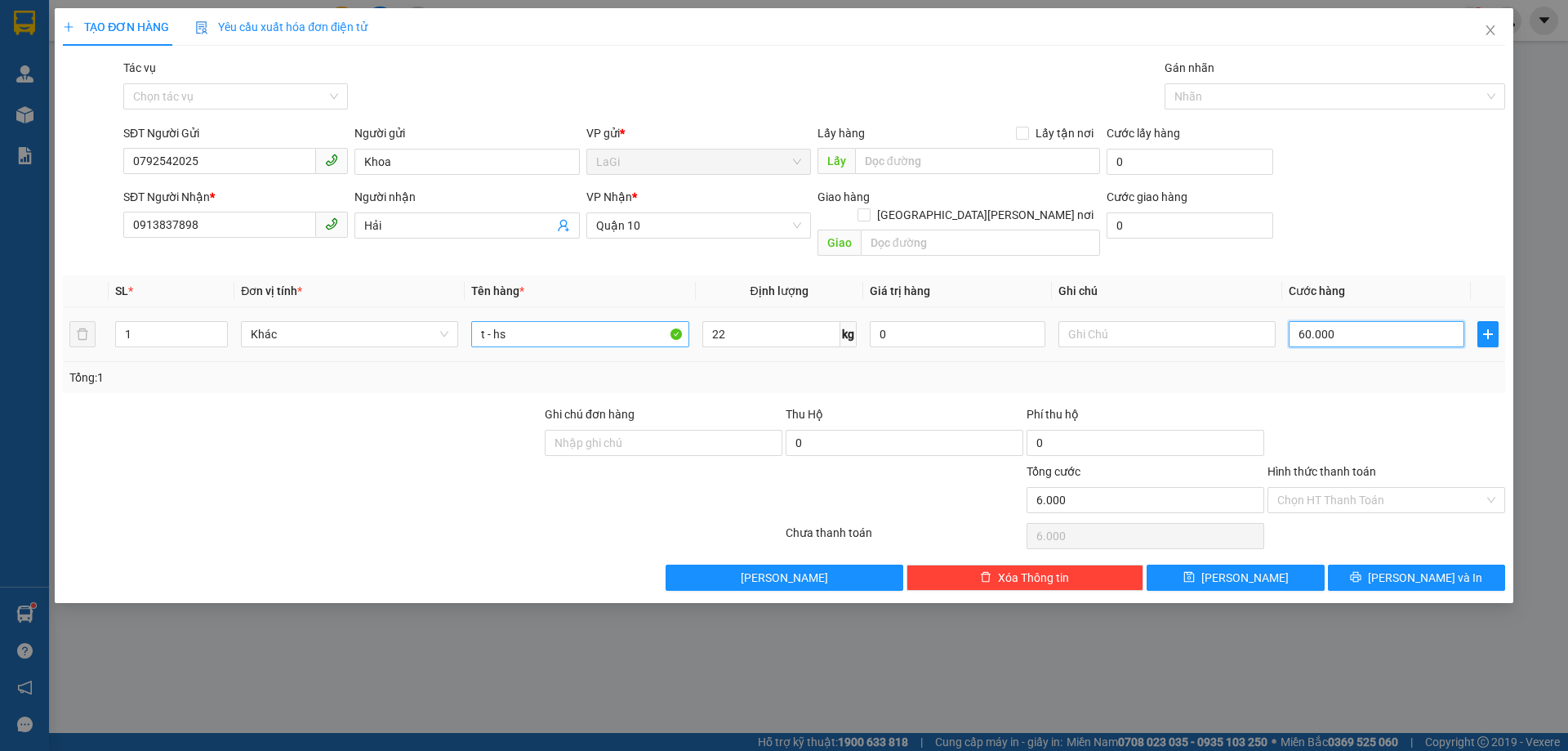
type input "60.000"
click at [1300, 488] on input "Hình thức thanh toán" at bounding box center [1380, 500] width 207 height 25
click at [1314, 501] on div "Transit Pickup Surcharge Ids Transit Deliver Surcharge Ids Transit Deliver Surc…" at bounding box center [784, 325] width 1443 height 532
click at [1352, 488] on input "Hình thức thanh toán" at bounding box center [1380, 500] width 207 height 25
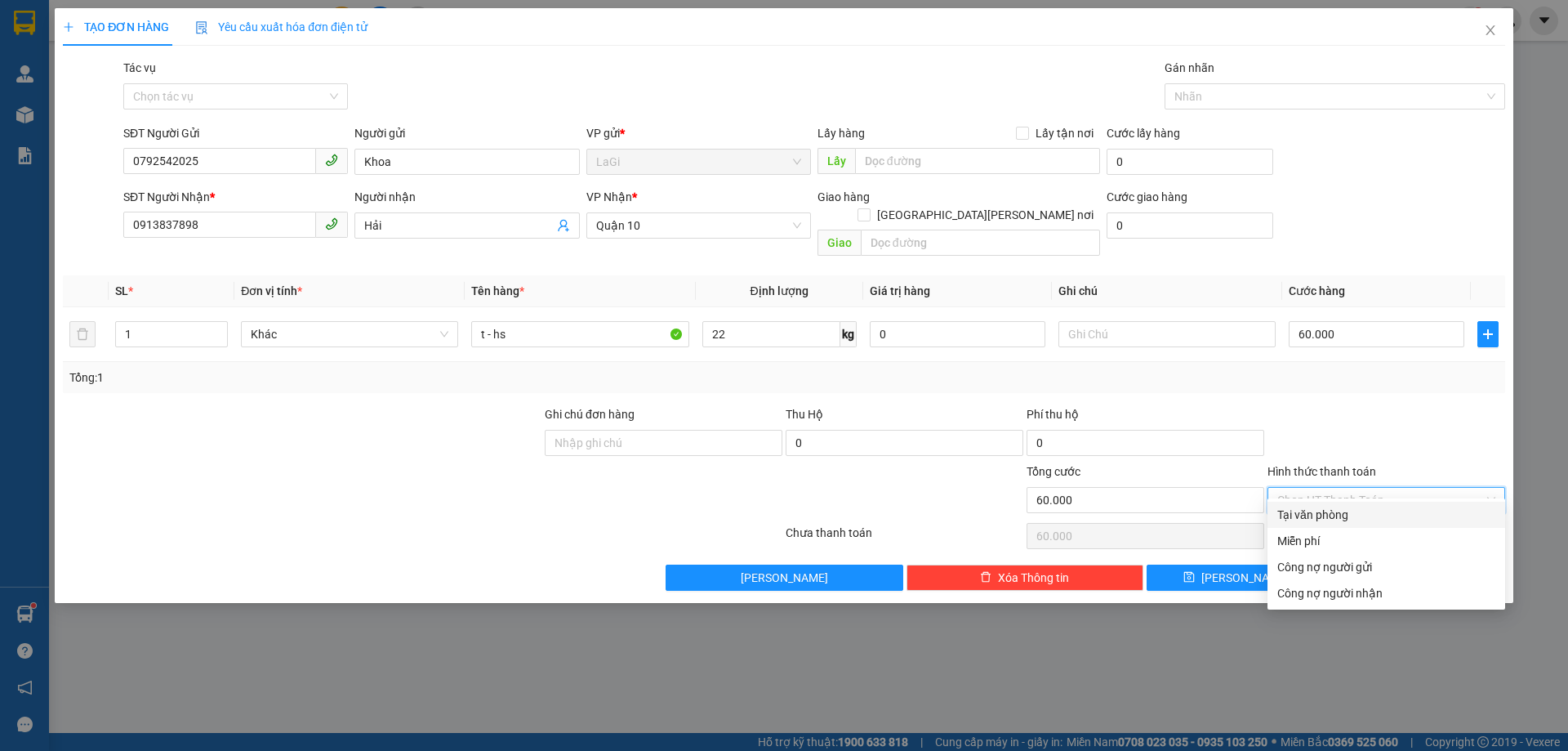
click at [1340, 516] on div "Tại văn phòng" at bounding box center [1386, 514] width 218 height 18
type input "0"
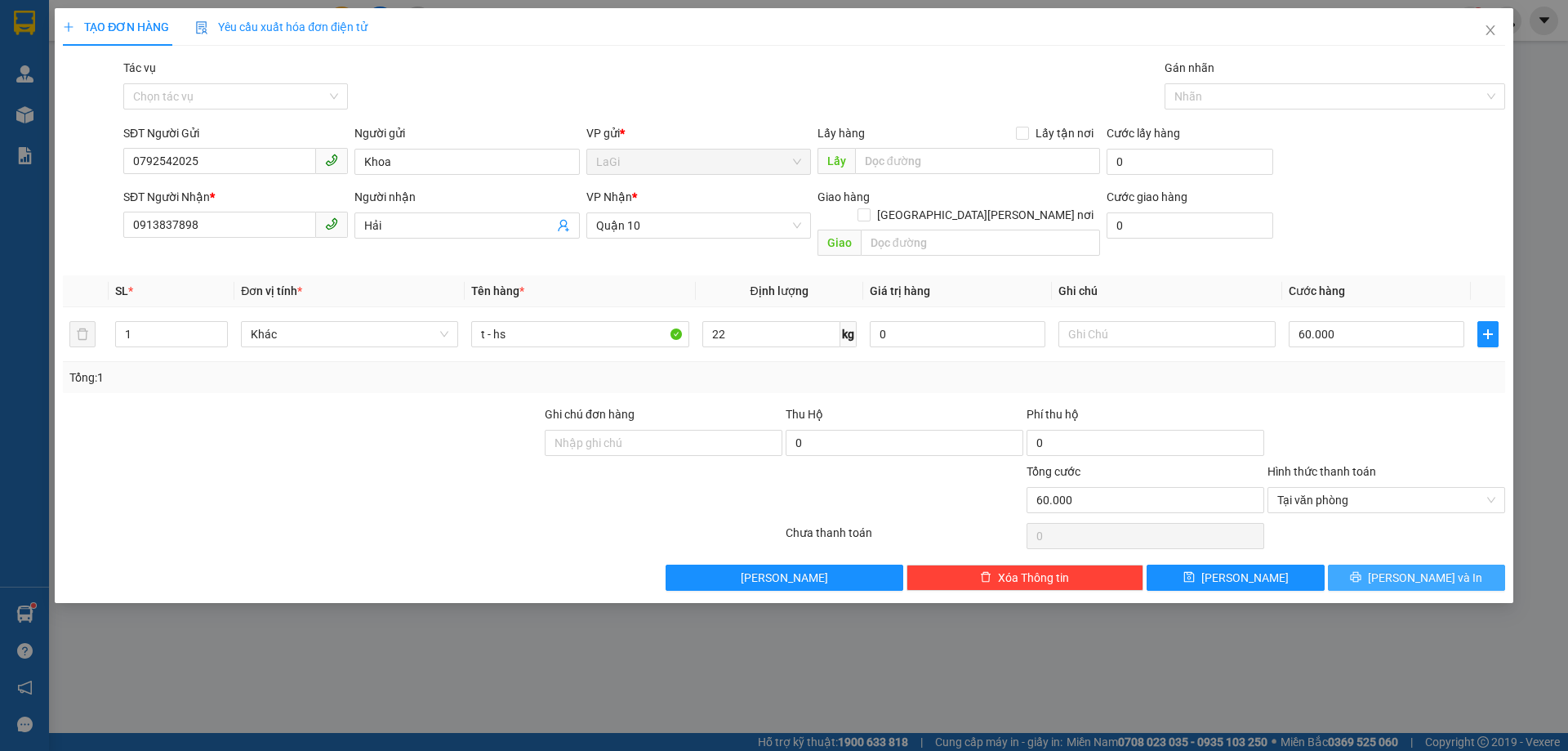
click at [1362, 572] on icon "printer" at bounding box center [1355, 577] width 11 height 11
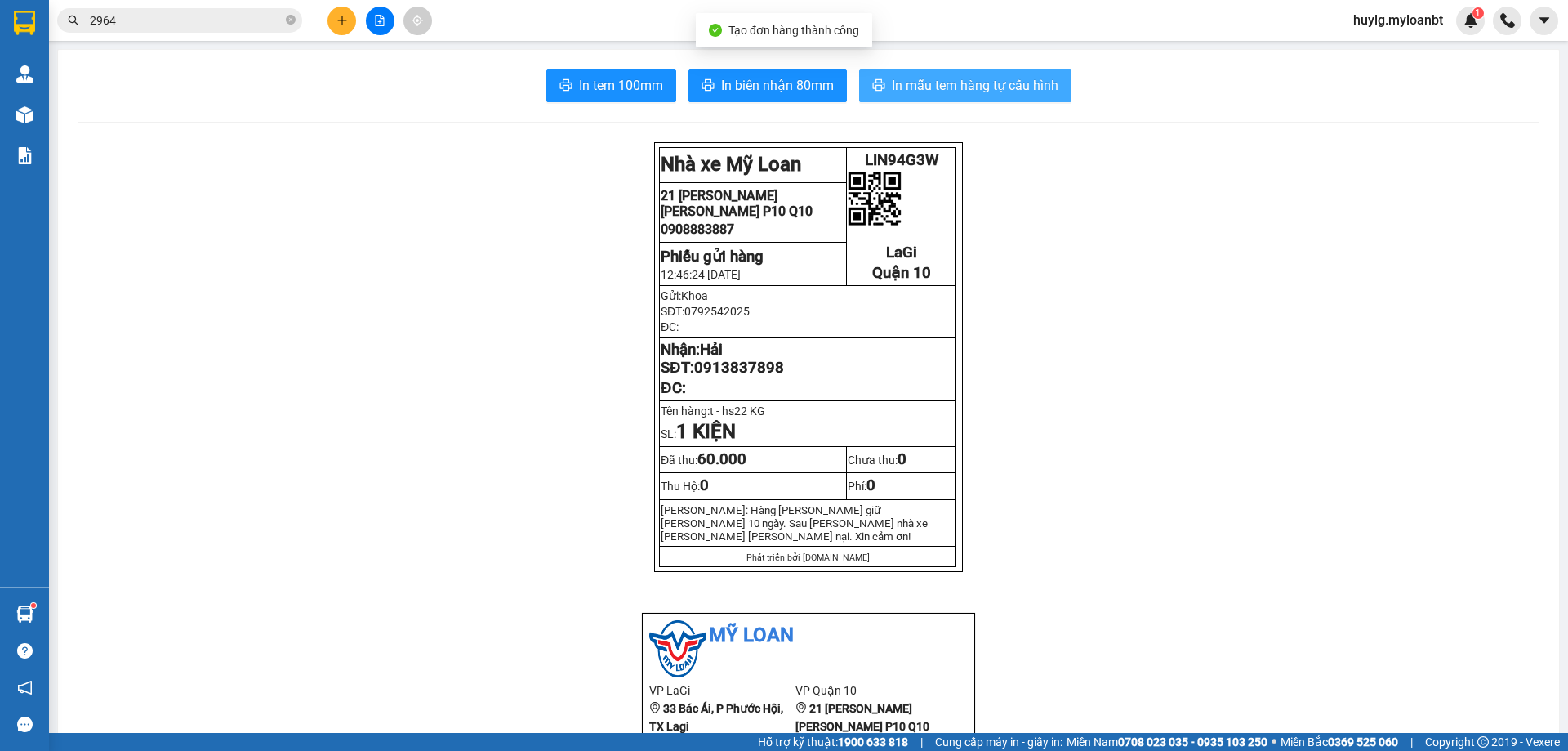
click at [981, 79] on span "In mẫu tem hàng tự cấu hình" at bounding box center [975, 86] width 166 height 21
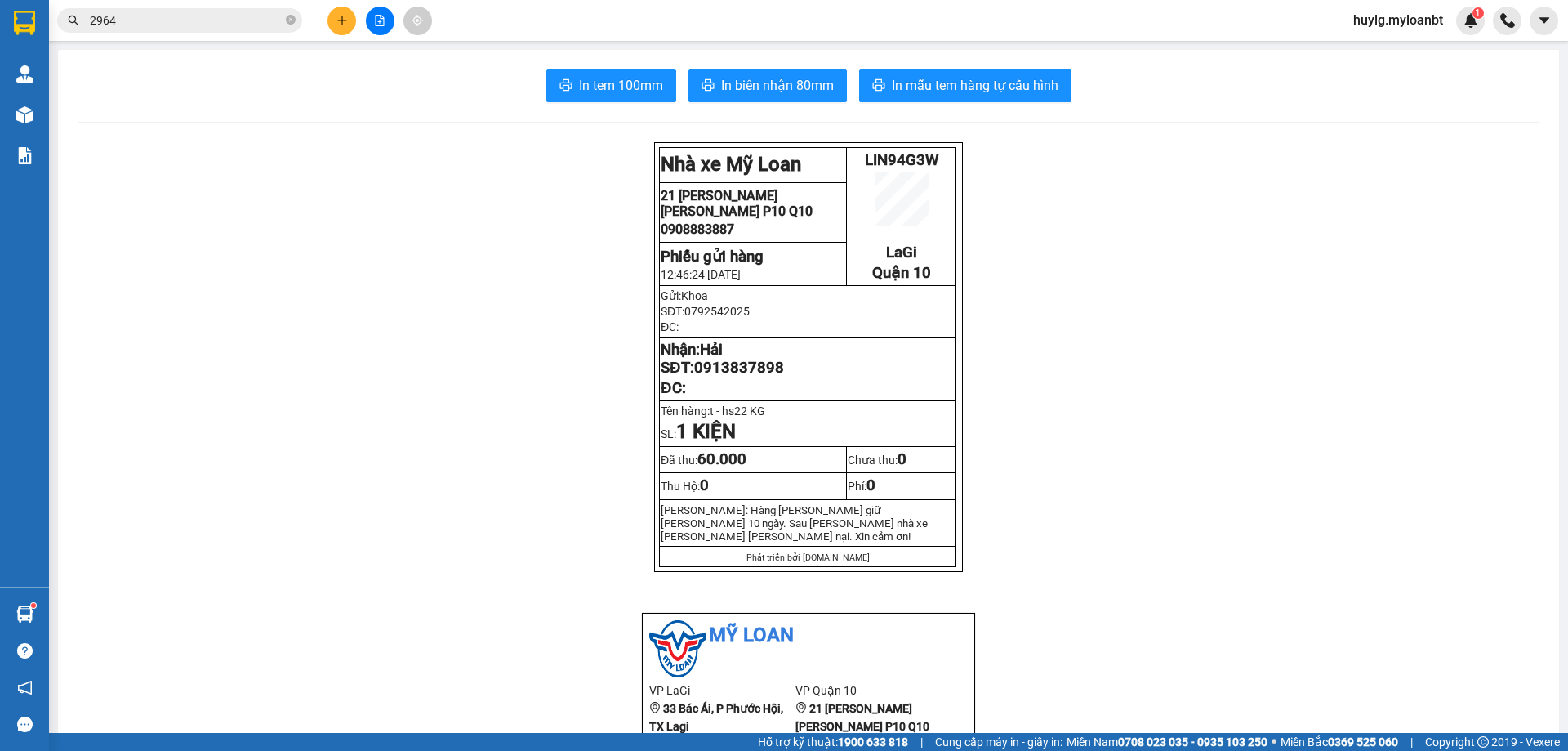
click at [334, 17] on button at bounding box center [341, 21] width 28 height 28
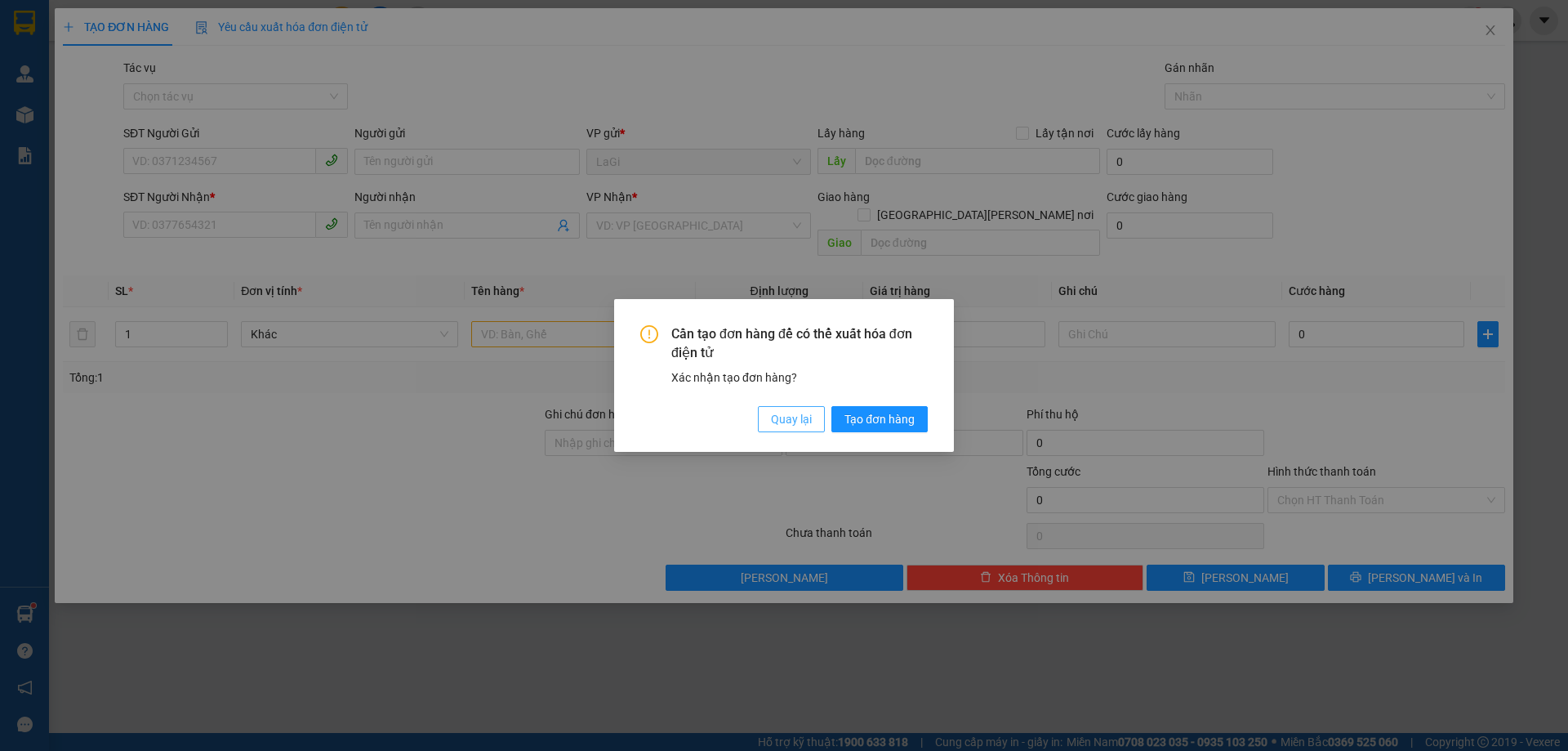
click at [779, 411] on span "Quay lại" at bounding box center [792, 419] width 41 height 18
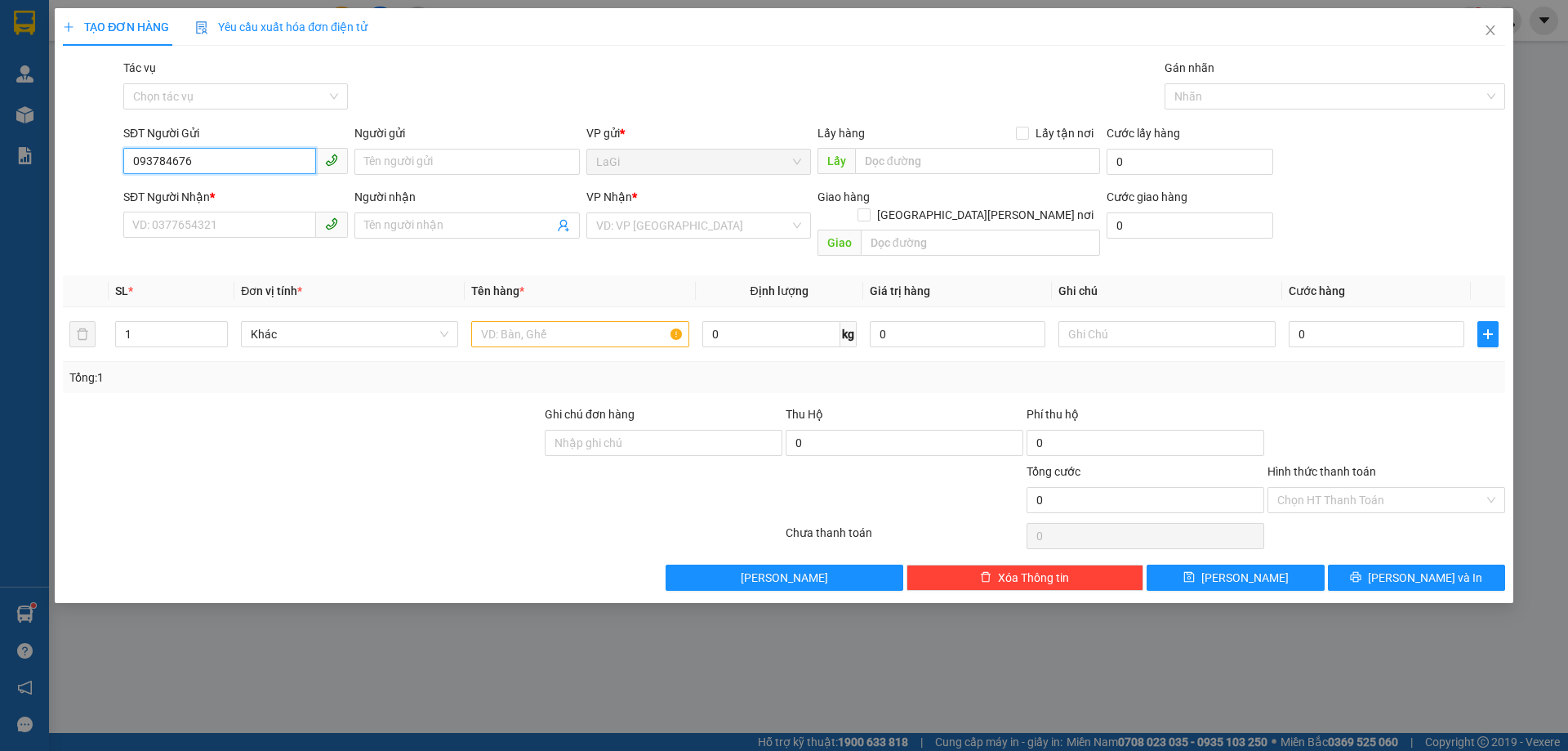
type input "0937846769"
click at [238, 190] on div "0937846769 - a tám" at bounding box center [235, 194] width 205 height 18
type input "a tám"
type input "0913969768"
type input "Bảy"
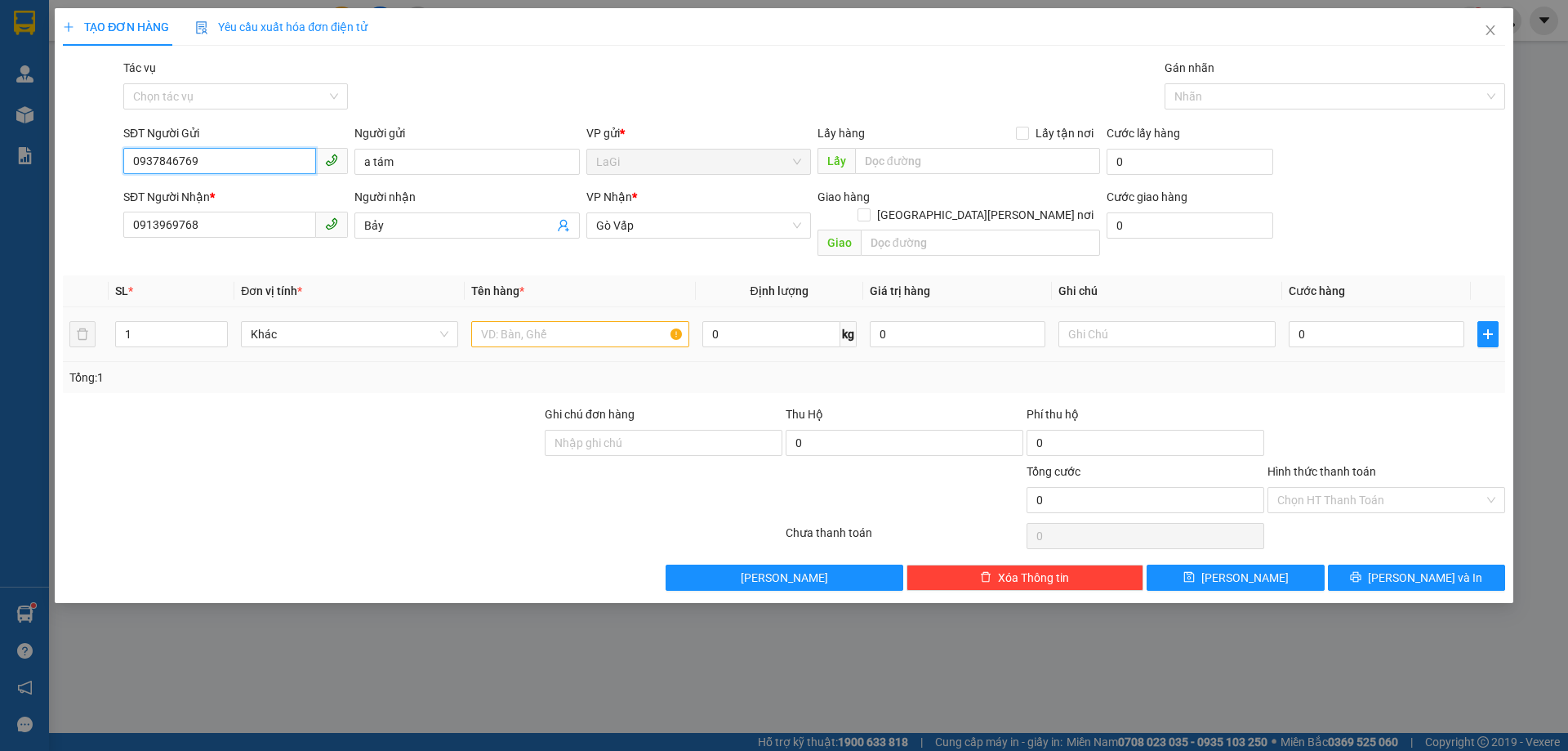
type input "0937846769"
click at [569, 324] on input "text" at bounding box center [579, 334] width 217 height 26
type input "t -hs"
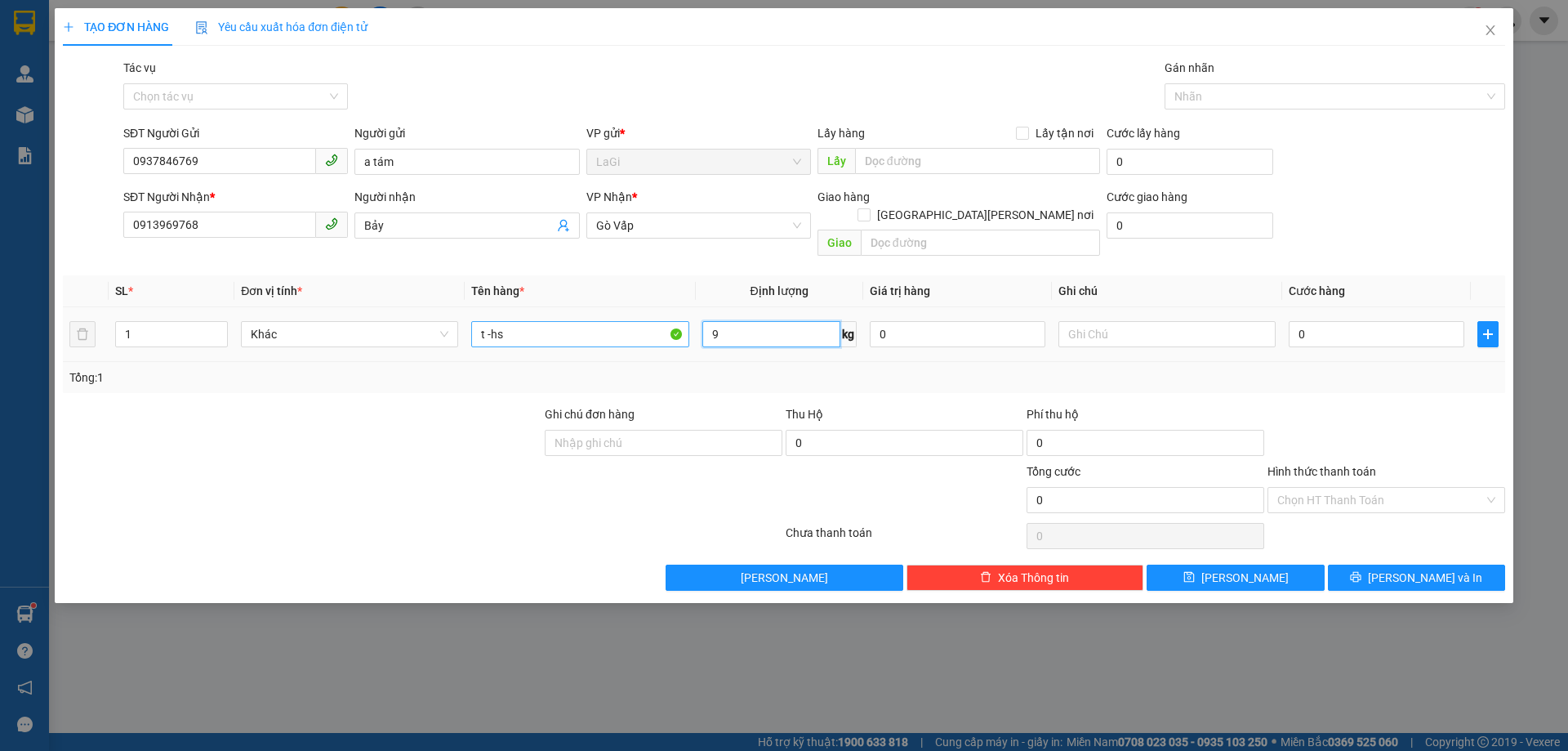
type input "9"
type input "50"
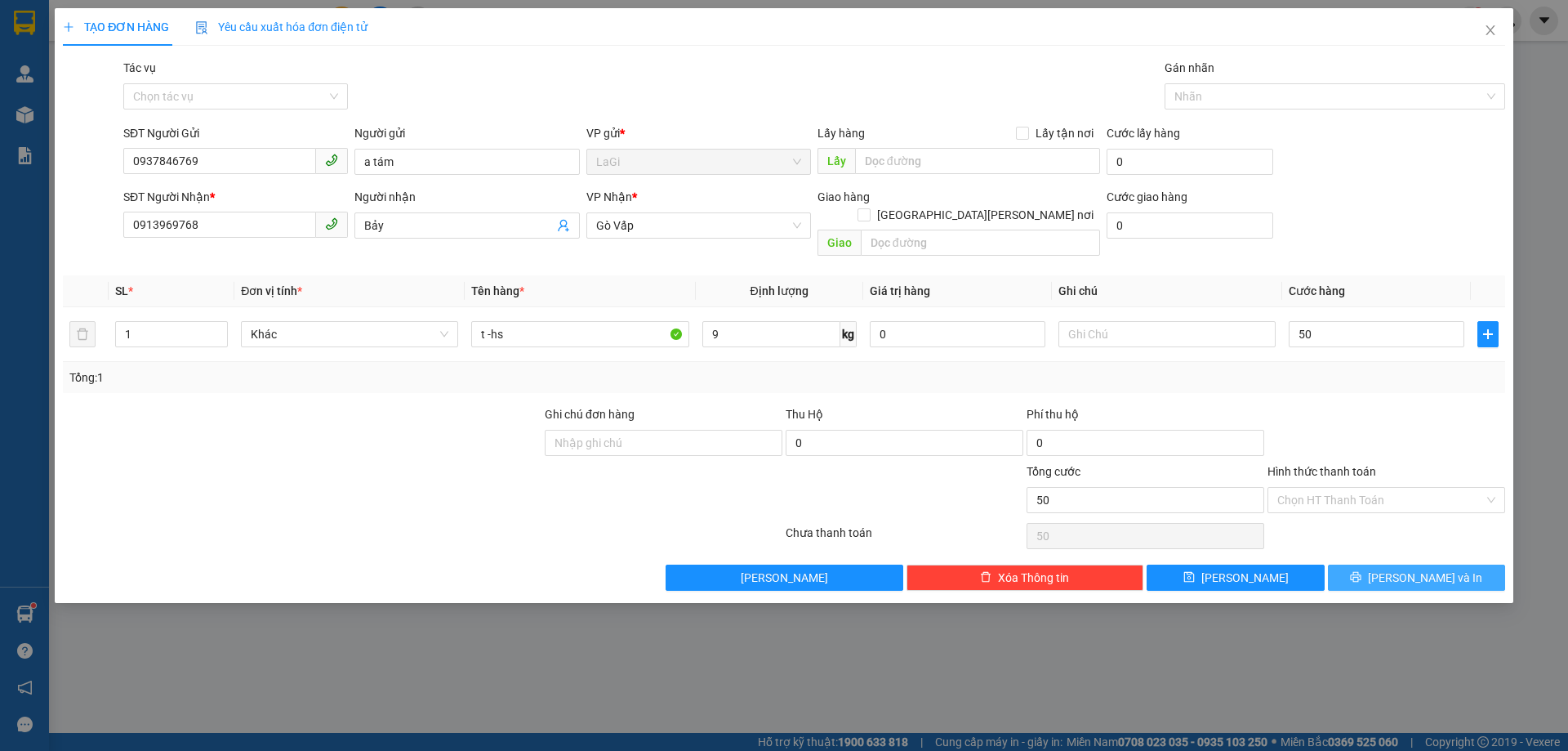
type input "50.000"
click at [1432, 569] on span "[PERSON_NAME] và In" at bounding box center [1425, 578] width 114 height 18
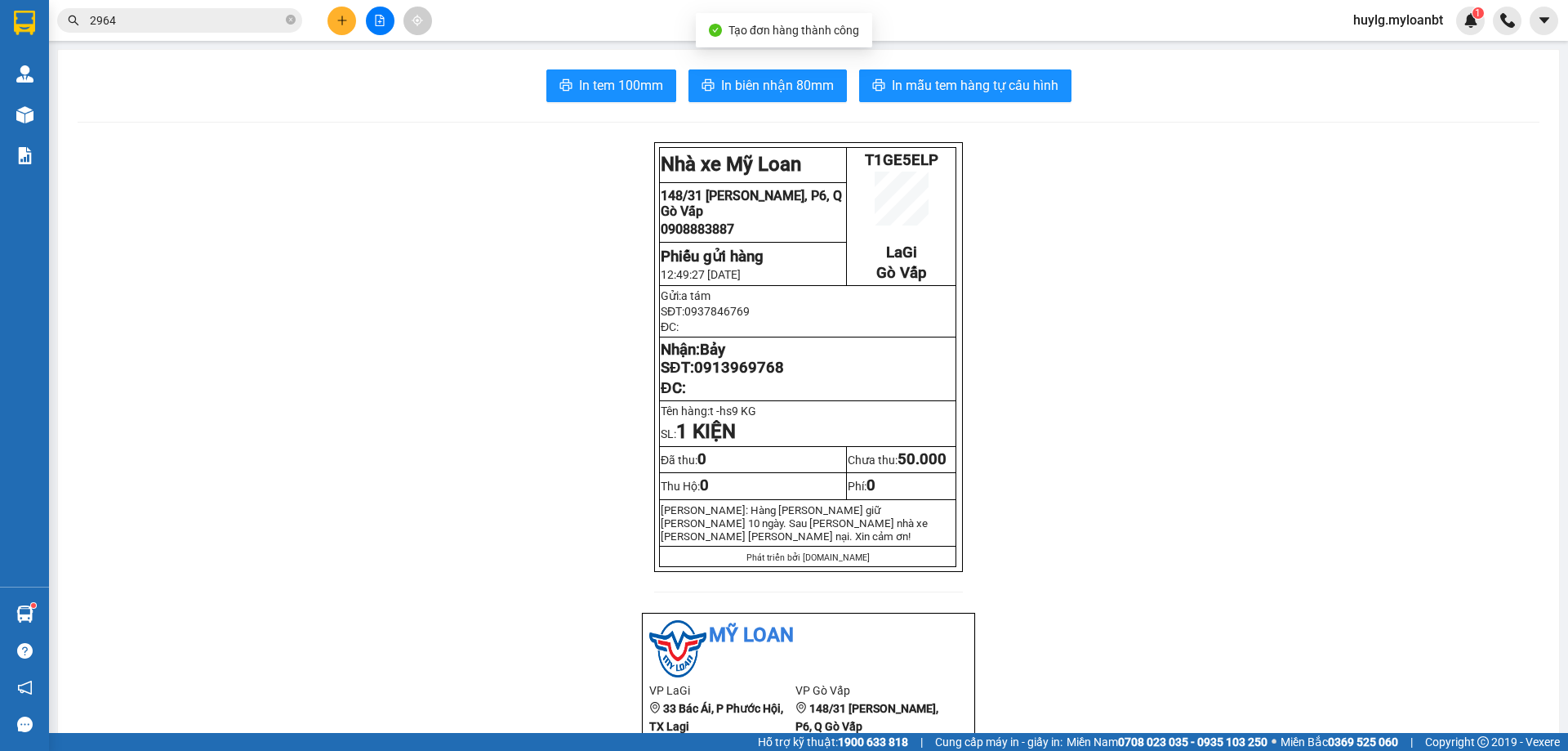
click at [596, 77] on span "In tem 100mm" at bounding box center [621, 86] width 84 height 21
click at [339, 17] on icon "plus" at bounding box center [341, 20] width 11 height 11
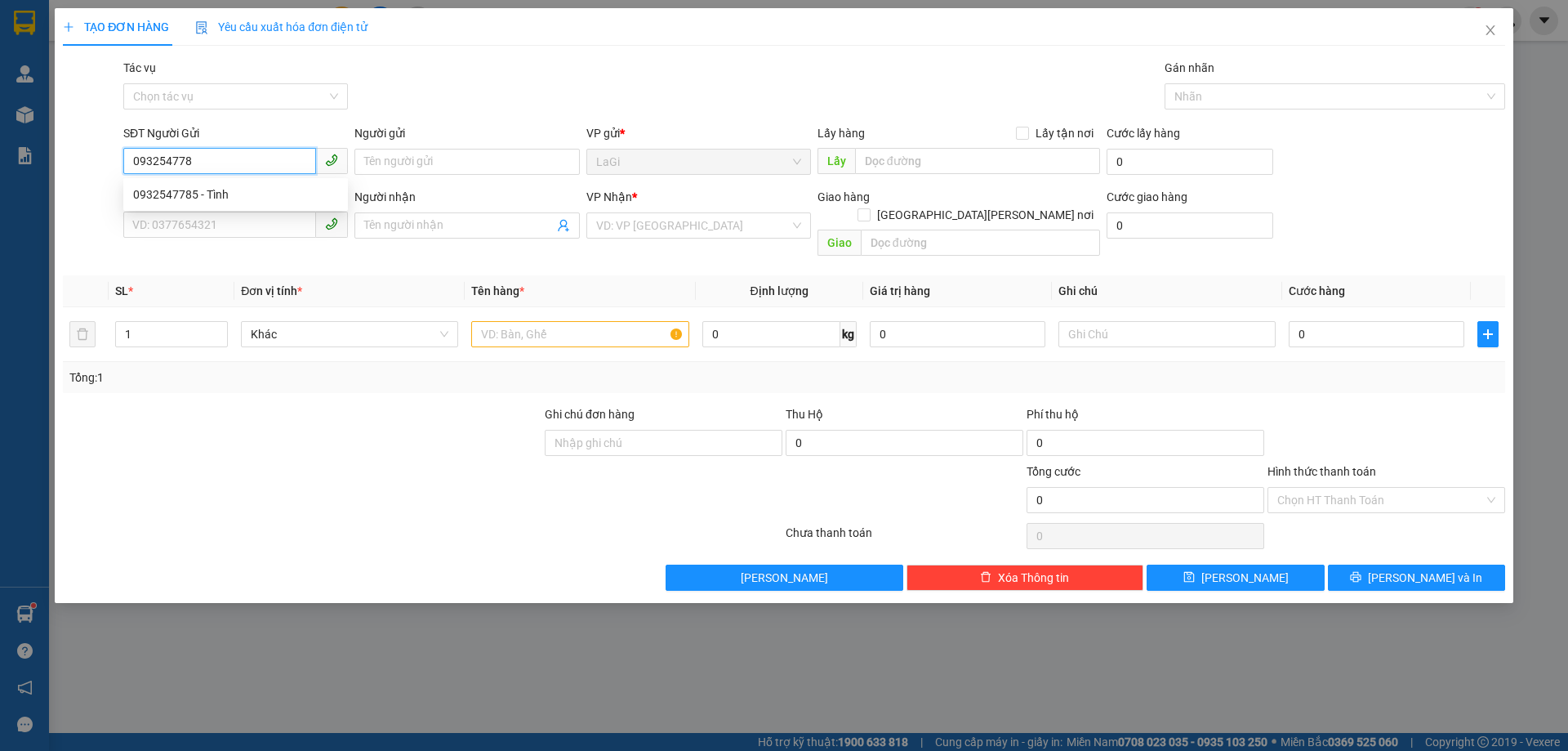
type input "0932547785"
click at [297, 197] on div "0932547785 - Tình" at bounding box center [235, 194] width 205 height 18
type input "Tình"
type input "0903270805"
type input "khang"
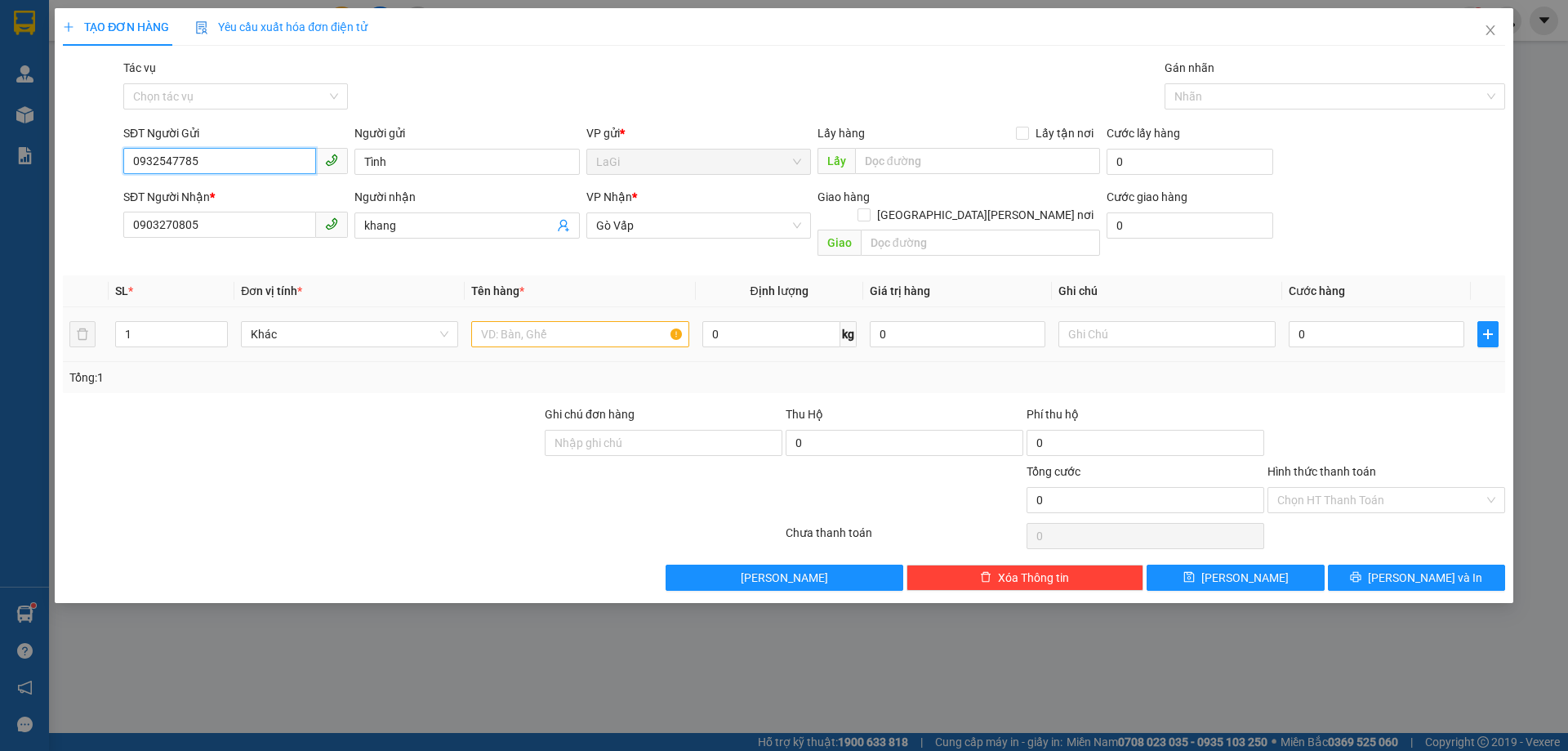
type input "0932547785"
click at [653, 329] on input "text" at bounding box center [579, 334] width 217 height 26
type input "t - hs"
type input "12.5"
click at [1491, 307] on td at bounding box center [1488, 335] width 34 height 55
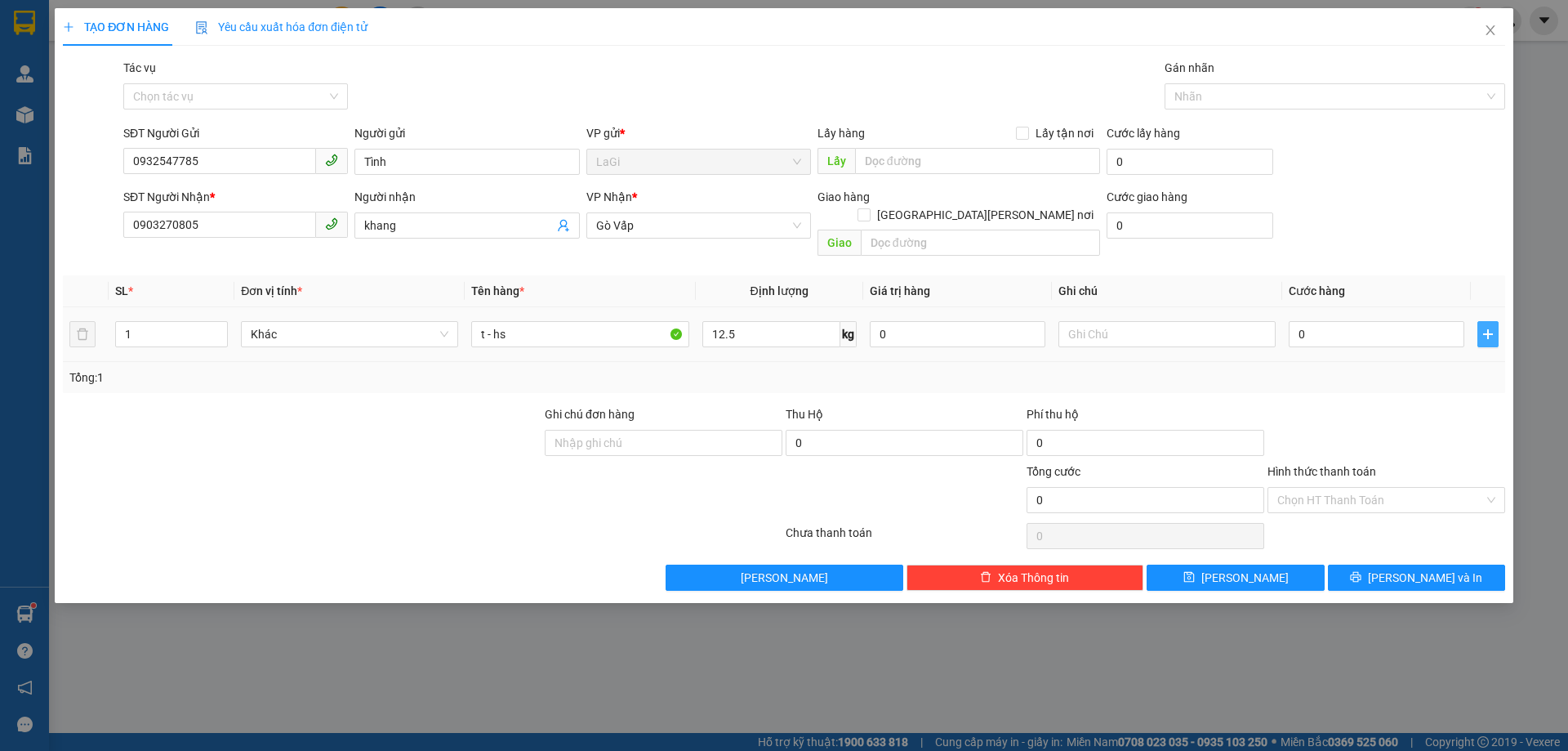
click at [1492, 328] on icon "plus" at bounding box center [1487, 334] width 13 height 13
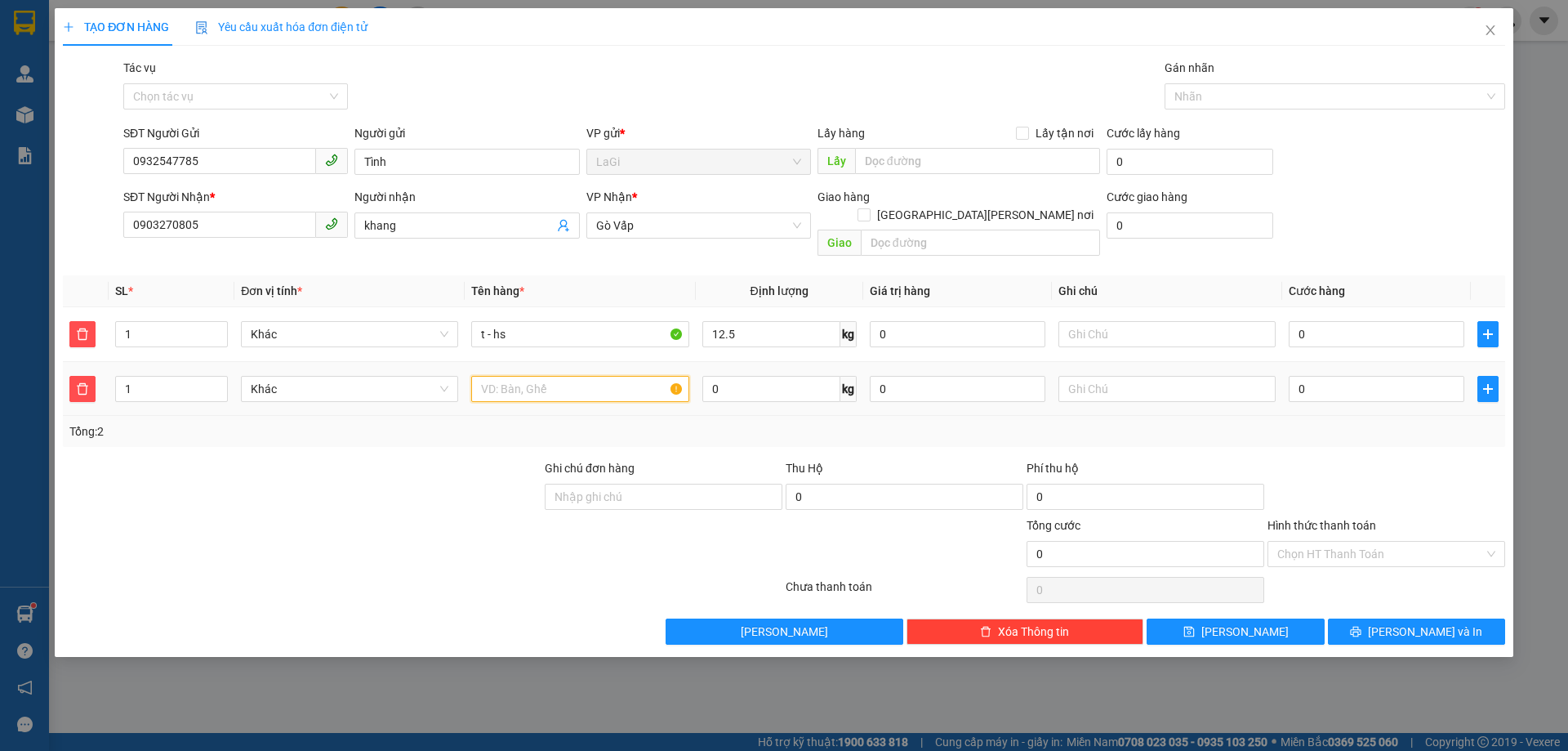
click at [548, 377] on input "text" at bounding box center [579, 389] width 217 height 26
click at [552, 377] on input "text" at bounding box center [579, 389] width 217 height 26
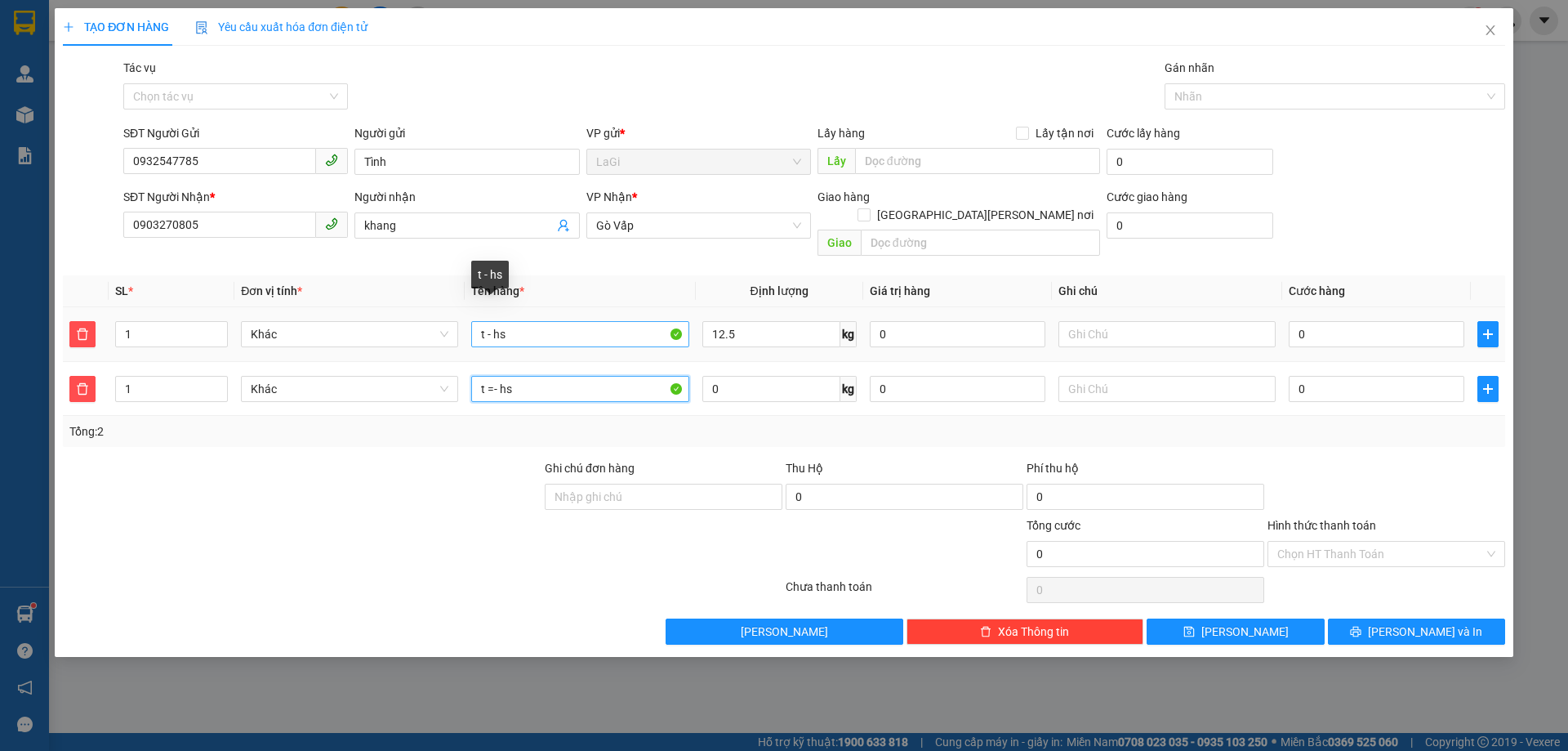
type input "t =- hs"
type input "8"
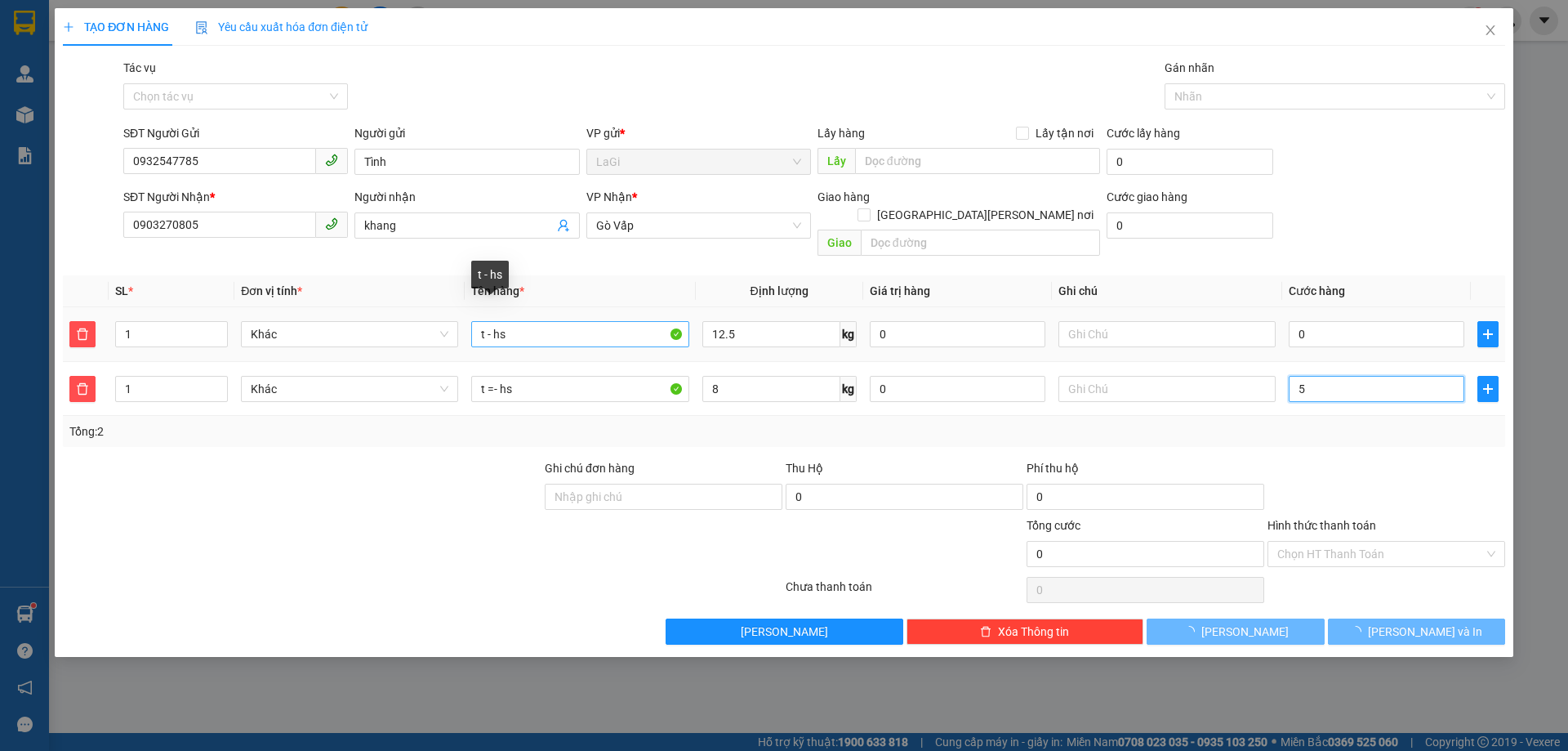
type input "50"
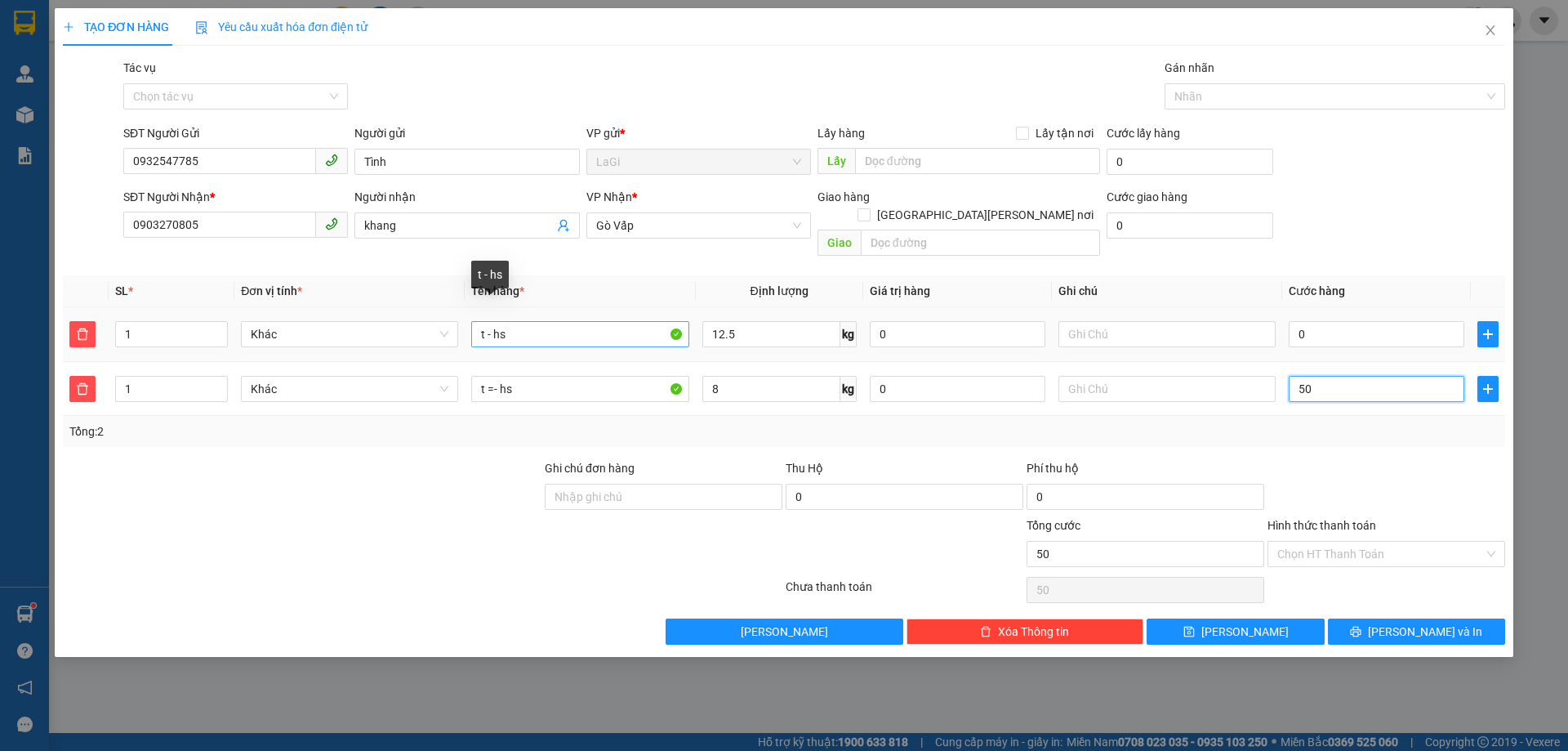
type input "50"
click at [1315, 321] on input "0" at bounding box center [1377, 334] width 176 height 26
type input "50.000"
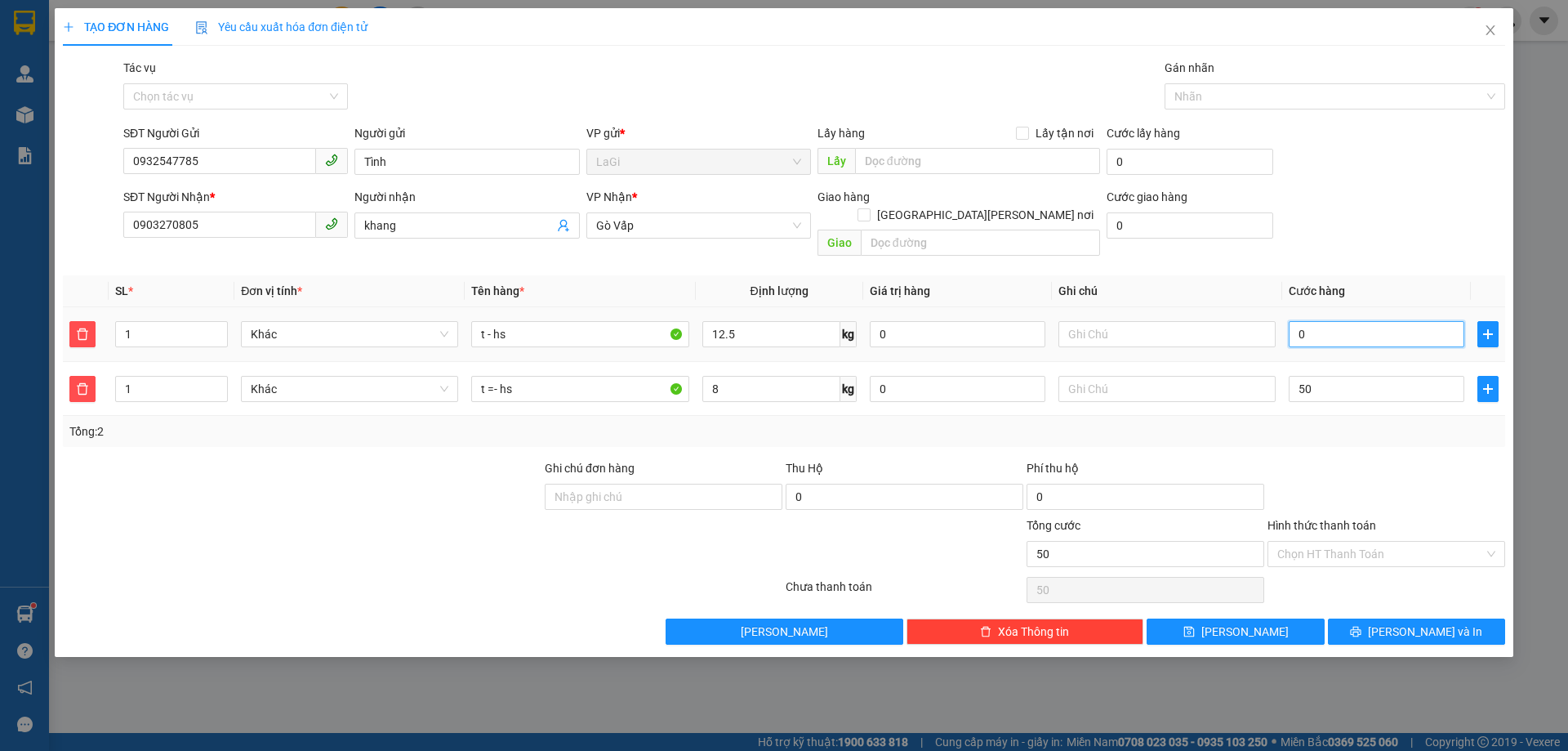
type input "50.000"
type input "6"
type input "50.006"
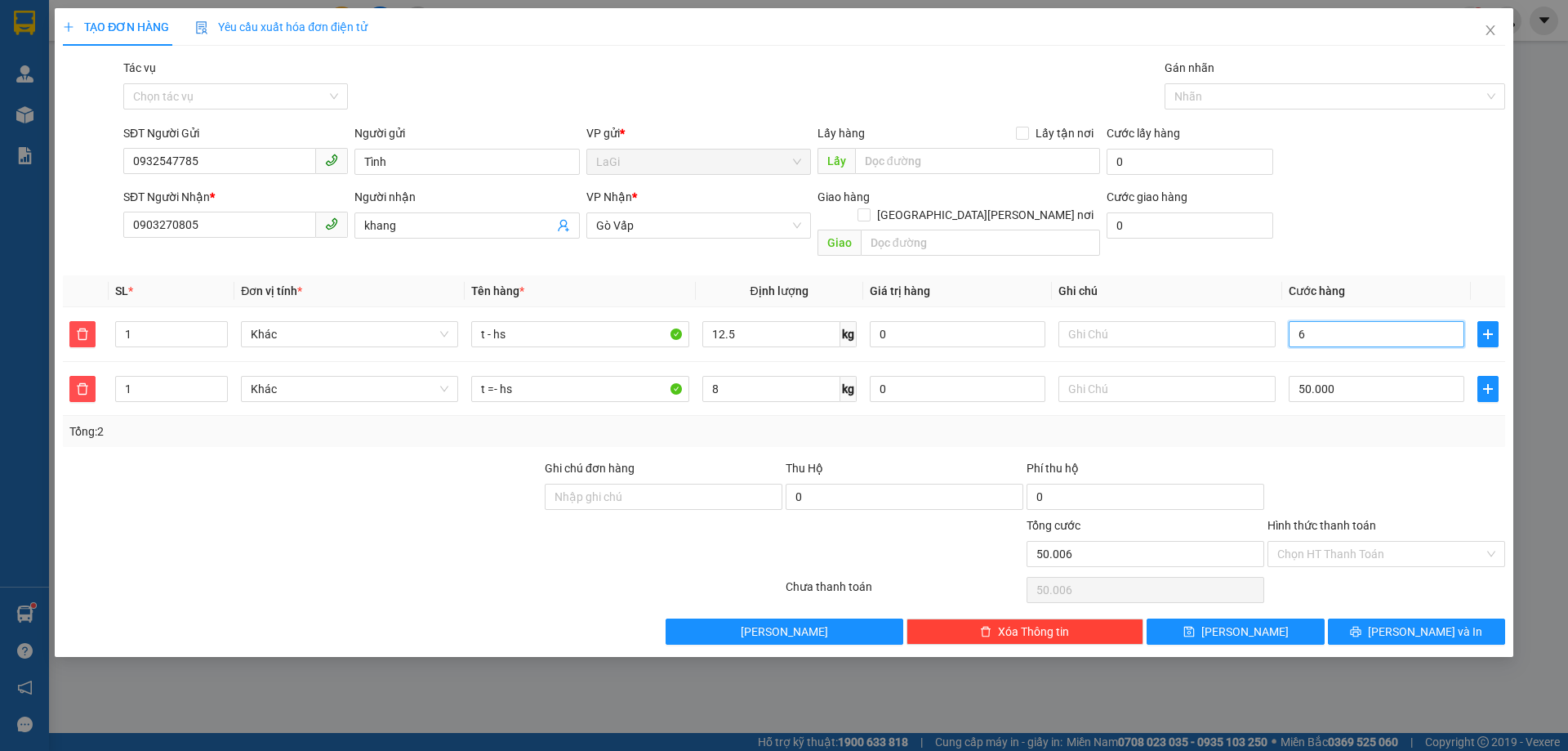
type input "60"
type input "50.060"
click at [1405, 542] on input "Hình thức thanh toán" at bounding box center [1380, 554] width 207 height 25
type input "60.000"
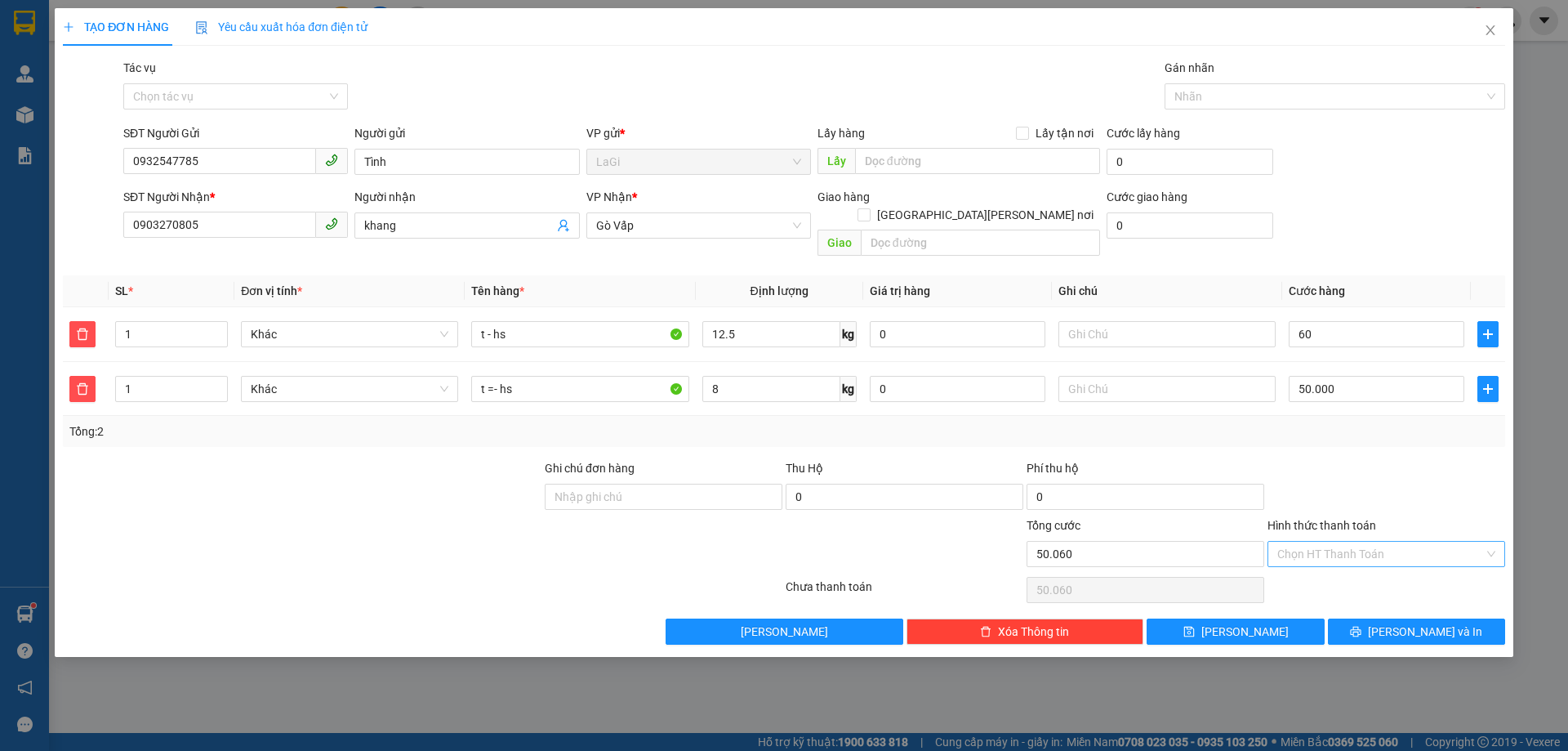
type input "110.000"
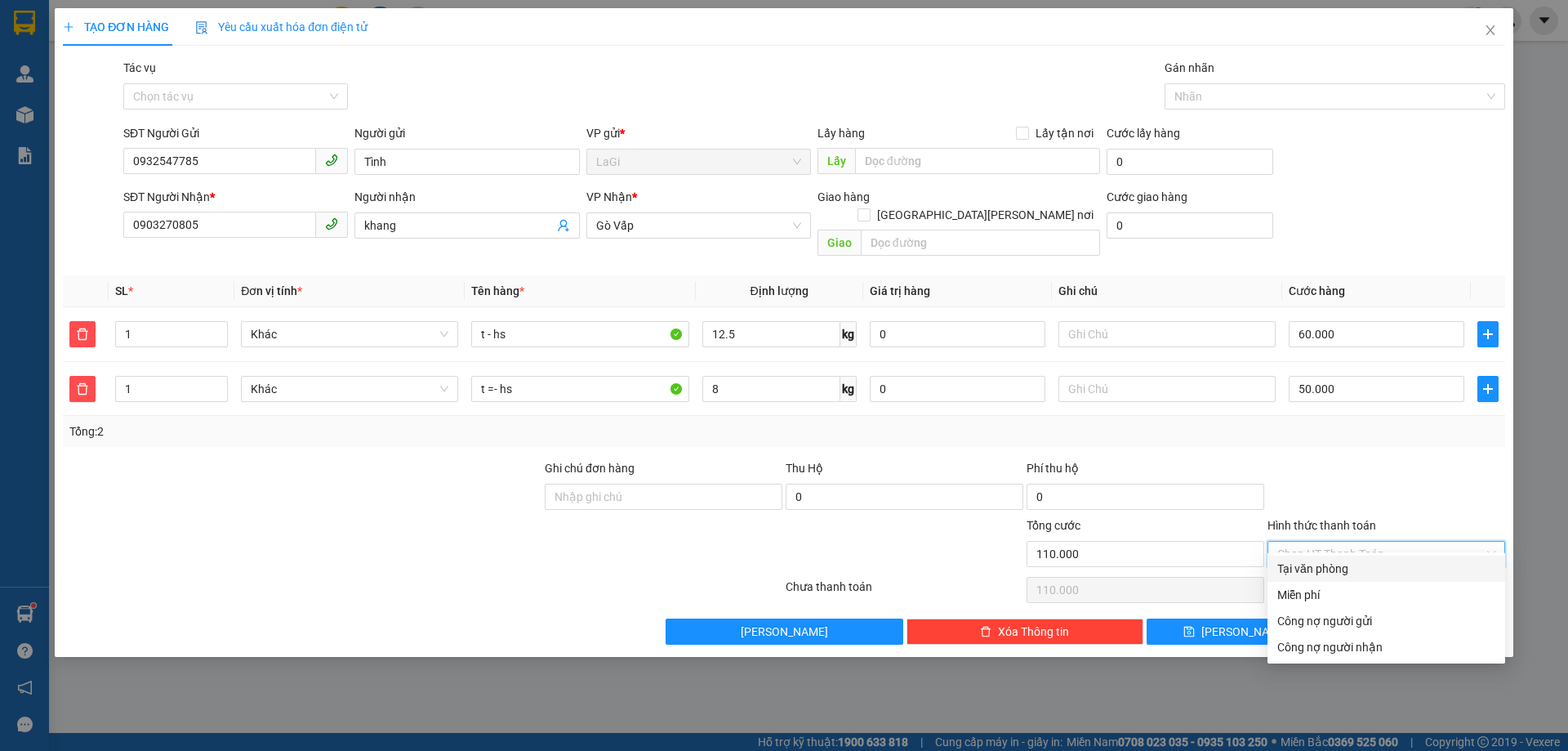
drag, startPoint x: 1306, startPoint y: 575, endPoint x: 1317, endPoint y: 575, distance: 11.0
click at [1310, 575] on div "Tại văn phòng" at bounding box center [1386, 568] width 218 height 18
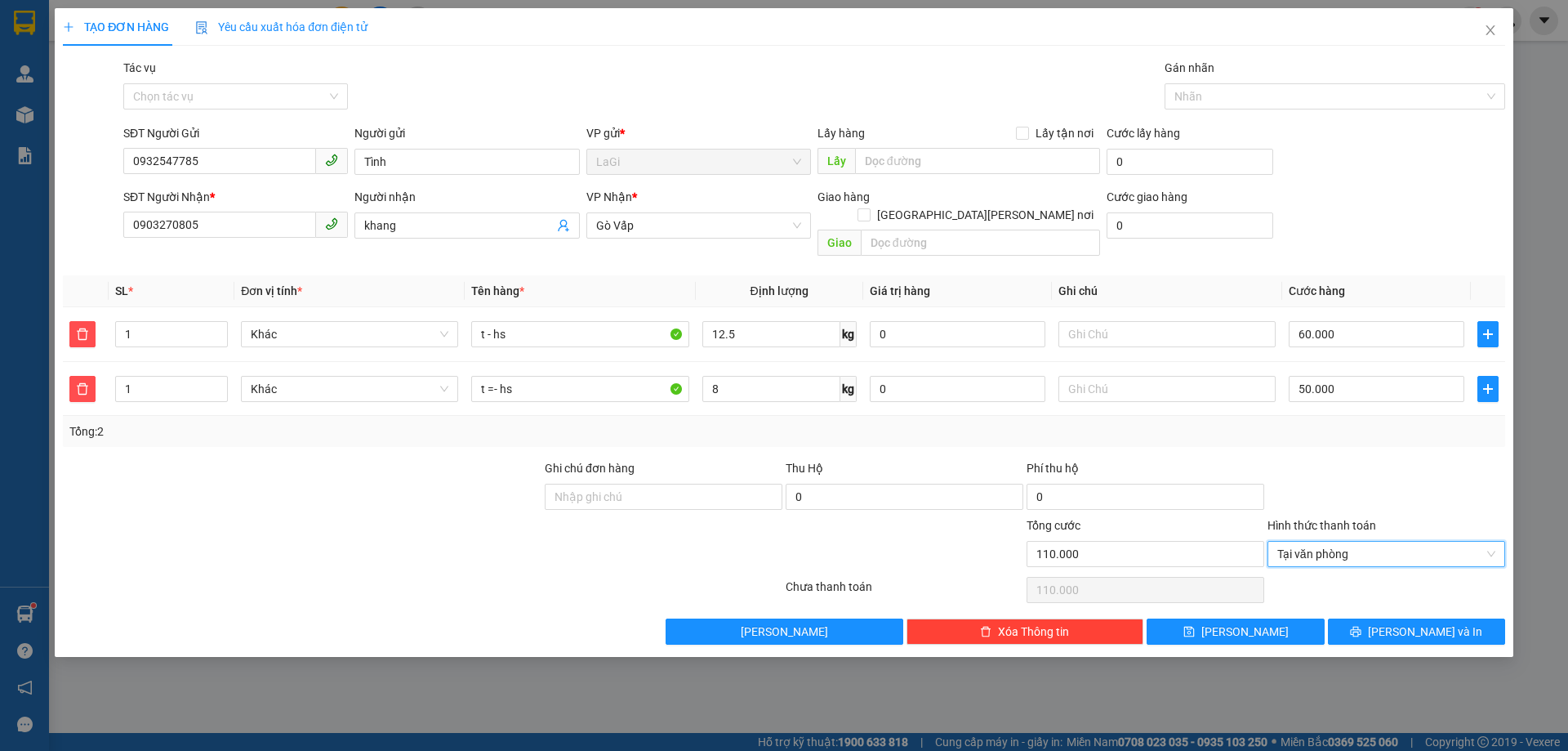
type input "0"
click at [1360, 599] on div "Transit Pickup Surcharge Ids Transit Deliver Surcharge Ids Transit Deliver Surc…" at bounding box center [784, 352] width 1443 height 586
click at [1372, 619] on button "[PERSON_NAME] và In" at bounding box center [1416, 632] width 178 height 26
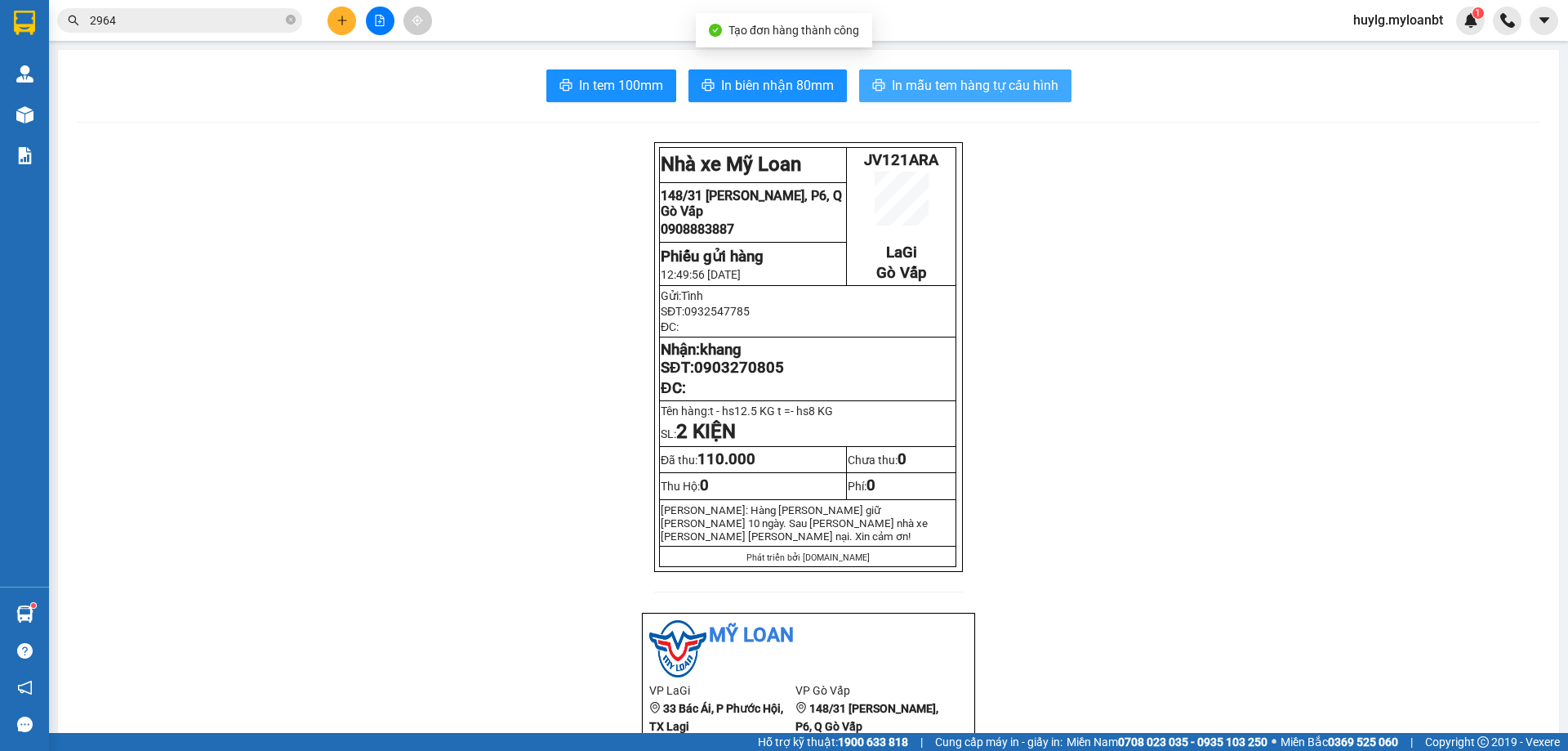
click at [899, 86] on span "In mẫu tem hàng tự cấu hình" at bounding box center [975, 86] width 166 height 21
click at [619, 82] on span "In tem 100mm" at bounding box center [621, 86] width 84 height 21
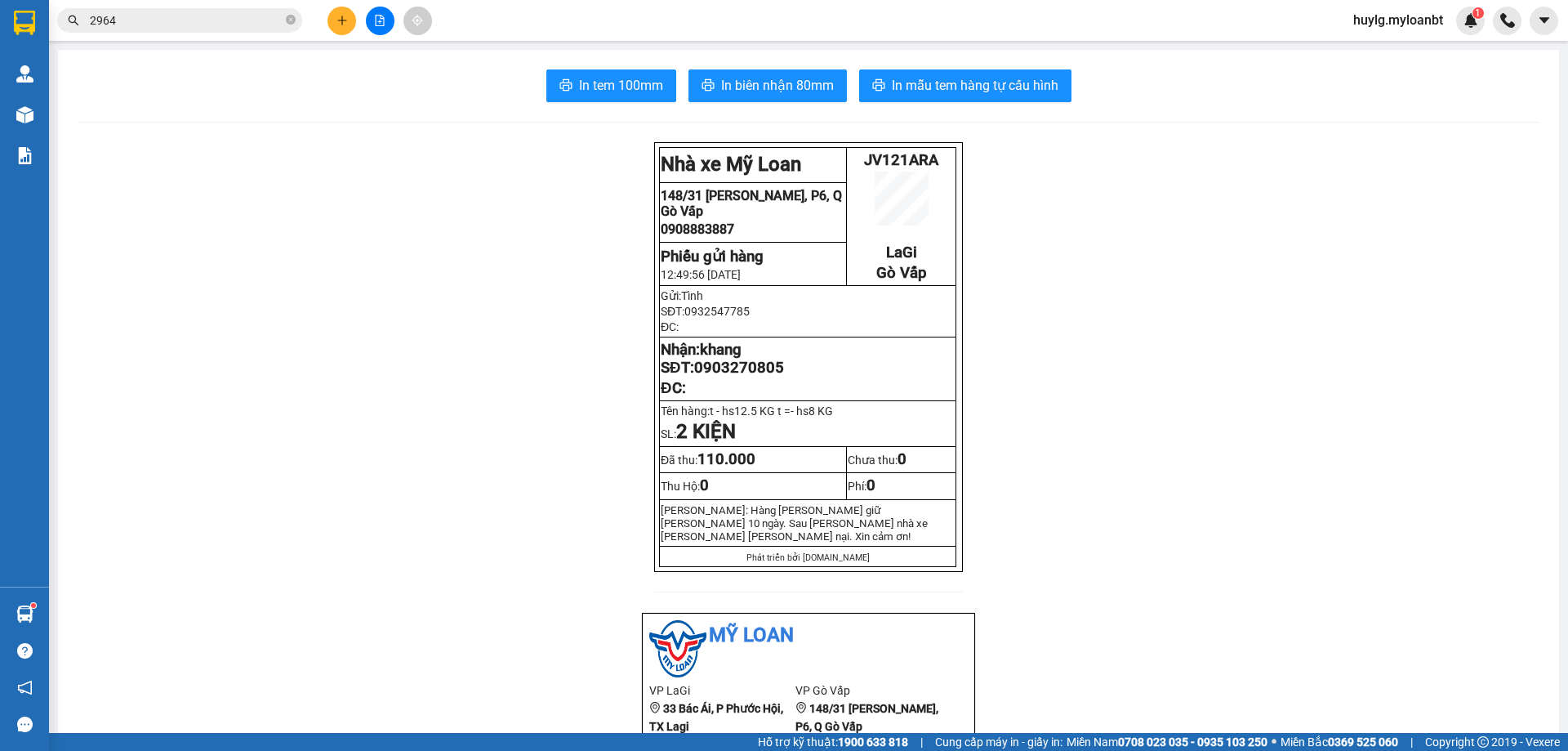
click at [323, 9] on div at bounding box center [379, 21] width 123 height 28
click at [334, 12] on button at bounding box center [341, 21] width 28 height 28
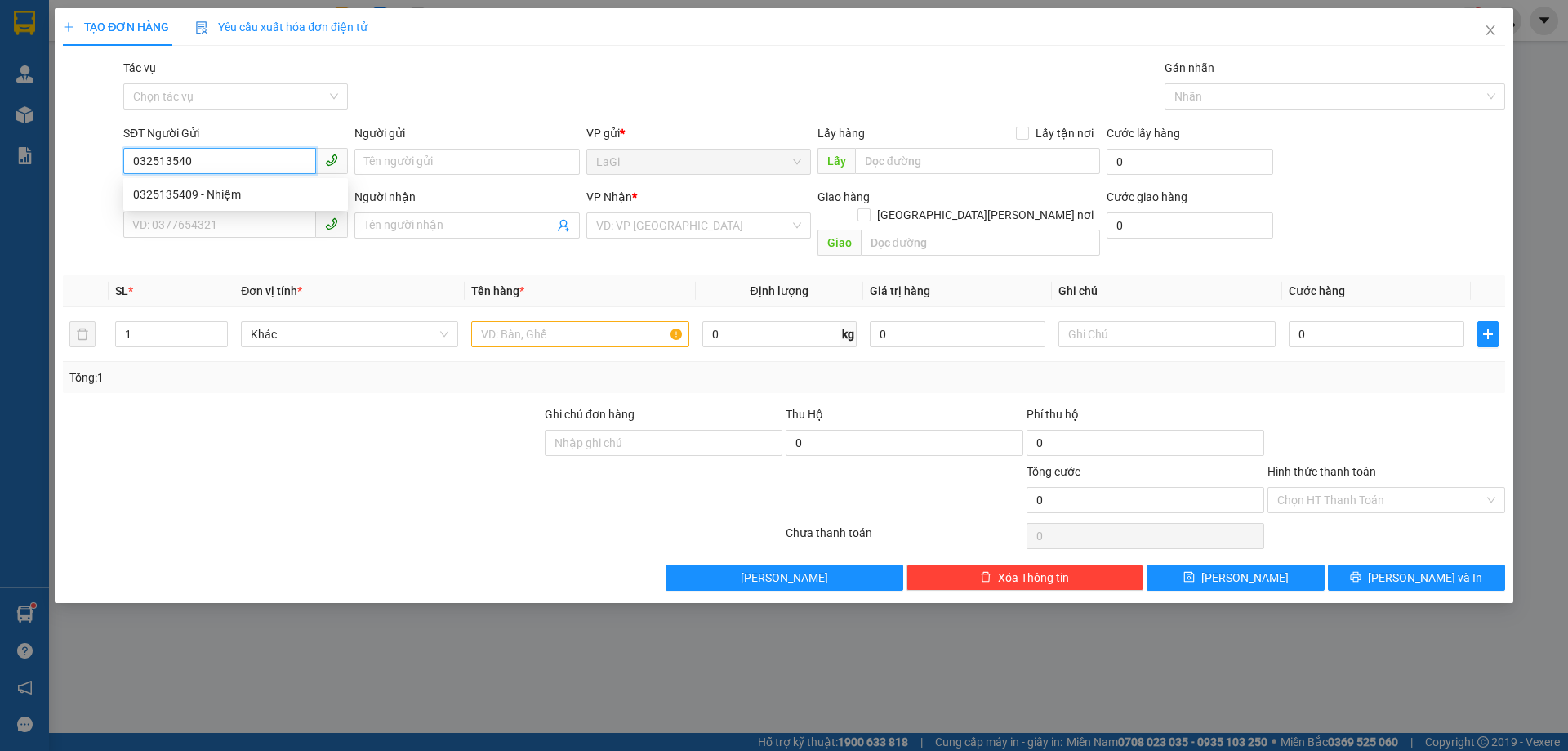
type input "0325135409"
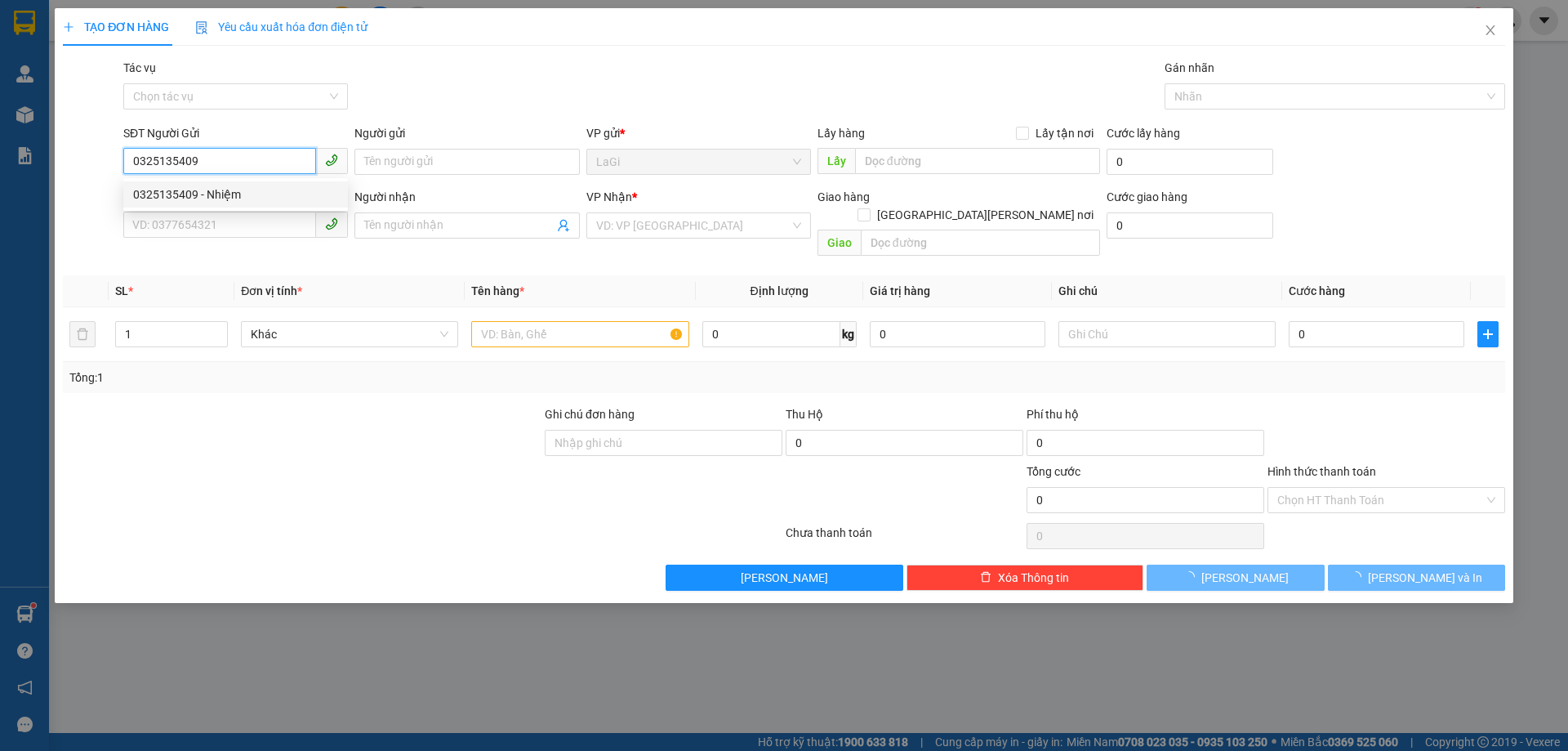
click at [282, 198] on div "0325135409 - Nhiệm" at bounding box center [235, 194] width 205 height 18
type input "Nhiệm"
type input "0907563656"
type input "Tú"
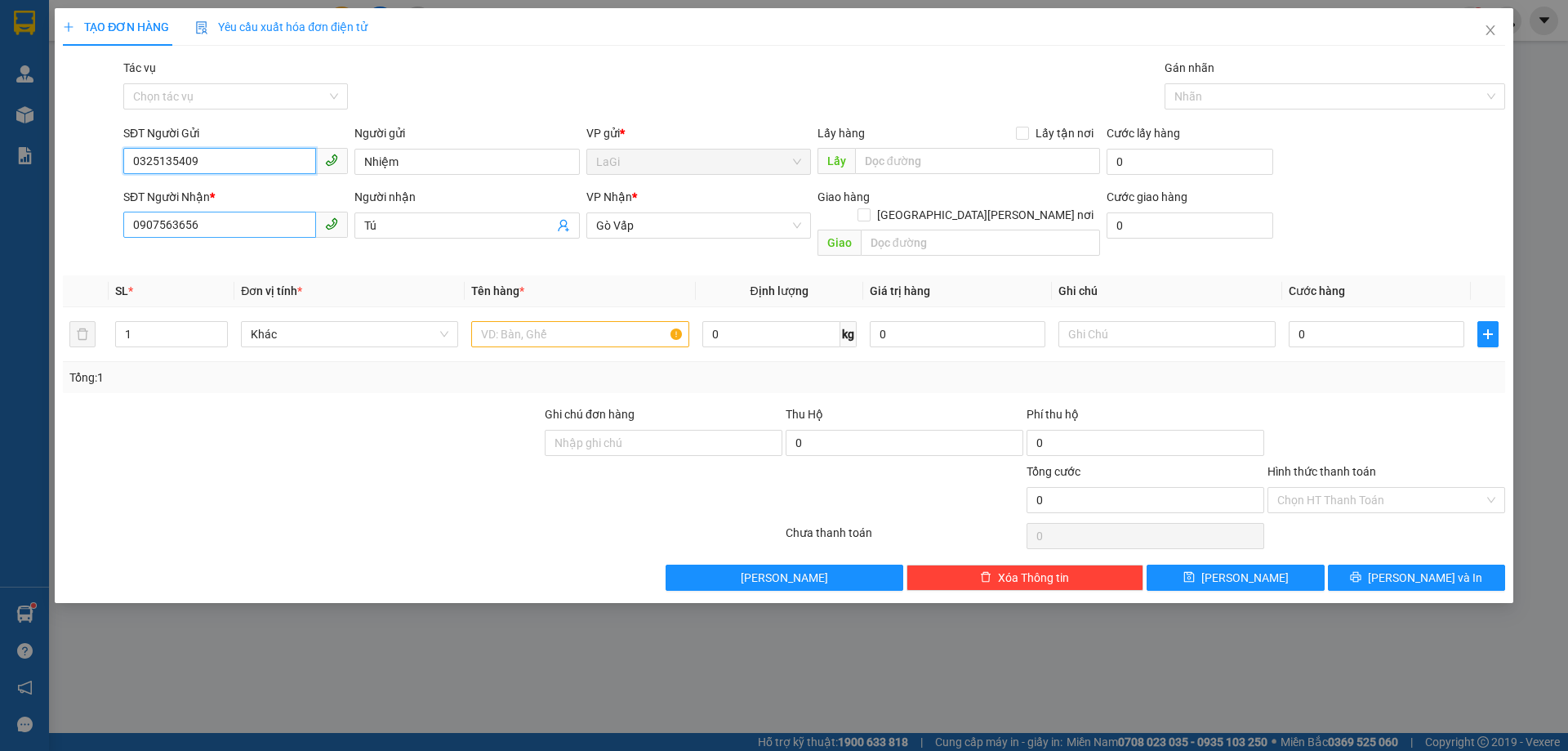
type input "0325135409"
click at [291, 217] on input "0907563656" at bounding box center [220, 225] width 193 height 26
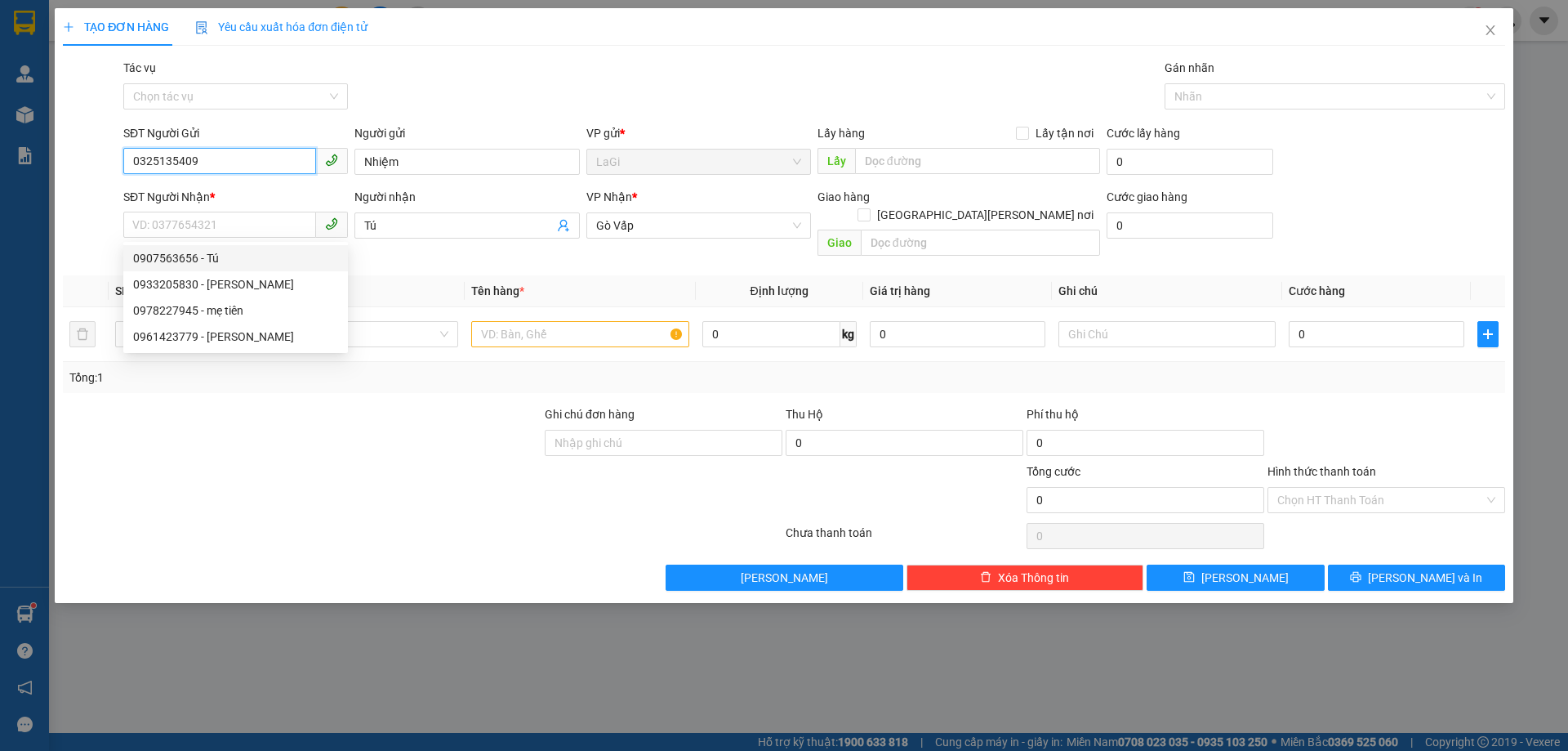
click at [238, 159] on input "0325135409" at bounding box center [220, 160] width 193 height 26
click at [238, 160] on input "0325135409" at bounding box center [220, 160] width 193 height 26
click at [239, 164] on input "0325135409" at bounding box center [220, 160] width 193 height 26
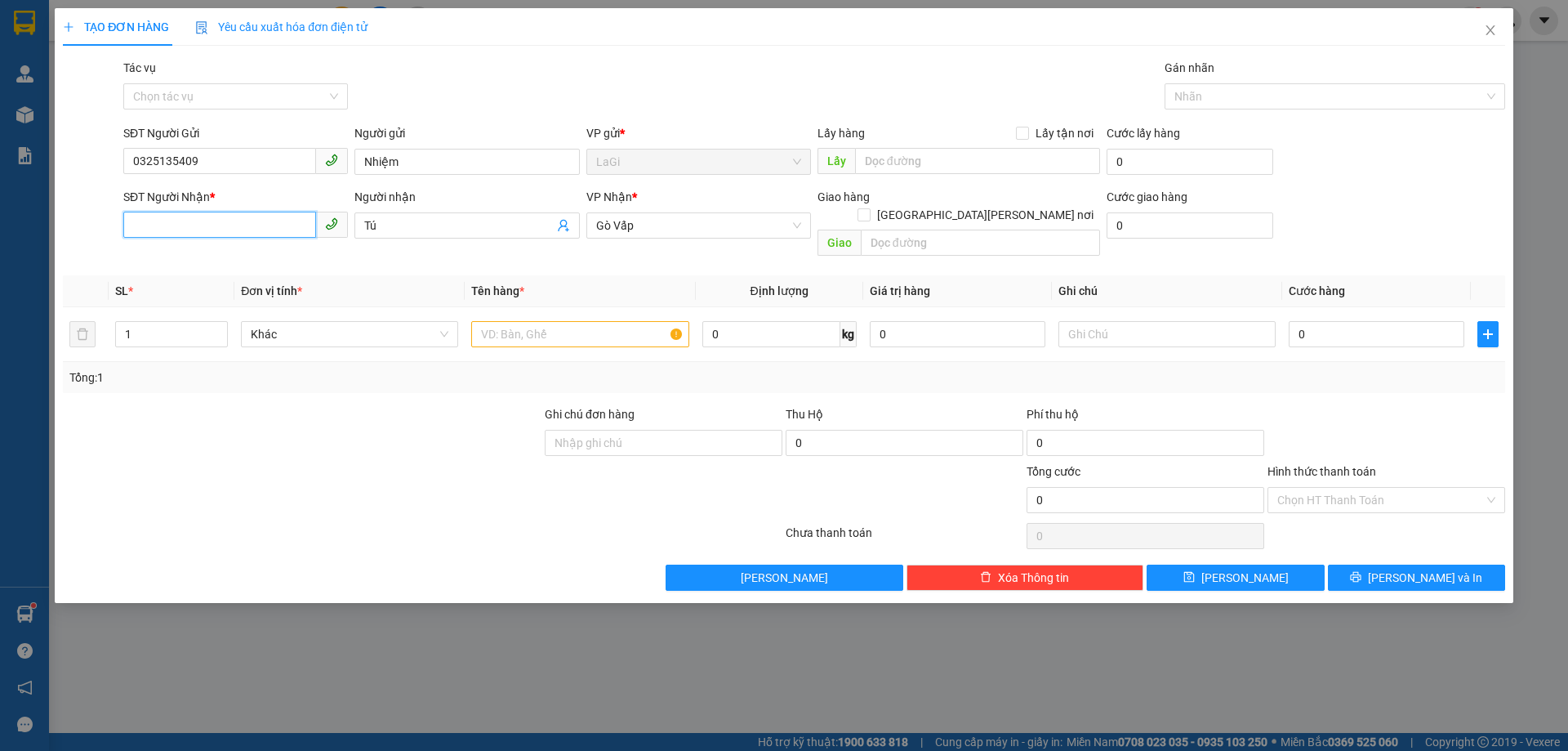
click at [244, 223] on input "SĐT Người Nhận *" at bounding box center [220, 225] width 193 height 26
paste input "0398422861"
type input "0398422861"
drag, startPoint x: 267, startPoint y: 252, endPoint x: 274, endPoint y: 258, distance: 9.2
click at [266, 253] on div "0398422861 - Minh Thuận" at bounding box center [235, 257] width 205 height 18
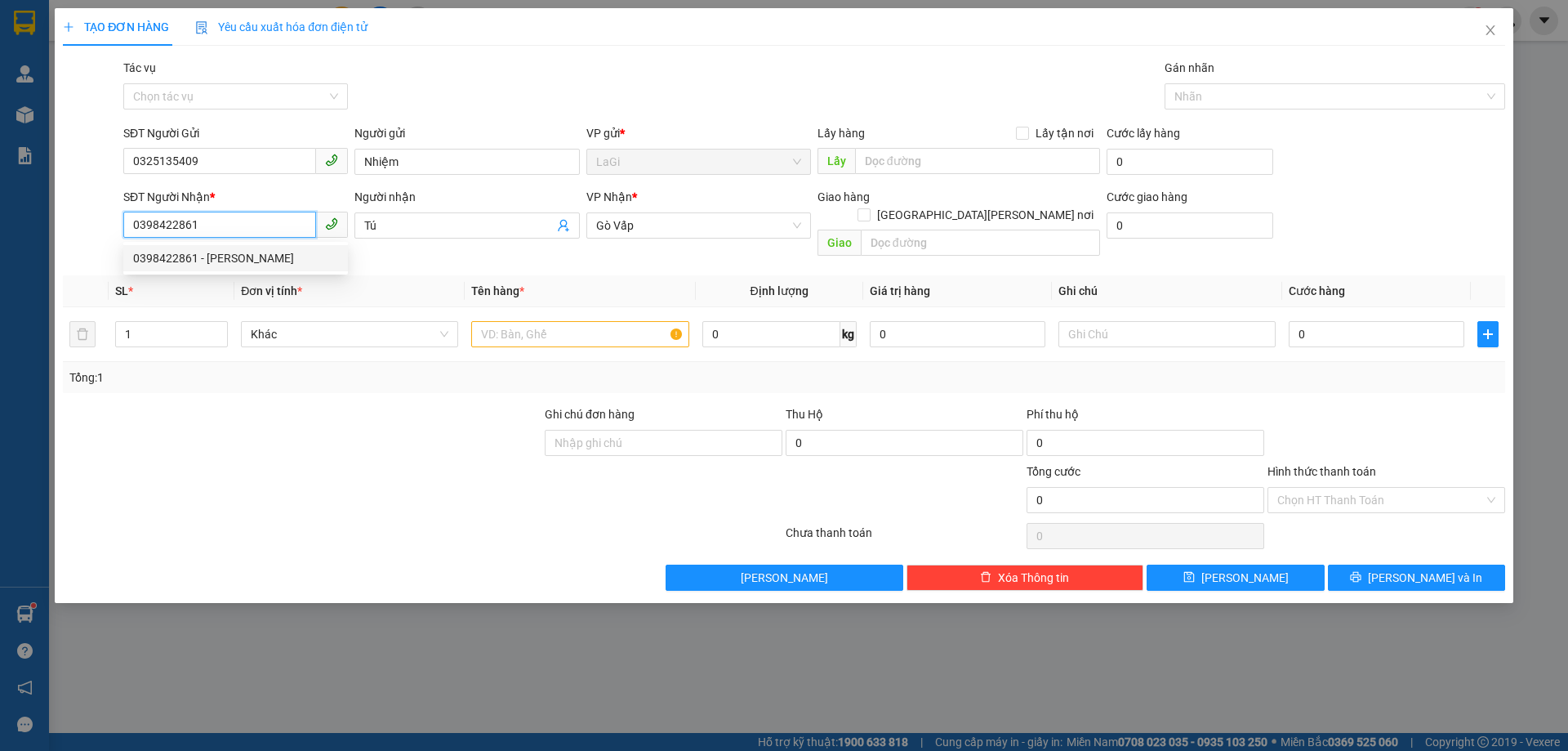
click at [266, 254] on div "0398422861 - Minh Thuận" at bounding box center [235, 257] width 205 height 18
type input "[PERSON_NAME]"
type input "0398422861"
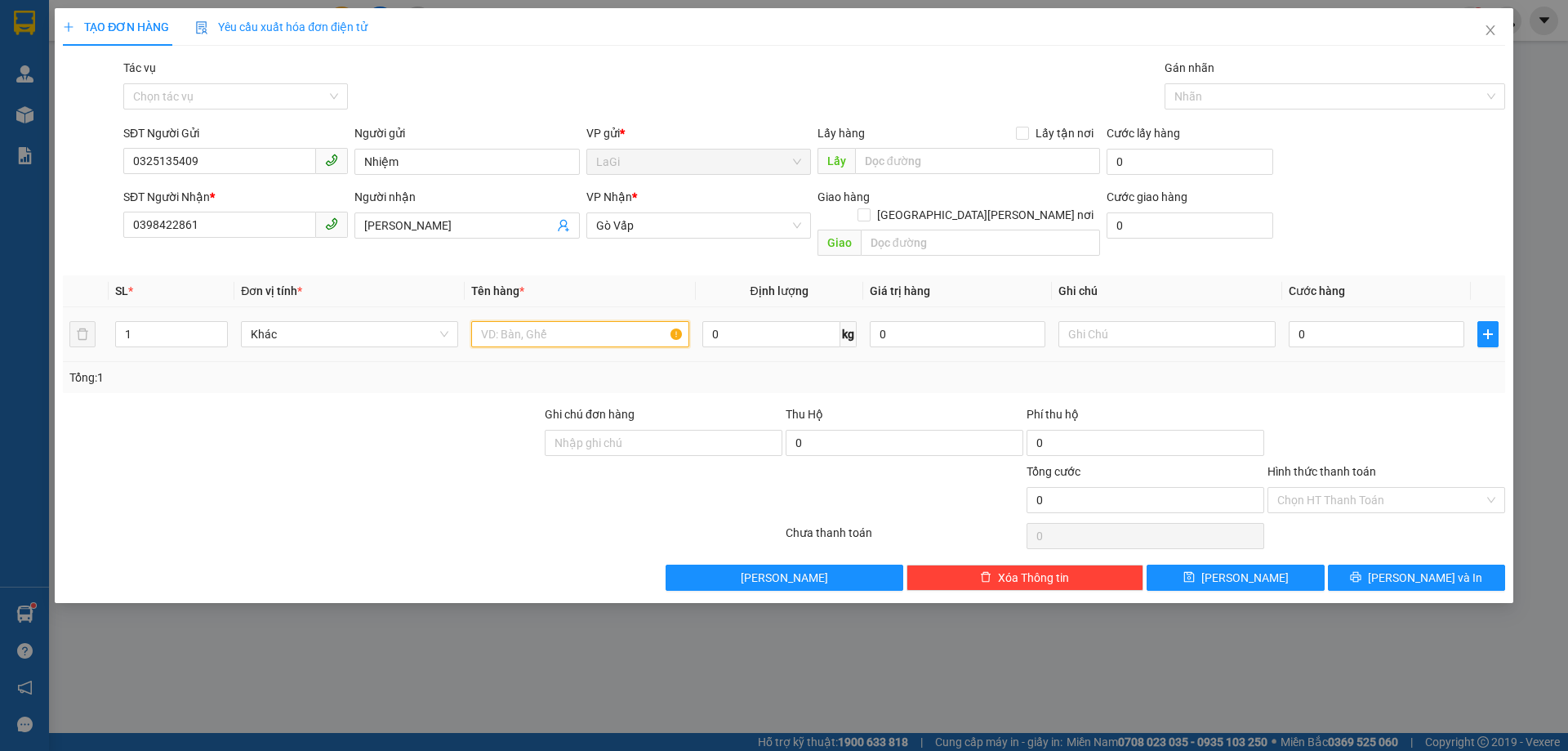
click at [600, 321] on input "text" at bounding box center [579, 334] width 217 height 26
type input "t - doodof ăn"
type input "9"
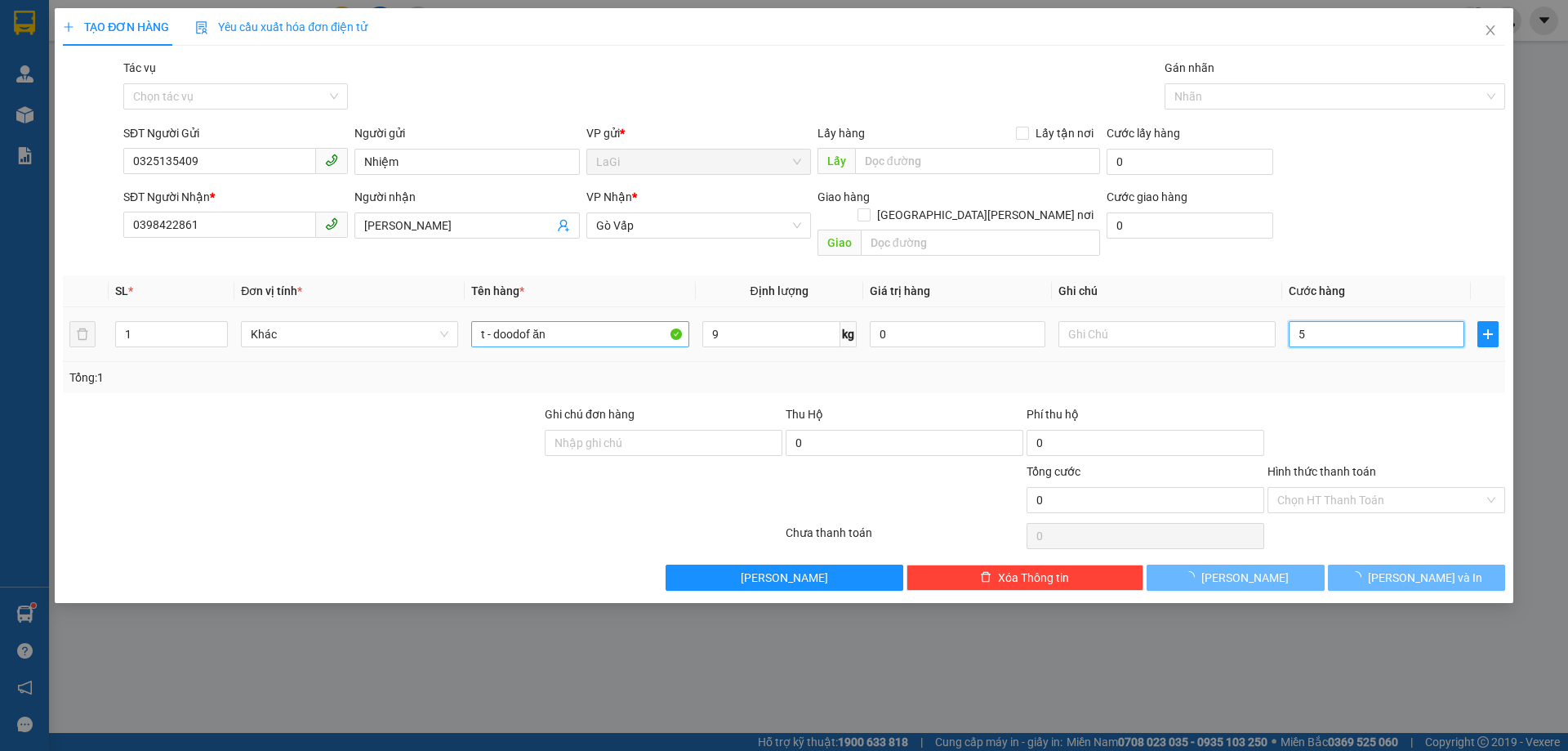
type input "50"
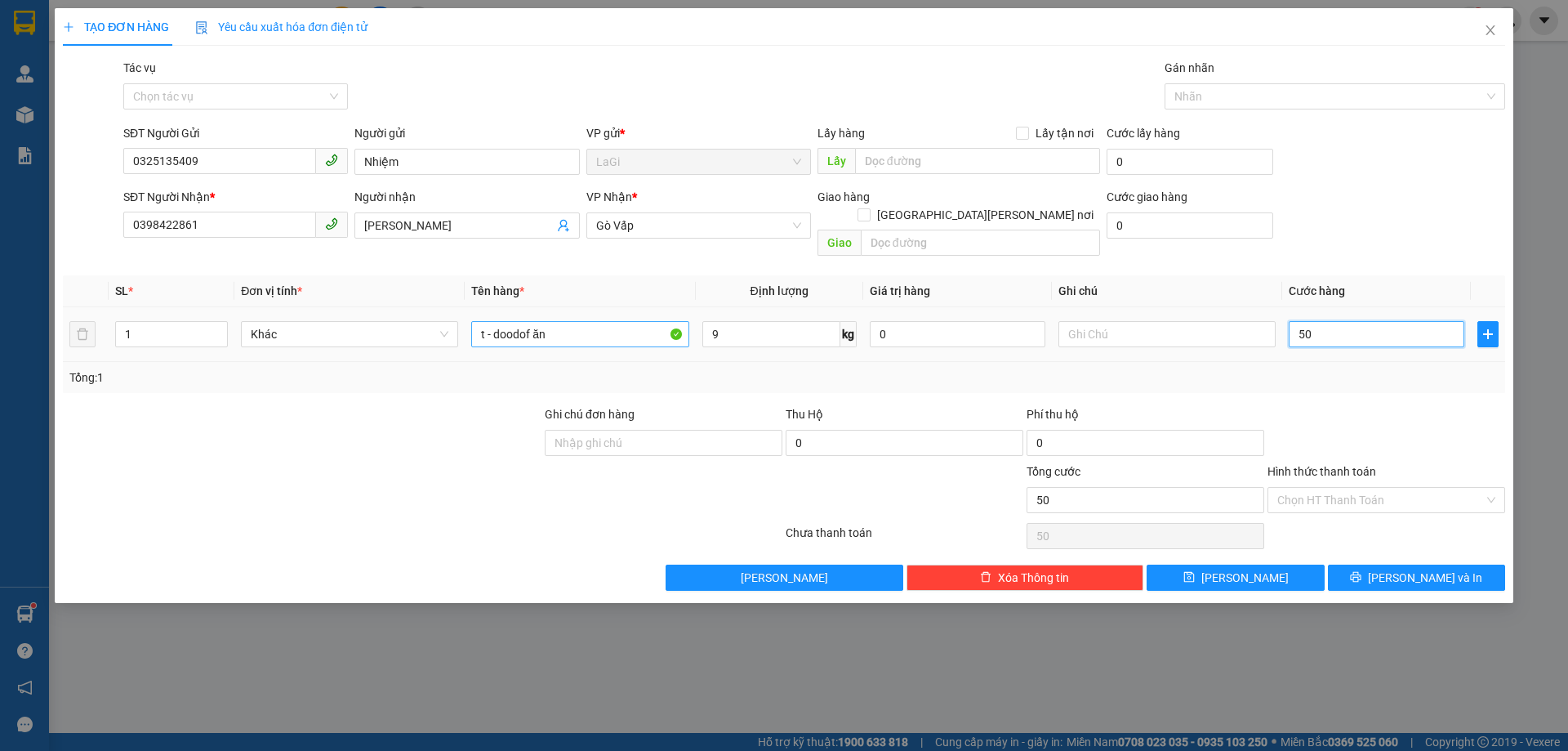
type input "50"
type input "500"
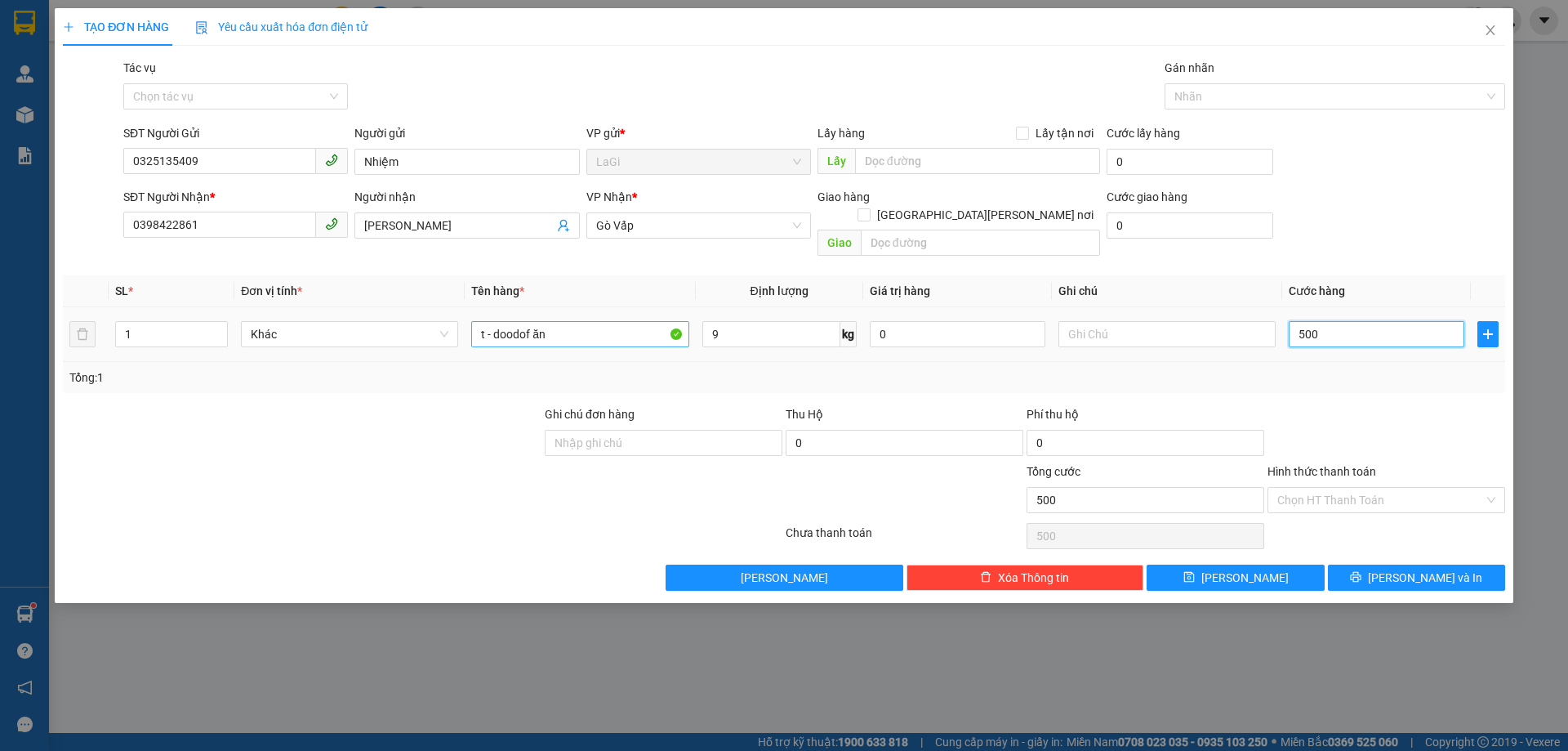
type input "5.000"
type input "50.000"
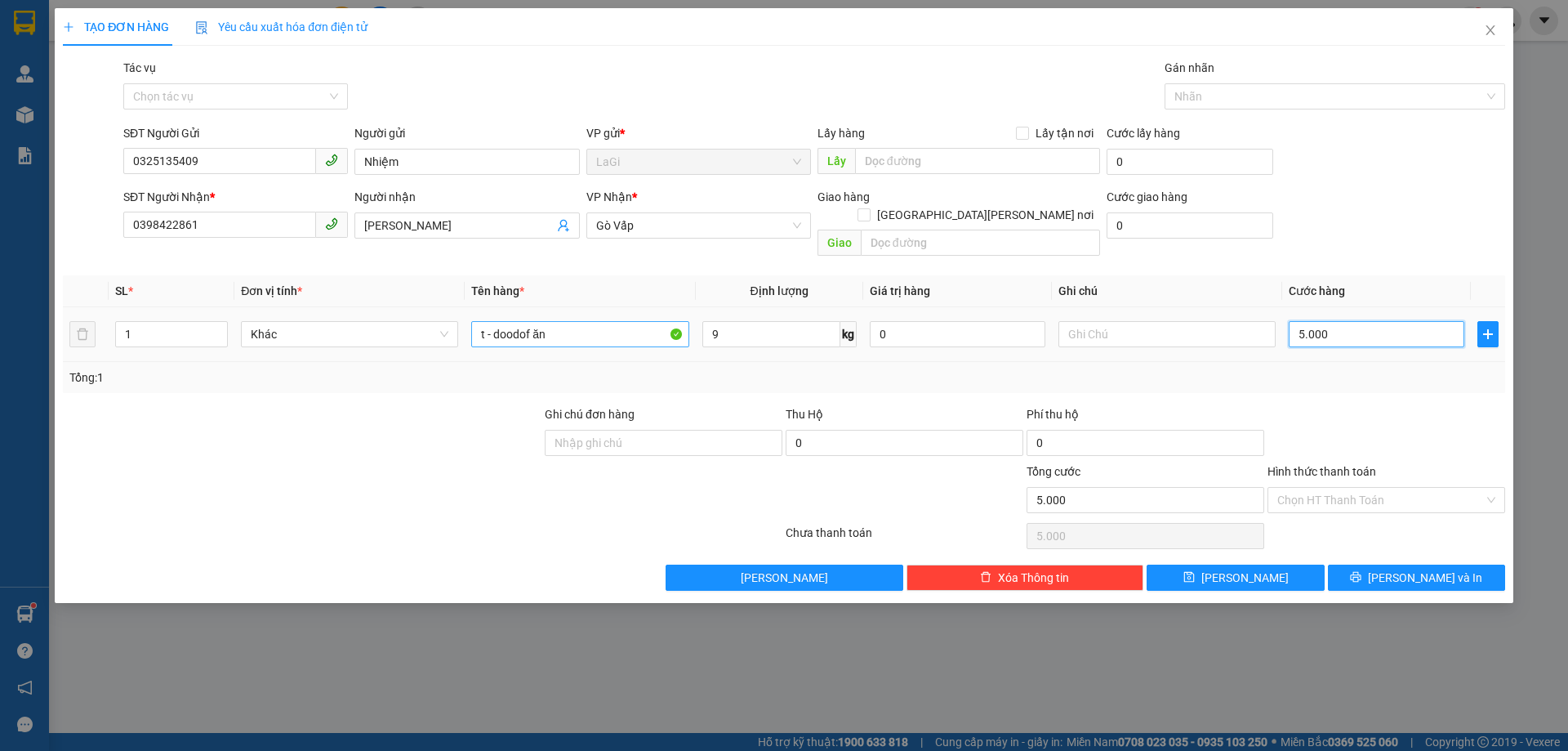
type input "50.000"
drag, startPoint x: 533, startPoint y: 324, endPoint x: 1124, endPoint y: 324, distance: 591.0
click at [539, 324] on input "t - doodof ăn" at bounding box center [579, 334] width 217 height 26
type input "t - đồ ăn"
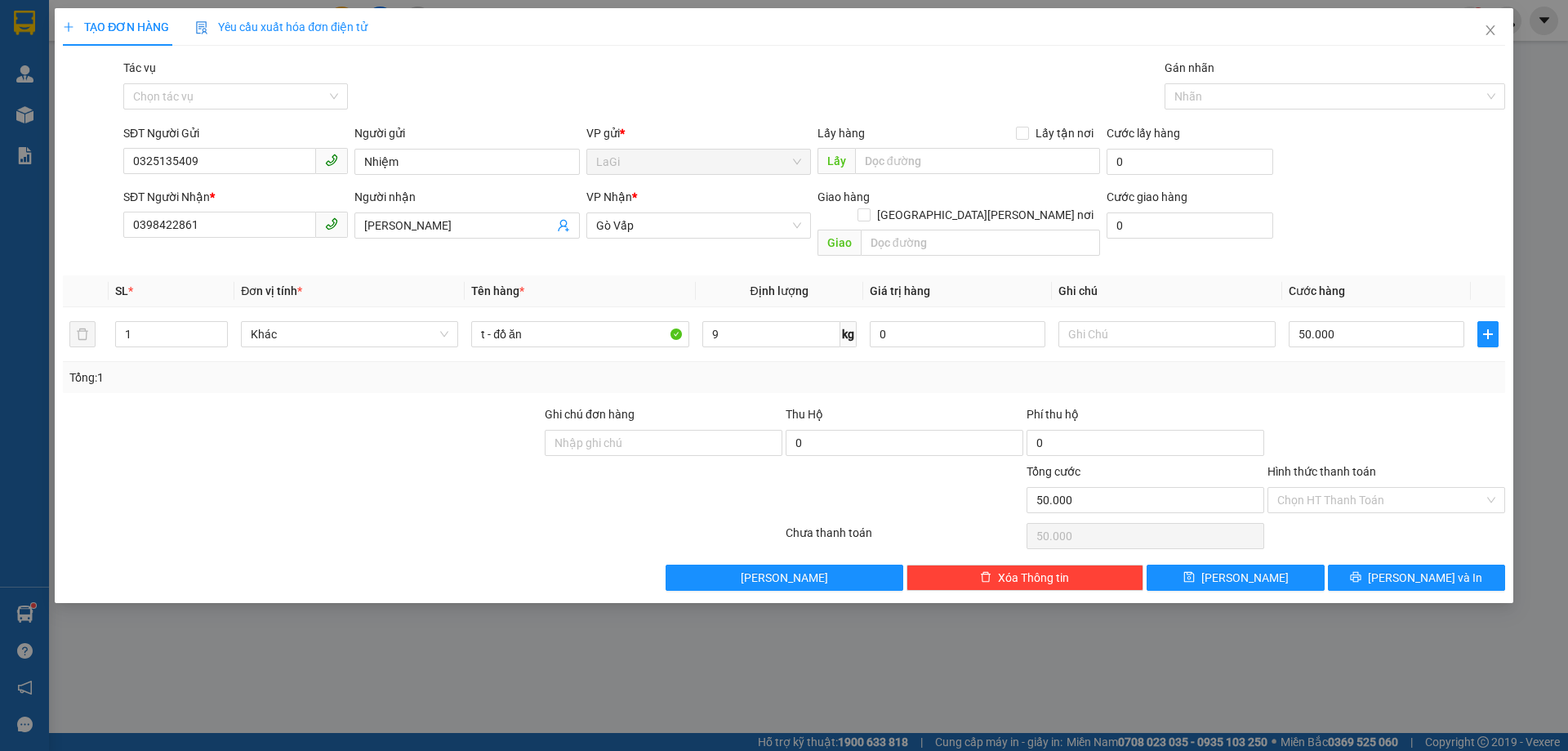
click at [1364, 499] on div "Hình thức thanh toán Chọn HT Thanh Toán" at bounding box center [1386, 491] width 238 height 58
click at [1348, 488] on input "Hình thức thanh toán" at bounding box center [1380, 500] width 207 height 25
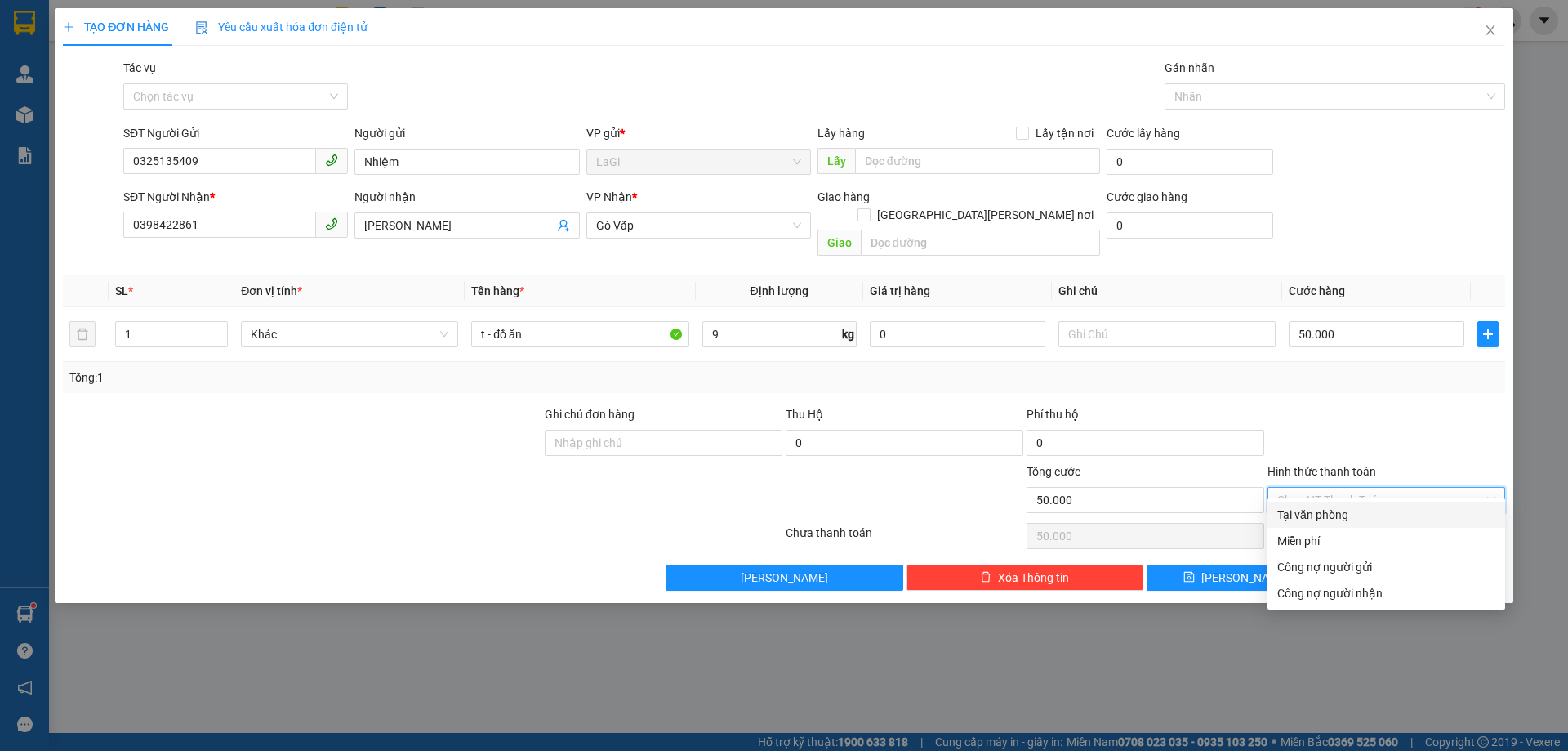
click at [1338, 515] on div "Tại văn phòng" at bounding box center [1386, 514] width 218 height 18
type input "0"
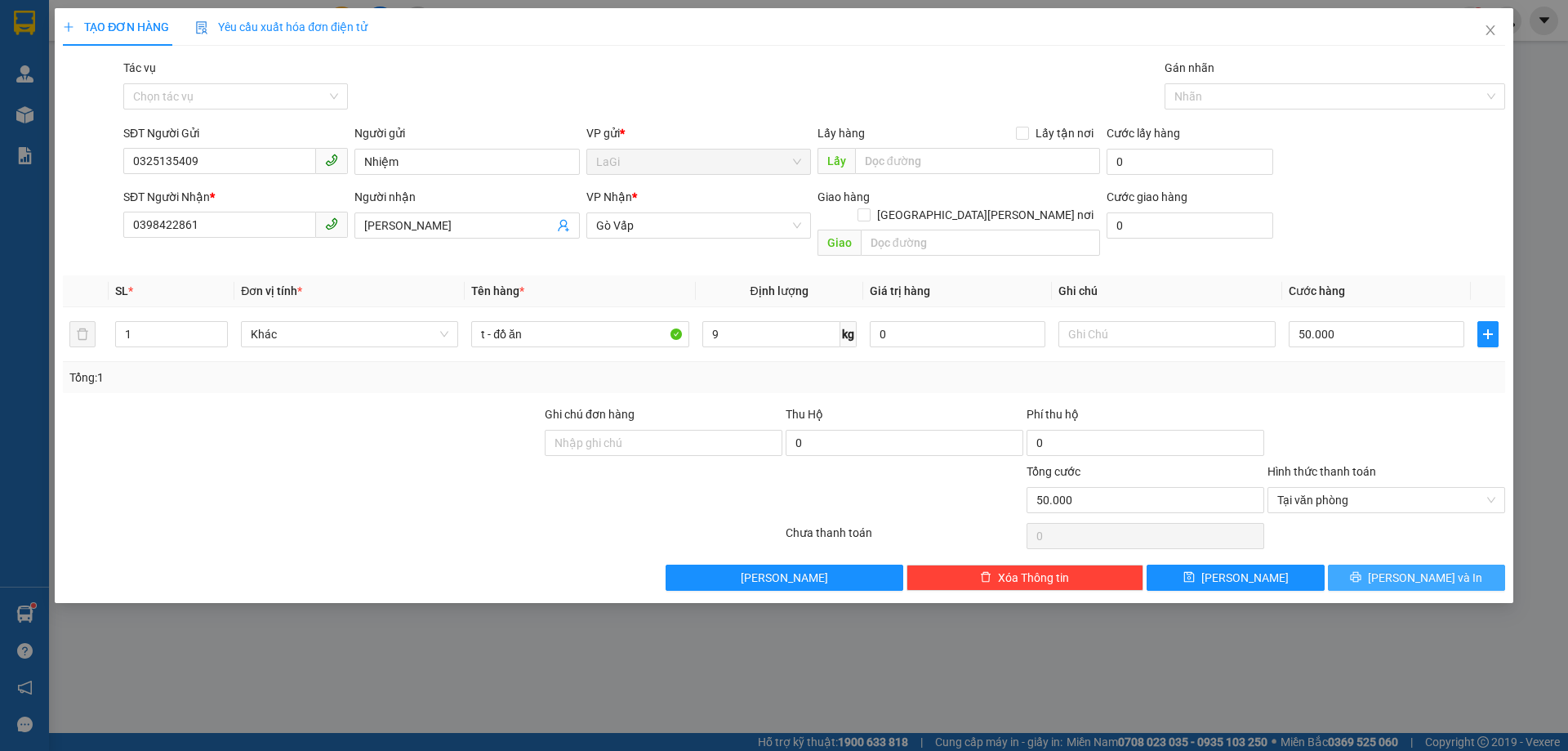
click at [1362, 572] on icon "printer" at bounding box center [1355, 577] width 11 height 11
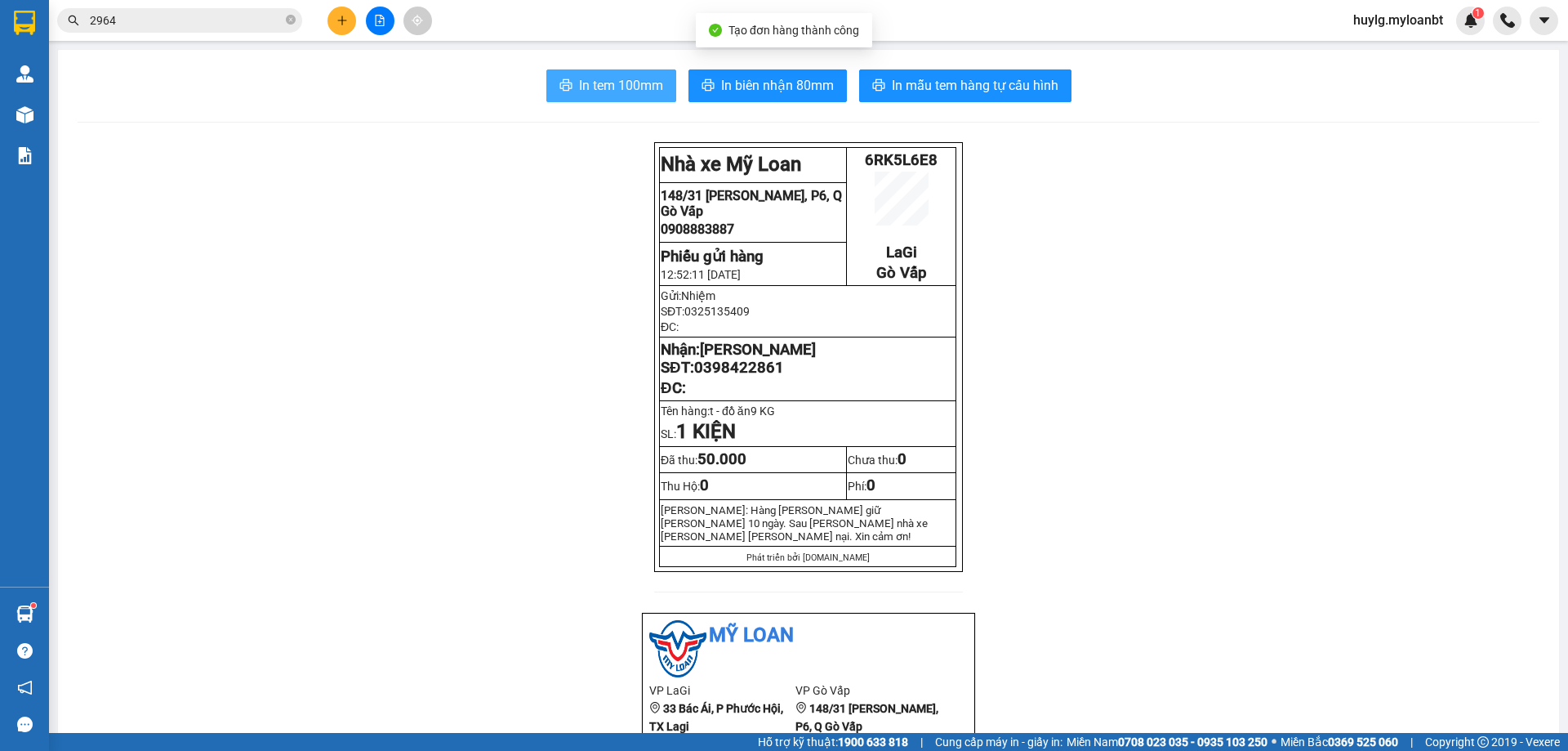
click at [588, 94] on span "In tem 100mm" at bounding box center [621, 86] width 84 height 21
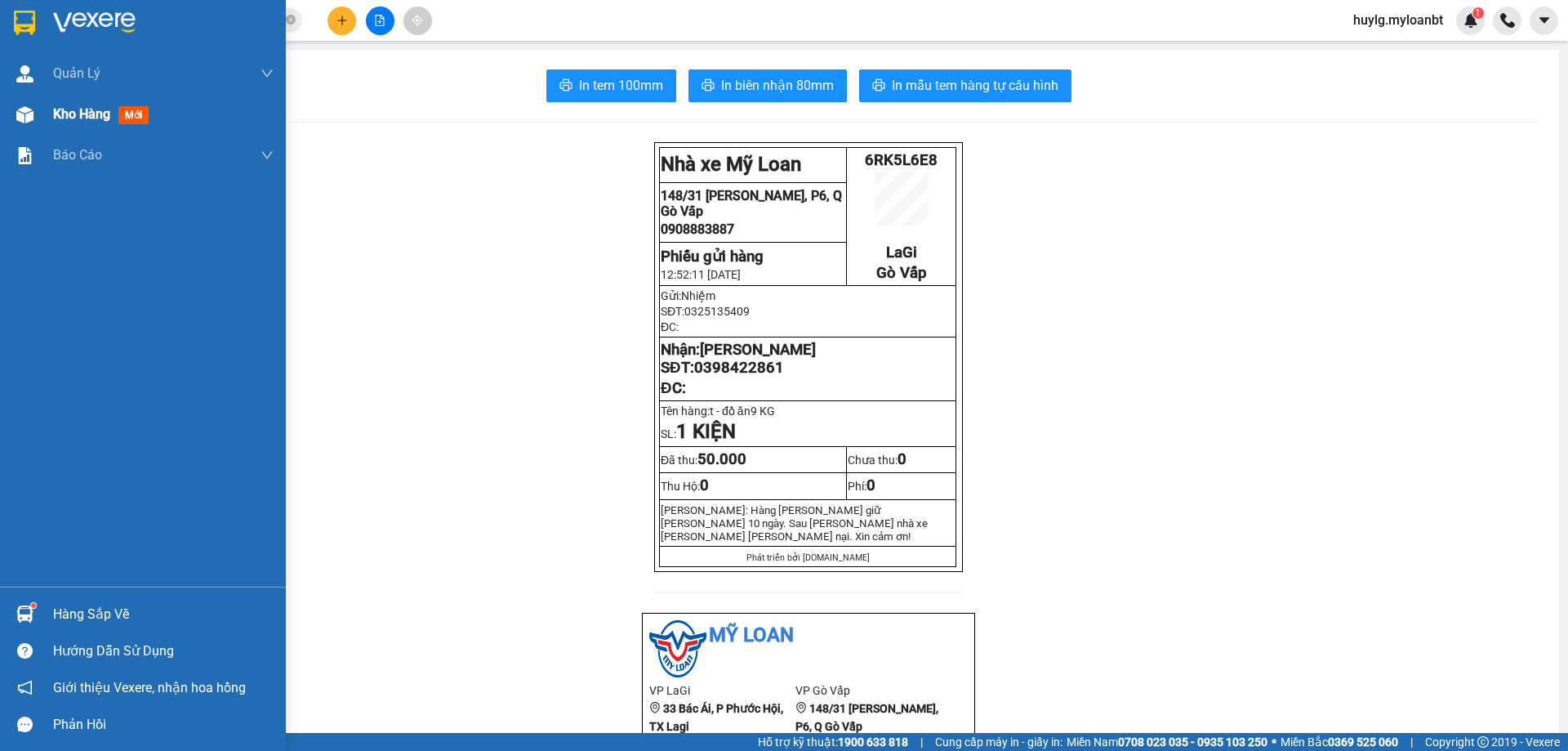
click at [12, 118] on div at bounding box center [24, 114] width 28 height 28
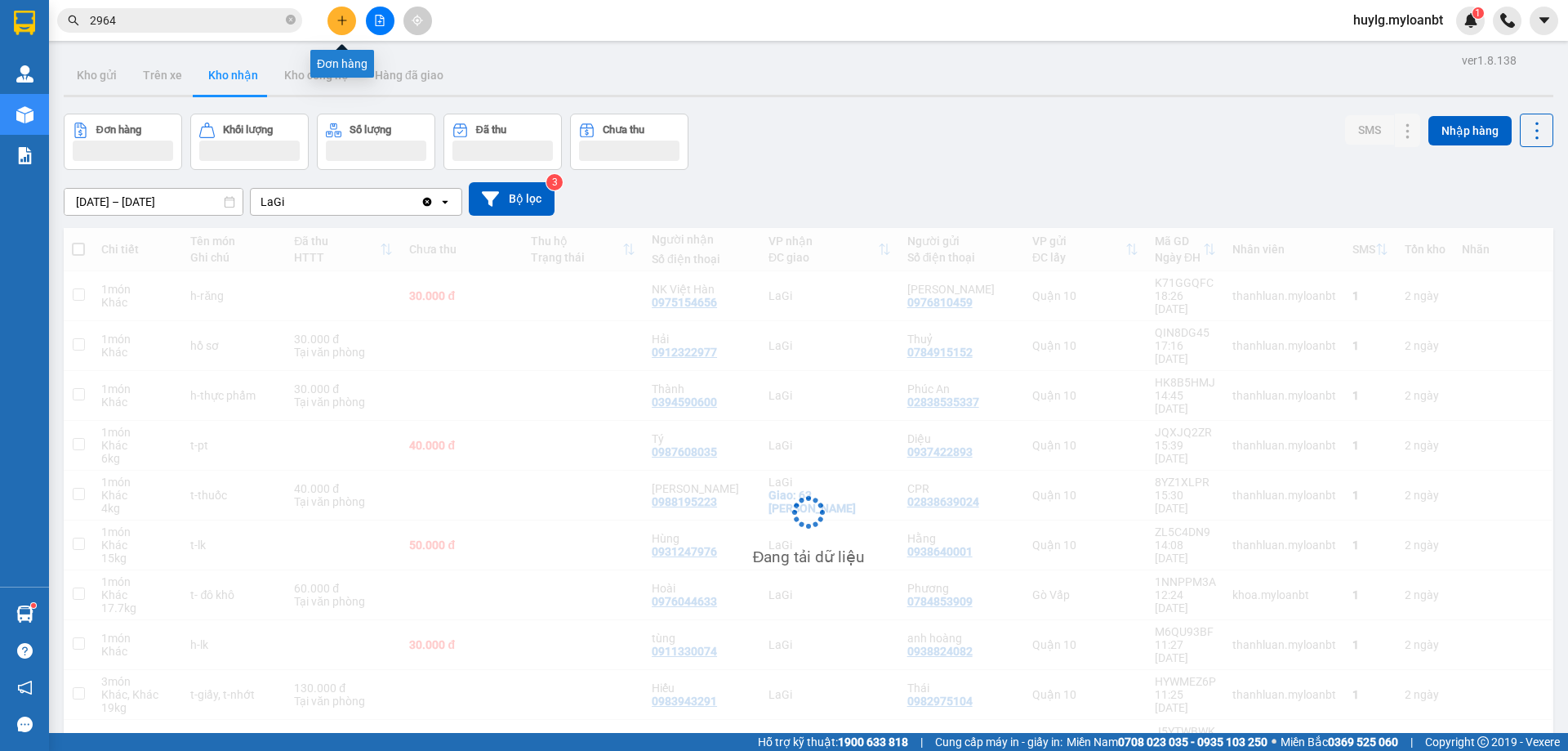
click at [339, 30] on button at bounding box center [341, 21] width 28 height 28
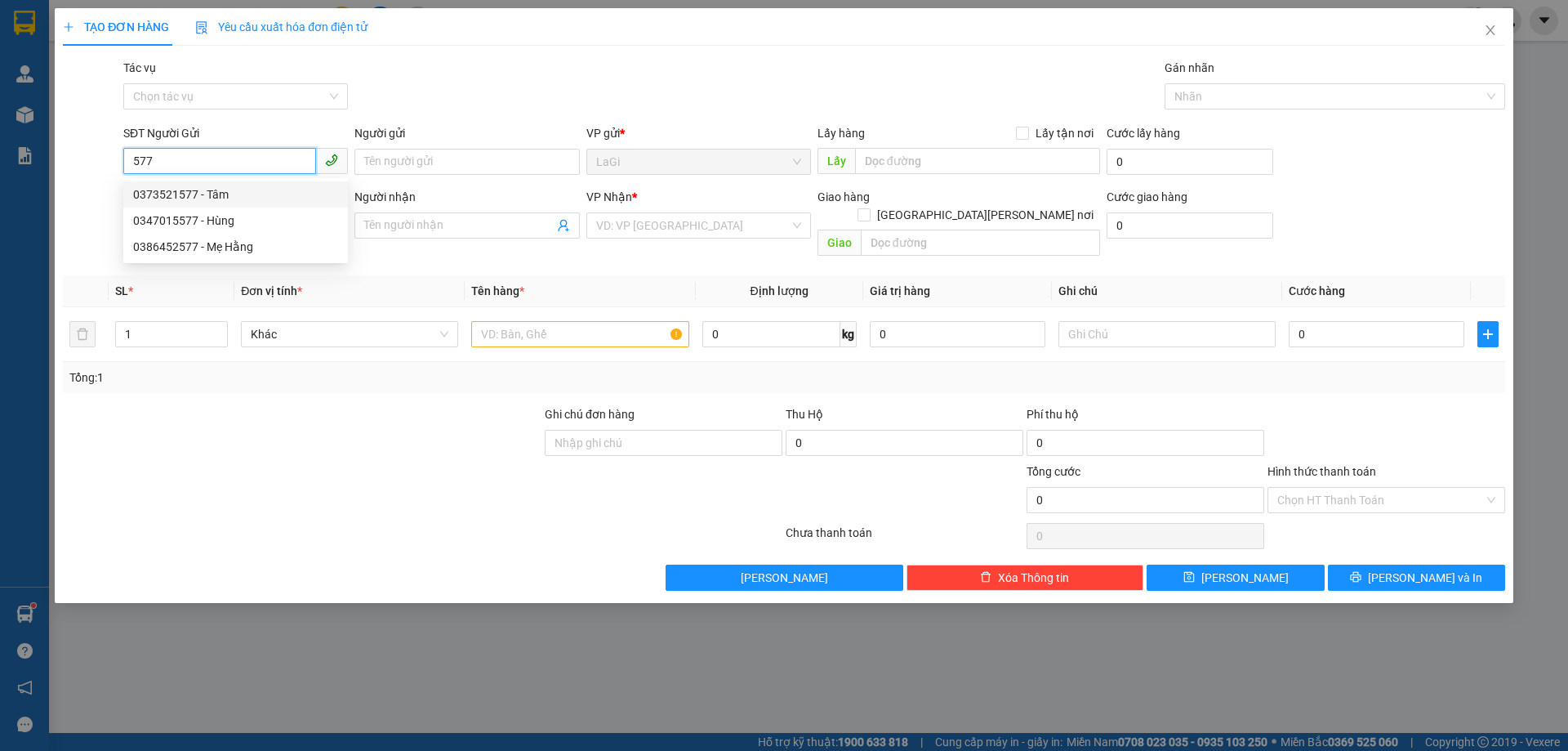
click at [239, 197] on div "0373521577 - Tâm" at bounding box center [235, 194] width 205 height 18
type input "0373521577"
type input "Tâm"
type input "0793898860"
type input "Cảnh"
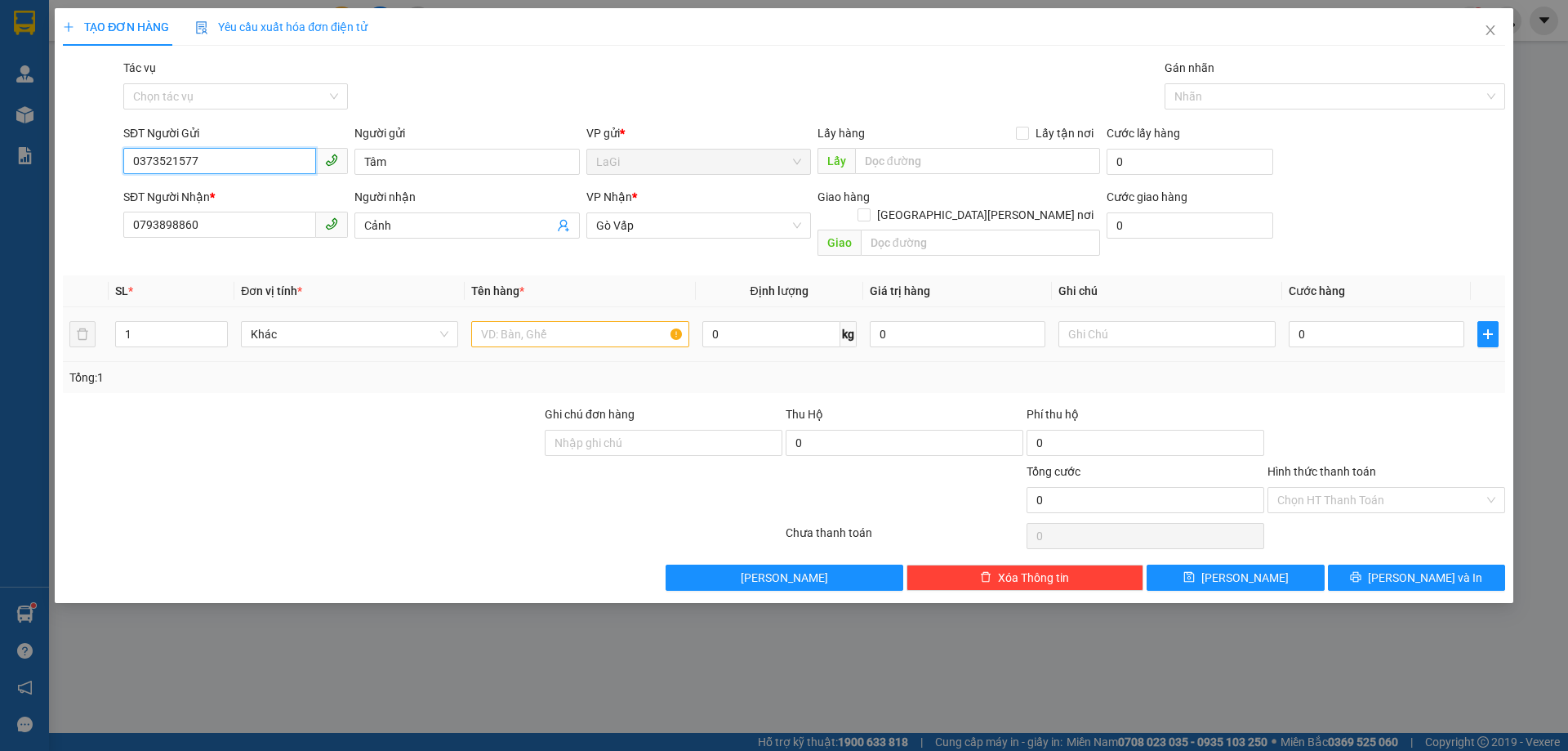
type input "0373521577"
click at [611, 334] on td at bounding box center [580, 335] width 231 height 55
click at [600, 326] on input "text" at bounding box center [579, 334] width 217 height 26
type input "b - vải"
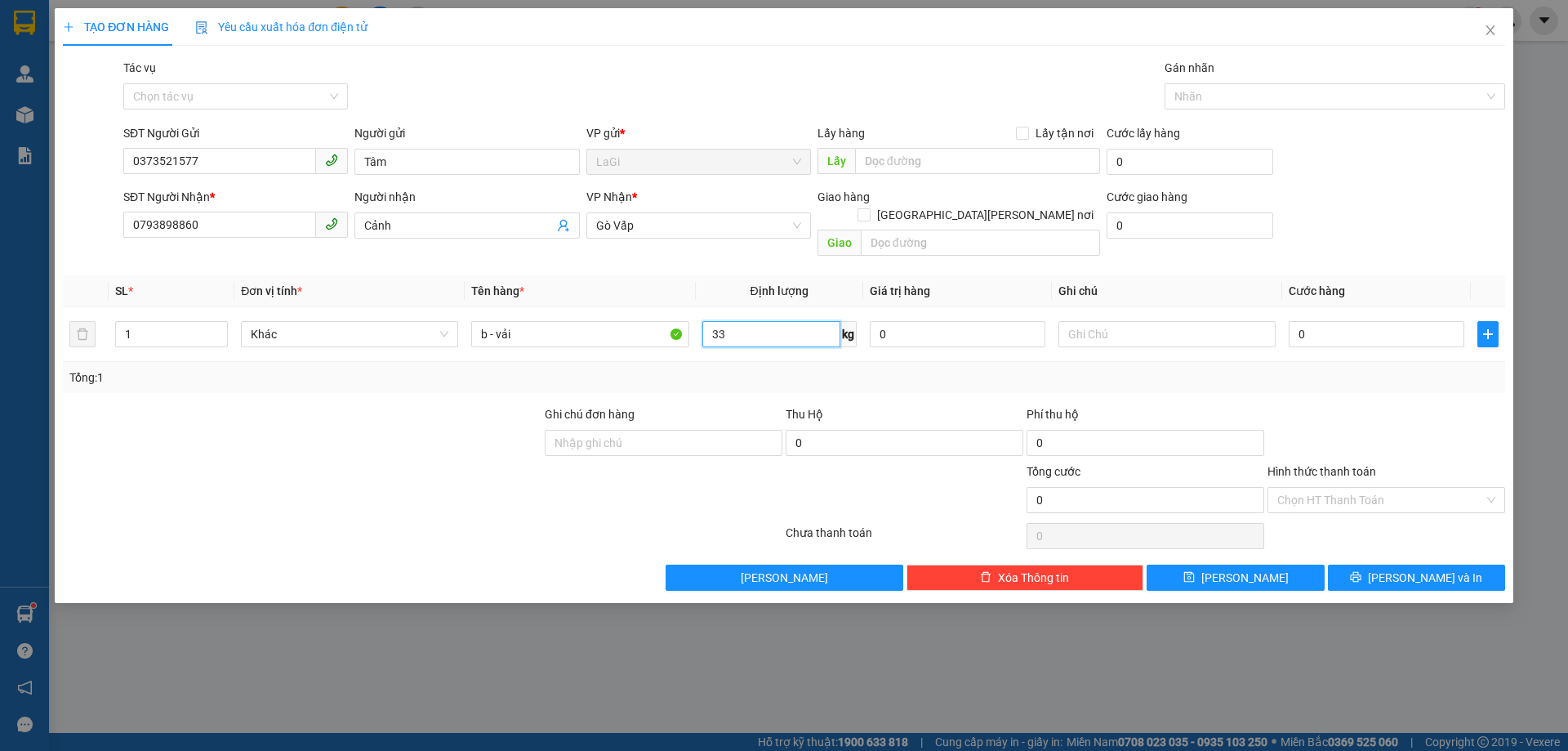
type input "33"
type input "90"
click at [1423, 569] on span "[PERSON_NAME] và In" at bounding box center [1425, 578] width 114 height 18
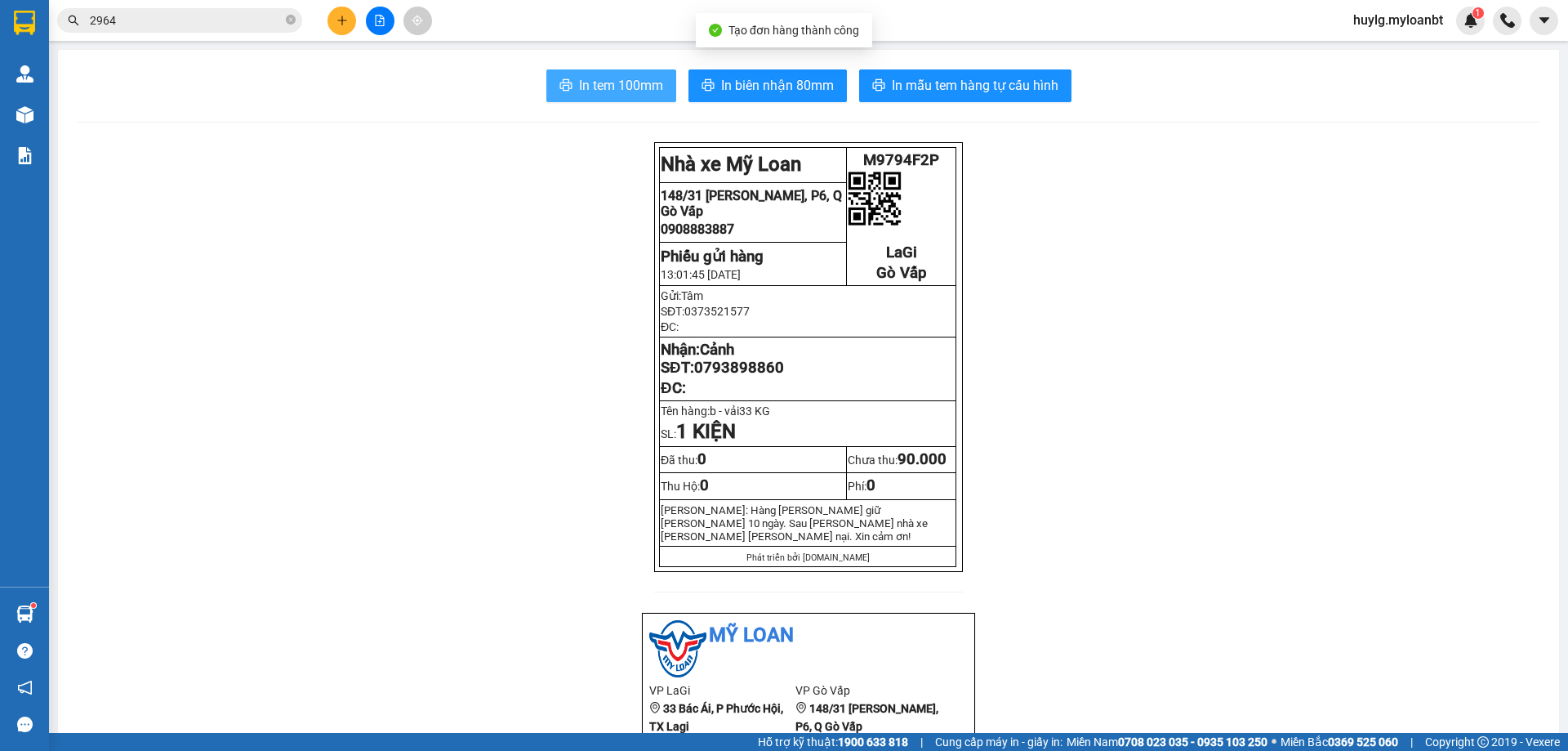
click at [631, 88] on span "In tem 100mm" at bounding box center [621, 86] width 84 height 21
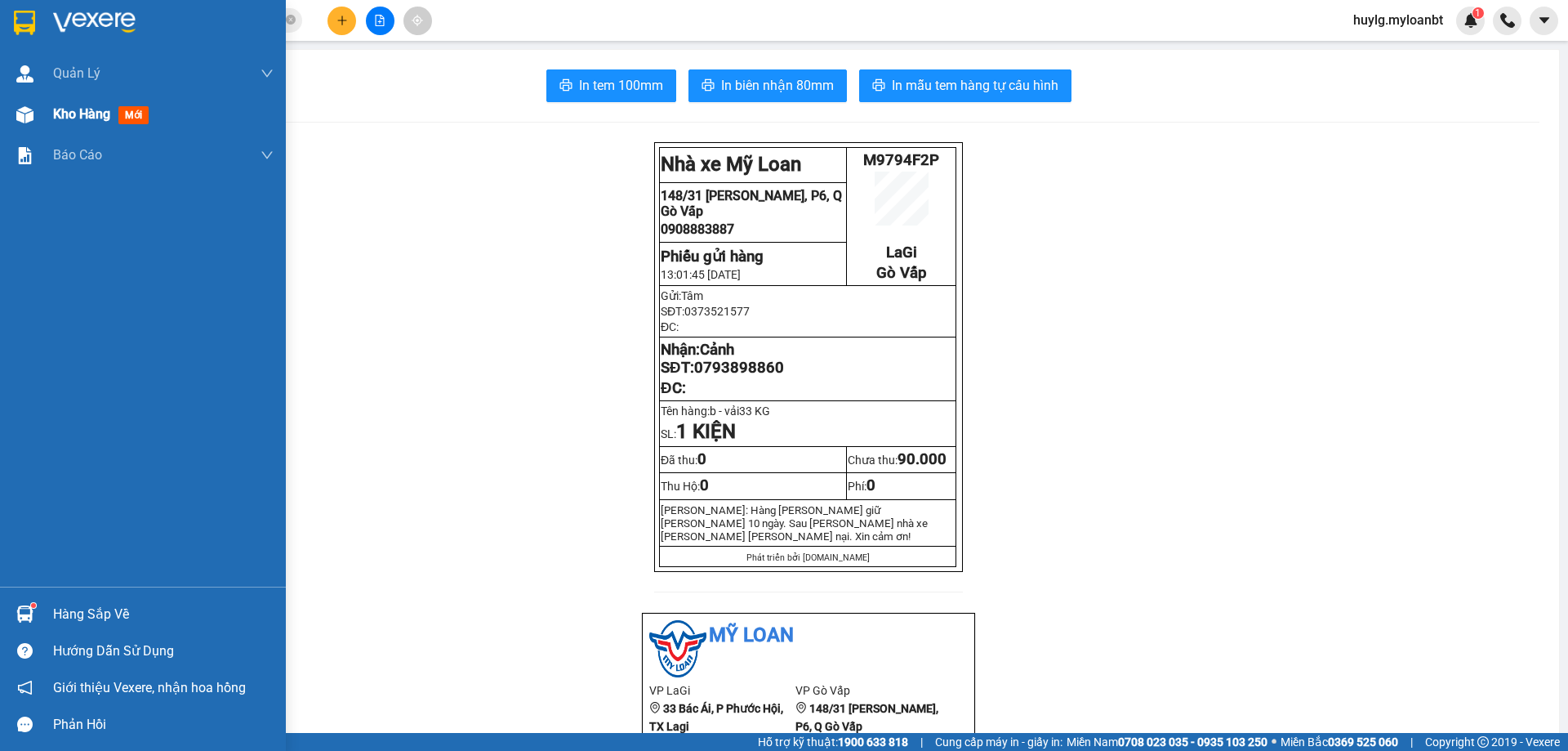
click at [62, 105] on div "Kho hàng mới" at bounding box center [104, 114] width 102 height 21
